Goal: Feedback & Contribution: Submit feedback/report problem

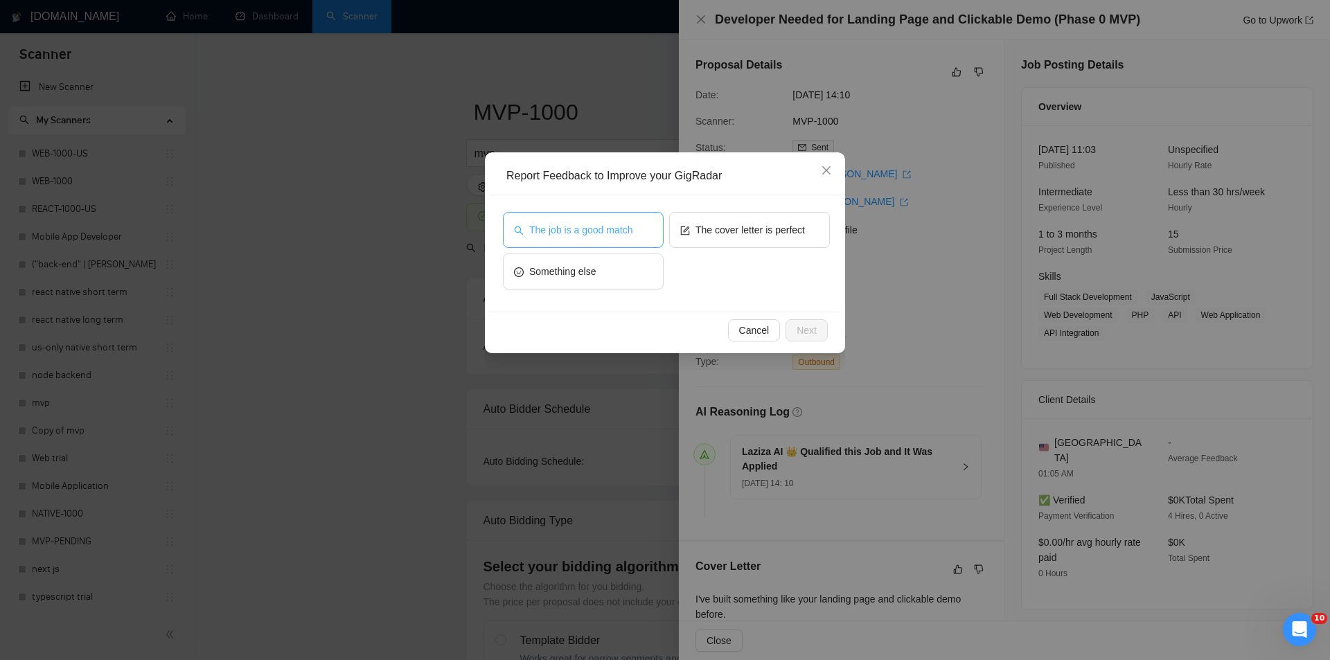
click at [587, 224] on span "The job is a good match" at bounding box center [580, 229] width 103 height 15
click at [812, 324] on span "Next" at bounding box center [807, 330] width 20 height 15
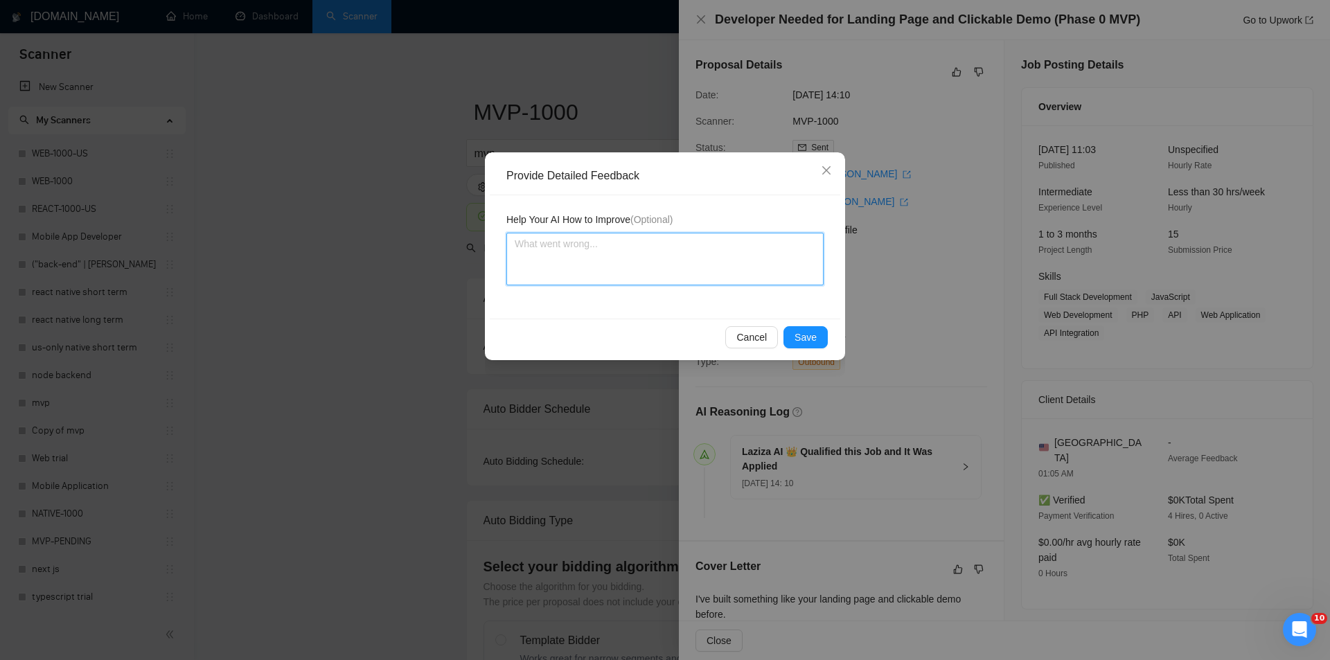
click at [700, 258] on textarea at bounding box center [665, 259] width 317 height 53
paste textarea "Good fit — the project is greenfield (no existing code), welcomes agencies, use…"
type textarea "Good fit — the project is greenfield (no existing code), welcomes agencies, use…"
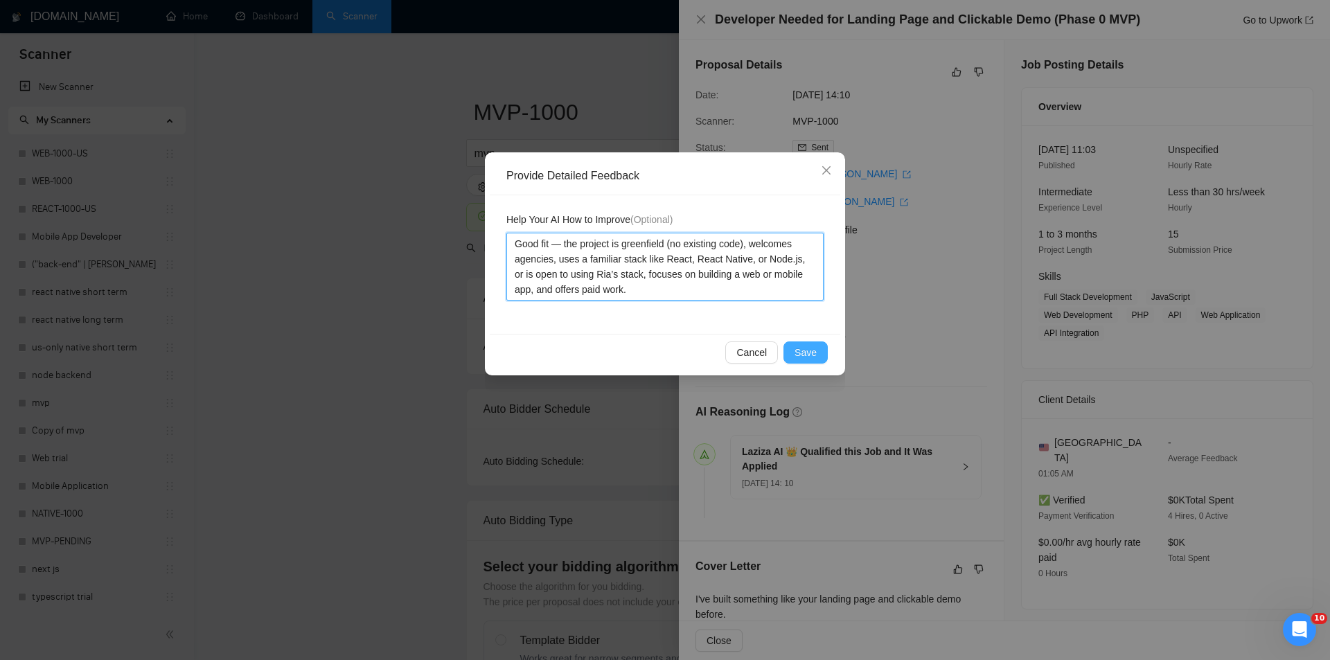
type textarea "Good fit — the project is greenfield (no existing code), welcomes agencies, use…"
click at [809, 351] on span "Save" at bounding box center [806, 352] width 22 height 15
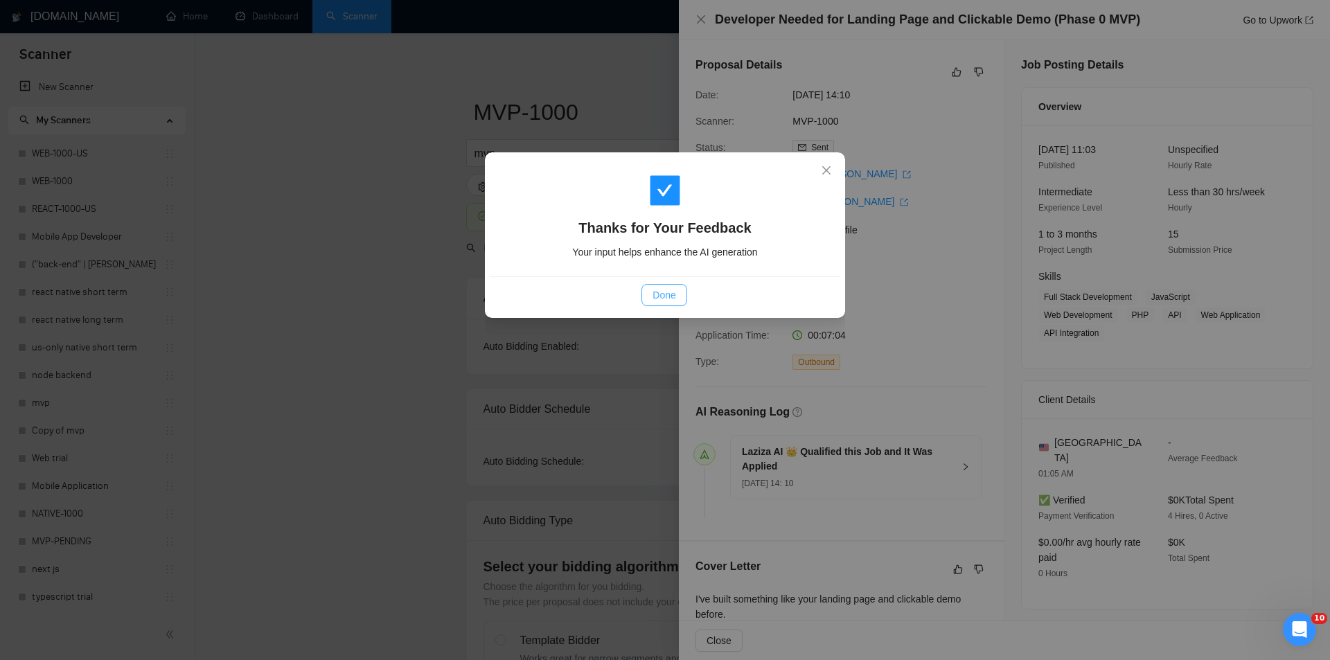
click at [678, 292] on button "Done" at bounding box center [664, 295] width 45 height 22
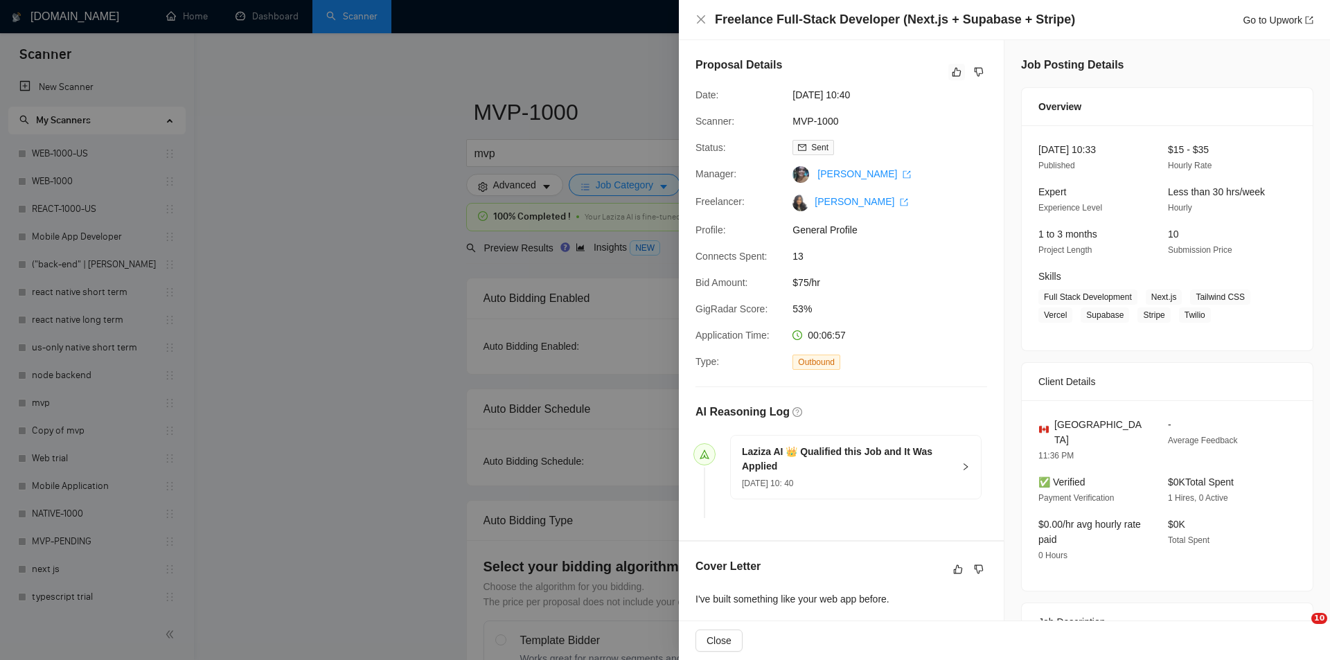
click at [954, 71] on icon "like" at bounding box center [957, 72] width 10 height 11
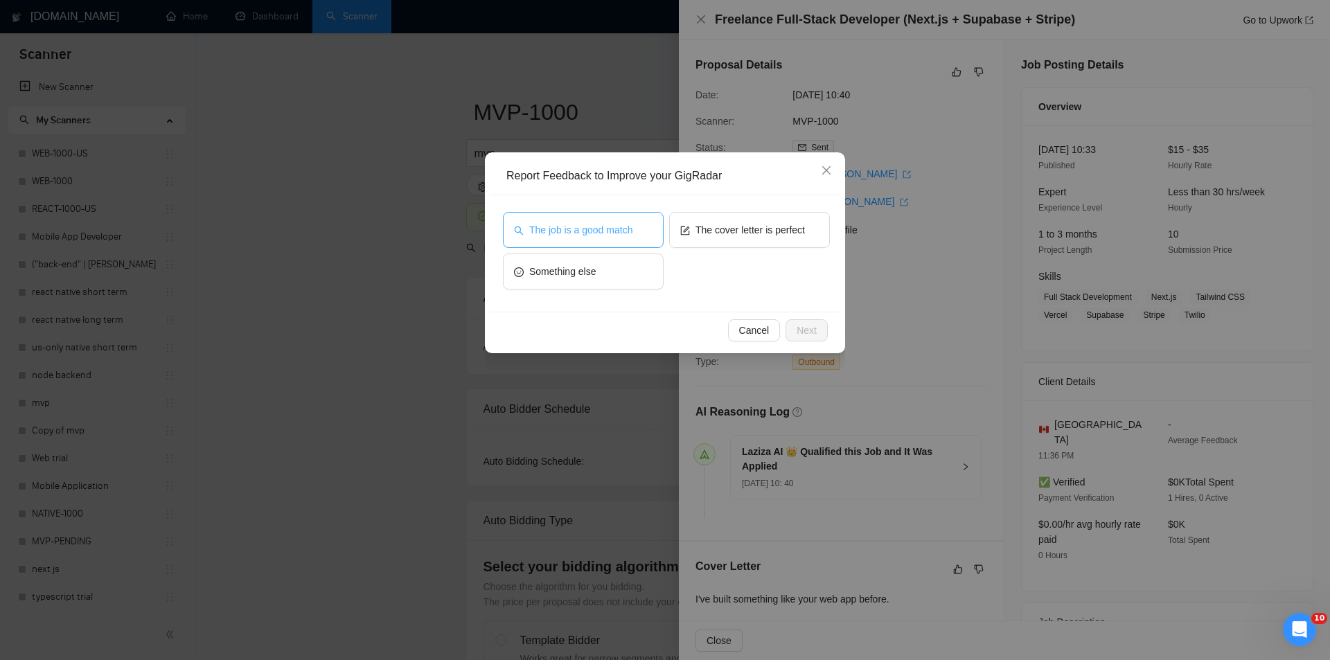
click at [607, 225] on span "The job is a good match" at bounding box center [580, 229] width 103 height 15
drag, startPoint x: 810, startPoint y: 331, endPoint x: 738, endPoint y: 290, distance: 82.9
click at [809, 332] on span "Next" at bounding box center [807, 330] width 20 height 15
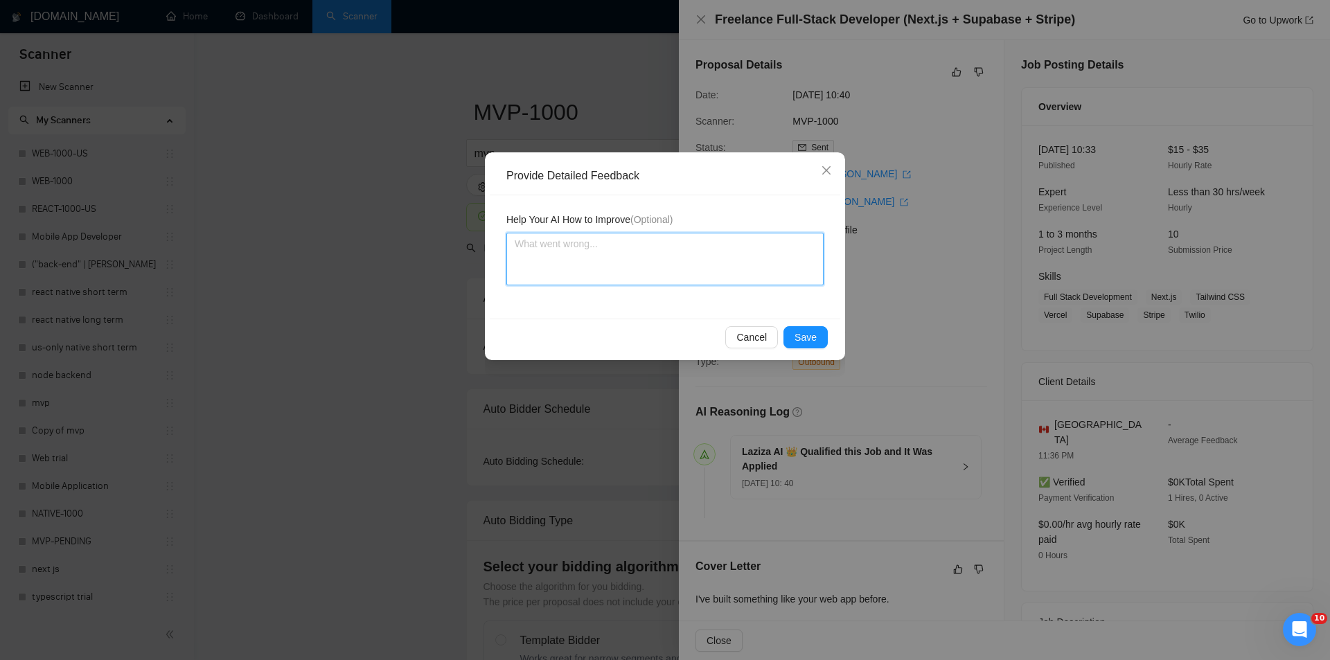
click at [629, 243] on textarea at bounding box center [665, 259] width 317 height 53
paste textarea "Good fit — the project is greenfield (no existing code), welcomes agencies, use…"
type textarea "Good fit — the project is greenfield (no existing code), welcomes agencies, use…"
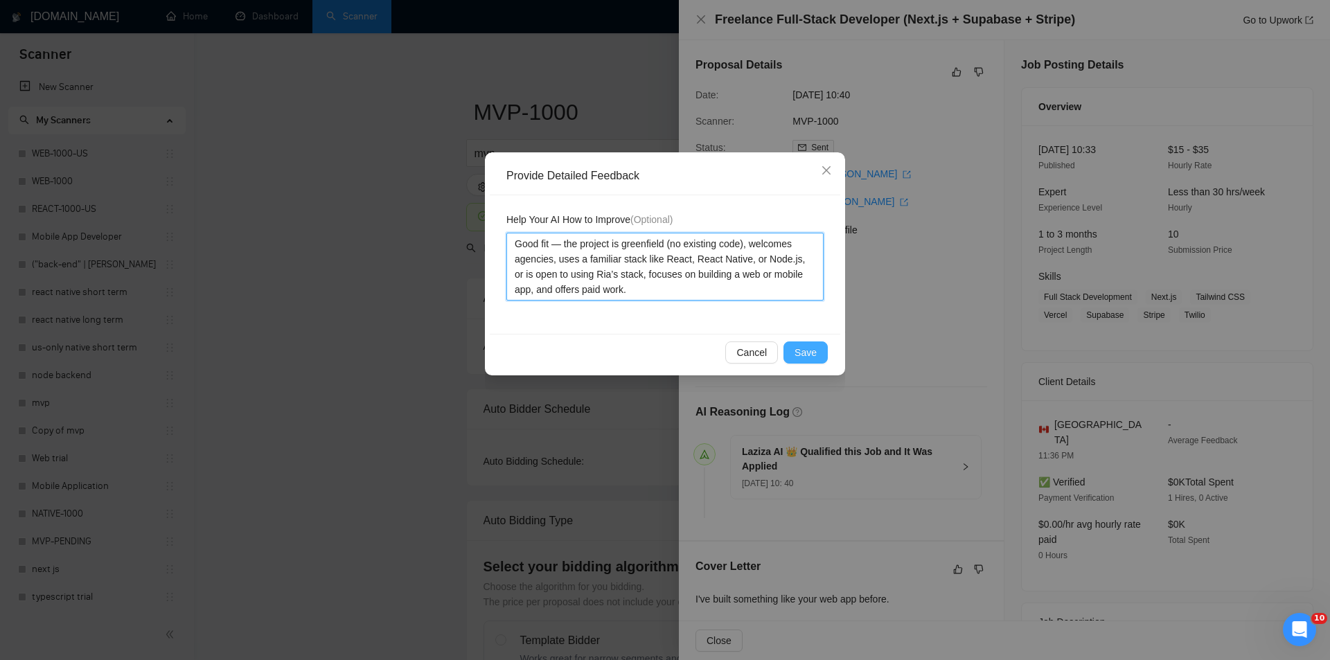
type textarea "Good fit — the project is greenfield (no existing code), welcomes agencies, use…"
click at [807, 347] on span "Save" at bounding box center [806, 352] width 22 height 15
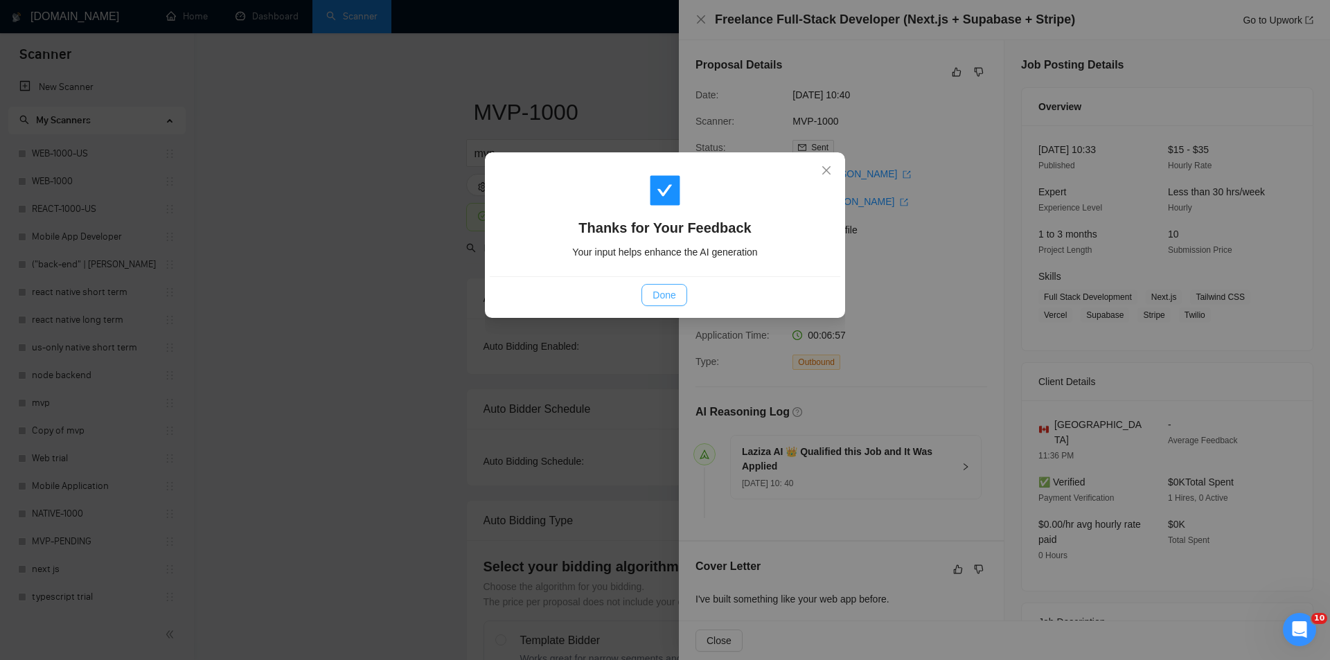
click at [667, 305] on button "Done" at bounding box center [664, 295] width 45 height 22
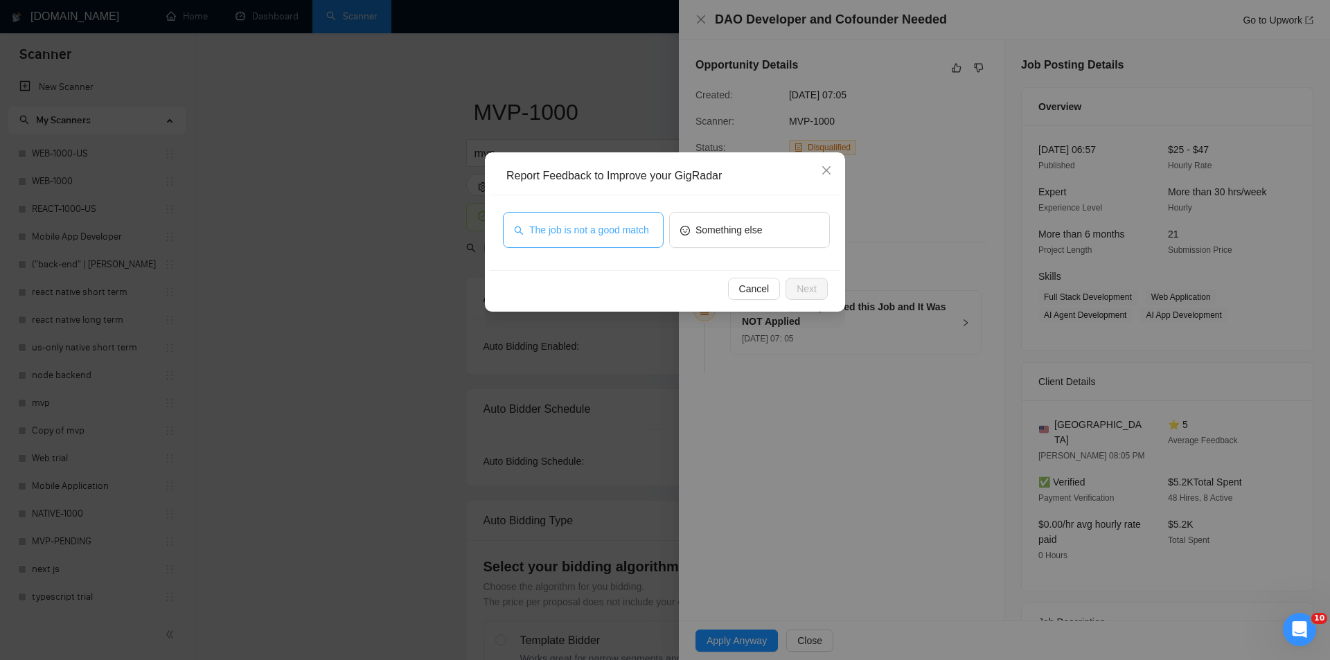
click at [629, 232] on span "The job is not a good match" at bounding box center [589, 229] width 120 height 15
click at [816, 294] on span "Next" at bounding box center [807, 288] width 20 height 15
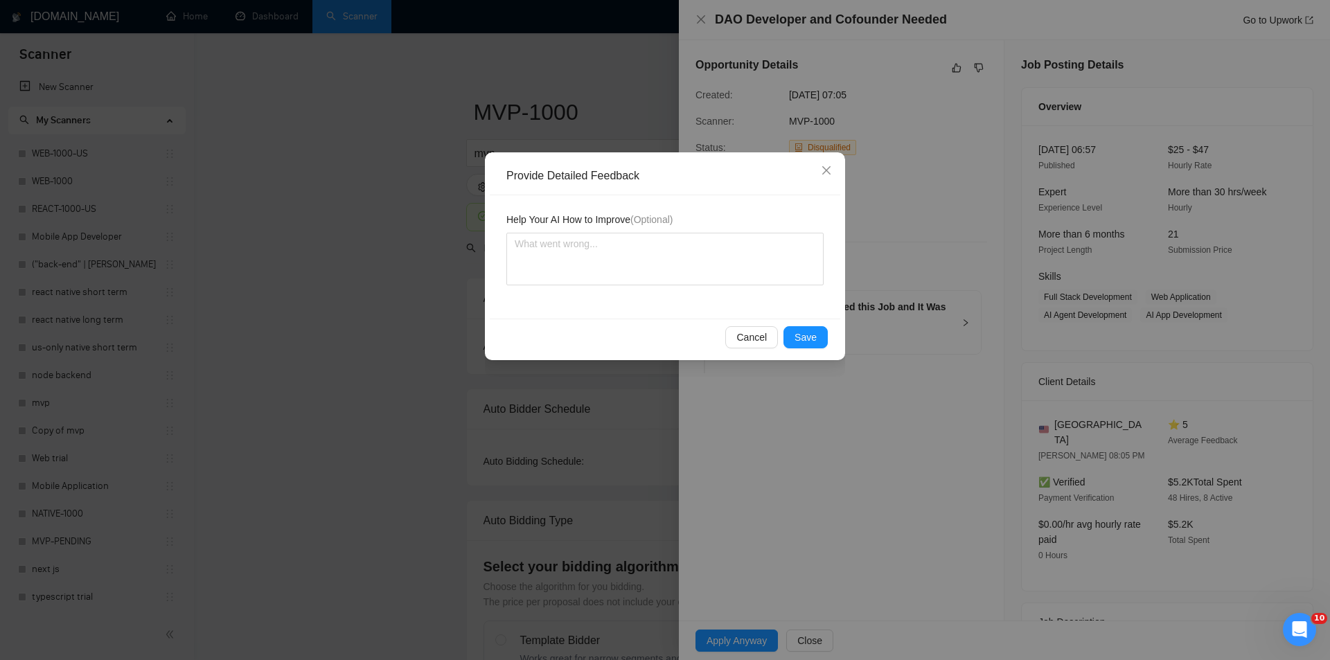
click at [721, 229] on div "Help Your AI How to Improve (Optional)" at bounding box center [665, 222] width 317 height 21
click at [732, 252] on textarea at bounding box center [665, 259] width 317 height 53
paste textarea "Not a fit — this project has been disqualified for other reasons. Example: "The…"
type textarea "Not a fit — this project has been disqualified for other reasons. Example: "The…"
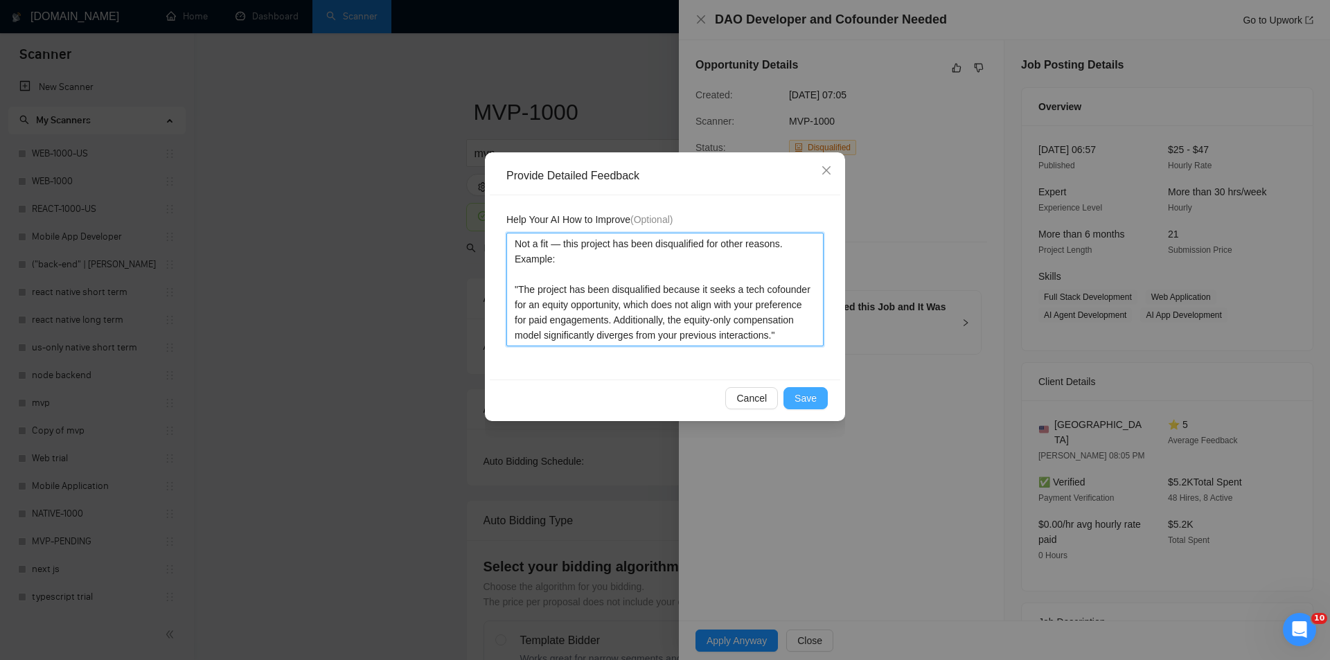
type textarea "Not a fit — this project has been disqualified for other reasons. Example: "The…"
click at [810, 394] on span "Save" at bounding box center [806, 398] width 22 height 15
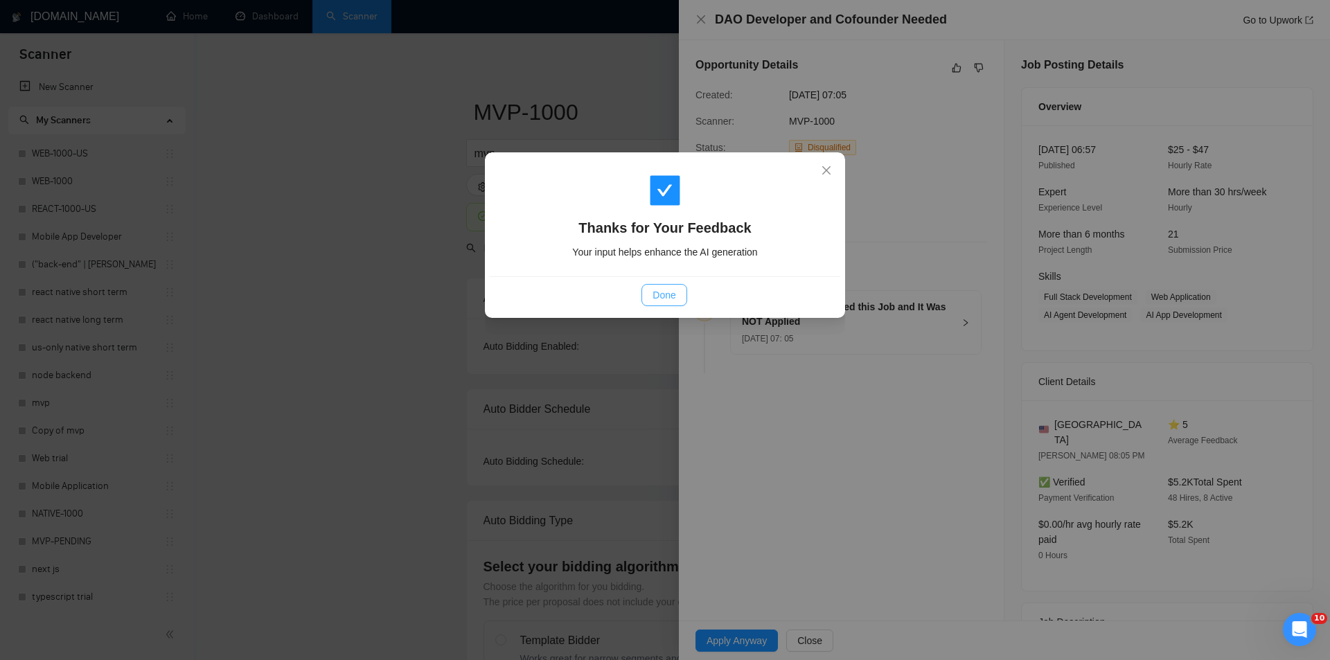
click at [667, 296] on span "Done" at bounding box center [664, 295] width 23 height 15
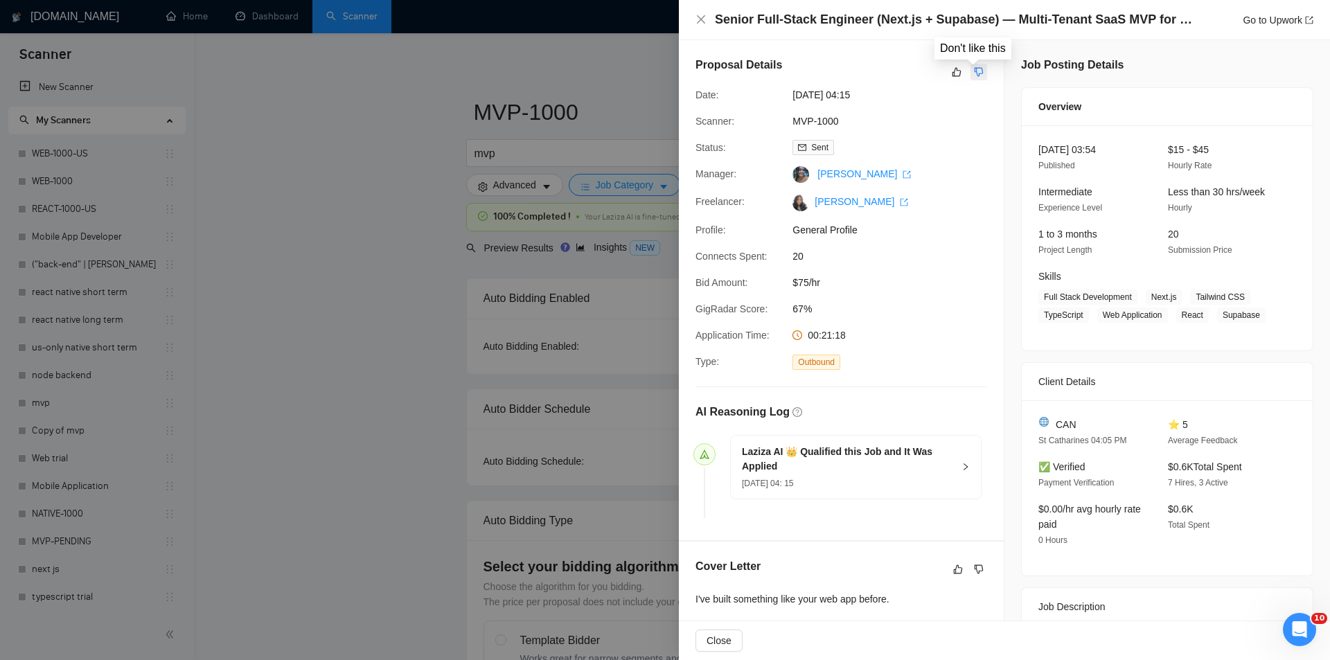
click at [973, 66] on button "button" at bounding box center [979, 72] width 17 height 17
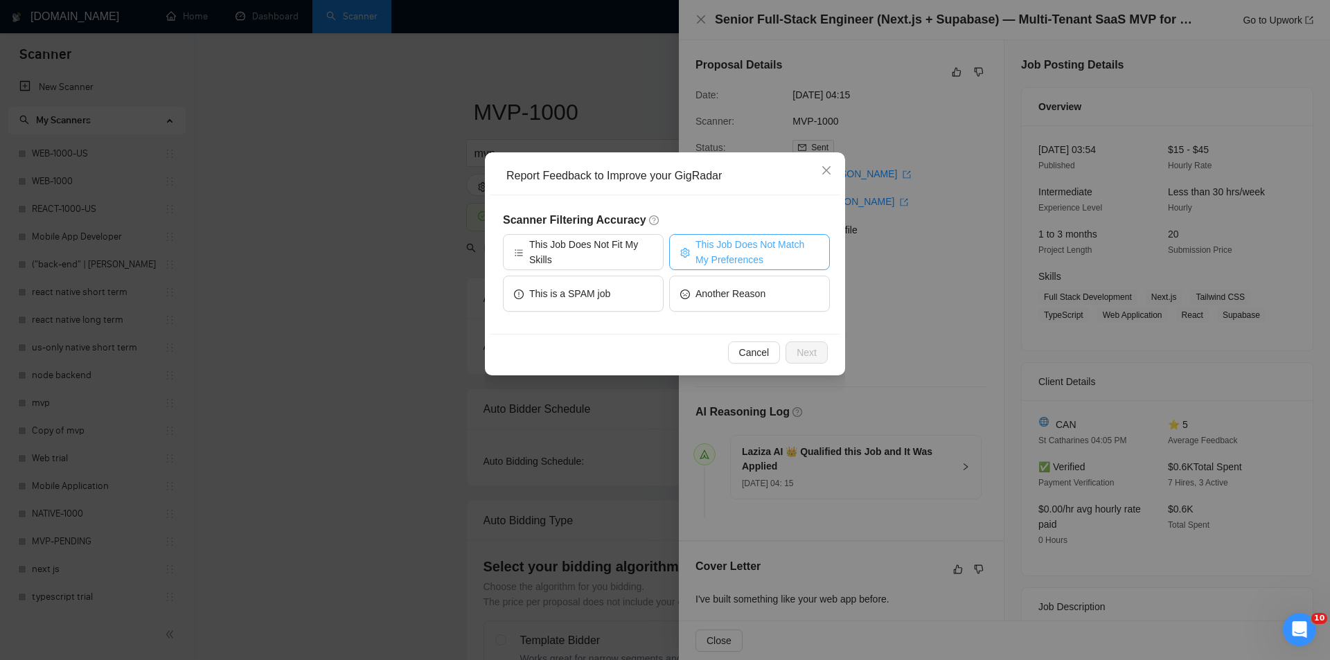
click at [724, 246] on span "This Job Does Not Match My Preferences" at bounding box center [757, 252] width 123 height 30
click at [811, 357] on span "Next" at bounding box center [807, 352] width 20 height 15
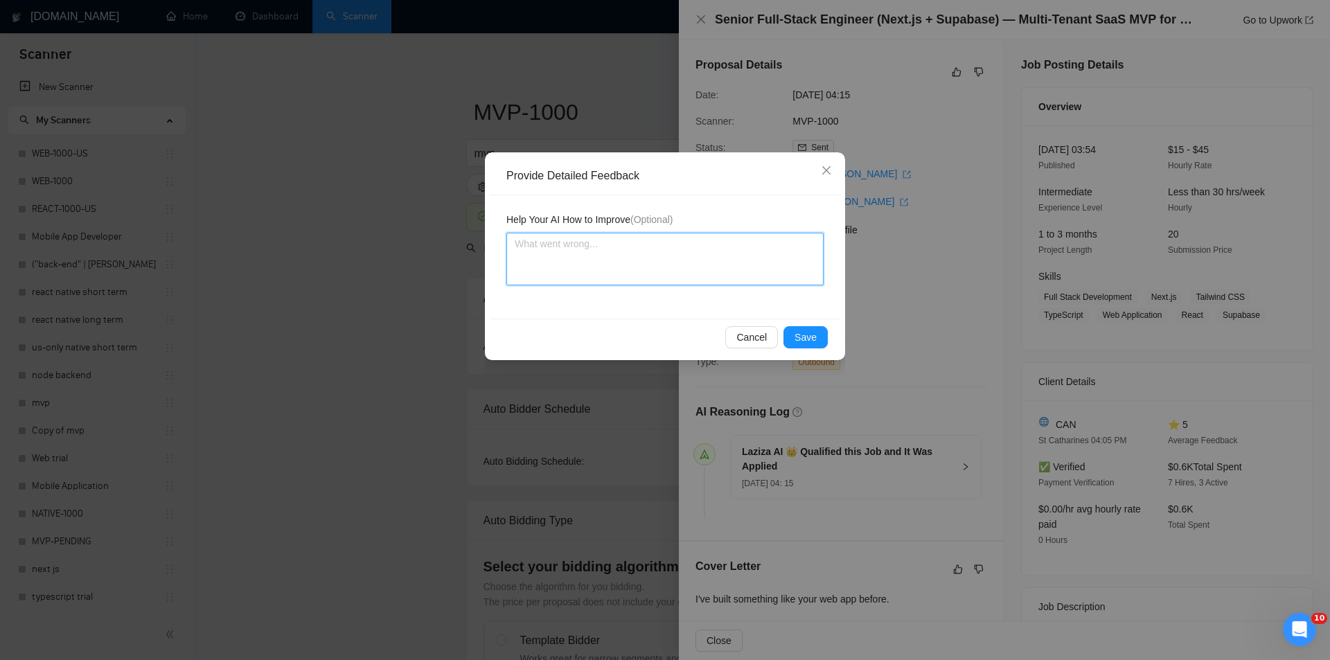
click at [697, 267] on textarea at bounding box center [665, 259] width 317 height 53
paste textarea "Not a fit — the client prefers to hire a solo developer, but Ria is an agency. …"
type textarea "Not a fit — the client prefers to hire a solo developer, but Ria is an agency. …"
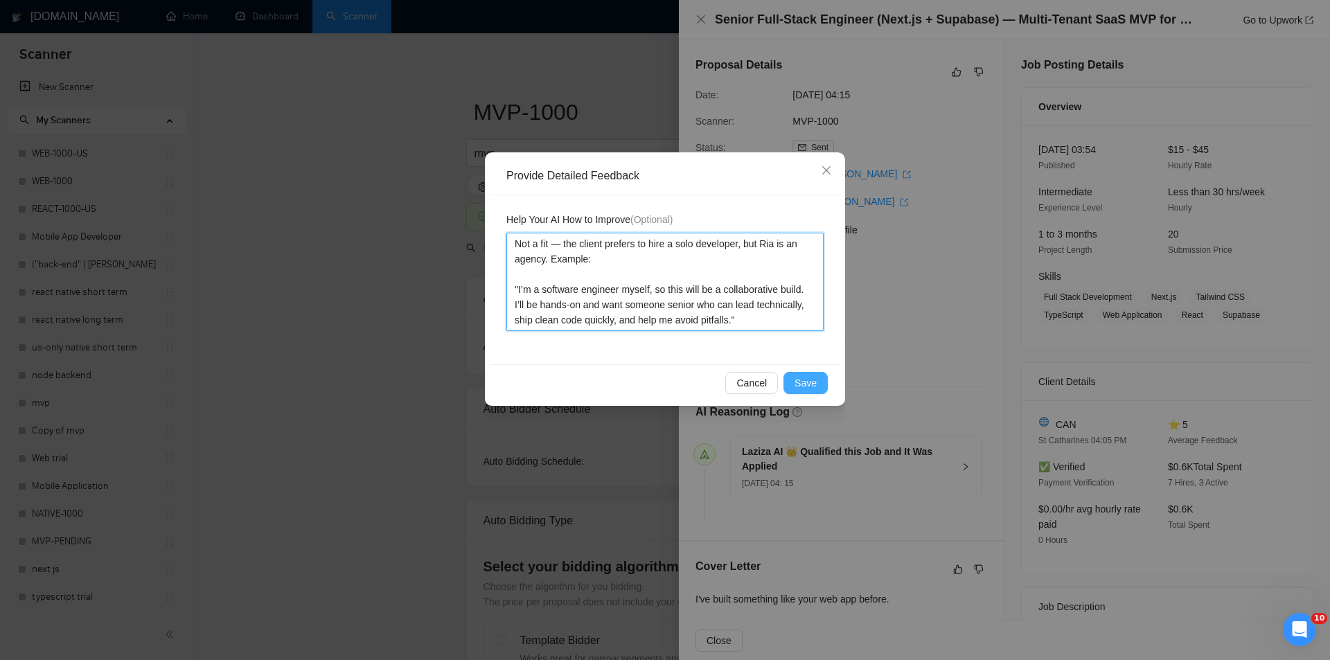
type textarea "Not a fit — the client prefers to hire a solo developer, but Ria is an agency. …"
drag, startPoint x: 818, startPoint y: 379, endPoint x: 798, endPoint y: 367, distance: 22.7
click at [816, 379] on button "Save" at bounding box center [806, 383] width 44 height 22
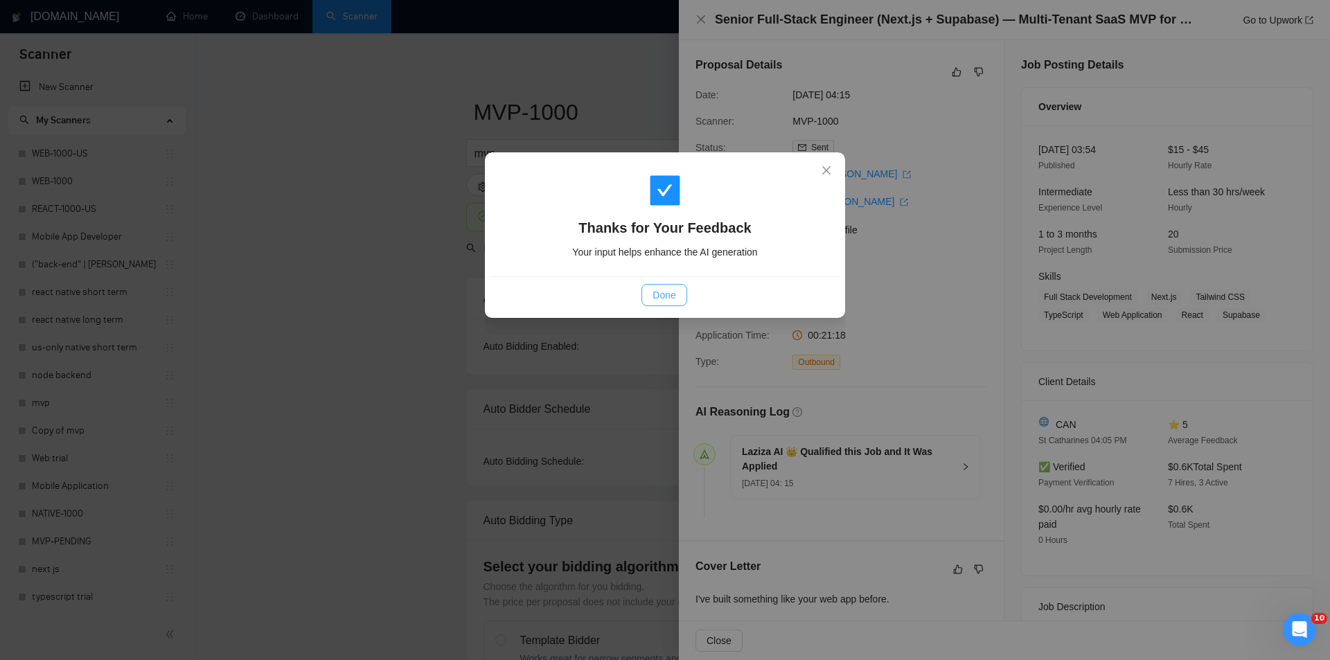
click at [659, 292] on span "Done" at bounding box center [664, 295] width 23 height 15
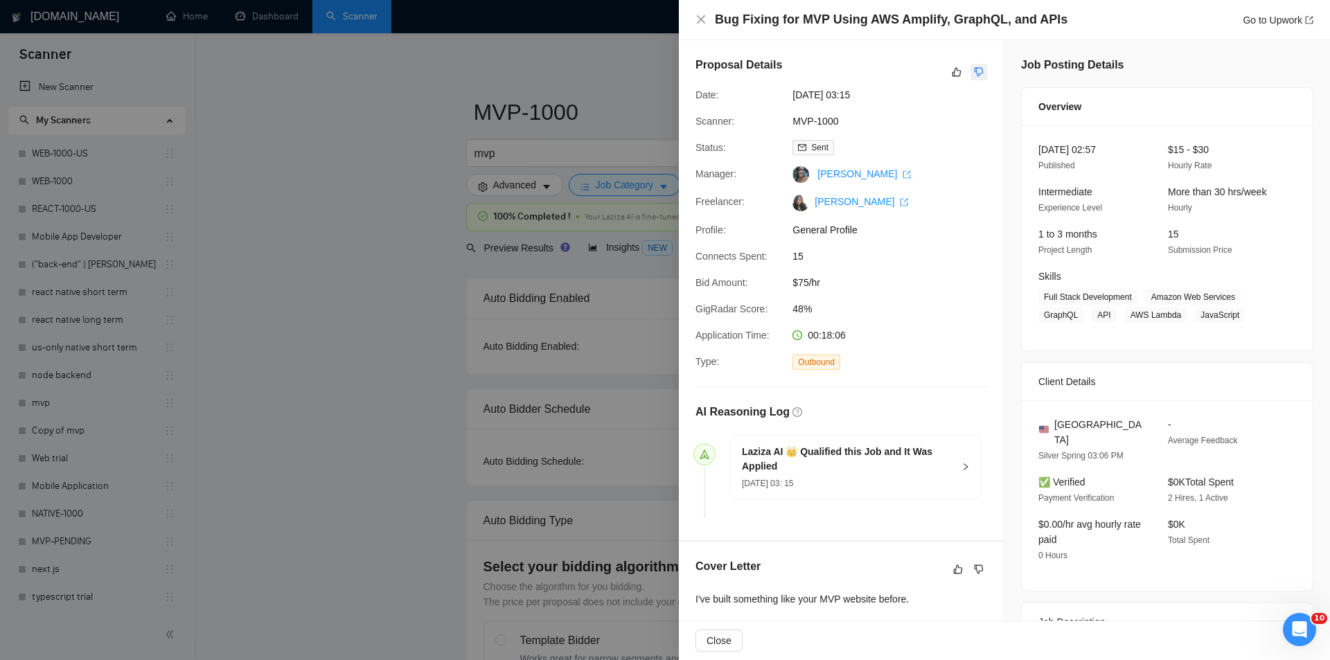
click at [974, 71] on icon "dislike" at bounding box center [979, 72] width 10 height 11
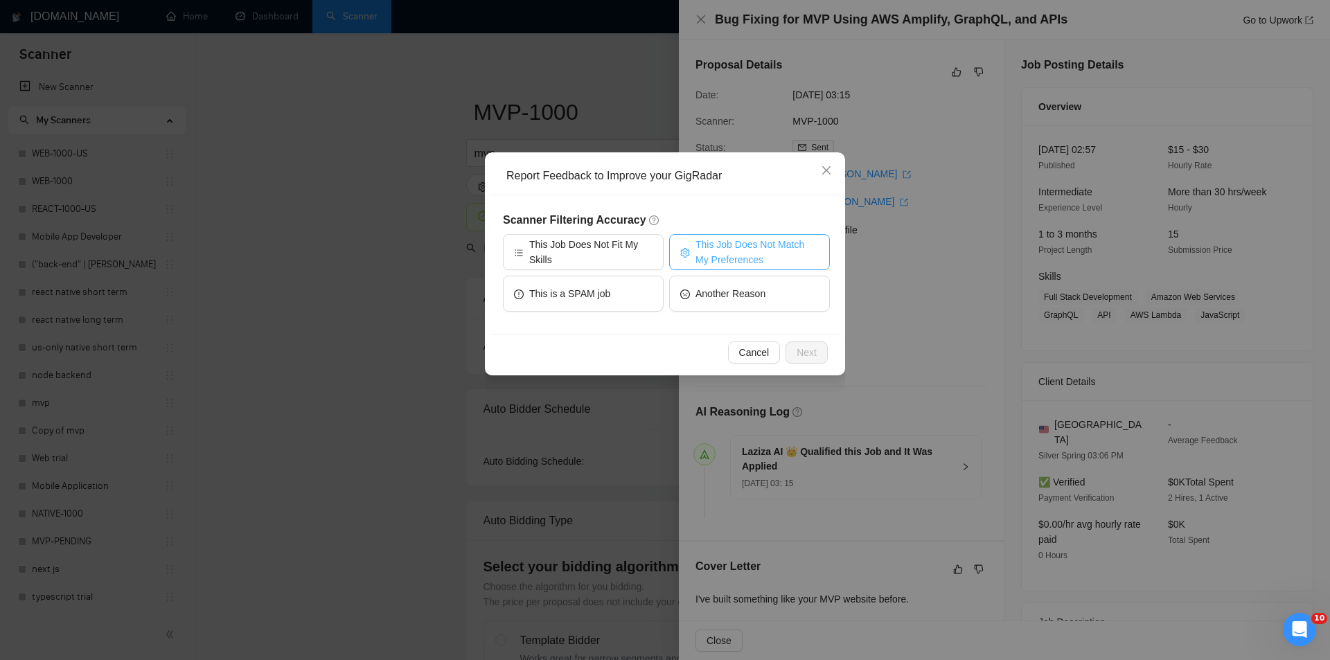
click at [719, 261] on span "This Job Does Not Match My Preferences" at bounding box center [757, 252] width 123 height 30
drag, startPoint x: 819, startPoint y: 354, endPoint x: 809, endPoint y: 347, distance: 12.5
click at [809, 347] on button "Next" at bounding box center [807, 353] width 42 height 22
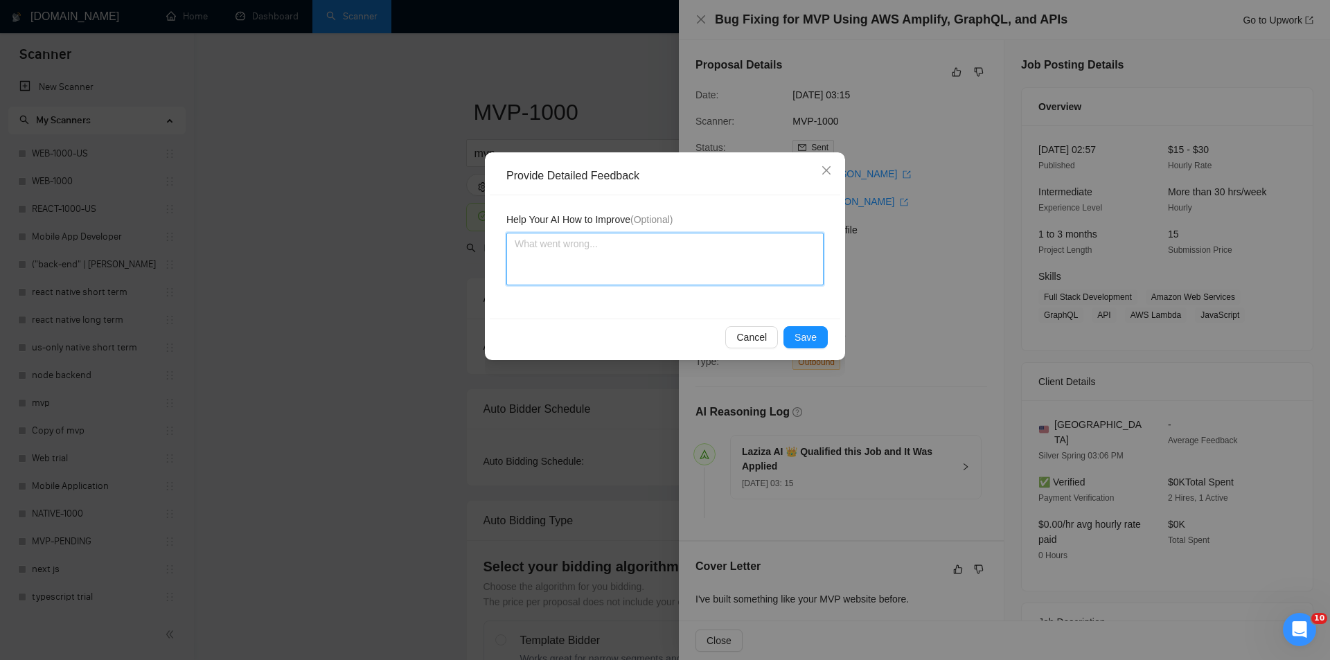
click at [728, 272] on textarea at bounding box center [665, 259] width 317 height 53
paste textarea "Not a fit — the description suggests an existing codebase, but Ria only works o…"
type textarea "Not a fit — the description suggests an existing codebase, but Ria only works o…"
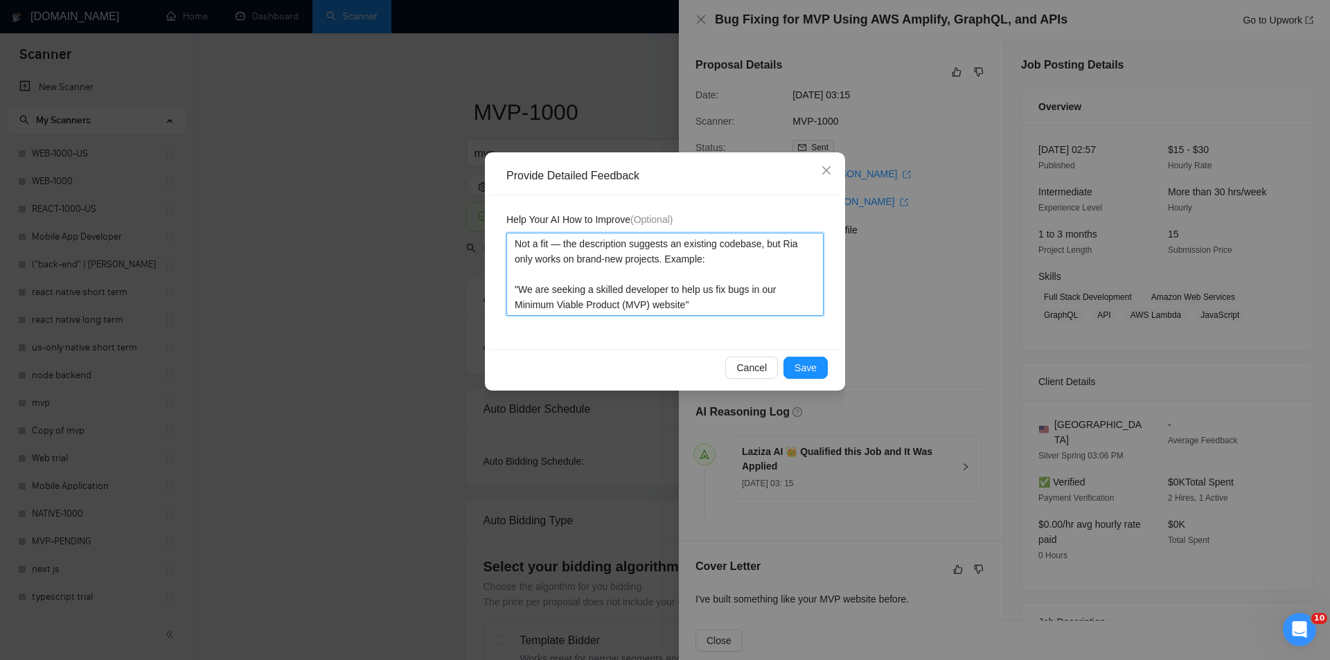
type textarea "Not a fit — the description suggests an existing codebase, but Ria only works o…"
click at [816, 366] on span "Save" at bounding box center [806, 367] width 22 height 15
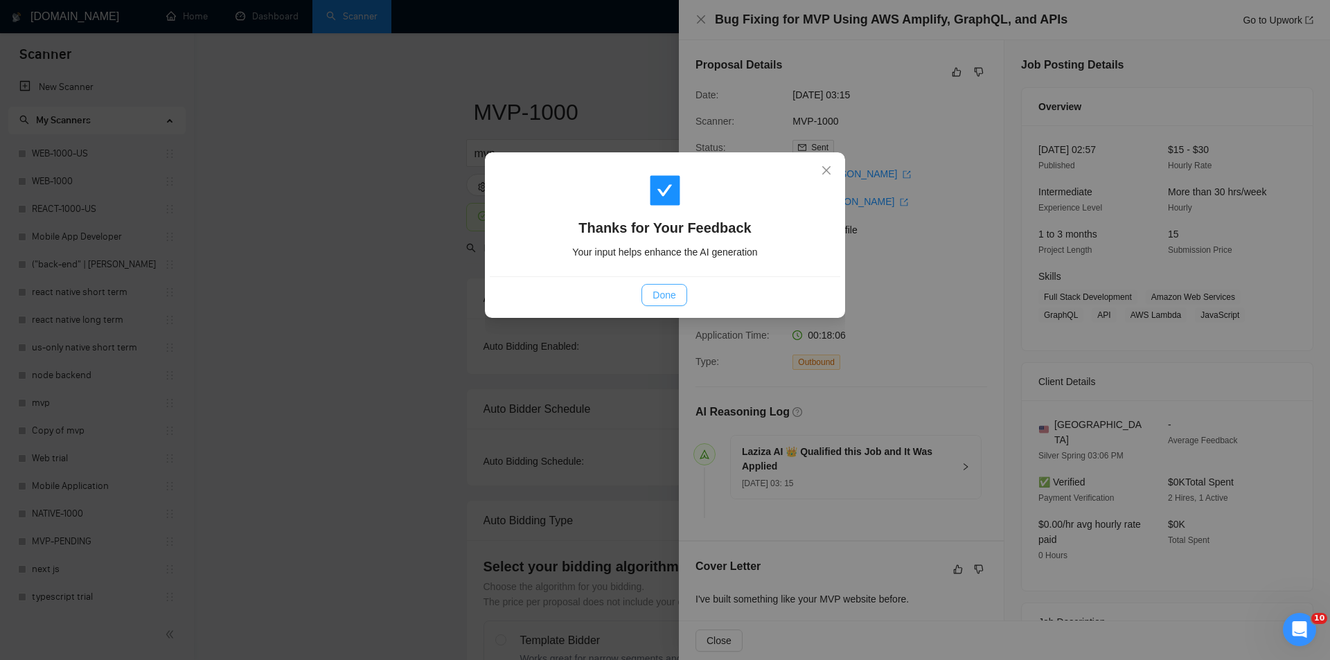
click at [660, 294] on span "Done" at bounding box center [664, 295] width 23 height 15
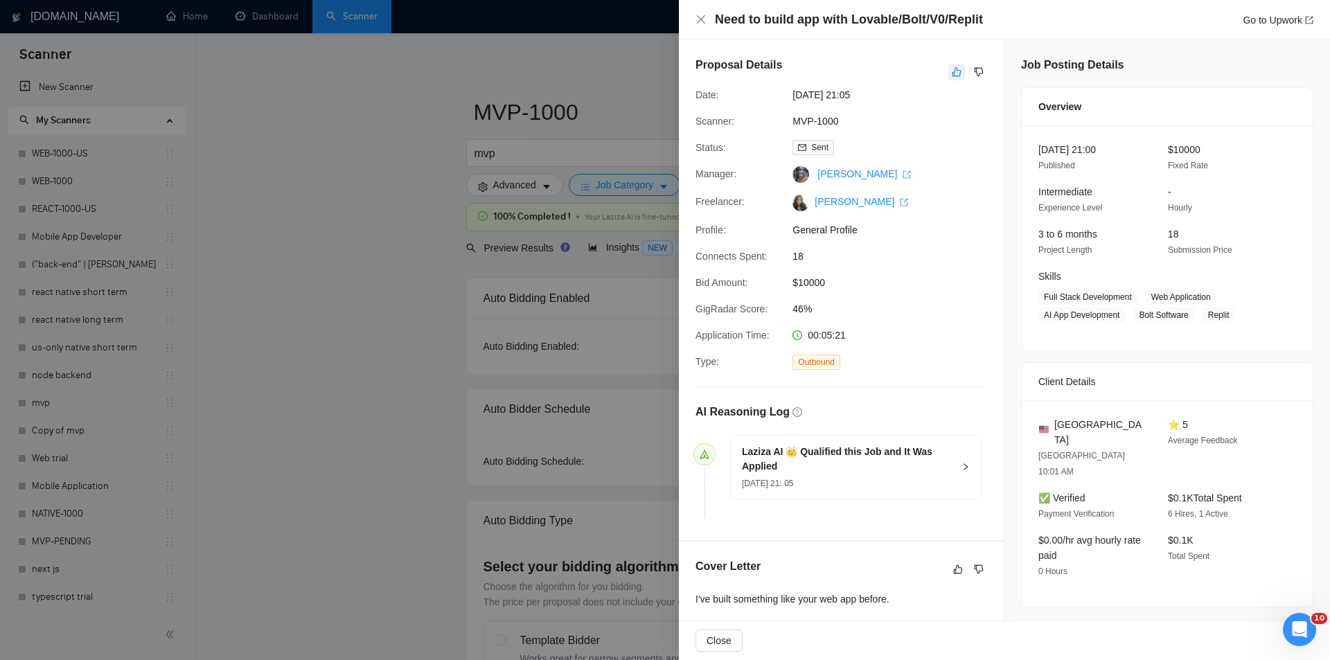
click at [956, 71] on icon "like" at bounding box center [957, 72] width 9 height 9
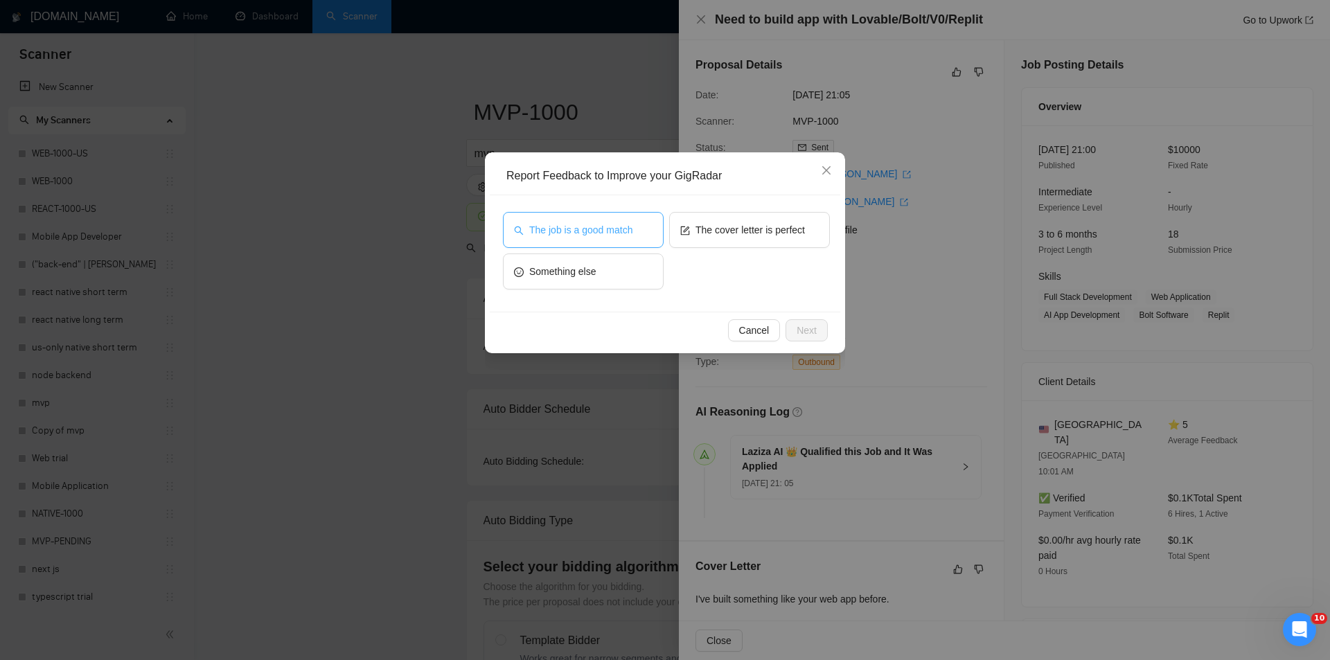
drag, startPoint x: 643, startPoint y: 234, endPoint x: 656, endPoint y: 245, distance: 17.2
click at [642, 234] on button "The job is a good match" at bounding box center [583, 230] width 161 height 36
click at [818, 335] on button "Next" at bounding box center [807, 330] width 42 height 22
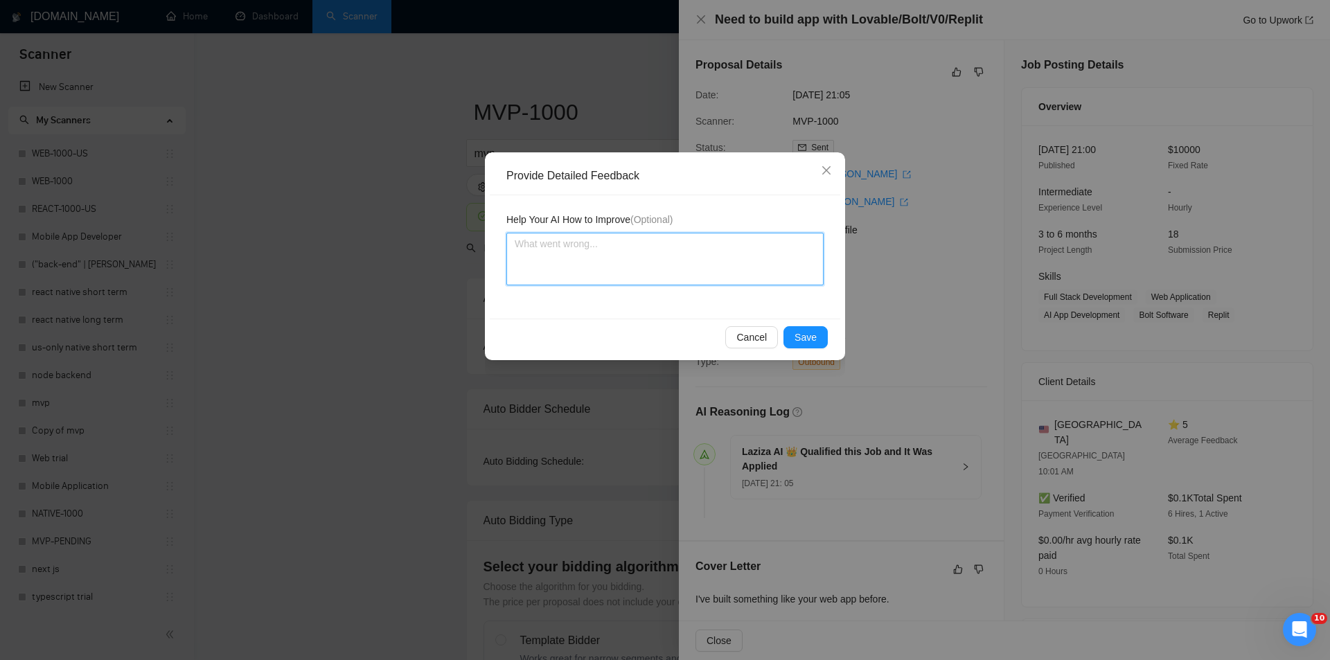
click at [655, 272] on textarea at bounding box center [665, 259] width 317 height 53
paste textarea "Good fit — the project is greenfield (no existing code), welcomes agencies, use…"
type textarea "Good fit — the project is greenfield (no existing code), welcomes agencies, use…"
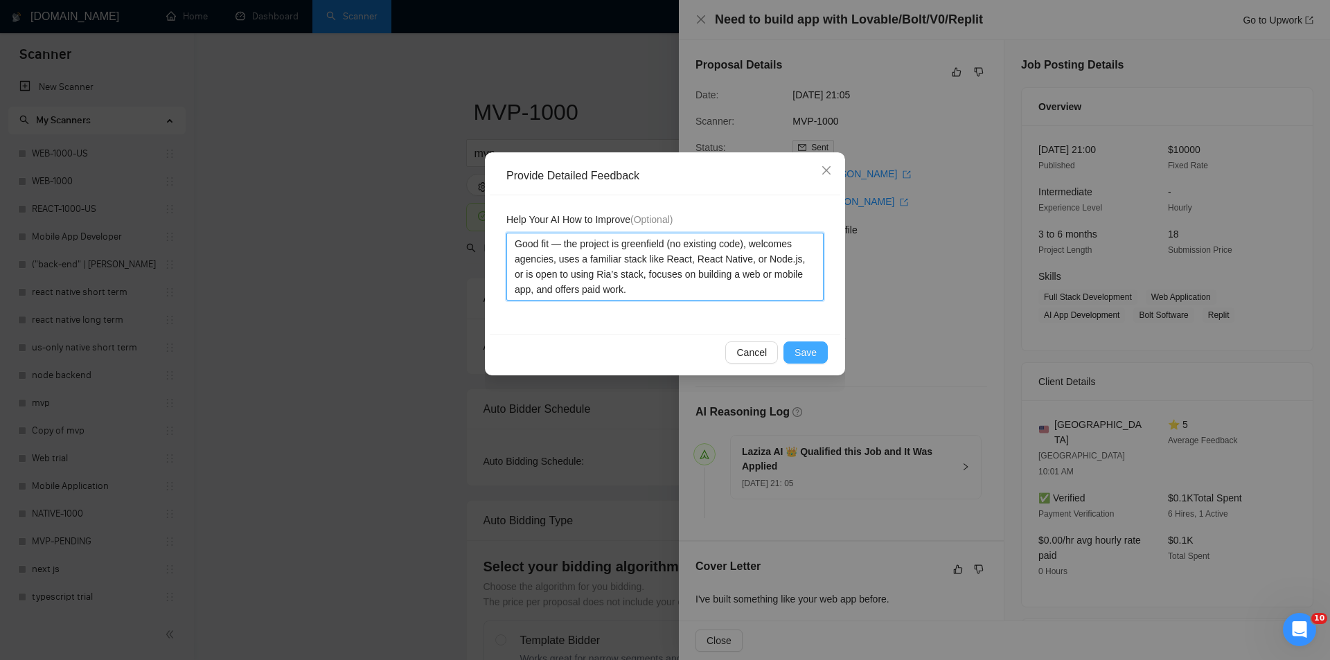
type textarea "Good fit — the project is greenfield (no existing code), welcomes agencies, use…"
click at [807, 358] on span "Save" at bounding box center [806, 352] width 22 height 15
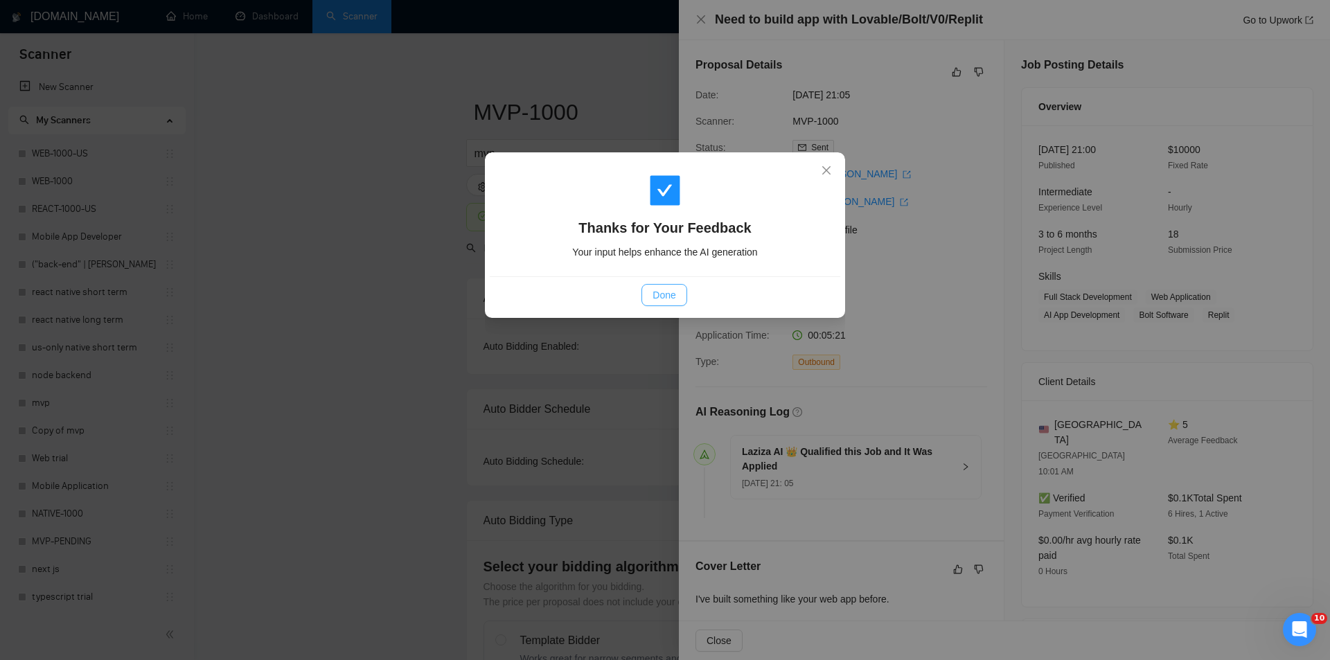
click at [671, 302] on span "Done" at bounding box center [664, 295] width 23 height 15
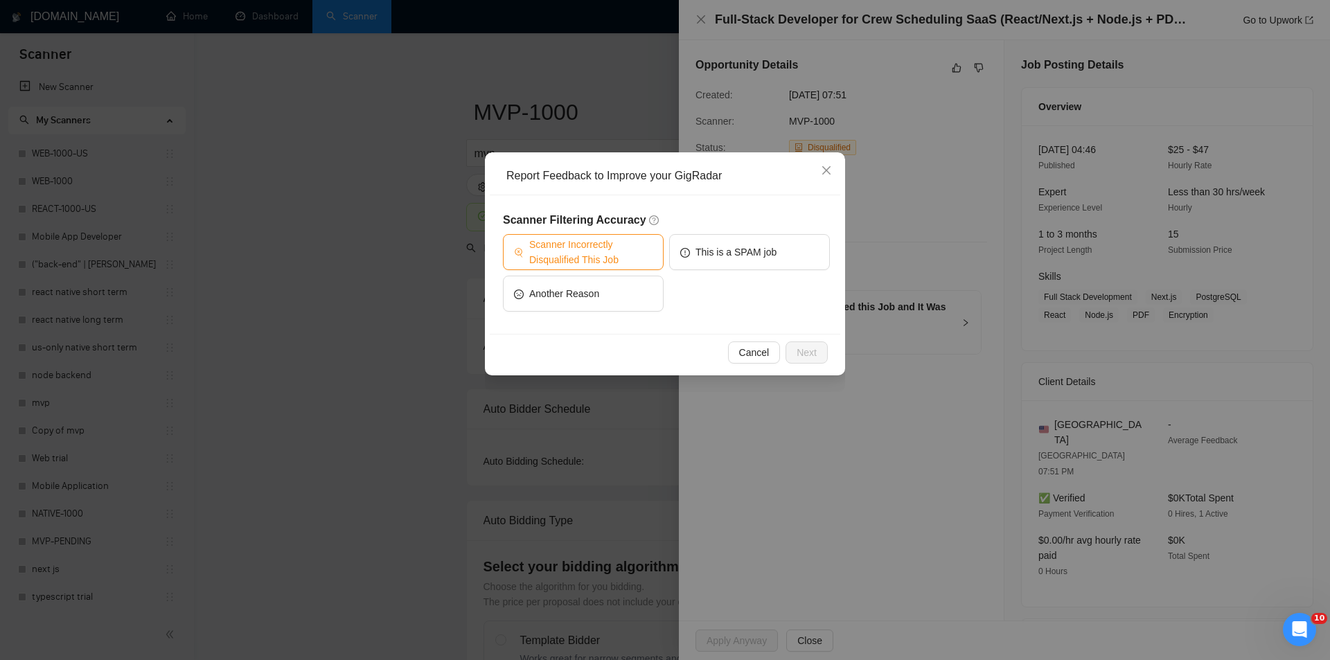
click at [628, 254] on span "Scanner Incorrectly Disqualified This Job" at bounding box center [590, 252] width 123 height 30
click at [798, 351] on span "Next" at bounding box center [807, 352] width 20 height 15
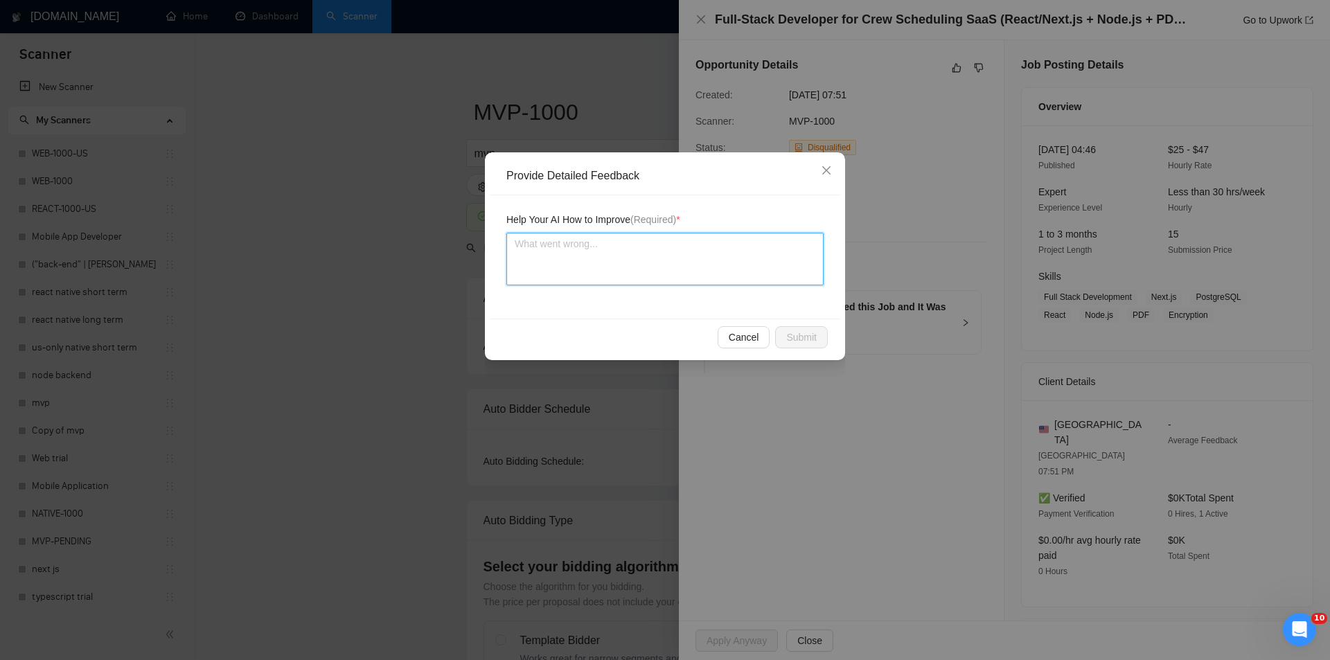
click at [711, 270] on textarea at bounding box center [665, 259] width 317 height 53
paste textarea "Good fit — the project is greenfield (no existing code), welcomes agencies, use…"
type textarea "Good fit — the project is greenfield (no existing code), welcomes agencies, use…"
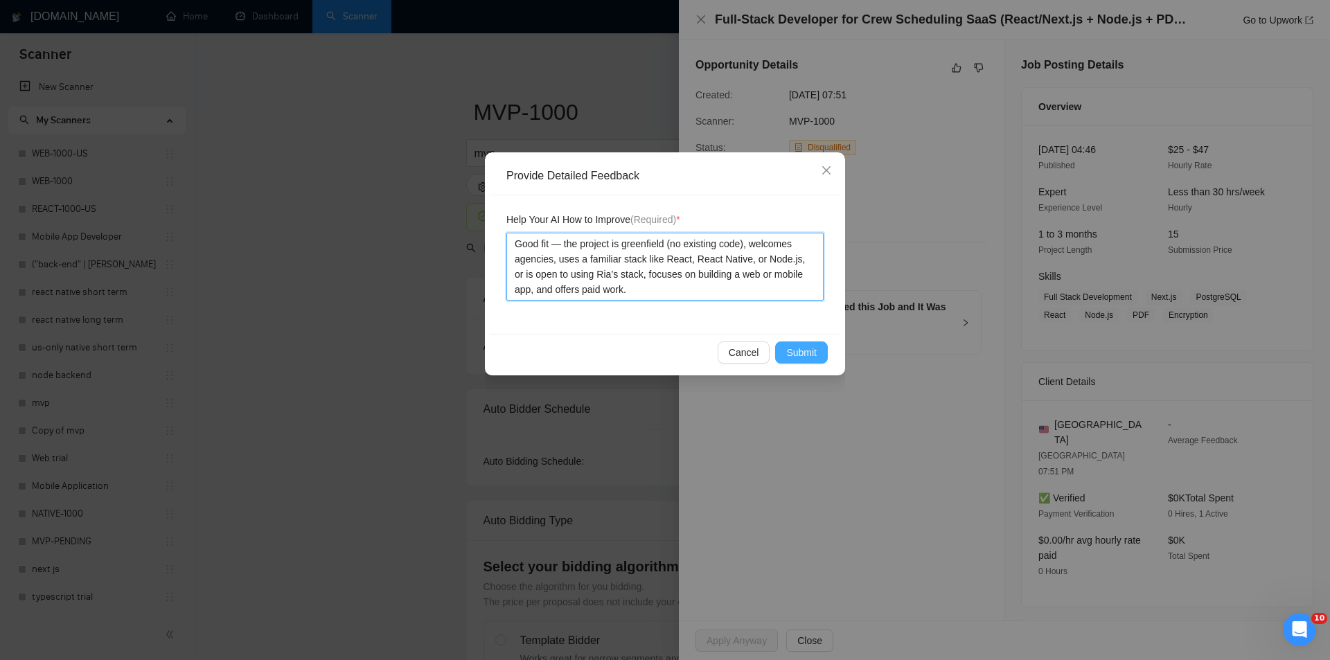
type textarea "Good fit — the project is greenfield (no existing code), welcomes agencies, use…"
click at [812, 351] on span "Submit" at bounding box center [801, 352] width 30 height 15
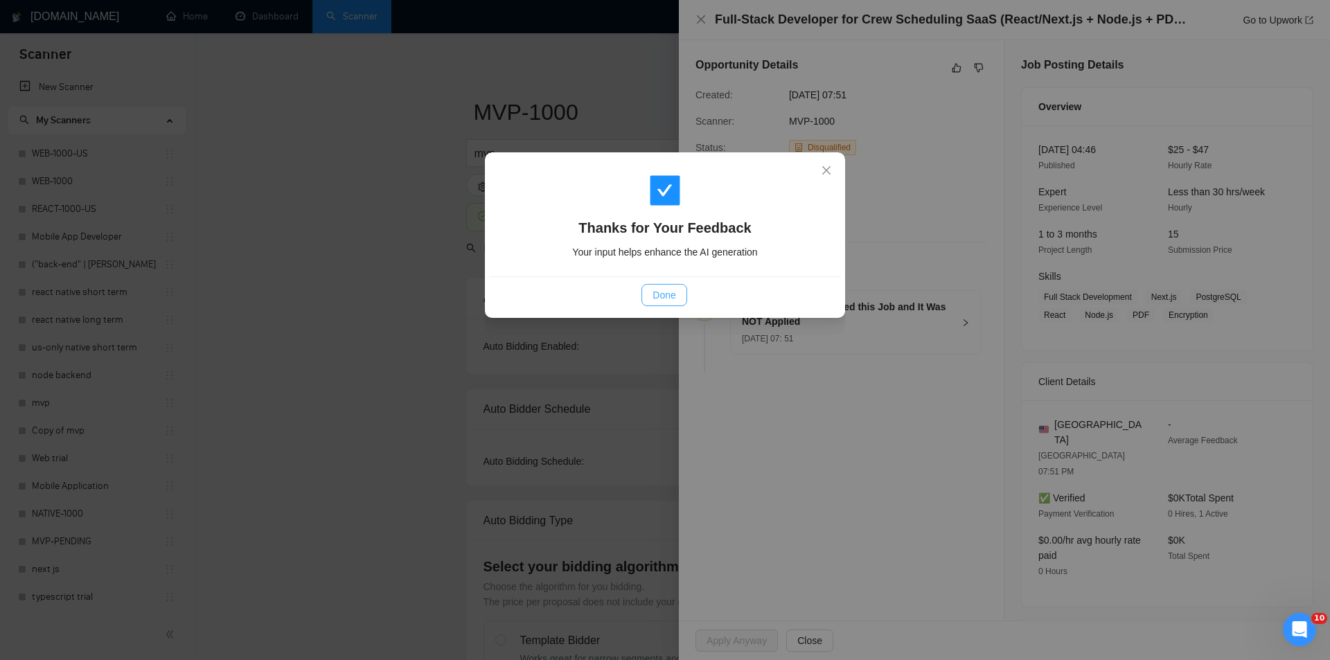
click at [667, 298] on span "Done" at bounding box center [664, 295] width 23 height 15
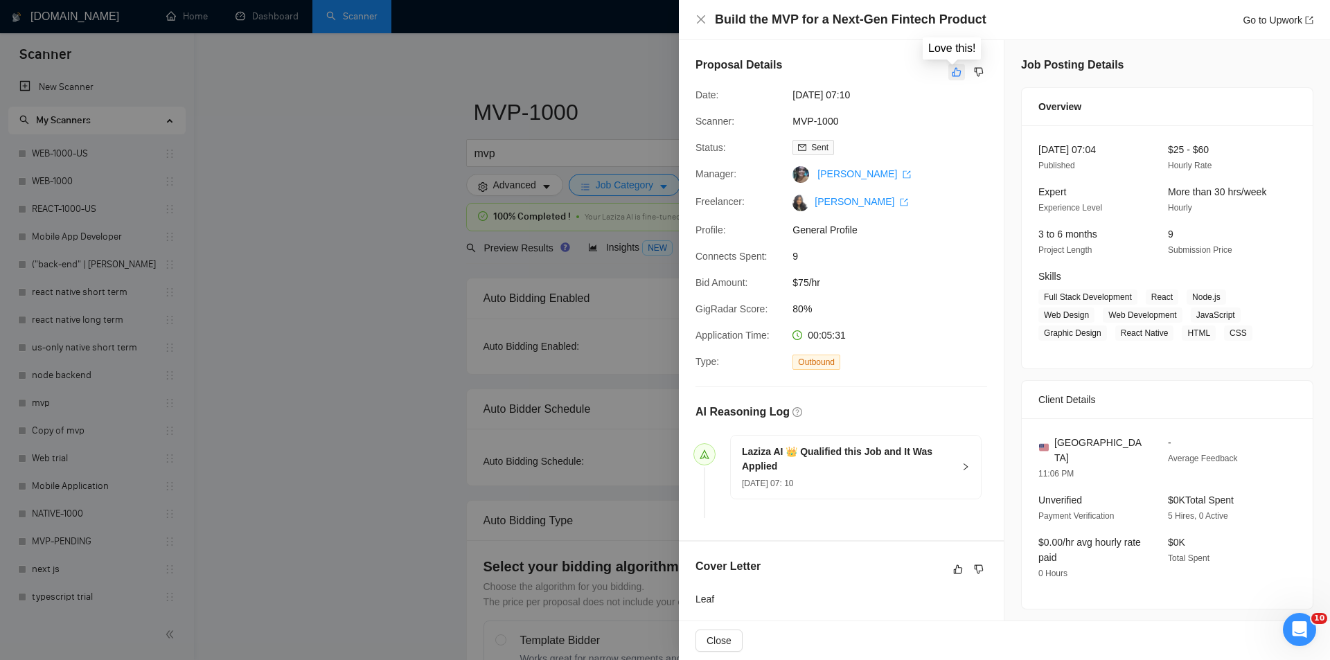
click at [956, 69] on button "button" at bounding box center [957, 72] width 17 height 17
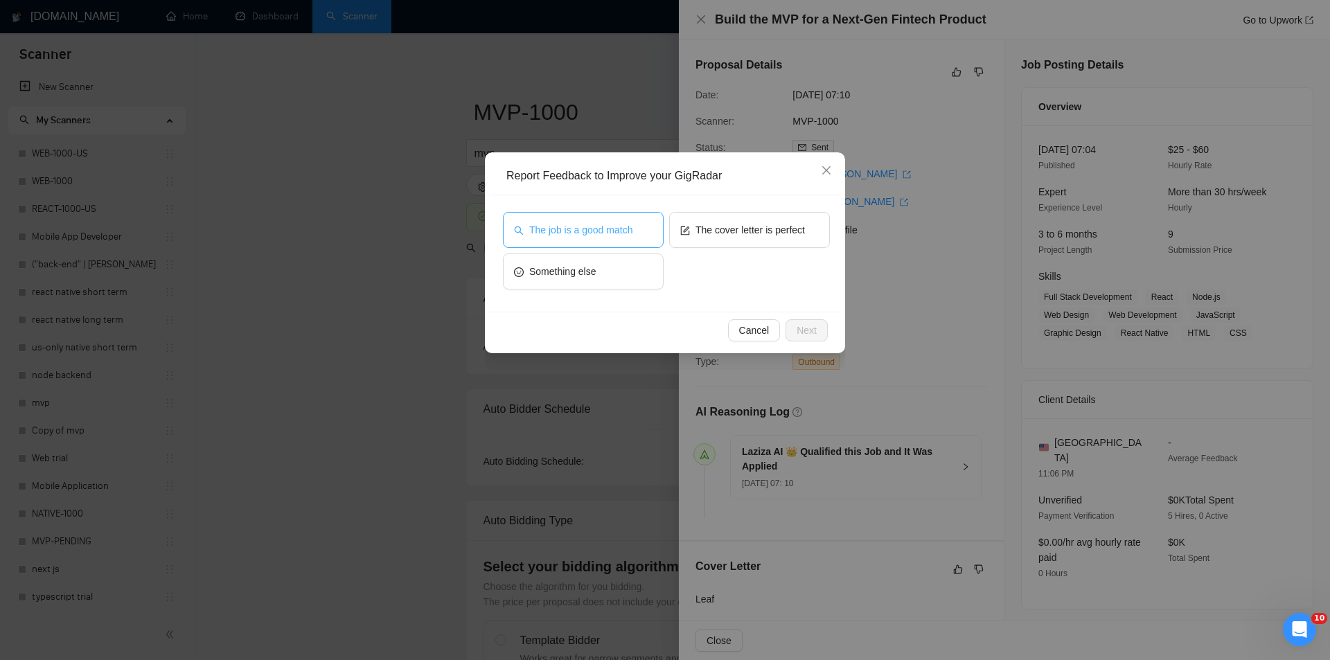
click at [590, 231] on span "The job is a good match" at bounding box center [580, 229] width 103 height 15
click at [820, 330] on button "Next" at bounding box center [807, 330] width 42 height 22
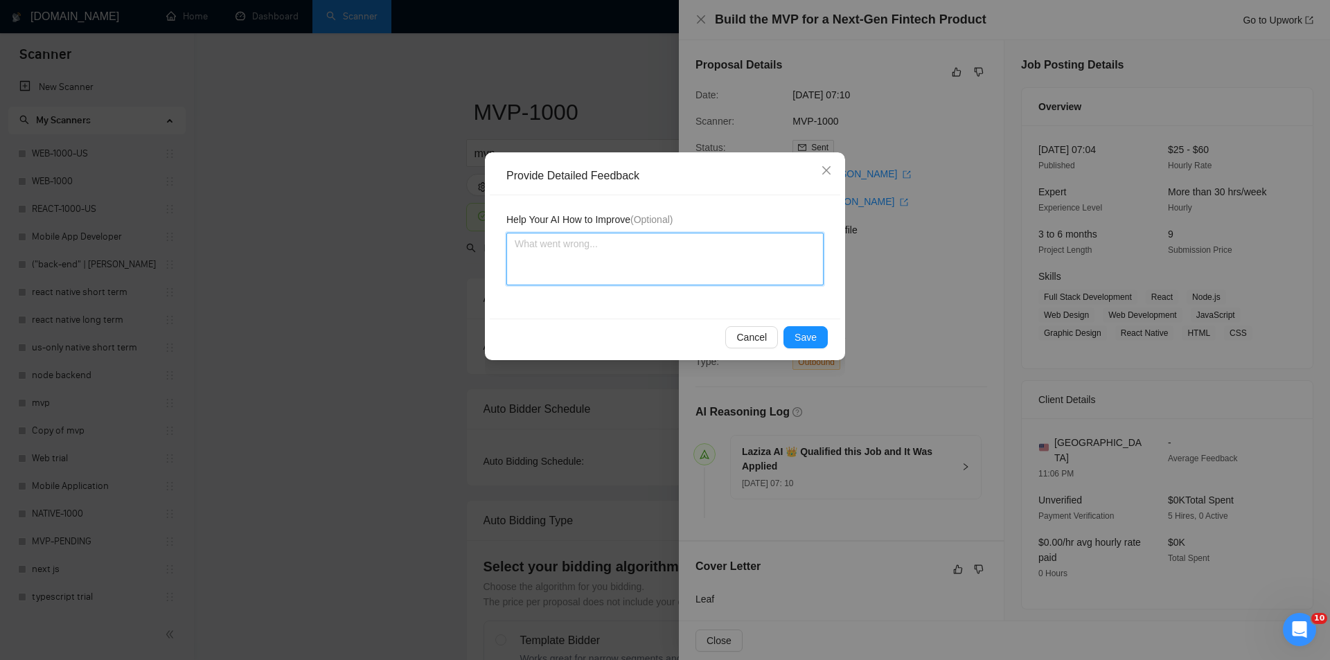
click at [635, 268] on textarea at bounding box center [665, 259] width 317 height 53
paste textarea "Good fit — the project is greenfield (no existing code), welcomes agencies, use…"
type textarea "Good fit — the project is greenfield (no existing code), welcomes agencies, use…"
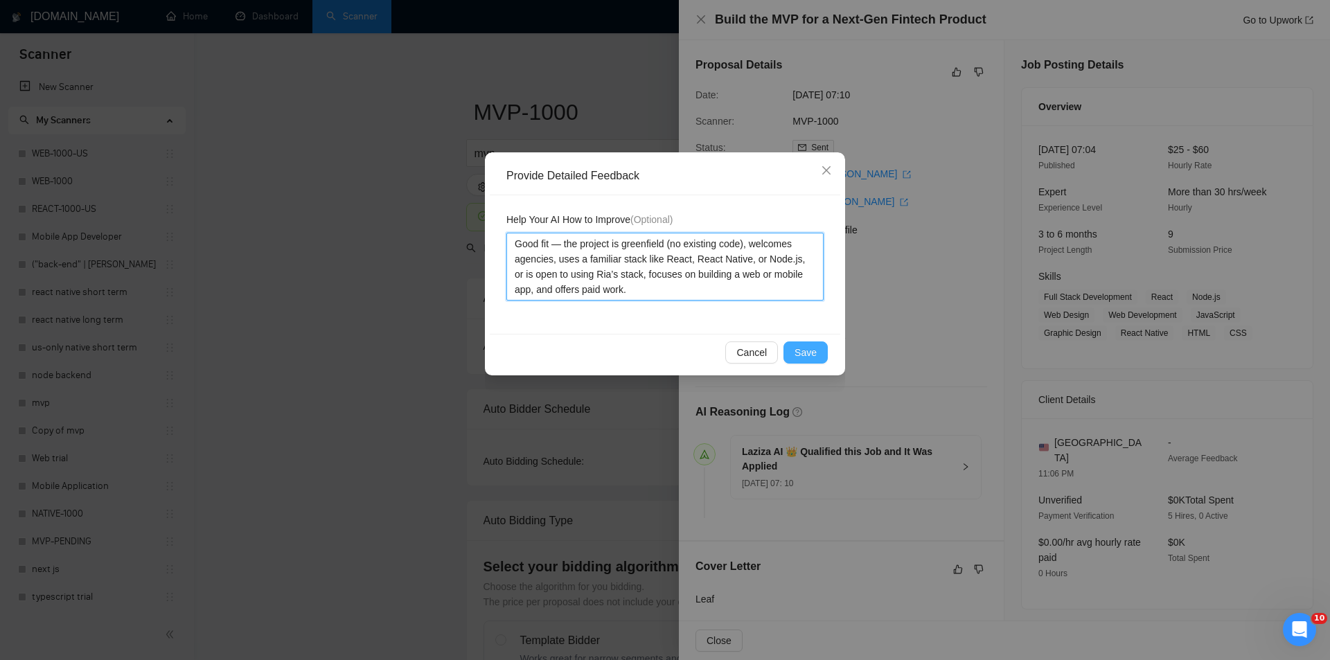
type textarea "Good fit — the project is greenfield (no existing code), welcomes agencies, use…"
click at [809, 355] on span "Save" at bounding box center [806, 352] width 22 height 15
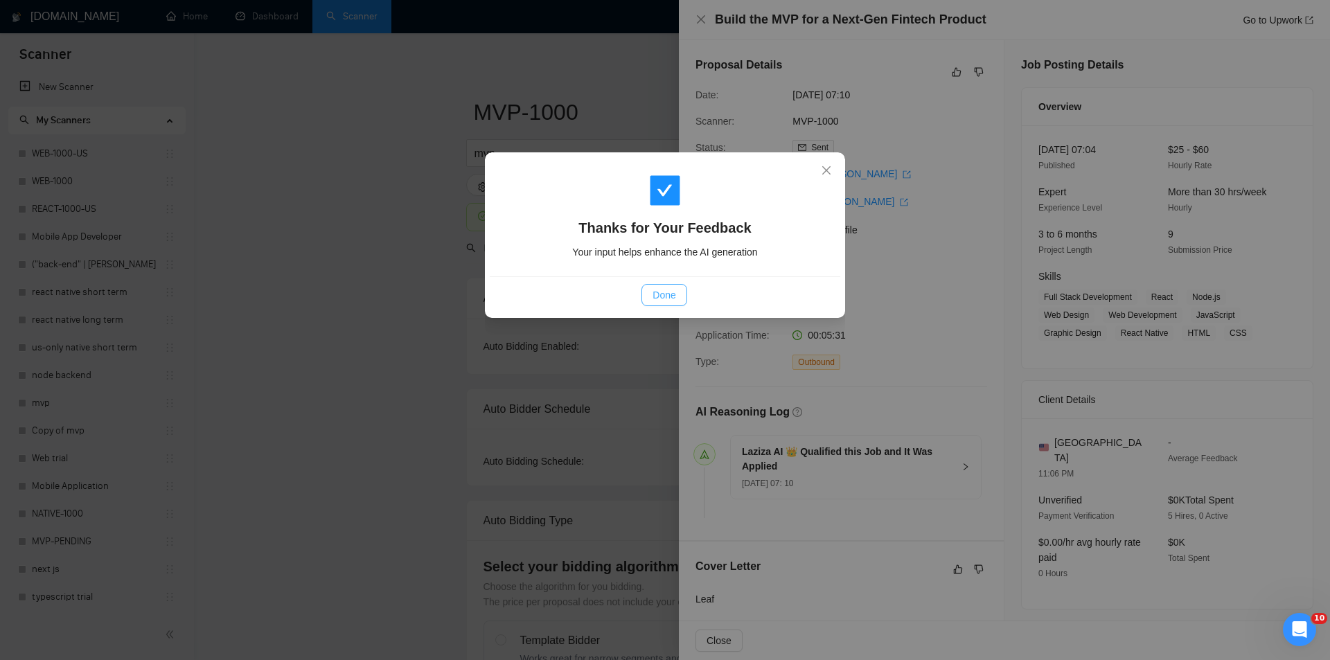
click at [659, 301] on span "Done" at bounding box center [664, 295] width 23 height 15
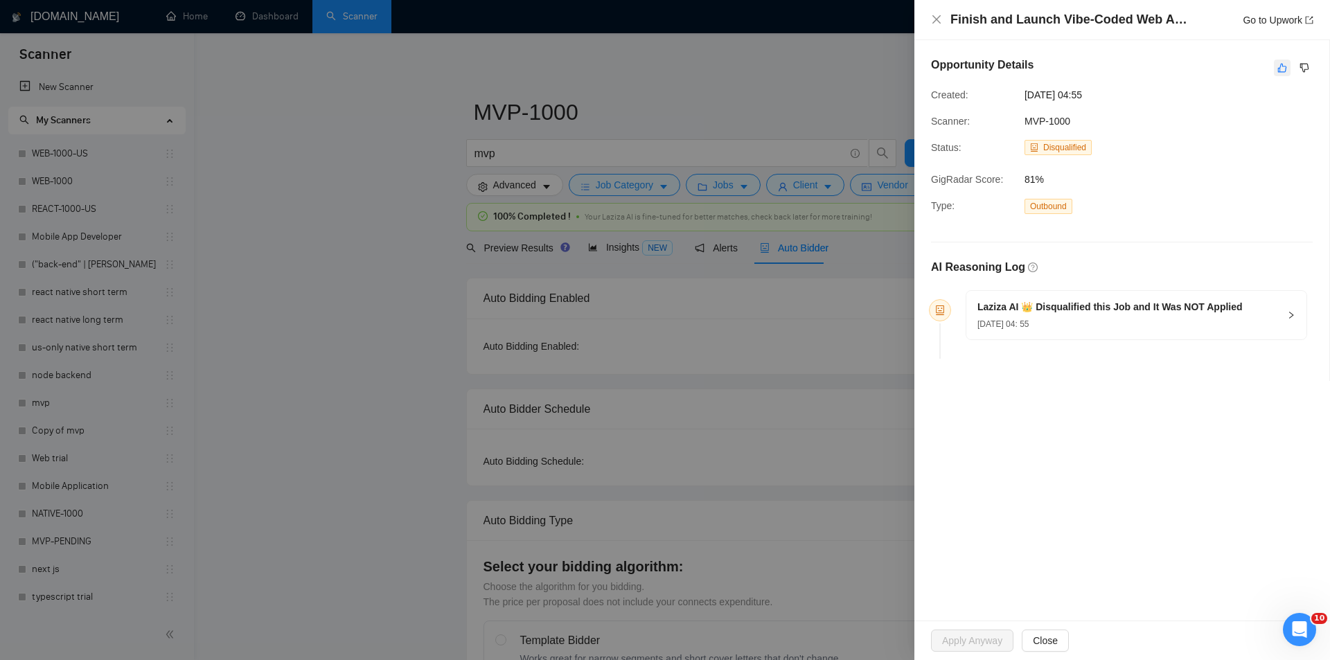
click at [1283, 69] on icon "like" at bounding box center [1283, 67] width 10 height 11
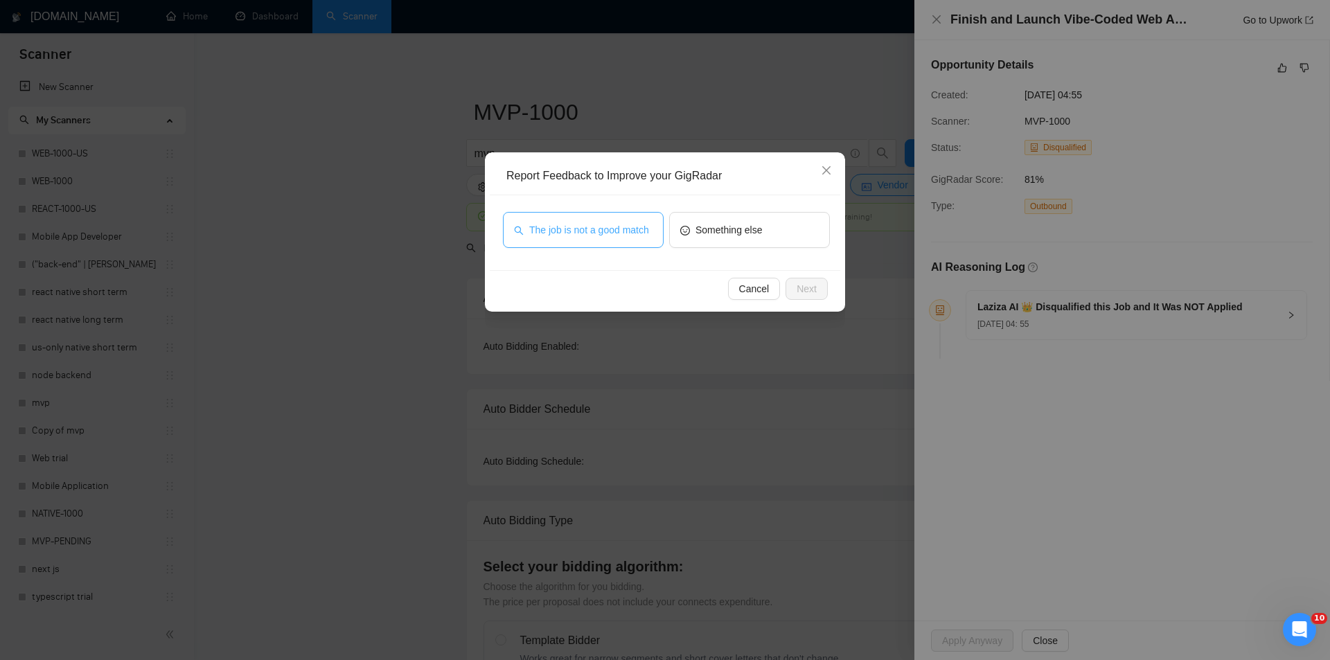
click at [586, 226] on span "The job is not a good match" at bounding box center [589, 229] width 120 height 15
drag, startPoint x: 828, startPoint y: 279, endPoint x: 824, endPoint y: 286, distance: 8.1
click at [827, 280] on div "Cancel Next" at bounding box center [665, 288] width 351 height 37
click at [823, 287] on button "Next" at bounding box center [807, 289] width 42 height 22
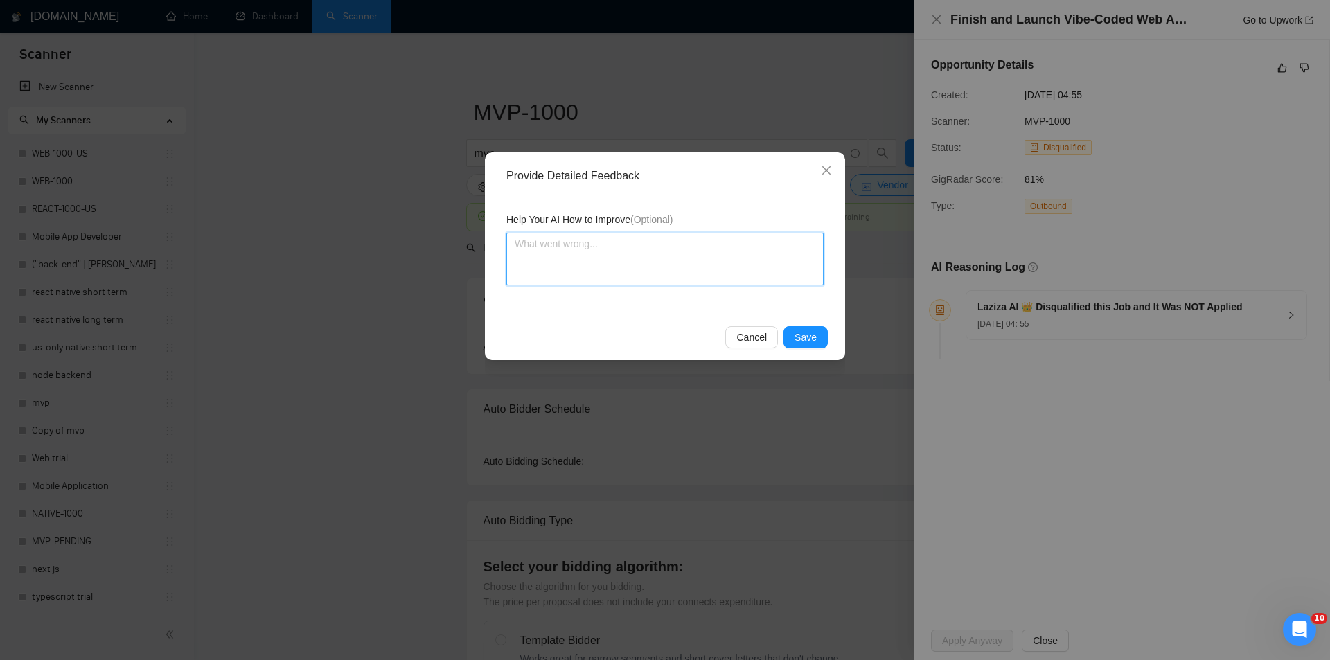
click at [646, 247] on textarea at bounding box center [665, 259] width 317 height 53
paste textarea "Not a fit — this project has been disqualified for other reasons. Example: "The…"
type textarea "Not a fit — this project has been disqualified for other reasons. Example: "The…"
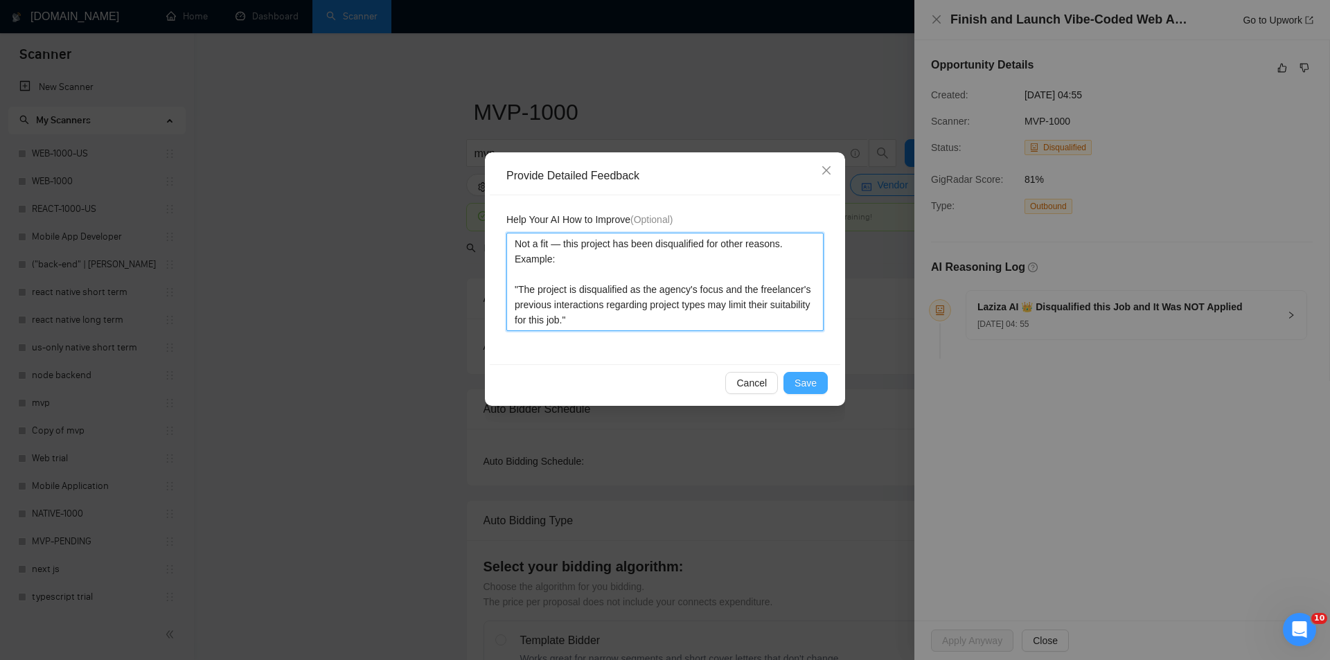
type textarea "Not a fit — this project has been disqualified for other reasons. Example: "The…"
click at [809, 377] on button "Save" at bounding box center [806, 383] width 44 height 22
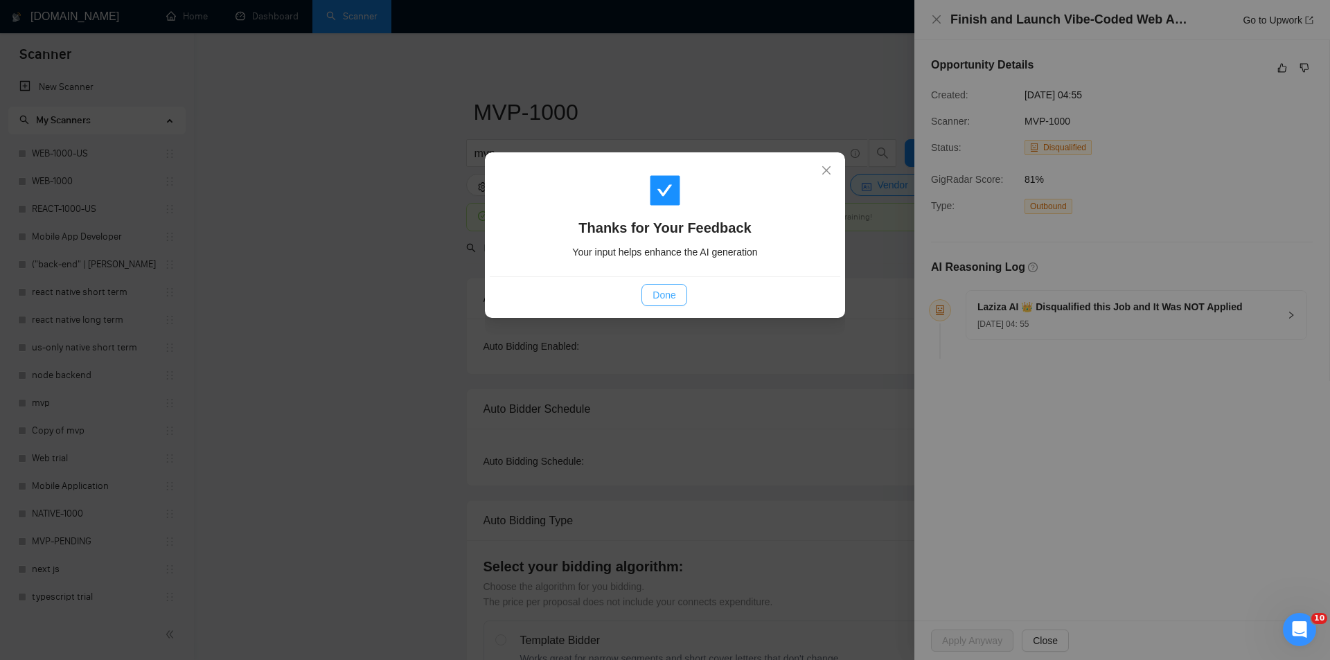
click at [687, 297] on button "Done" at bounding box center [664, 295] width 45 height 22
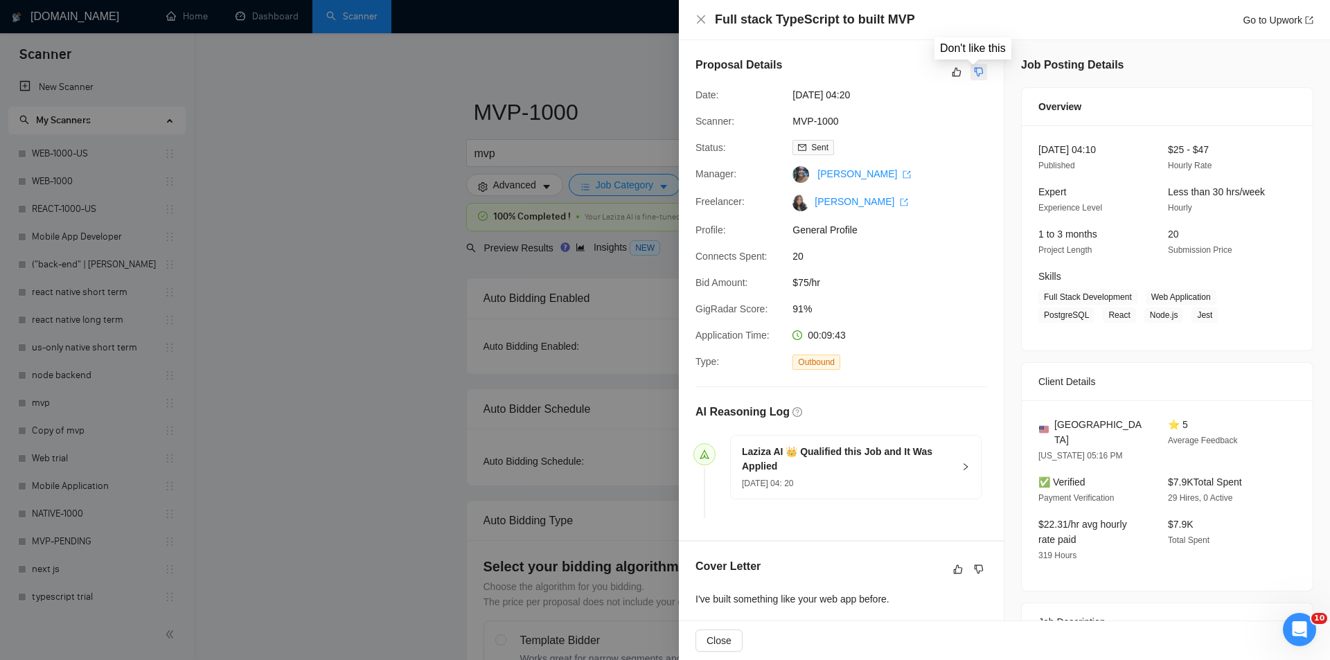
click at [974, 71] on icon "dislike" at bounding box center [979, 72] width 10 height 11
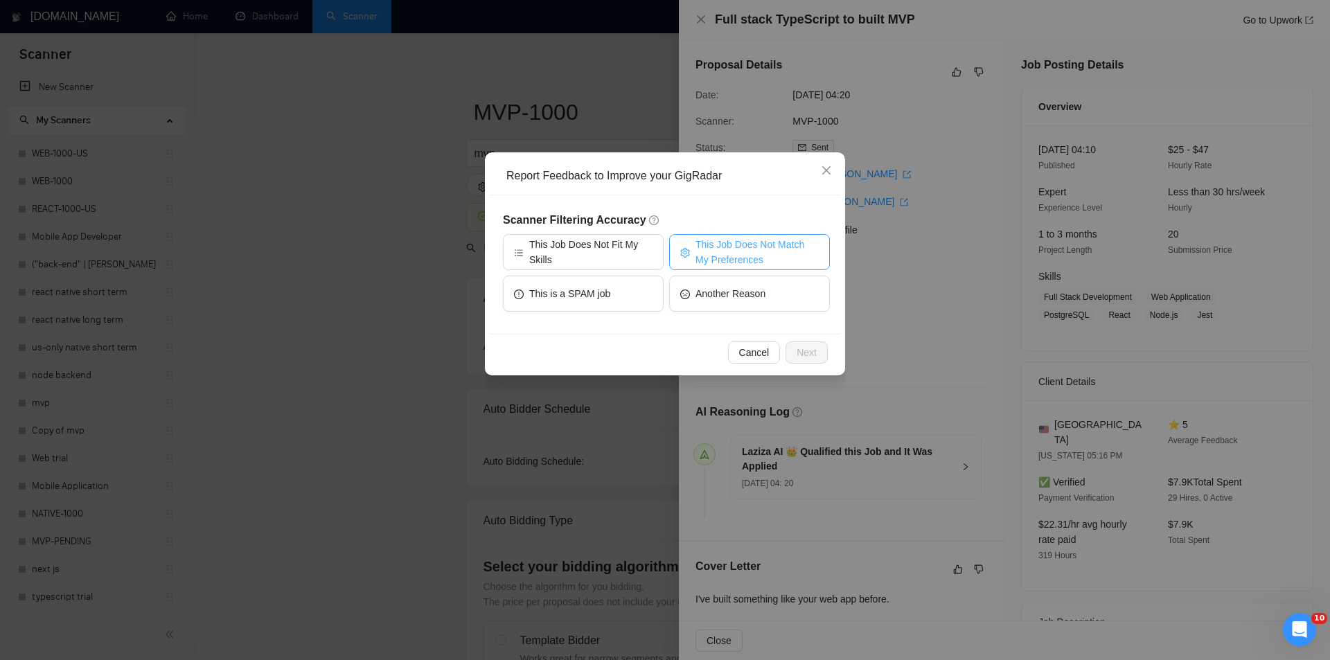
click at [748, 245] on span "This Job Does Not Match My Preferences" at bounding box center [757, 252] width 123 height 30
click at [812, 349] on span "Next" at bounding box center [807, 352] width 20 height 15
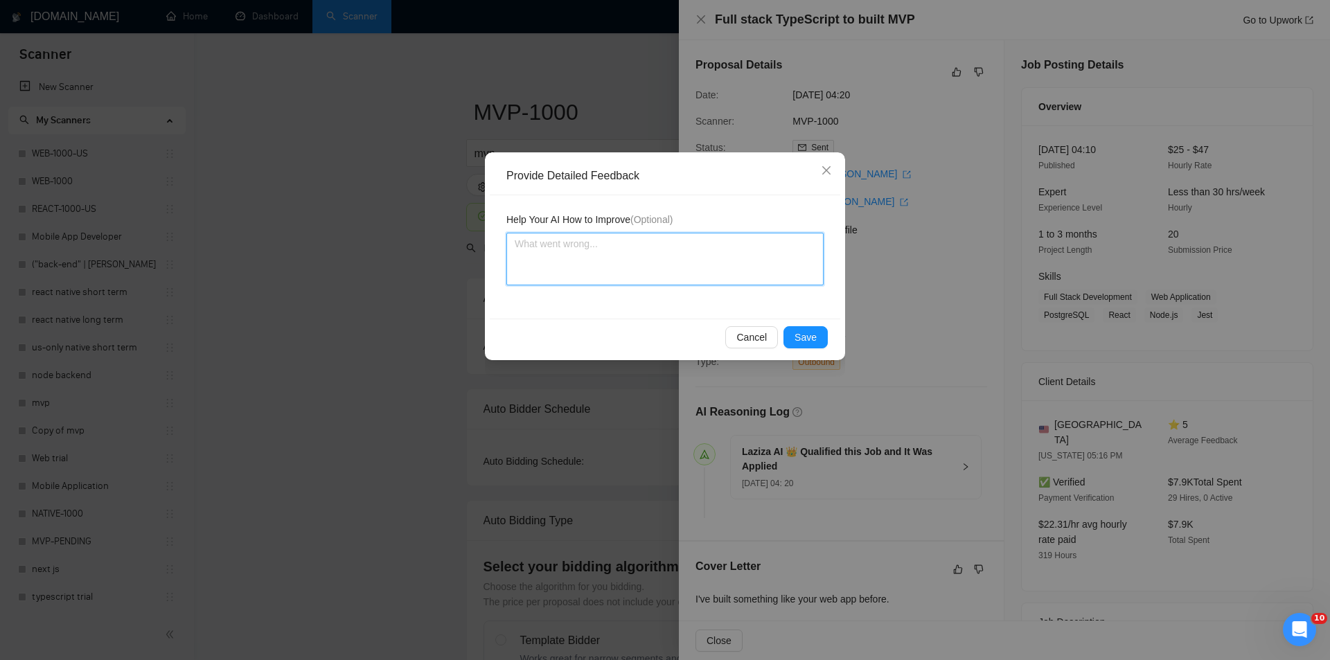
click at [710, 273] on textarea at bounding box center [665, 259] width 317 height 53
paste textarea "Not a fit — the job asks for unpaid work, offers equity, or has a small budget,…"
type textarea "Not a fit — the job asks for unpaid work, offers equity, or has a small budget,…"
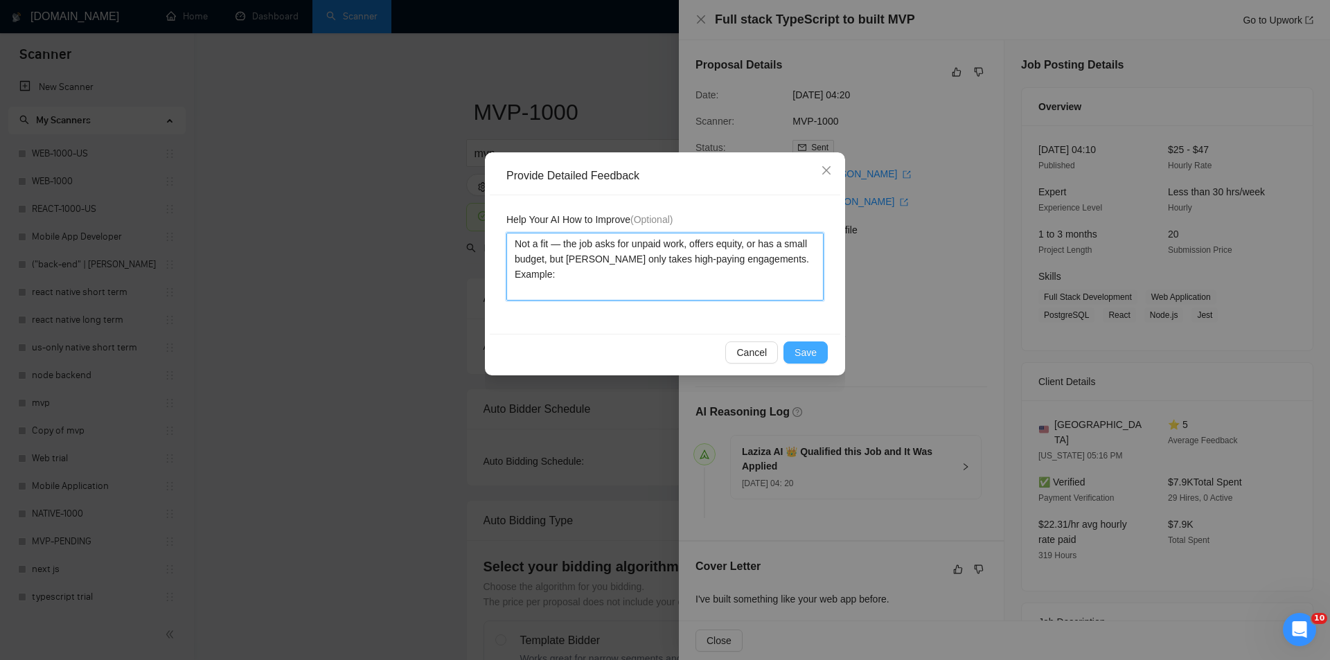
type textarea "Not a fit — the job asks for unpaid work, offers equity, or has a small budget,…"
click at [807, 356] on span "Save" at bounding box center [806, 352] width 22 height 15
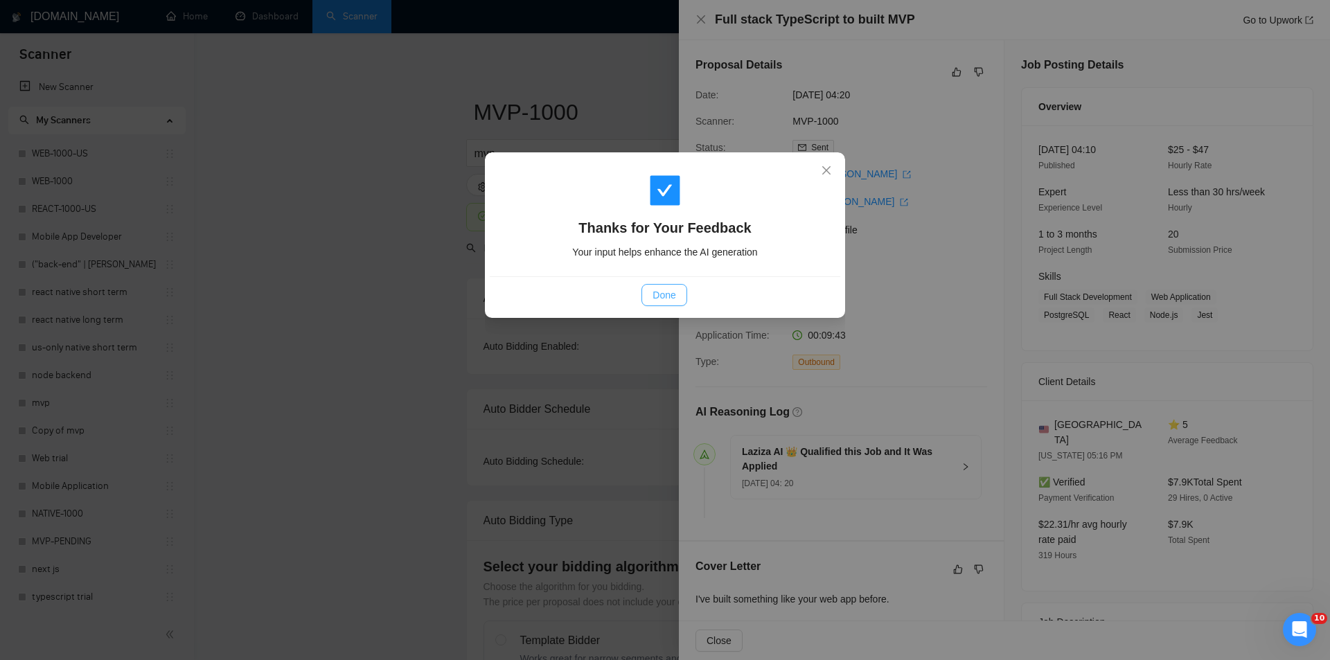
click at [680, 299] on button "Done" at bounding box center [664, 295] width 45 height 22
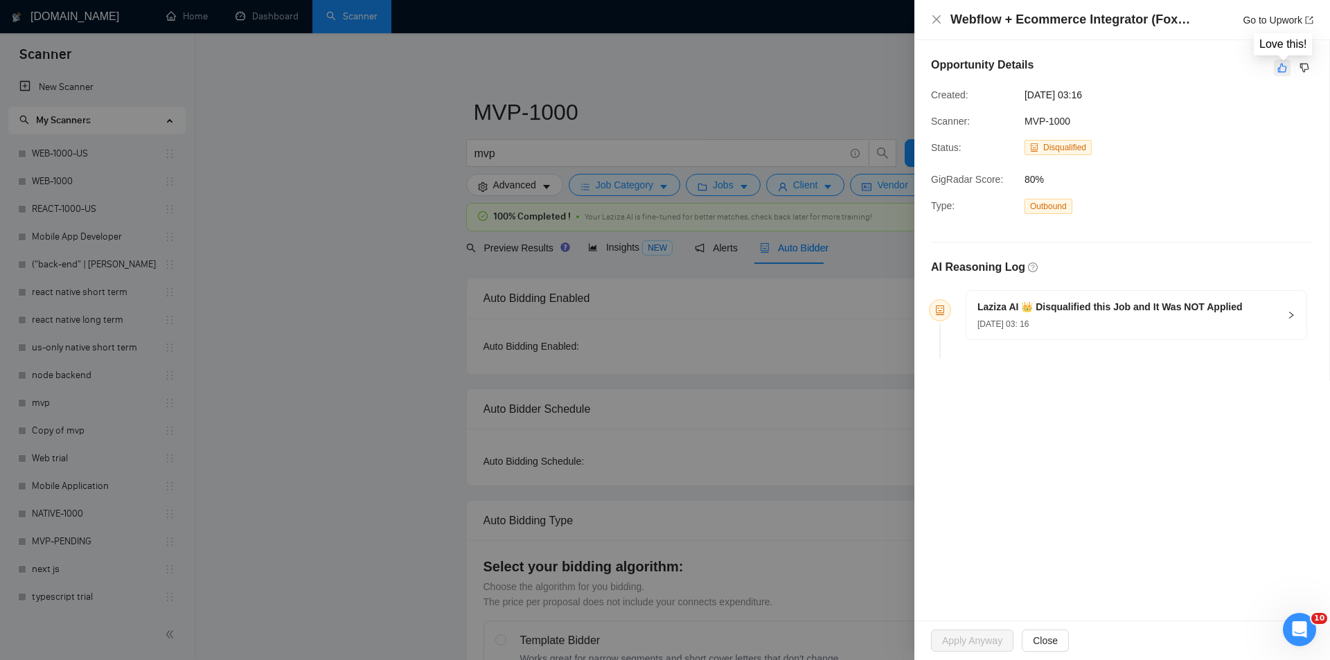
click at [1278, 72] on icon "like" at bounding box center [1282, 68] width 9 height 9
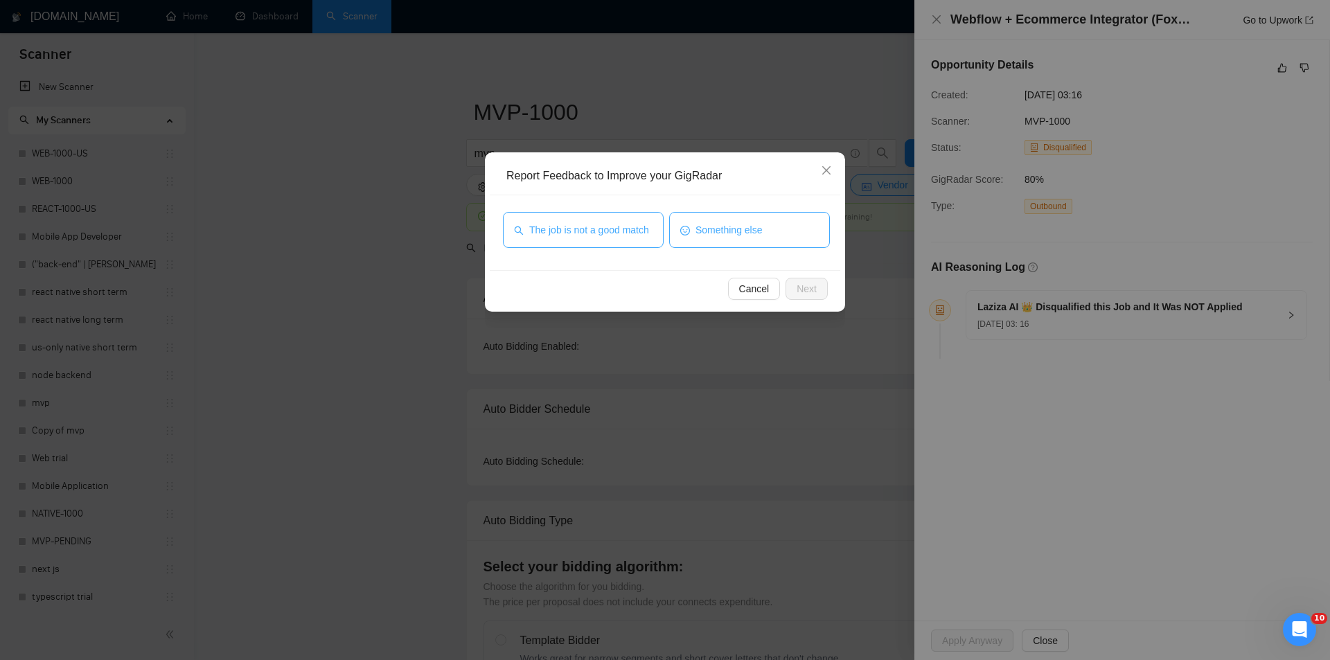
drag, startPoint x: 630, startPoint y: 229, endPoint x: 758, endPoint y: 244, distance: 129.1
click at [631, 228] on span "The job is not a good match" at bounding box center [589, 229] width 120 height 15
click at [815, 281] on div "Cancel Next" at bounding box center [665, 288] width 351 height 37
click at [816, 285] on span "Next" at bounding box center [807, 288] width 20 height 15
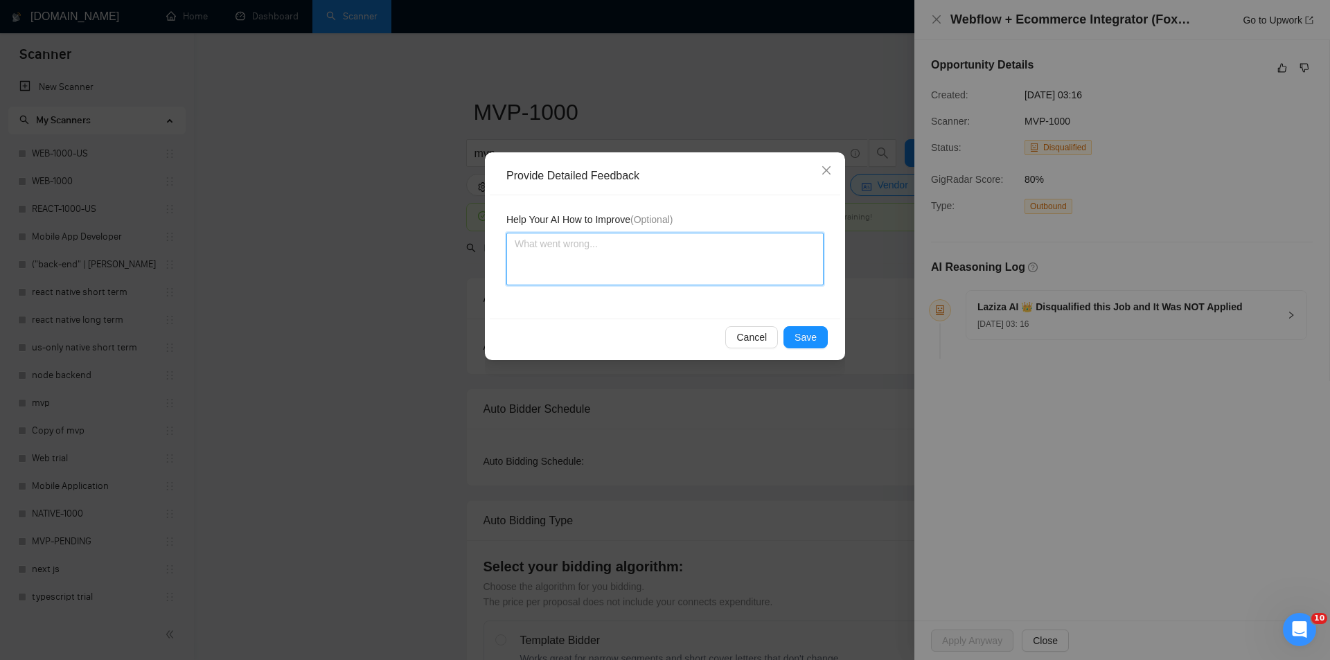
click at [674, 247] on textarea at bounding box center [665, 259] width 317 height 53
paste textarea "Not a fit — this project has been disqualified for other reasons. Example: "The…"
type textarea "Not a fit — this project has been disqualified for other reasons. Example: "The…"
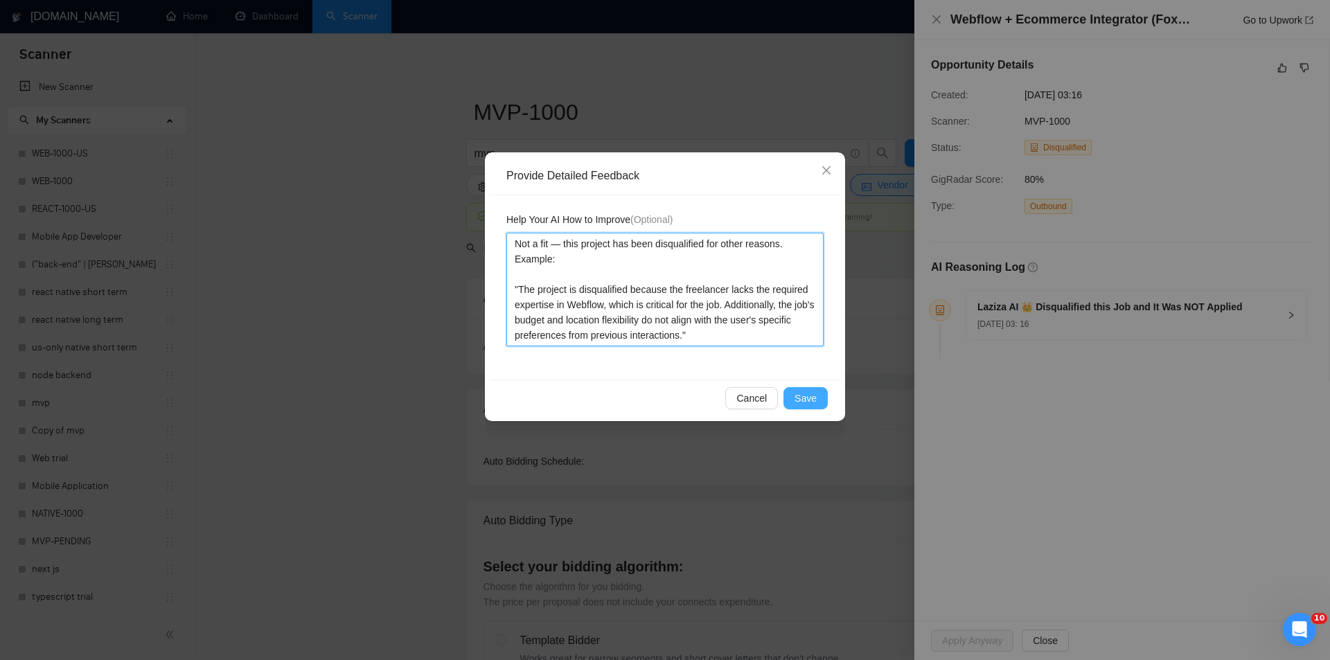
type textarea "Not a fit — this project has been disqualified for other reasons. Example: "The…"
click at [799, 400] on span "Save" at bounding box center [806, 398] width 22 height 15
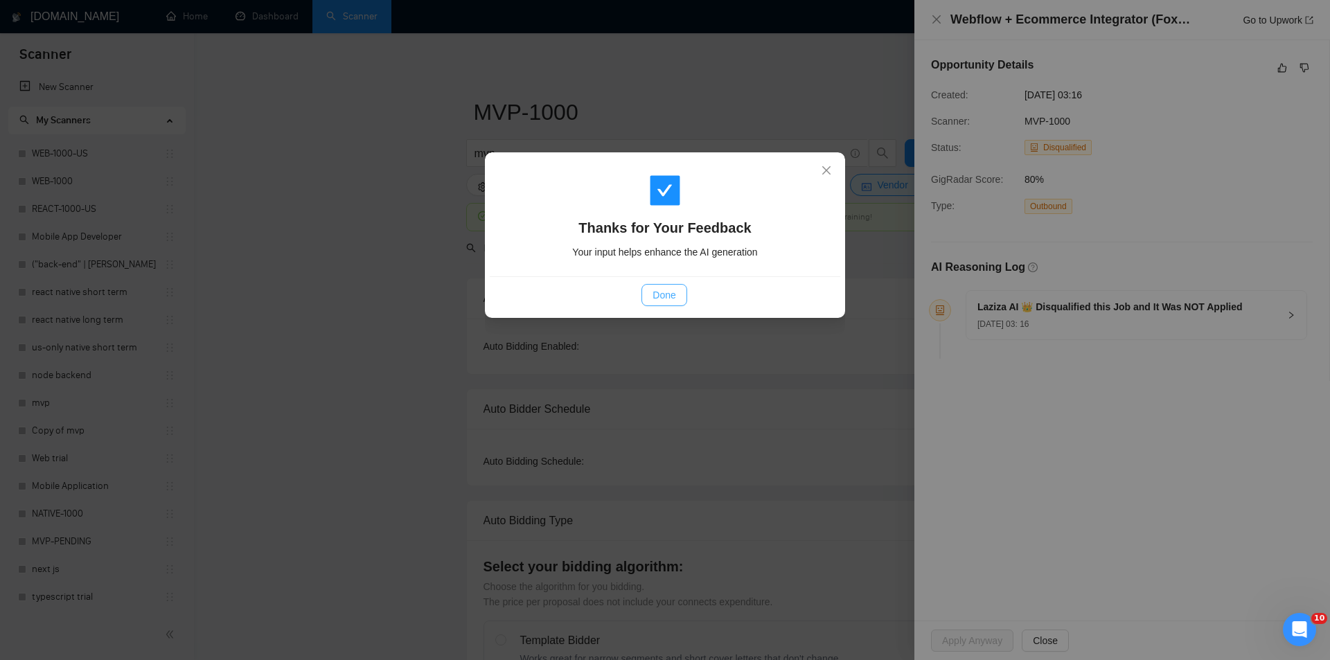
click at [665, 294] on span "Done" at bounding box center [664, 295] width 23 height 15
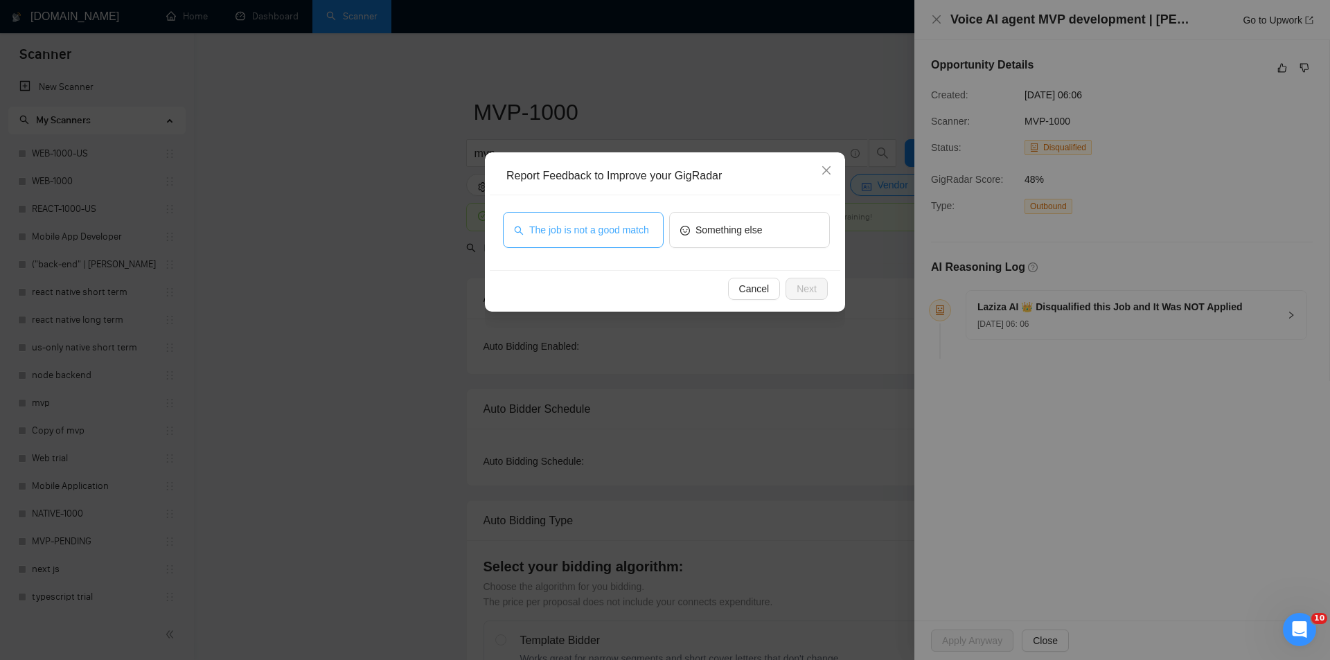
click at [637, 233] on span "The job is not a good match" at bounding box center [589, 229] width 120 height 15
click at [802, 288] on span "Next" at bounding box center [807, 288] width 20 height 15
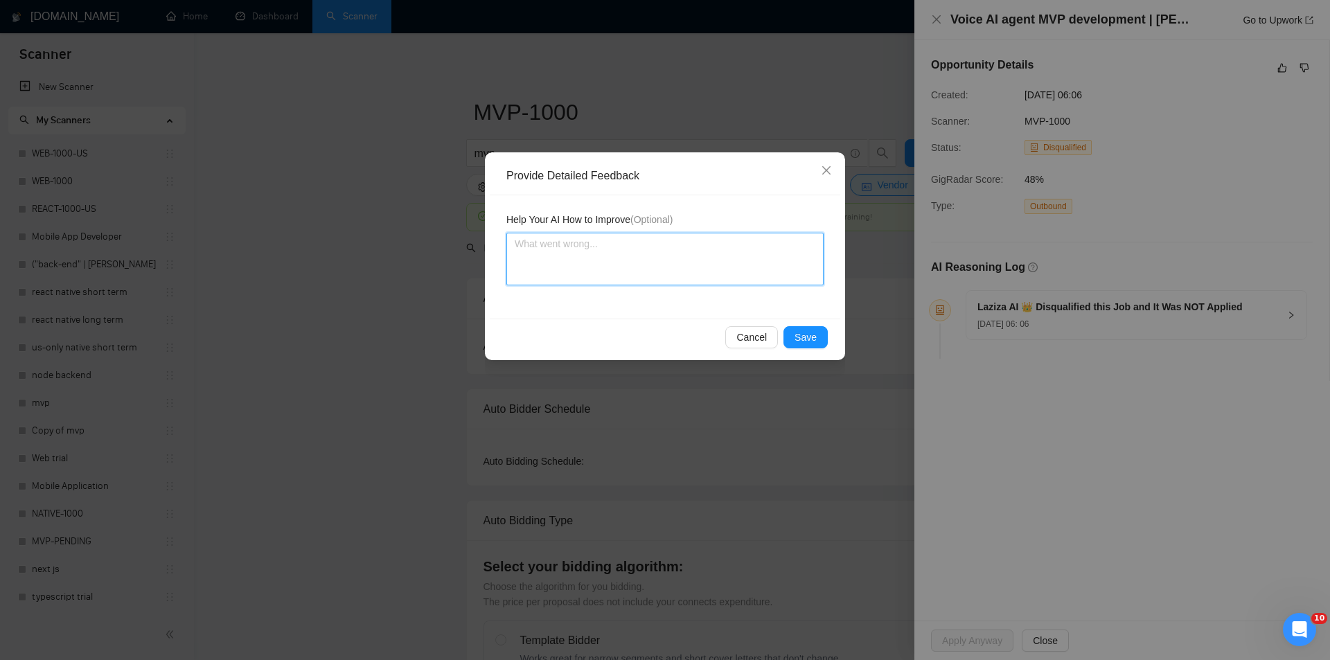
click at [700, 240] on textarea at bounding box center [665, 259] width 317 height 53
paste textarea "Not a fit — this project has been disqualified for other reasons. Example: "The…"
type textarea "Not a fit — this project has been disqualified for other reasons. Example: "The…"
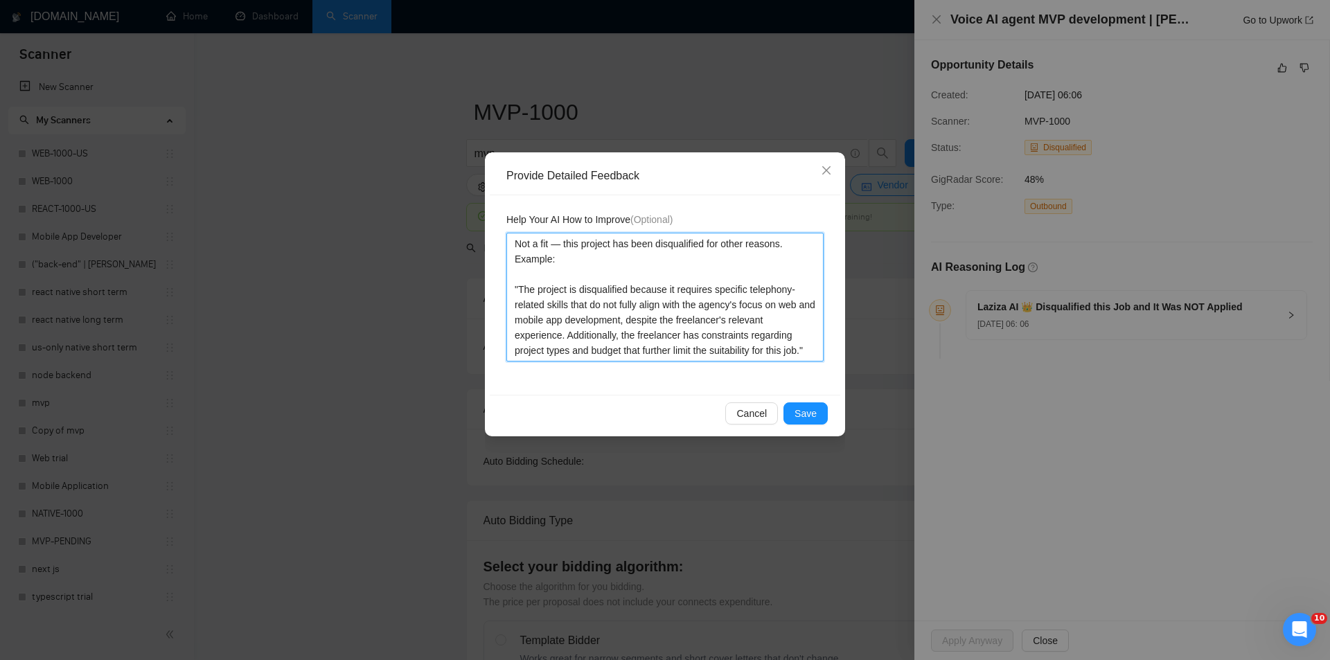
type textarea "Not a fit — this project has been disqualified for other reasons. Example: "The…"
click at [815, 399] on div "Cancel Save" at bounding box center [665, 413] width 351 height 37
click at [807, 418] on span "Save" at bounding box center [806, 413] width 22 height 15
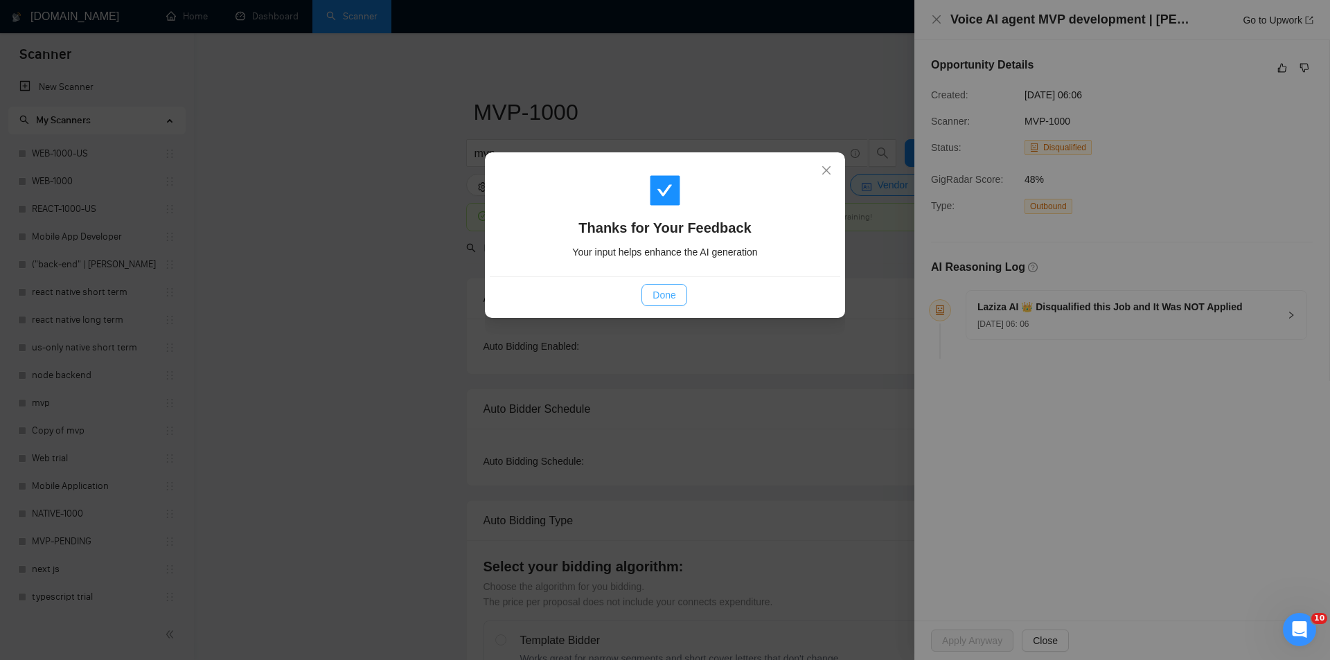
click at [660, 295] on span "Done" at bounding box center [664, 295] width 23 height 15
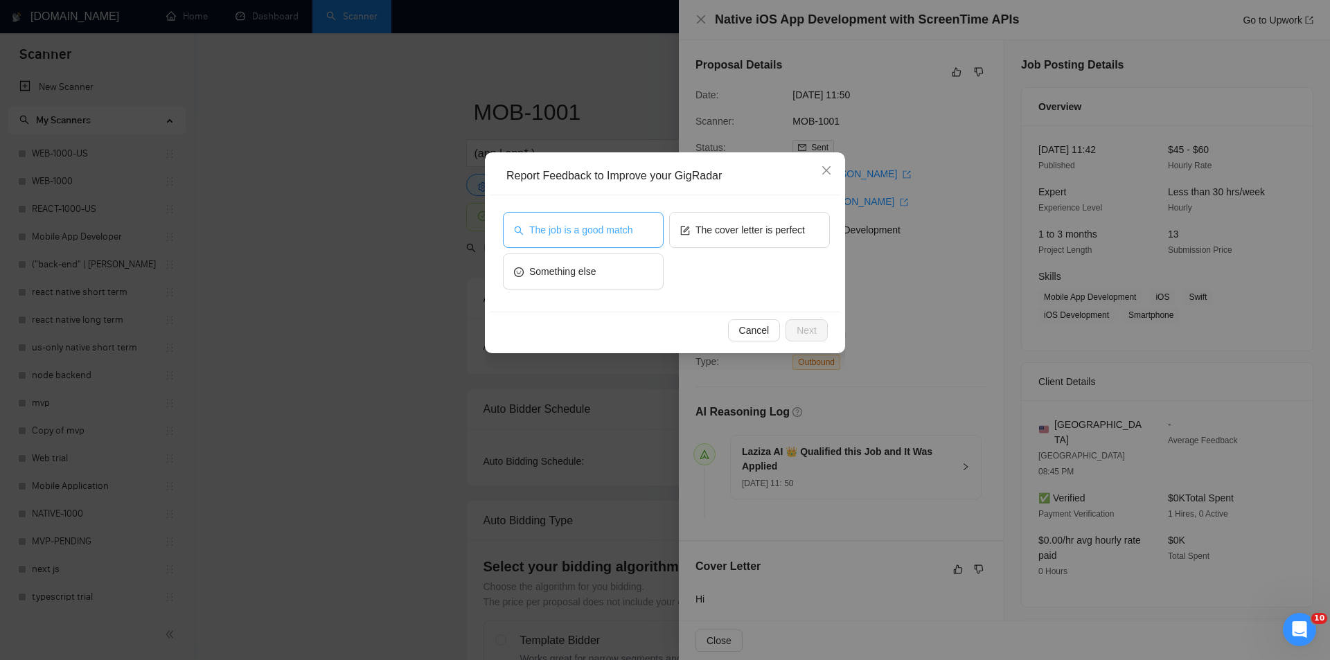
click at [599, 228] on span "The job is a good match" at bounding box center [580, 229] width 103 height 15
drag, startPoint x: 806, startPoint y: 333, endPoint x: 802, endPoint y: 326, distance: 8.1
click at [807, 332] on span "Next" at bounding box center [807, 330] width 20 height 15
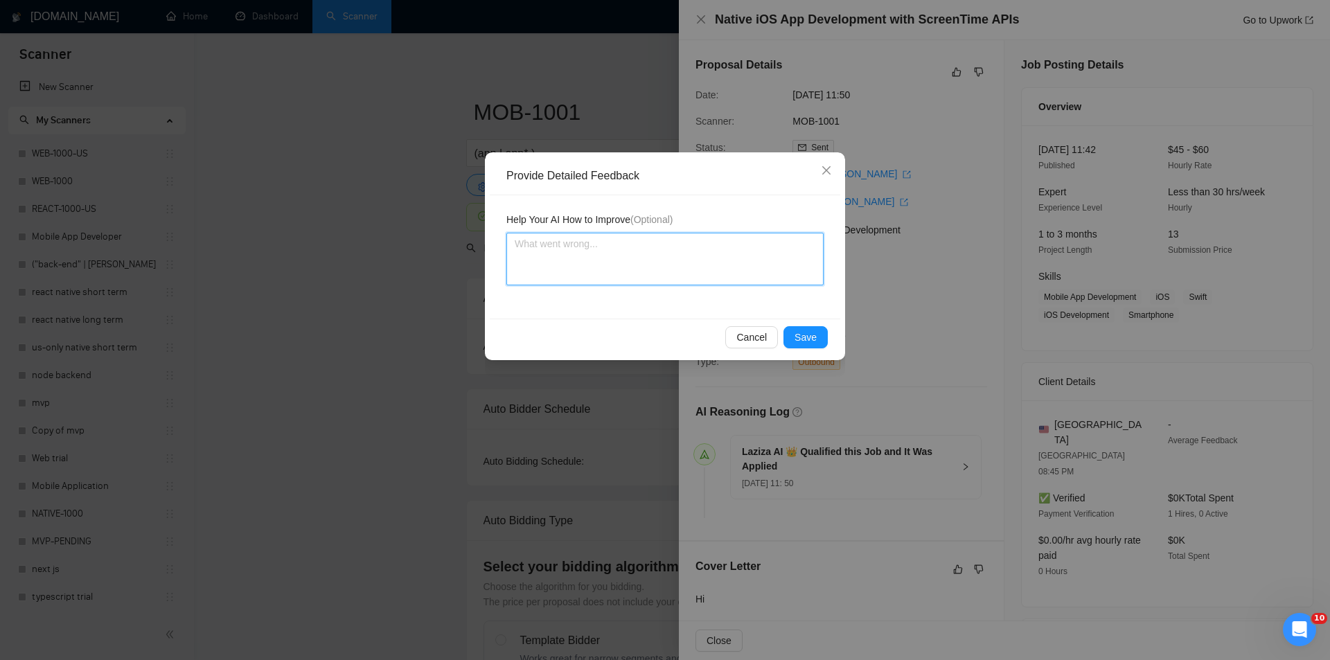
click at [685, 264] on textarea at bounding box center [665, 259] width 317 height 53
paste textarea "Good fit — the project is greenfield (no existing code), welcomes agencies, use…"
type textarea "Good fit — the project is greenfield (no existing code), welcomes agencies, use…"
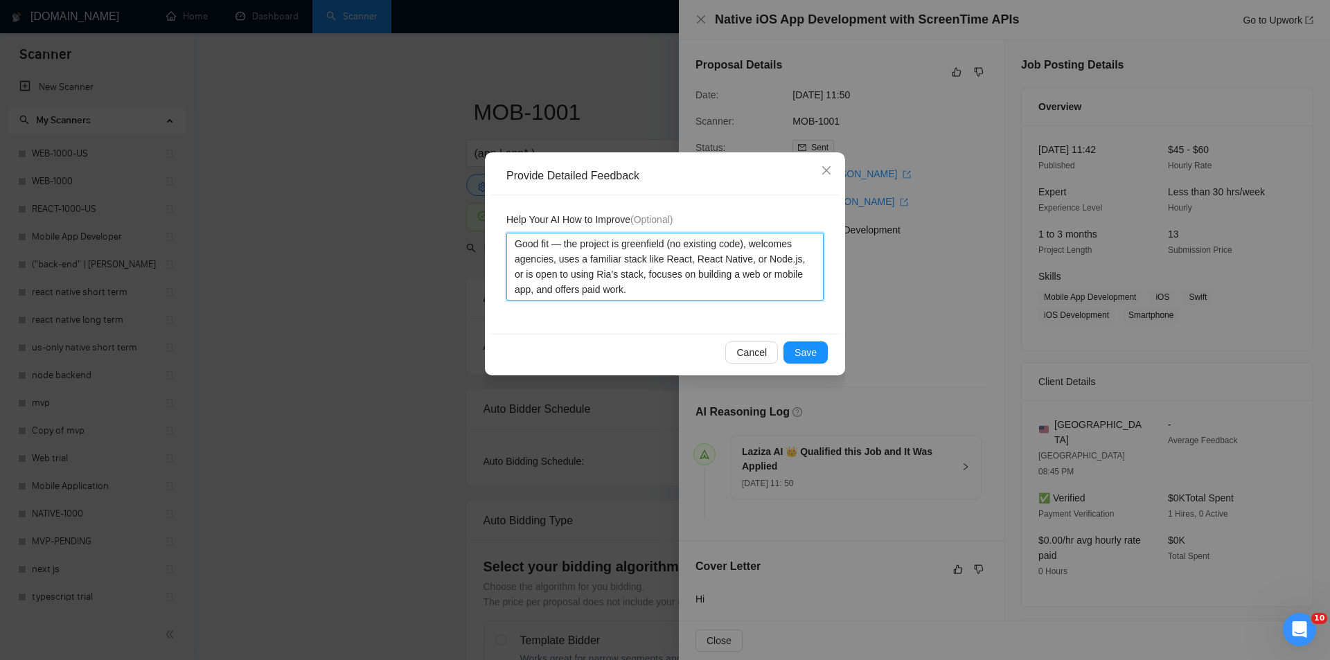
type textarea "Good fit — the project is greenfield (no existing code), welcomes agencies, use…"
click at [807, 346] on span "Save" at bounding box center [806, 352] width 22 height 15
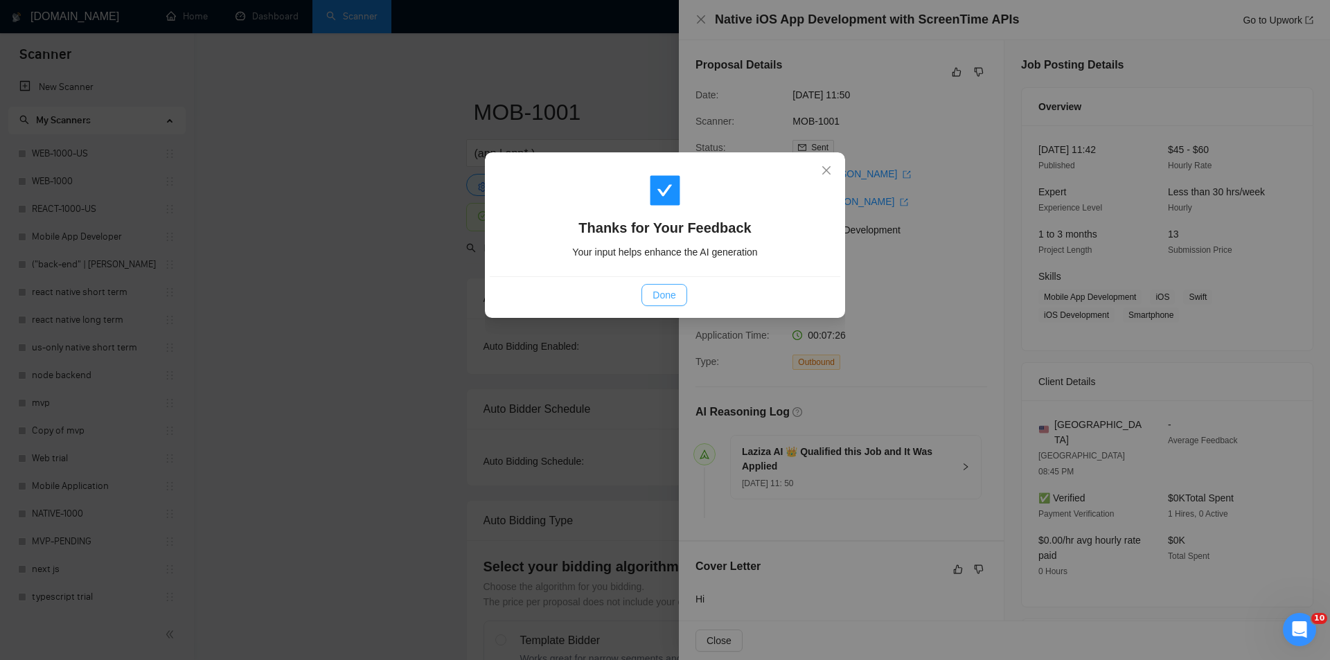
drag, startPoint x: 669, startPoint y: 285, endPoint x: 642, endPoint y: 240, distance: 52.8
click at [669, 287] on button "Done" at bounding box center [664, 295] width 45 height 22
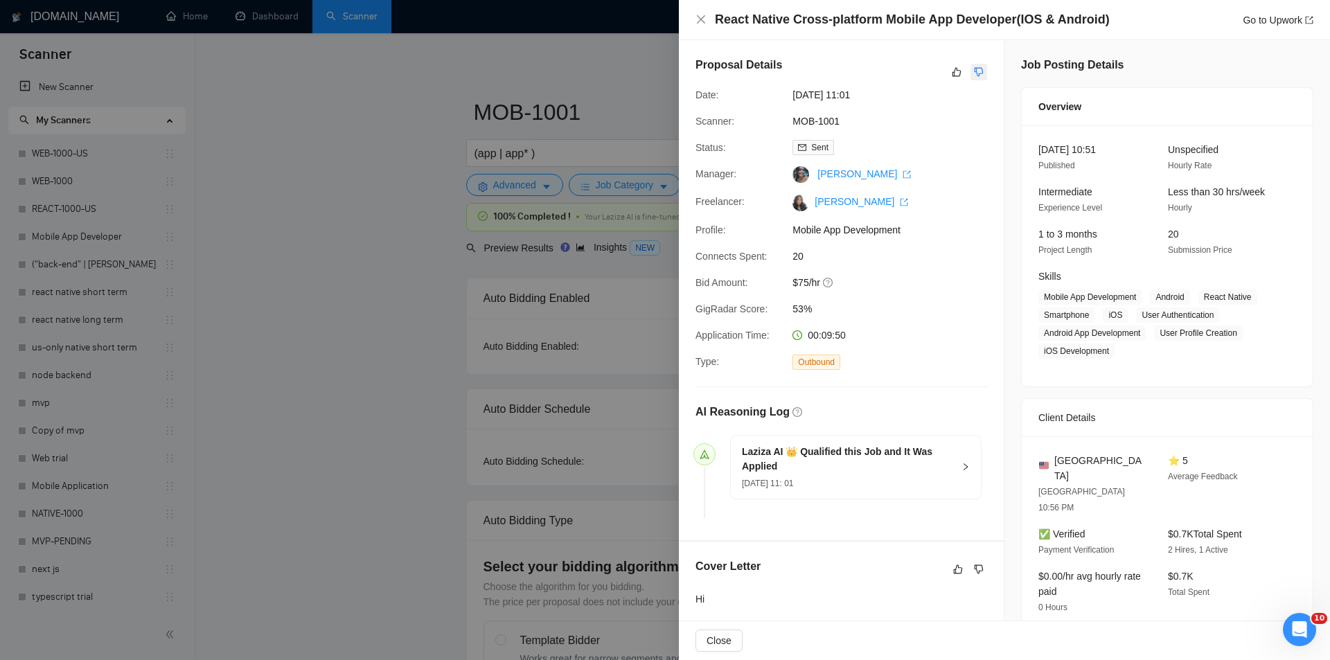
click at [975, 69] on icon "dislike" at bounding box center [979, 72] width 10 height 11
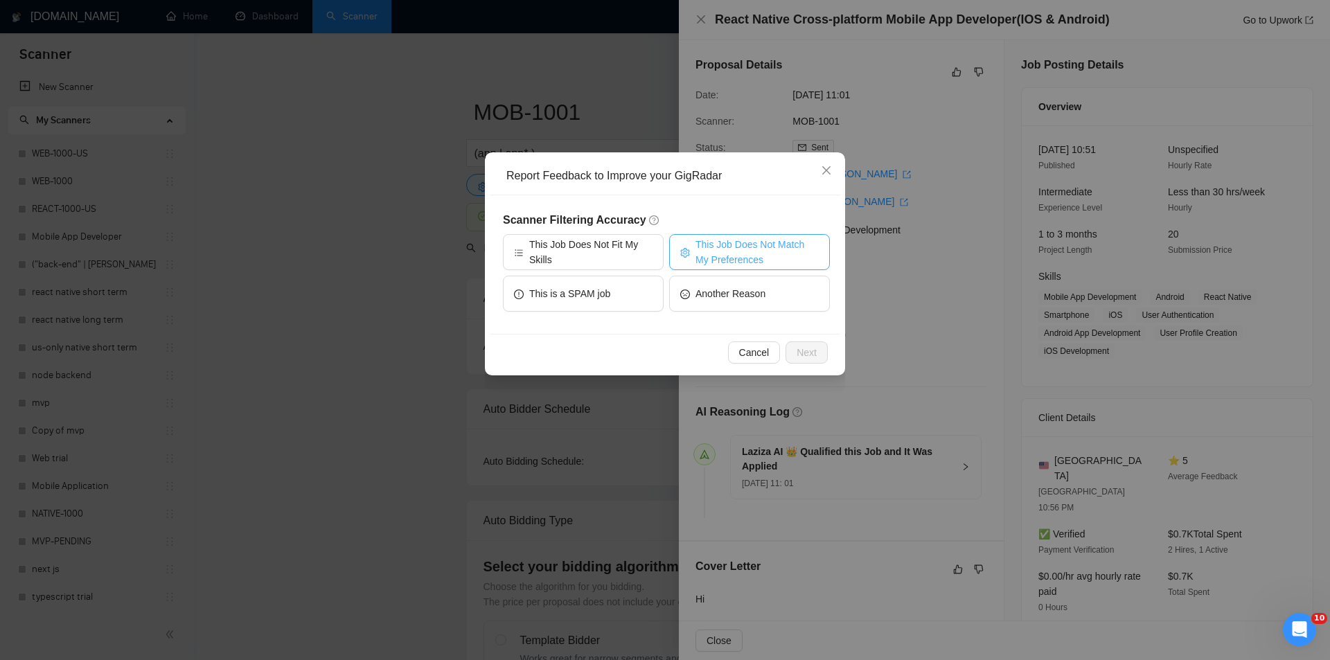
click at [727, 253] on span "This Job Does Not Match My Preferences" at bounding box center [757, 252] width 123 height 30
click at [804, 353] on span "Next" at bounding box center [807, 352] width 20 height 15
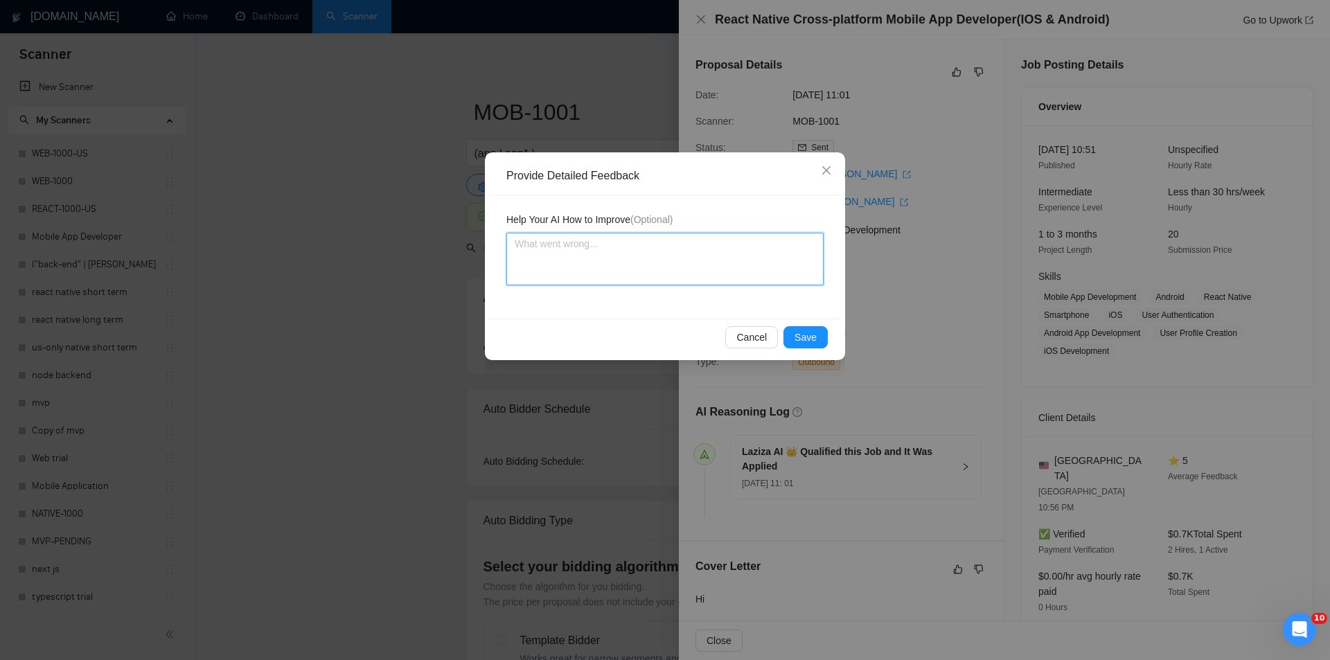
click at [739, 279] on textarea at bounding box center [665, 259] width 317 height 53
paste textarea "Not a fit — the project isn't for a web or mobile app, which is Ria's focus. Ex…"
type textarea "Not a fit — the project isn't for a web or mobile app, which is Ria's focus. Ex…"
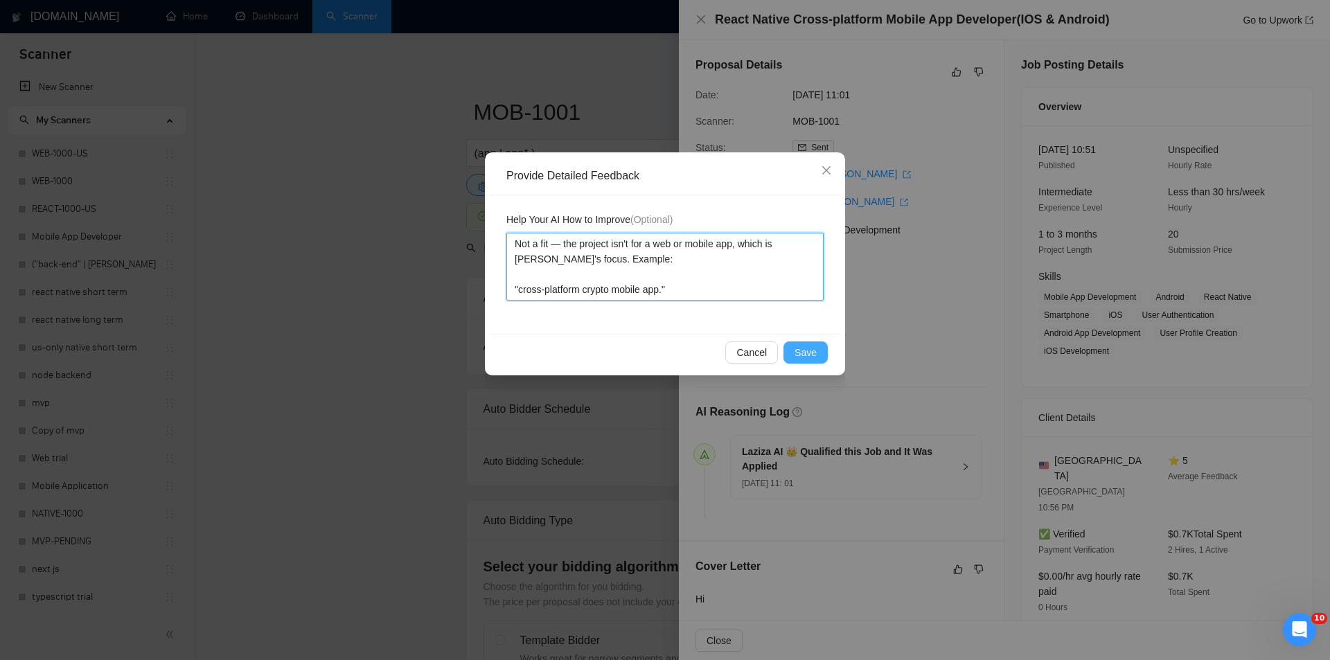
type textarea "Not a fit — the project isn't for a web or mobile app, which is Ria's focus. Ex…"
click at [813, 350] on span "Save" at bounding box center [806, 352] width 22 height 15
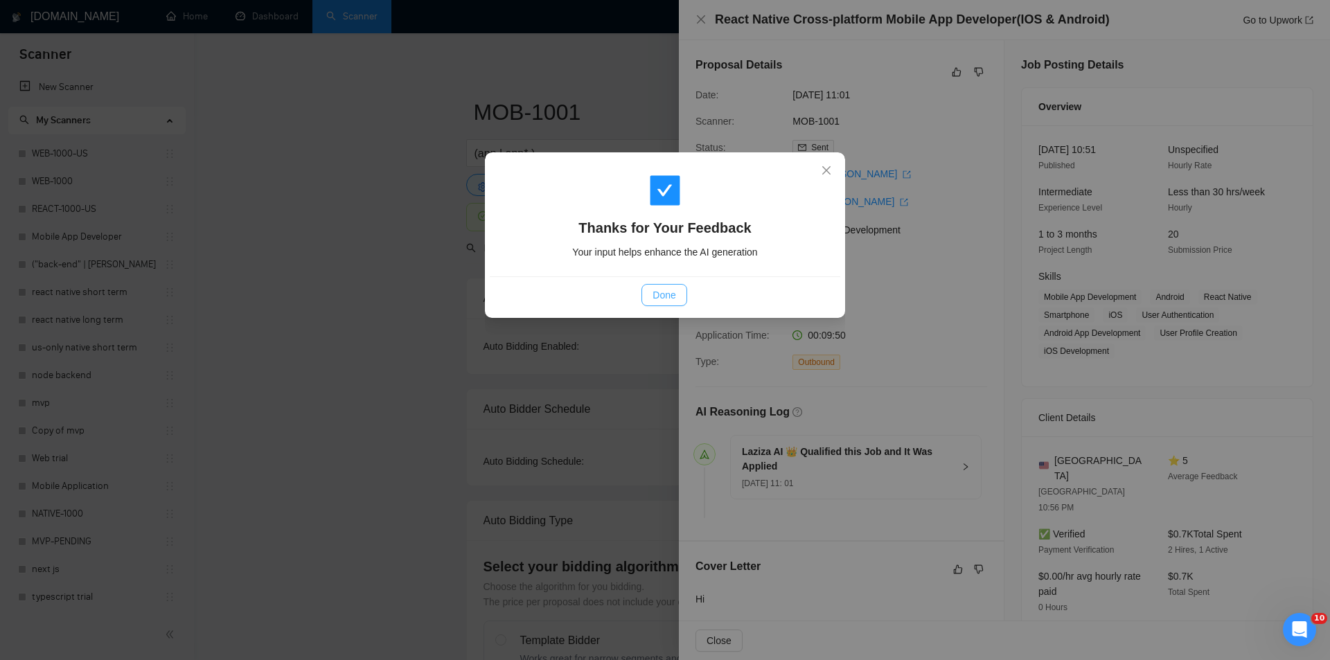
click at [671, 290] on span "Done" at bounding box center [664, 295] width 23 height 15
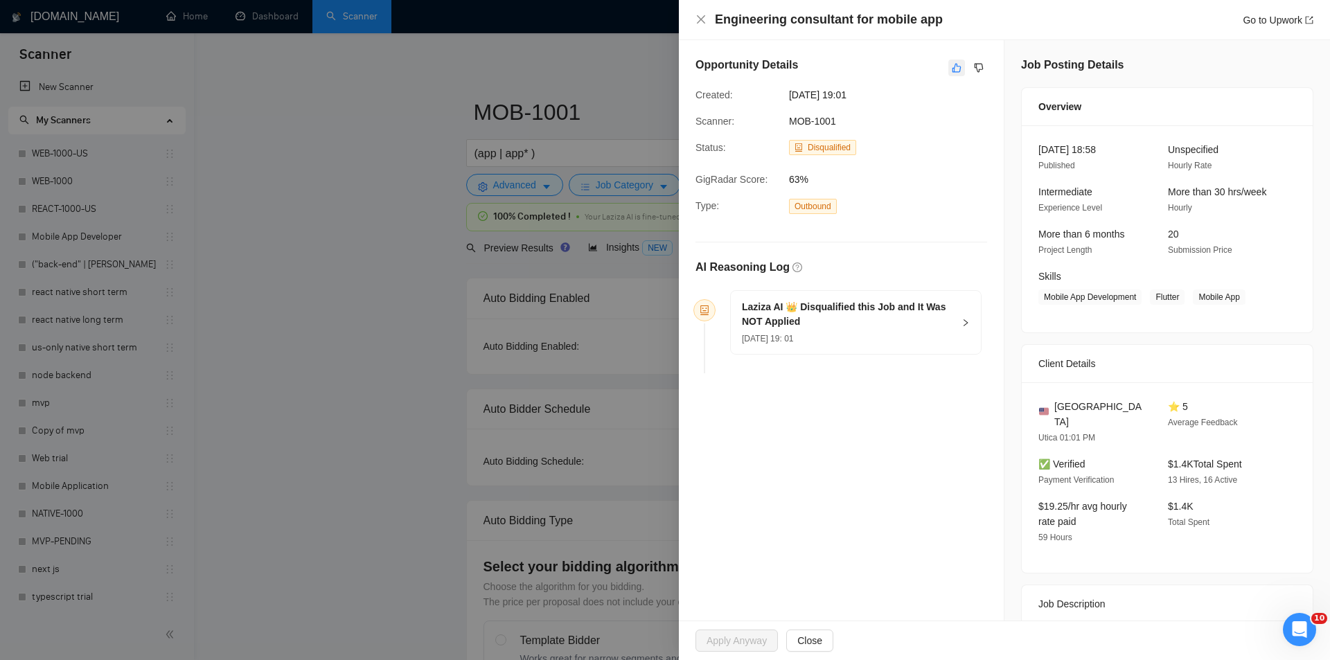
click at [954, 72] on icon "like" at bounding box center [957, 68] width 9 height 9
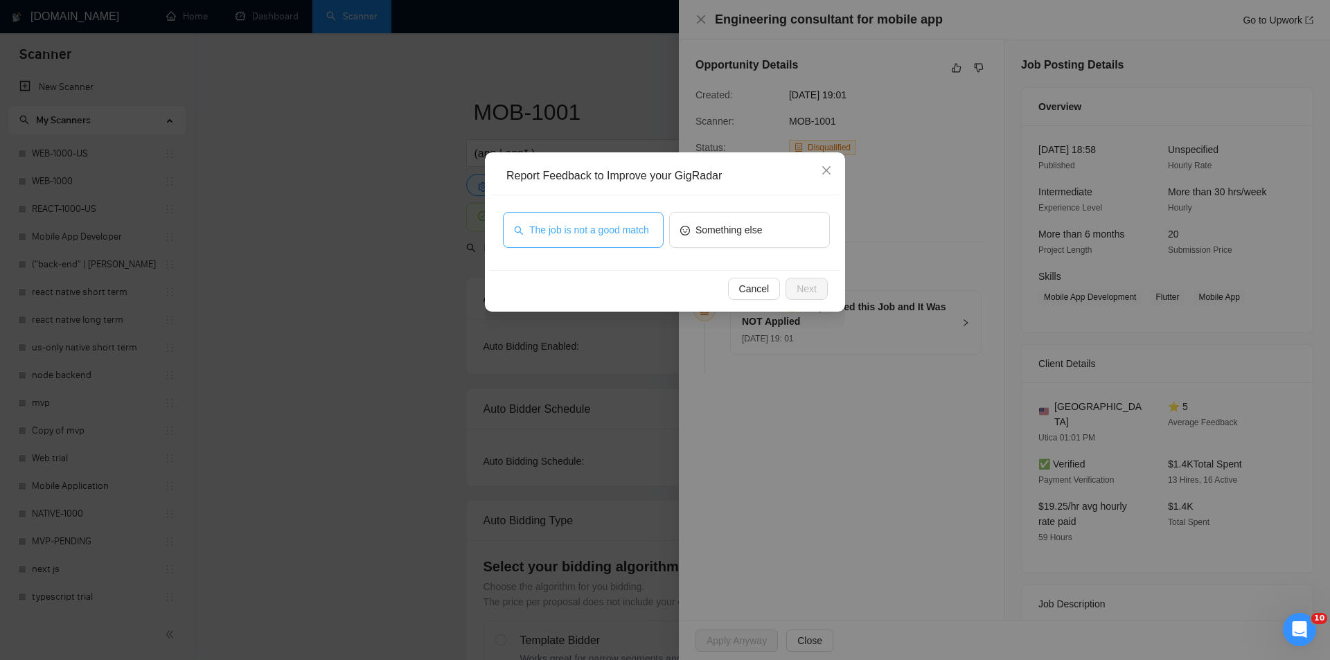
click at [636, 222] on button "The job is not a good match" at bounding box center [583, 230] width 161 height 36
click at [810, 290] on span "Next" at bounding box center [807, 288] width 20 height 15
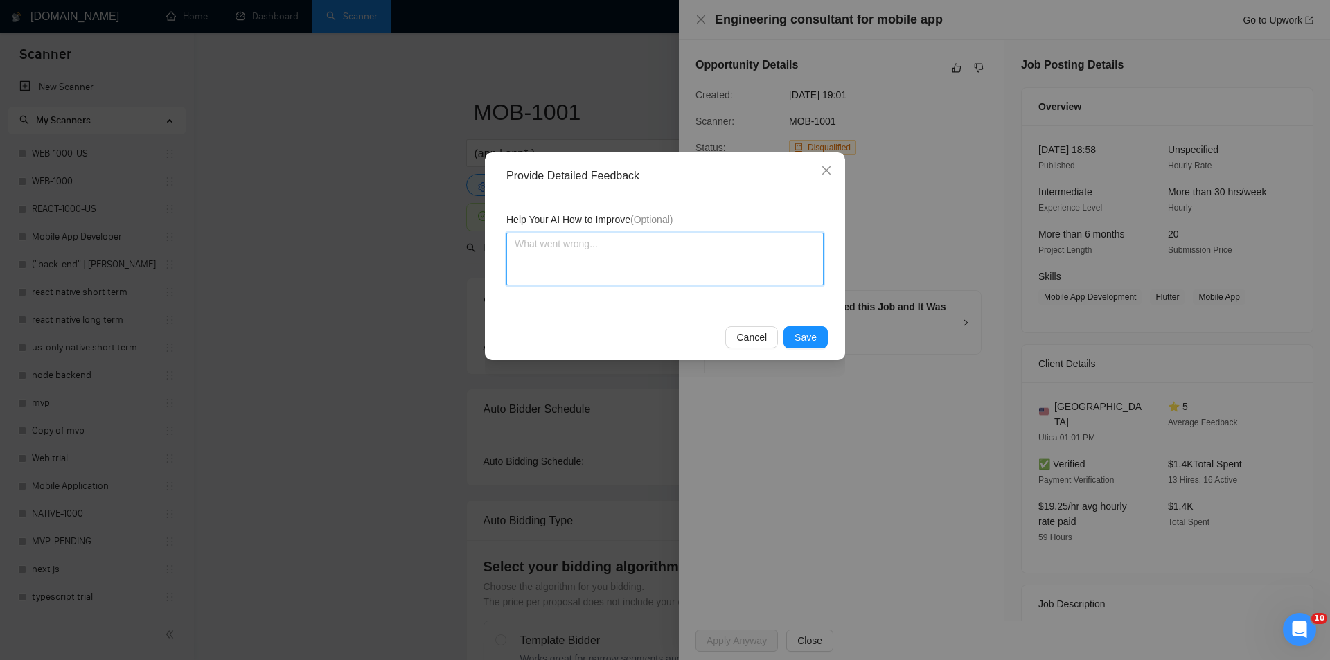
click at [624, 247] on textarea at bounding box center [665, 259] width 317 height 53
paste textarea "Not a fit — this project has been disqualified for other reasons. Example: "The…"
type textarea "Not a fit — this project has been disqualified for other reasons. Example: "The…"
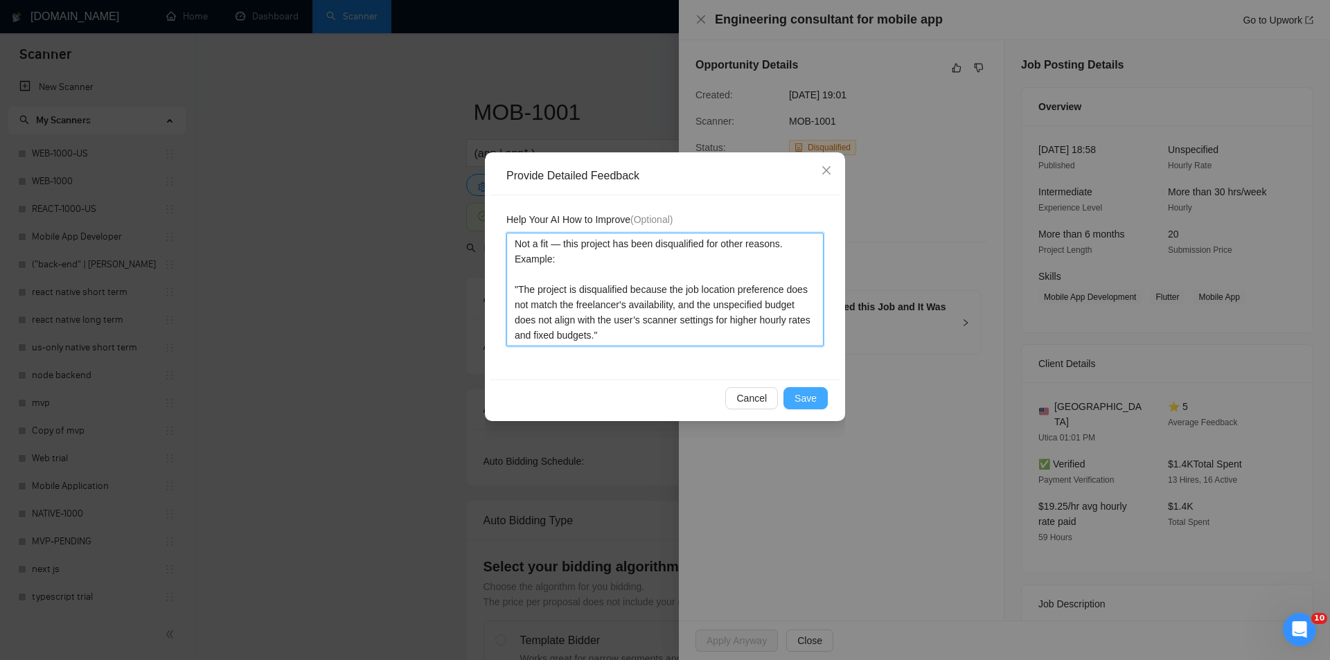
type textarea "Not a fit — this project has been disqualified for other reasons. Example: "The…"
click at [811, 400] on span "Save" at bounding box center [806, 398] width 22 height 15
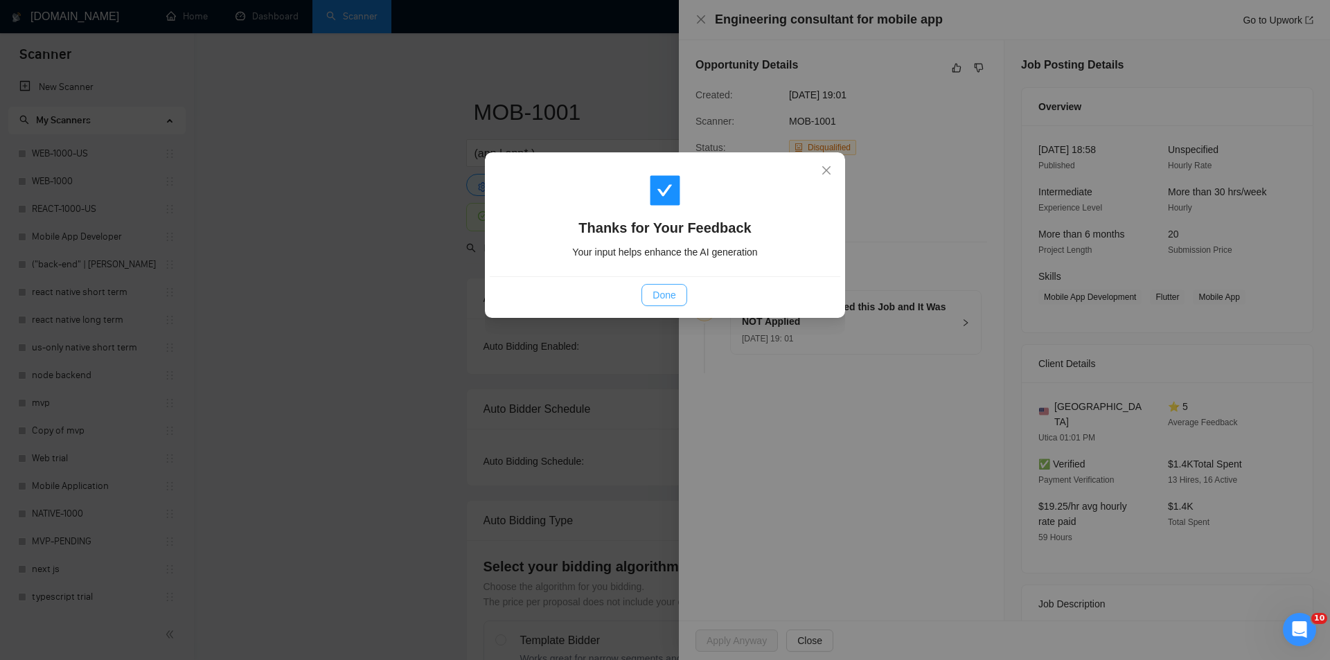
click at [674, 290] on span "Done" at bounding box center [664, 295] width 23 height 15
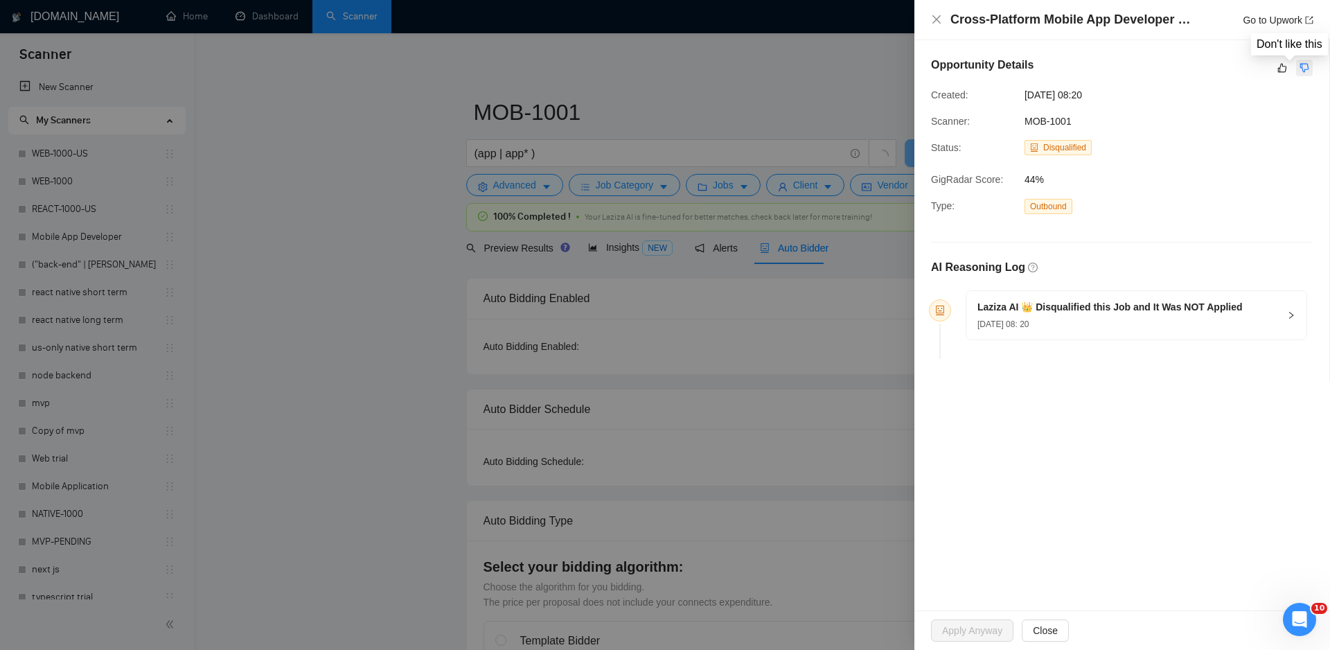
click at [1305, 67] on icon "dislike" at bounding box center [1305, 67] width 10 height 11
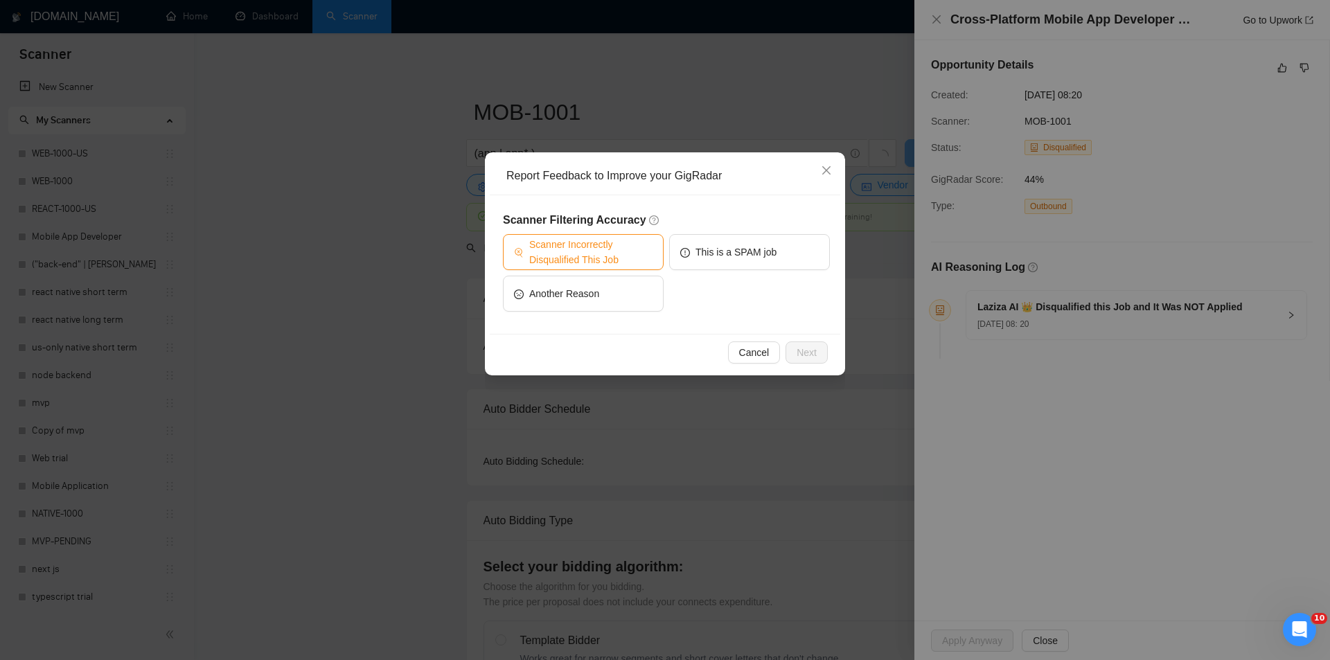
drag, startPoint x: 568, startPoint y: 261, endPoint x: 579, endPoint y: 258, distance: 11.3
click at [569, 260] on span "Scanner Incorrectly Disqualified This Job" at bounding box center [590, 252] width 123 height 30
drag, startPoint x: 813, startPoint y: 351, endPoint x: 712, endPoint y: 339, distance: 101.9
click at [813, 352] on span "Next" at bounding box center [807, 352] width 20 height 15
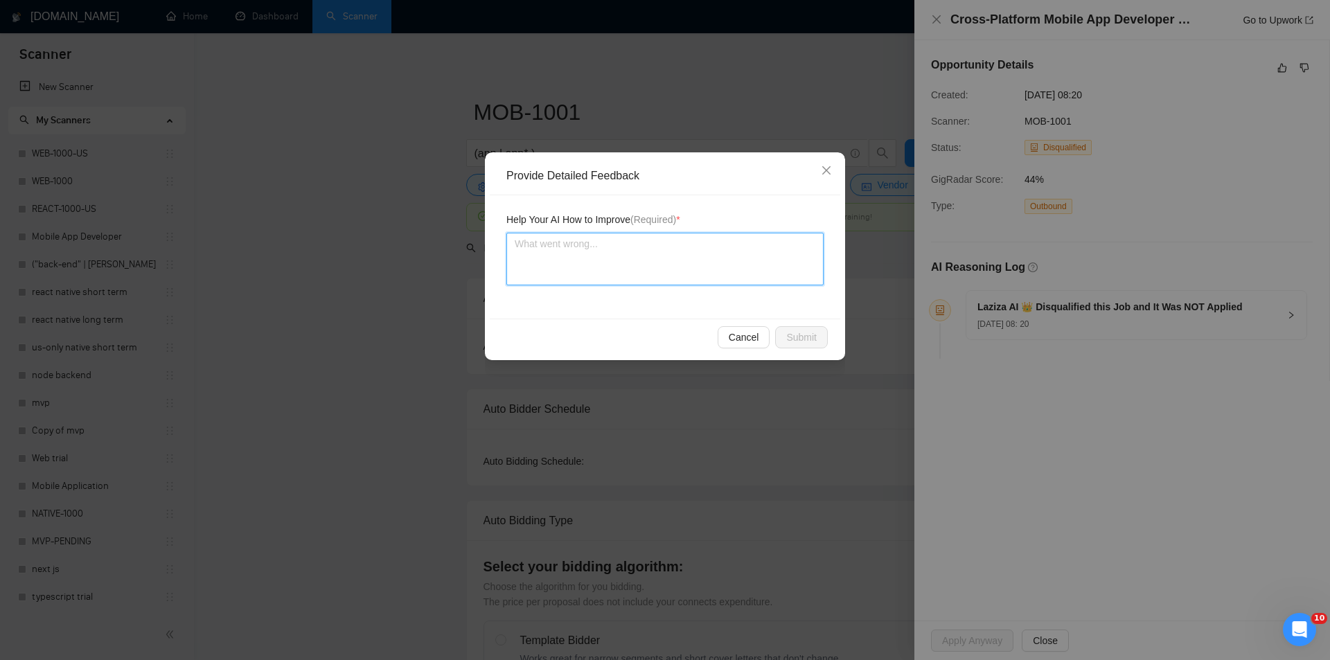
click at [683, 272] on textarea at bounding box center [665, 259] width 317 height 53
paste textarea "Good fit — the project is greenfield (no existing code), welcomes agencies, use…"
type textarea "Good fit — the project is greenfield (no existing code), welcomes agencies, use…"
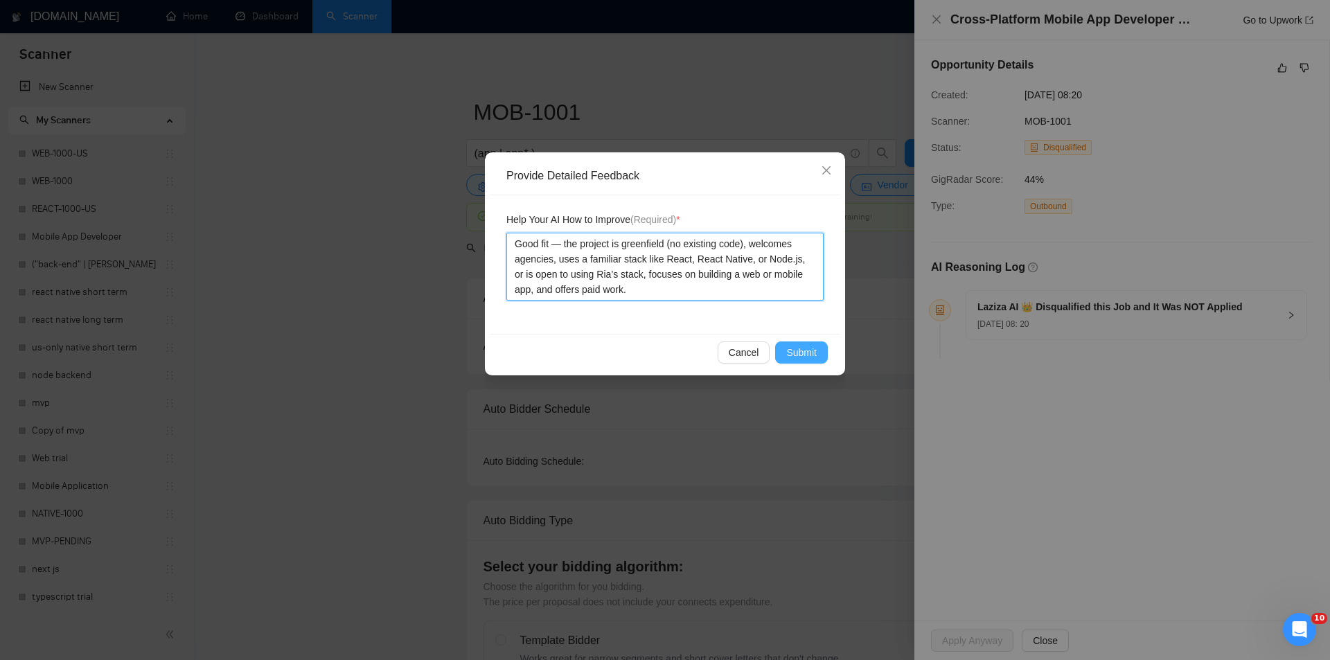
type textarea "Good fit — the project is greenfield (no existing code), welcomes agencies, use…"
click at [805, 351] on span "Submit" at bounding box center [801, 352] width 30 height 15
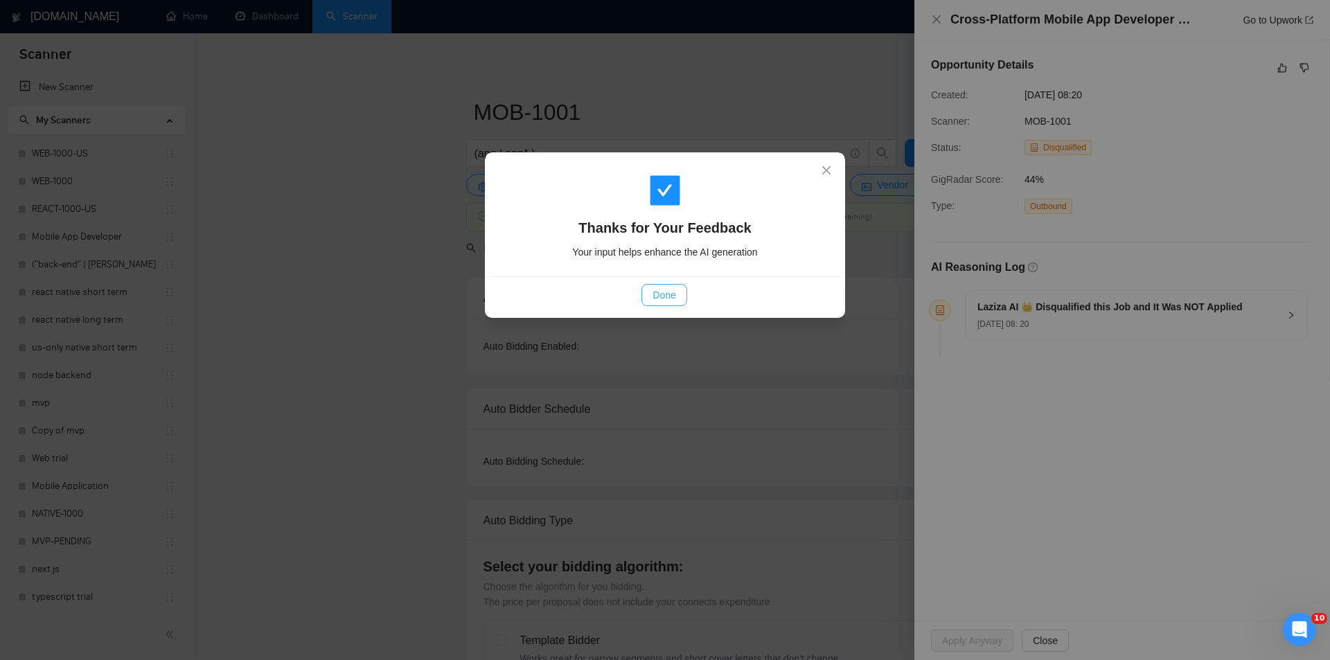
click at [664, 297] on span "Done" at bounding box center [664, 295] width 23 height 15
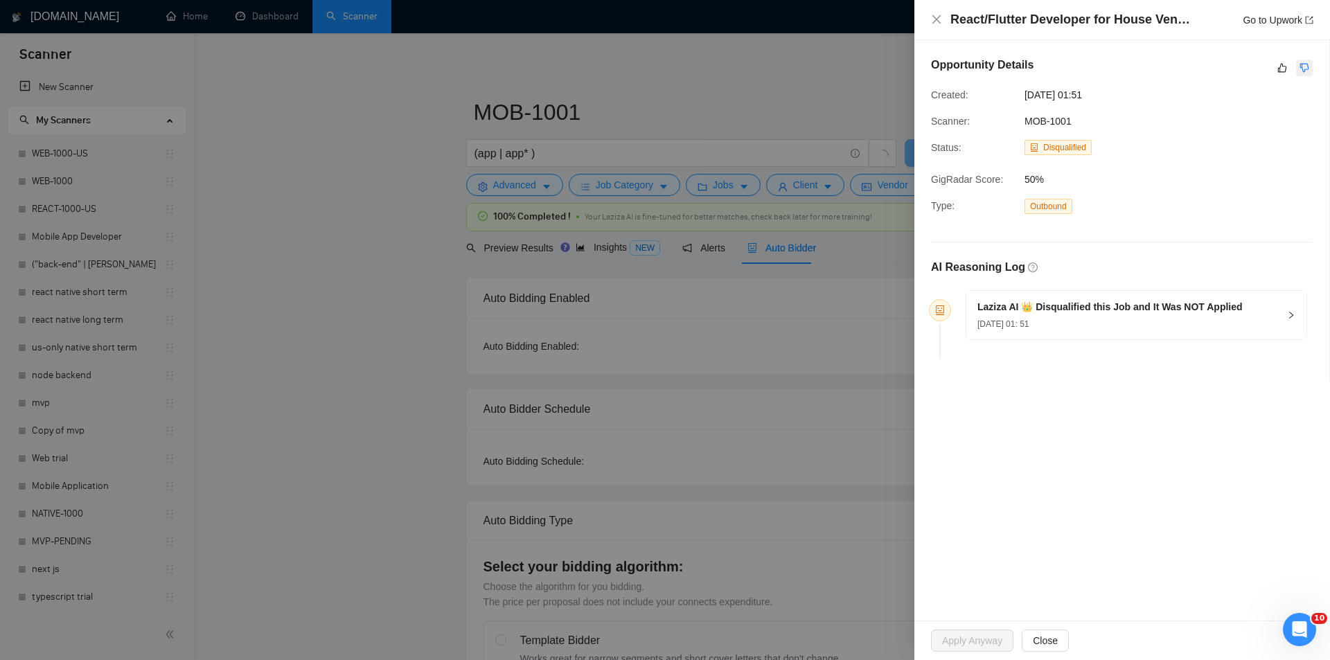
click at [1308, 68] on icon "dislike" at bounding box center [1305, 68] width 9 height 9
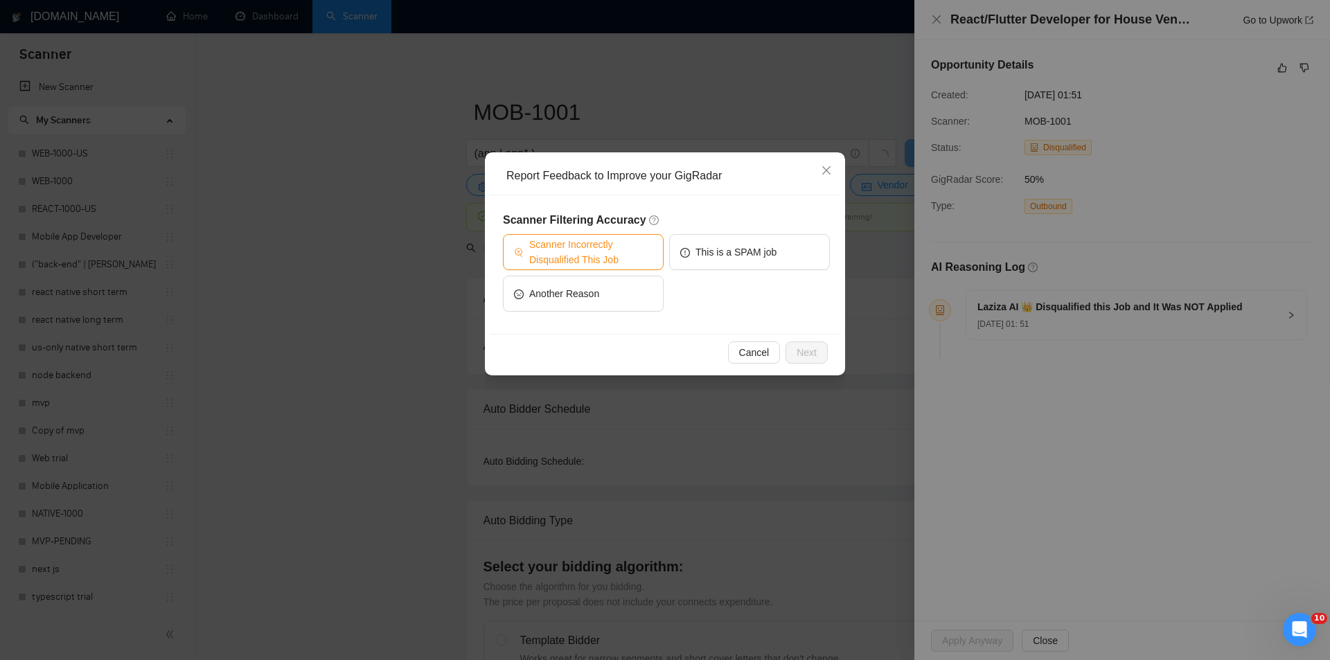
click at [627, 249] on span "Scanner Incorrectly Disqualified This Job" at bounding box center [590, 252] width 123 height 30
click at [801, 353] on span "Next" at bounding box center [807, 352] width 20 height 15
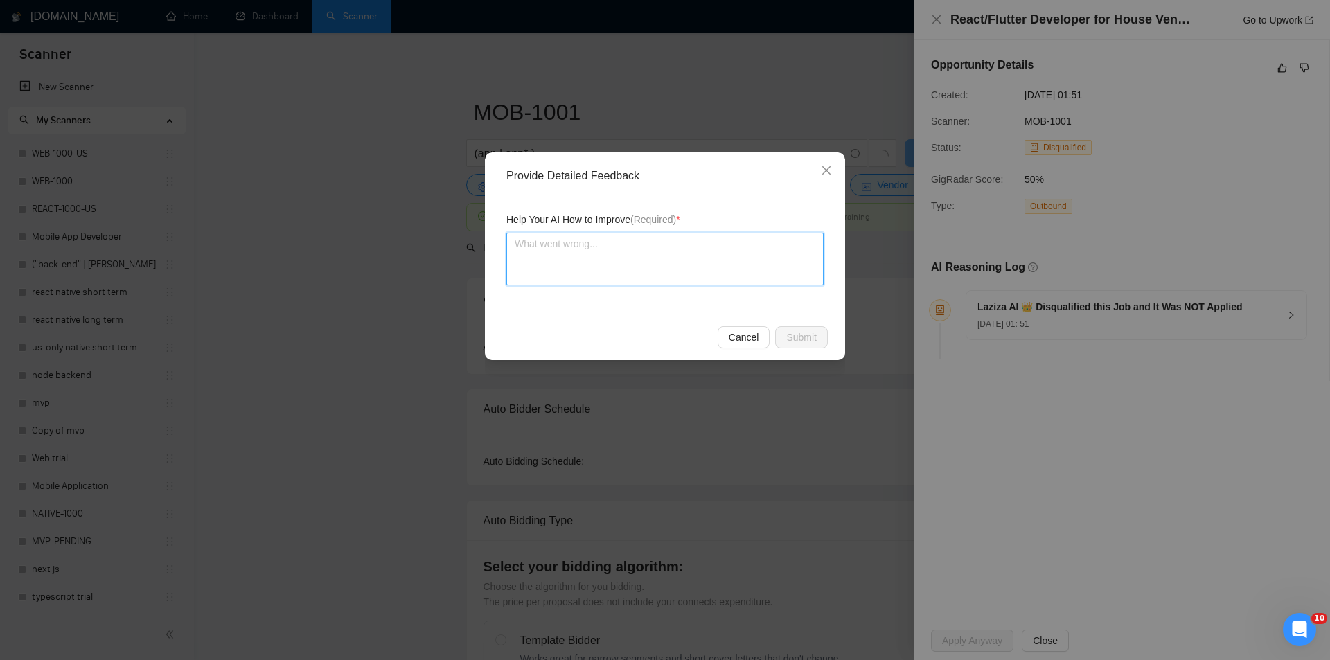
click at [639, 255] on textarea at bounding box center [665, 259] width 317 height 53
paste textarea "Good fit — the project is greenfield (no existing code), welcomes agencies, use…"
type textarea "Good fit — the project is greenfield (no existing code), welcomes agencies, use…"
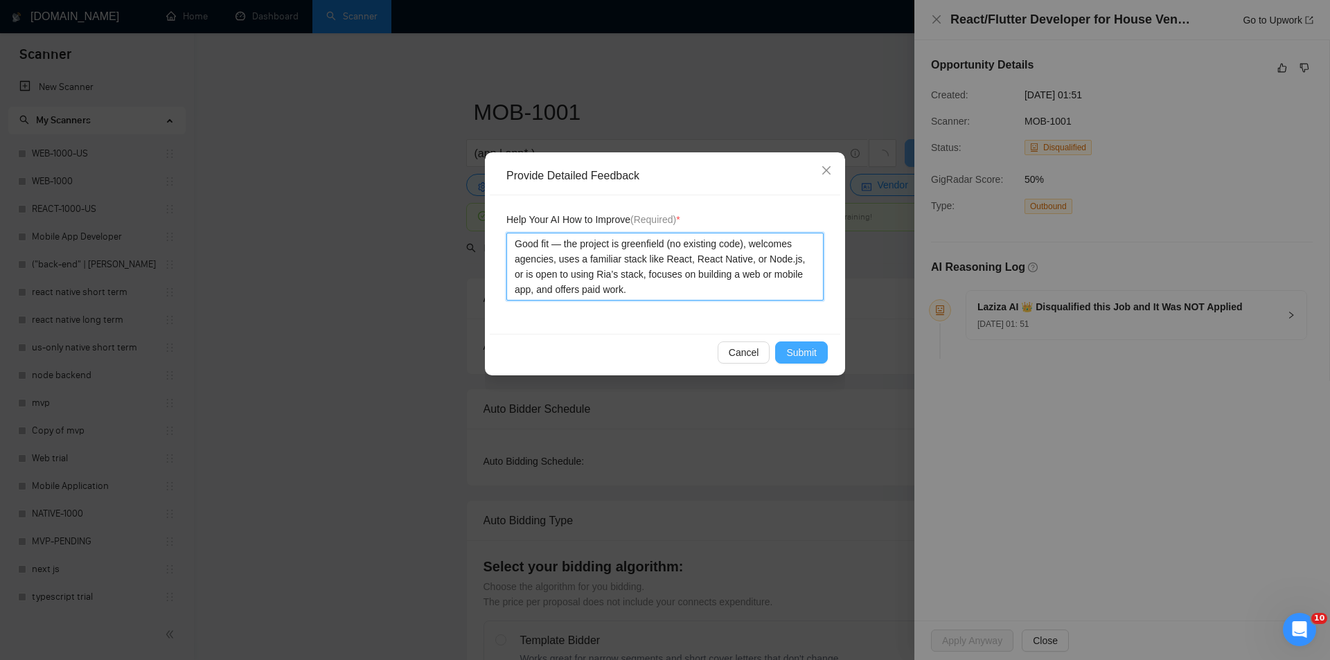
type textarea "Good fit — the project is greenfield (no existing code), welcomes agencies, use…"
click at [816, 351] on span "Submit" at bounding box center [801, 352] width 30 height 15
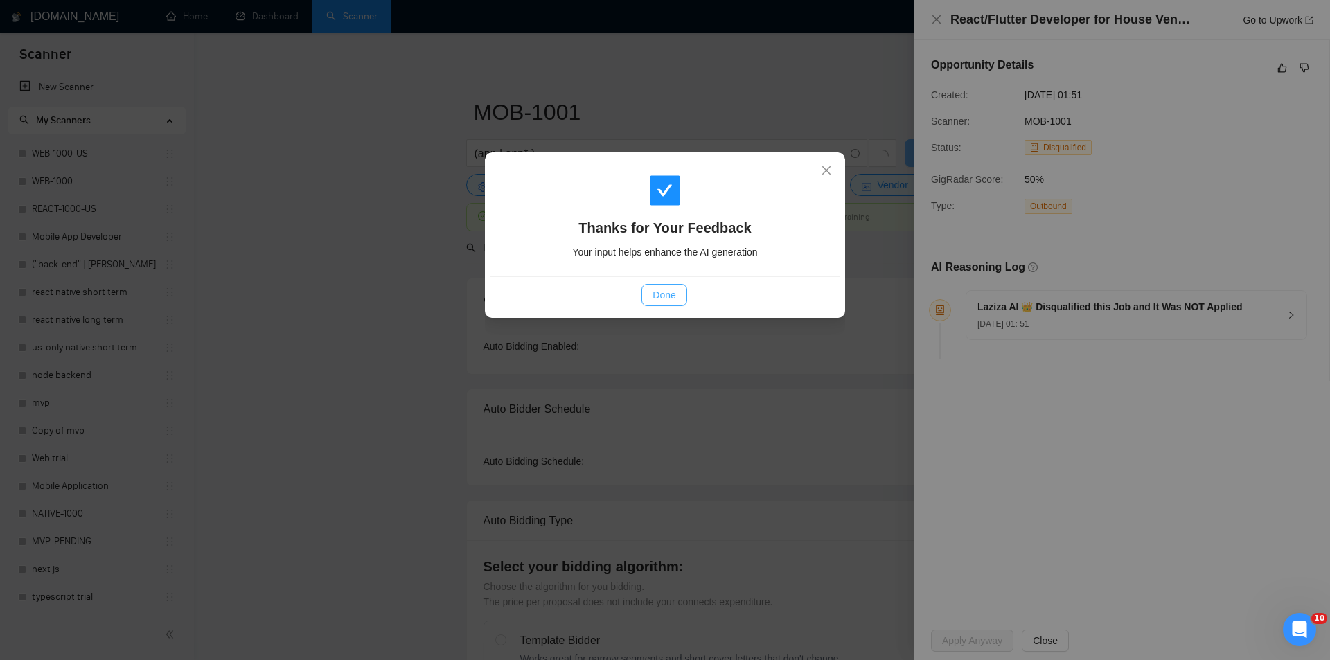
click at [660, 294] on span "Done" at bounding box center [664, 295] width 23 height 15
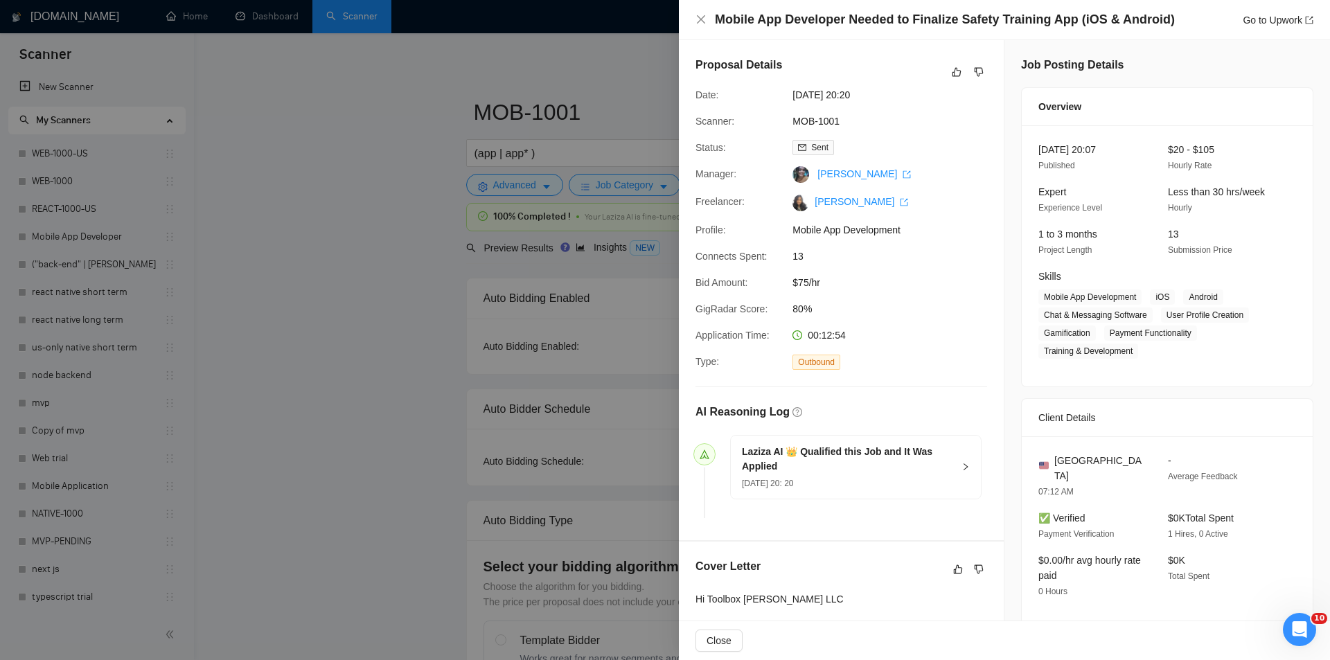
click at [976, 63] on div "Proposal Details" at bounding box center [842, 72] width 292 height 30
click at [974, 69] on icon "dislike" at bounding box center [979, 72] width 10 height 11
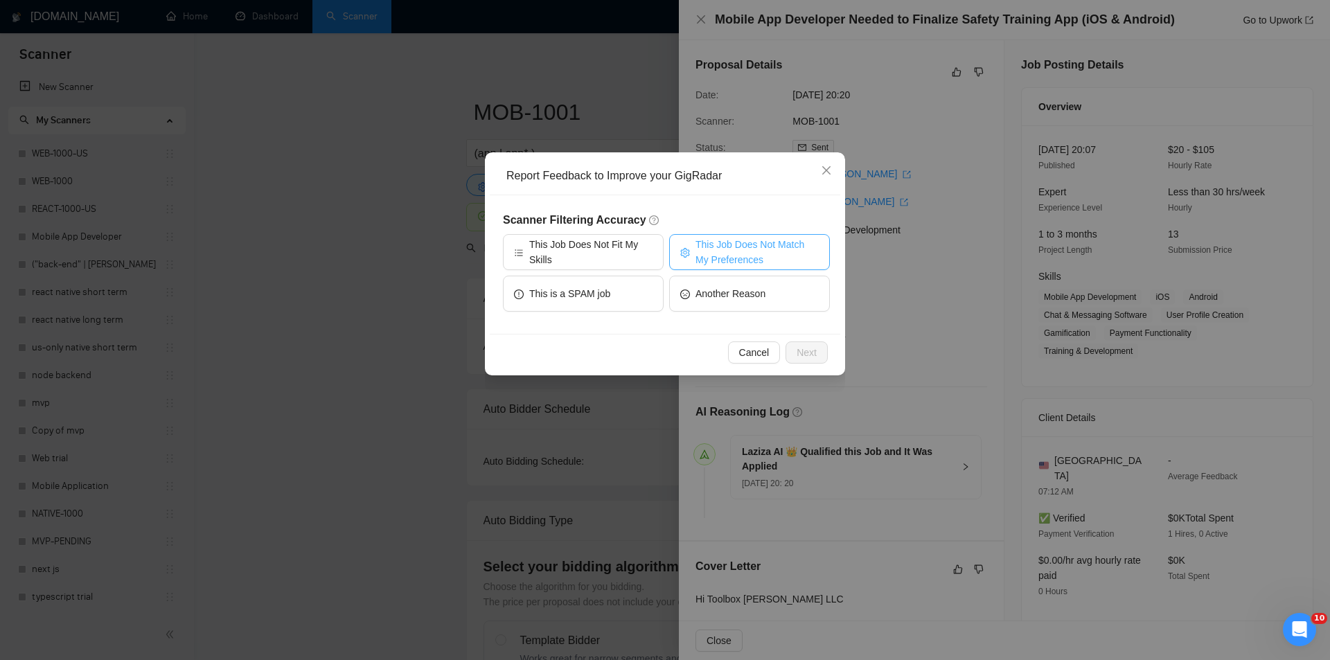
click at [800, 243] on span "This Job Does Not Match My Preferences" at bounding box center [757, 252] width 123 height 30
drag, startPoint x: 820, startPoint y: 354, endPoint x: 664, endPoint y: 297, distance: 166.6
click at [821, 355] on button "Next" at bounding box center [807, 353] width 42 height 22
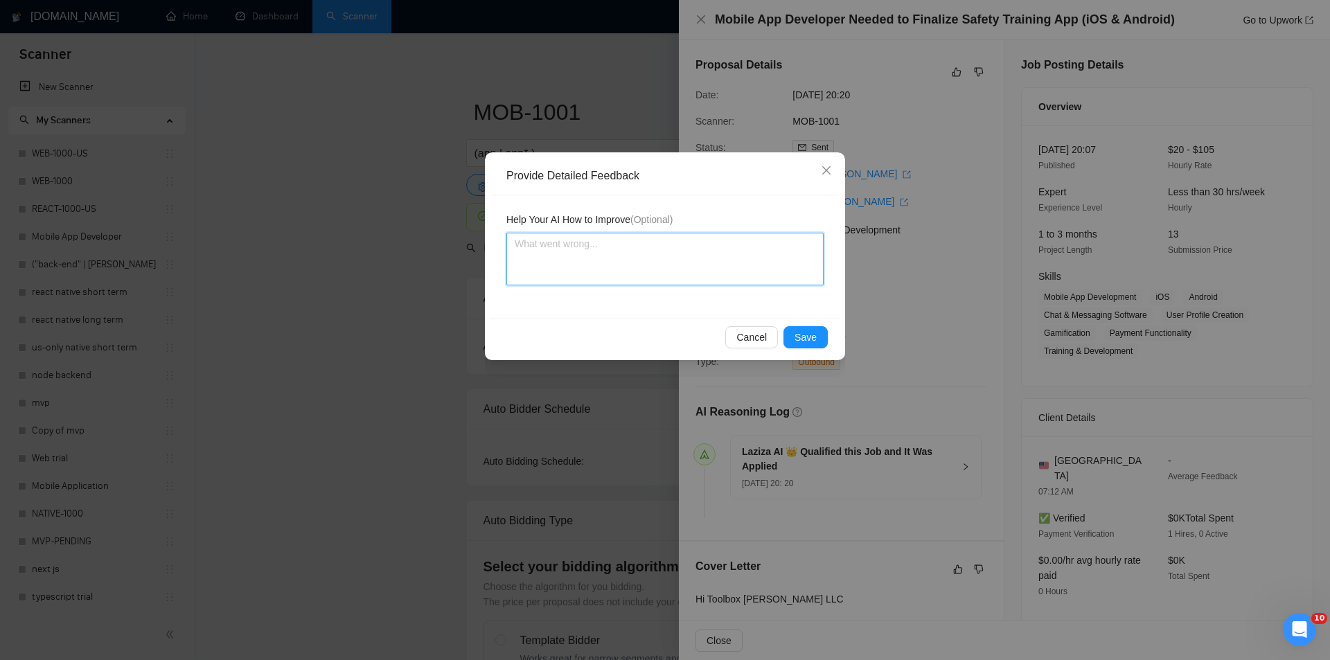
click at [654, 267] on textarea at bounding box center [665, 259] width 317 height 53
paste textarea "Not a fit — the description suggests an existing codebase, but Ria only works o…"
type textarea "Not a fit — the description suggests an existing codebase, but Ria only works o…"
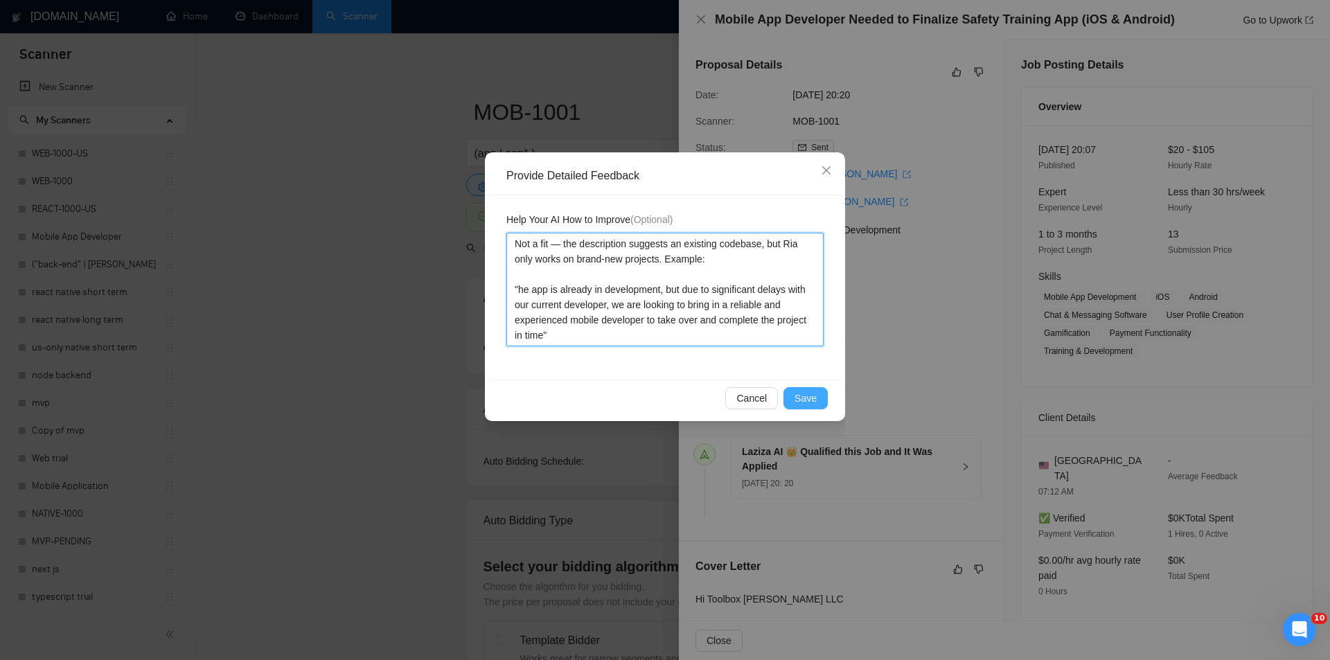
type textarea "Not a fit — the description suggests an existing codebase, but Ria only works o…"
click at [802, 393] on span "Save" at bounding box center [806, 398] width 22 height 15
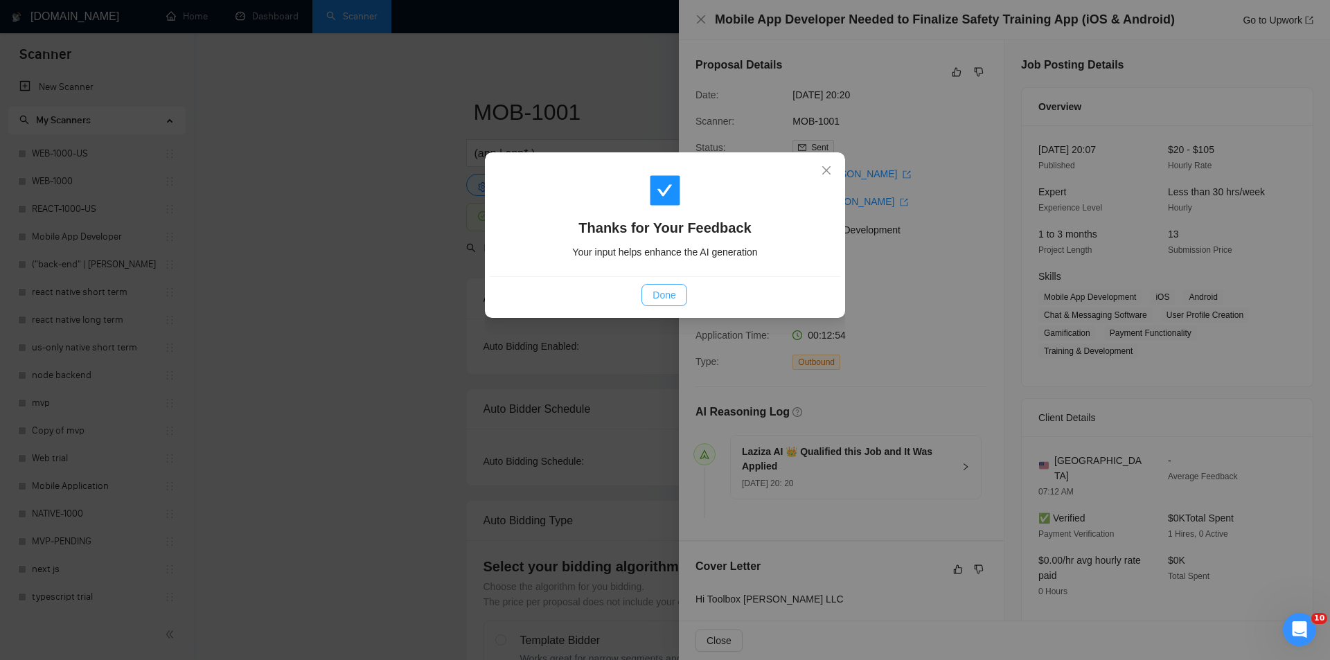
click at [667, 290] on span "Done" at bounding box center [664, 295] width 23 height 15
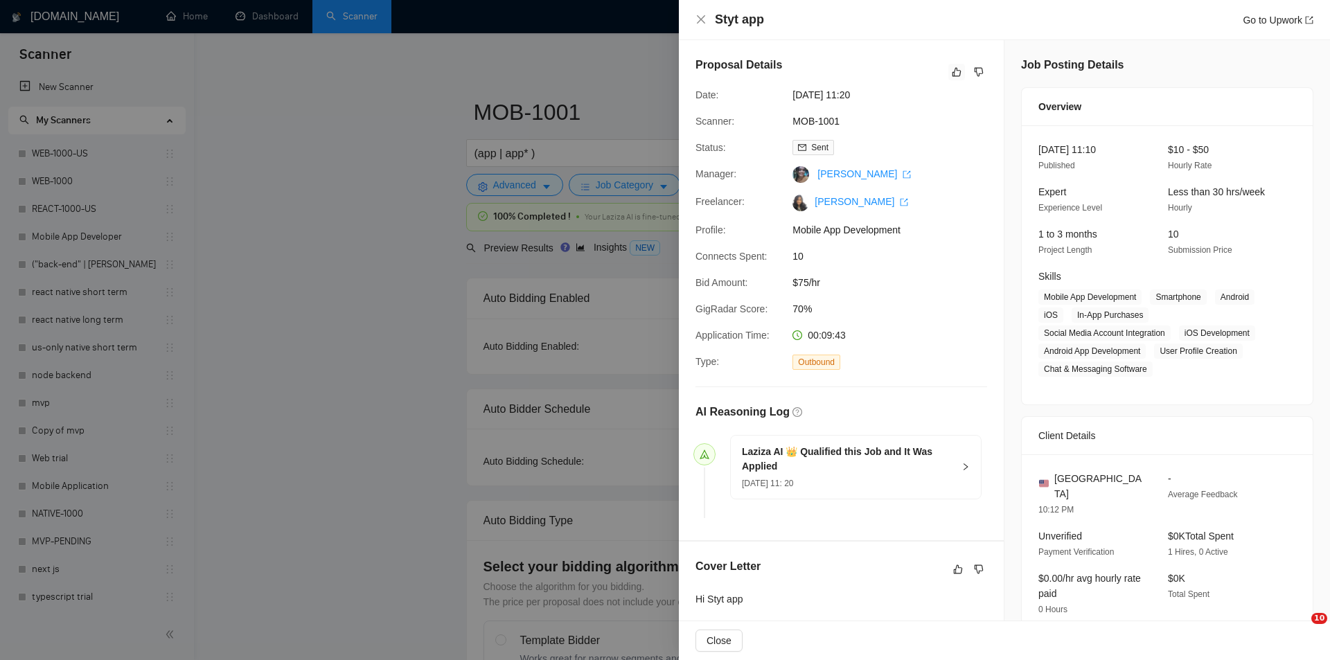
click at [952, 73] on icon "like" at bounding box center [957, 72] width 10 height 11
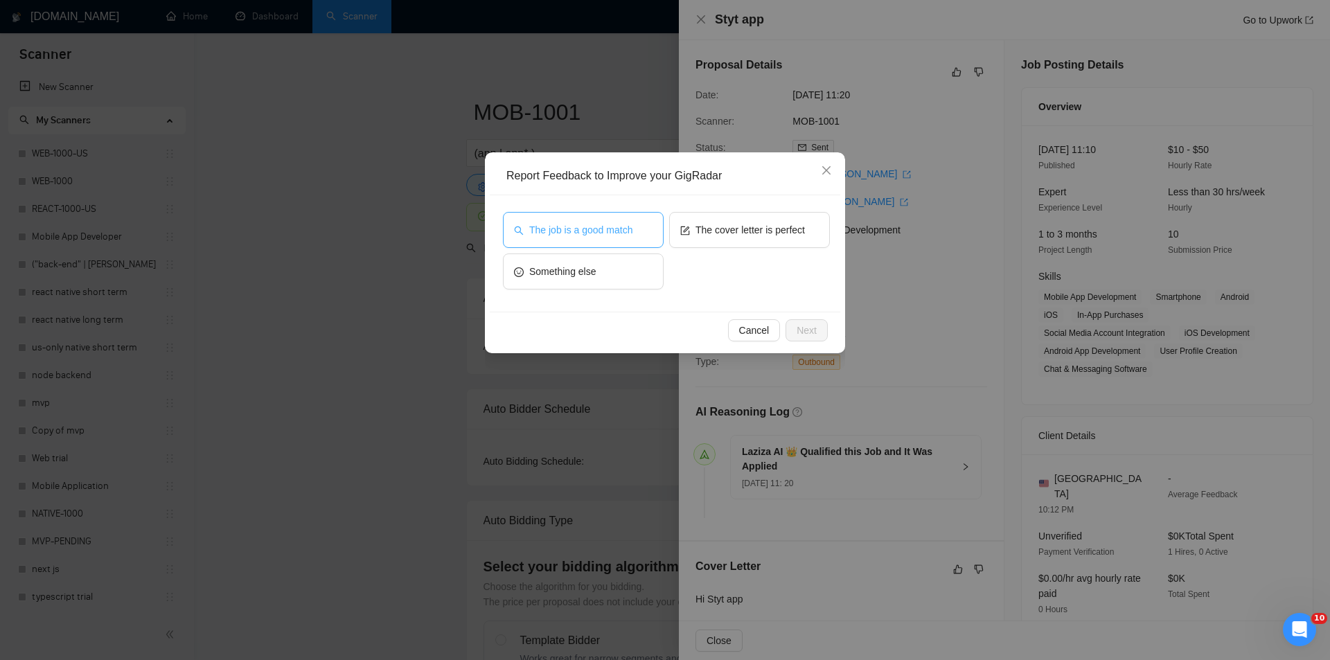
click at [604, 230] on span "The job is a good match" at bounding box center [580, 229] width 103 height 15
click at [813, 328] on span "Next" at bounding box center [807, 330] width 20 height 15
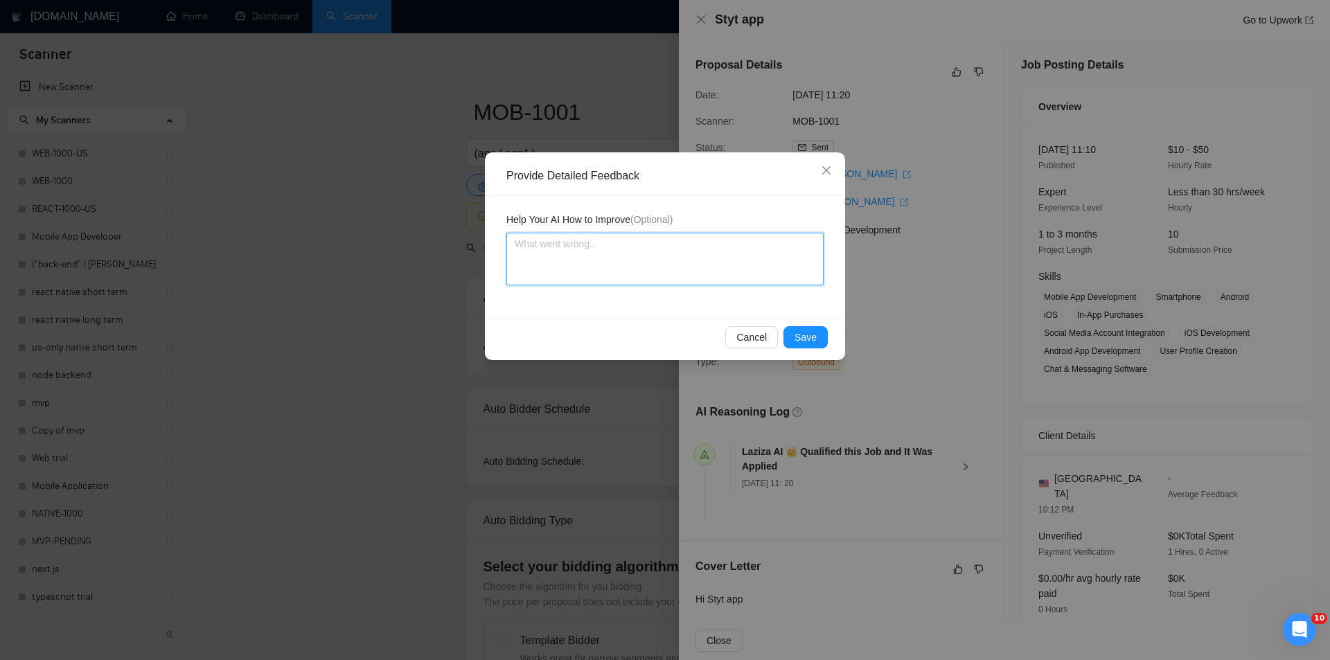
click at [676, 266] on textarea at bounding box center [665, 259] width 317 height 53
paste textarea "Good fit — the project is greenfield (no existing code), welcomes agencies, use…"
type textarea "Good fit — the project is greenfield (no existing code), welcomes agencies, use…"
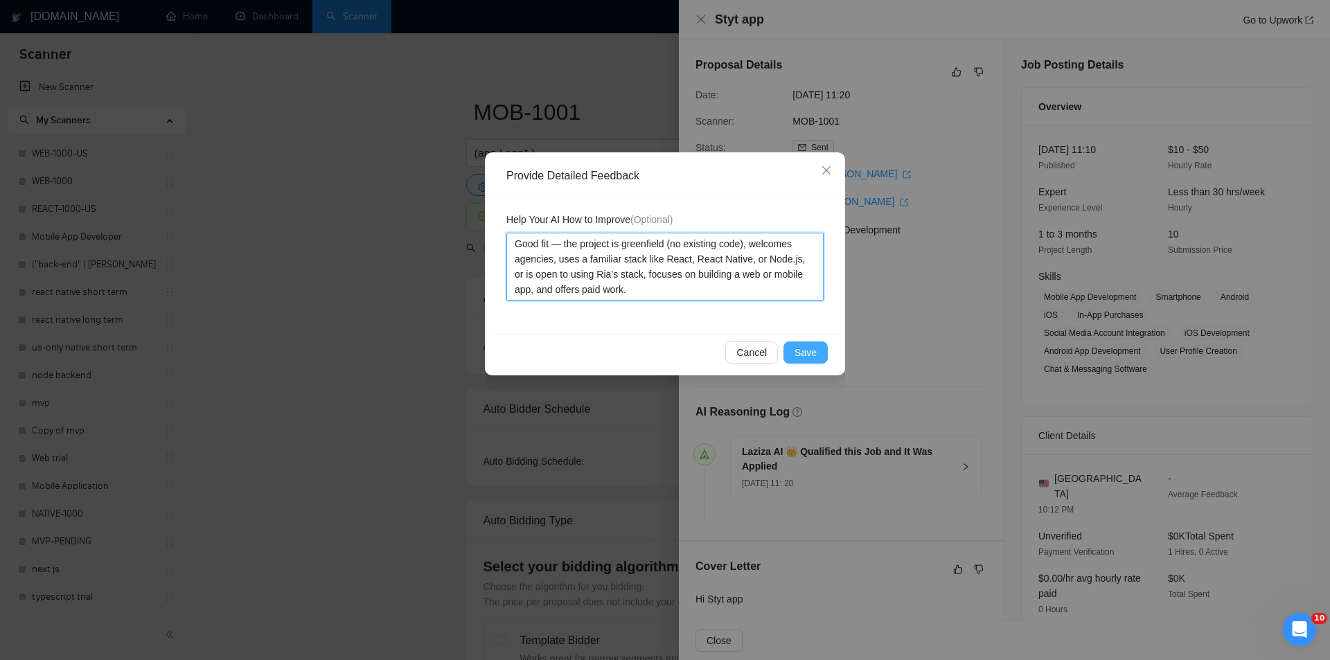
type textarea "Good fit — the project is greenfield (no existing code), welcomes agencies, use…"
drag, startPoint x: 811, startPoint y: 350, endPoint x: 775, endPoint y: 326, distance: 43.1
click at [811, 351] on span "Save" at bounding box center [806, 352] width 22 height 15
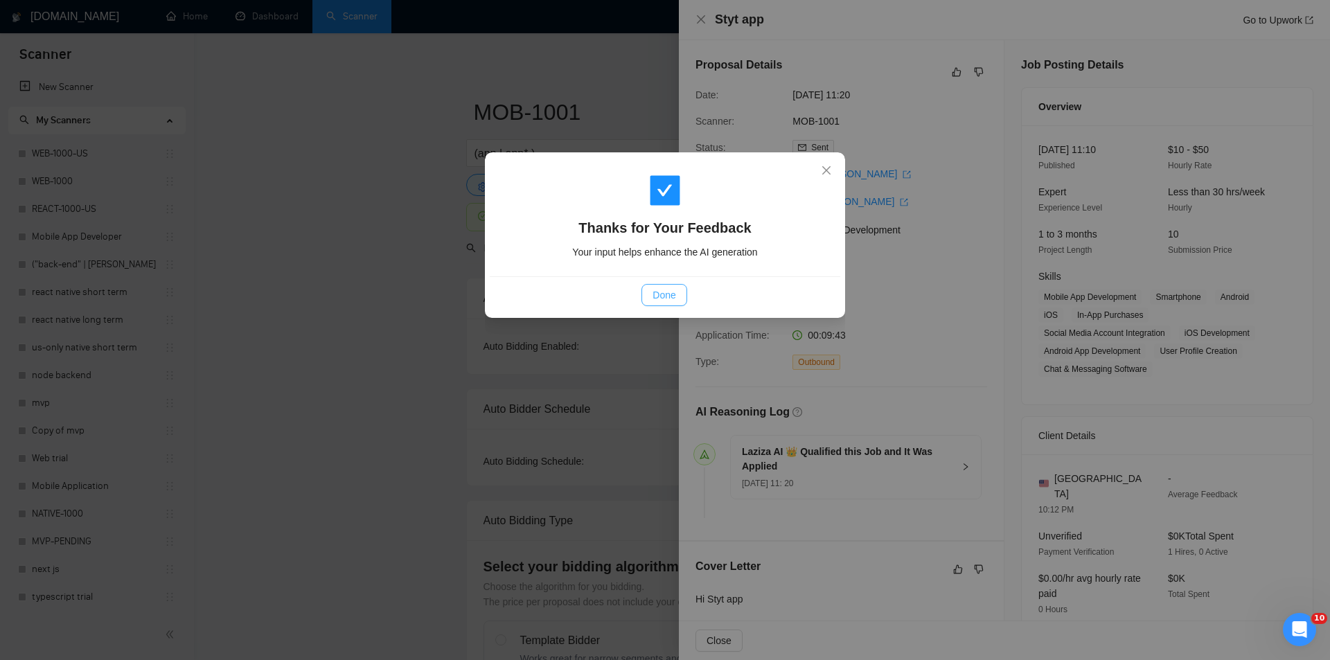
click at [674, 294] on span "Done" at bounding box center [664, 295] width 23 height 15
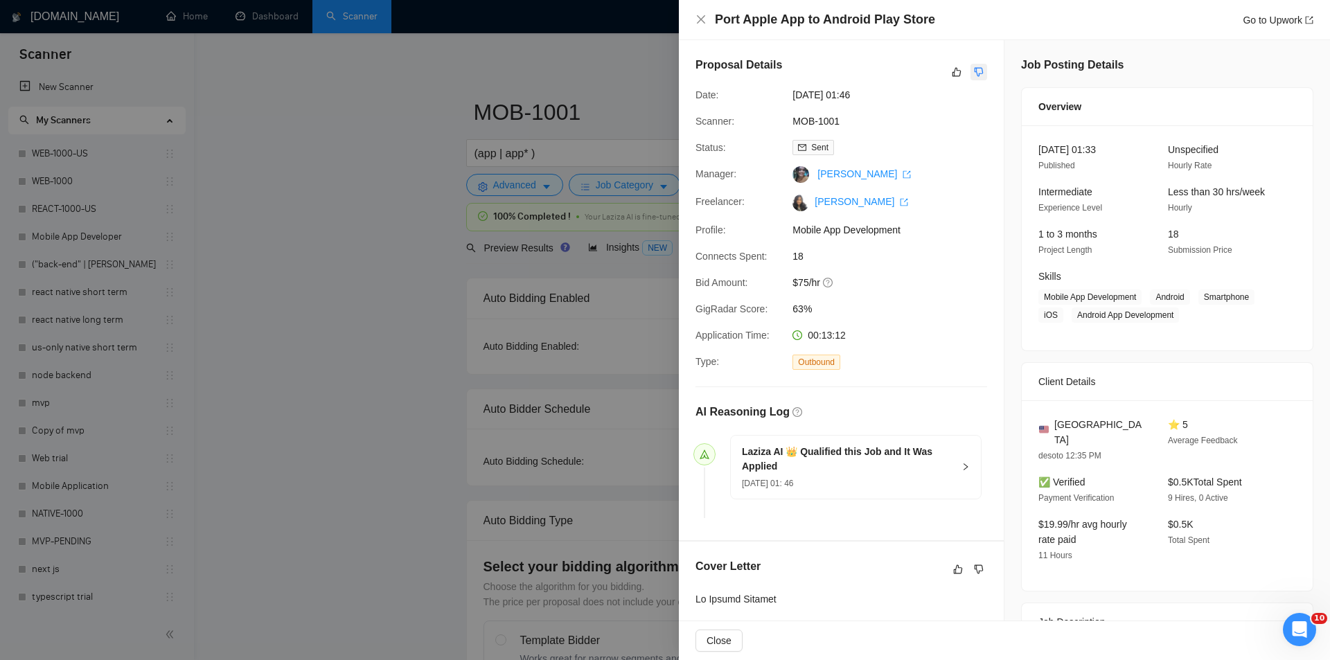
click at [976, 71] on icon "dislike" at bounding box center [979, 72] width 10 height 11
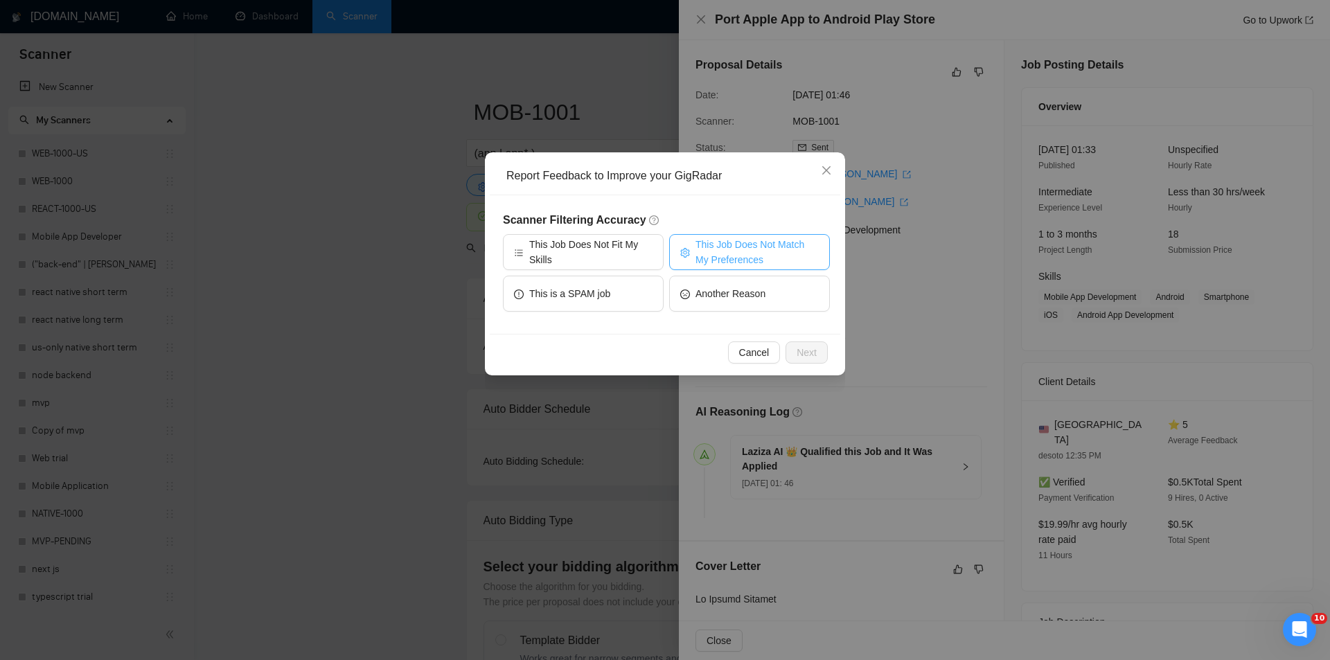
click at [716, 253] on span "This Job Does Not Match My Preferences" at bounding box center [757, 252] width 123 height 30
click at [822, 346] on button "Next" at bounding box center [807, 353] width 42 height 22
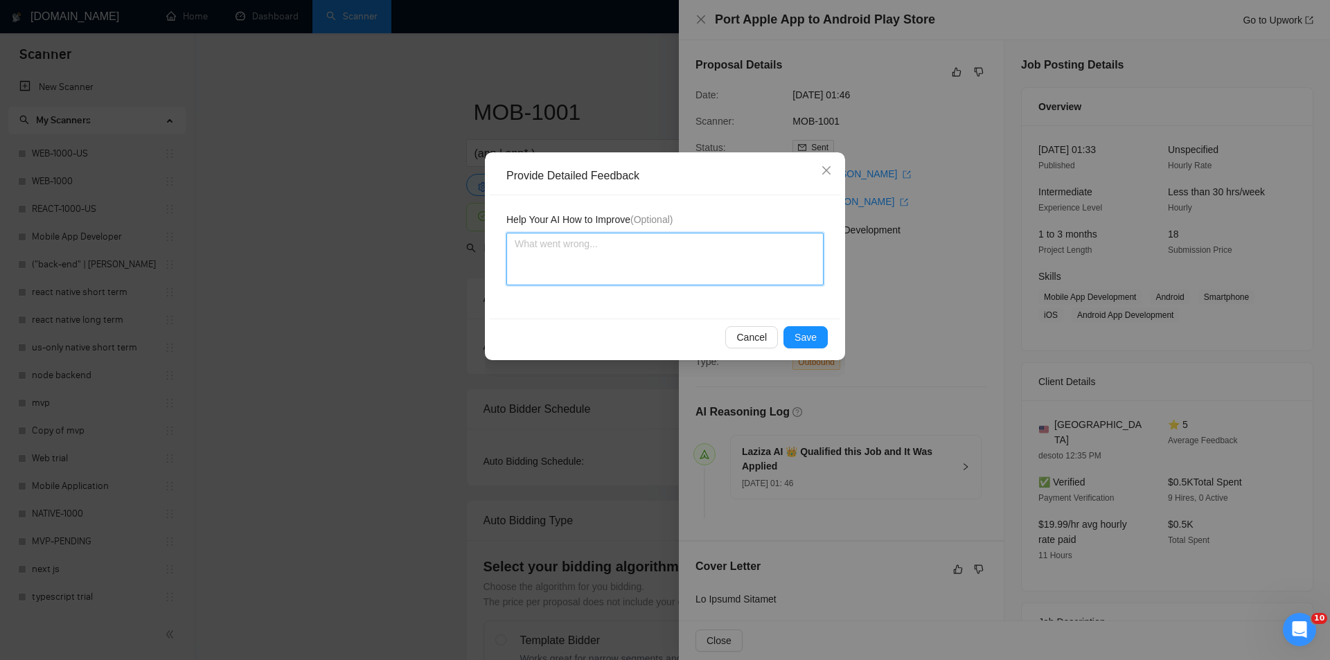
click at [659, 274] on textarea at bounding box center [665, 259] width 317 height 53
paste textarea "Not a fit — the description suggests an existing codebase, but Ria only works o…"
type textarea "Not a fit — the description suggests an existing codebase, but Ria only works o…"
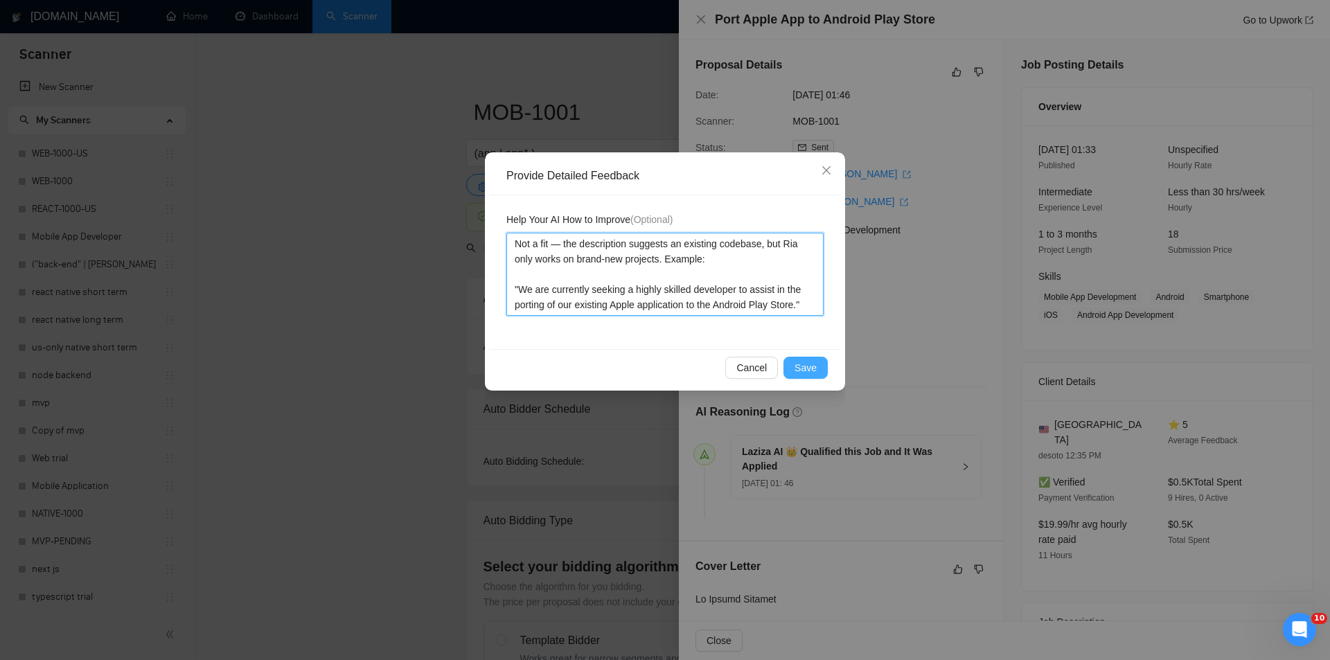
type textarea "Not a fit — the description suggests an existing codebase, but Ria only works o…"
click at [811, 371] on span "Save" at bounding box center [806, 367] width 22 height 15
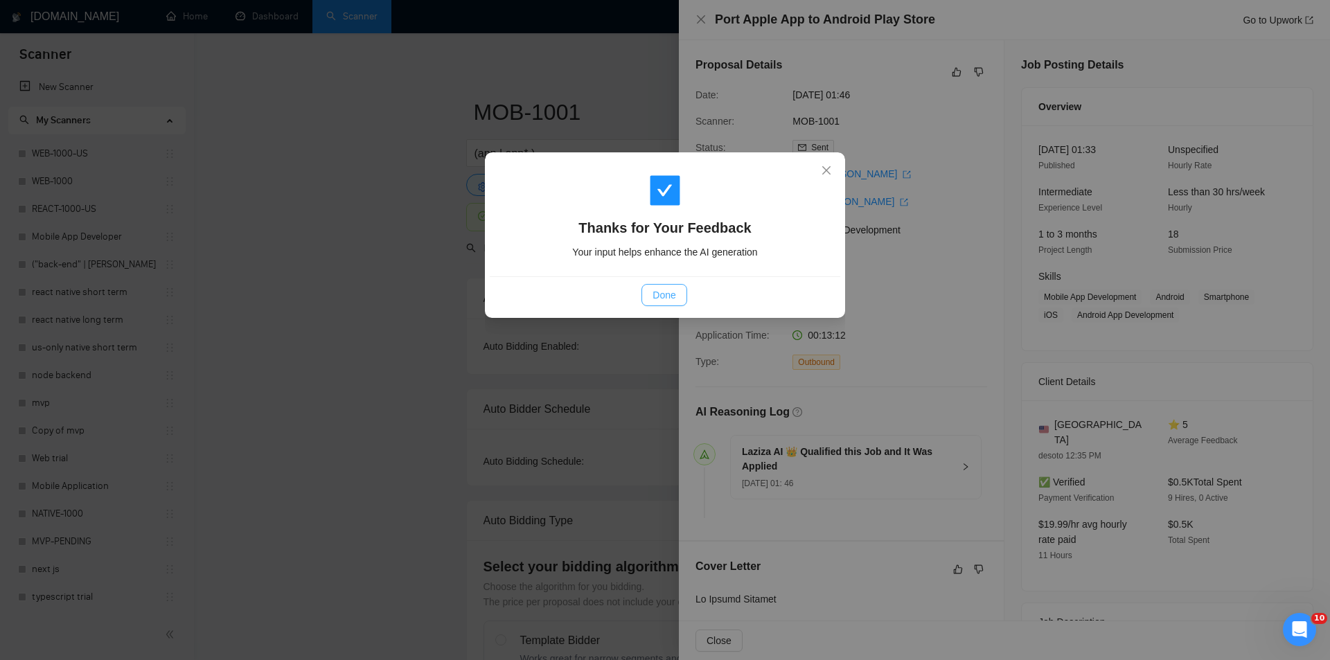
click at [677, 297] on button "Done" at bounding box center [664, 295] width 45 height 22
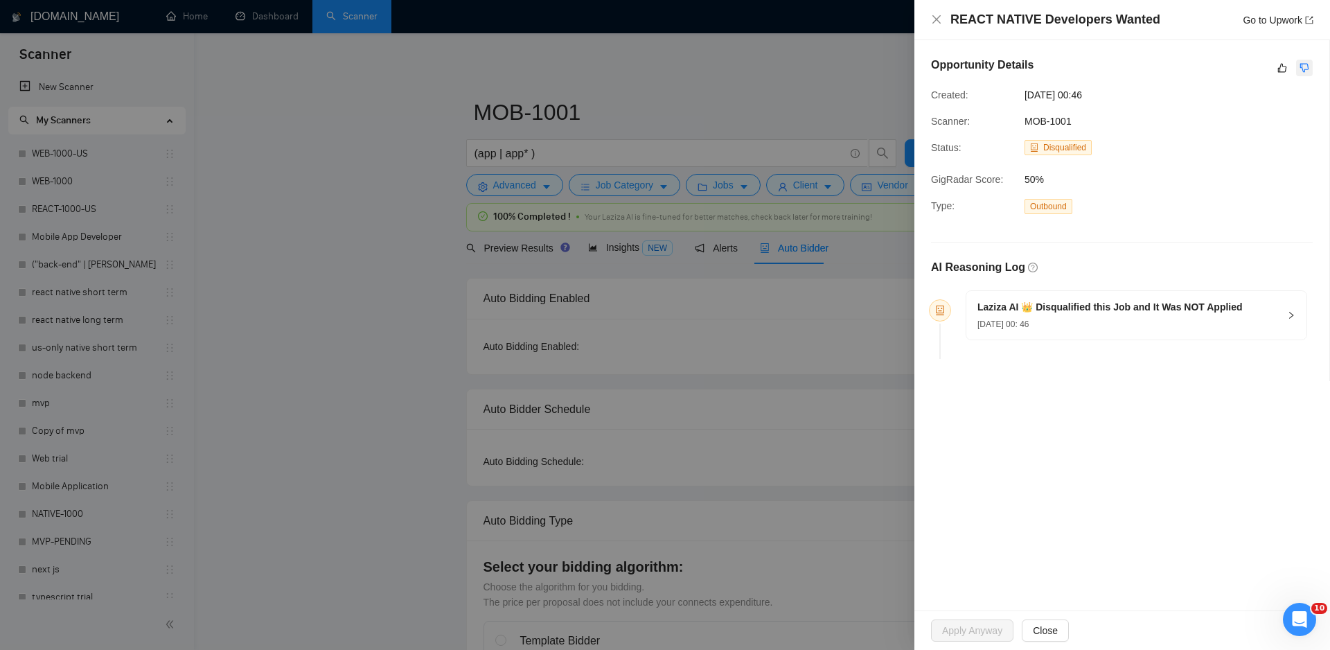
click at [1308, 69] on icon "dislike" at bounding box center [1305, 67] width 10 height 11
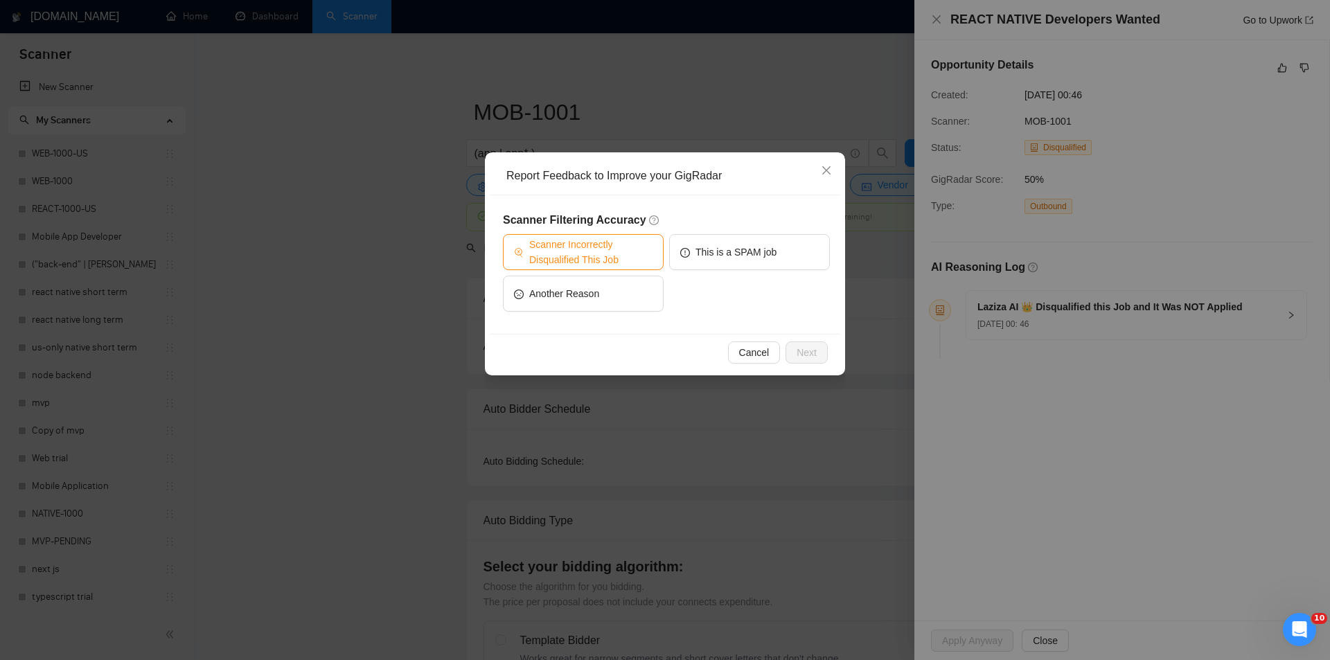
click at [611, 249] on span "Scanner Incorrectly Disqualified This Job" at bounding box center [590, 252] width 123 height 30
click at [829, 168] on icon "close" at bounding box center [826, 170] width 8 height 8
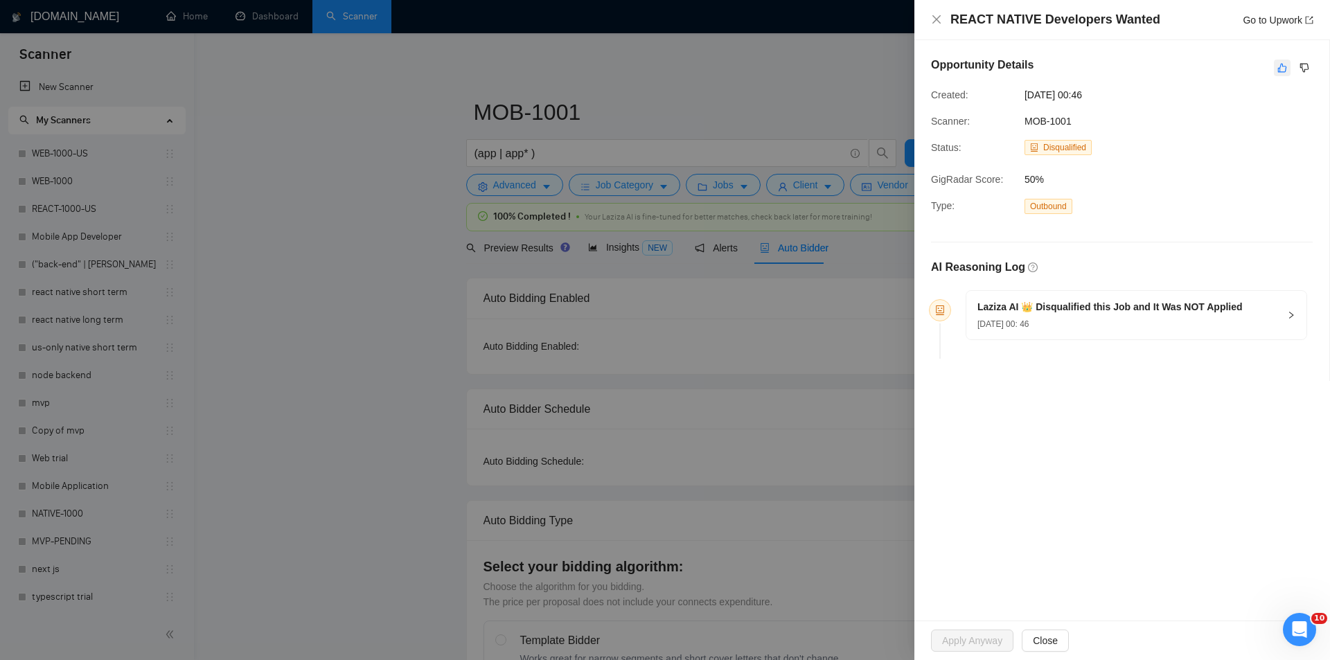
click at [1281, 75] on button "button" at bounding box center [1282, 68] width 17 height 17
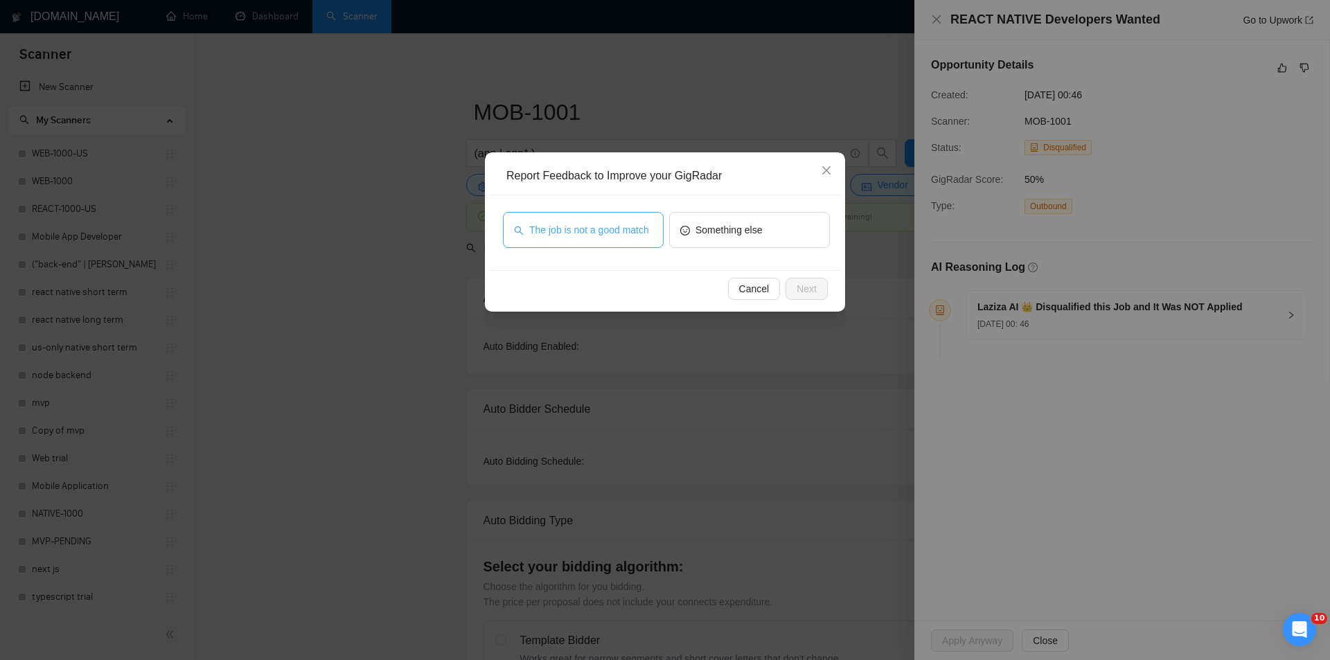
click at [628, 231] on span "The job is not a good match" at bounding box center [589, 229] width 120 height 15
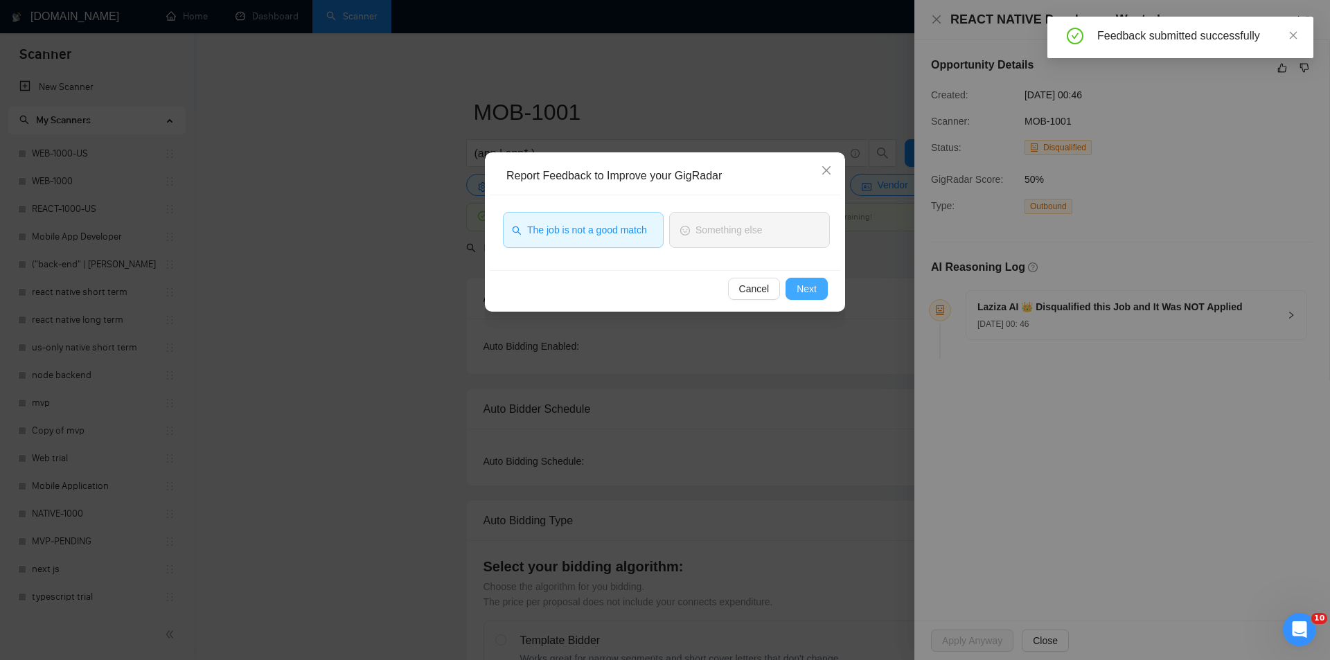
click at [803, 289] on span "Next" at bounding box center [807, 288] width 20 height 15
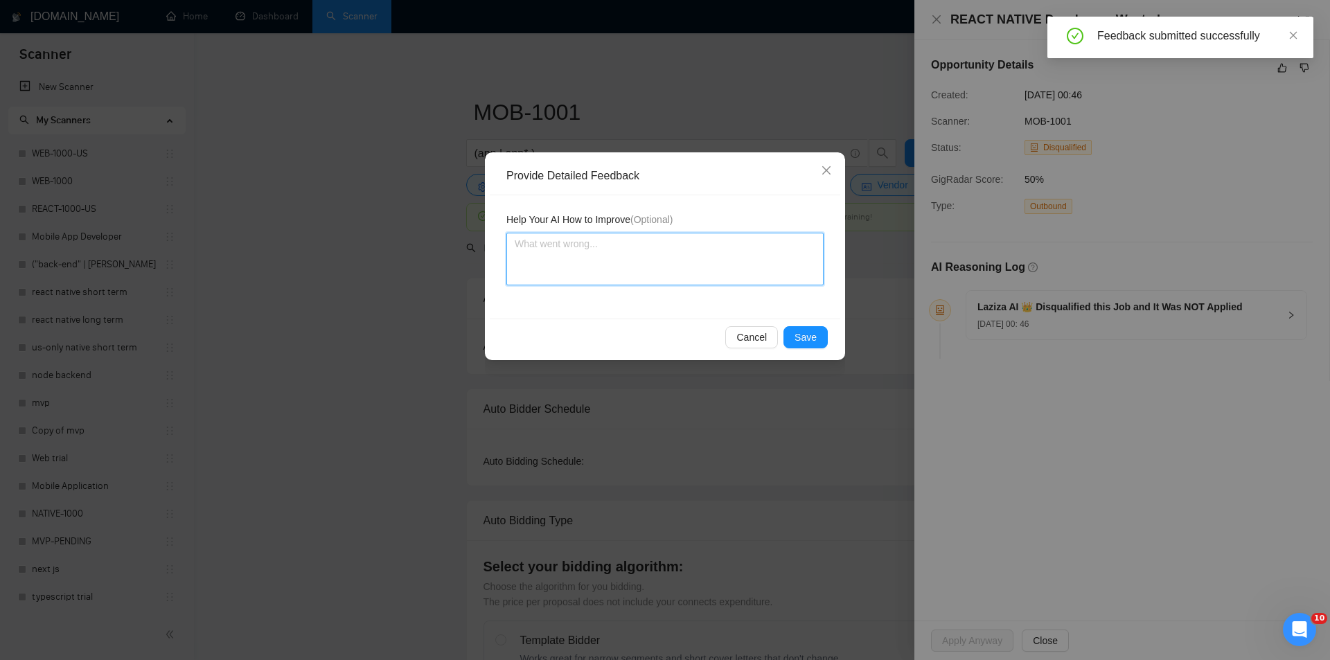
click at [676, 238] on textarea at bounding box center [665, 259] width 317 height 53
paste textarea "Not a fit — this project has been disqualified for other reasons. Example: "The…"
type textarea "Not a fit — this project has been disqualified for other reasons. Example: "The…"
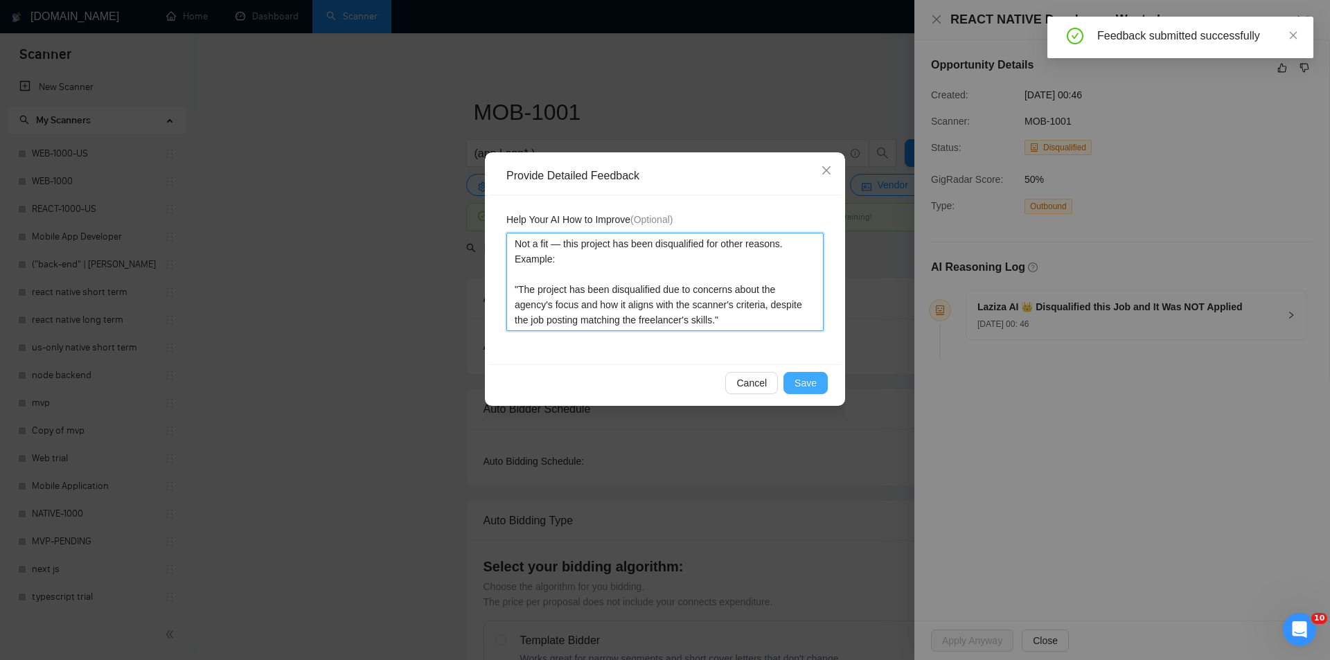
type textarea "Not a fit — this project has been disqualified for other reasons. Example: "The…"
click at [804, 380] on span "Save" at bounding box center [806, 383] width 22 height 15
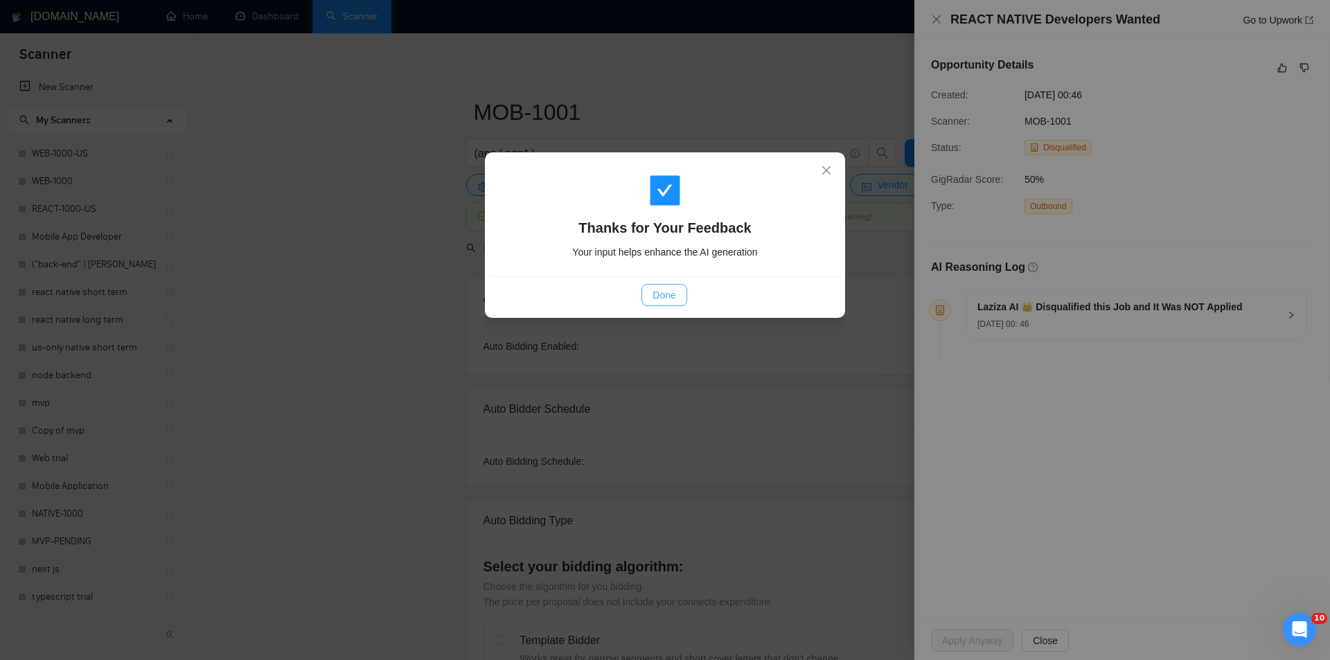
click at [666, 296] on span "Done" at bounding box center [664, 295] width 23 height 15
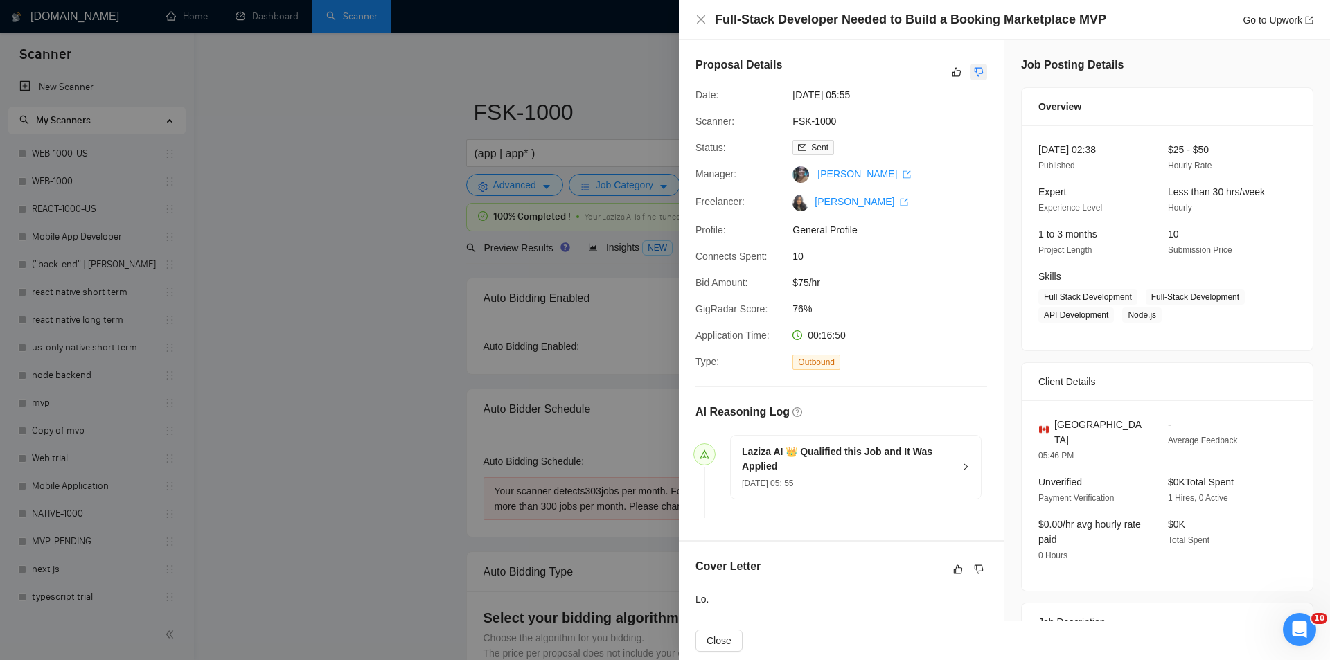
click at [975, 73] on icon "dislike" at bounding box center [979, 72] width 9 height 9
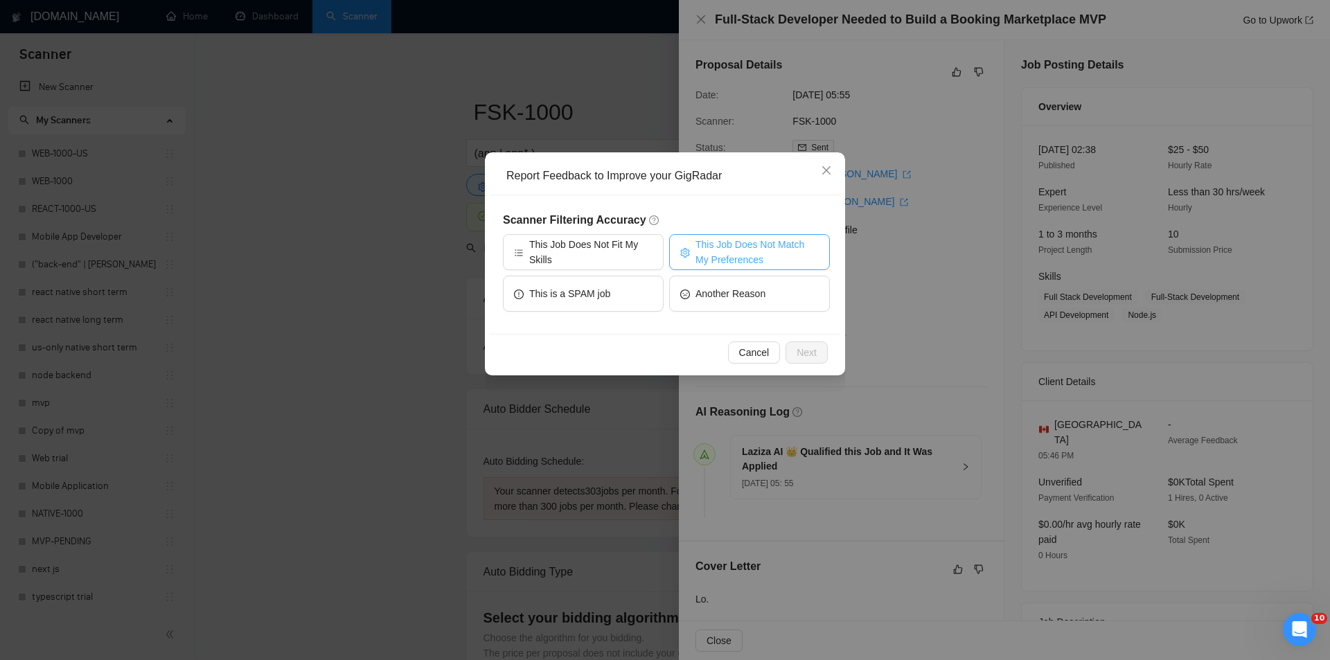
click at [750, 247] on span "This Job Does Not Match My Preferences" at bounding box center [757, 252] width 123 height 30
click at [805, 348] on span "Next" at bounding box center [807, 352] width 20 height 15
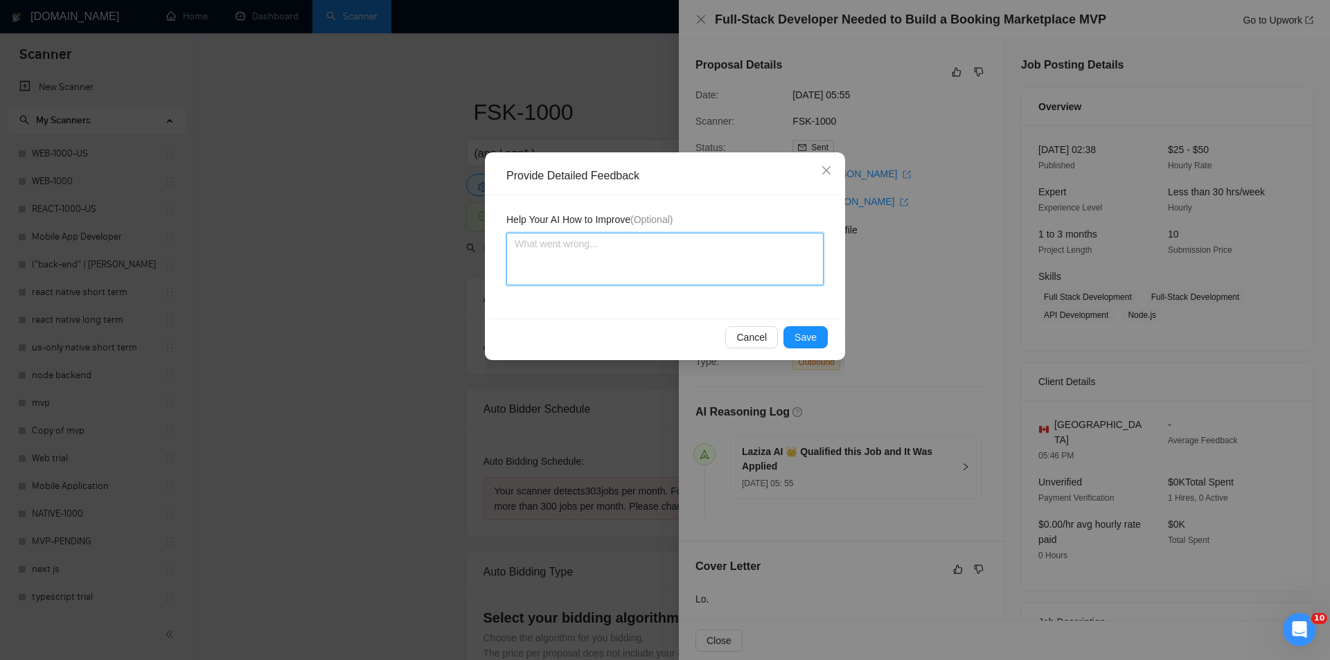
click at [692, 267] on textarea at bounding box center [665, 259] width 317 height 53
paste textarea "Not a fit — the job asks for unpaid work, offers equity, or has a small budget,…"
type textarea "Not a fit — the job asks for unpaid work, offers equity, or has a small budget,…"
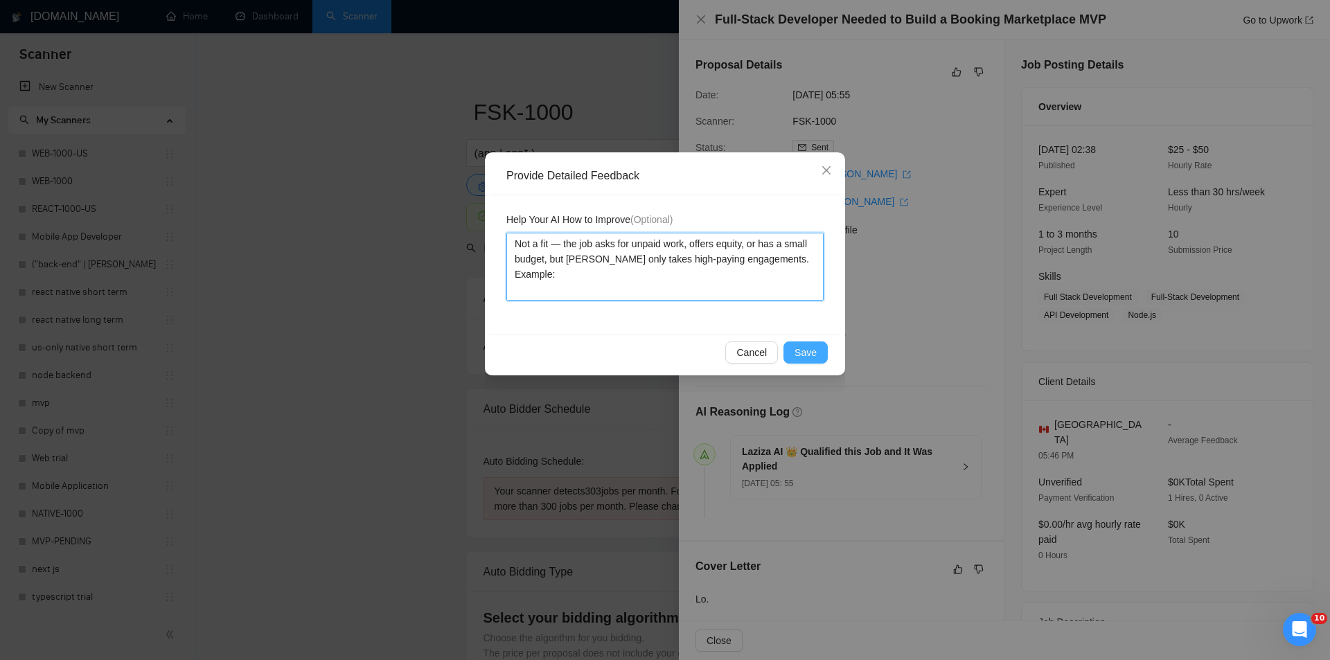
type textarea "Not a fit — the job asks for unpaid work, offers equity, or has a small budget,…"
click at [813, 345] on span "Save" at bounding box center [806, 352] width 22 height 15
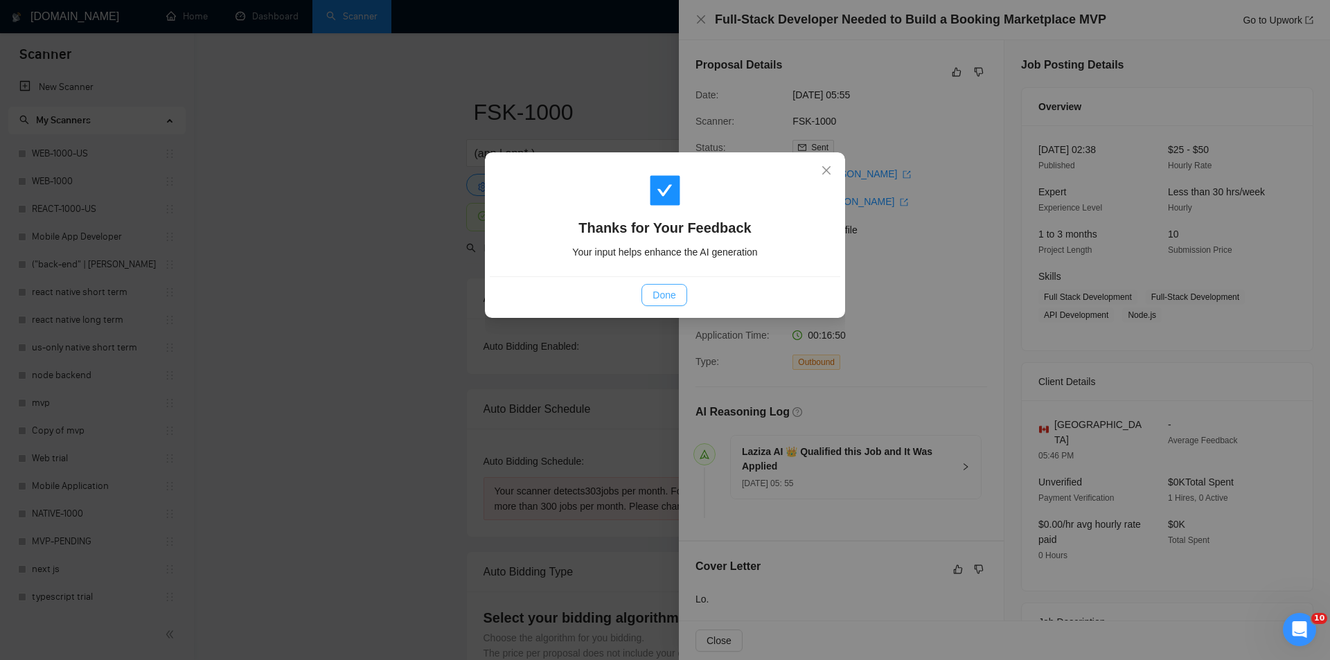
click at [670, 301] on span "Done" at bounding box center [664, 295] width 23 height 15
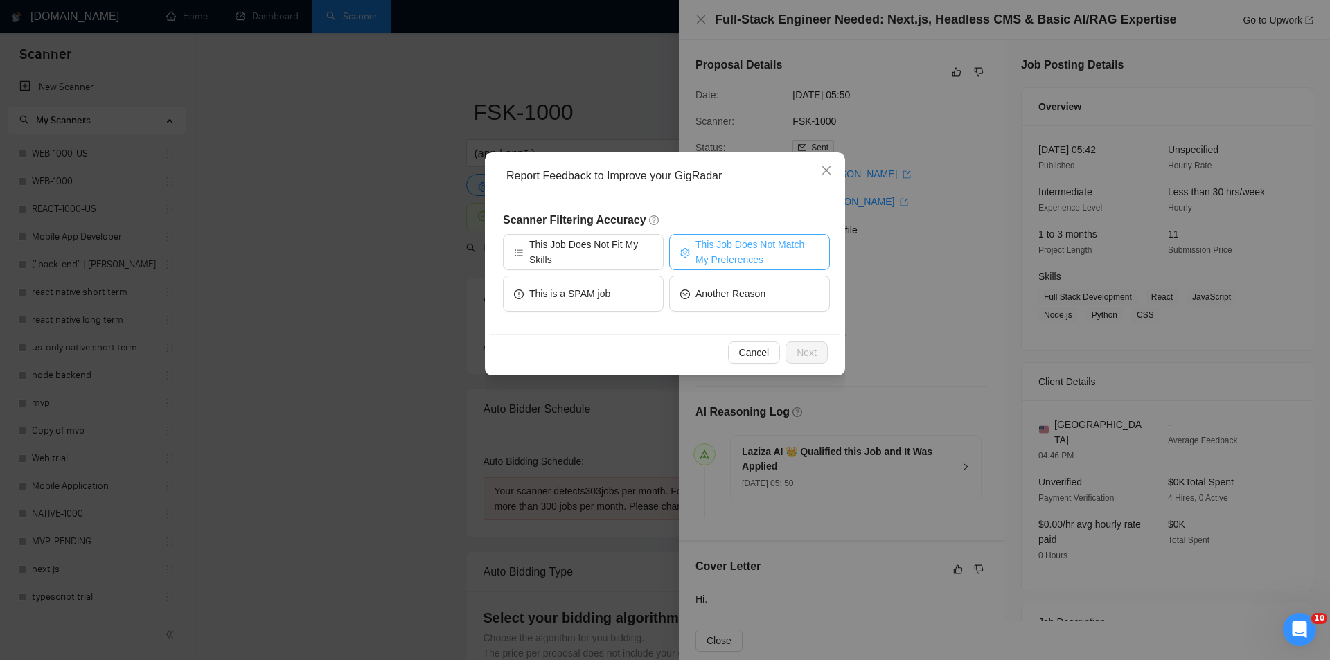
click at [770, 240] on span "This Job Does Not Match My Preferences" at bounding box center [757, 252] width 123 height 30
click at [805, 351] on span "Next" at bounding box center [807, 352] width 20 height 15
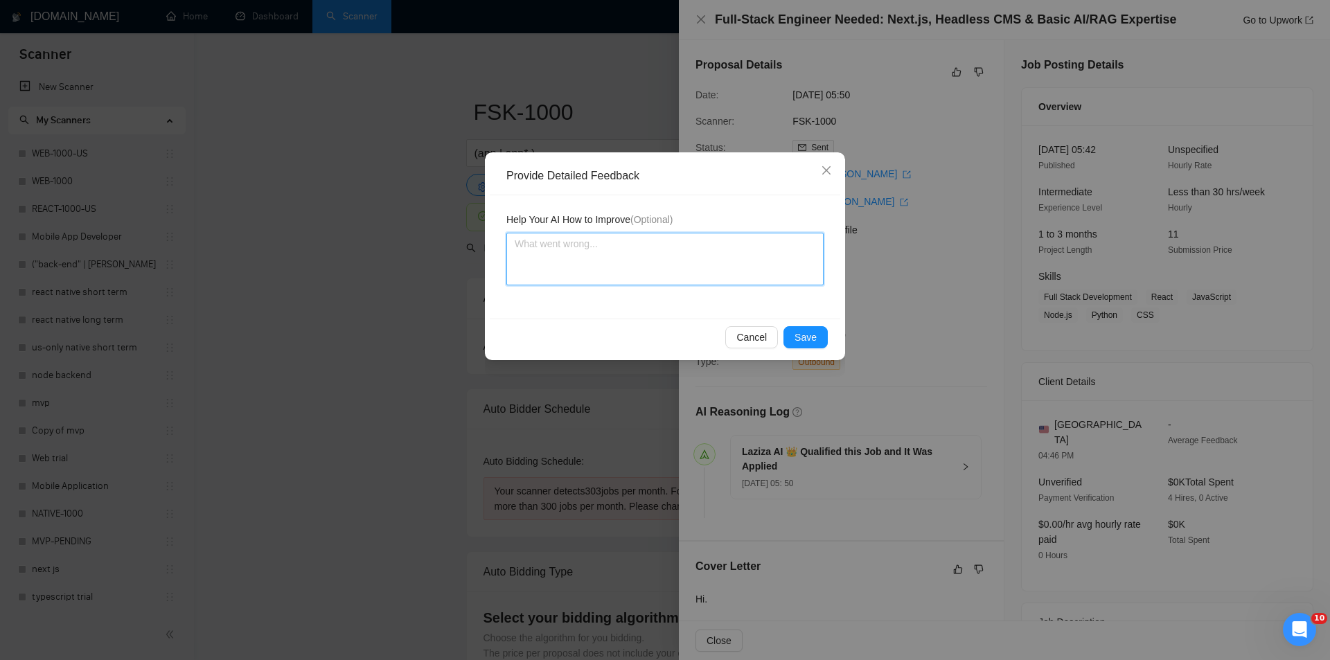
click at [698, 276] on textarea at bounding box center [665, 259] width 317 height 53
paste textarea "Not a fit — the description suggests an existing codebase, but Ria only works o…"
type textarea "Not a fit — the description suggests an existing codebase, but Ria only works o…"
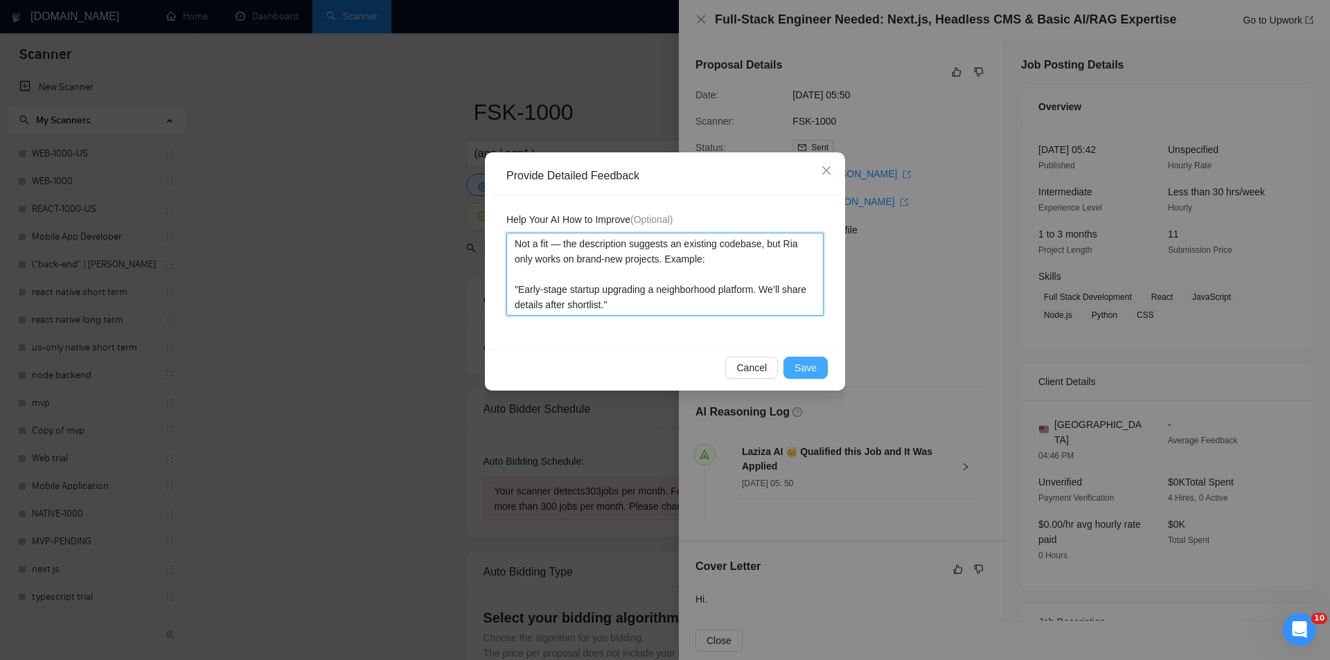
type textarea "Not a fit — the description suggests an existing codebase, but Ria only works o…"
click at [809, 358] on button "Save" at bounding box center [806, 368] width 44 height 22
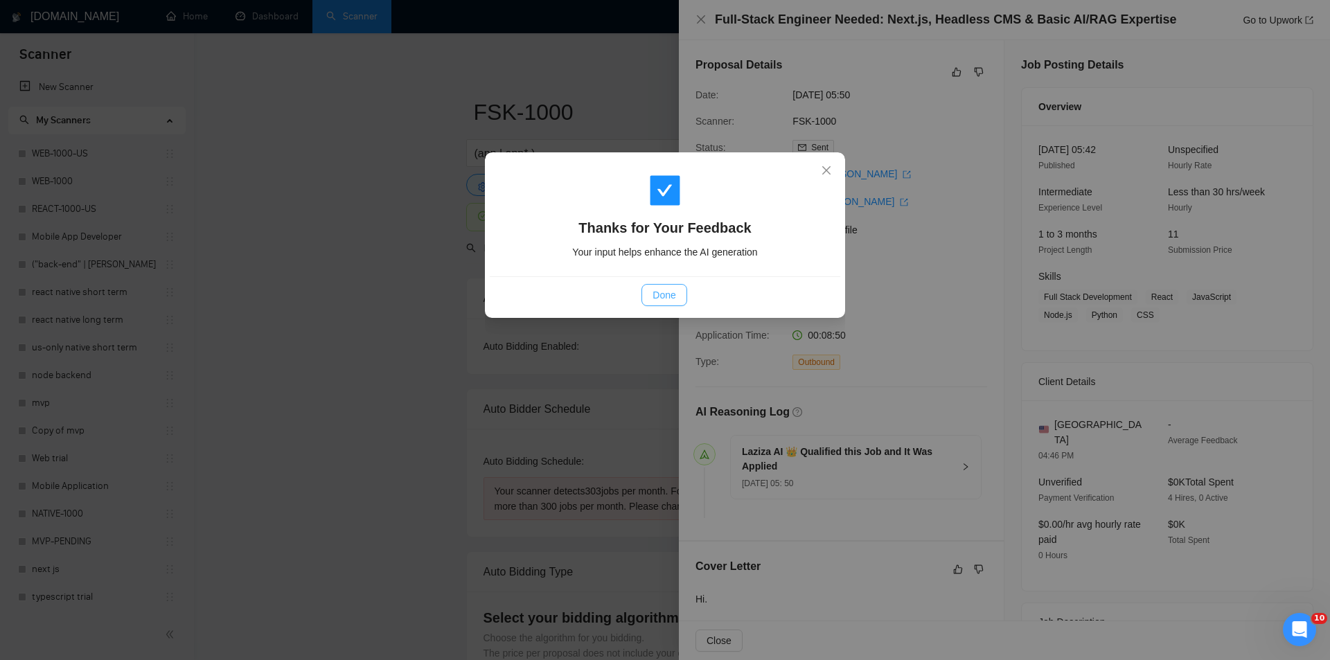
click at [678, 299] on button "Done" at bounding box center [664, 295] width 45 height 22
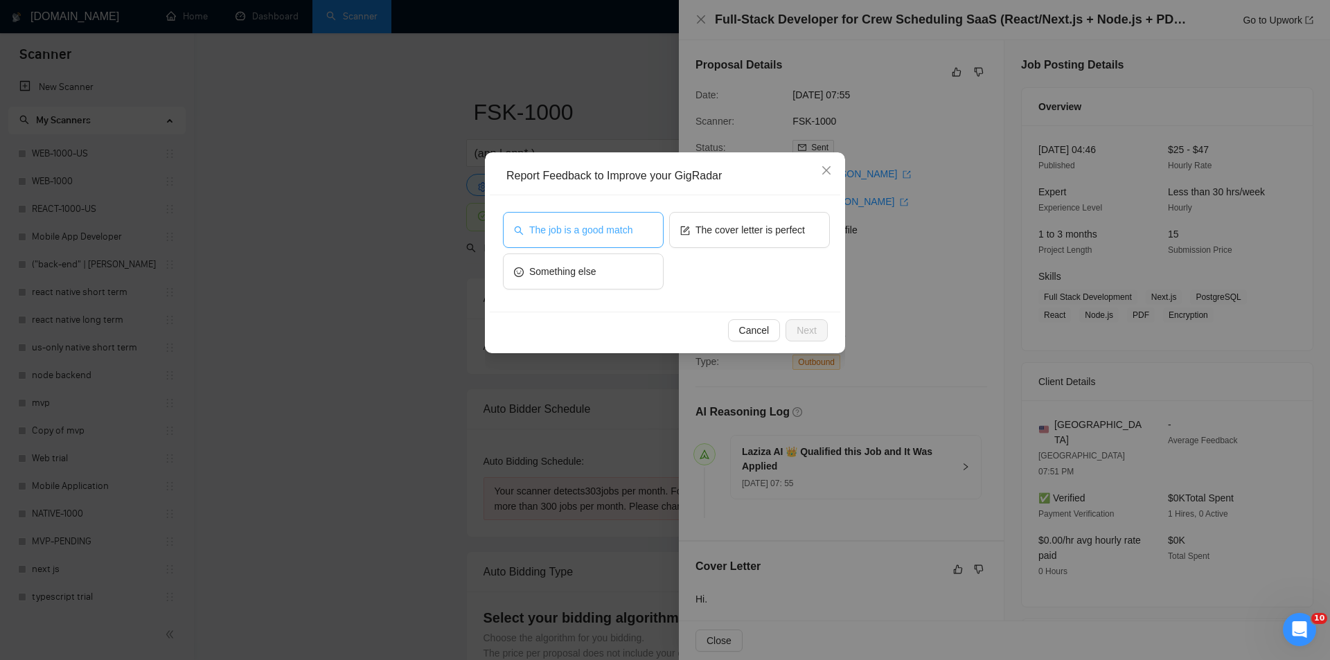
click at [628, 225] on span "The job is a good match" at bounding box center [580, 229] width 103 height 15
click at [807, 326] on span "Next" at bounding box center [807, 330] width 20 height 15
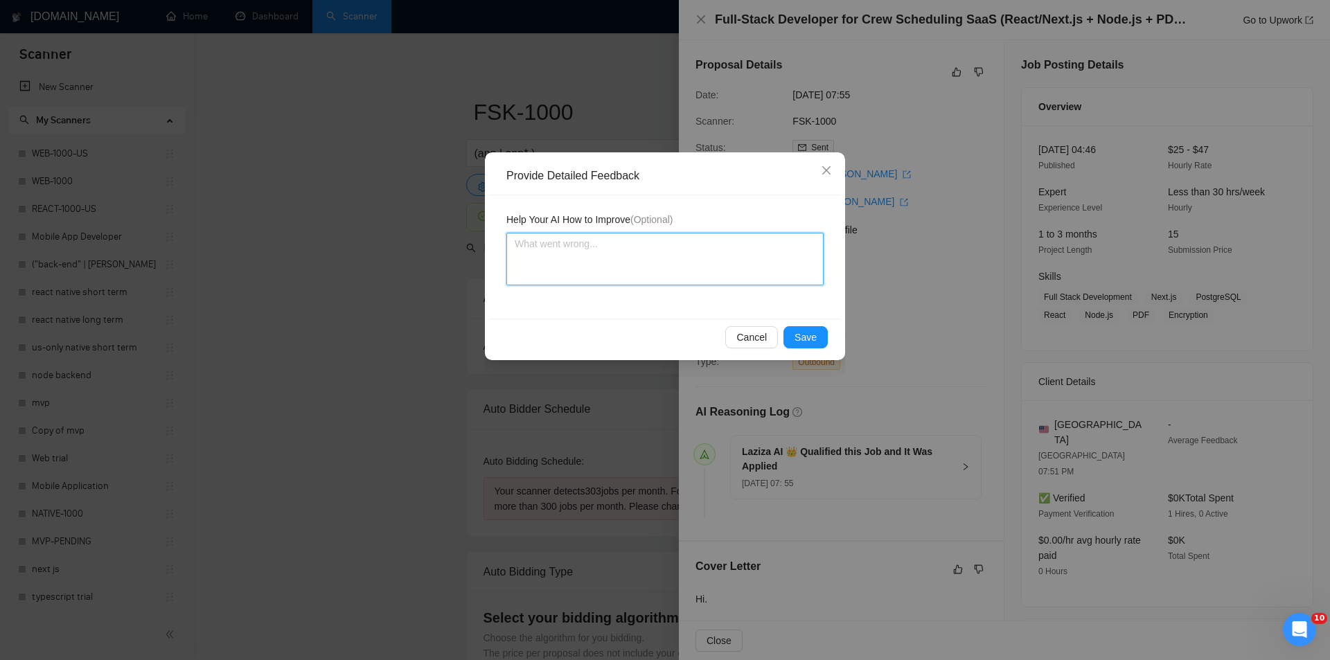
click at [662, 269] on textarea at bounding box center [665, 259] width 317 height 53
paste textarea "Good fit — the project is greenfield (no existing code), welcomes agencies, use…"
type textarea "Good fit — the project is greenfield (no existing code), welcomes agencies, use…"
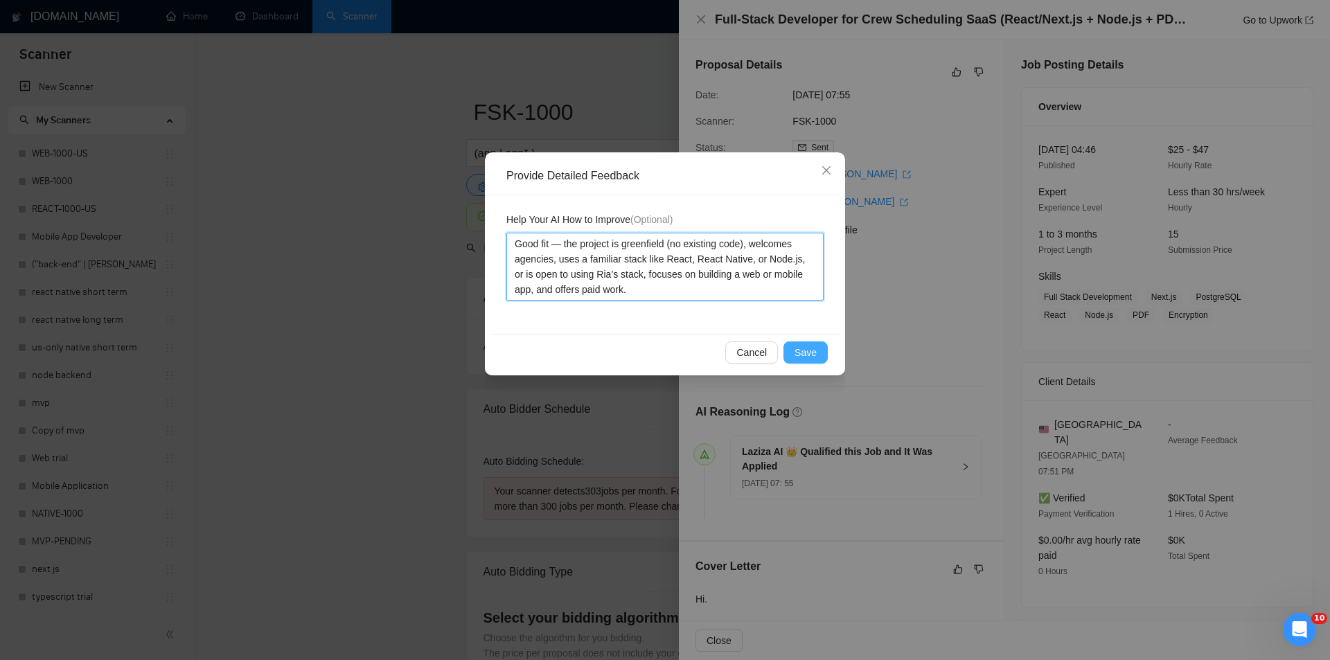
type textarea "Good fit — the project is greenfield (no existing code), welcomes agencies, use…"
click at [802, 349] on span "Save" at bounding box center [806, 352] width 22 height 15
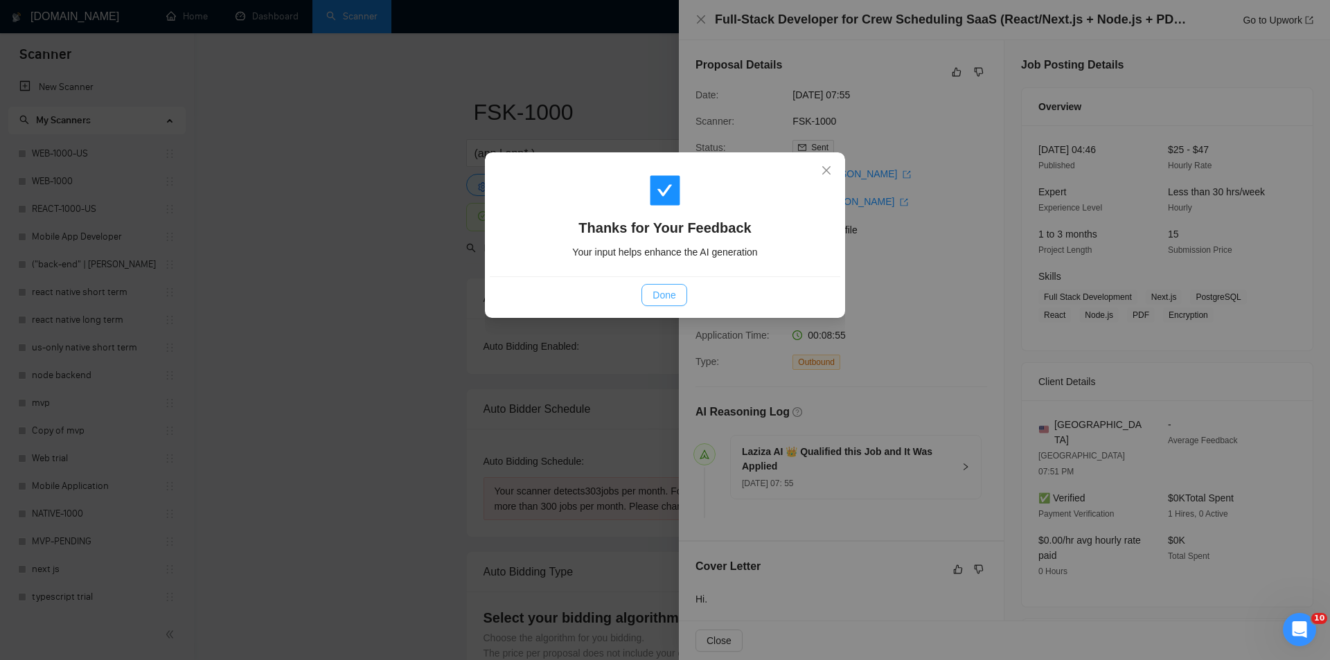
click at [682, 297] on button "Done" at bounding box center [664, 295] width 45 height 22
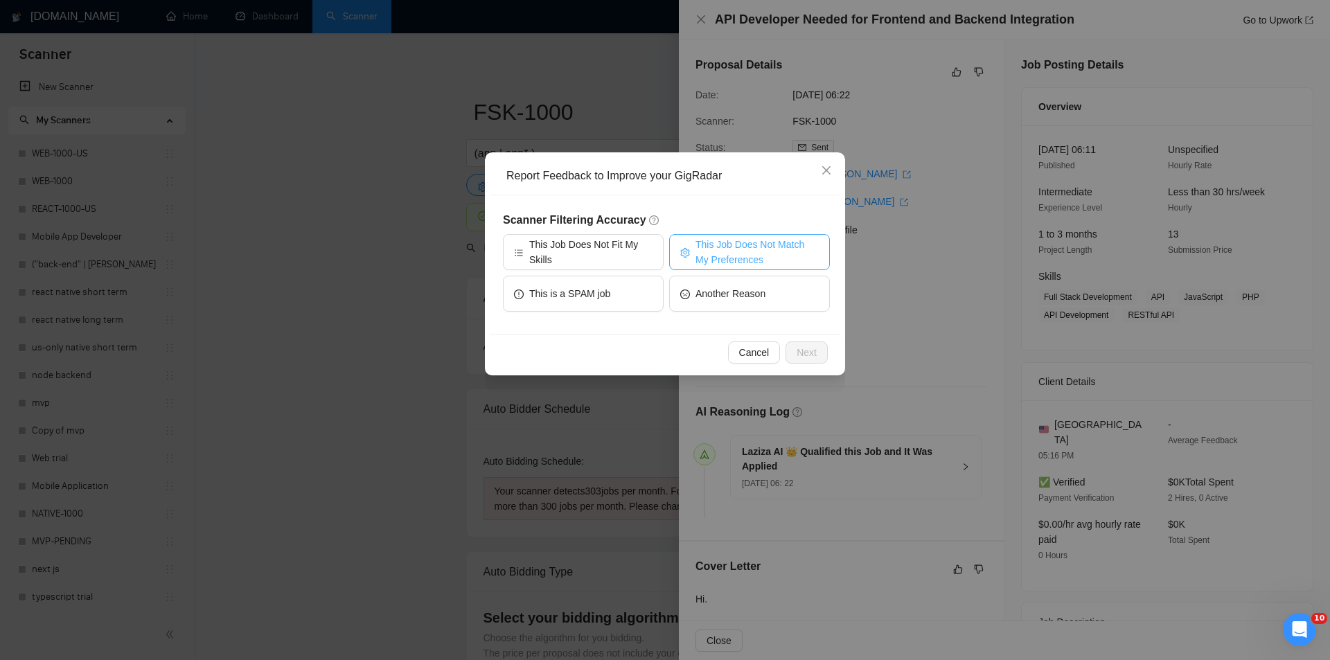
click at [712, 256] on span "This Job Does Not Match My Preferences" at bounding box center [757, 252] width 123 height 30
click at [796, 353] on button "Next" at bounding box center [807, 353] width 42 height 22
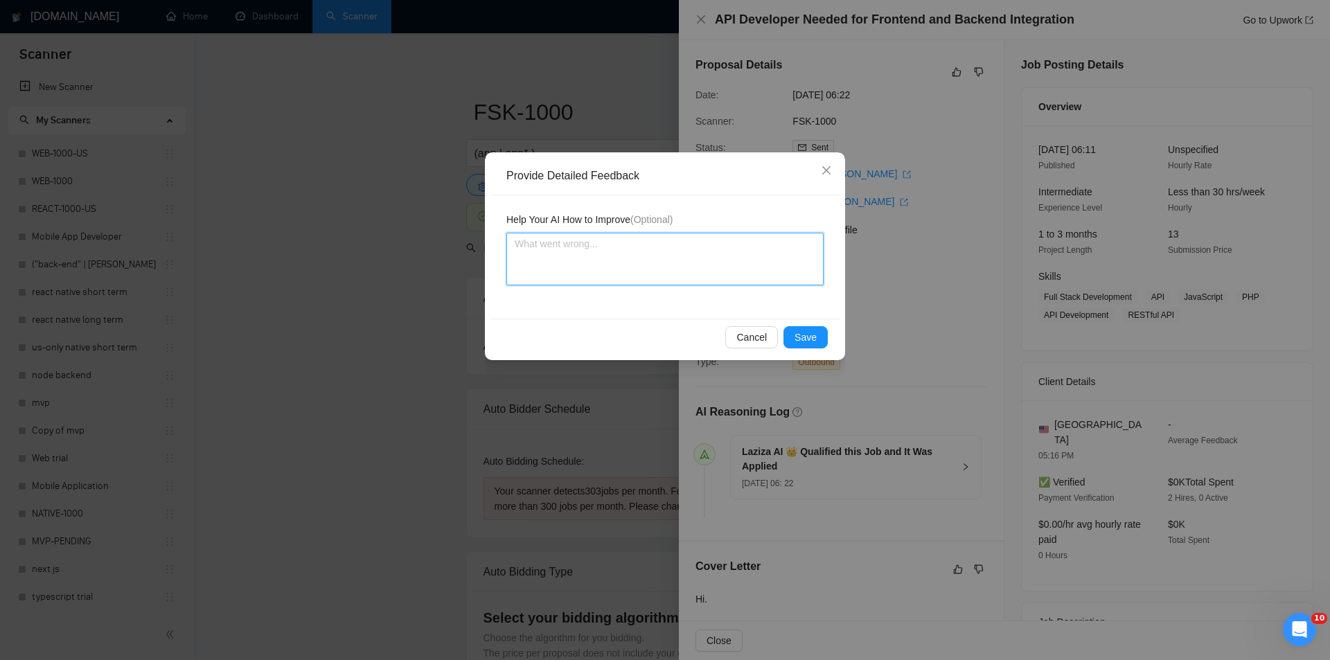
click at [721, 283] on textarea at bounding box center [665, 259] width 317 height 53
paste textarea "Not a fit — the description suggests an existing codebase, but Ria only works o…"
type textarea "Not a fit — the description suggests an existing codebase, but Ria only works o…"
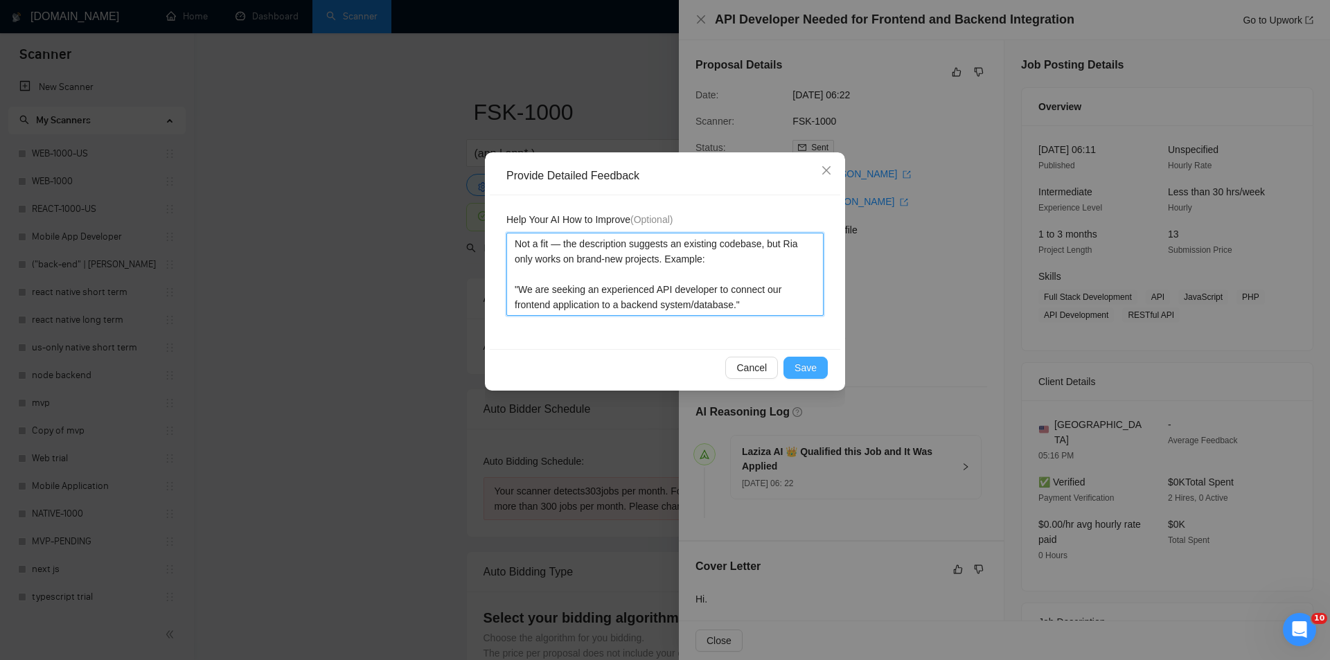
type textarea "Not a fit — the description suggests an existing codebase, but Ria only works o…"
click at [816, 362] on span "Save" at bounding box center [806, 367] width 22 height 15
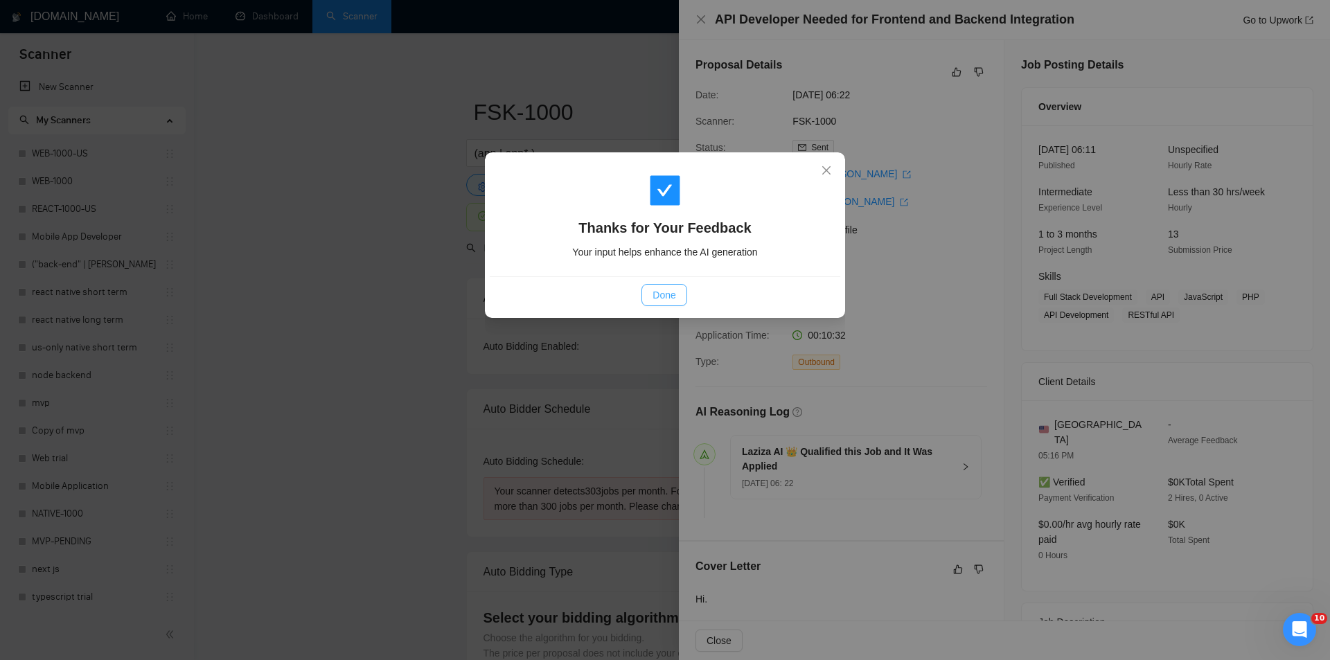
click at [674, 297] on span "Done" at bounding box center [664, 295] width 23 height 15
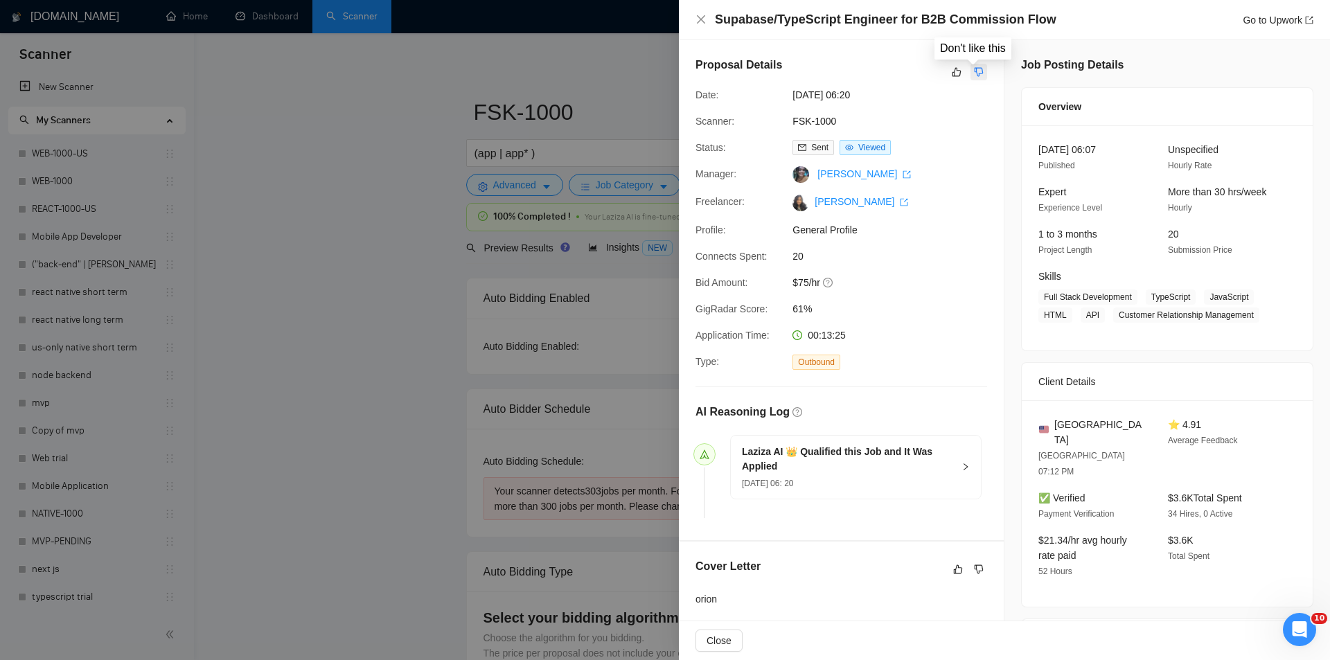
click at [979, 69] on button "button" at bounding box center [979, 72] width 17 height 17
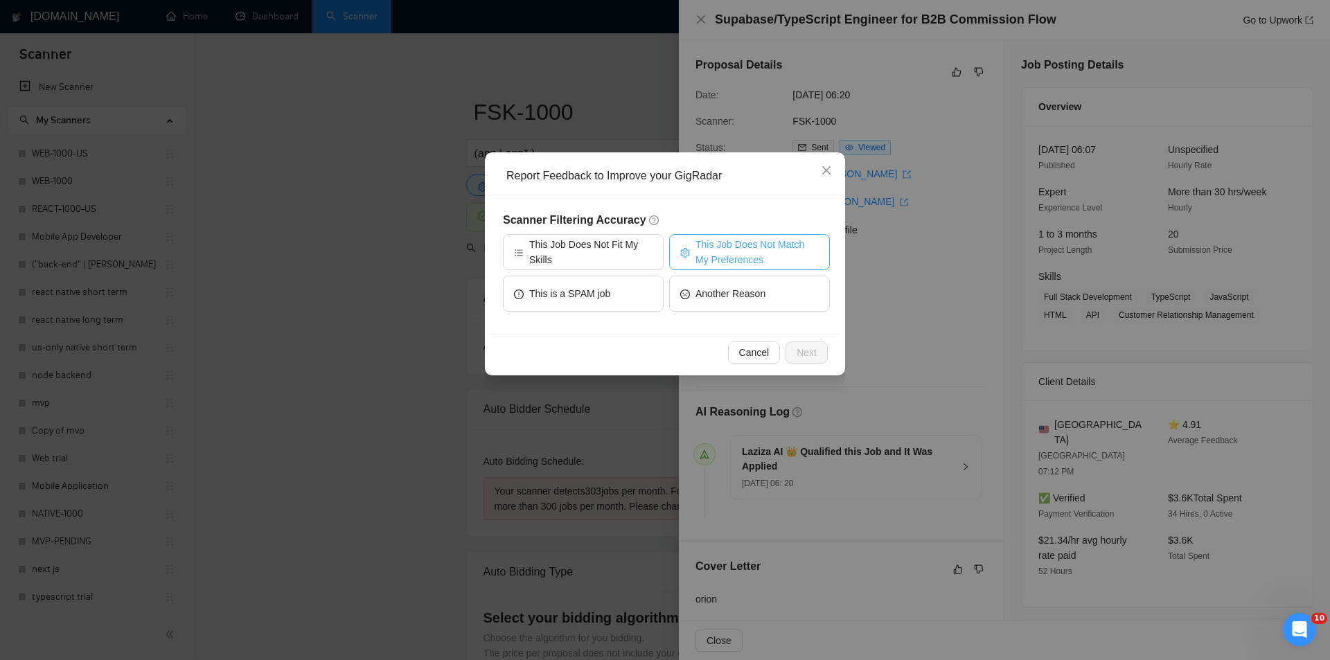
click at [739, 248] on span "This Job Does Not Match My Preferences" at bounding box center [757, 252] width 123 height 30
click at [812, 352] on span "Next" at bounding box center [807, 352] width 20 height 15
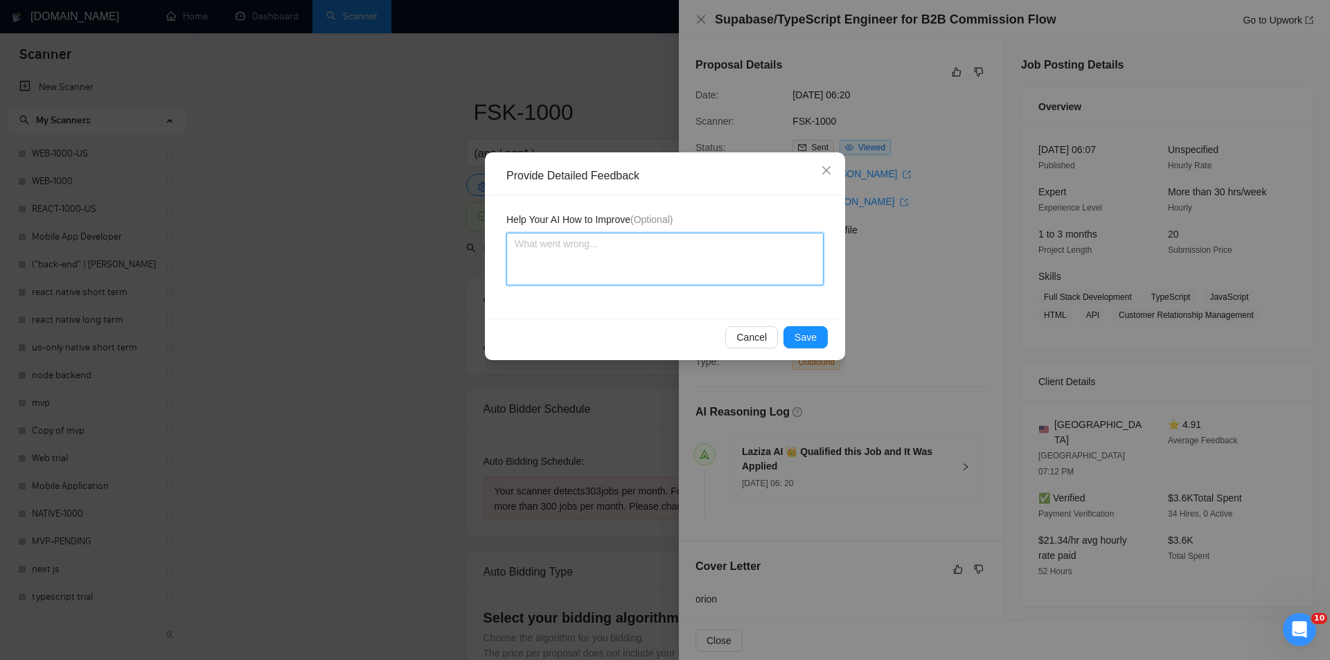
click at [665, 269] on textarea at bounding box center [665, 259] width 317 height 53
paste textarea "Not a fit — the description suggests an existing codebase, but Ria only works o…"
type textarea "Not a fit — the description suggests an existing codebase, but Ria only works o…"
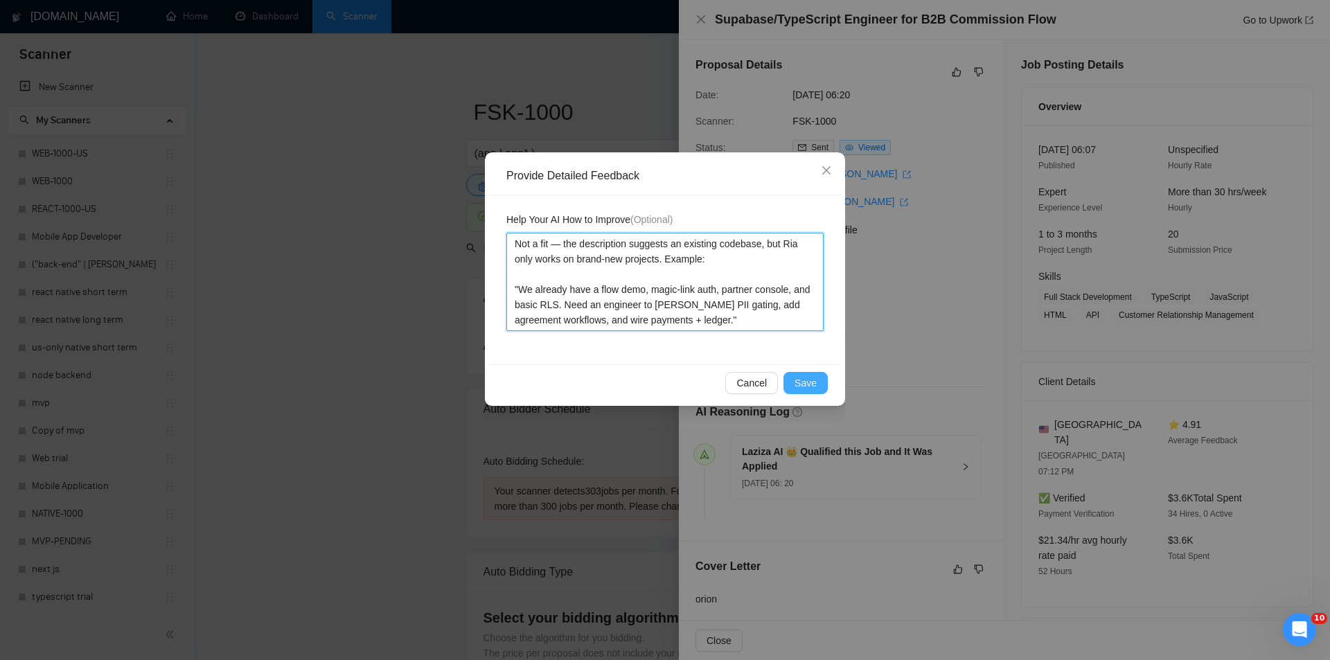
type textarea "Not a fit — the description suggests an existing codebase, but Ria only works o…"
drag, startPoint x: 802, startPoint y: 374, endPoint x: 795, endPoint y: 370, distance: 8.1
click at [802, 376] on button "Save" at bounding box center [806, 383] width 44 height 22
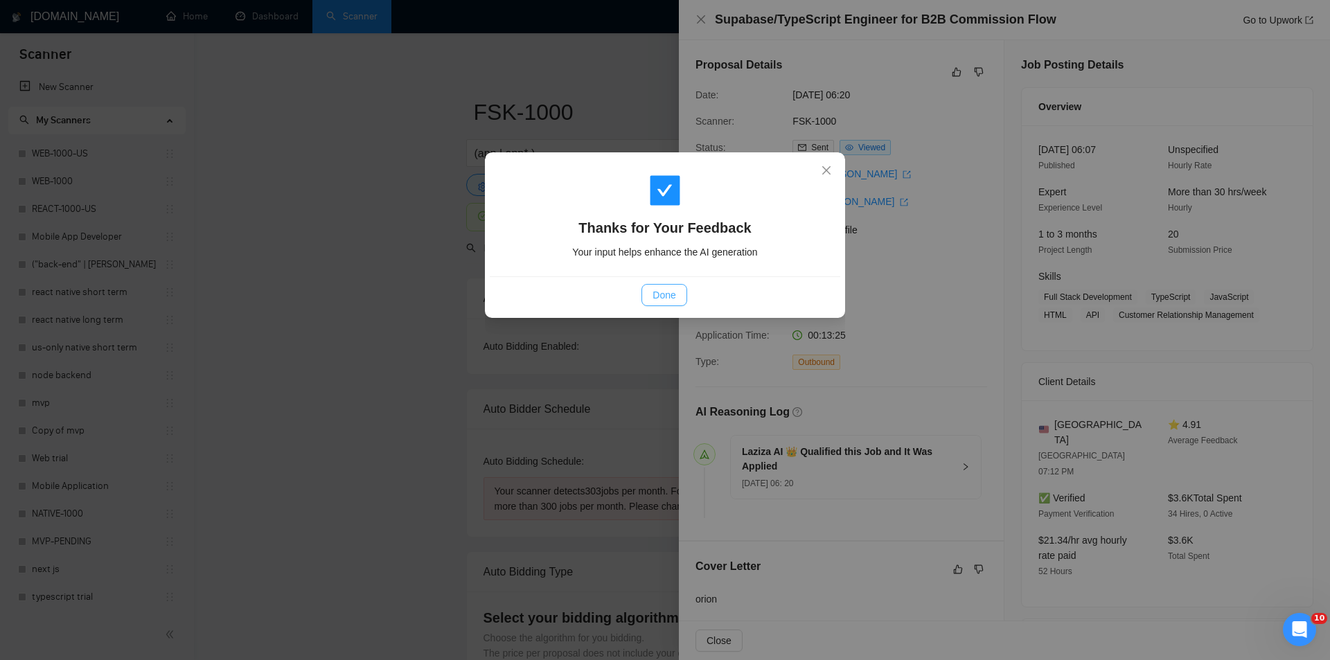
click at [671, 294] on span "Done" at bounding box center [664, 295] width 23 height 15
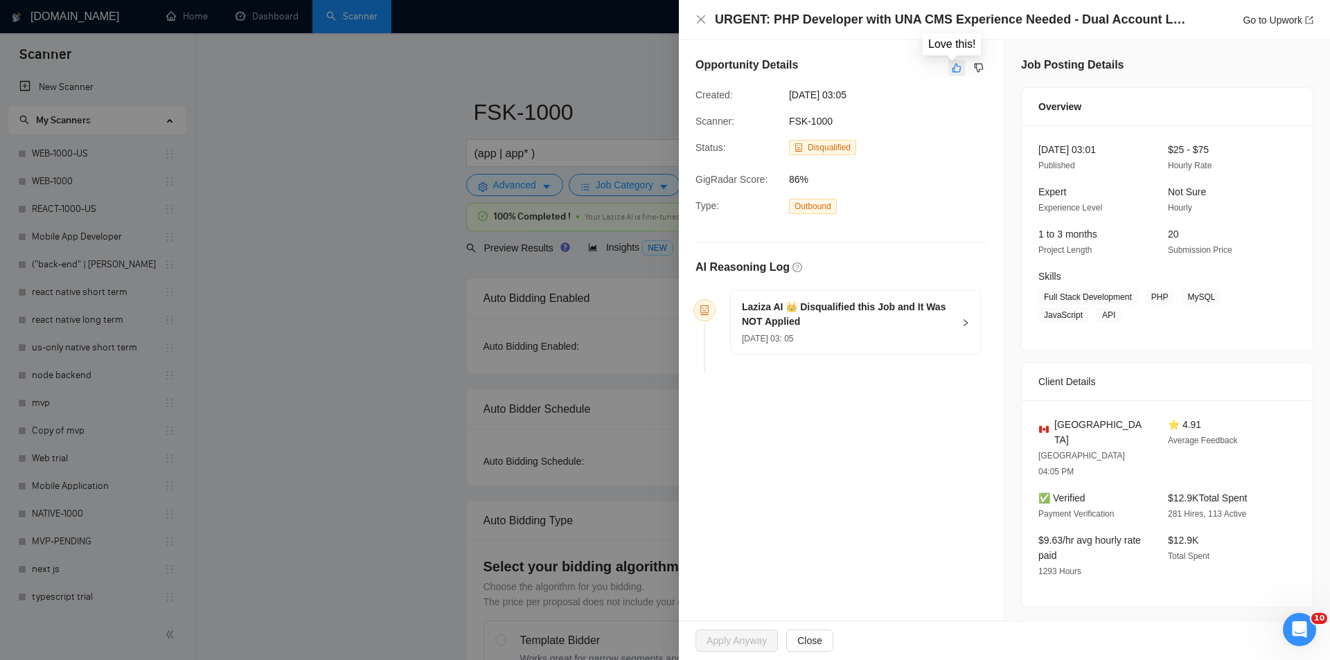
click at [953, 69] on icon "like" at bounding box center [957, 67] width 10 height 11
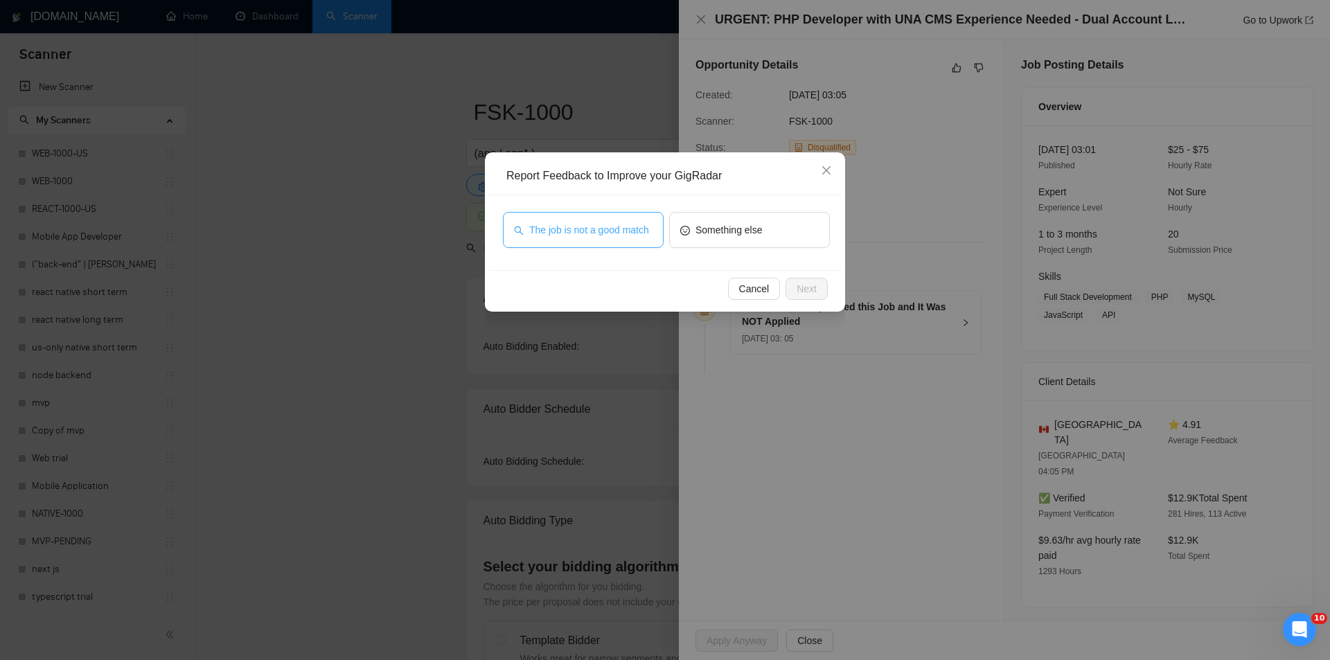
click at [634, 232] on span "The job is not a good match" at bounding box center [589, 229] width 120 height 15
click at [819, 284] on button "Next" at bounding box center [807, 289] width 42 height 22
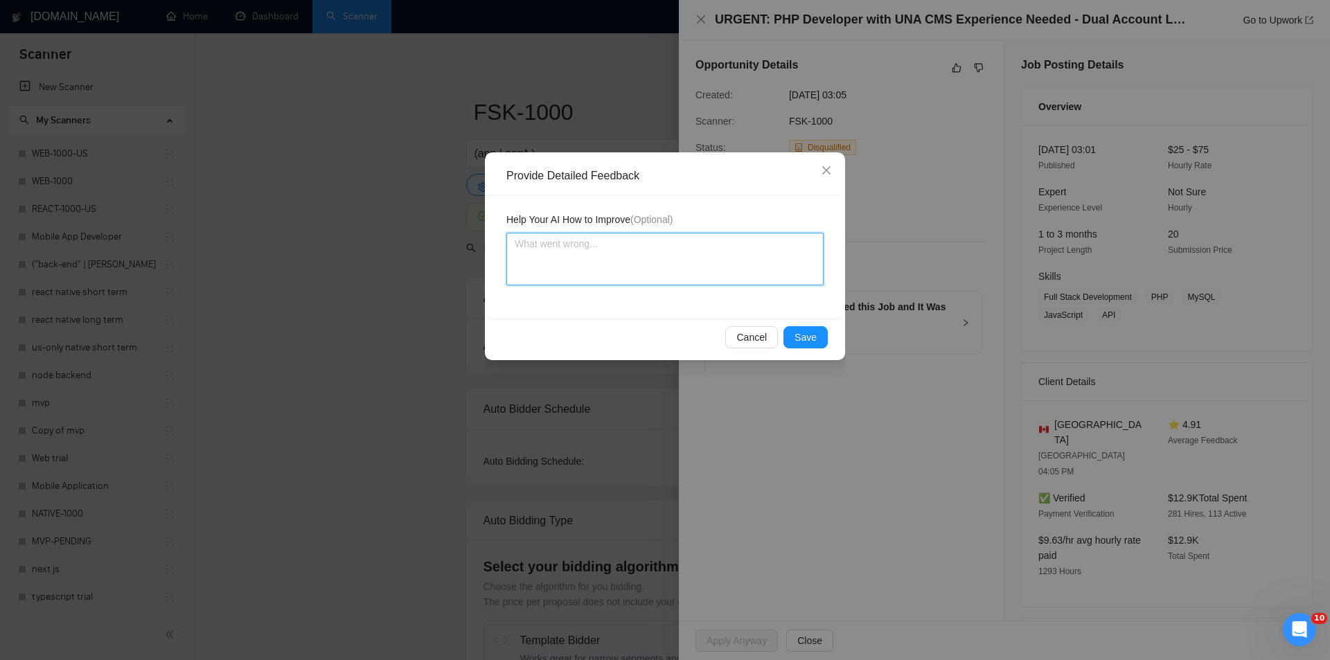
click at [637, 252] on textarea at bounding box center [665, 259] width 317 height 53
paste textarea "Not a fit — this project has been disqualified for other reasons. Example: "The…"
type textarea "Not a fit — this project has been disqualified for other reasons. Example: "The…"
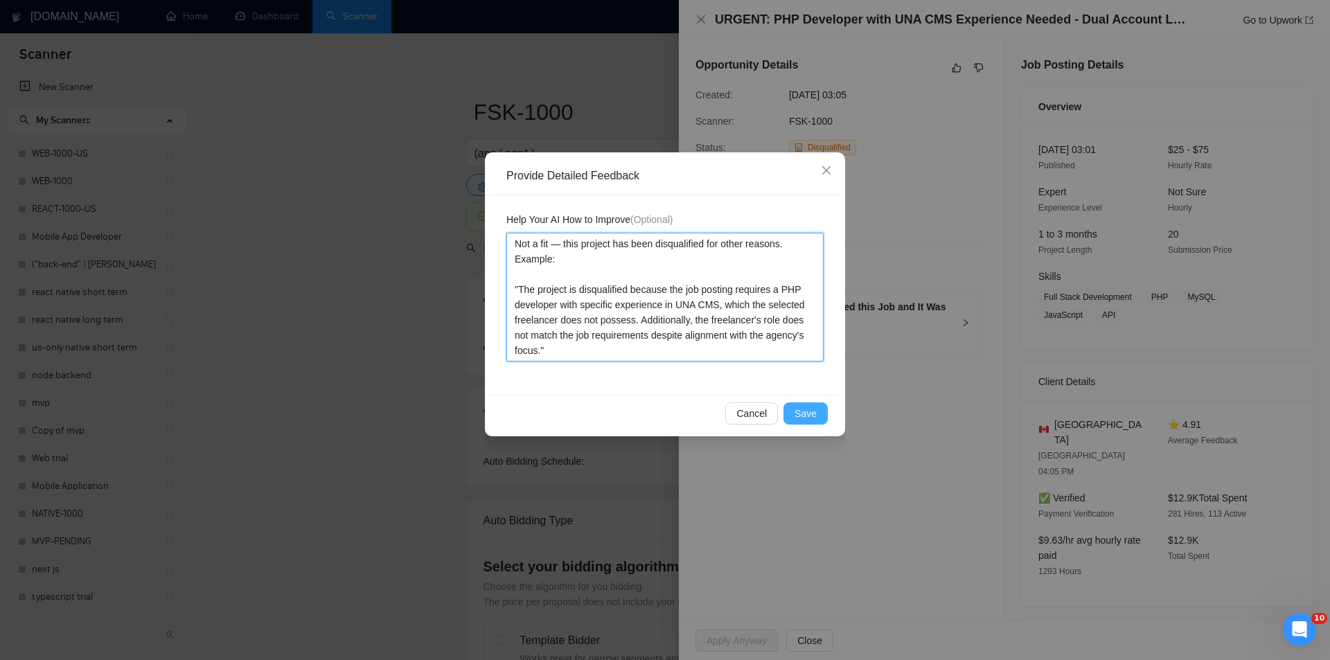
type textarea "Not a fit — this project has been disqualified for other reasons. Example: "The…"
click at [803, 410] on span "Save" at bounding box center [806, 413] width 22 height 15
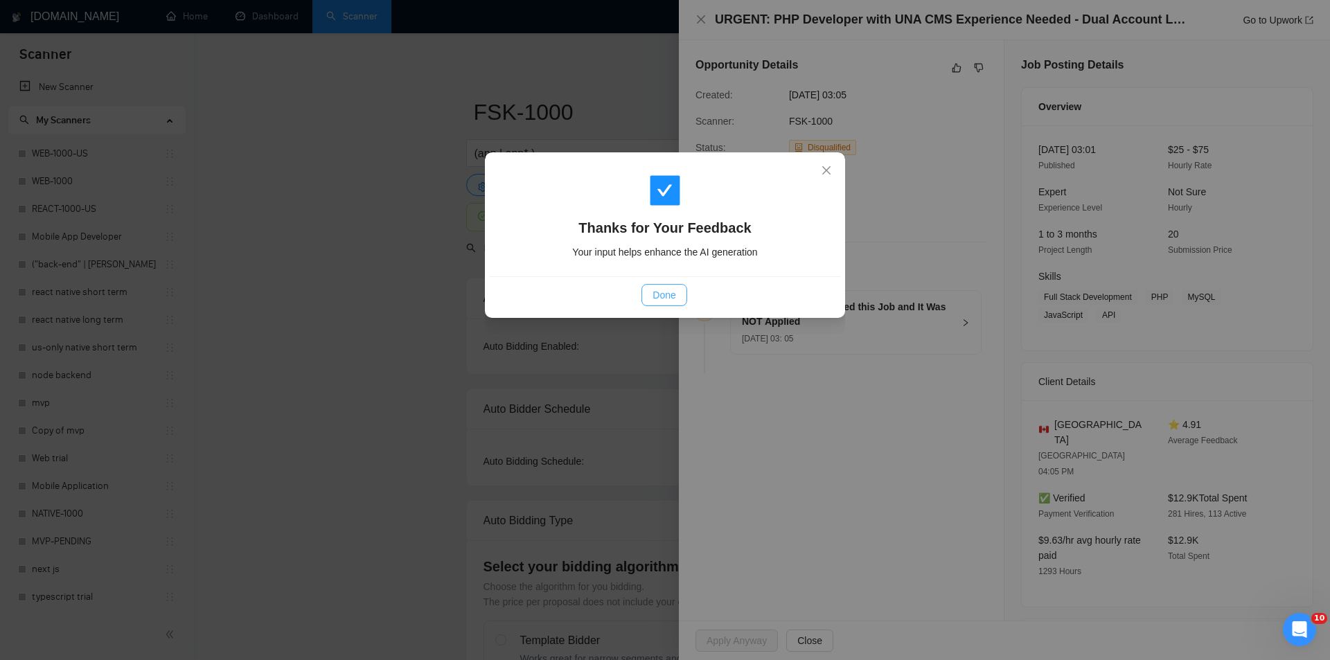
click at [673, 303] on button "Done" at bounding box center [664, 295] width 45 height 22
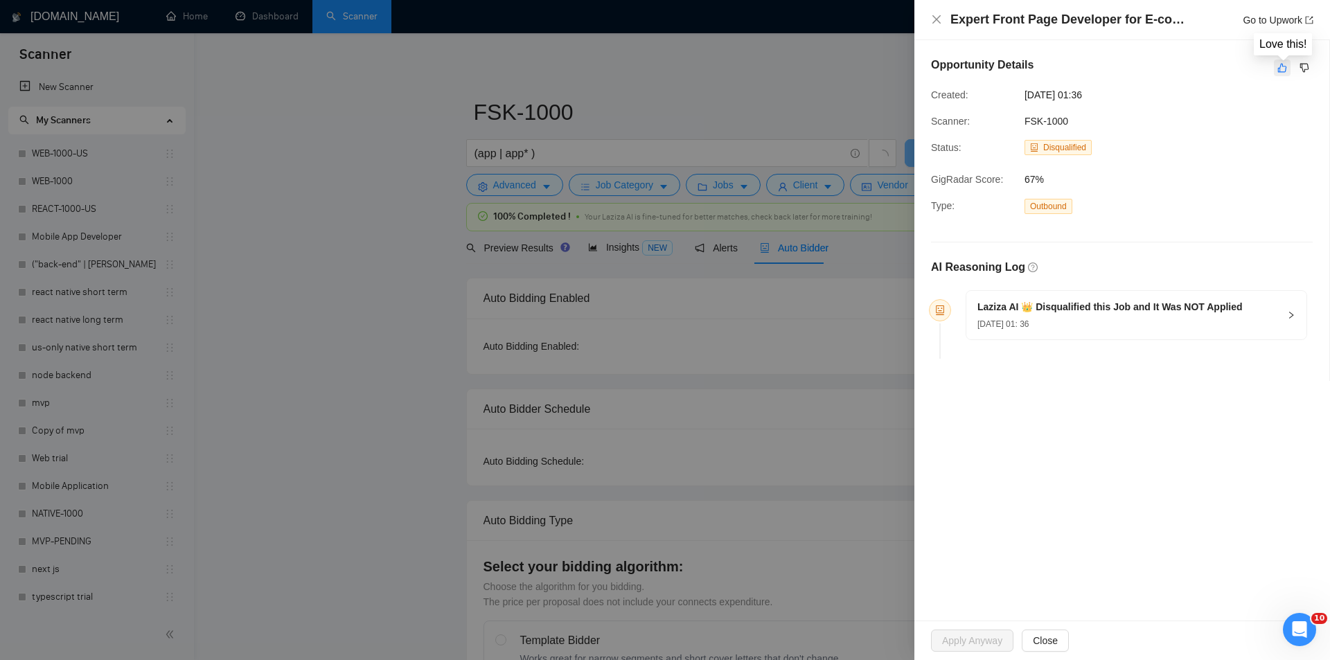
click at [1276, 73] on button "button" at bounding box center [1282, 68] width 17 height 17
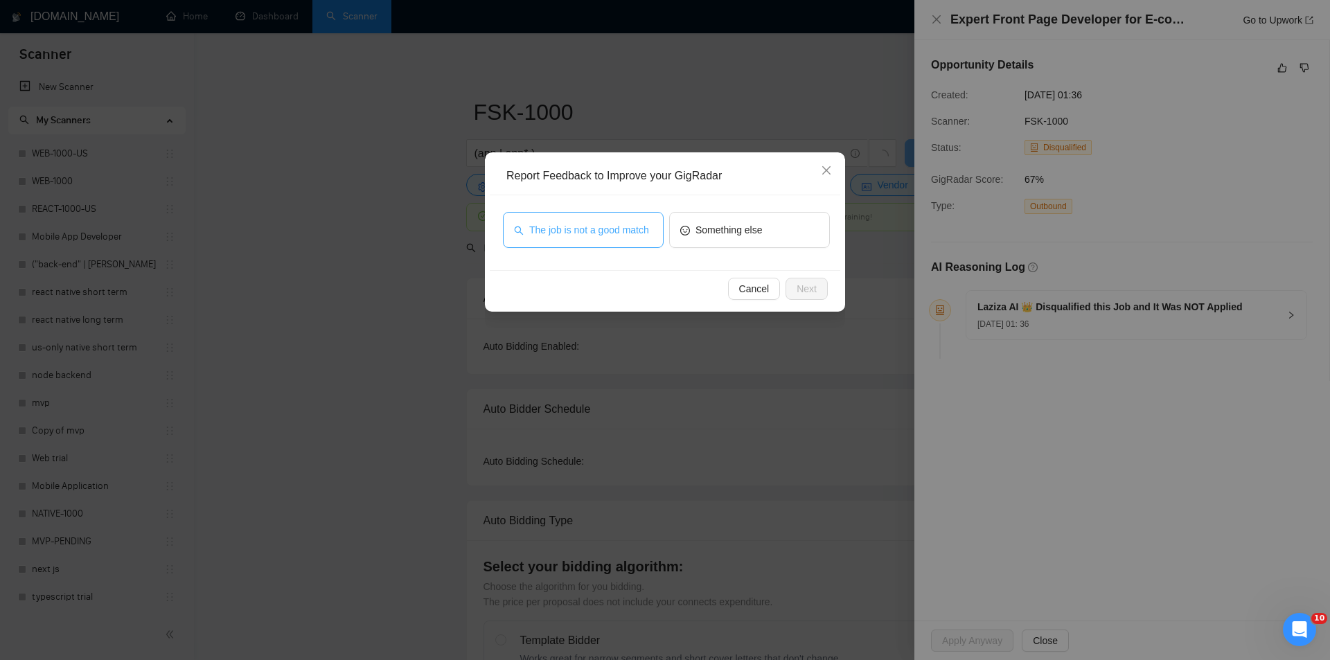
click at [632, 229] on span "The job is not a good match" at bounding box center [589, 229] width 120 height 15
click at [820, 291] on button "Next" at bounding box center [807, 289] width 42 height 22
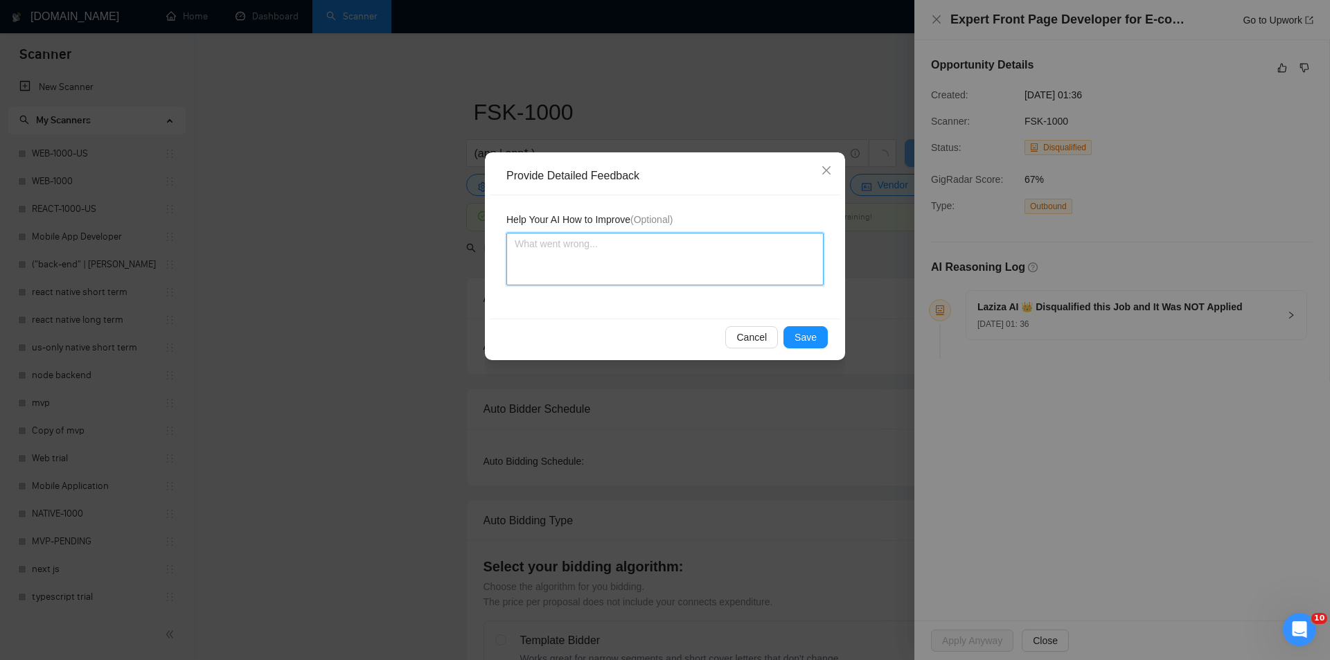
click at [708, 262] on textarea at bounding box center [665, 259] width 317 height 53
paste textarea "Not a fit — this project has been disqualified for other reasons. Example: "The…"
type textarea "Not a fit — this project has been disqualified for other reasons. Example: "The…"
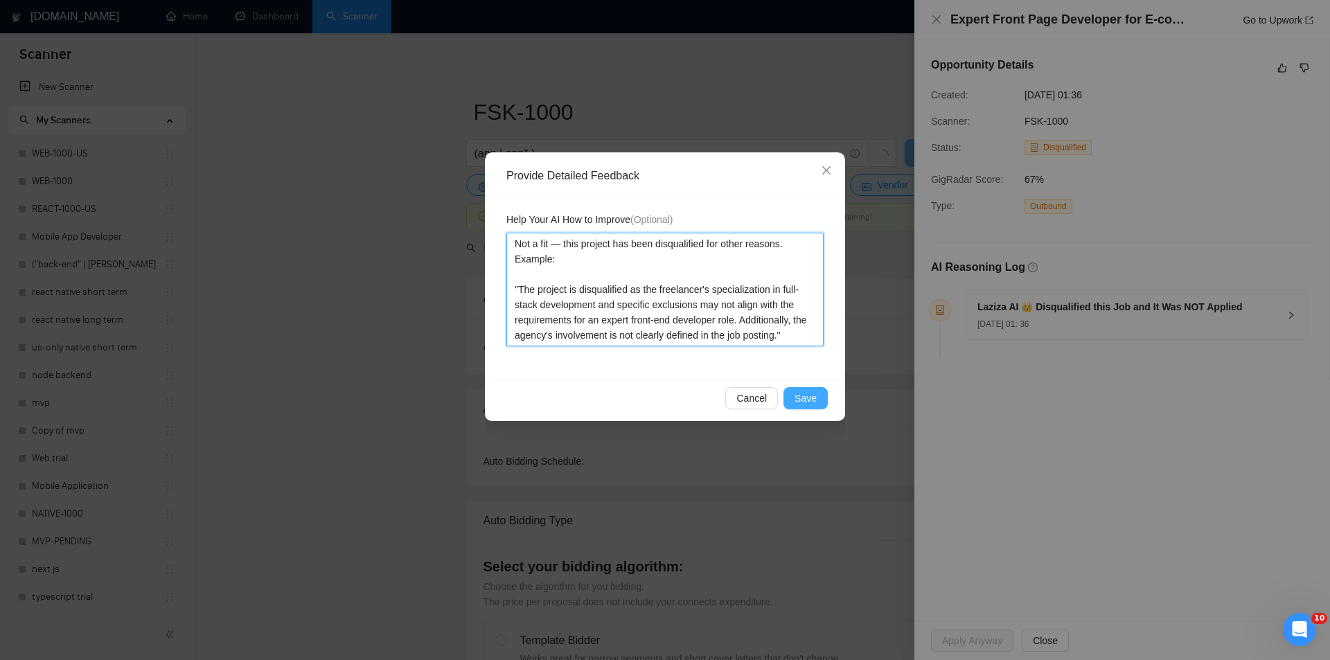
type textarea "Not a fit — this project has been disqualified for other reasons. Example: "The…"
click at [812, 400] on span "Save" at bounding box center [806, 398] width 22 height 15
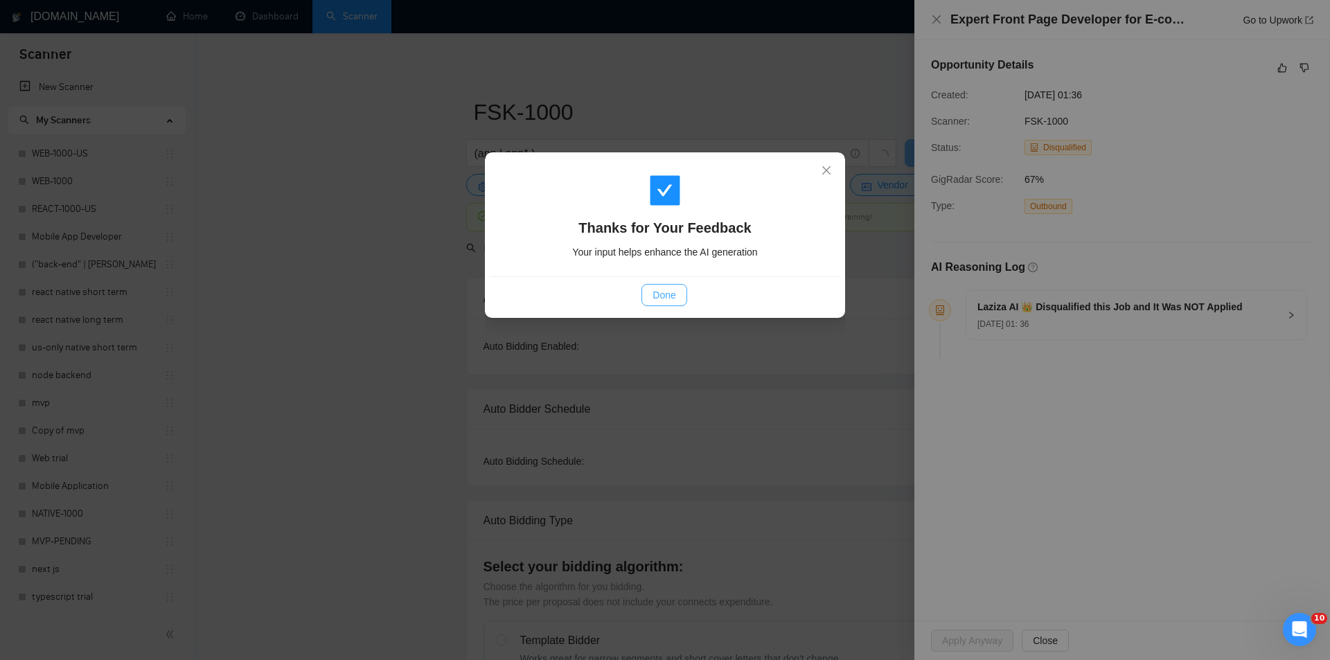
drag, startPoint x: 658, startPoint y: 297, endPoint x: 512, endPoint y: 236, distance: 157.8
click at [650, 297] on button "Done" at bounding box center [664, 295] width 45 height 22
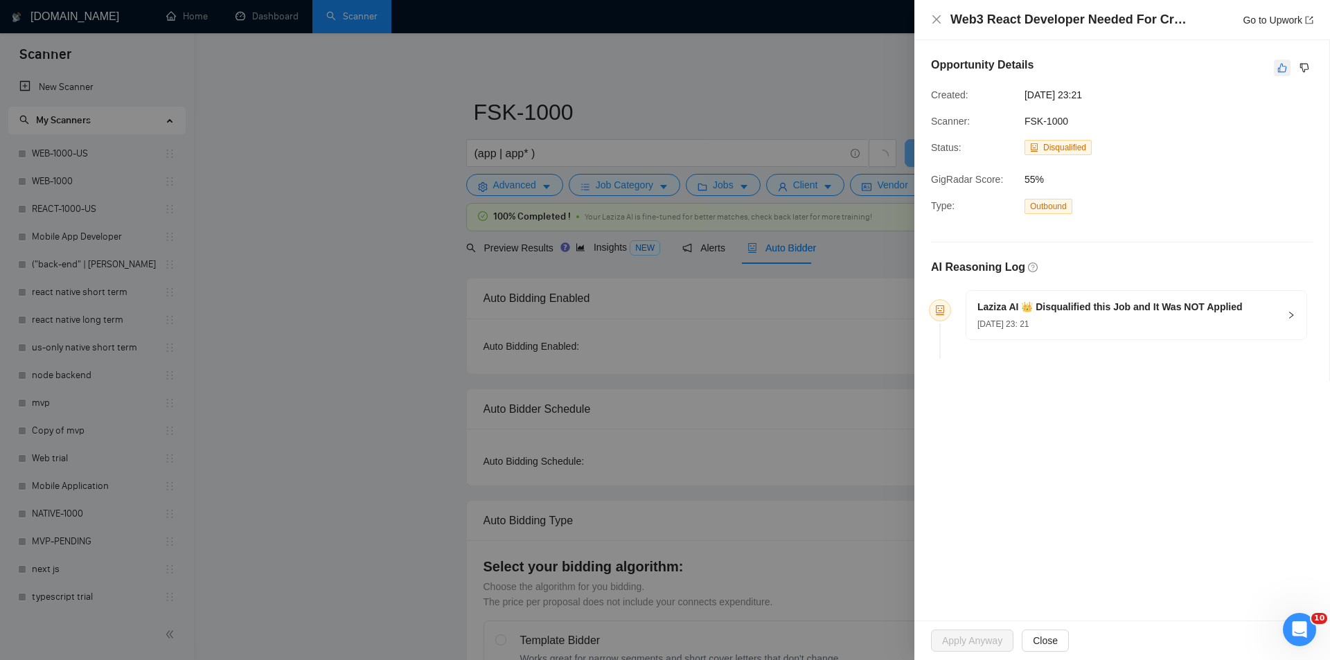
click at [1279, 71] on icon "like" at bounding box center [1283, 67] width 10 height 11
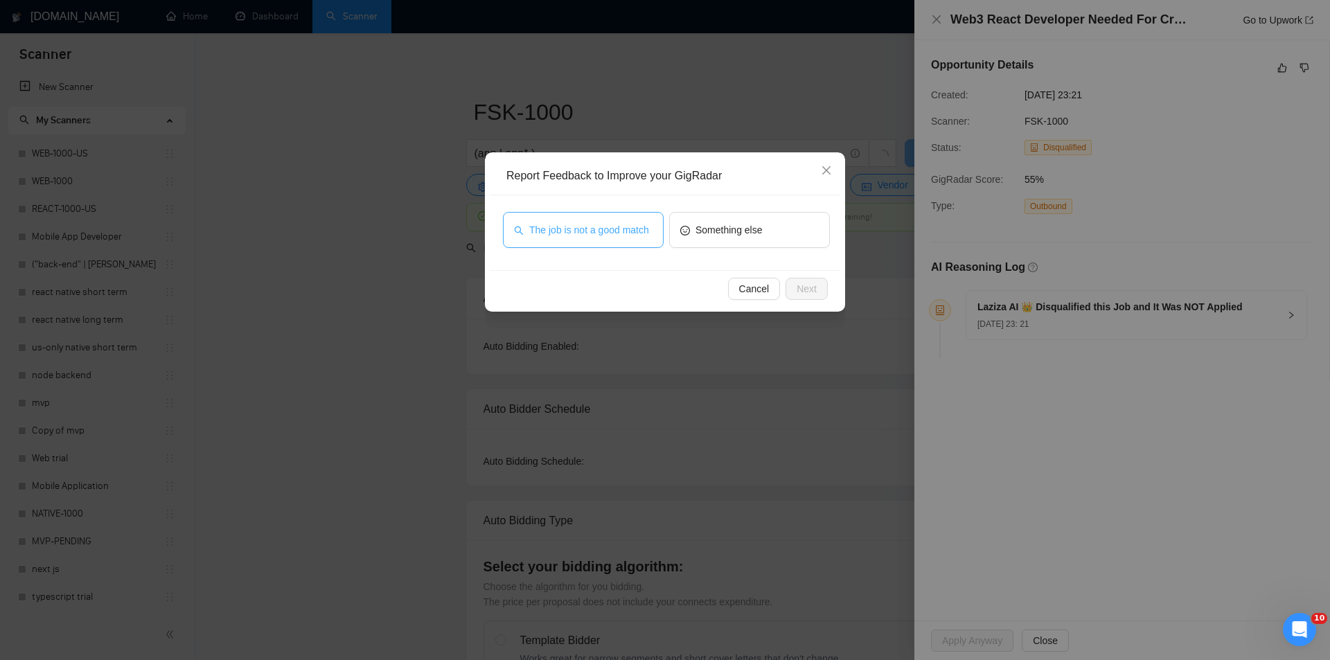
drag, startPoint x: 603, startPoint y: 222, endPoint x: 626, endPoint y: 222, distance: 23.6
click at [604, 222] on button "The job is not a good match" at bounding box center [583, 230] width 161 height 36
click at [802, 284] on span "Next" at bounding box center [807, 288] width 20 height 15
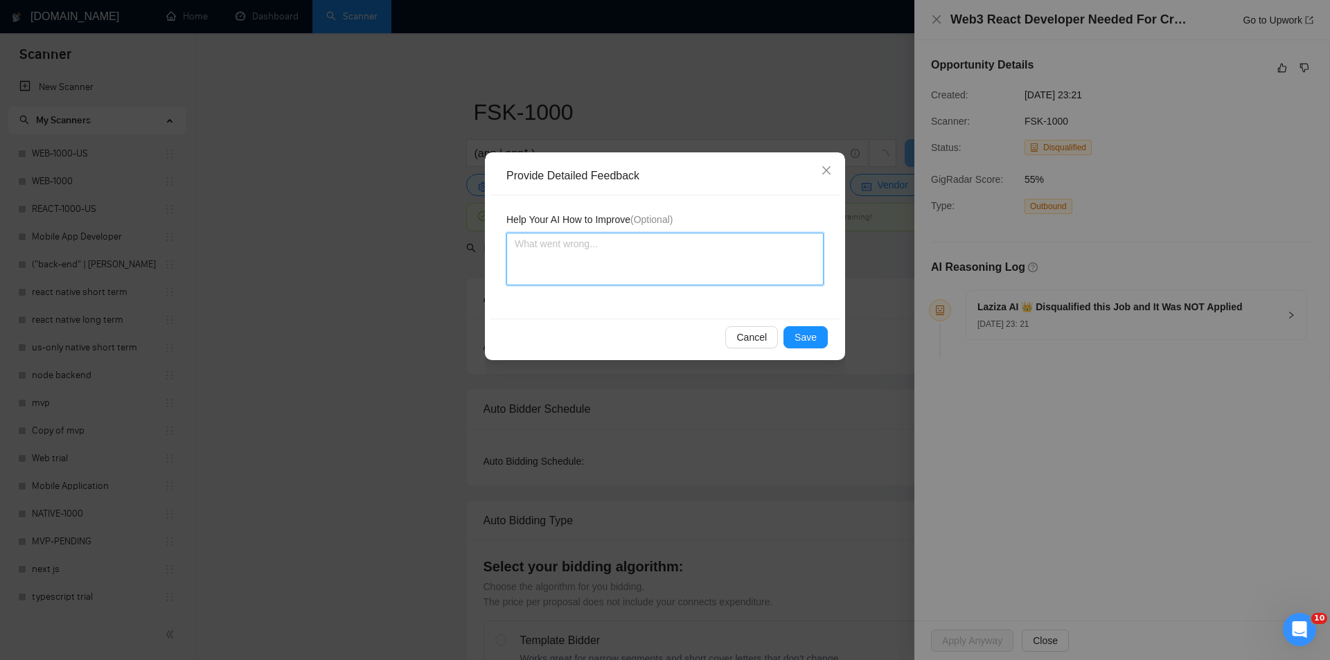
click at [678, 247] on textarea at bounding box center [665, 259] width 317 height 53
paste textarea "Not a fit — this project has been disqualified for other reasons. Example: "The…"
type textarea "Not a fit — this project has been disqualified for other reasons. Example: "The…"
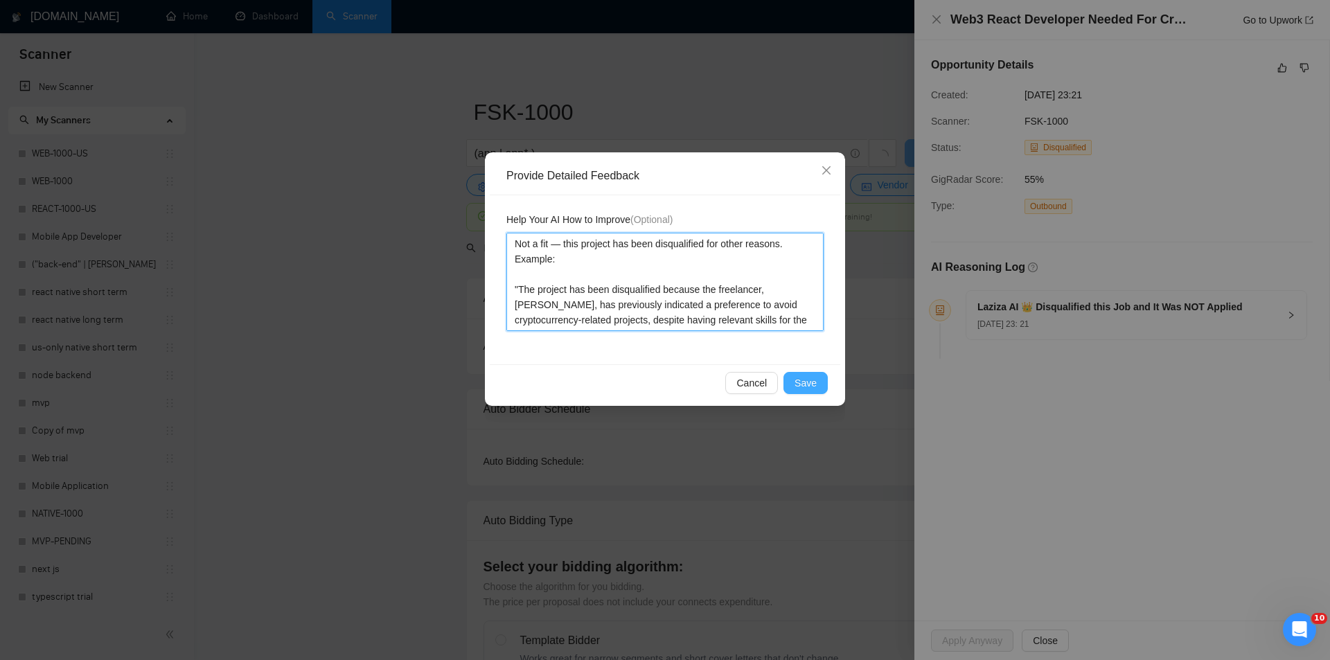
type textarea "Not a fit — this project has been disqualified for other reasons. Example: "The…"
click at [809, 373] on button "Save" at bounding box center [806, 383] width 44 height 22
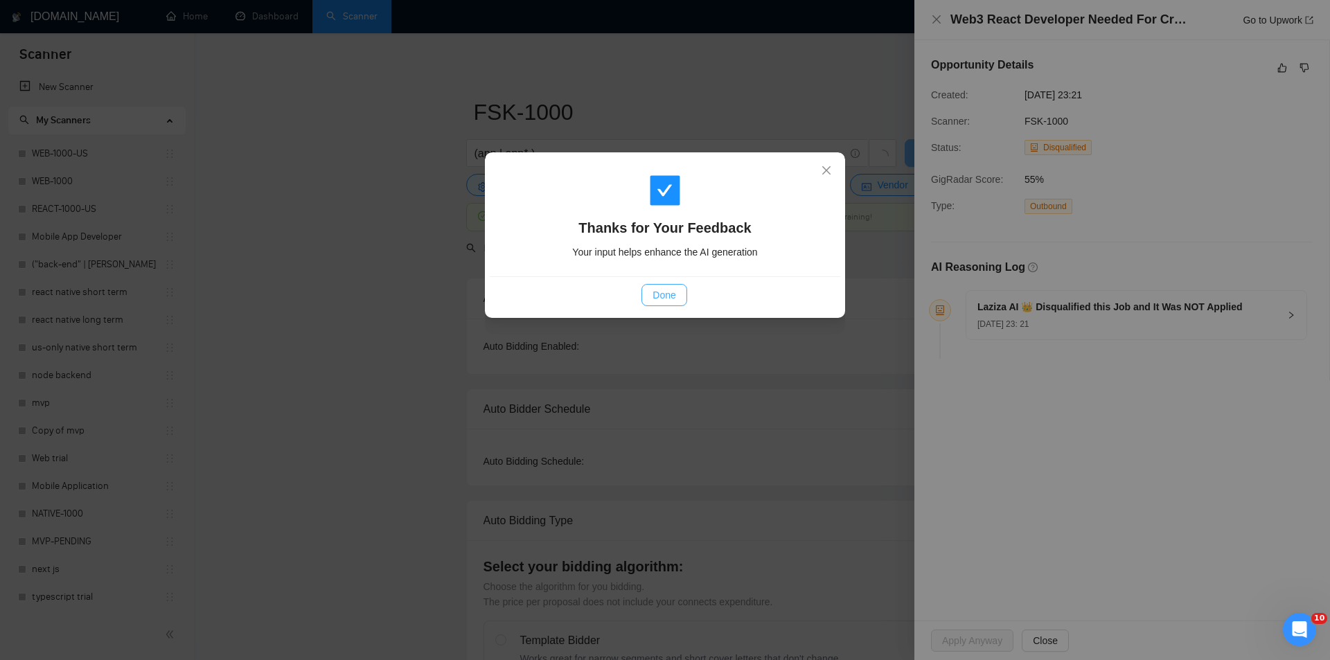
click at [665, 301] on span "Done" at bounding box center [664, 295] width 23 height 15
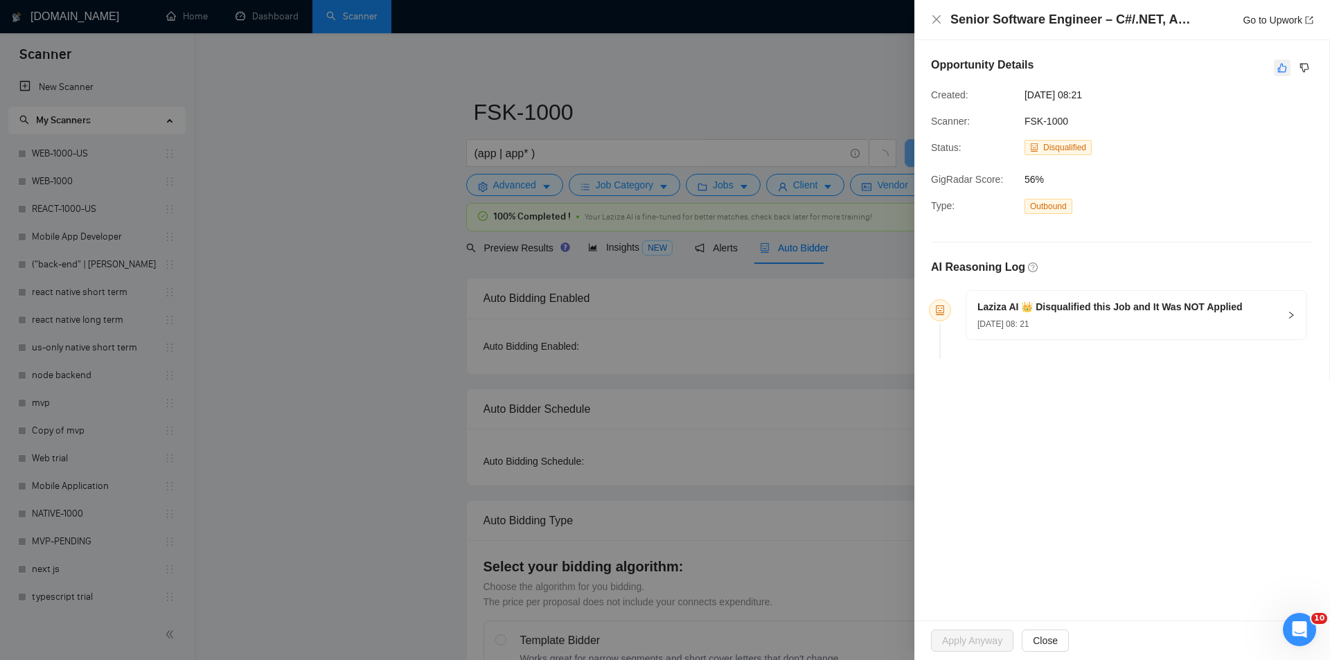
click at [1284, 64] on icon "like" at bounding box center [1283, 67] width 10 height 11
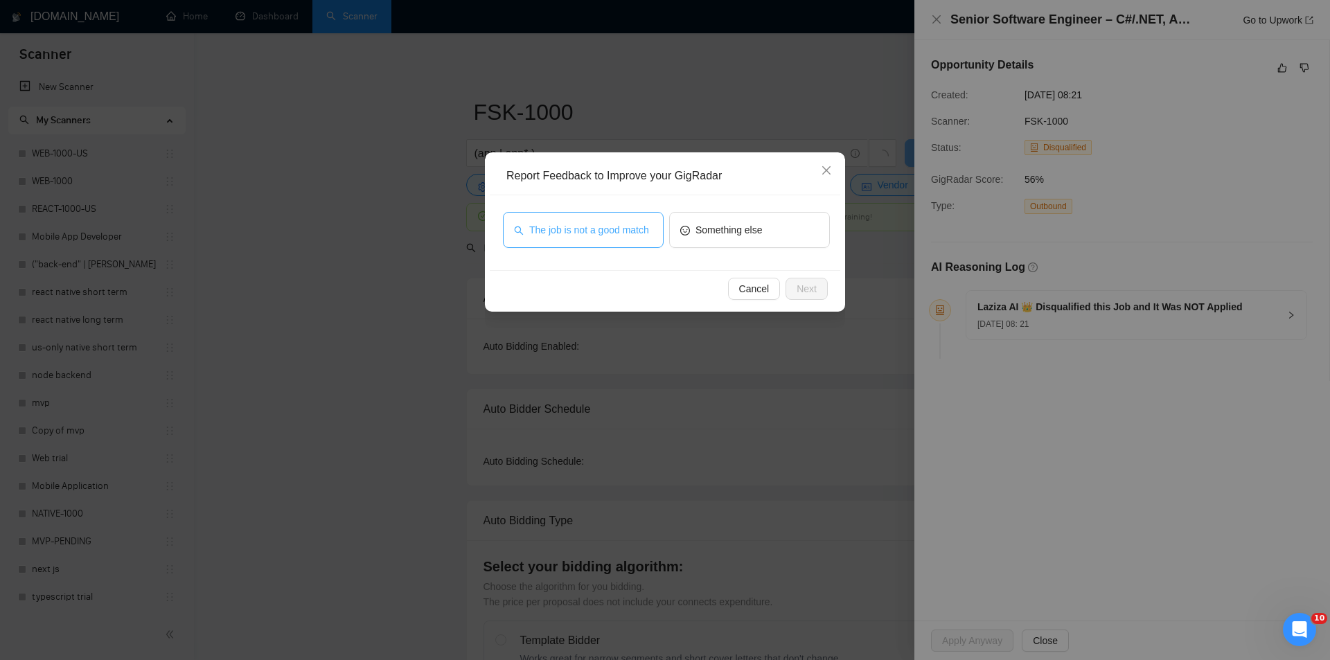
click at [593, 236] on span "The job is not a good match" at bounding box center [589, 229] width 120 height 15
click at [798, 281] on button "Next" at bounding box center [807, 289] width 42 height 22
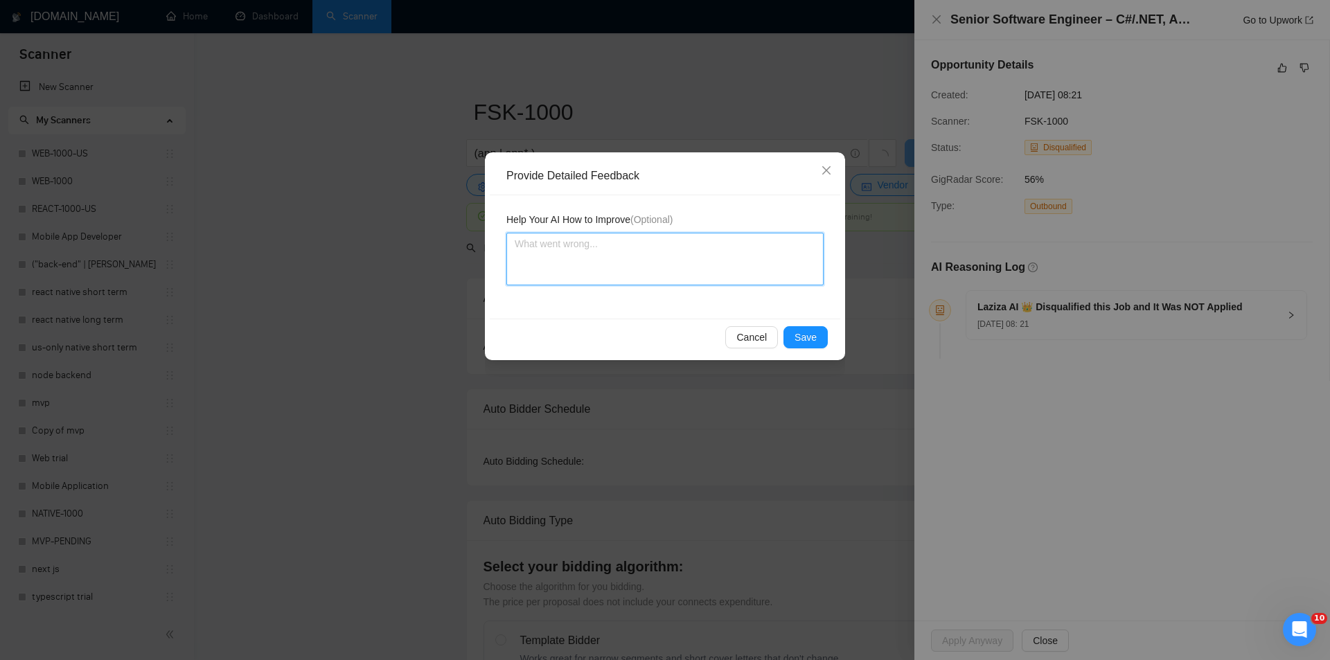
click at [697, 259] on textarea at bounding box center [665, 259] width 317 height 53
paste textarea "Not a fit — this project has been disqualified for other reasons. Example: "The…"
type textarea "Not a fit — this project has been disqualified for other reasons. Example: "The…"
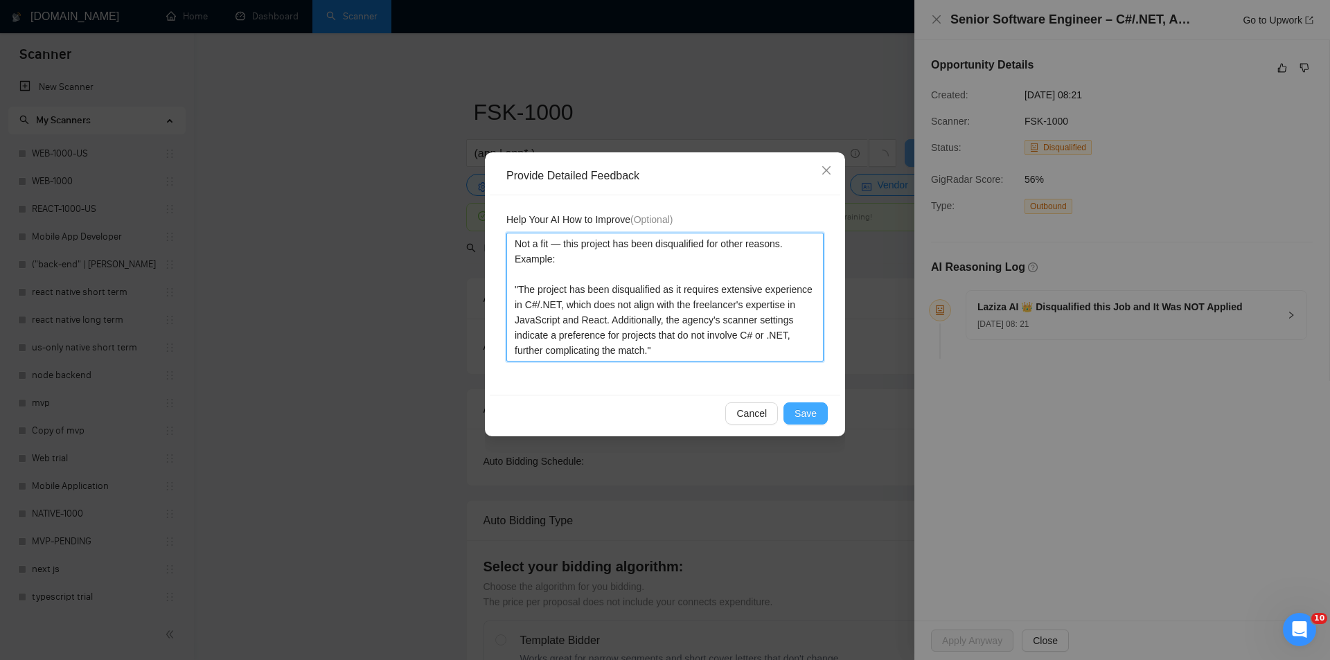
type textarea "Not a fit — this project has been disqualified for other reasons. Example: "The…"
click at [819, 407] on button "Save" at bounding box center [806, 414] width 44 height 22
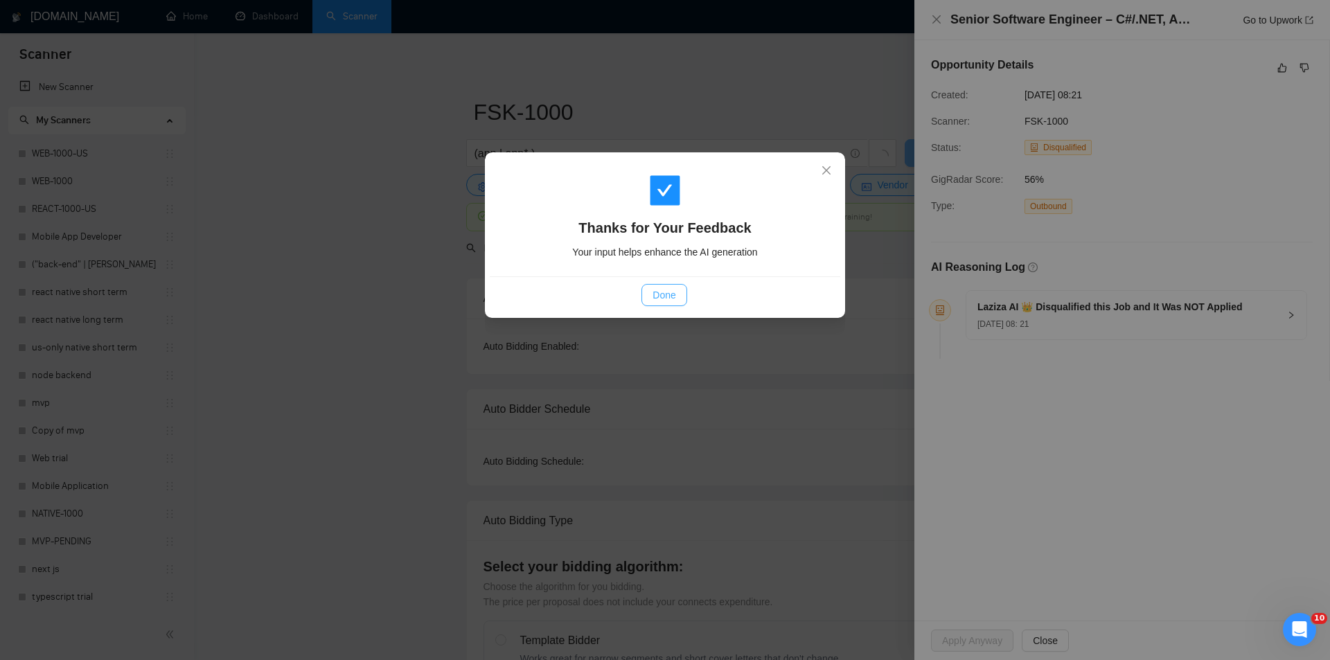
click at [667, 292] on span "Done" at bounding box center [664, 295] width 23 height 15
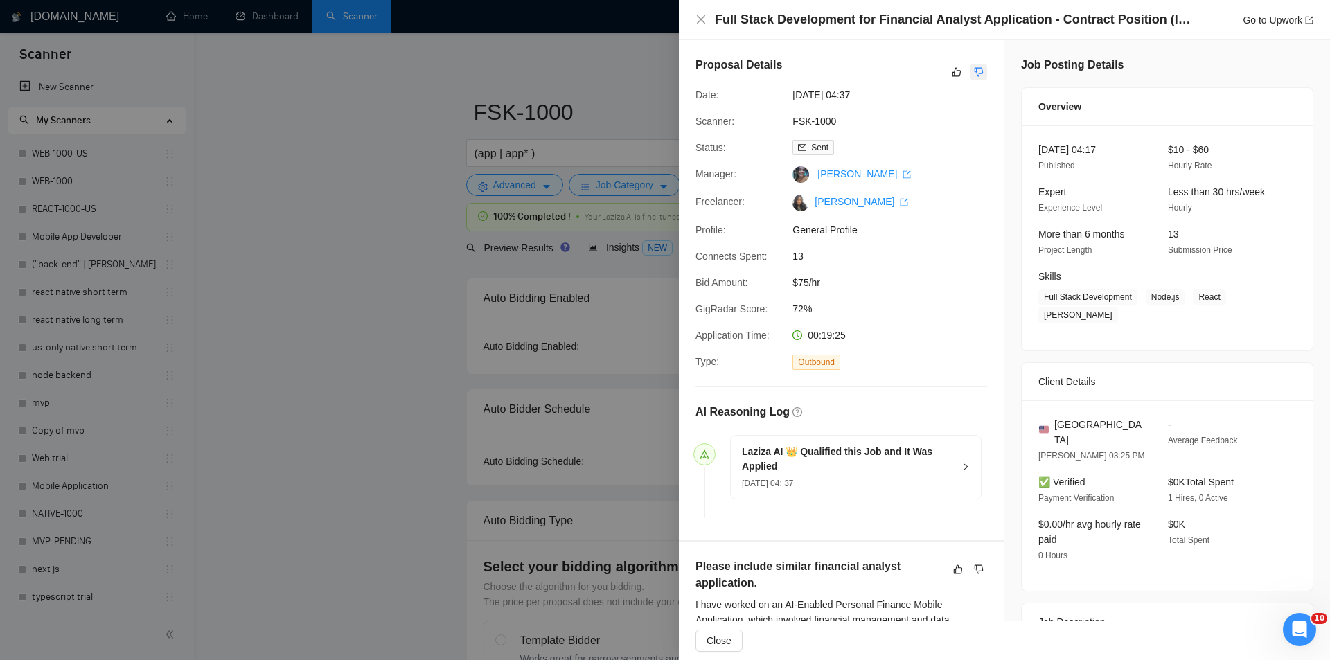
click at [978, 67] on icon "dislike" at bounding box center [979, 72] width 10 height 11
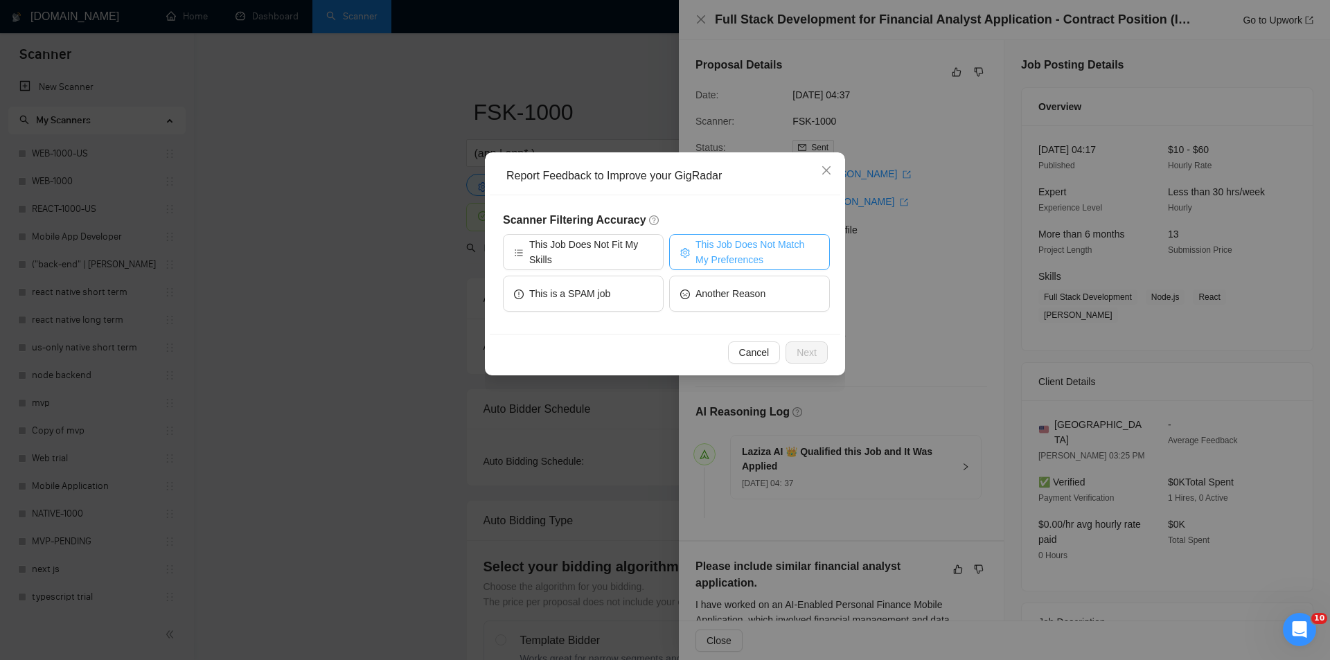
click at [762, 243] on span "This Job Does Not Match My Preferences" at bounding box center [757, 252] width 123 height 30
click at [820, 348] on button "Next" at bounding box center [807, 353] width 42 height 22
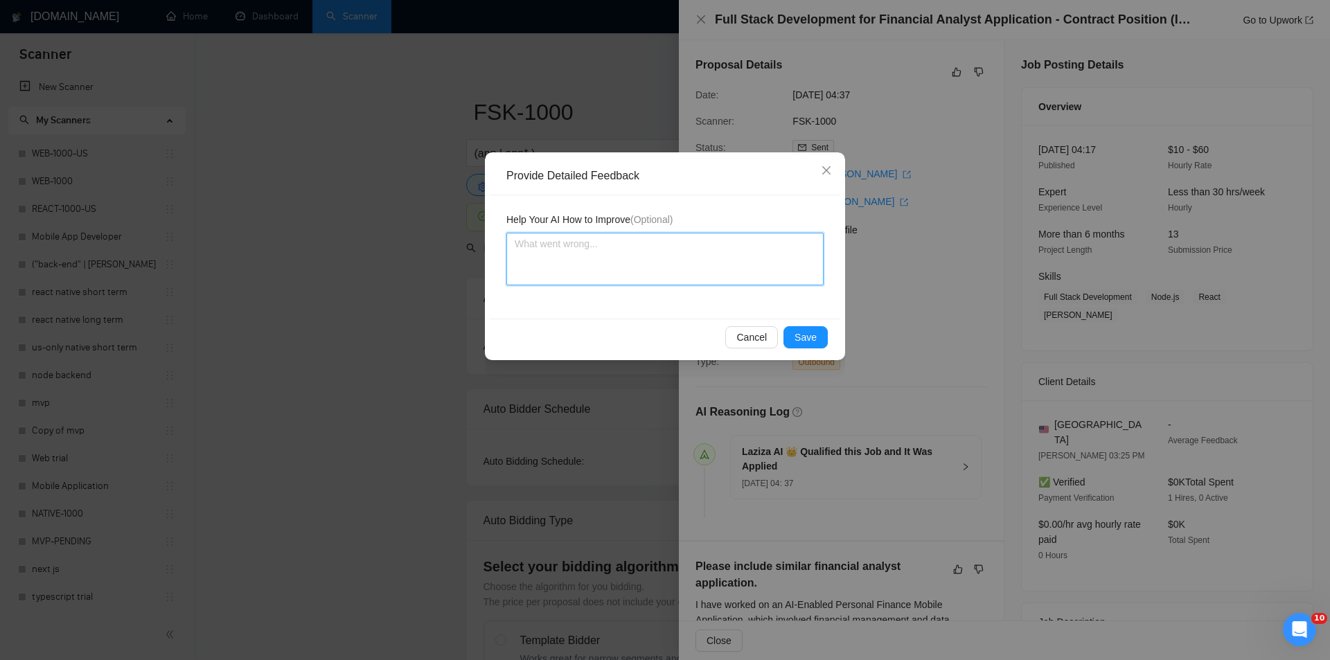
click at [713, 265] on textarea at bounding box center [665, 259] width 317 height 53
paste textarea "Not a fit — the description suggests an existing codebase, but Ria only works o…"
type textarea "Not a fit — the description suggests an existing codebase, but Ria only works o…"
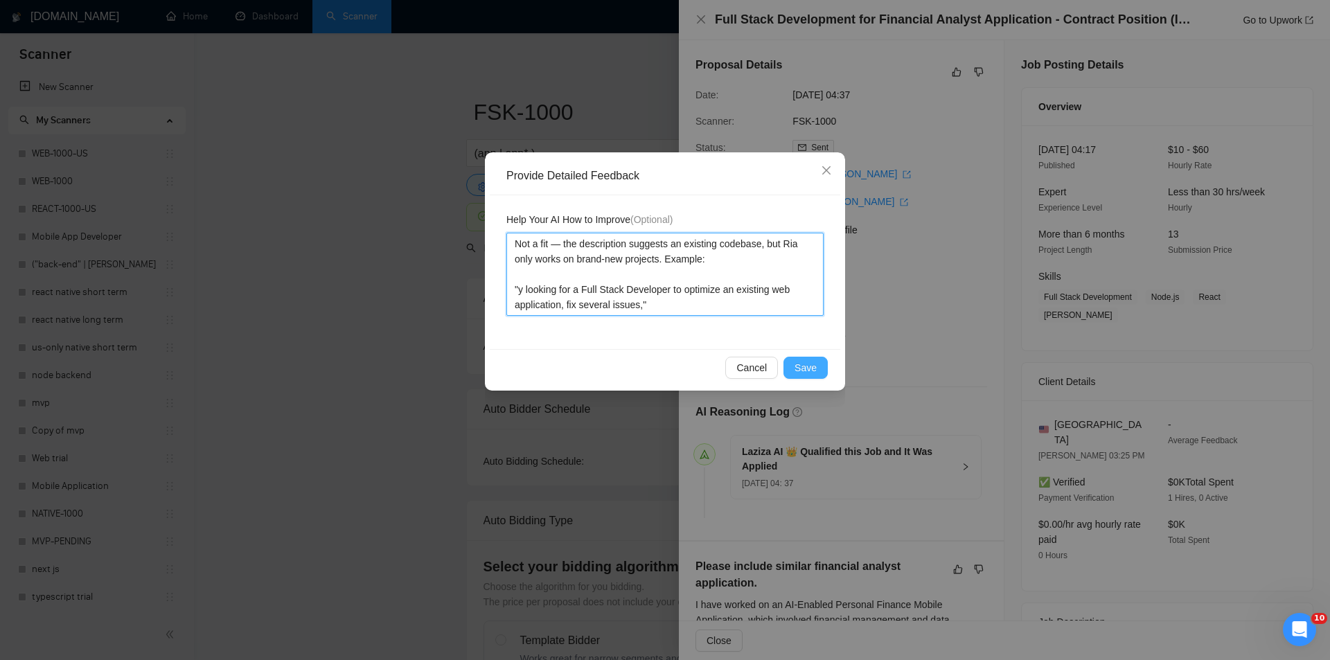
type textarea "Not a fit — the description suggests an existing codebase, but Ria only works o…"
click at [812, 374] on span "Save" at bounding box center [806, 367] width 22 height 15
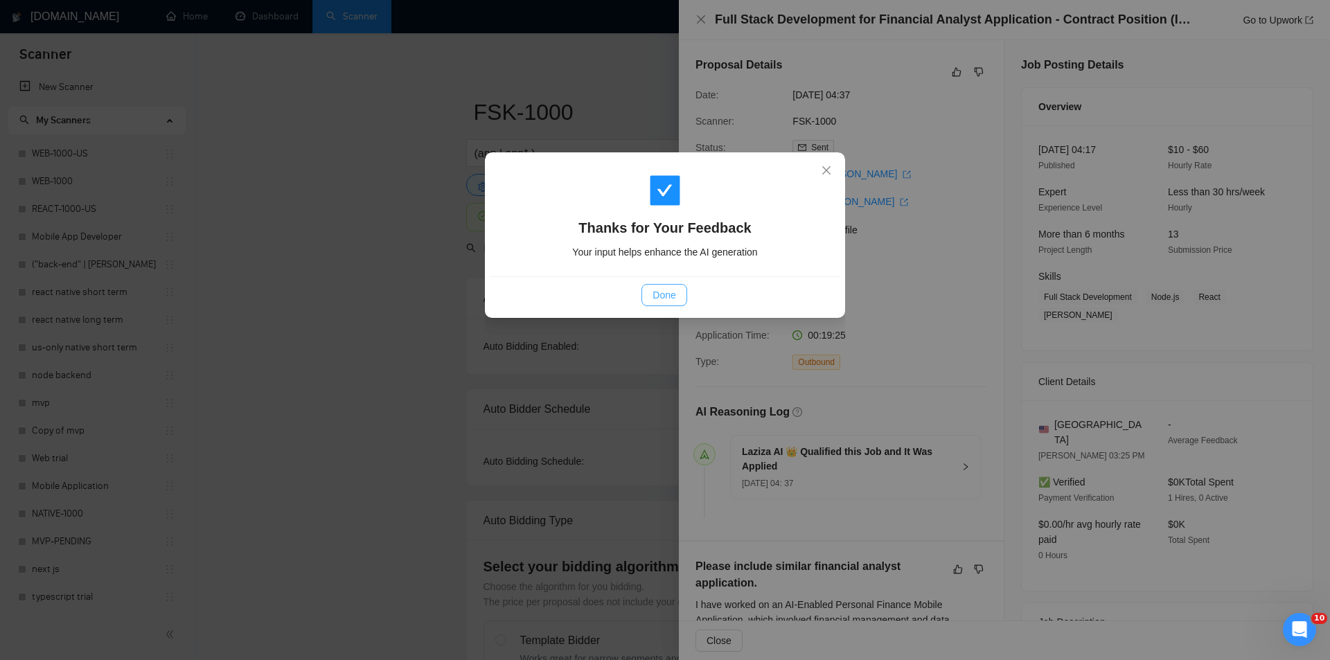
click at [656, 295] on span "Done" at bounding box center [664, 295] width 23 height 15
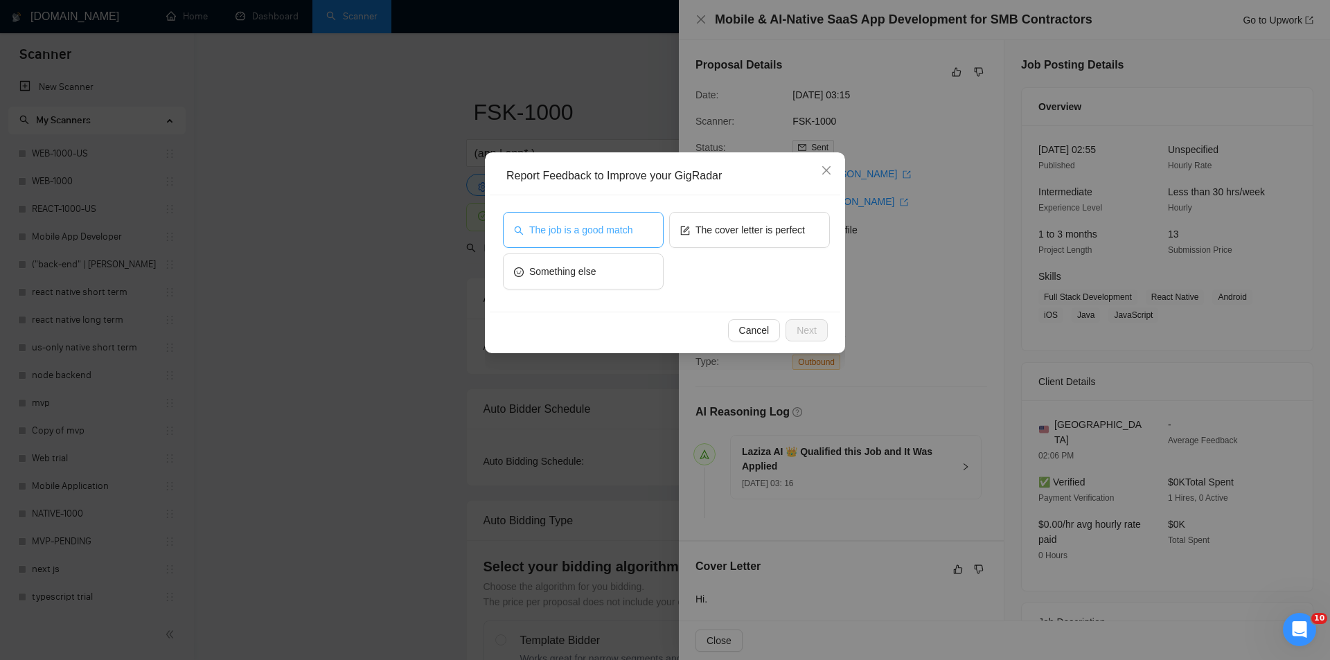
click at [591, 224] on span "The job is a good match" at bounding box center [580, 229] width 103 height 15
click at [805, 328] on span "Next" at bounding box center [807, 330] width 20 height 15
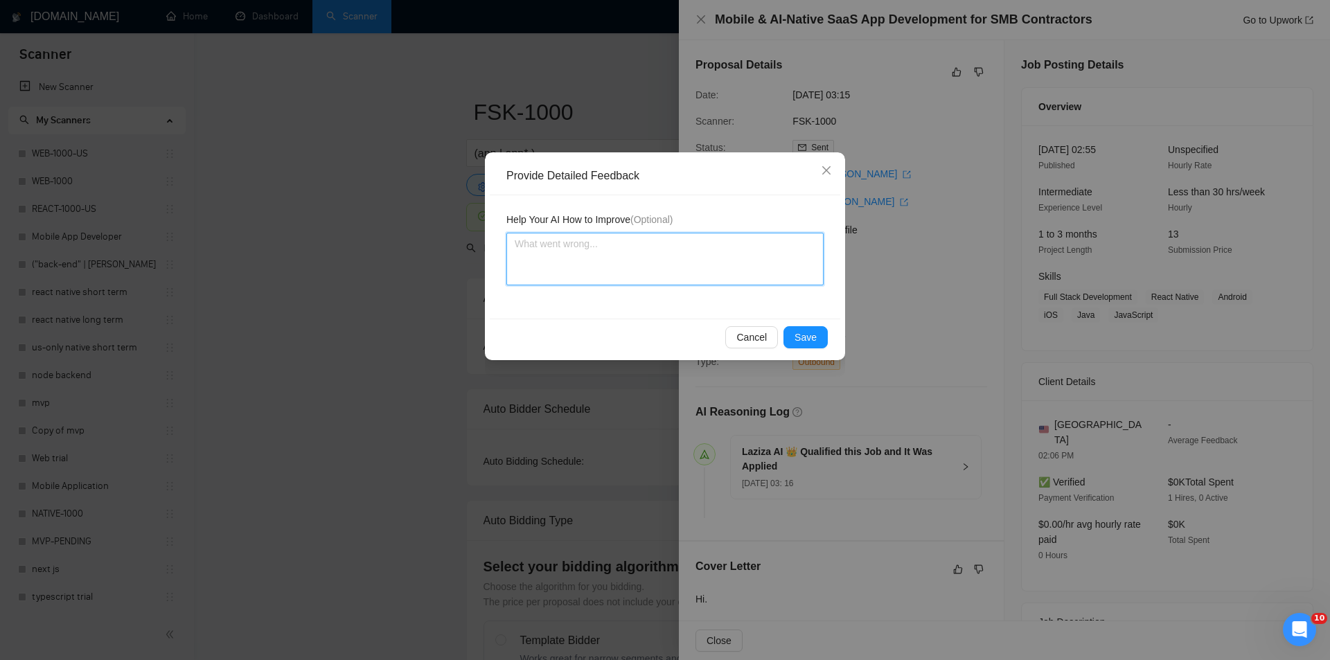
click at [717, 274] on textarea at bounding box center [665, 259] width 317 height 53
paste textarea "Good fit — the project is greenfield (no existing code), welcomes agencies, use…"
type textarea "Good fit — the project is greenfield (no existing code), welcomes agencies, use…"
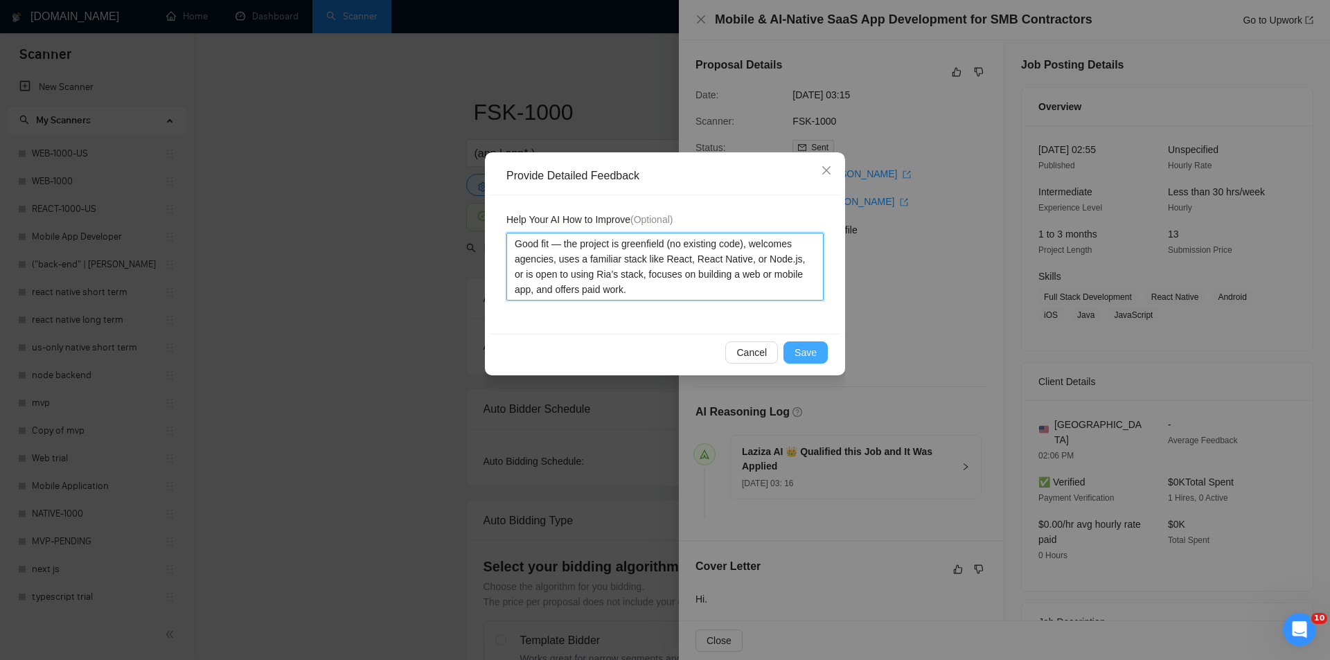
type textarea "Good fit — the project is greenfield (no existing code), welcomes agencies, use…"
click at [795, 352] on button "Save" at bounding box center [806, 353] width 44 height 22
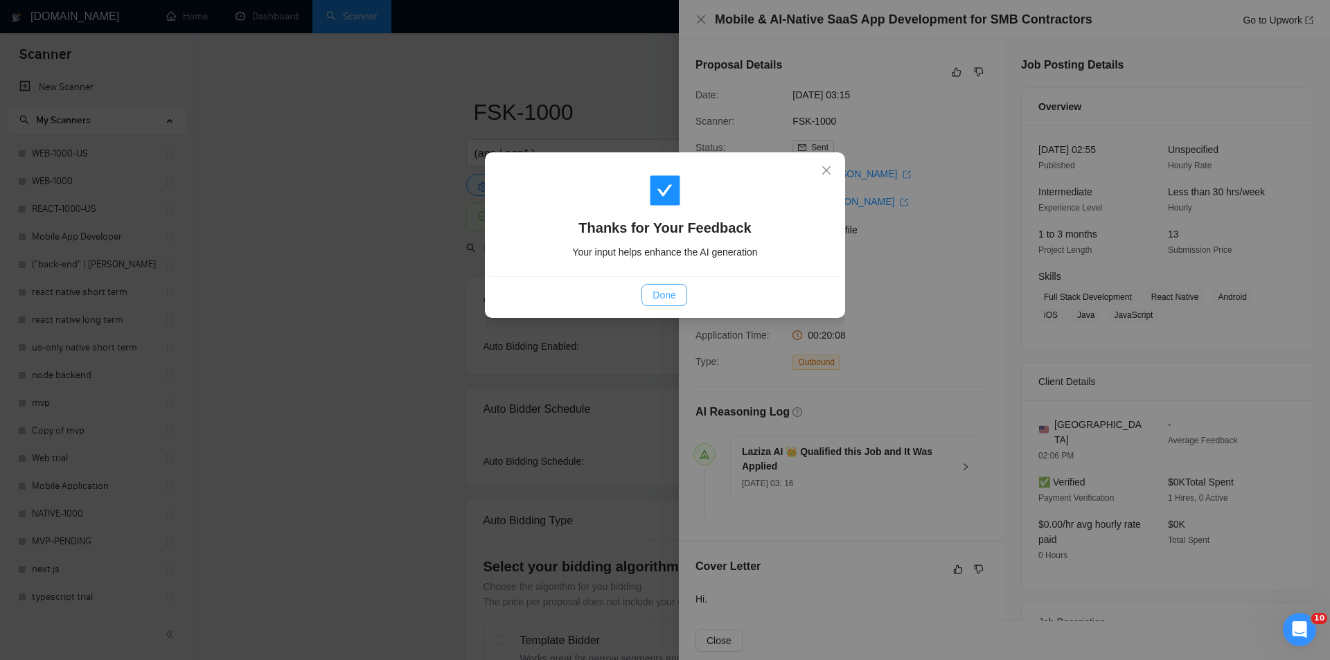
click at [669, 294] on span "Done" at bounding box center [664, 295] width 23 height 15
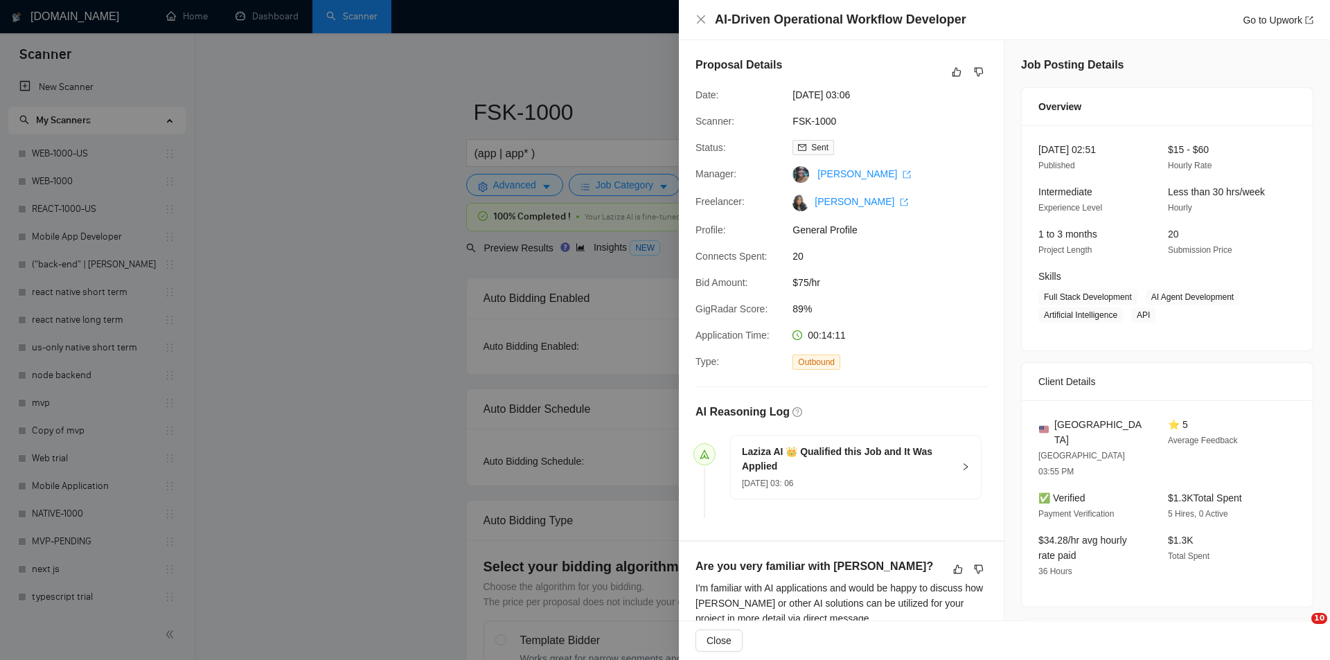
click at [974, 73] on icon "dislike" at bounding box center [979, 72] width 10 height 11
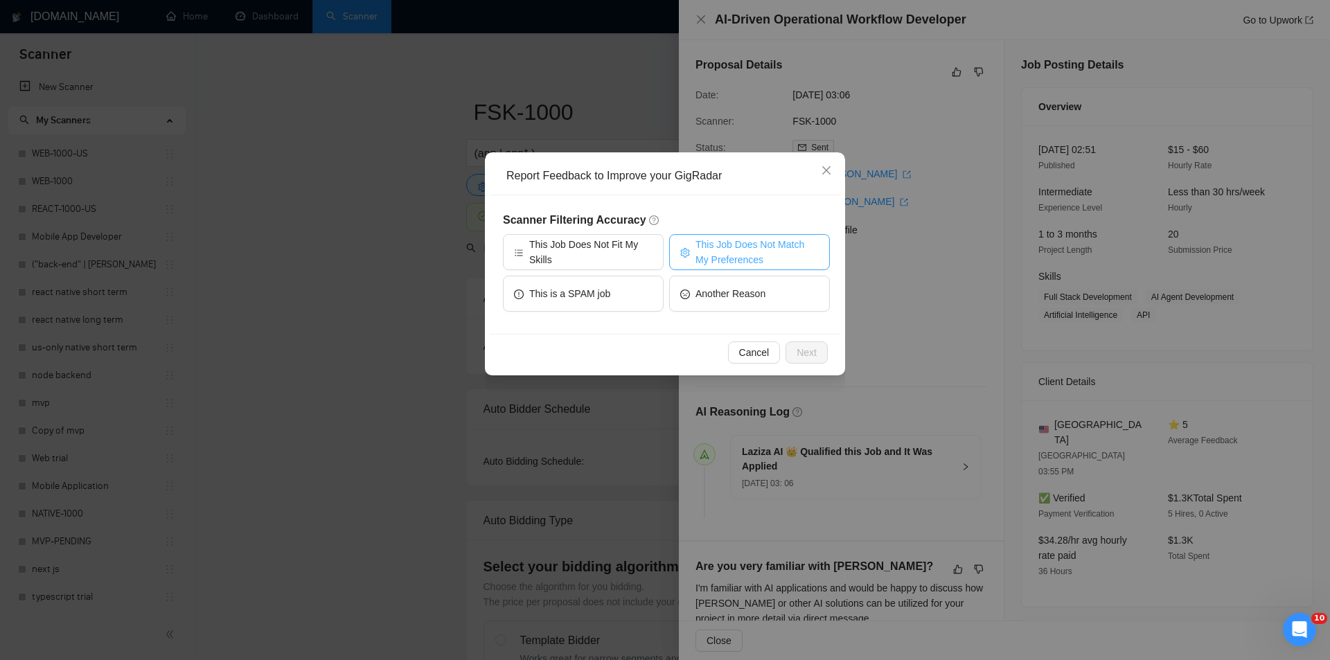
click at [723, 249] on span "This Job Does Not Match My Preferences" at bounding box center [757, 252] width 123 height 30
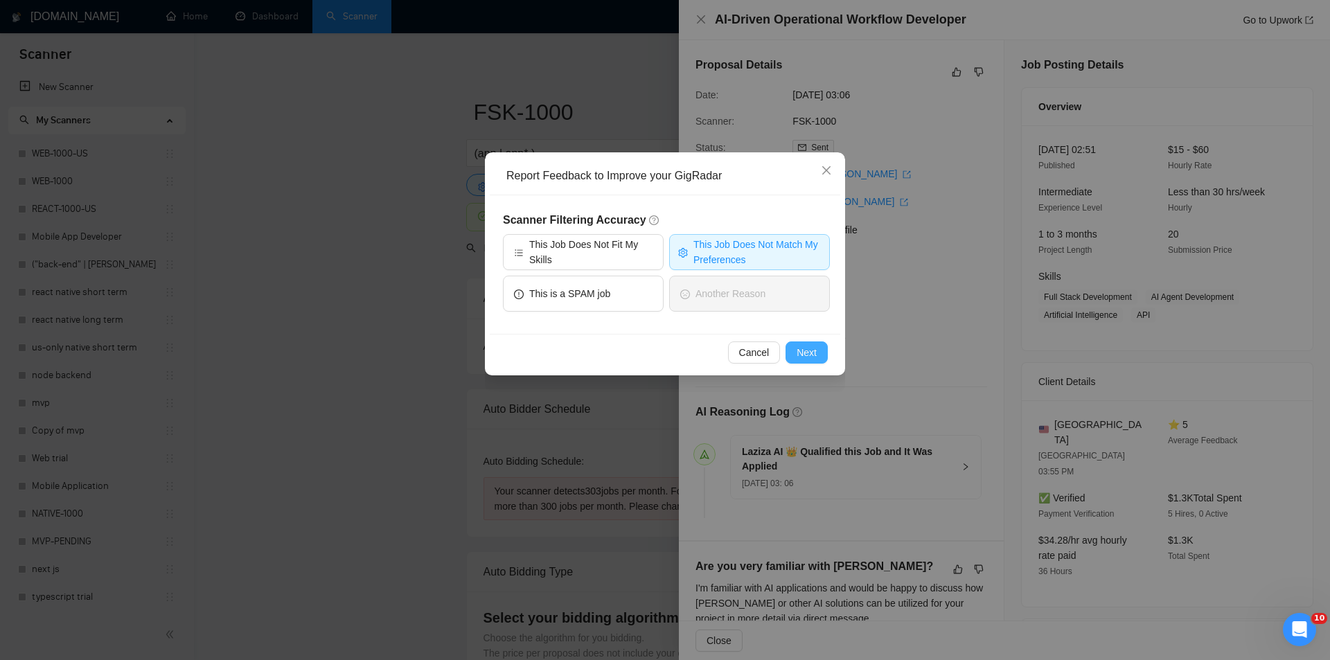
click at [808, 355] on span "Next" at bounding box center [807, 352] width 20 height 15
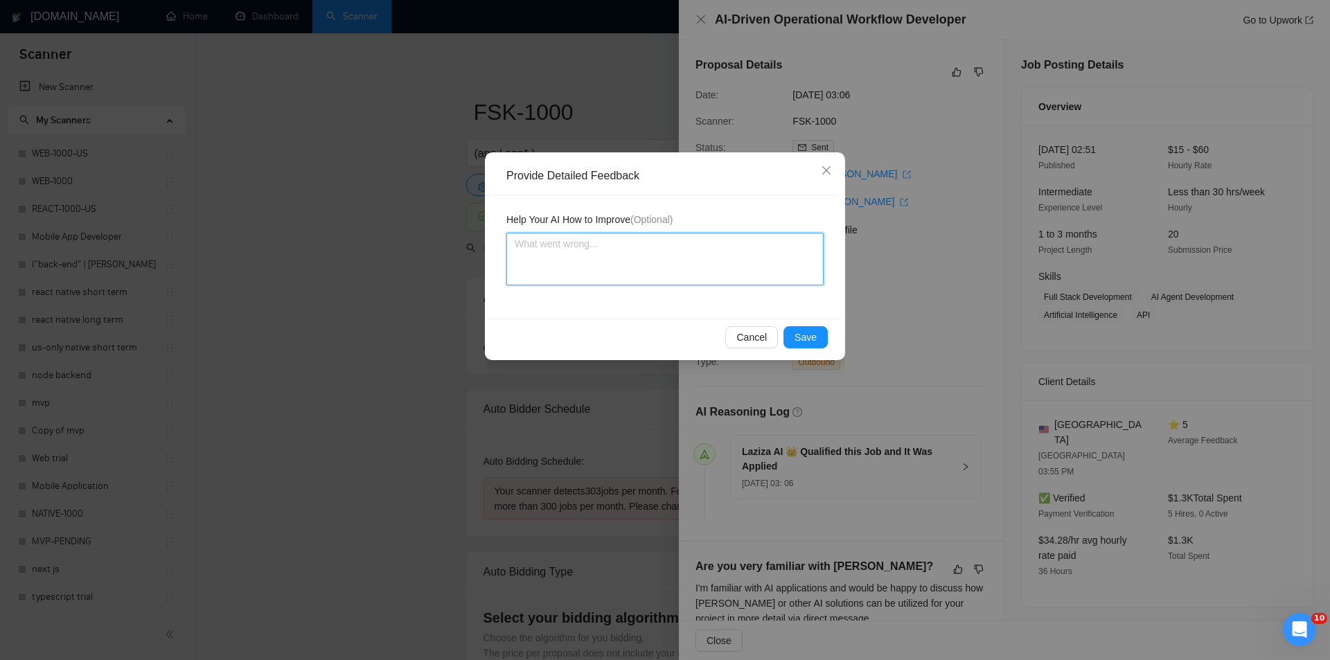
click at [704, 264] on textarea at bounding box center [665, 259] width 317 height 53
paste textarea "Not a fit — the project isn't for a web or mobile app, which is Ria's focus. Ex…"
type textarea "Not a fit — the project isn't for a web or mobile app, which is Ria's focus. Ex…"
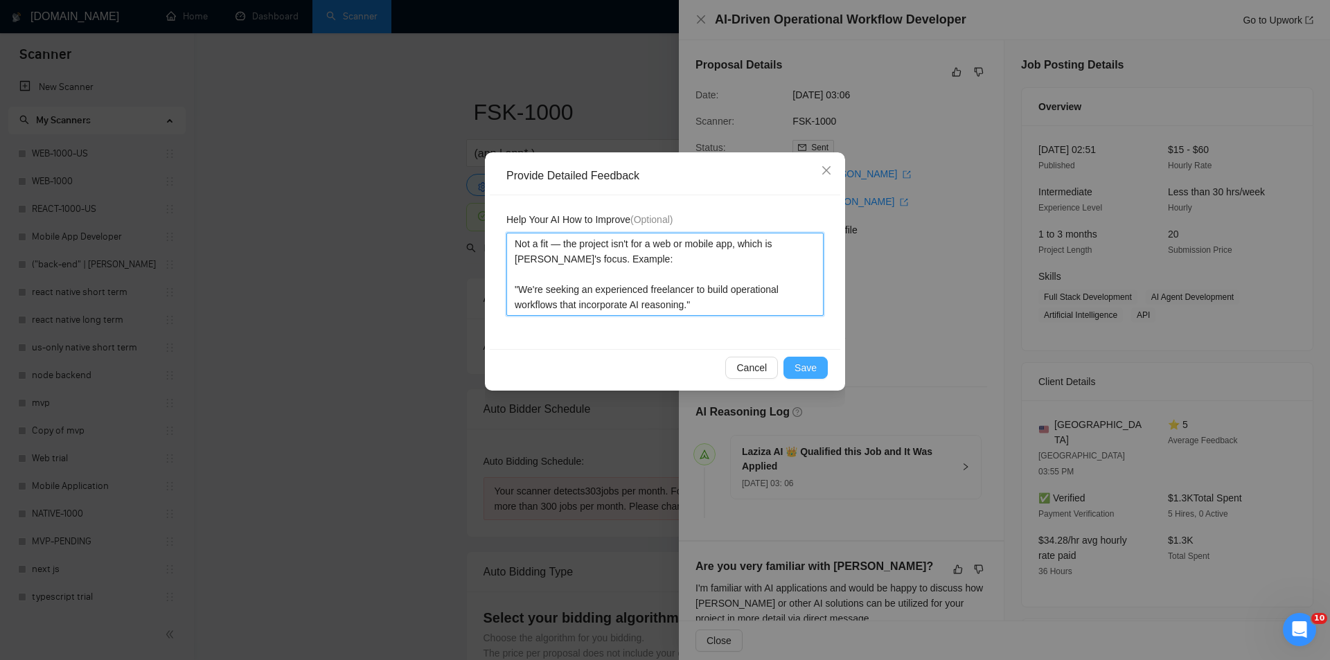
type textarea "Not a fit — the project isn't for a web or mobile app, which is Ria's focus. Ex…"
click at [809, 369] on span "Save" at bounding box center [806, 367] width 22 height 15
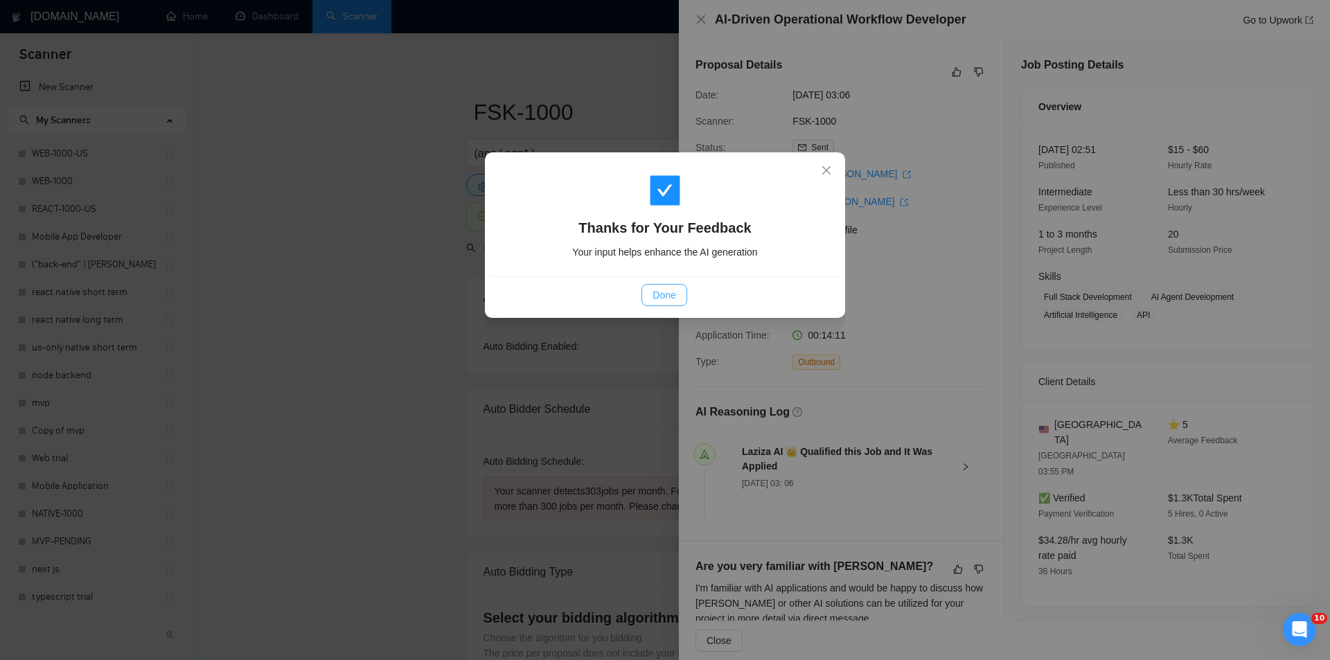
click at [665, 287] on button "Done" at bounding box center [664, 295] width 45 height 22
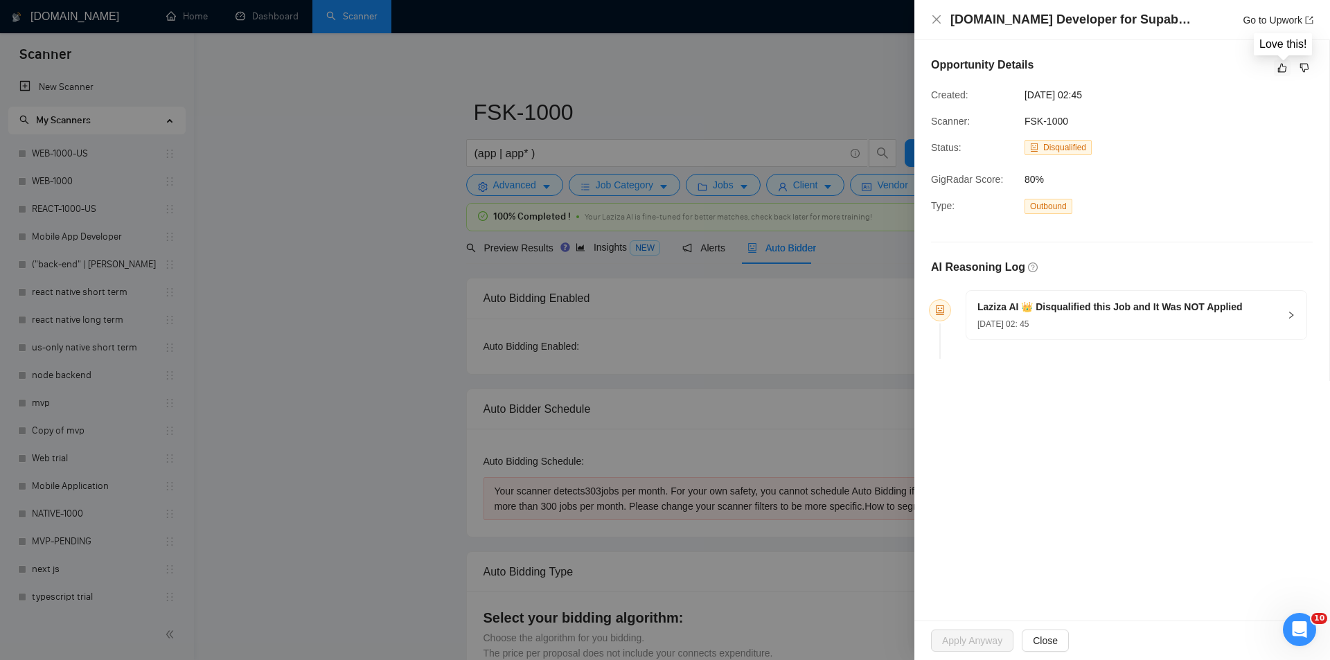
click at [1281, 66] on icon "like" at bounding box center [1282, 68] width 9 height 9
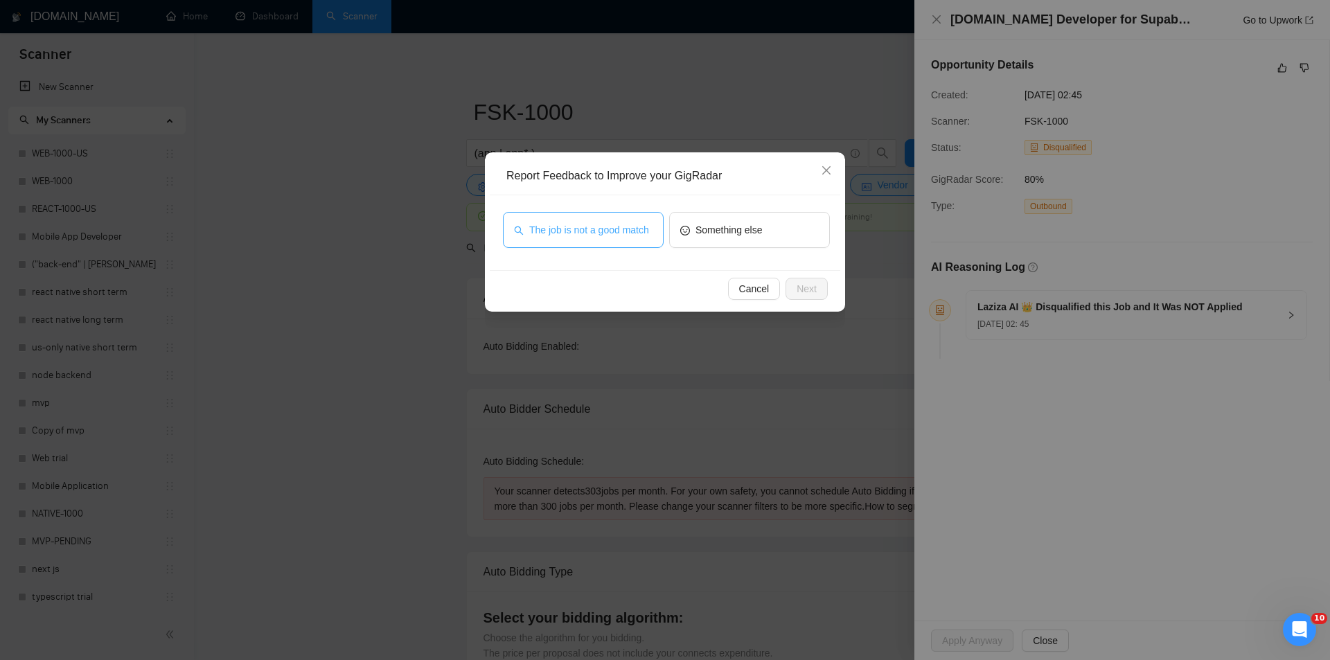
click at [620, 223] on span "The job is not a good match" at bounding box center [589, 229] width 120 height 15
click at [809, 294] on span "Next" at bounding box center [807, 288] width 20 height 15
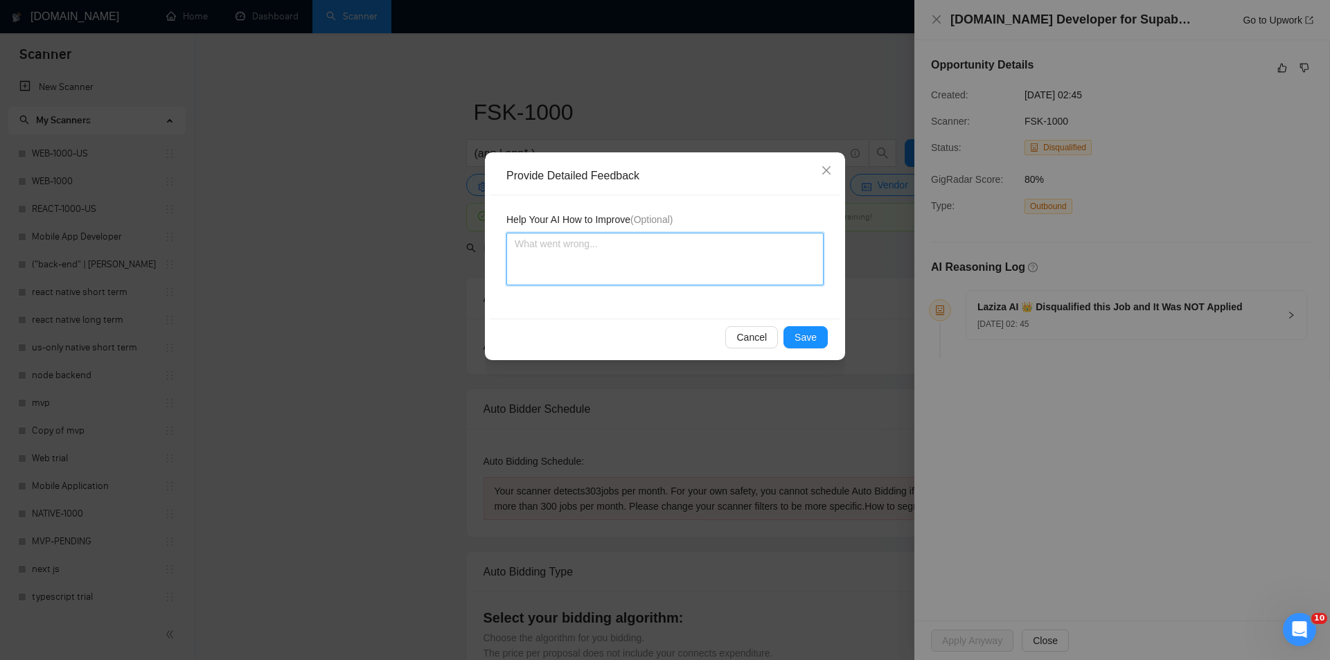
click at [689, 247] on textarea at bounding box center [665, 259] width 317 height 53
paste textarea "Not a fit — this project has been disqualified for other reasons. Example: "The…"
type textarea "Not a fit — this project has been disqualified for other reasons. Example: "The…"
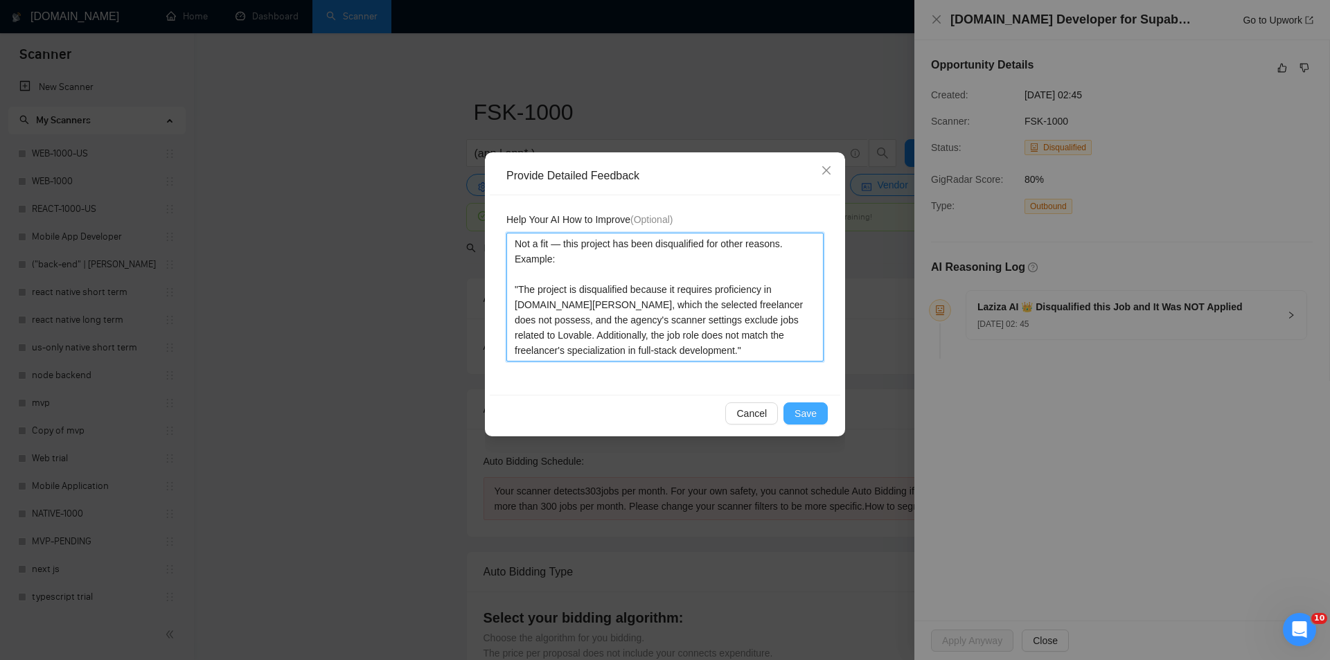
type textarea "Not a fit — this project has been disqualified for other reasons. Example: "The…"
click at [811, 411] on span "Save" at bounding box center [806, 413] width 22 height 15
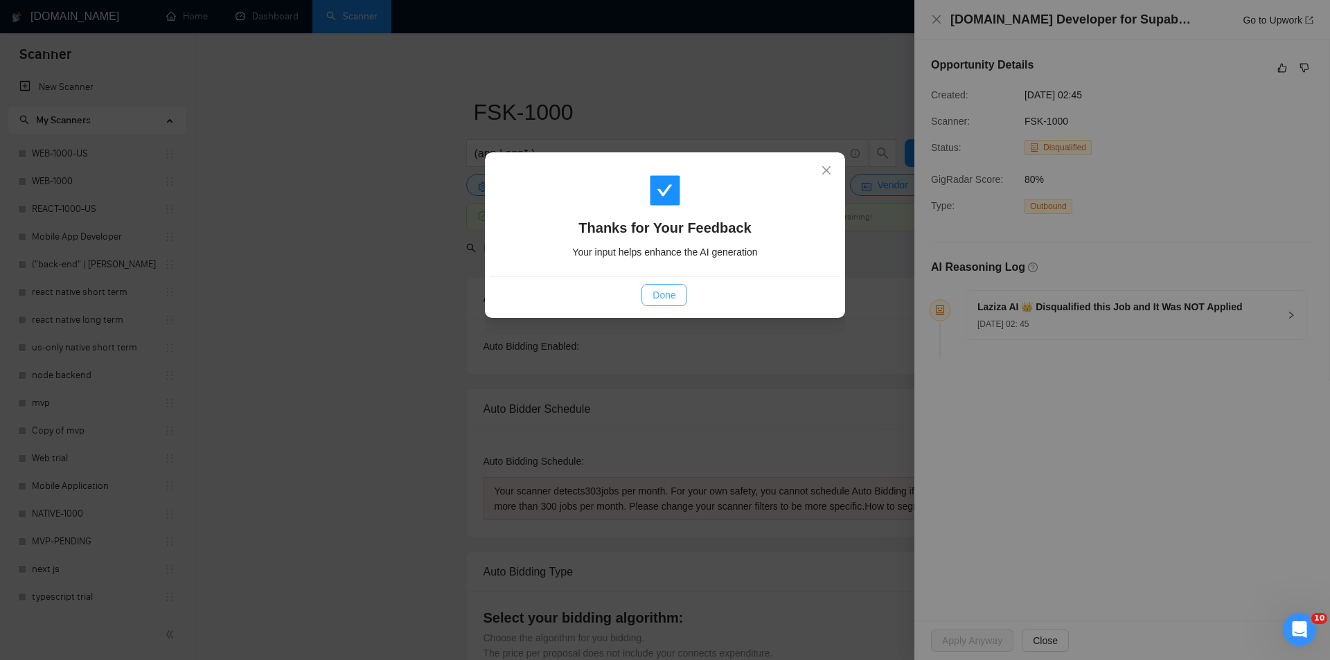
click at [671, 296] on span "Done" at bounding box center [664, 295] width 23 height 15
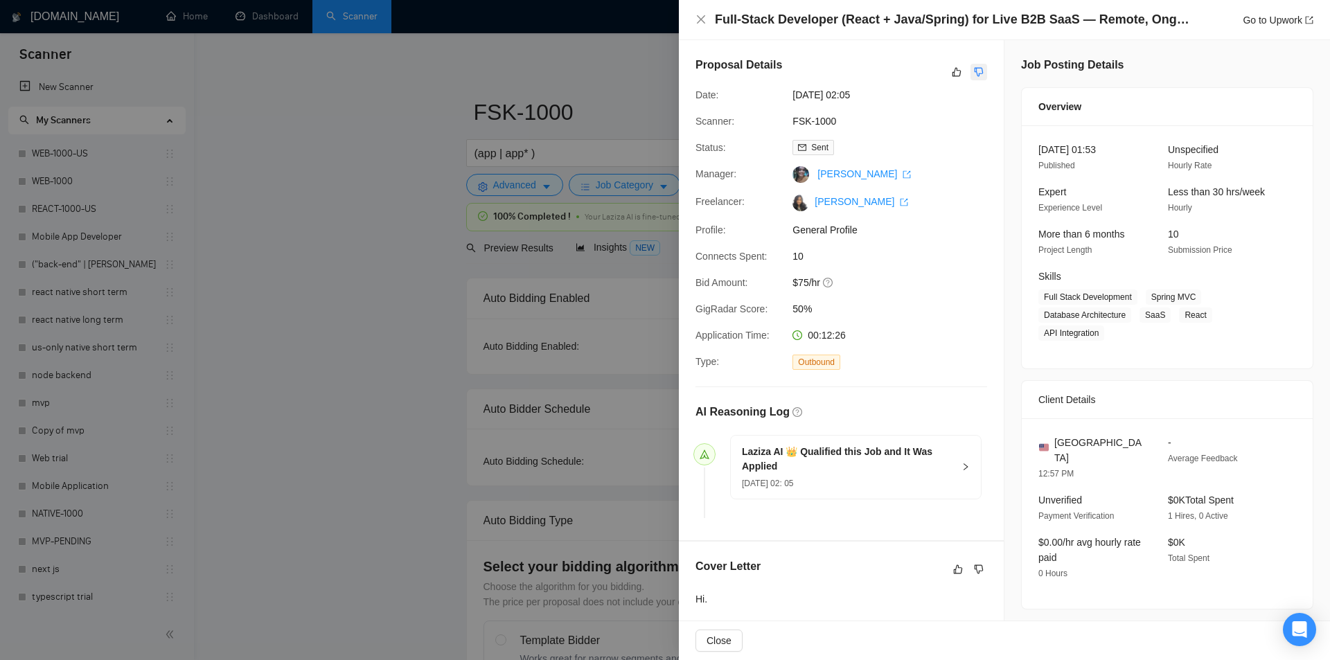
click at [978, 74] on icon "dislike" at bounding box center [979, 72] width 10 height 11
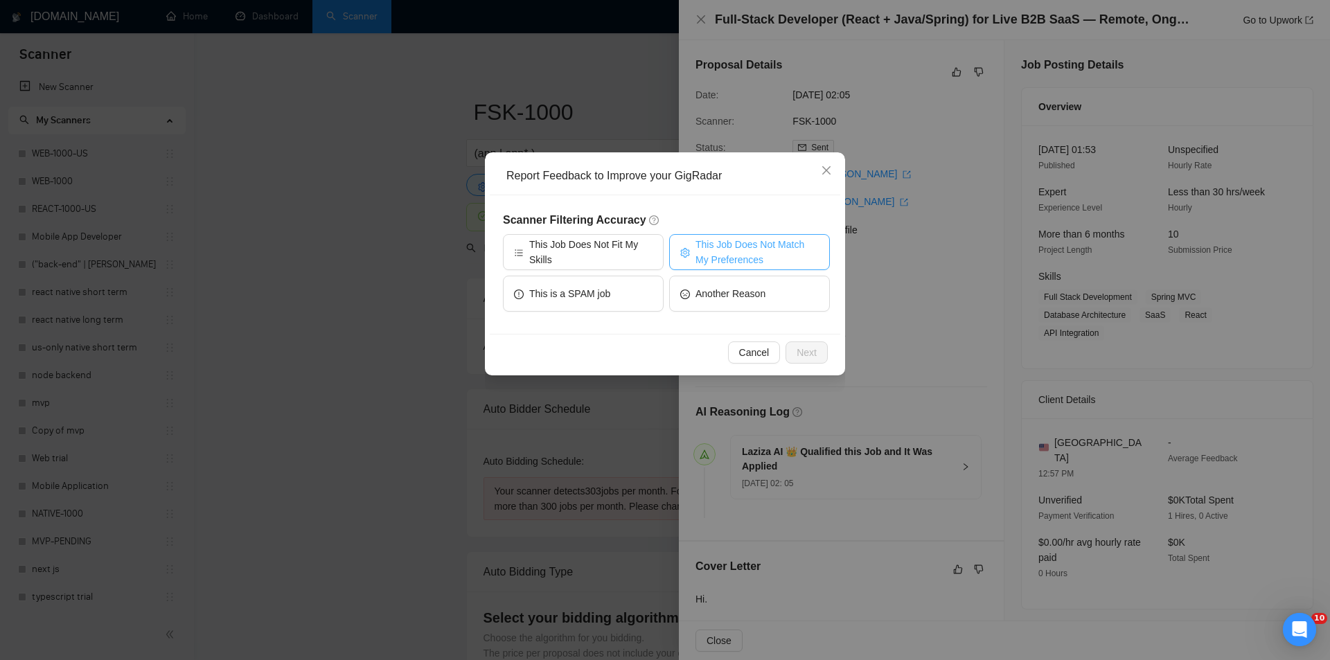
click at [705, 252] on span "This Job Does Not Match My Preferences" at bounding box center [757, 252] width 123 height 30
click at [822, 353] on button "Next" at bounding box center [807, 353] width 42 height 22
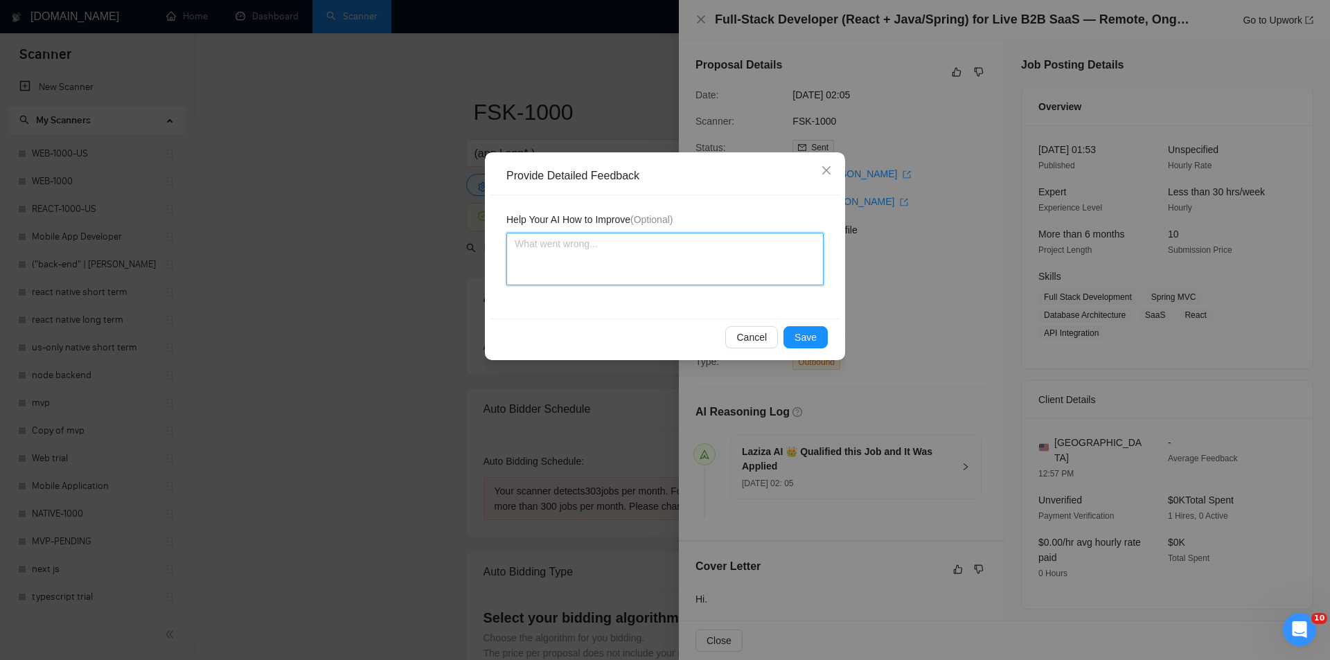
click at [751, 276] on textarea at bounding box center [665, 259] width 317 height 53
paste textarea "Not a fit — the description suggests an existing codebase, but Ria only works o…"
type textarea "Not a fit — the description suggests an existing codebase, but Ria only works o…"
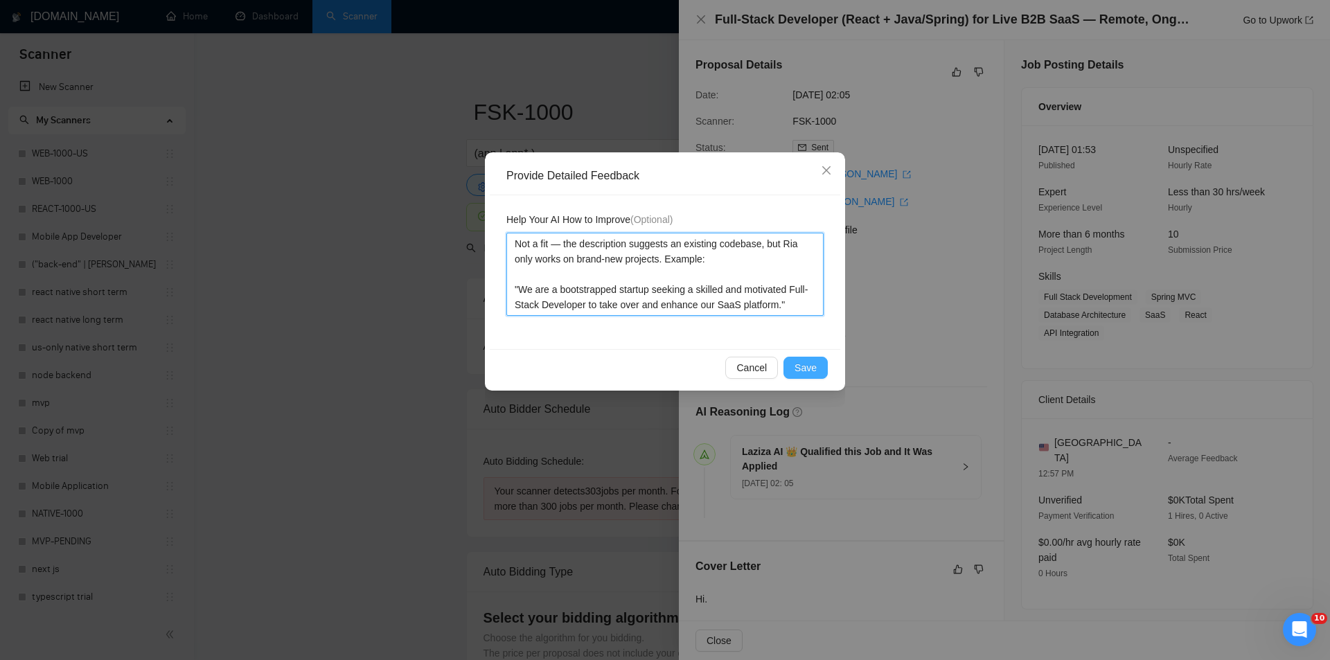
type textarea "Not a fit — the description suggests an existing codebase, but Ria only works o…"
drag, startPoint x: 816, startPoint y: 360, endPoint x: 799, endPoint y: 351, distance: 19.3
click at [816, 361] on span "Save" at bounding box center [806, 367] width 22 height 15
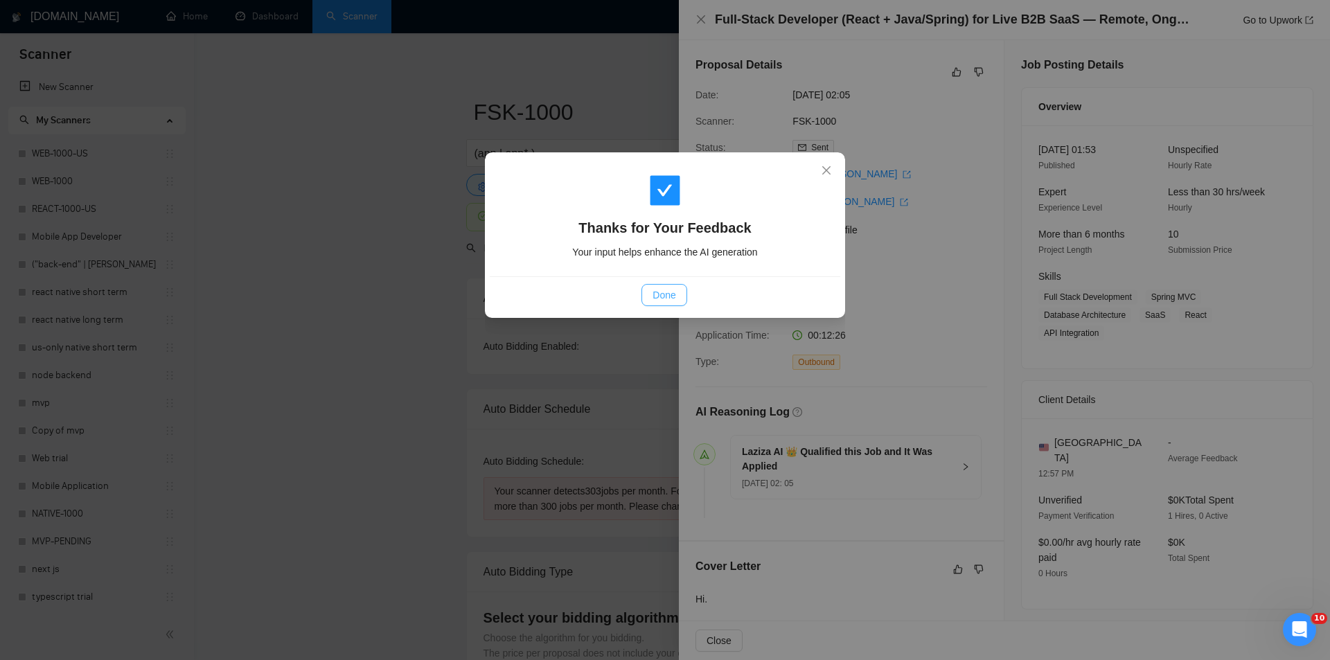
click at [658, 285] on button "Done" at bounding box center [664, 295] width 45 height 22
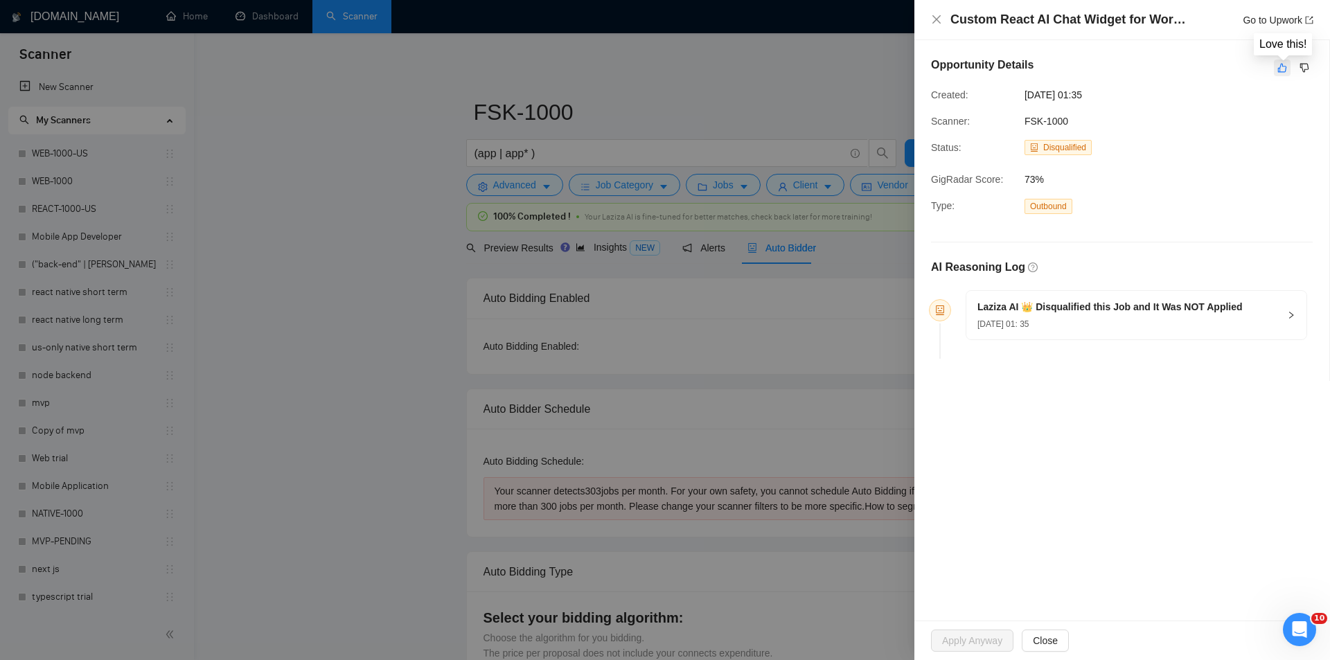
click at [1282, 73] on icon "like" at bounding box center [1283, 67] width 10 height 11
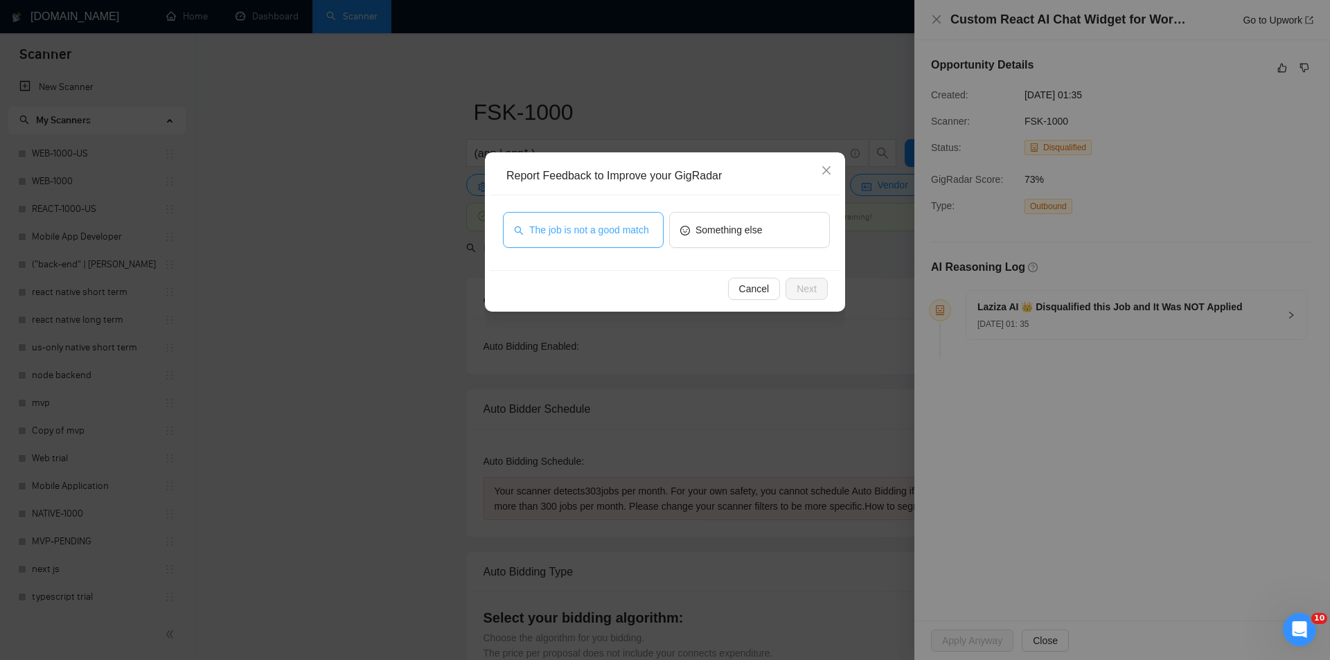
click at [595, 229] on span "The job is not a good match" at bounding box center [589, 229] width 120 height 15
click at [818, 286] on button "Next" at bounding box center [807, 289] width 42 height 22
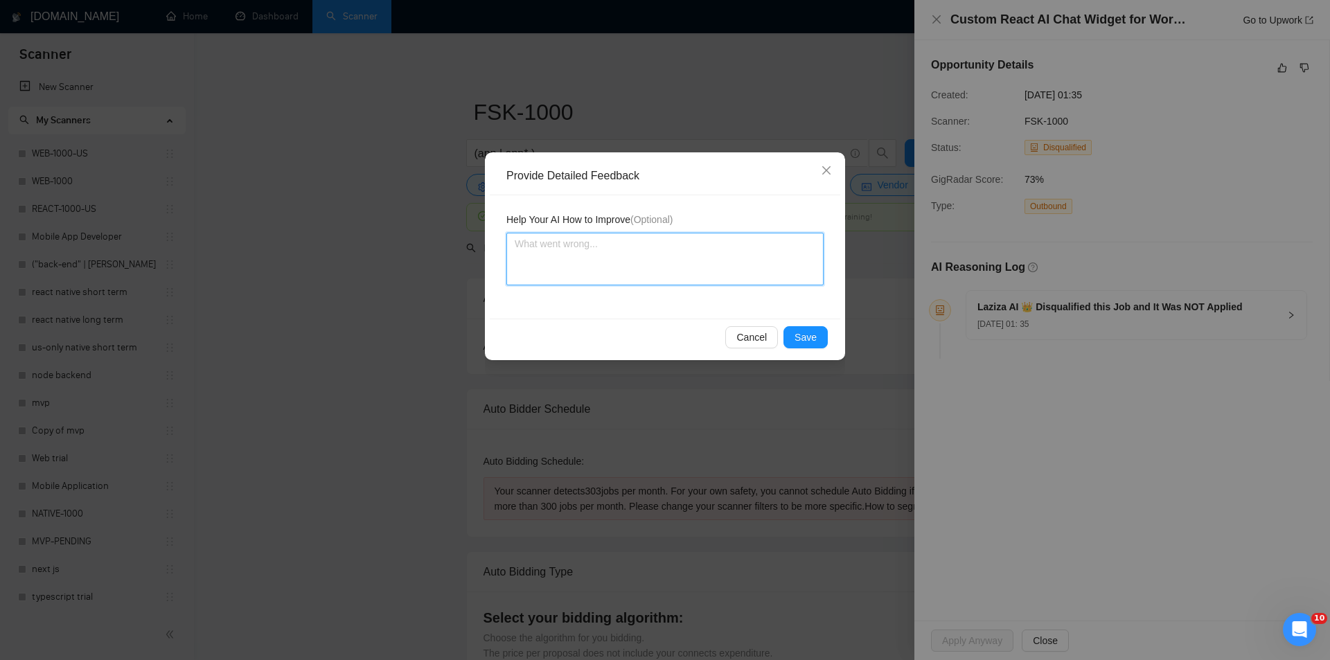
click at [654, 253] on textarea at bounding box center [665, 259] width 317 height 53
paste textarea "Not a fit — this project has been disqualified for other reasons. Example: "Laz…"
type textarea "Not a fit — this project has been disqualified for other reasons. Example: "Laz…"
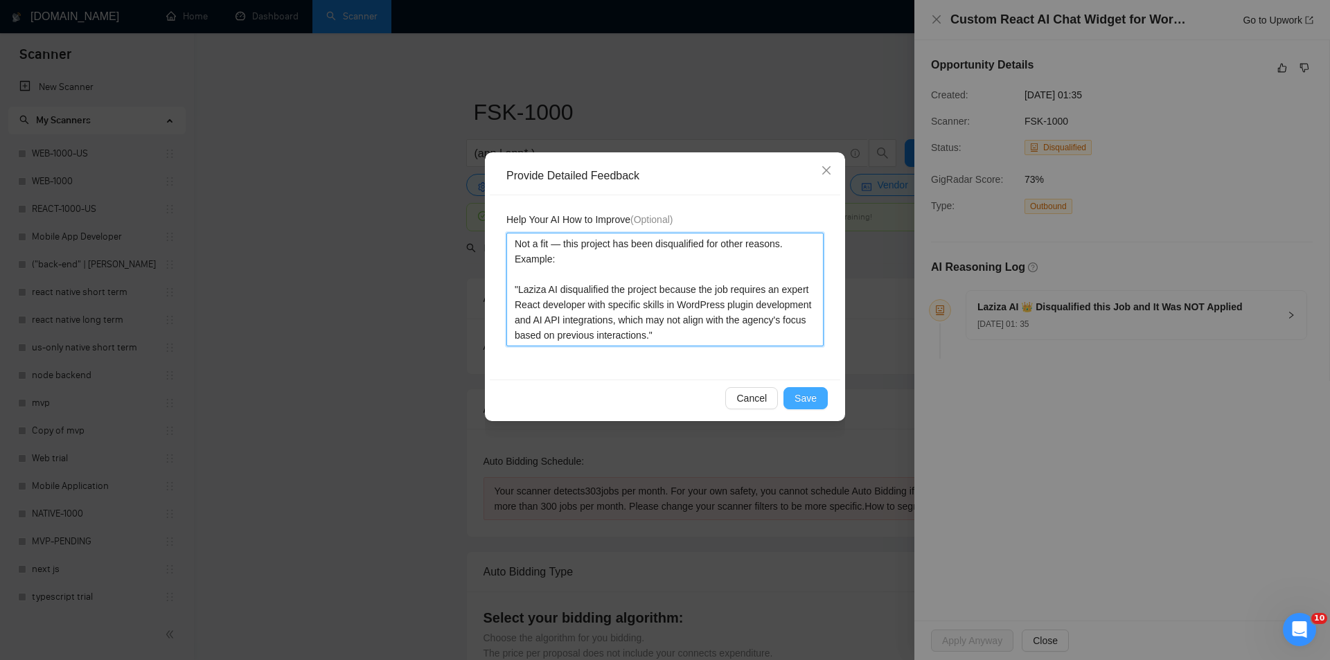
type textarea "Not a fit — this project has been disqualified for other reasons. Example: "Laz…"
click at [809, 392] on span "Save" at bounding box center [806, 398] width 22 height 15
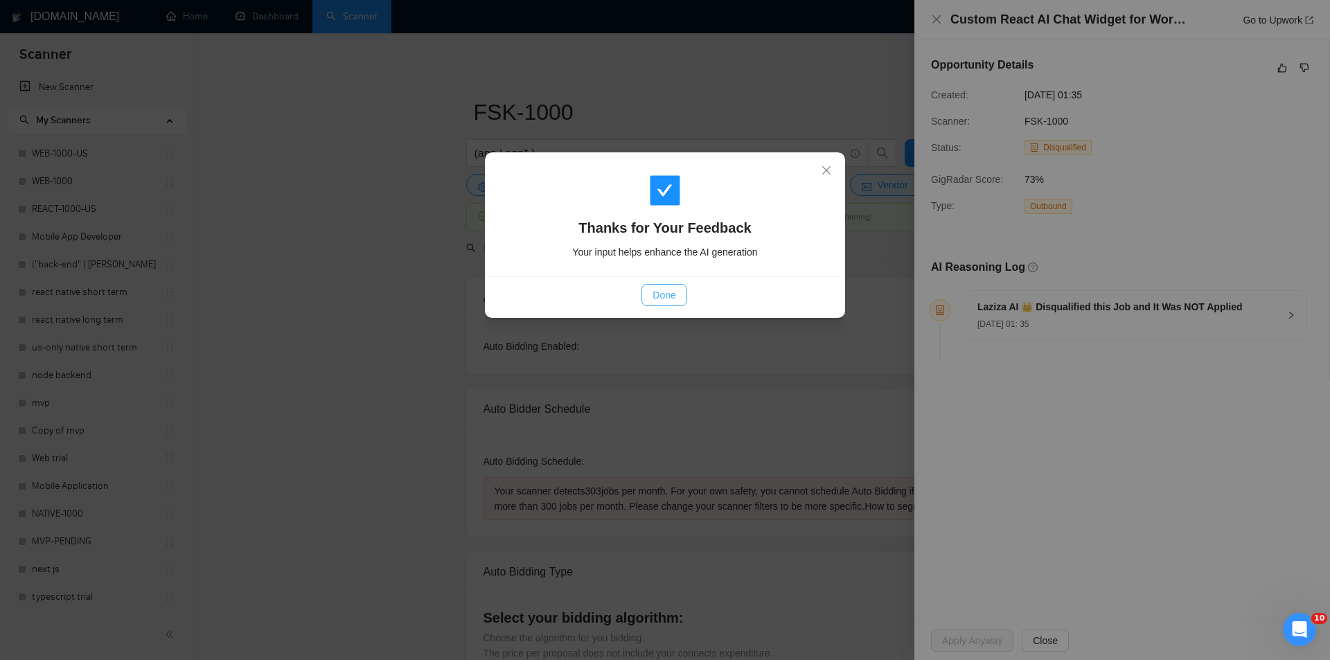
click at [676, 298] on button "Done" at bounding box center [664, 295] width 45 height 22
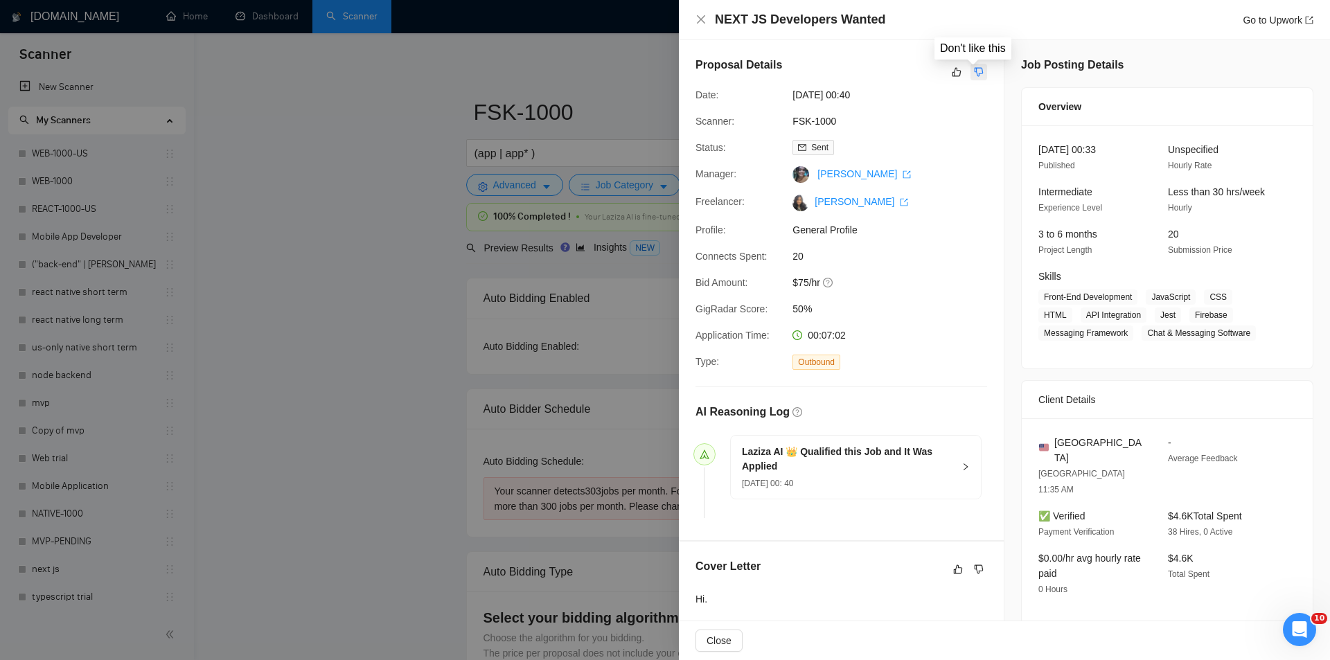
click at [974, 69] on icon "dislike" at bounding box center [979, 72] width 10 height 11
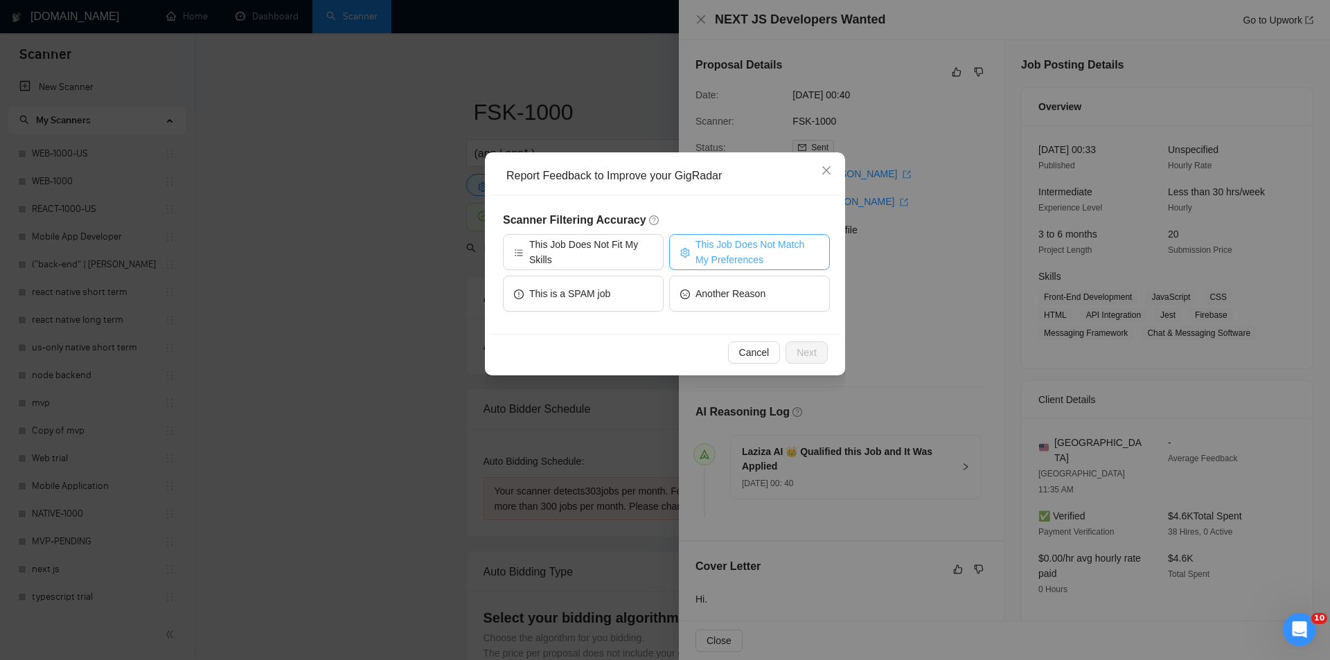
click at [724, 240] on span "This Job Does Not Match My Preferences" at bounding box center [757, 252] width 123 height 30
drag, startPoint x: 822, startPoint y: 352, endPoint x: 720, endPoint y: 291, distance: 118.7
click at [818, 350] on button "Next" at bounding box center [807, 353] width 42 height 22
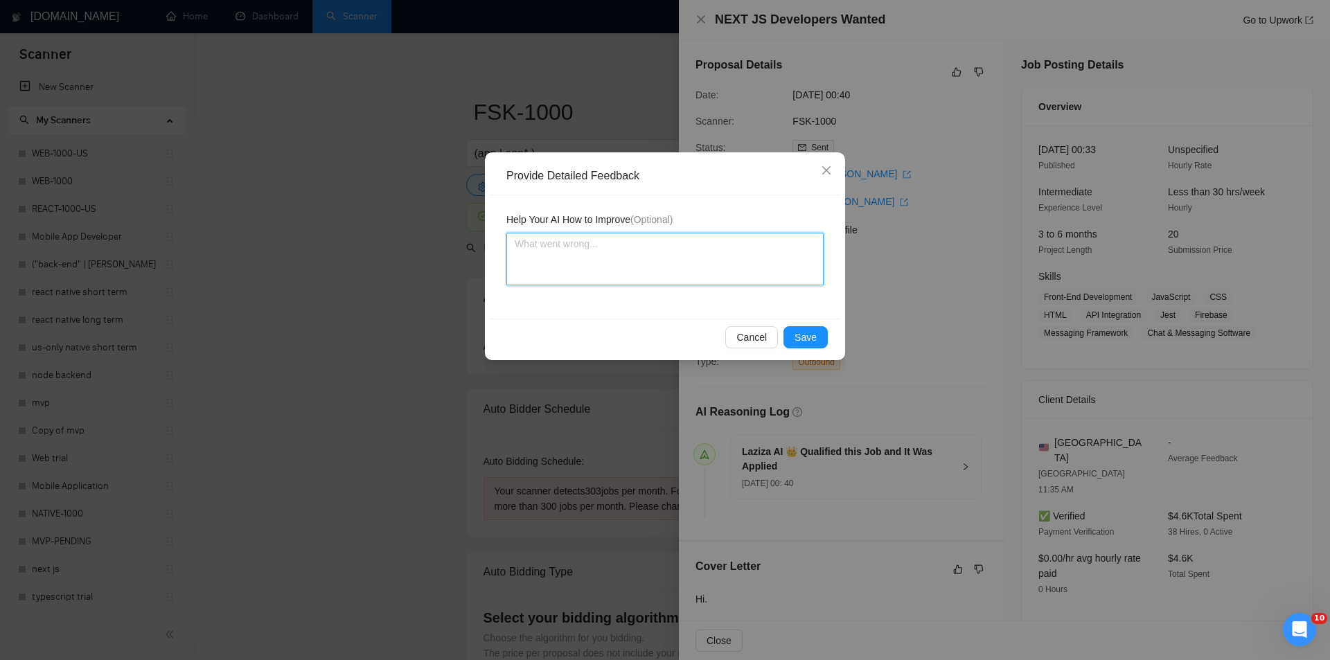
click at [713, 284] on textarea at bounding box center [665, 259] width 317 height 53
paste textarea "Not a fit — the description suggests an existing codebase, but Ria only works o…"
type textarea "Not a fit — the description suggests an existing codebase, but Ria only works o…"
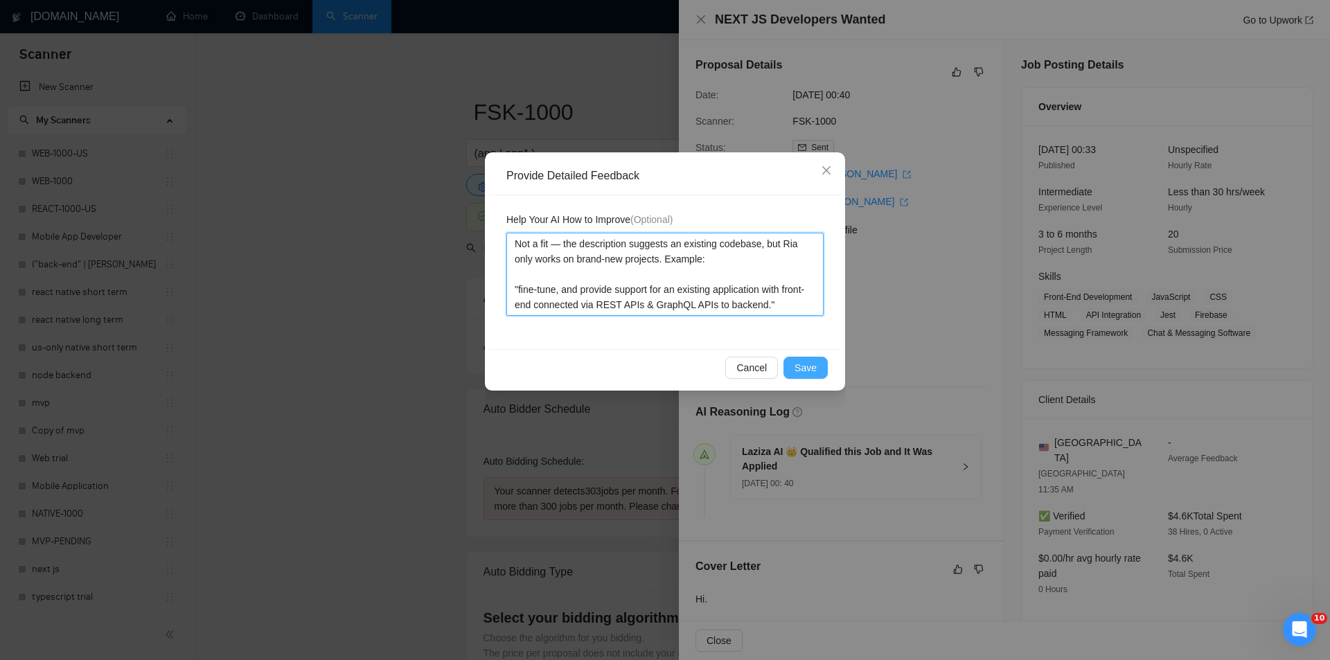
type textarea "Not a fit — the description suggests an existing codebase, but Ria only works o…"
click at [815, 369] on span "Save" at bounding box center [806, 367] width 22 height 15
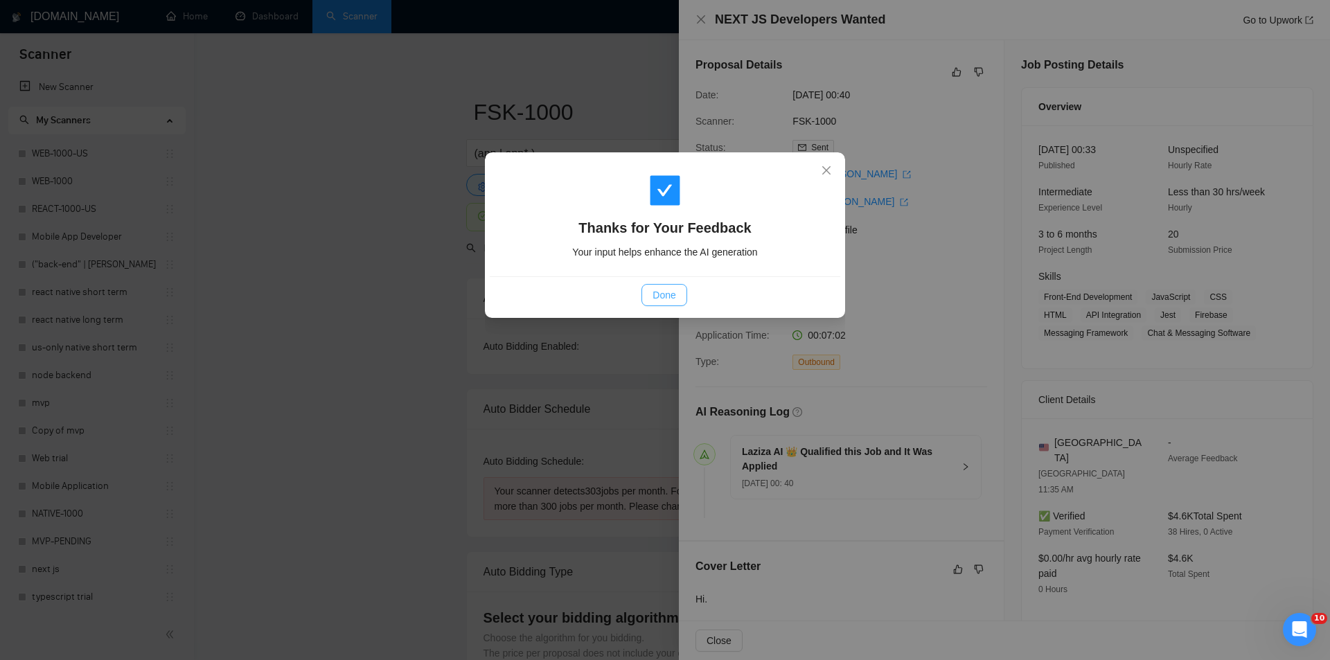
click at [662, 299] on span "Done" at bounding box center [664, 295] width 23 height 15
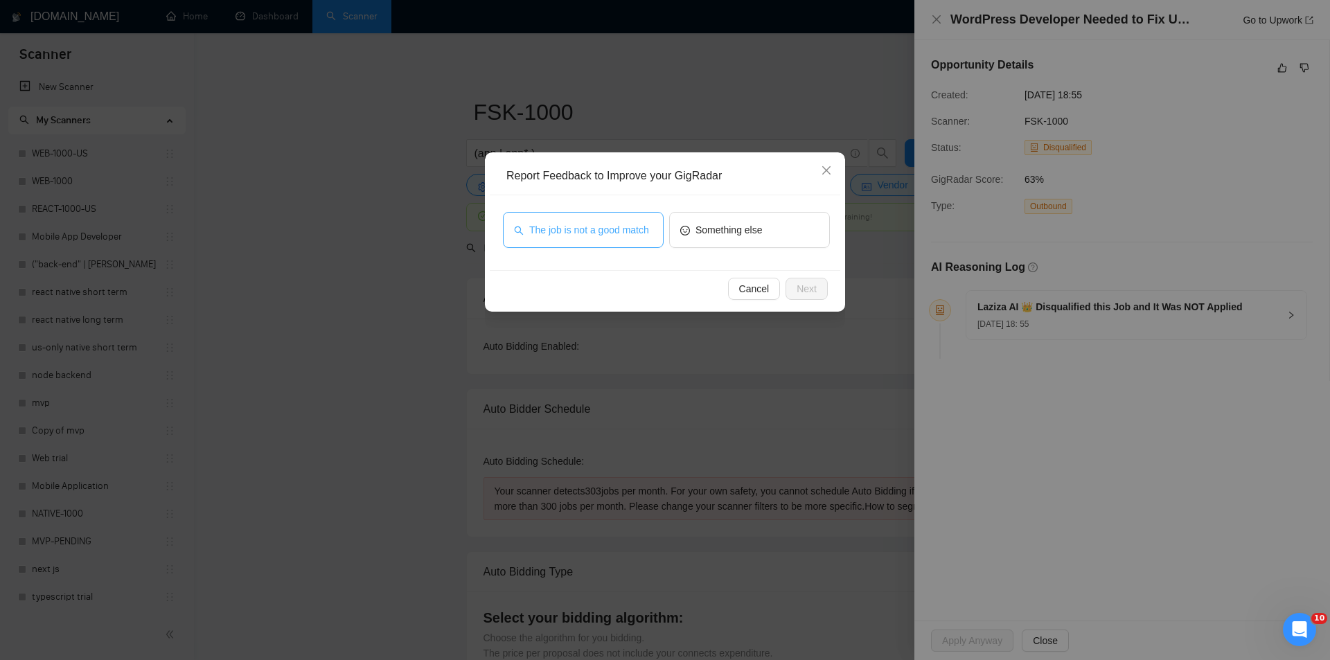
click at [565, 229] on span "The job is not a good match" at bounding box center [589, 229] width 120 height 15
click at [825, 284] on button "Next" at bounding box center [807, 289] width 42 height 22
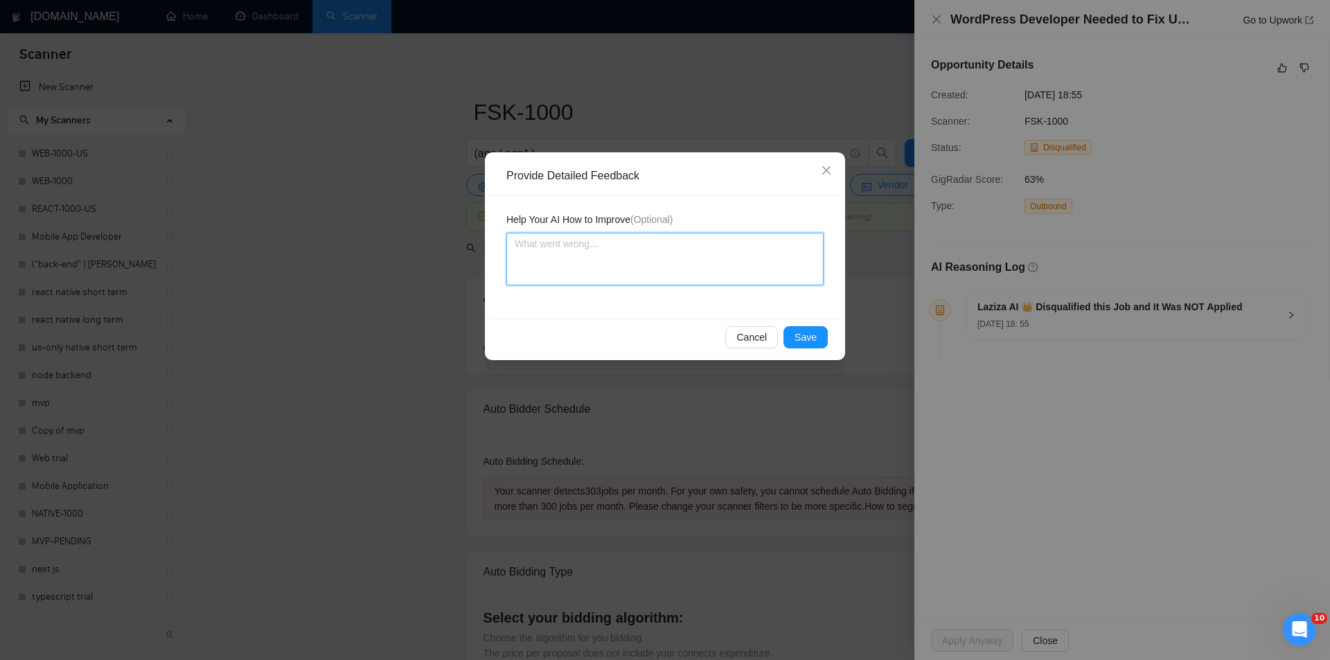
click at [704, 274] on textarea at bounding box center [665, 259] width 317 height 53
paste textarea "Not a fit — this project has been disqualified for other reasons. Example: "The…"
type textarea "Not a fit — this project has been disqualified for other reasons. Example: "The…"
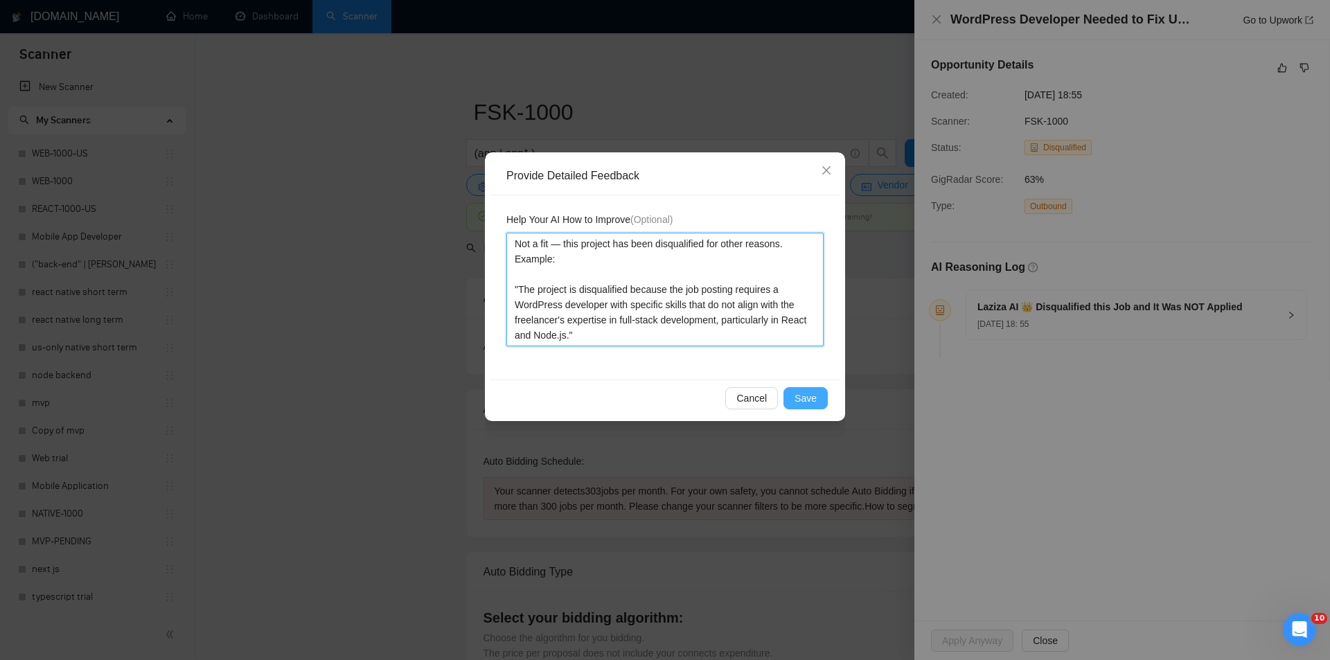
type textarea "Not a fit — this project has been disqualified for other reasons. Example: "The…"
drag, startPoint x: 812, startPoint y: 394, endPoint x: 674, endPoint y: 319, distance: 157.2
click at [809, 392] on span "Save" at bounding box center [806, 398] width 22 height 15
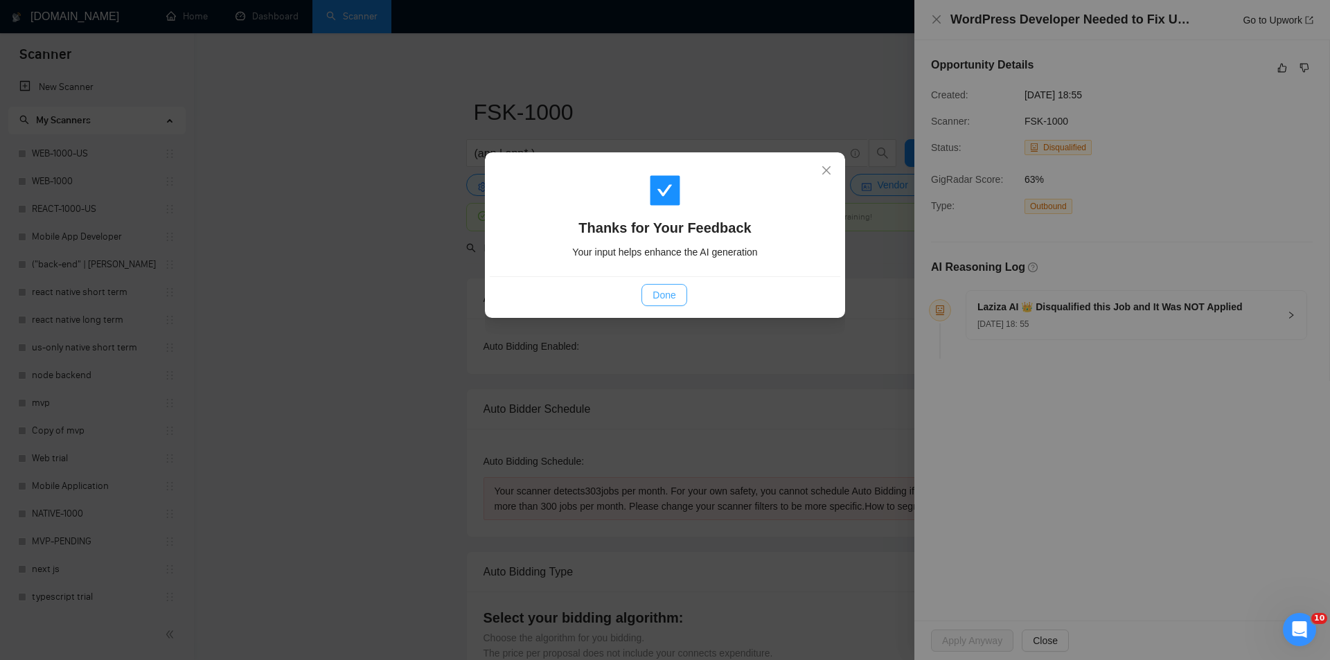
click at [648, 295] on button "Done" at bounding box center [664, 295] width 45 height 22
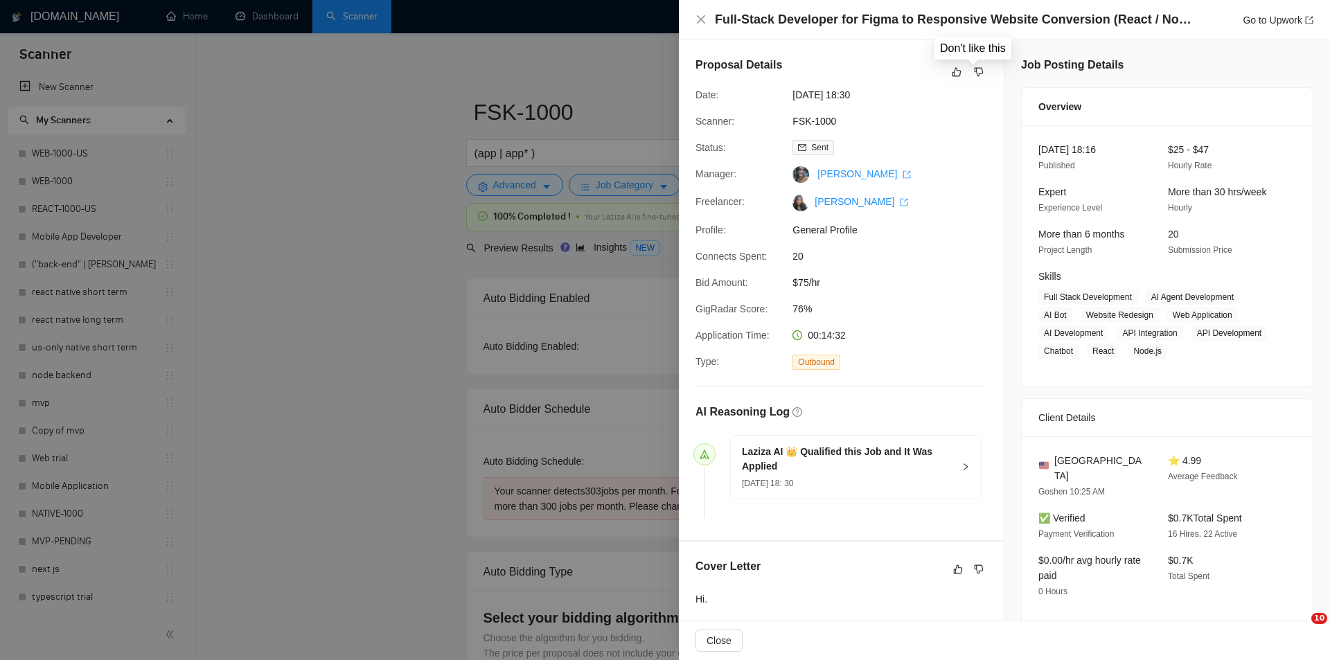
click at [980, 69] on button "button" at bounding box center [979, 72] width 17 height 17
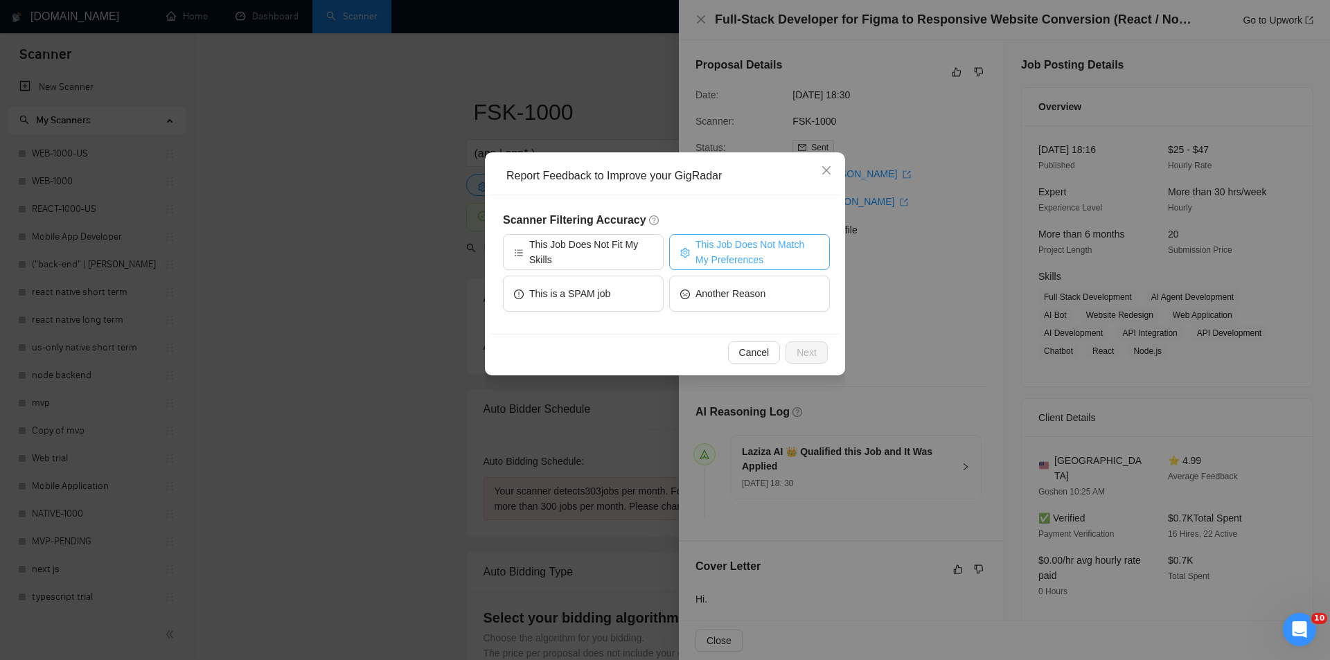
click at [755, 249] on span "This Job Does Not Match My Preferences" at bounding box center [757, 252] width 123 height 30
click at [832, 349] on div "Cancel Next" at bounding box center [665, 352] width 351 height 37
click at [812, 353] on span "Next" at bounding box center [807, 352] width 20 height 15
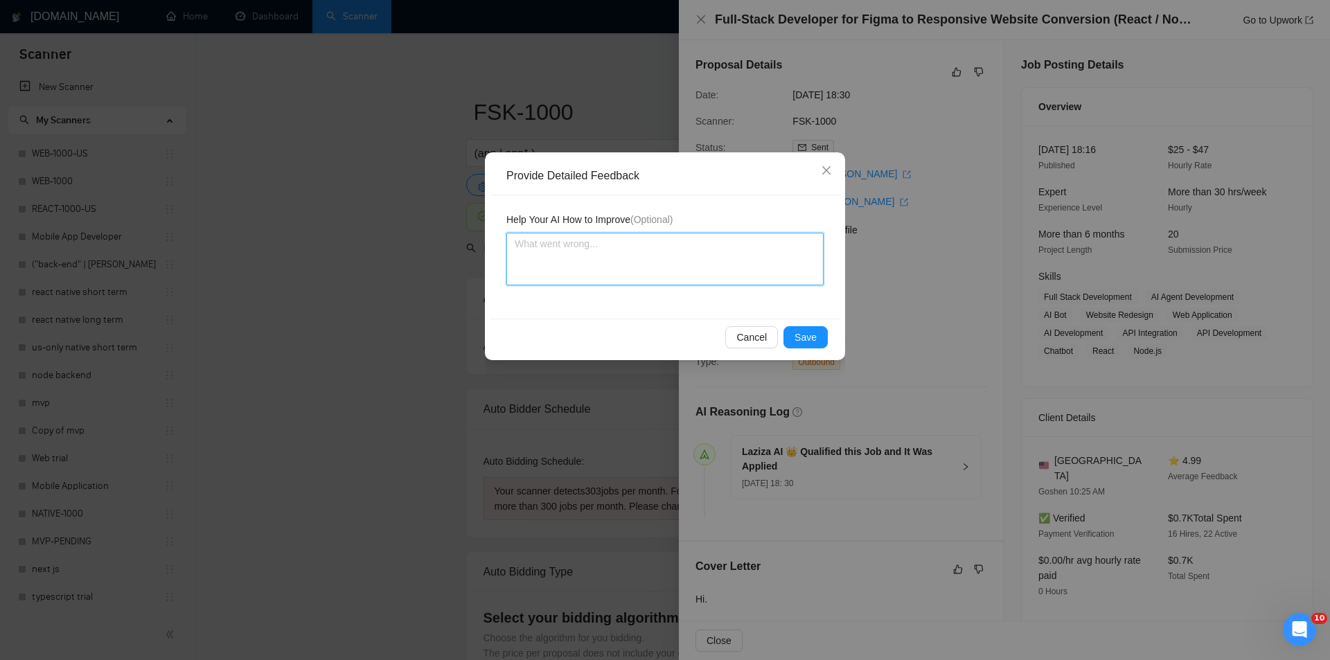
click at [723, 274] on textarea at bounding box center [665, 259] width 317 height 53
paste textarea "Not a fit — the project isn't for a web or mobile app, which is Ria's focus. Ex…"
type textarea "Not a fit — the project isn't for a web or mobile app, which is Ria's focus. Ex…"
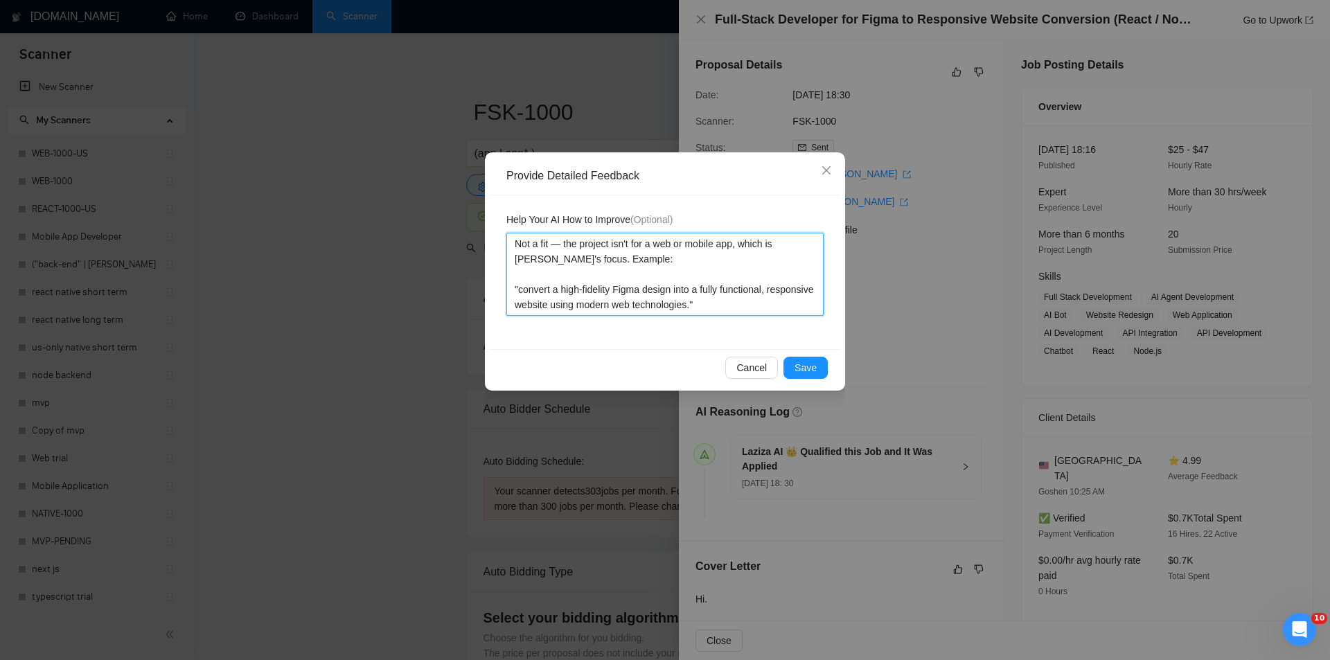
paste textarea "Not a fit — the project isn't for a web or mobile app, which is Ria's focus. Ex…"
type textarea "Not a fit — the project isn't for a web or mobile app, which is Ria's focus. Ex…"
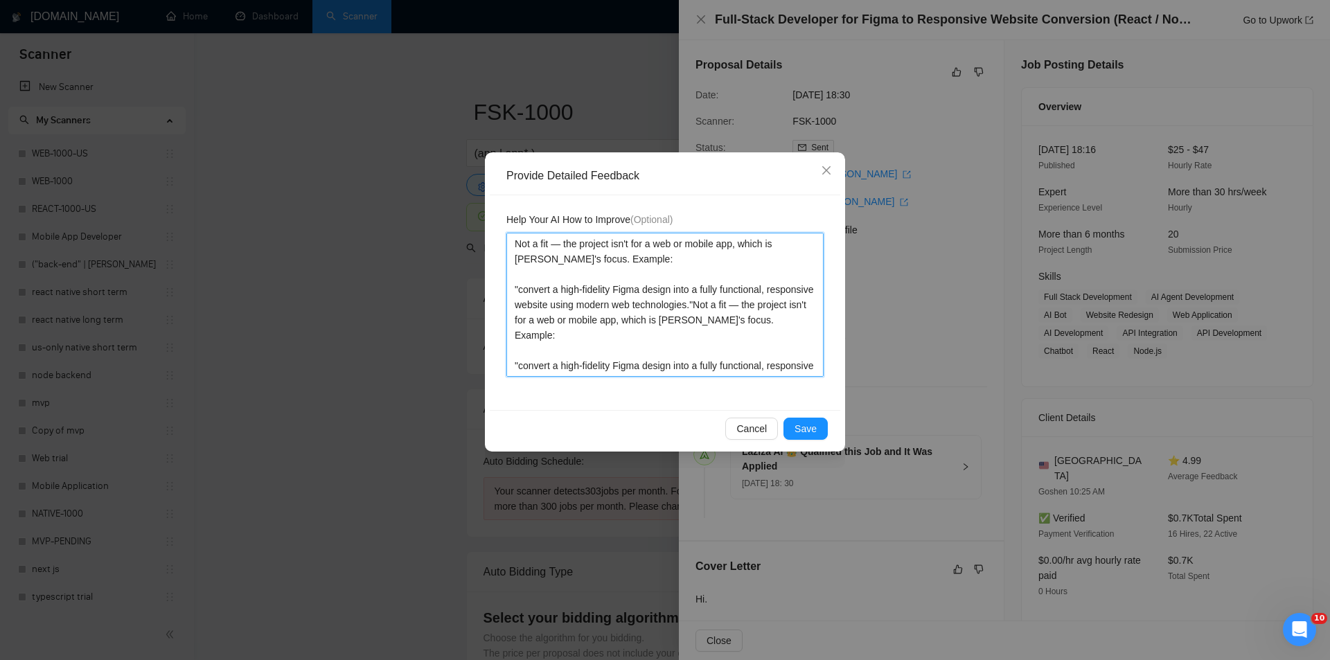
drag, startPoint x: 695, startPoint y: 350, endPoint x: 561, endPoint y: 339, distance: 134.9
click at [561, 339] on textarea "Not a fit — the project isn't for a web or mobile app, which is Ria's focus. Ex…" at bounding box center [665, 305] width 317 height 144
drag, startPoint x: 769, startPoint y: 362, endPoint x: 509, endPoint y: 249, distance: 284.0
click at [509, 249] on textarea "Not a fit — the project isn't for a web or mobile app, which is Ria's focus. Ex…" at bounding box center [665, 305] width 317 height 144
paste textarea
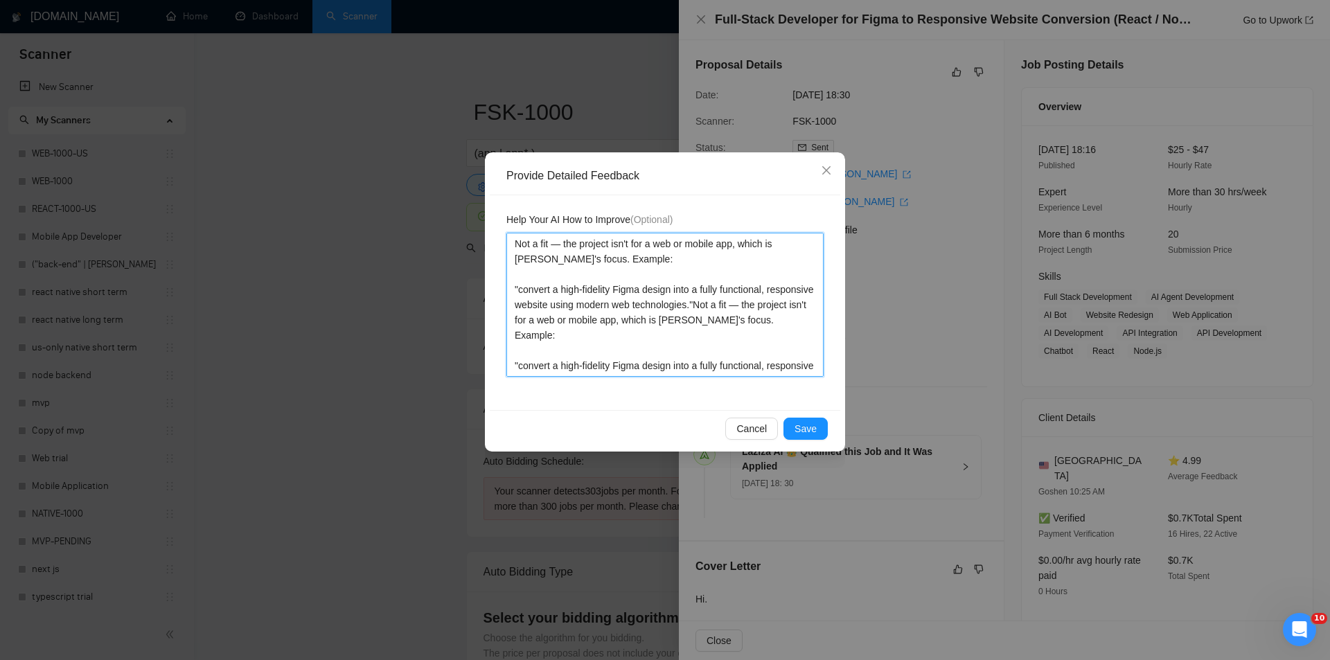
type textarea "Not a fit — the project isn't for a web or mobile app, which is Ria's focus. Ex…"
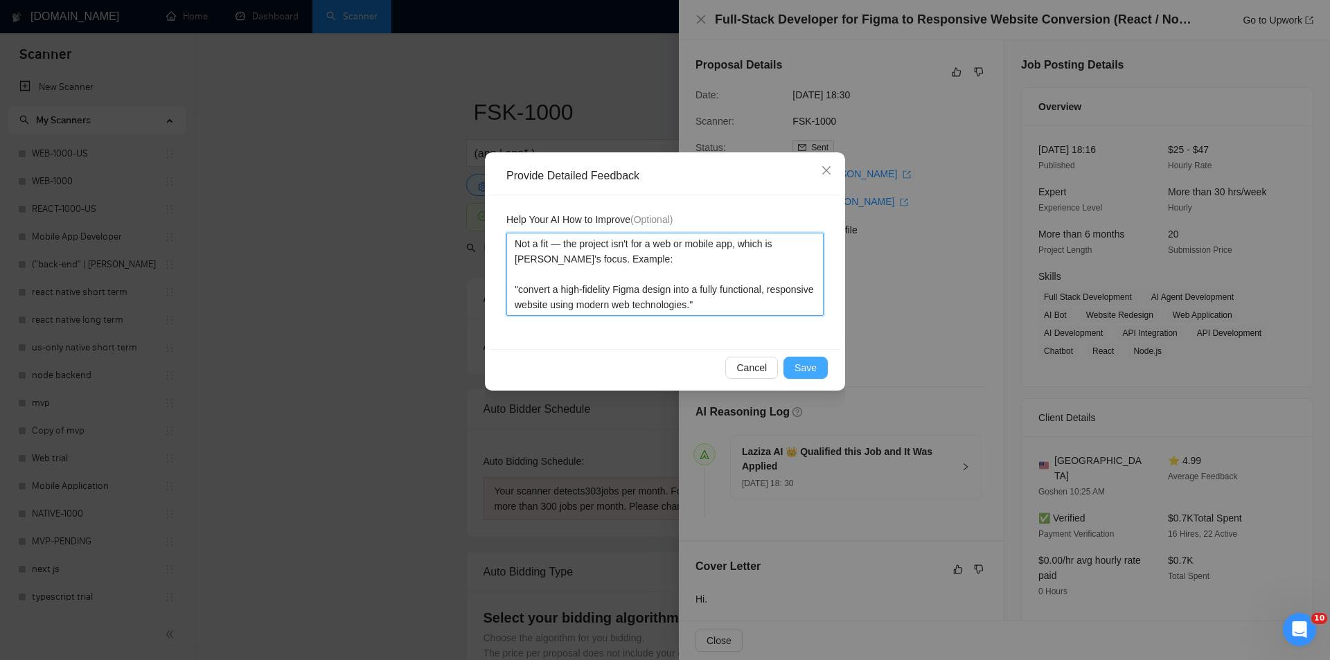
type textarea "Not a fit — the project isn't for a web or mobile app, which is Ria's focus. Ex…"
click at [815, 360] on button "Save" at bounding box center [806, 368] width 44 height 22
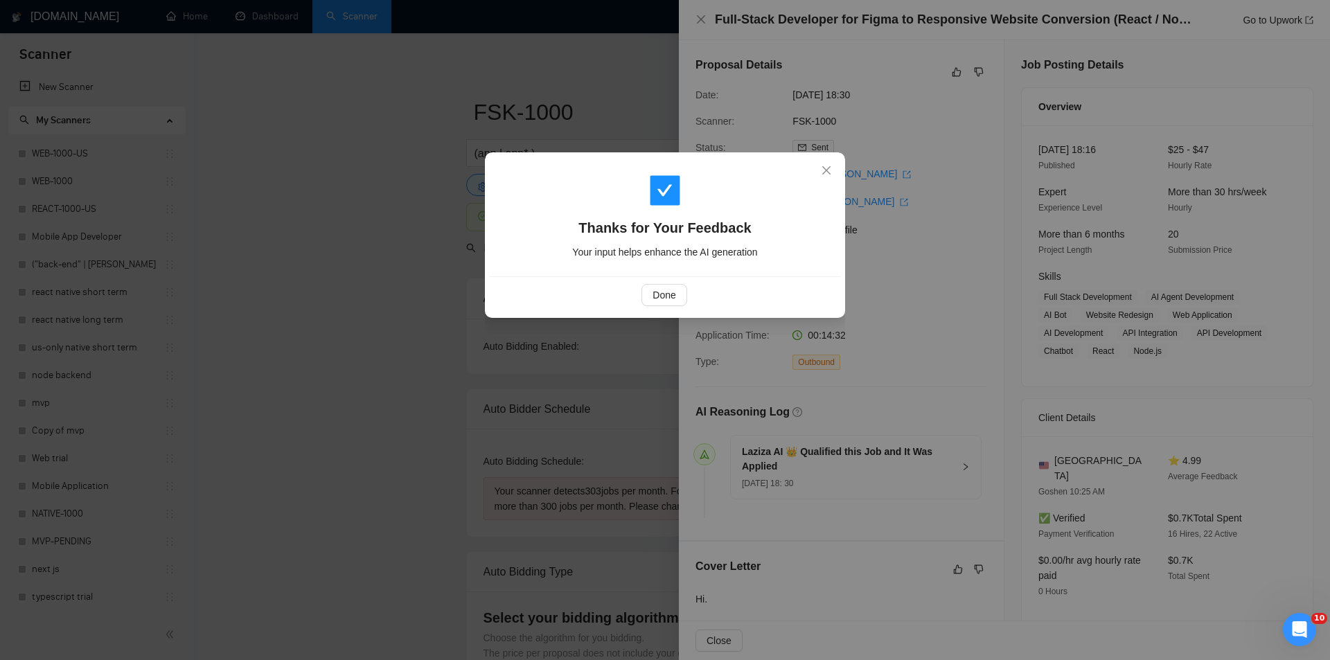
click at [670, 283] on div "Done" at bounding box center [665, 294] width 351 height 37
click at [676, 287] on button "Done" at bounding box center [664, 295] width 45 height 22
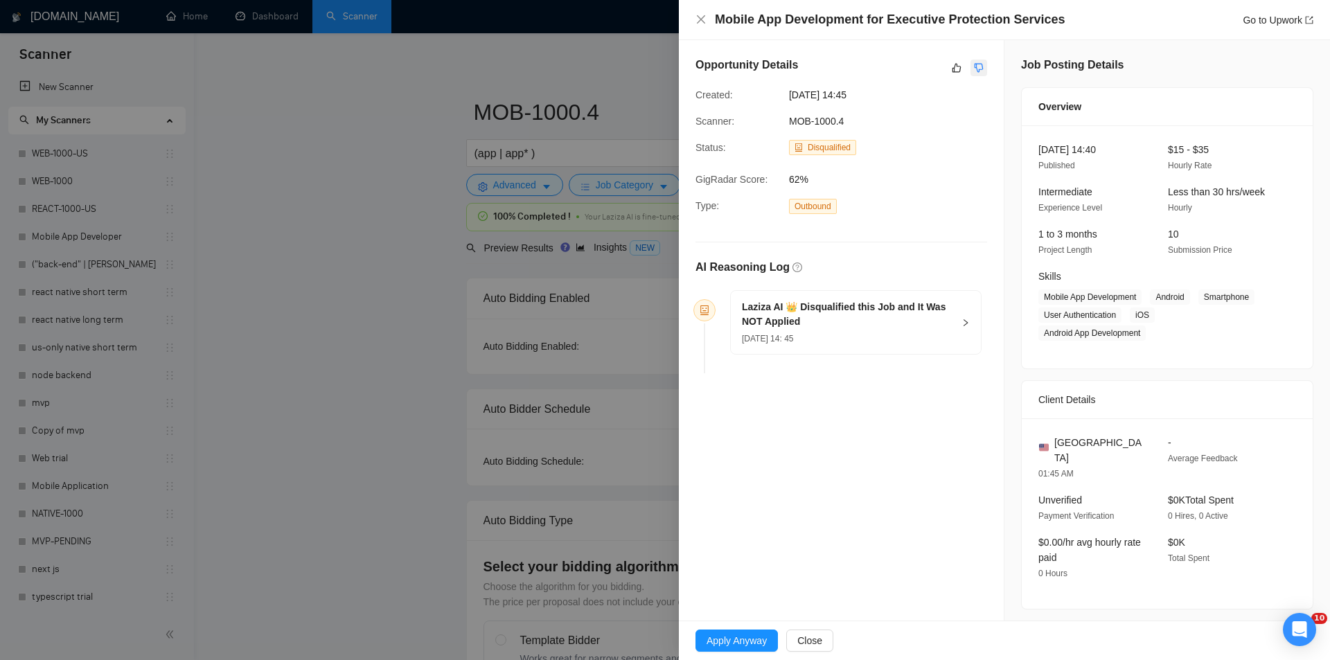
click at [976, 67] on icon "dislike" at bounding box center [979, 67] width 10 height 11
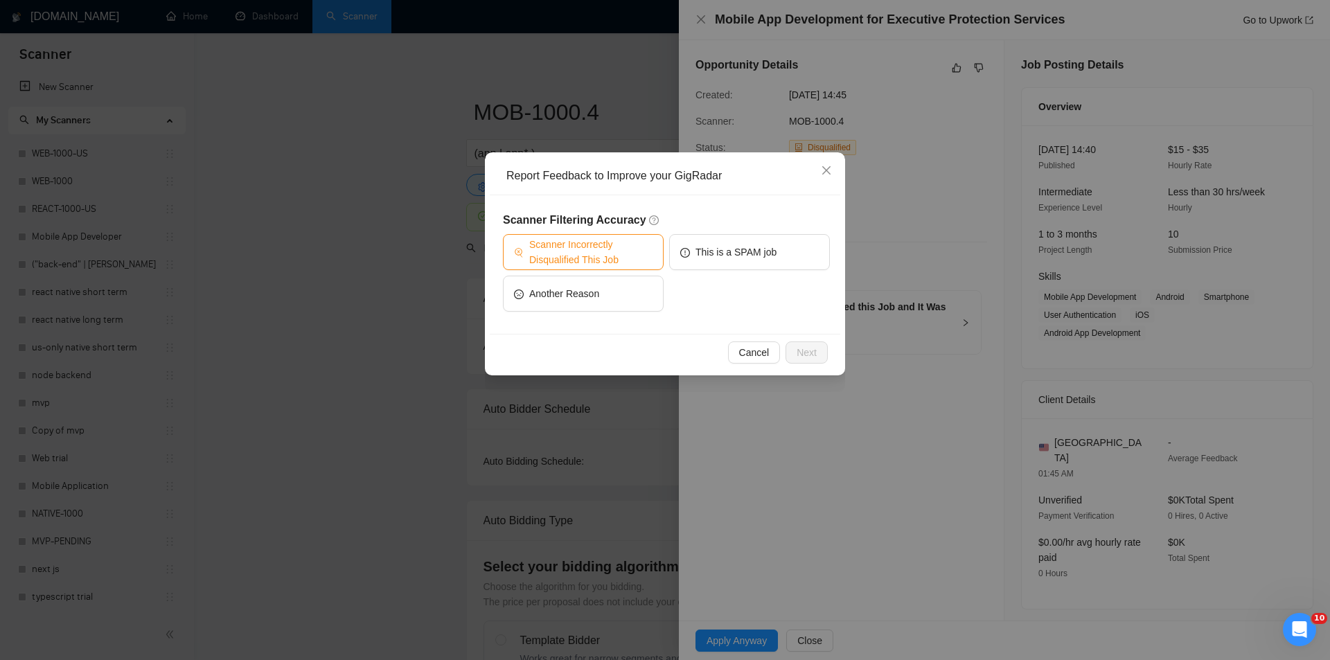
click at [633, 247] on span "Scanner Incorrectly Disqualified This Job" at bounding box center [590, 252] width 123 height 30
click at [804, 348] on span "Next" at bounding box center [807, 352] width 20 height 15
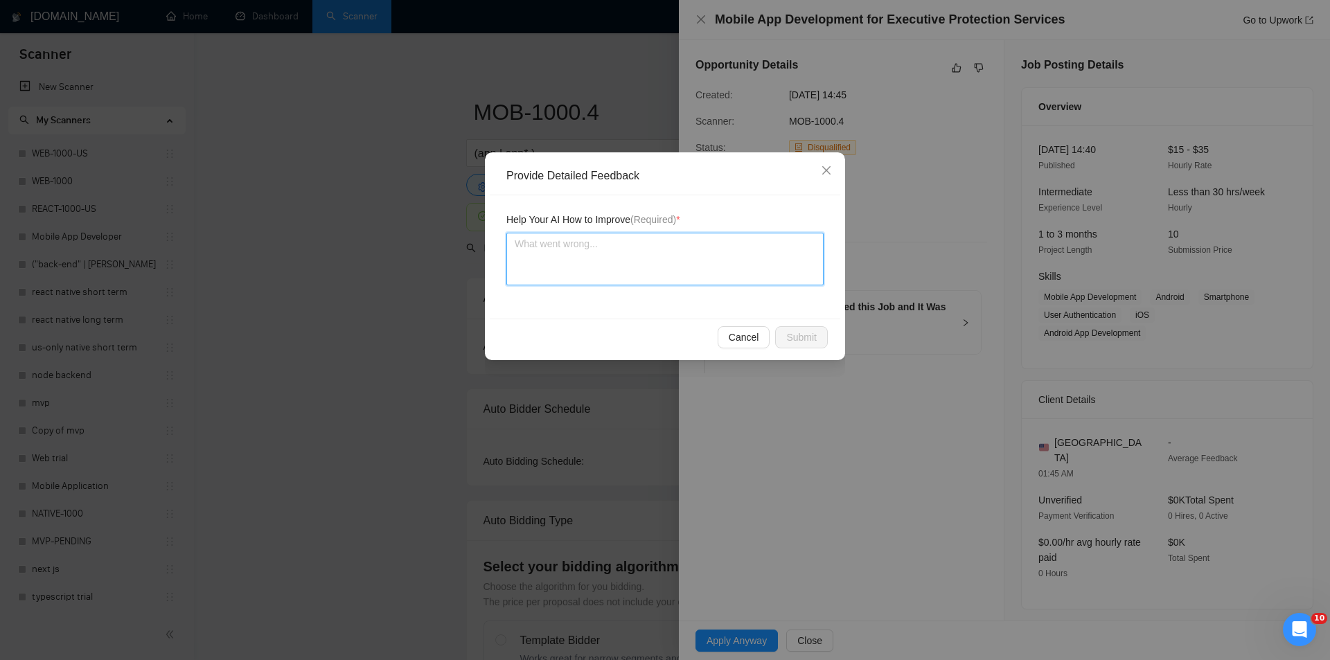
click at [715, 279] on textarea at bounding box center [665, 259] width 317 height 53
paste textarea "Good fit — the project is greenfield (no existing code), welcomes agencies, use…"
type textarea "Good fit — the project is greenfield (no existing code), welcomes agencies, use…"
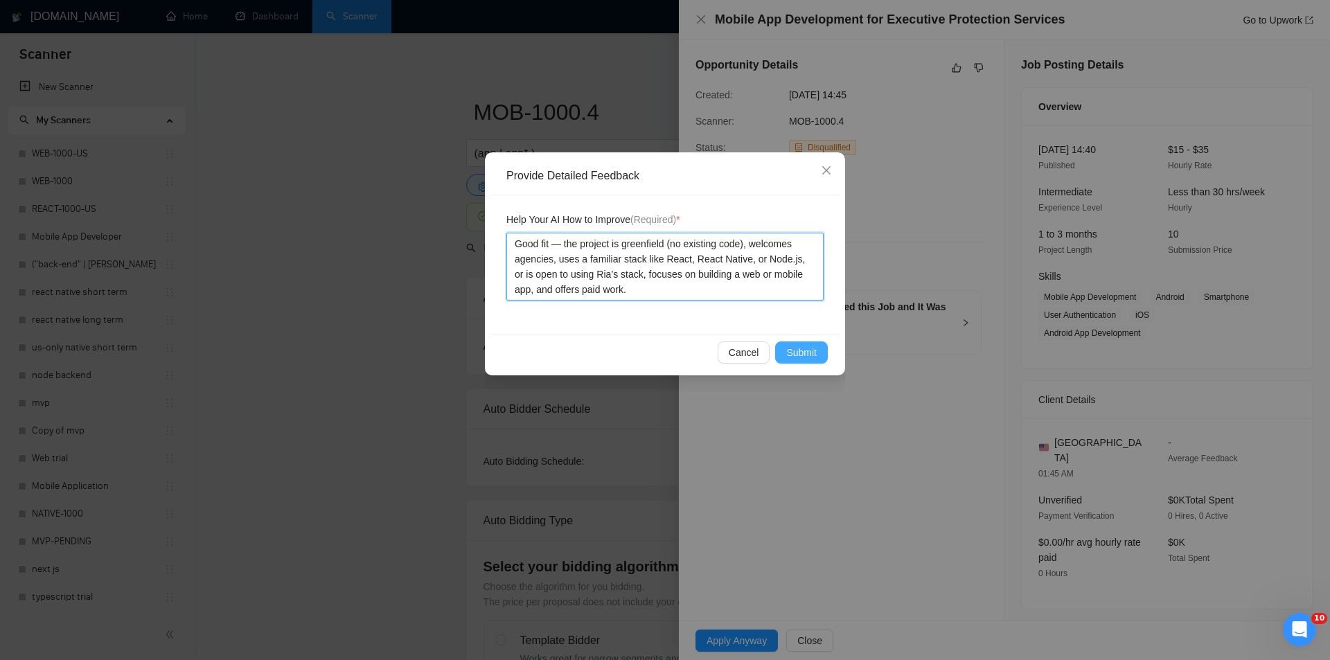
type textarea "Good fit — the project is greenfield (no existing code), welcomes agencies, use…"
click at [802, 350] on span "Submit" at bounding box center [801, 352] width 30 height 15
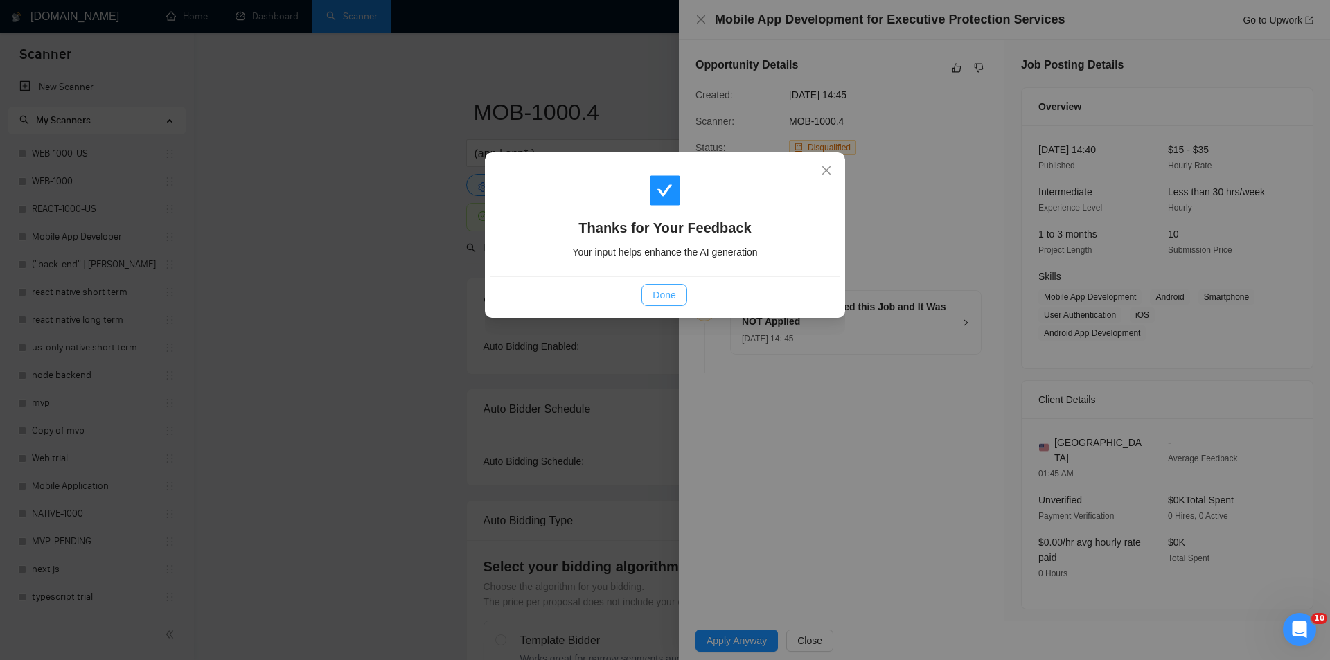
click at [675, 290] on span "Done" at bounding box center [664, 295] width 23 height 15
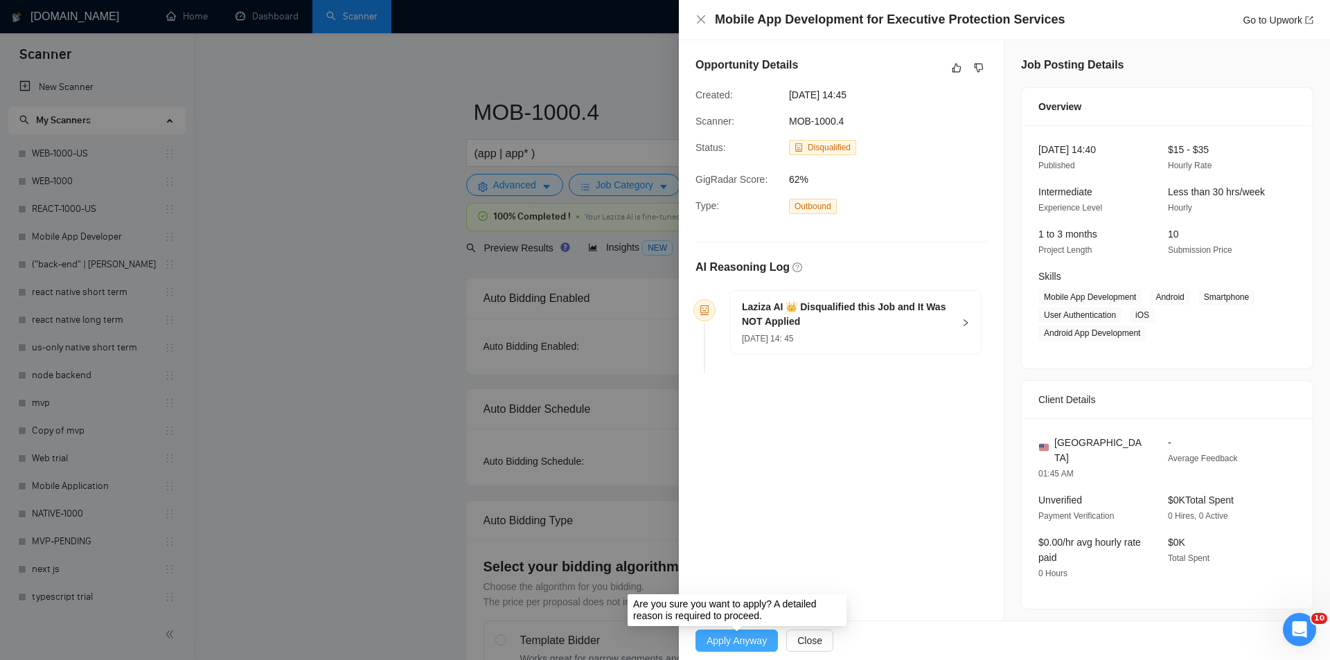
click at [753, 638] on span "Apply Anyway" at bounding box center [737, 640] width 60 height 15
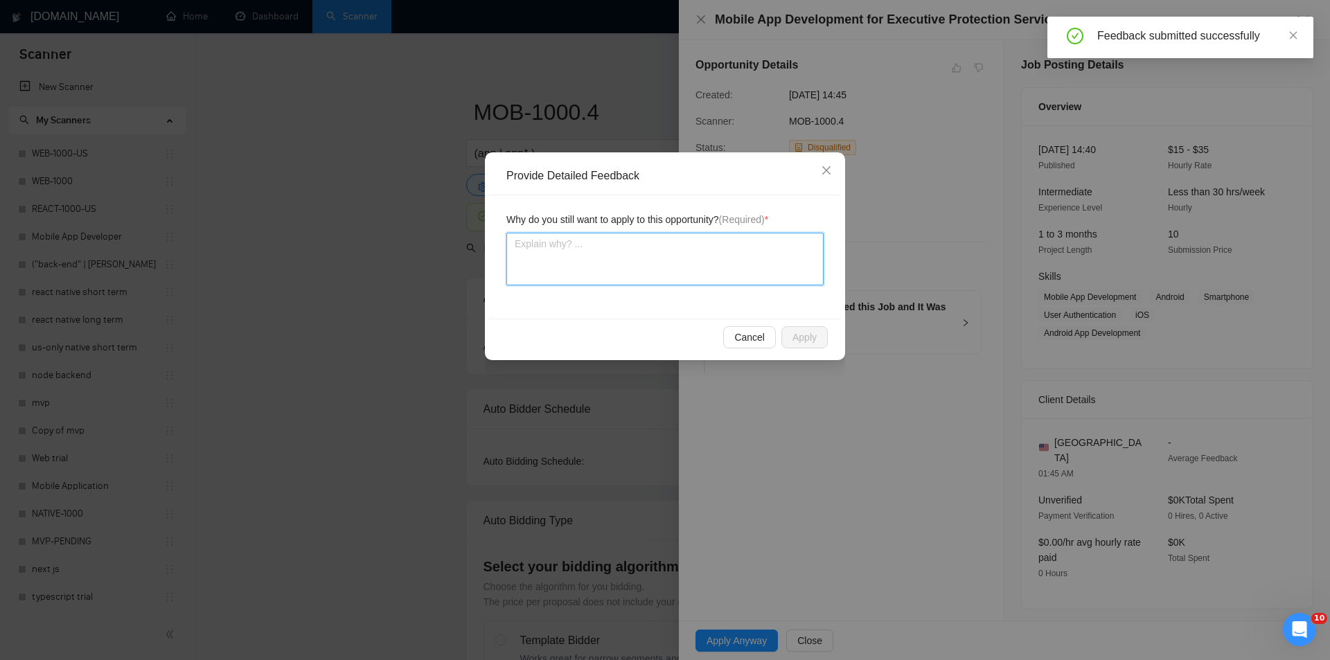
click at [710, 266] on textarea at bounding box center [665, 259] width 317 height 53
paste textarea "Good fit — the project is greenfield (no existing code), welcomes agencies, use…"
type textarea "Good fit — the project is greenfield (no existing code), welcomes agencies, use…"
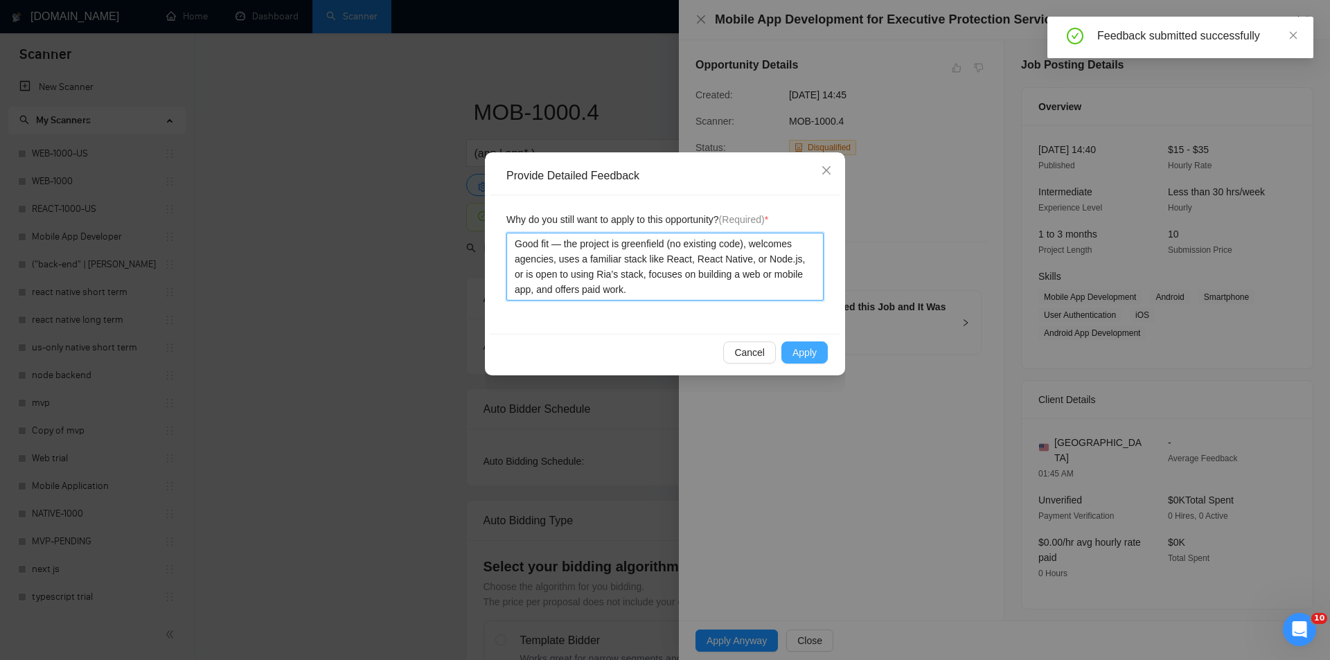
type textarea "Good fit — the project is greenfield (no existing code), welcomes agencies, use…"
click at [811, 346] on span "Apply" at bounding box center [805, 352] width 24 height 15
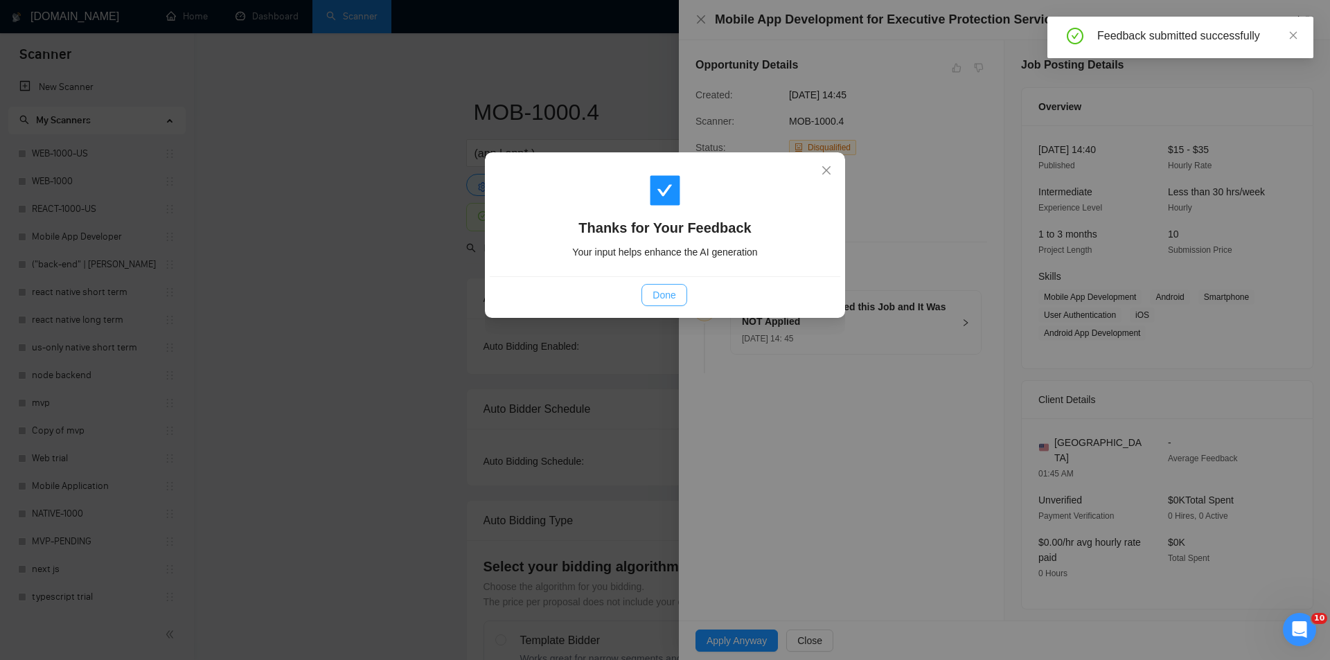
click at [682, 297] on button "Done" at bounding box center [664, 295] width 45 height 22
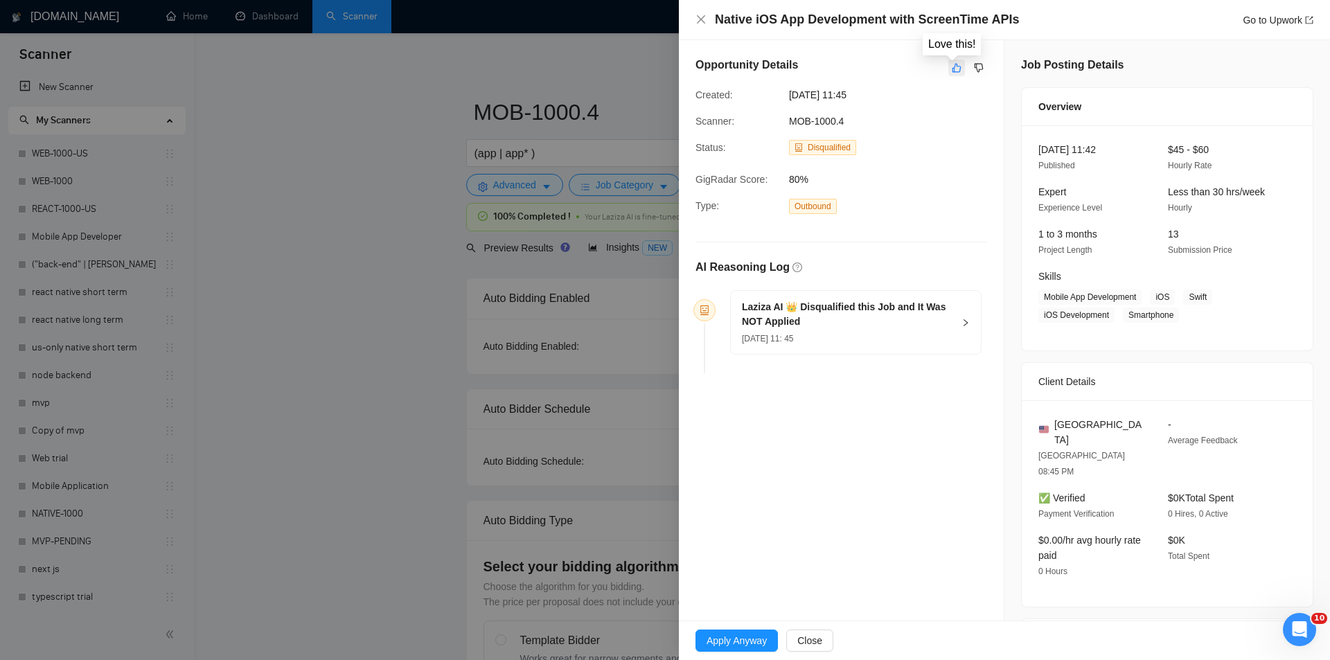
click at [956, 70] on icon "like" at bounding box center [957, 68] width 9 height 9
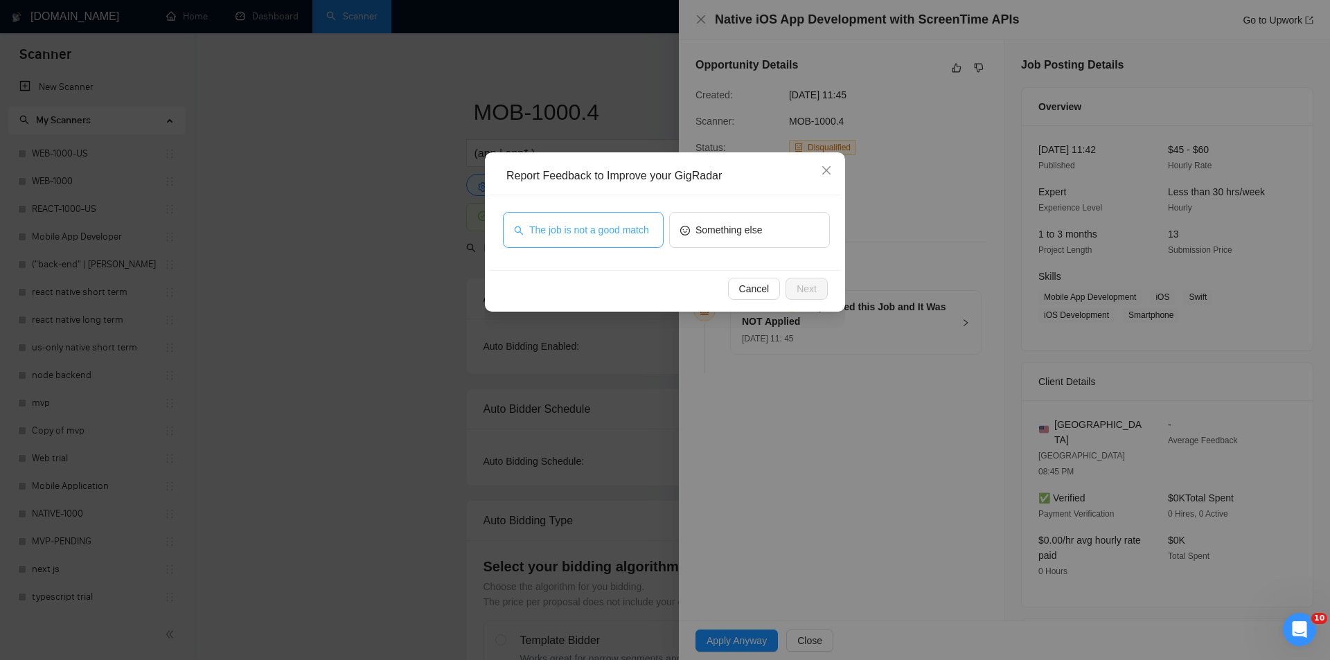
click at [583, 234] on span "The job is not a good match" at bounding box center [589, 229] width 120 height 15
drag, startPoint x: 818, startPoint y: 287, endPoint x: 809, endPoint y: 285, distance: 9.1
click at [818, 287] on button "Next" at bounding box center [807, 289] width 42 height 22
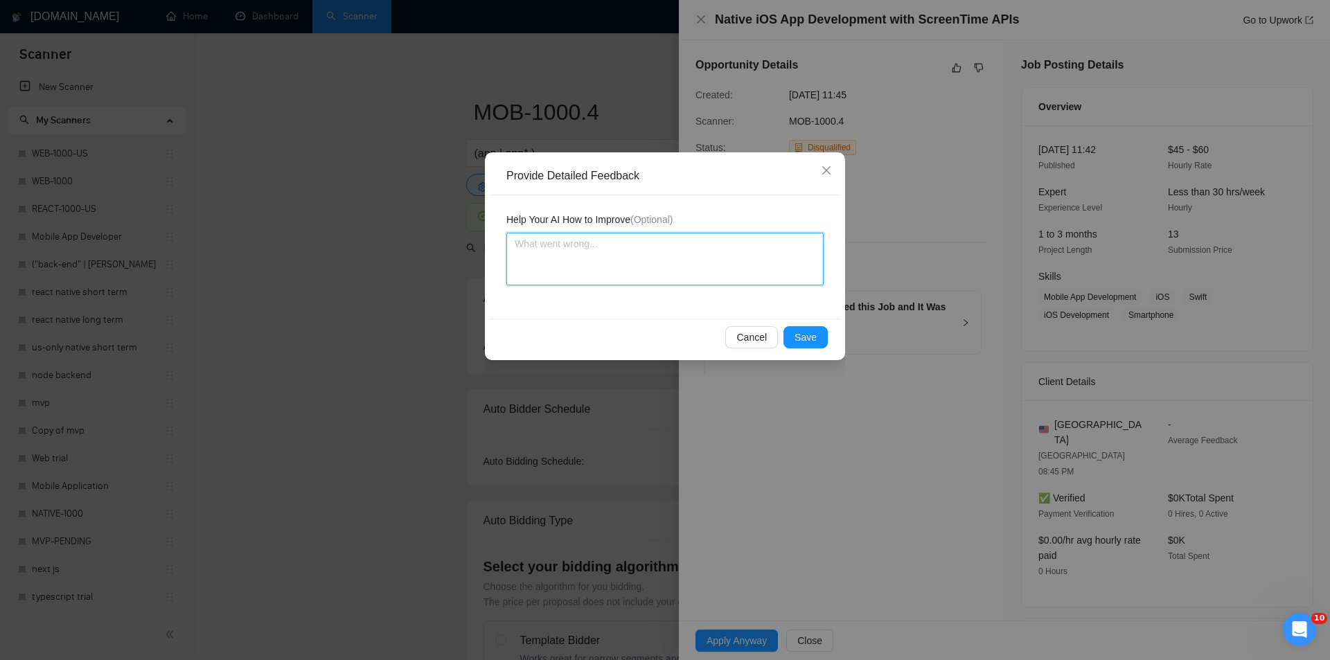
drag, startPoint x: 809, startPoint y: 285, endPoint x: 708, endPoint y: 252, distance: 106.5
click at [708, 252] on textarea at bounding box center [665, 259] width 317 height 53
paste textarea "Not a fit — this project has been disqualified for other reasons. Example: "The…"
type textarea "Not a fit — this project has been disqualified for other reasons. Example: "The…"
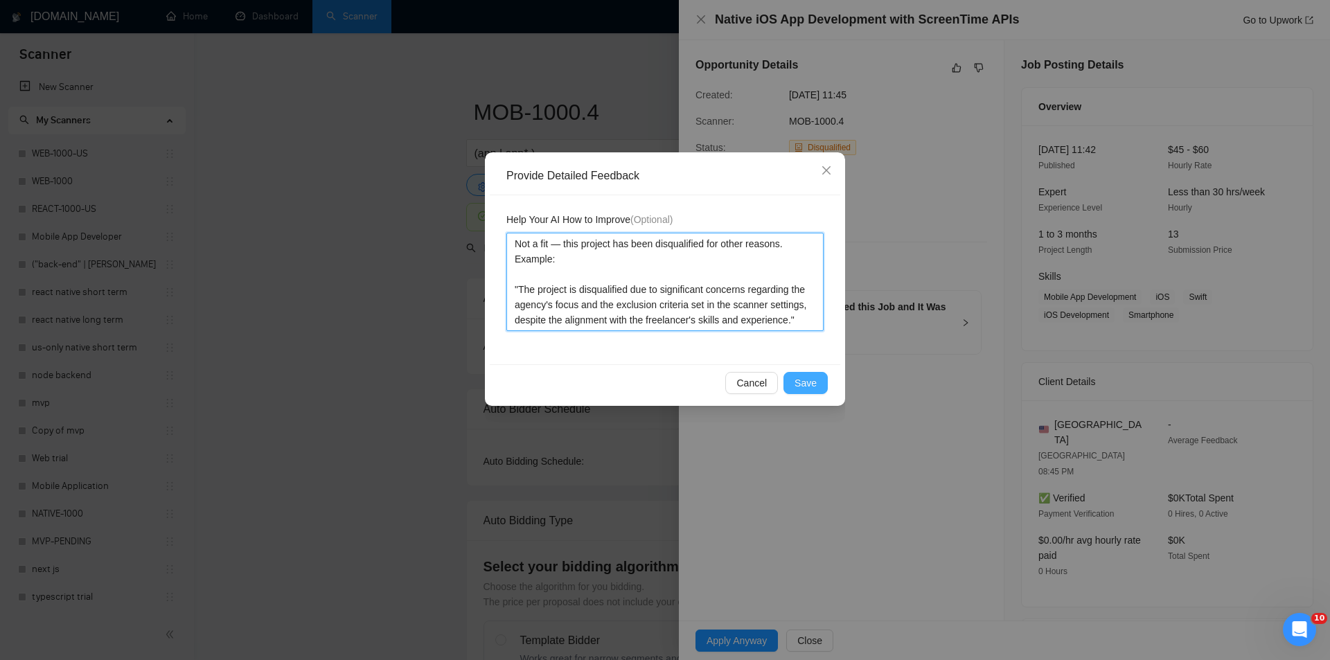
type textarea "Not a fit — this project has been disqualified for other reasons. Example: "The…"
click at [793, 382] on button "Save" at bounding box center [806, 383] width 44 height 22
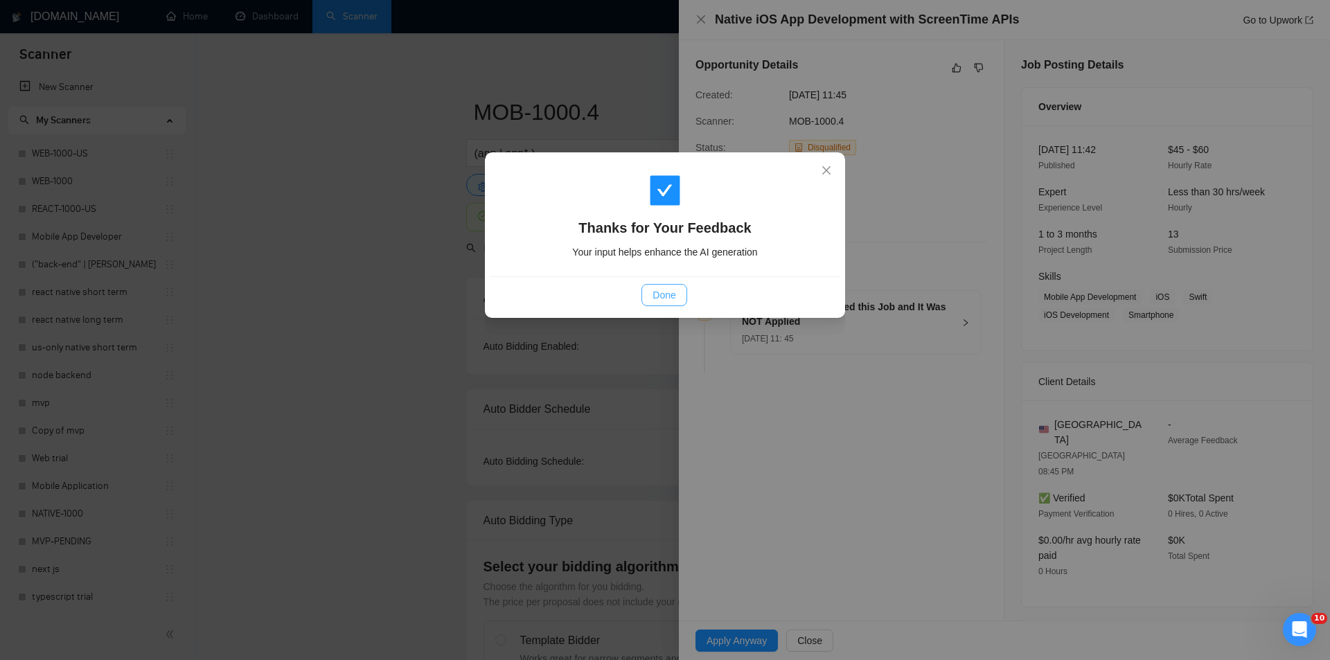
click at [668, 287] on button "Done" at bounding box center [664, 295] width 45 height 22
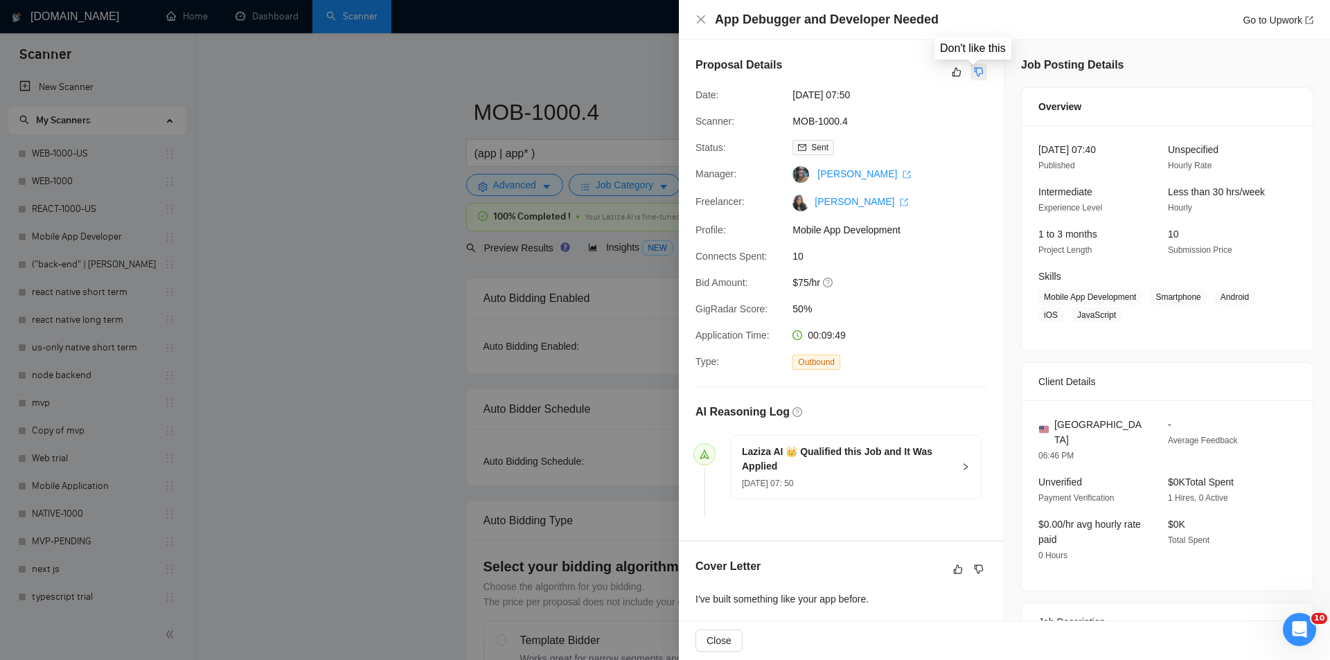
click at [974, 67] on icon "dislike" at bounding box center [979, 72] width 10 height 11
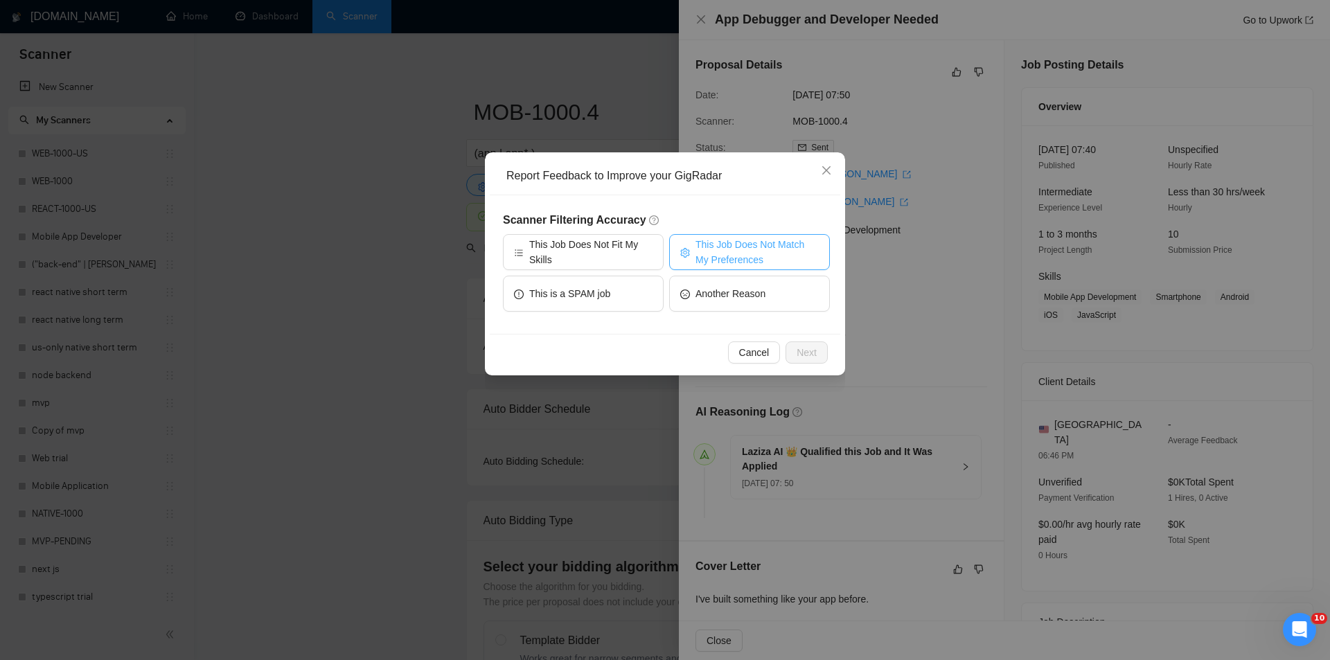
click at [701, 249] on span "This Job Does Not Match My Preferences" at bounding box center [757, 252] width 123 height 30
click at [811, 356] on span "Next" at bounding box center [807, 352] width 20 height 15
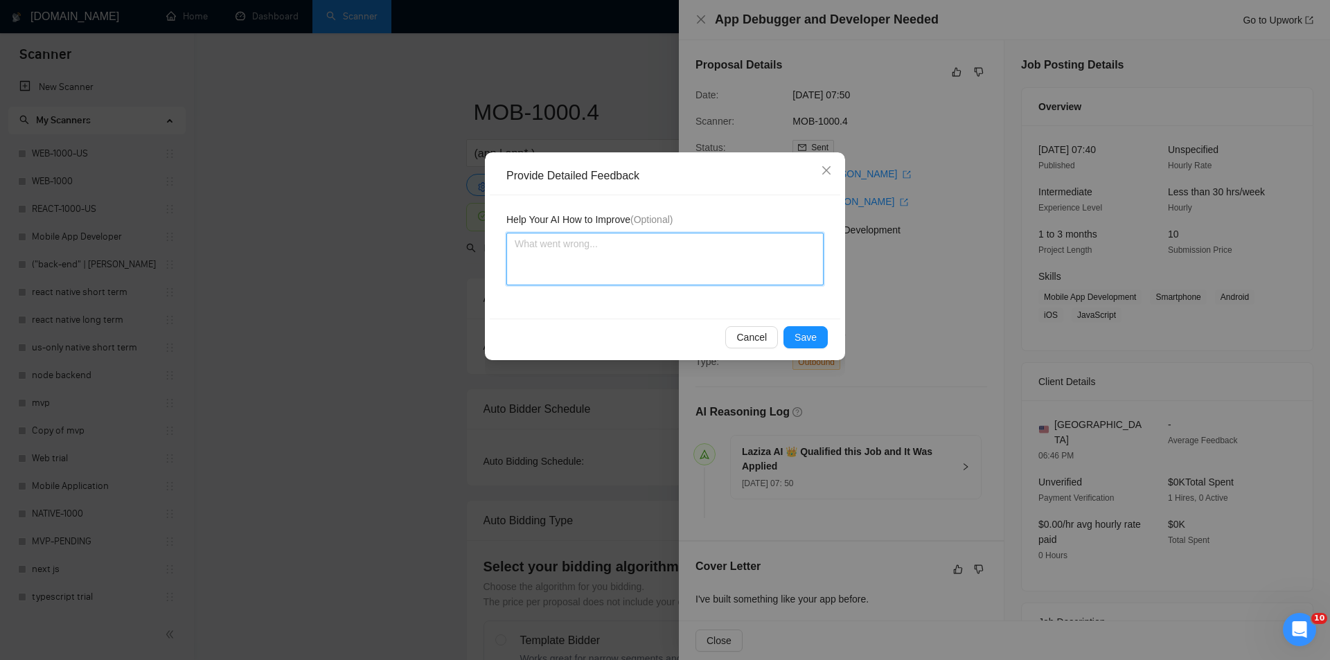
click at [680, 257] on textarea at bounding box center [665, 259] width 317 height 53
paste textarea "Not a fit — the description suggests an existing codebase, but Ria only works o…"
type textarea "Not a fit — the description suggests an existing codebase, but Ria only works o…"
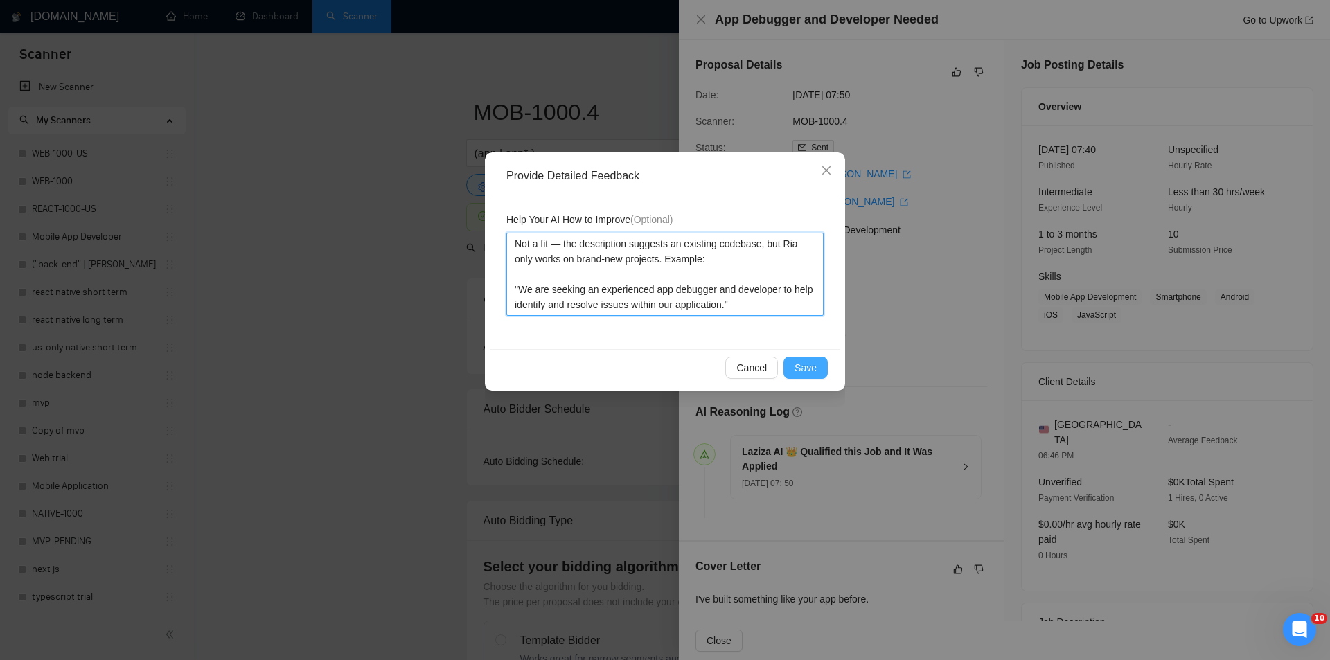
type textarea "Not a fit — the description suggests an existing codebase, but Ria only works o…"
drag, startPoint x: 820, startPoint y: 367, endPoint x: 733, endPoint y: 328, distance: 94.9
click at [818, 367] on button "Save" at bounding box center [806, 368] width 44 height 22
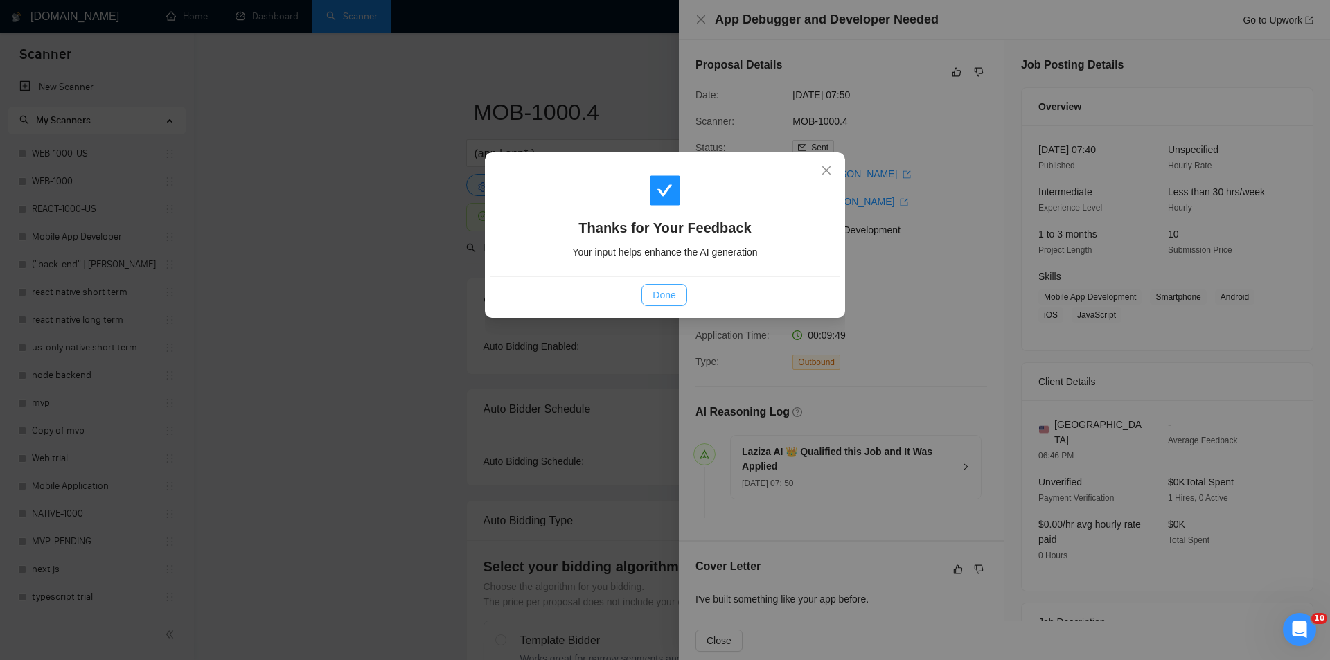
click at [678, 291] on button "Done" at bounding box center [664, 295] width 45 height 22
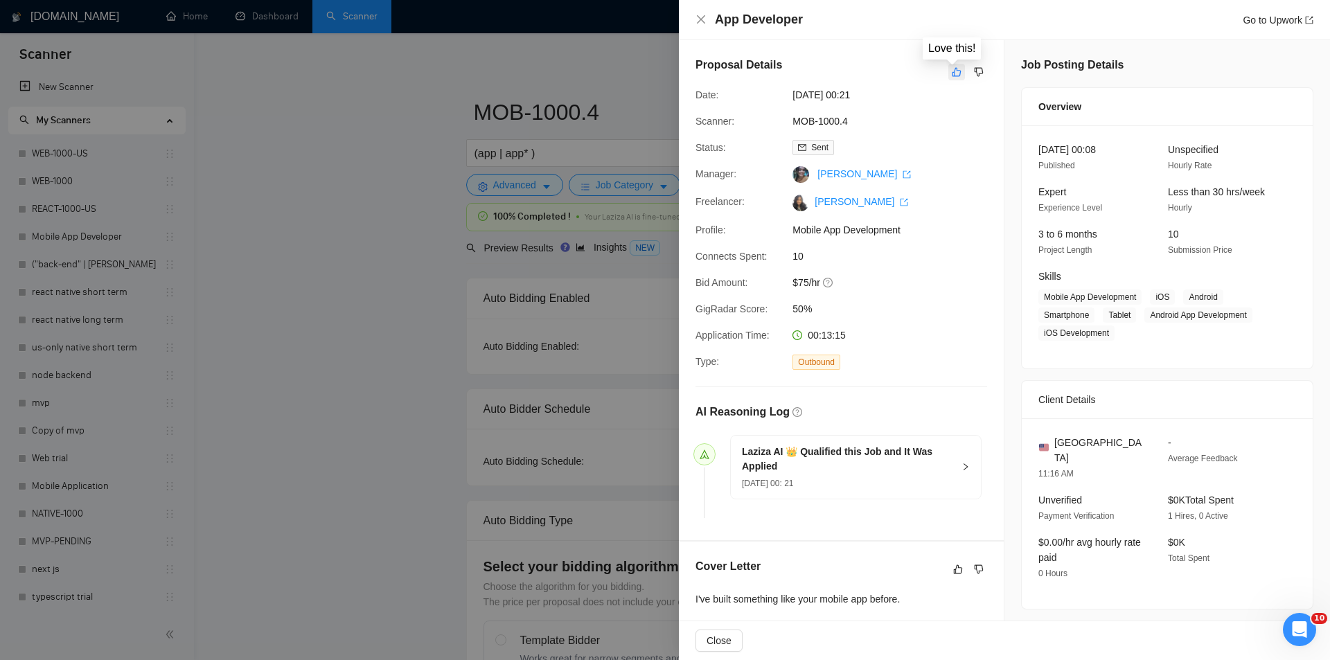
click at [954, 76] on icon "like" at bounding box center [957, 72] width 9 height 9
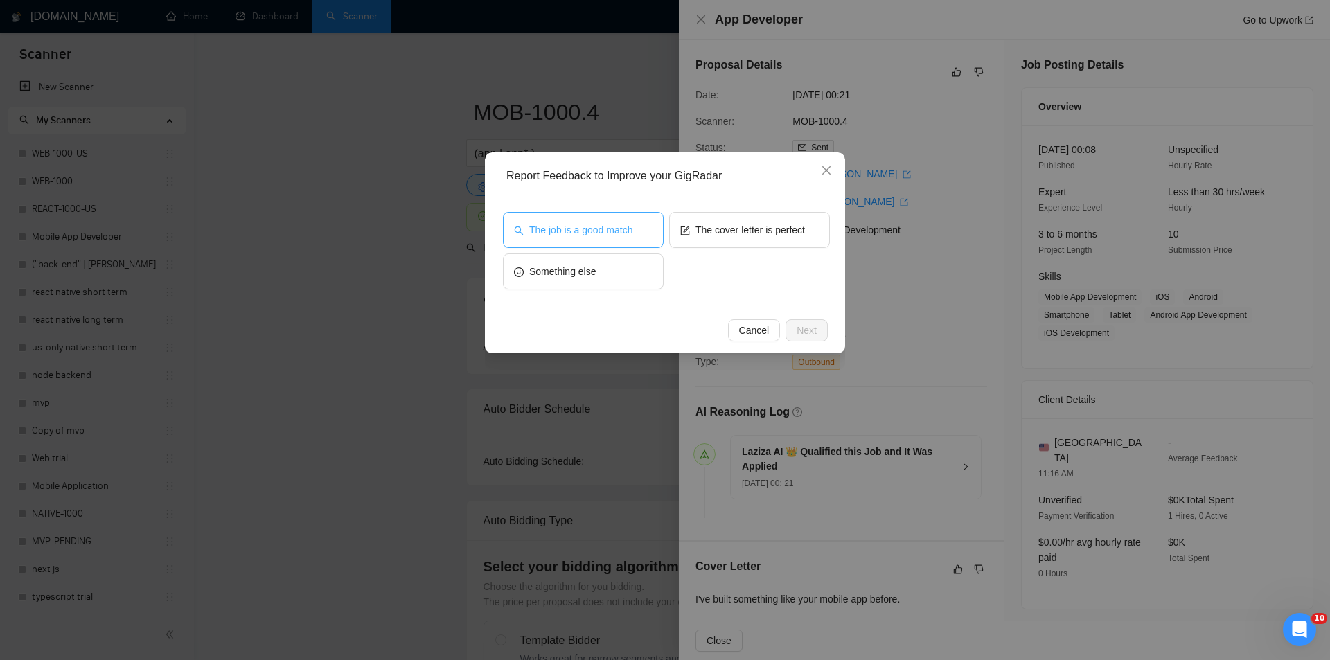
click at [615, 215] on button "The job is a good match" at bounding box center [583, 230] width 161 height 36
click at [820, 326] on button "Next" at bounding box center [807, 330] width 42 height 22
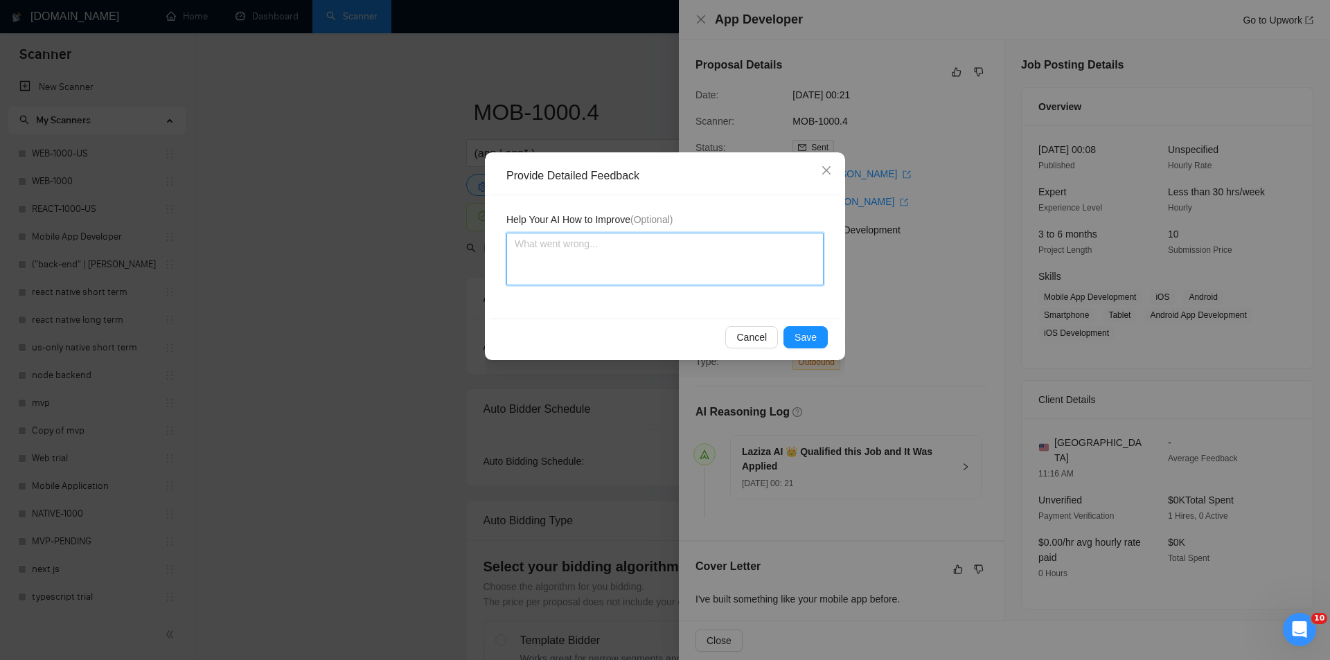
click at [642, 265] on textarea at bounding box center [665, 259] width 317 height 53
paste textarea "Good fit — the project is greenfield (no existing code), welcomes agencies, use…"
type textarea "Good fit — the project is greenfield (no existing code), welcomes agencies, use…"
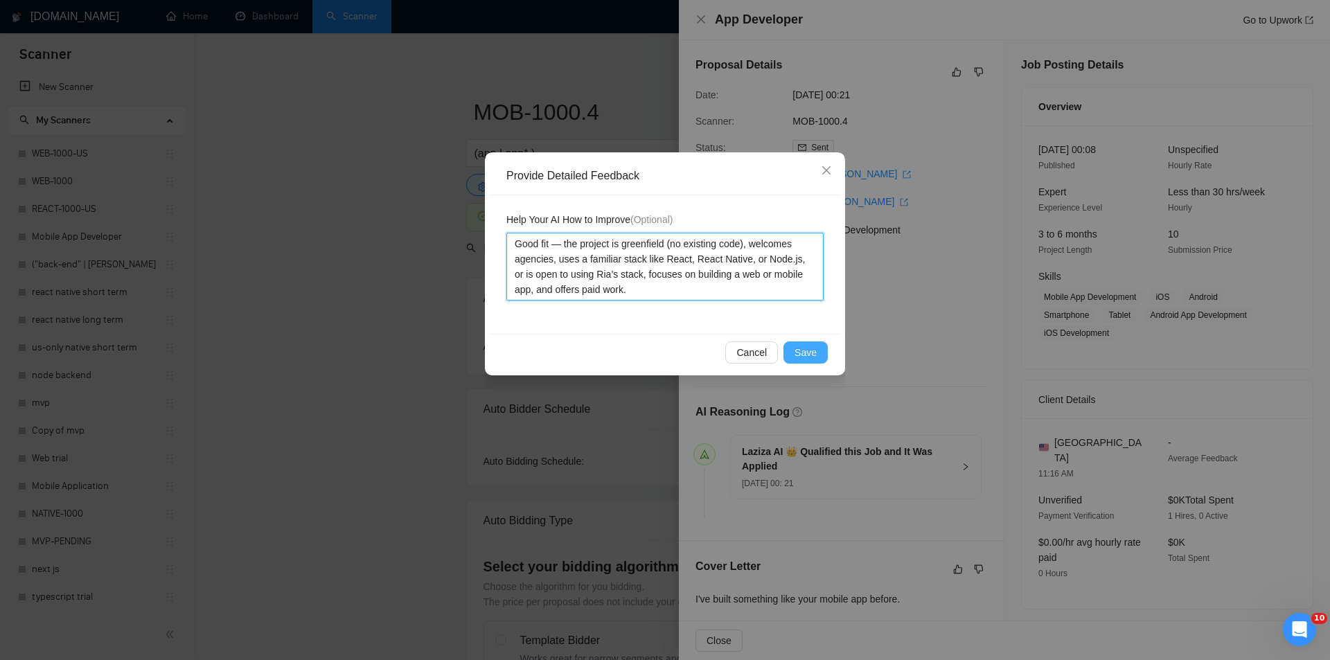
type textarea "Good fit — the project is greenfield (no existing code), welcomes agencies, use…"
click at [804, 344] on button "Save" at bounding box center [806, 353] width 44 height 22
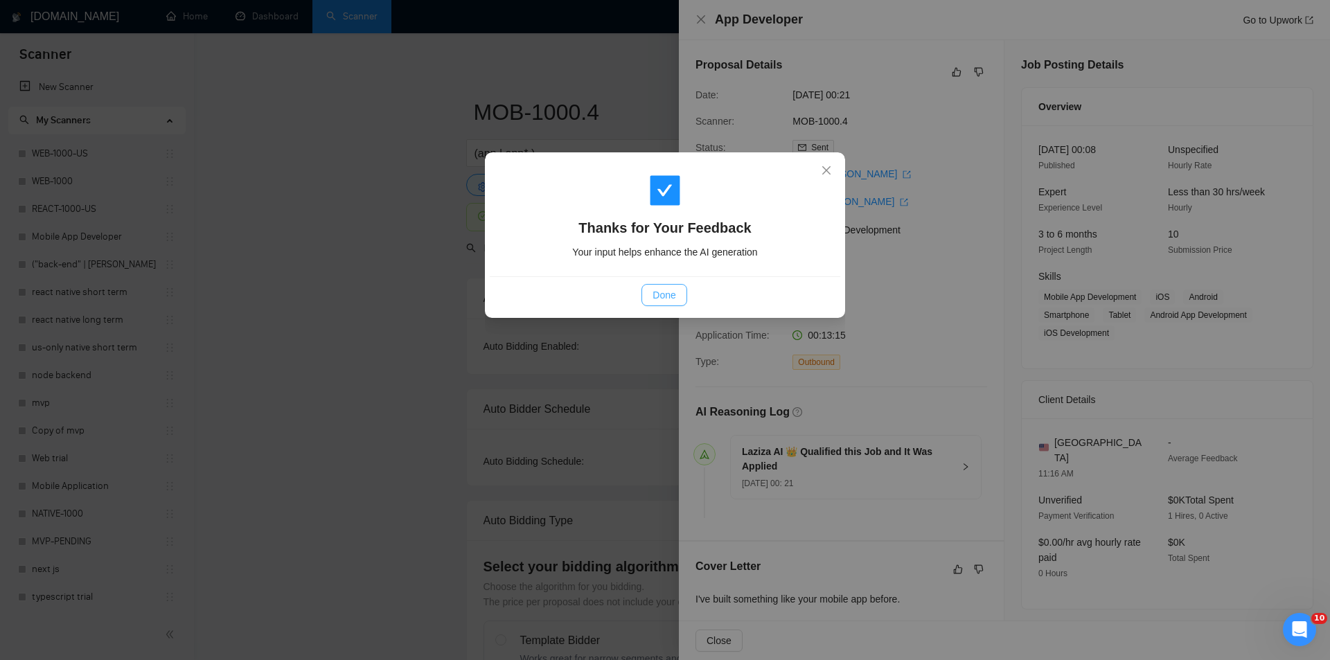
drag, startPoint x: 678, startPoint y: 293, endPoint x: 631, endPoint y: 267, distance: 53.6
click at [678, 294] on button "Done" at bounding box center [664, 295] width 45 height 22
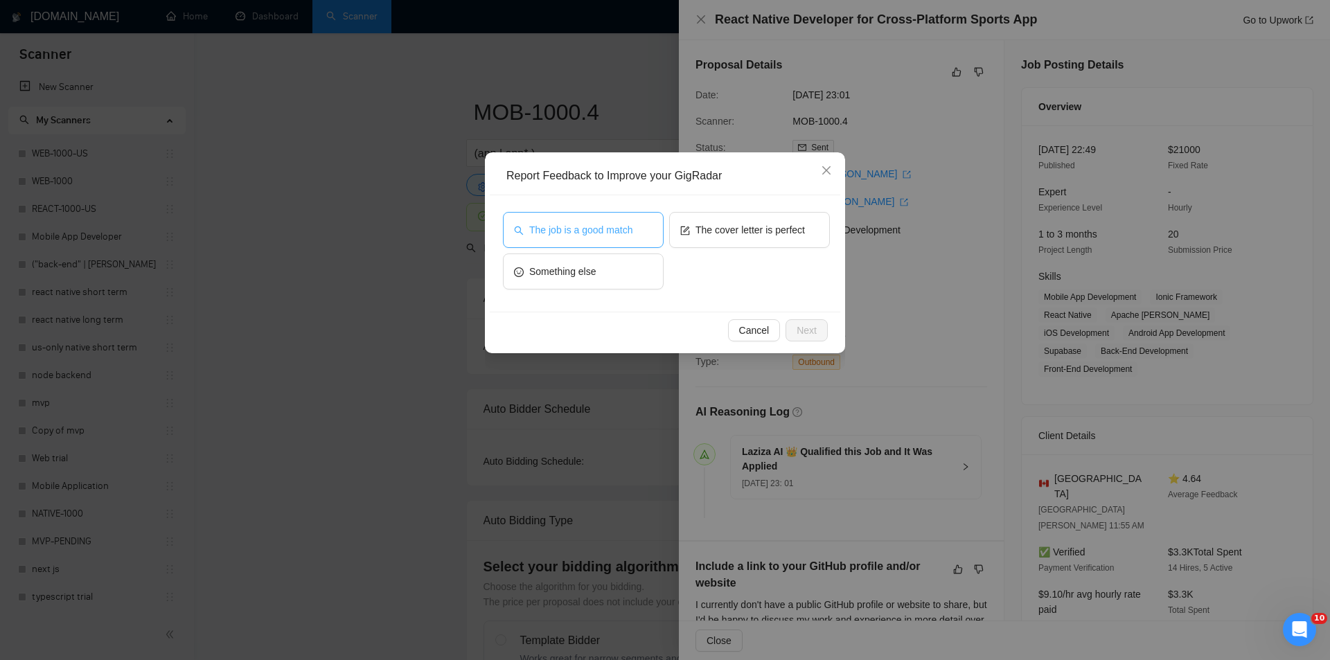
click at [597, 222] on span "The job is a good match" at bounding box center [580, 229] width 103 height 15
click at [813, 327] on span "Next" at bounding box center [807, 330] width 20 height 15
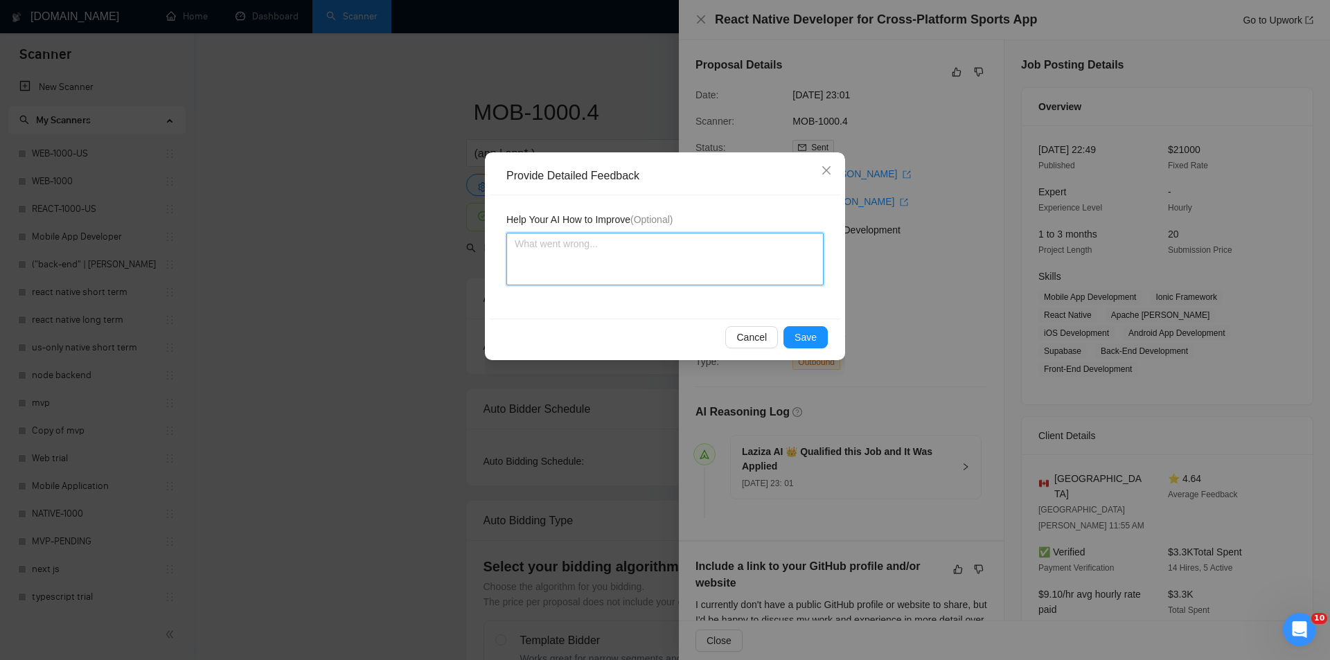
click at [604, 238] on textarea at bounding box center [665, 259] width 317 height 53
paste textarea "Good fit — the project is greenfield (no existing code), welcomes agencies, use…"
type textarea "Good fit — the project is greenfield (no existing code), welcomes agencies, use…"
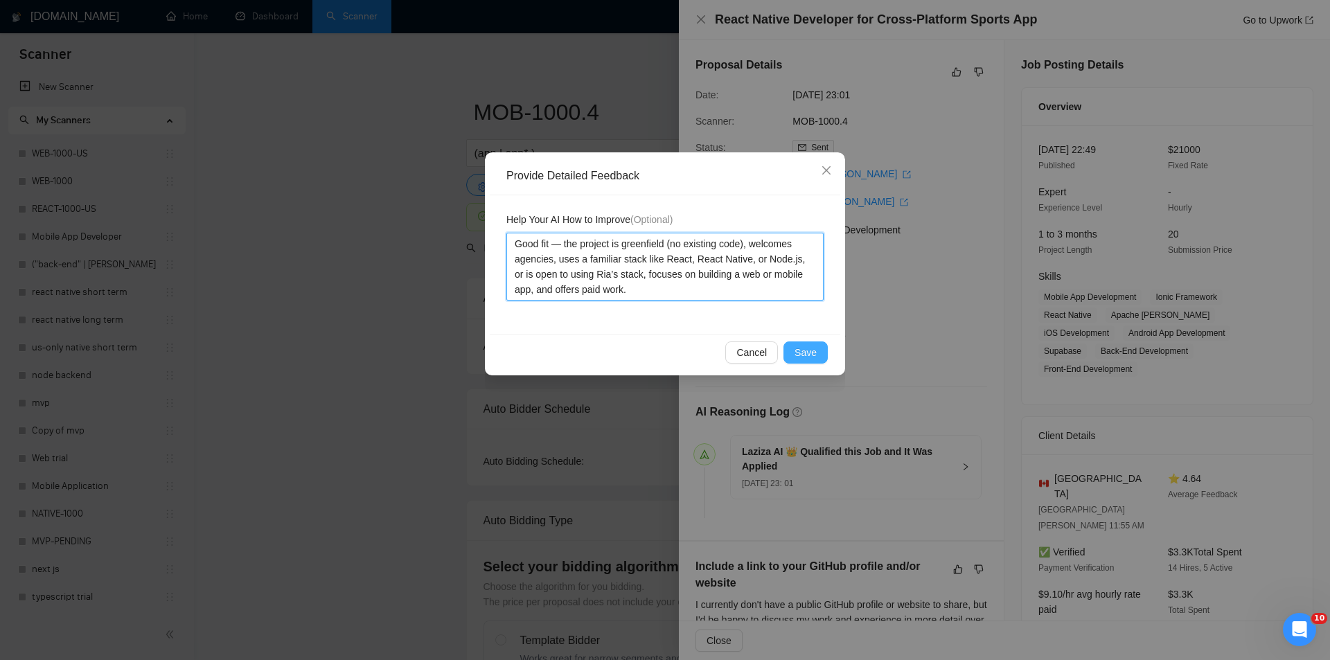
type textarea "Good fit — the project is greenfield (no existing code), welcomes agencies, use…"
click at [798, 349] on span "Save" at bounding box center [806, 352] width 22 height 15
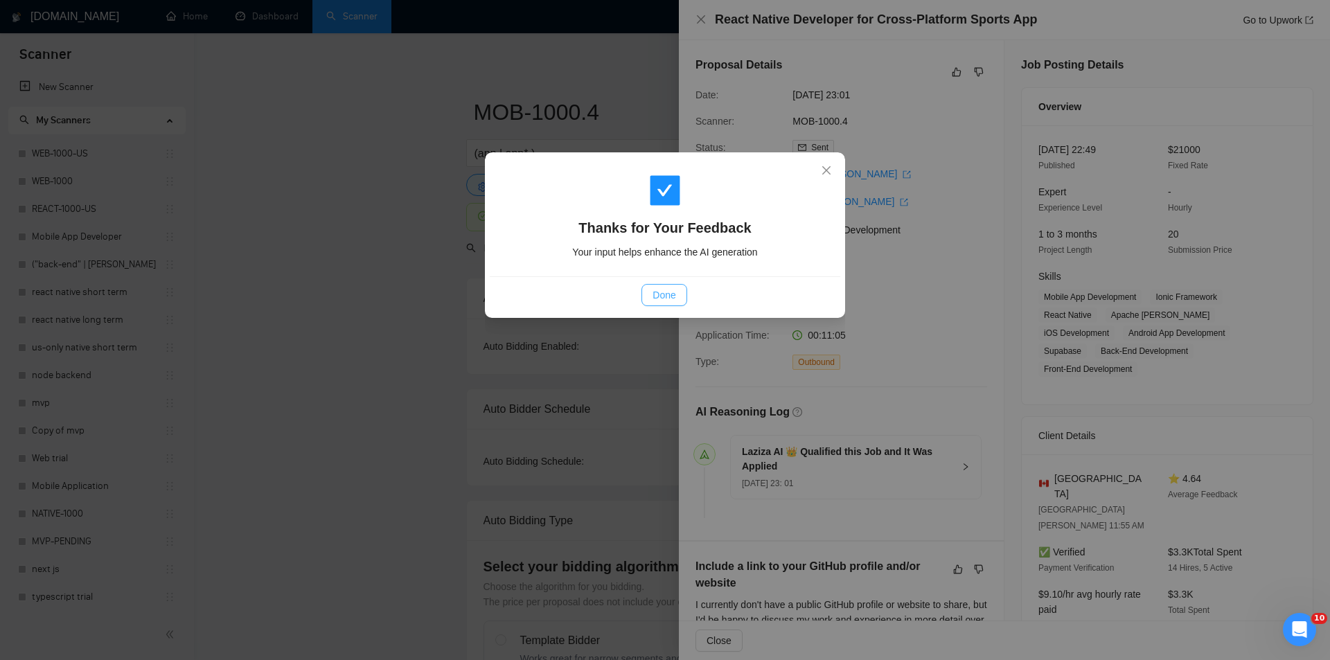
click at [664, 299] on span "Done" at bounding box center [664, 295] width 23 height 15
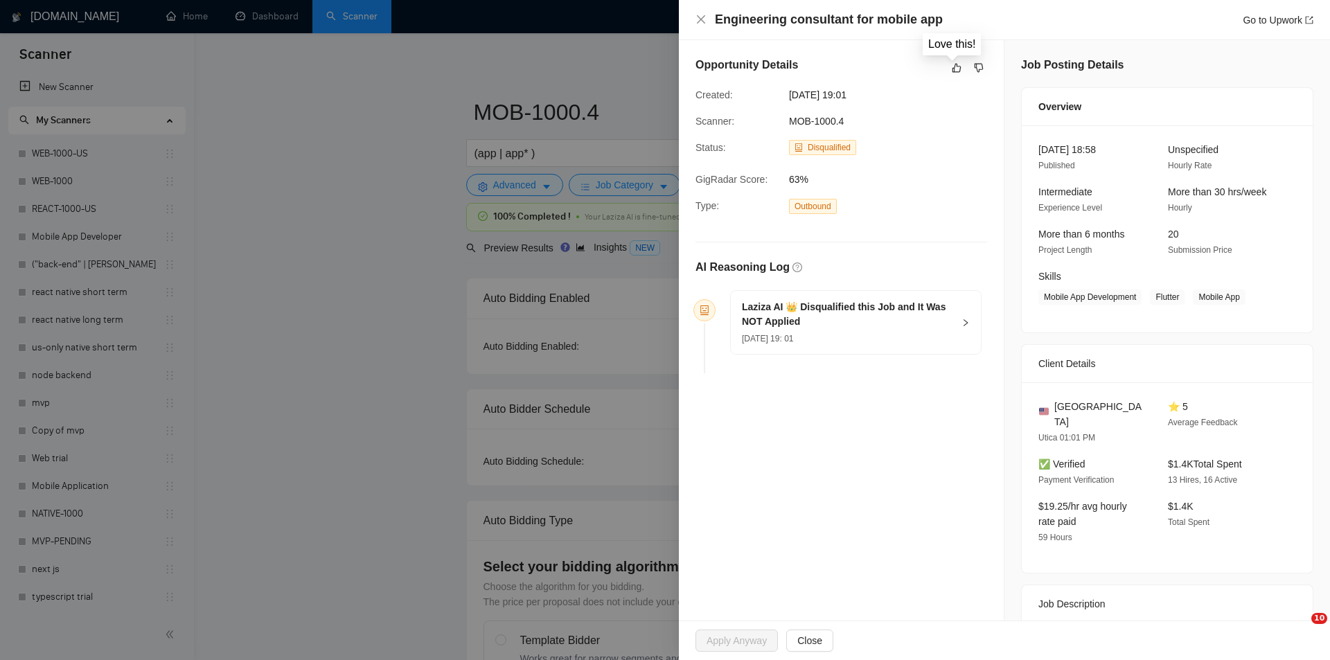
click at [952, 65] on icon "like" at bounding box center [957, 67] width 10 height 11
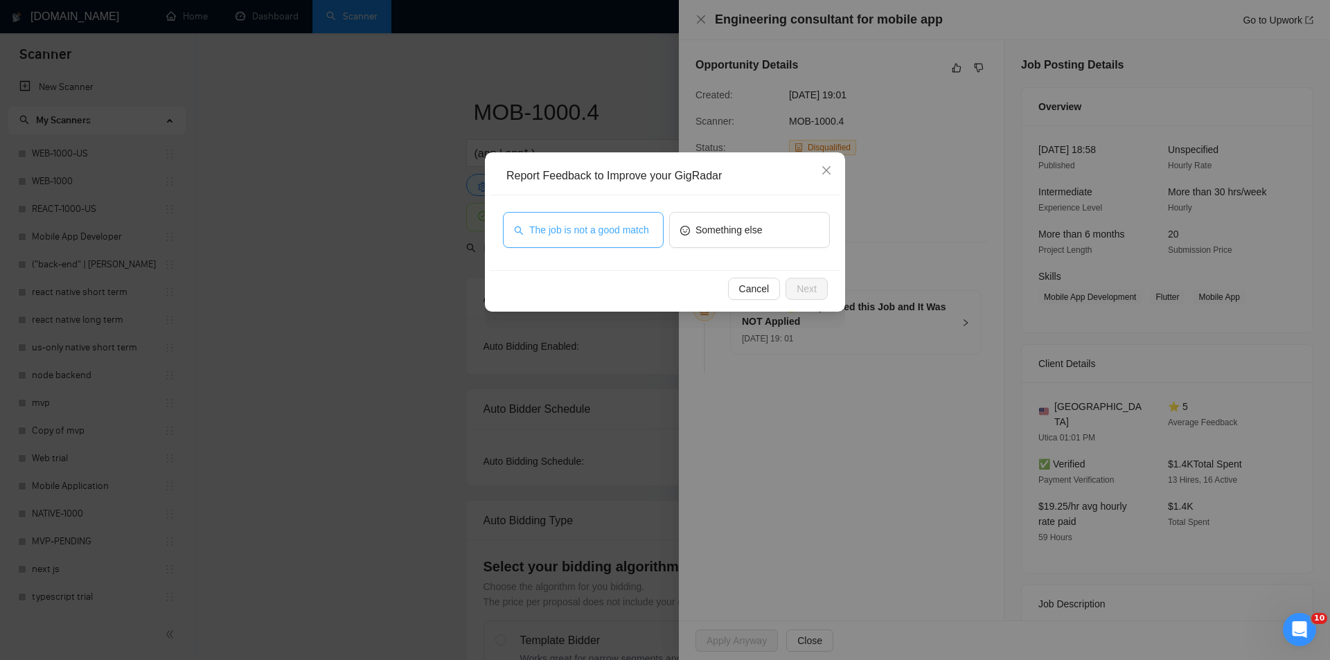
click at [589, 219] on button "The job is not a good match" at bounding box center [583, 230] width 161 height 36
click at [823, 287] on button "Next" at bounding box center [807, 289] width 42 height 22
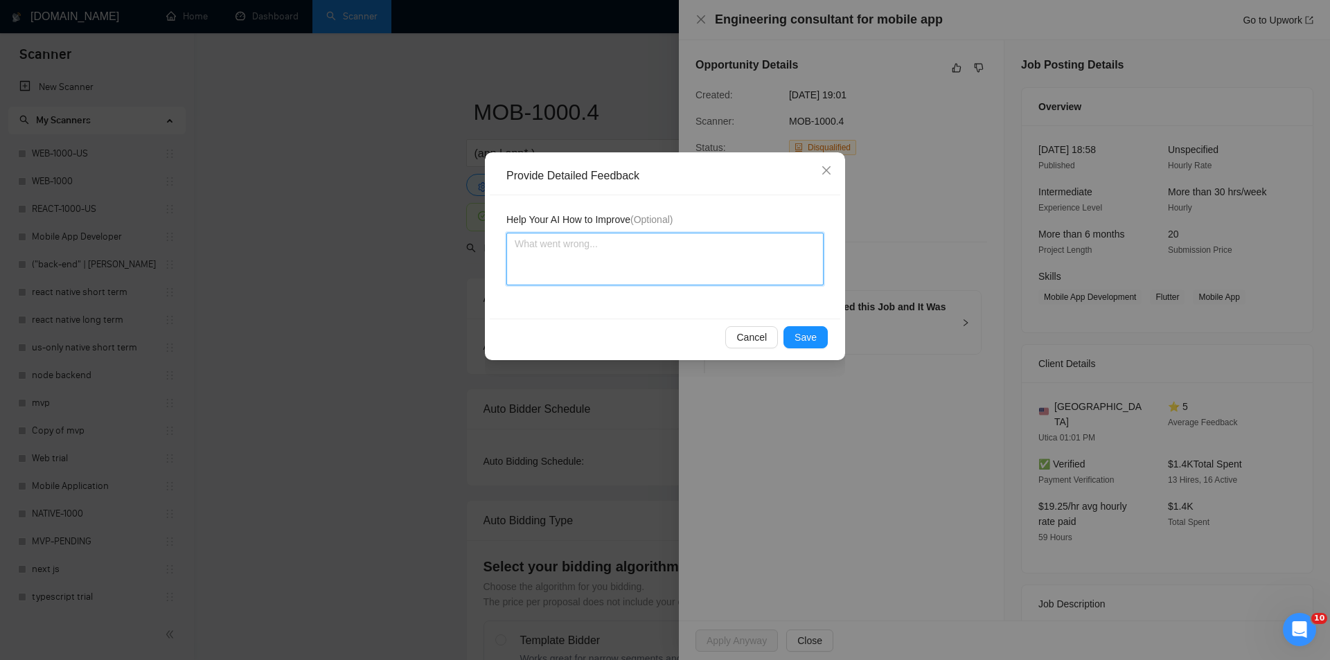
click at [739, 255] on textarea at bounding box center [665, 259] width 317 height 53
paste textarea "Not a fit — this project has been disqualified for other reasons. Example: "The…"
type textarea "Not a fit — this project has been disqualified for other reasons. Example: "The…"
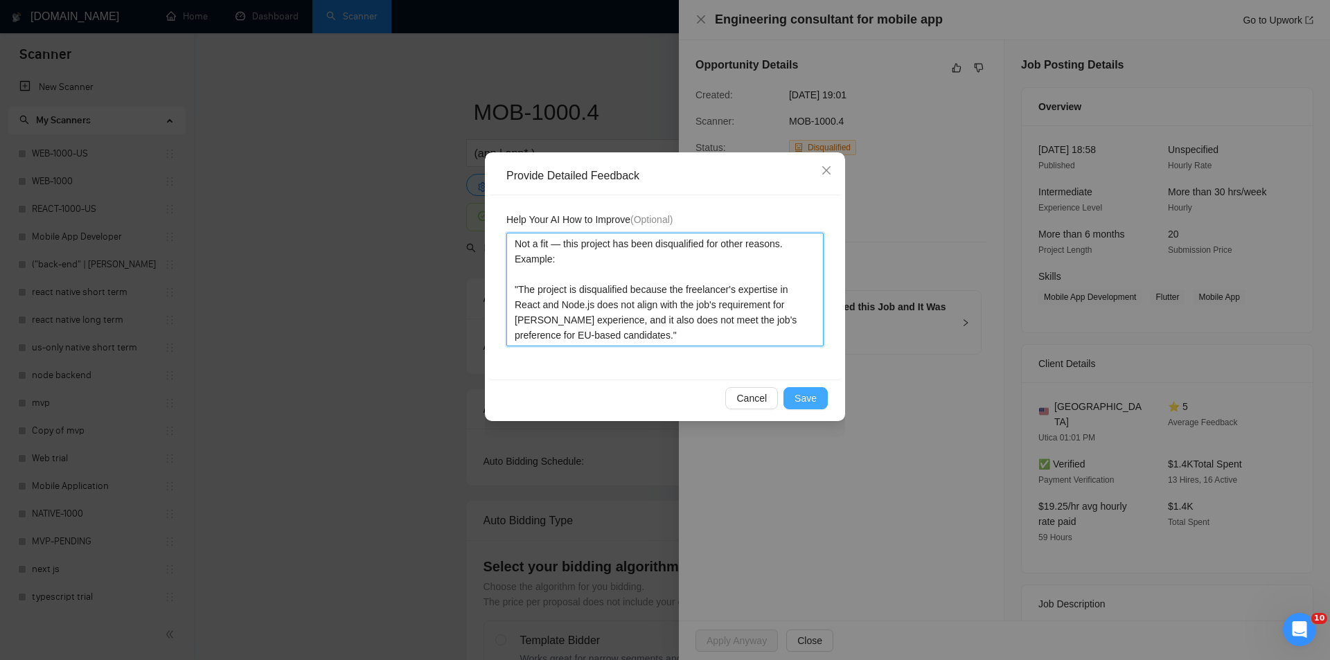
type textarea "Not a fit — this project has been disqualified for other reasons. Example: "The…"
drag, startPoint x: 813, startPoint y: 396, endPoint x: 742, endPoint y: 355, distance: 82.3
click at [813, 396] on span "Save" at bounding box center [806, 398] width 22 height 15
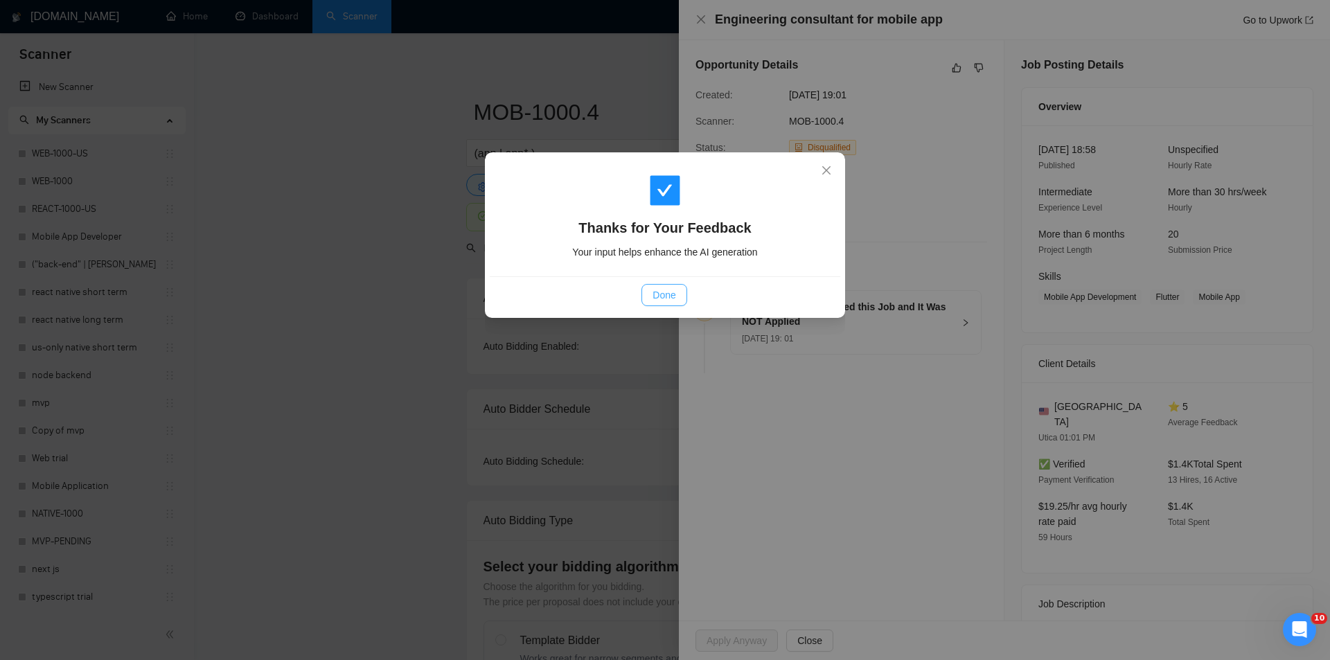
click at [667, 294] on span "Done" at bounding box center [664, 295] width 23 height 15
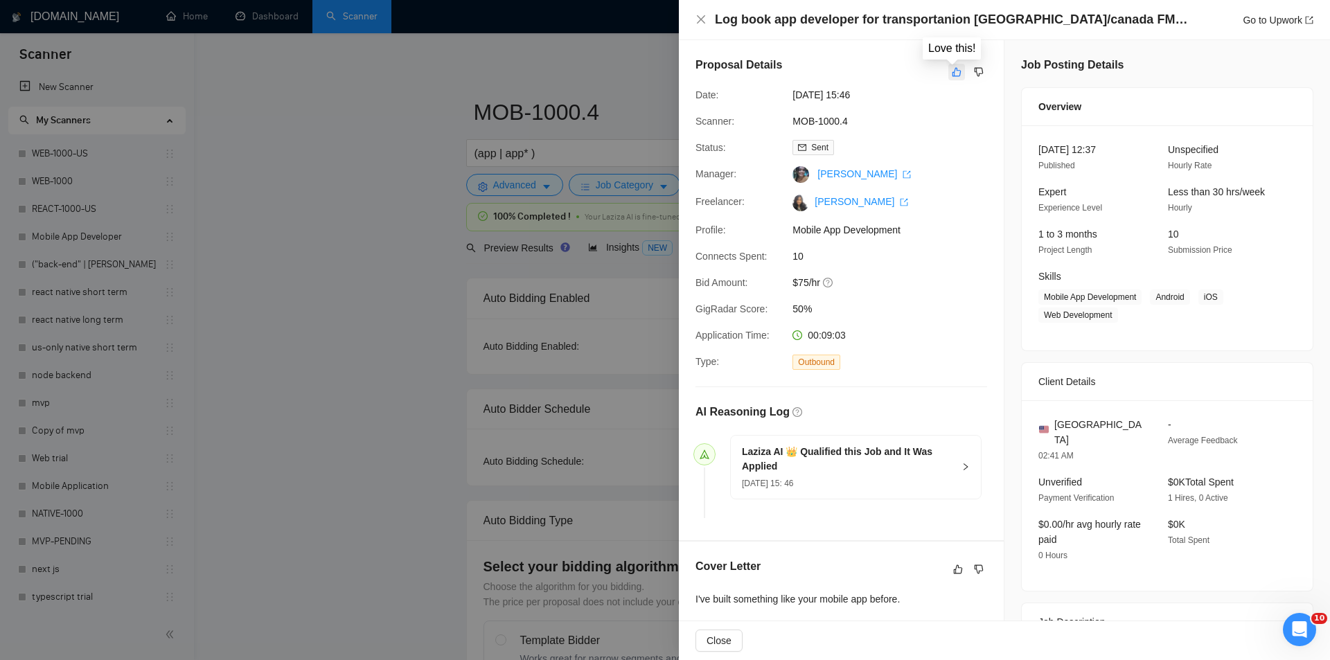
click at [952, 73] on icon "like" at bounding box center [957, 72] width 10 height 11
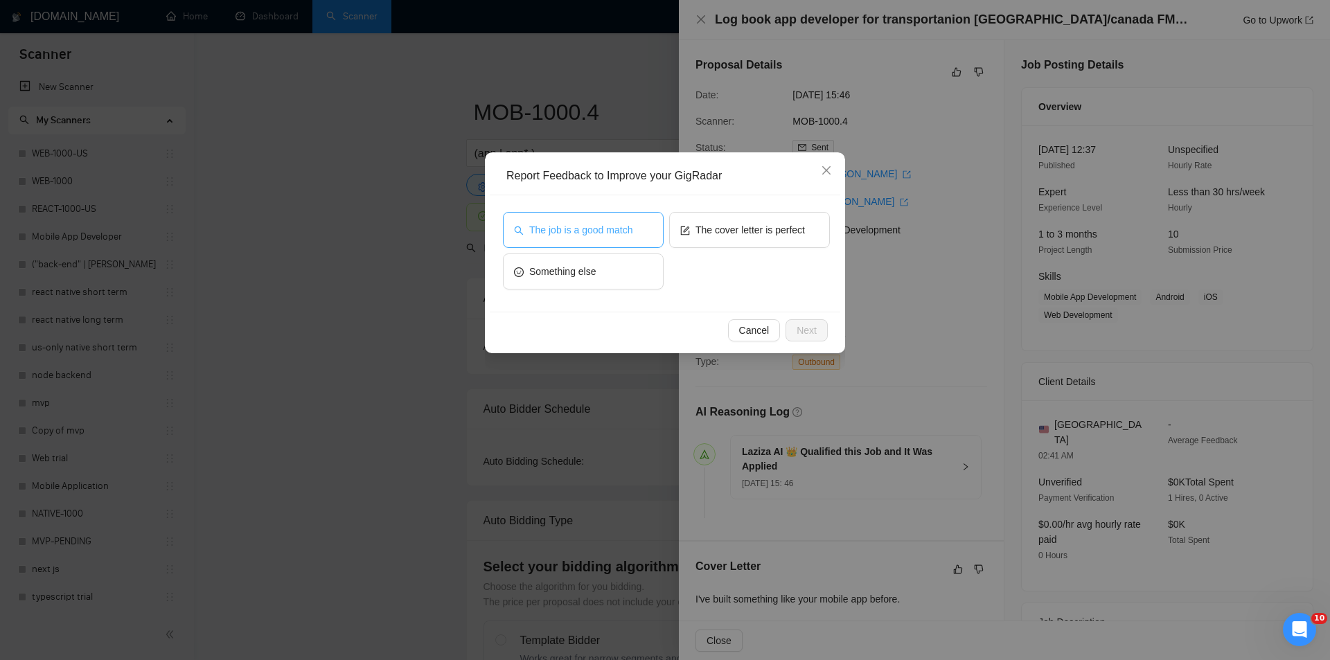
click at [617, 231] on span "The job is a good match" at bounding box center [580, 229] width 103 height 15
drag, startPoint x: 811, startPoint y: 331, endPoint x: 780, endPoint y: 315, distance: 35.3
click at [809, 332] on span "Next" at bounding box center [807, 330] width 20 height 15
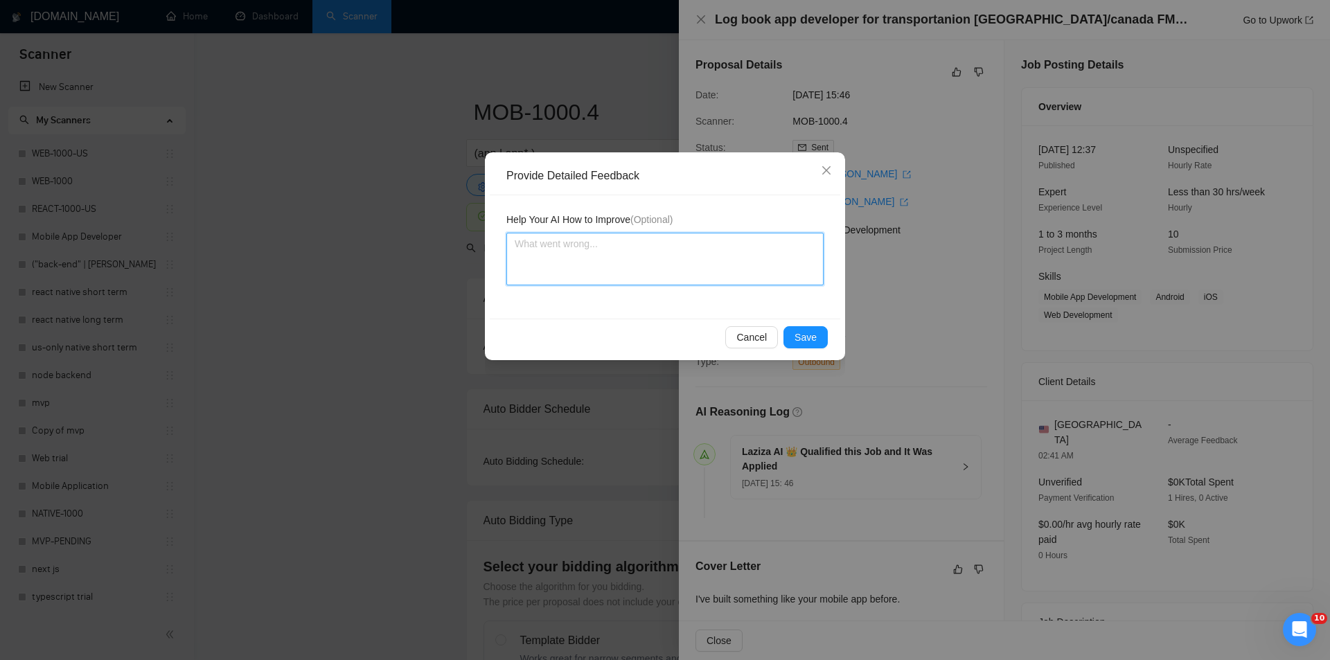
click at [732, 273] on textarea at bounding box center [665, 259] width 317 height 53
paste textarea "Good fit — the project is greenfield (no existing code), welcomes agencies, use…"
type textarea "Good fit — the project is greenfield (no existing code), welcomes agencies, use…"
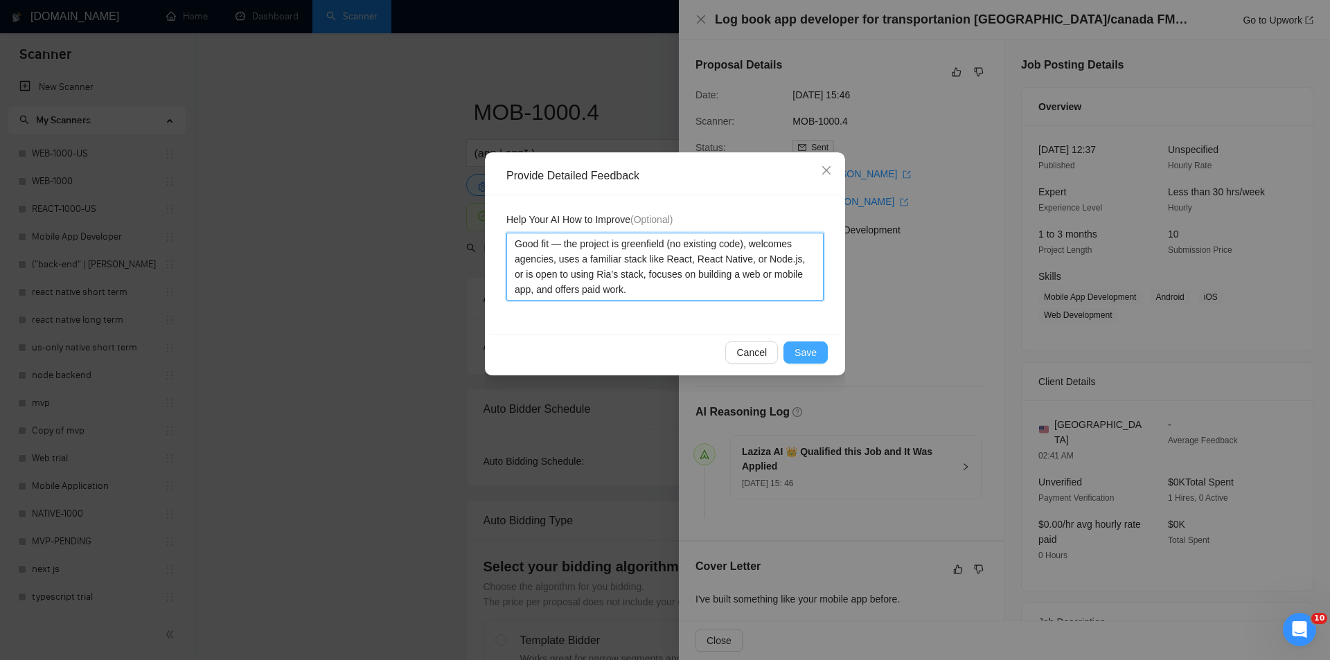
type textarea "Good fit — the project is greenfield (no existing code), welcomes agencies, use…"
drag, startPoint x: 823, startPoint y: 350, endPoint x: 791, endPoint y: 342, distance: 33.6
click at [818, 351] on button "Save" at bounding box center [806, 353] width 44 height 22
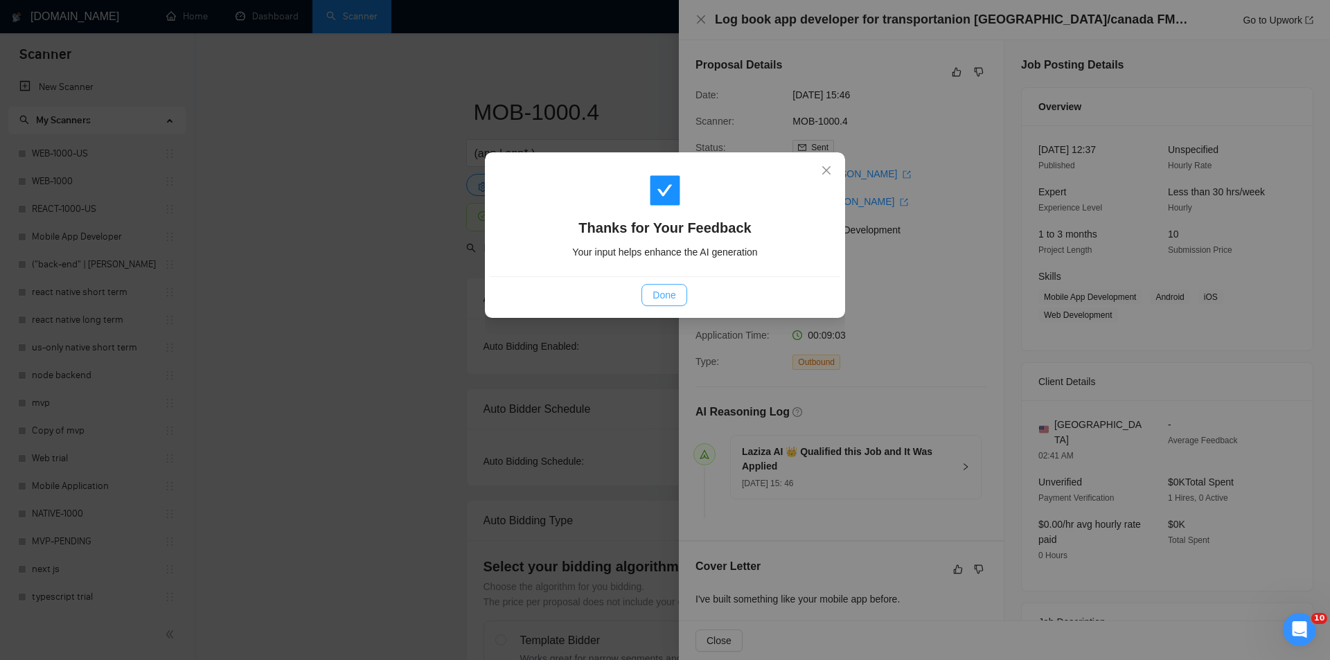
click at [660, 296] on span "Done" at bounding box center [664, 295] width 23 height 15
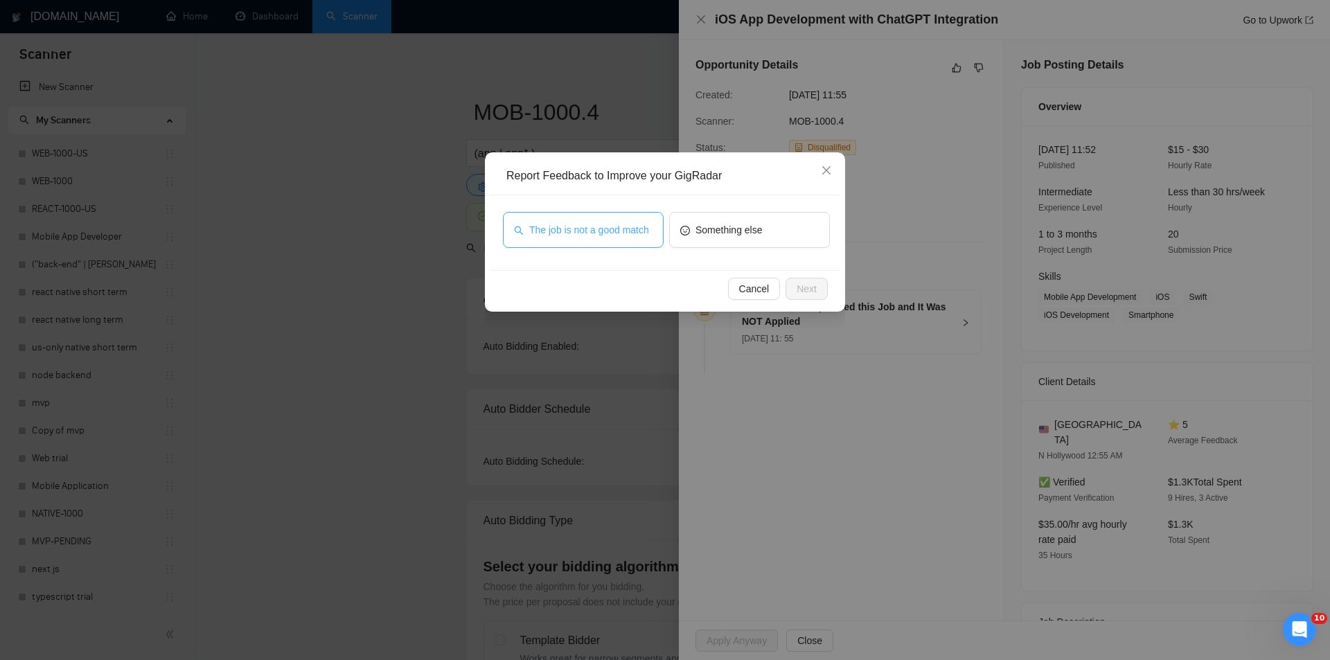
click at [551, 236] on span "The job is not a good match" at bounding box center [589, 229] width 120 height 15
click at [800, 286] on span "Next" at bounding box center [807, 288] width 20 height 15
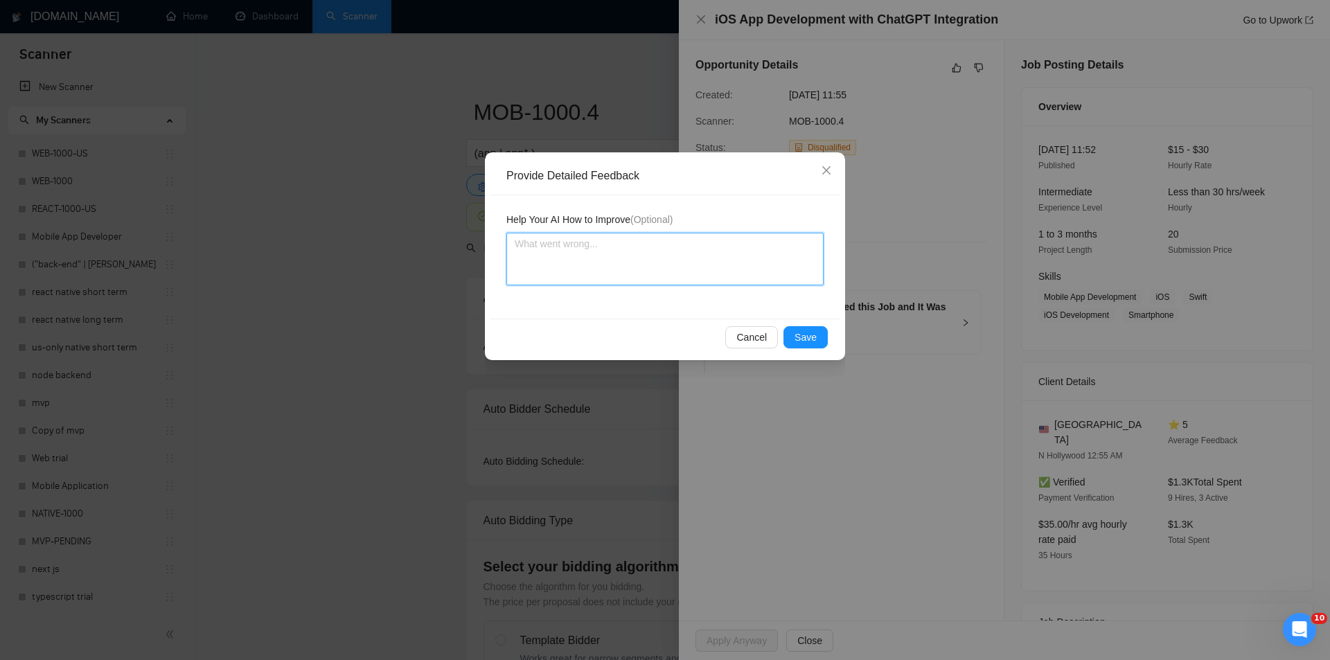
click at [712, 256] on textarea at bounding box center [665, 259] width 317 height 53
paste textarea "Not a fit — this project has been disqualified for other reasons. Example: "The…"
type textarea "Not a fit — this project has been disqualified for other reasons. Example: "The…"
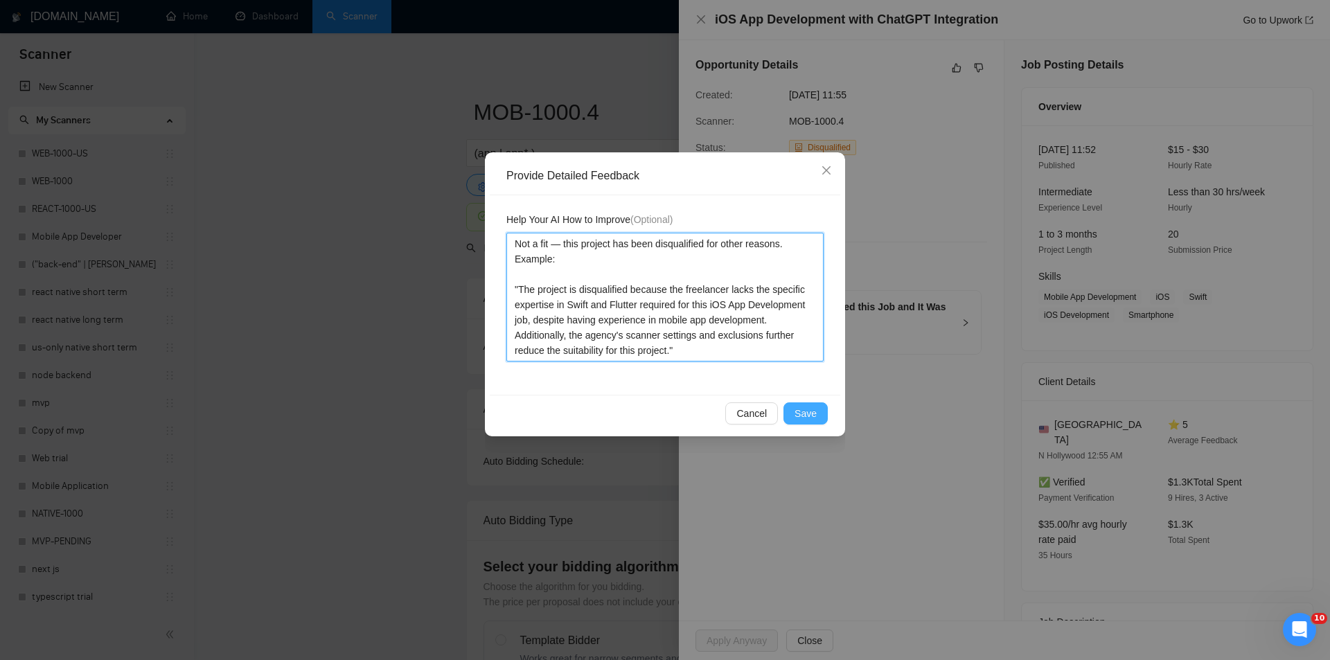
type textarea "Not a fit — this project has been disqualified for other reasons. Example: "The…"
click at [808, 410] on span "Save" at bounding box center [806, 413] width 22 height 15
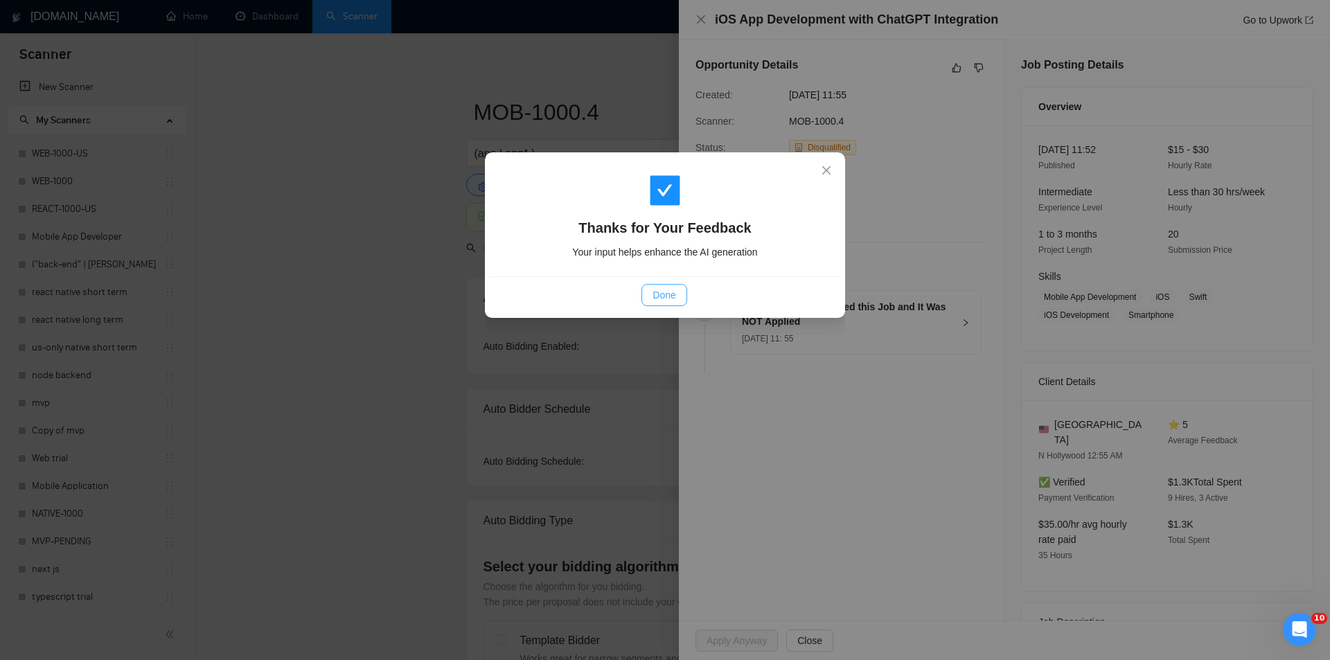
click at [665, 295] on span "Done" at bounding box center [664, 295] width 23 height 15
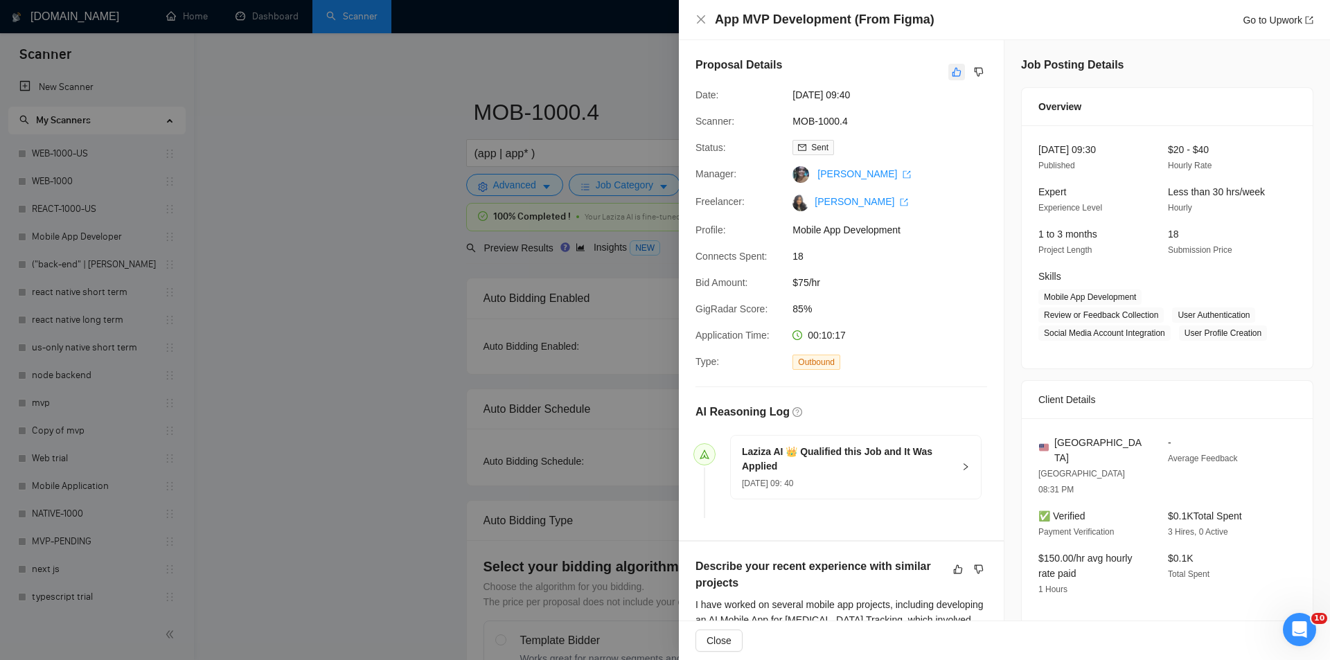
click at [955, 71] on icon "like" at bounding box center [957, 72] width 10 height 11
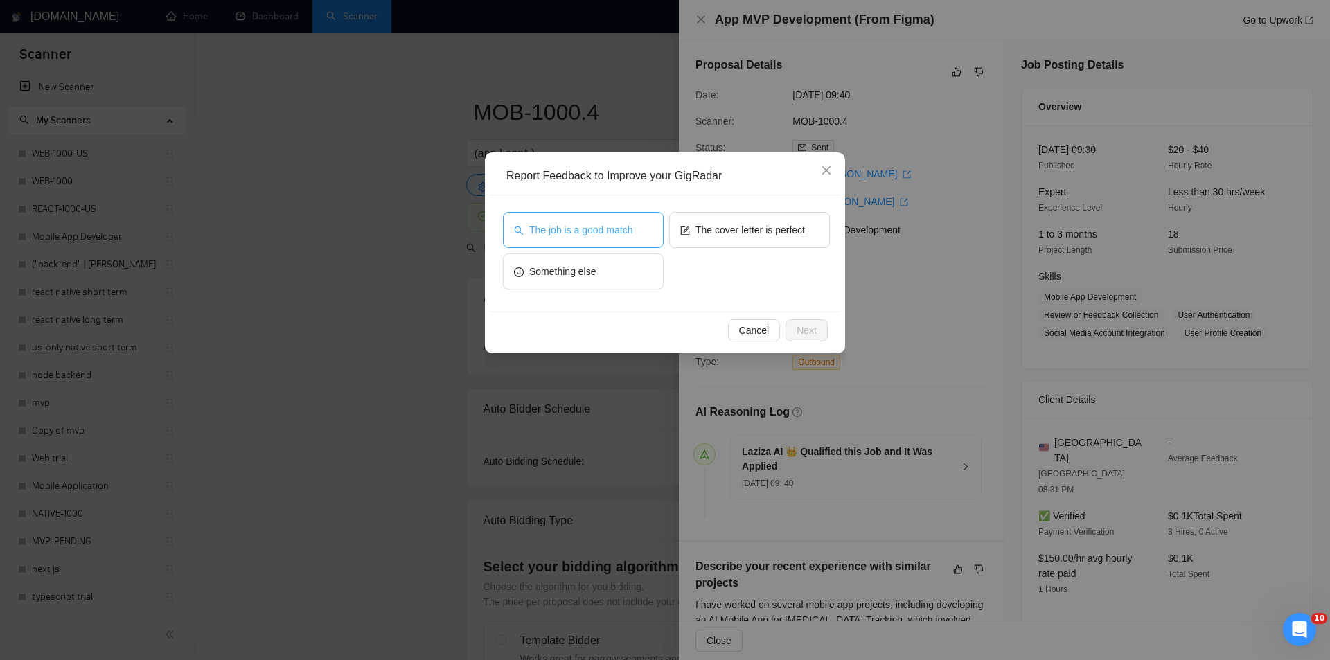
click at [606, 221] on button "The job is a good match" at bounding box center [583, 230] width 161 height 36
click at [812, 330] on button "Next" at bounding box center [807, 330] width 42 height 22
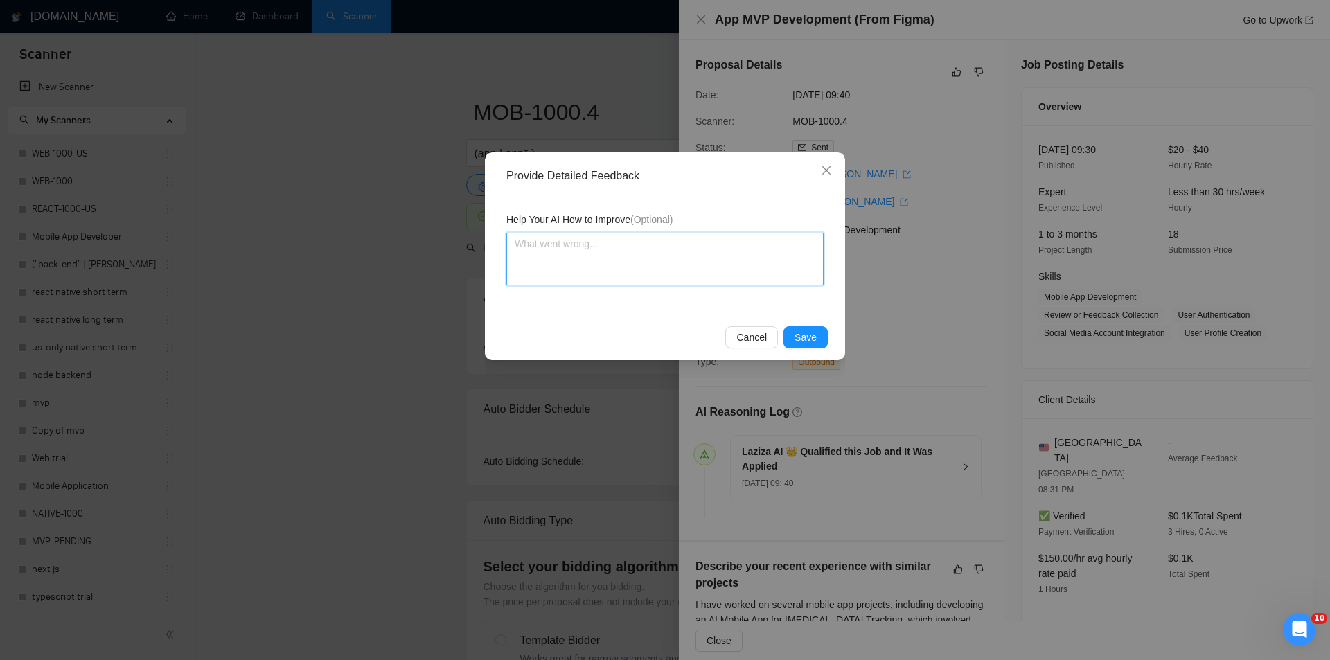
click at [705, 273] on textarea at bounding box center [665, 259] width 317 height 53
paste textarea "Good fit — the project is greenfield (no existing code), welcomes agencies, use…"
type textarea "Good fit — the project is greenfield (no existing code), welcomes agencies, use…"
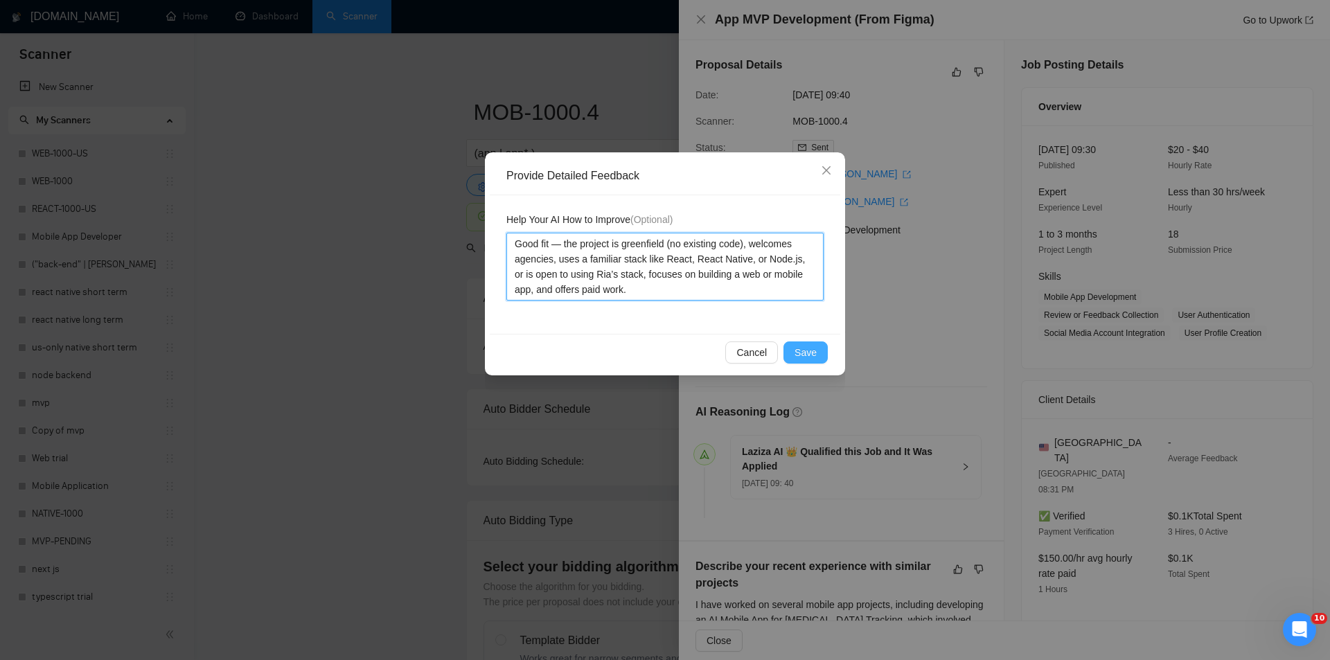
type textarea "Good fit — the project is greenfield (no existing code), welcomes agencies, use…"
click at [815, 356] on span "Save" at bounding box center [806, 352] width 22 height 15
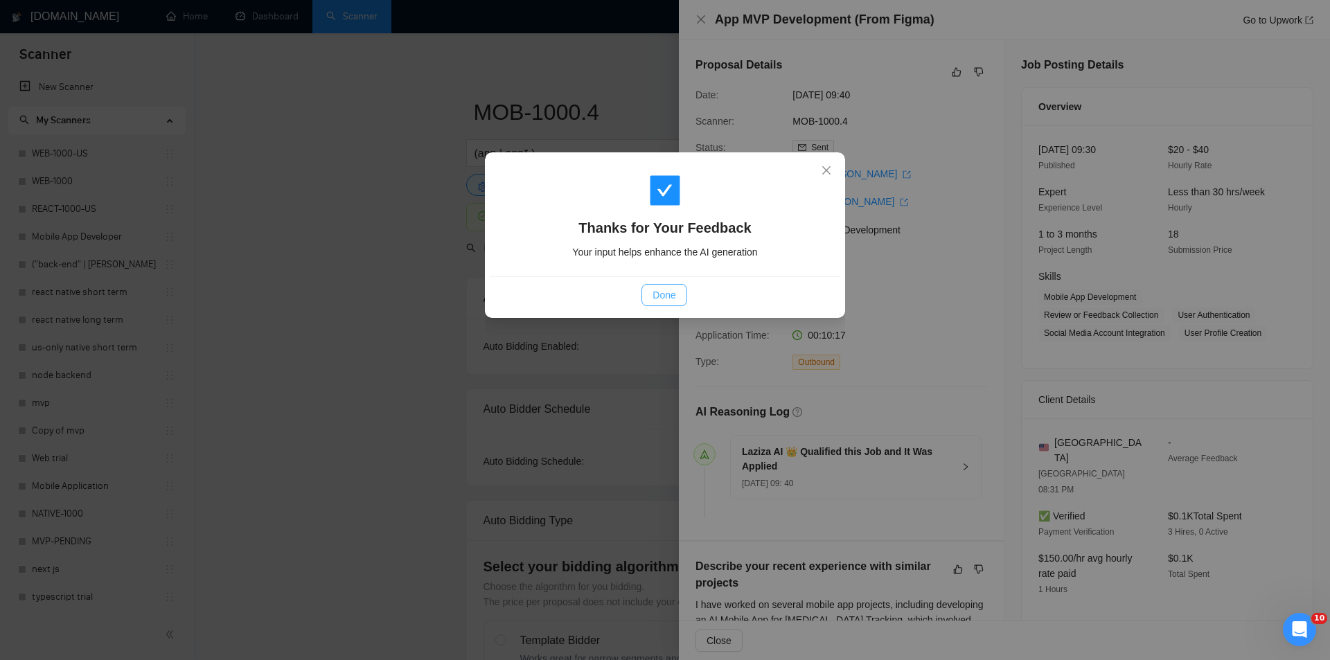
click at [669, 299] on span "Done" at bounding box center [664, 295] width 23 height 15
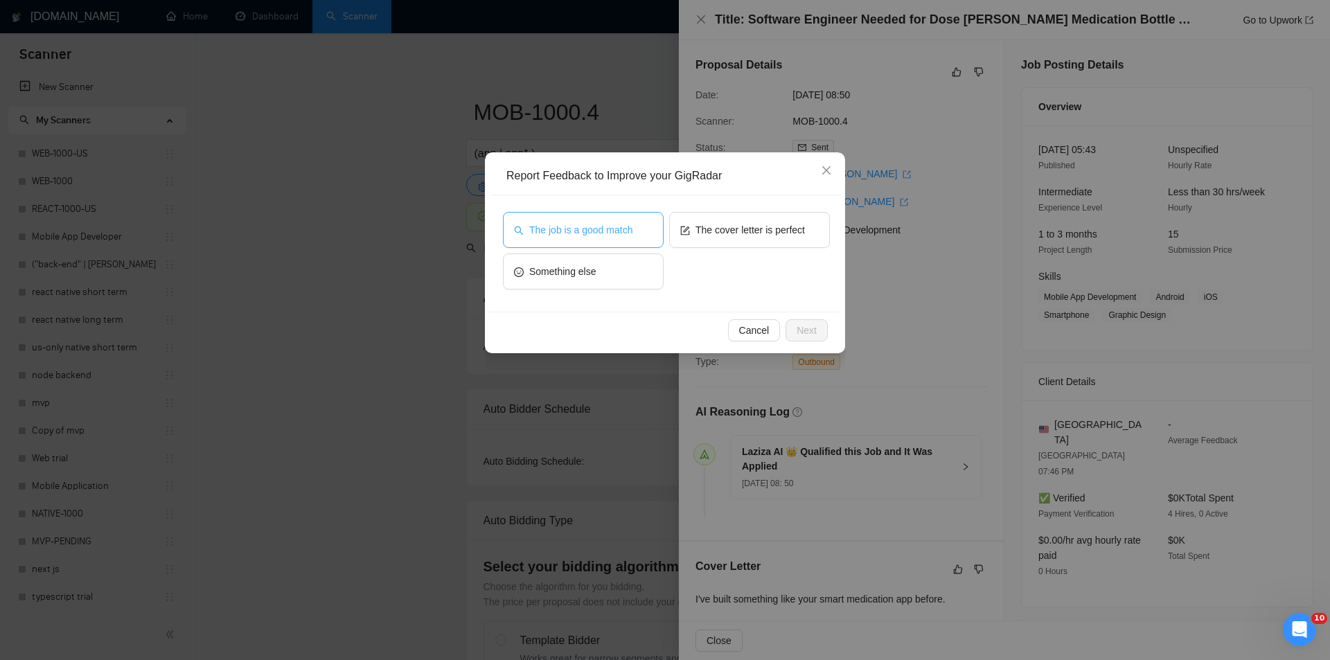
click at [624, 227] on span "The job is a good match" at bounding box center [580, 229] width 103 height 15
click at [816, 328] on span "Next" at bounding box center [807, 330] width 20 height 15
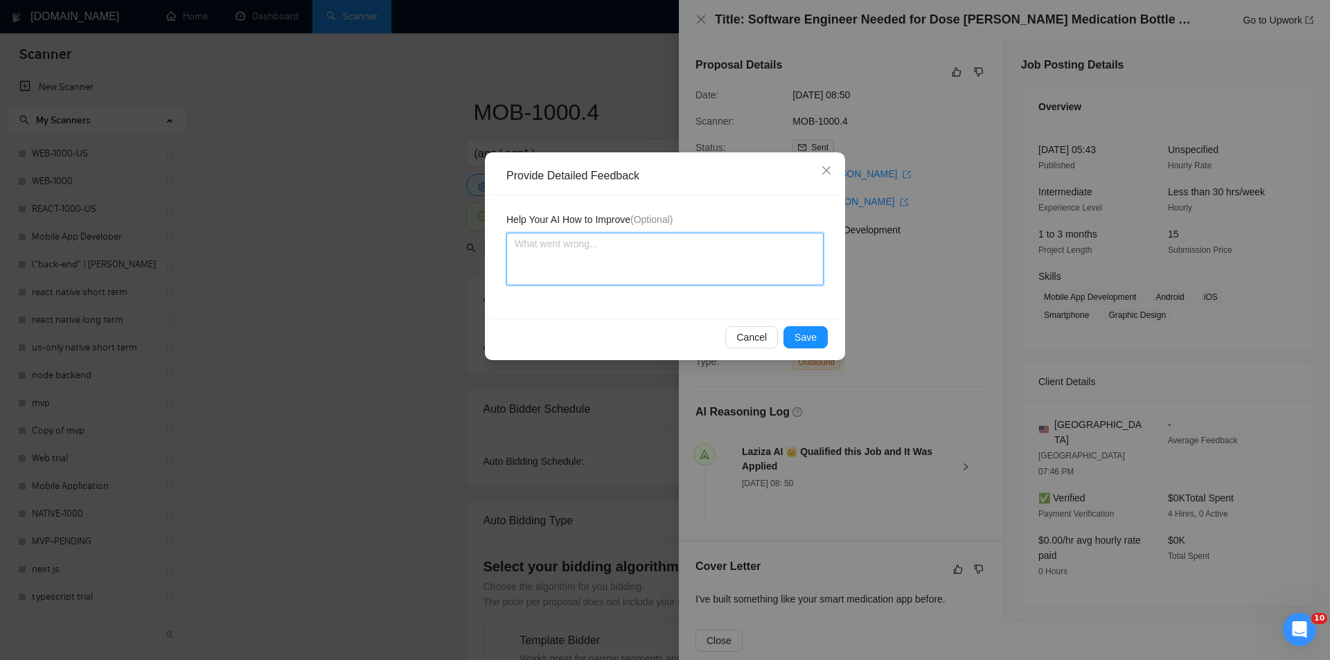
click at [648, 274] on textarea at bounding box center [665, 259] width 317 height 53
paste textarea "Good fit — the project is greenfield (no existing code), welcomes agencies, use…"
type textarea "Good fit — the project is greenfield (no existing code), welcomes agencies, use…"
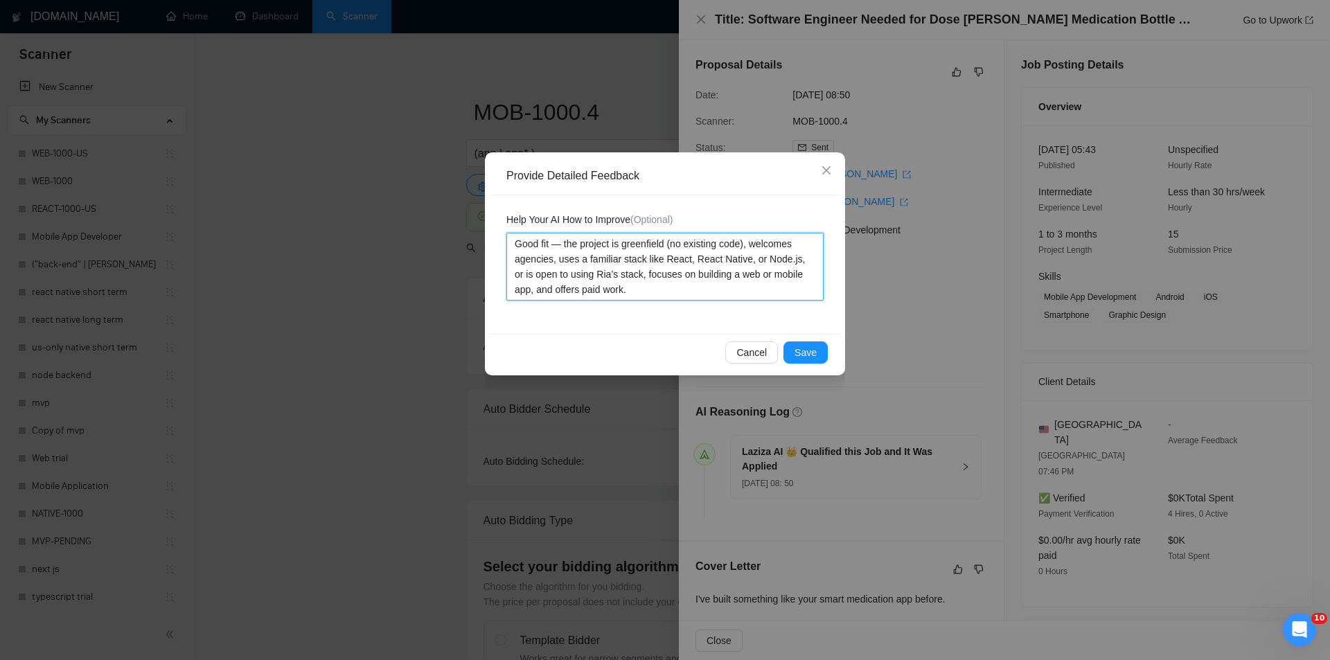
type textarea "Good fit — the project is greenfield (no existing code), welcomes agencies, use…"
click at [809, 351] on span "Save" at bounding box center [806, 352] width 22 height 15
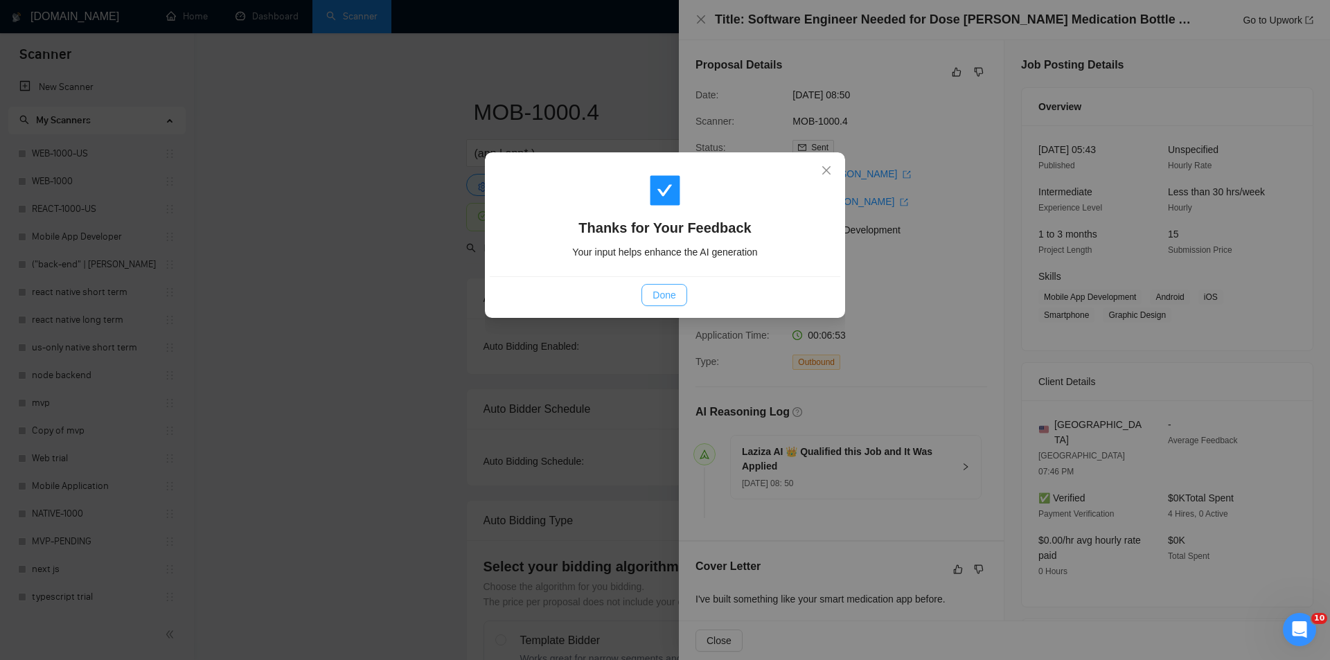
click at [676, 298] on button "Done" at bounding box center [664, 295] width 45 height 22
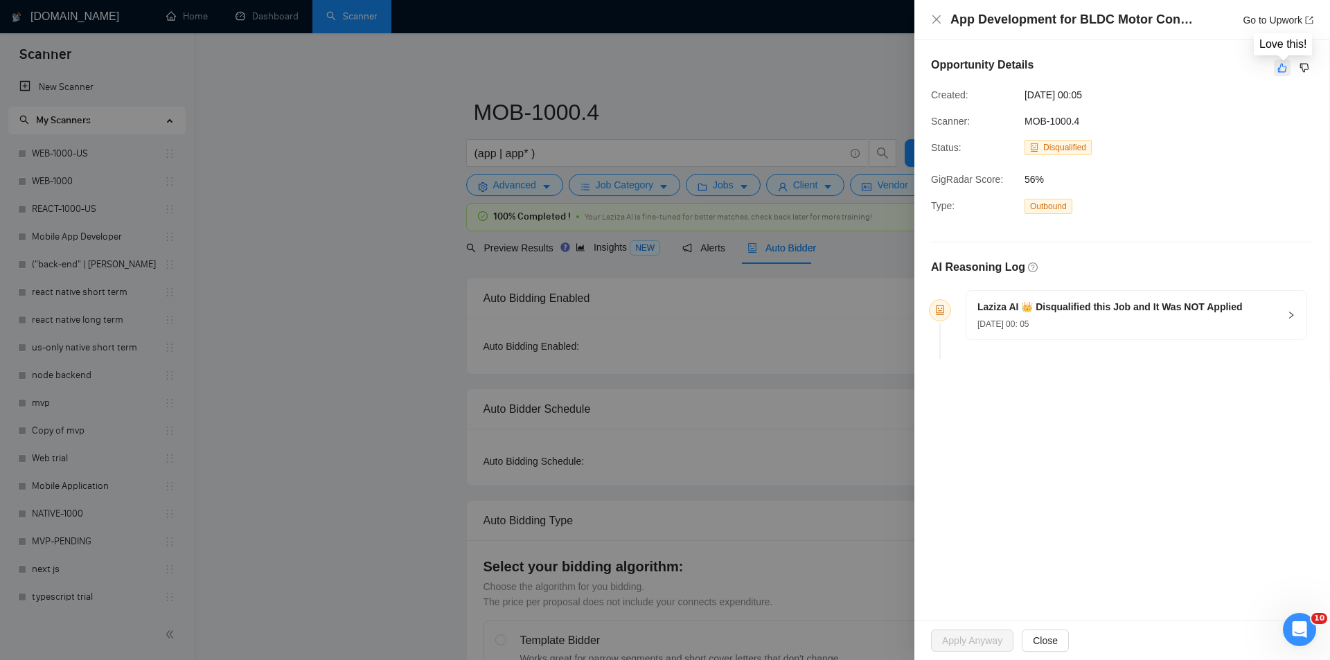
click at [1283, 68] on icon "like" at bounding box center [1283, 67] width 10 height 11
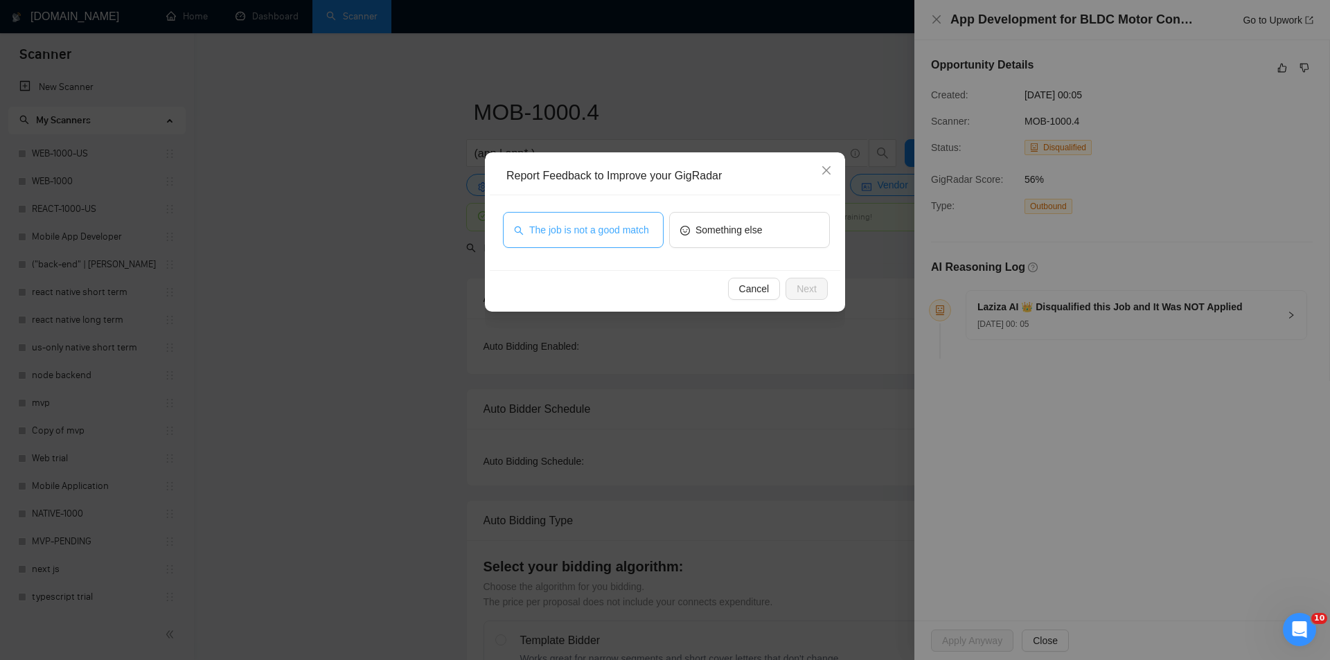
click at [549, 231] on span "The job is not a good match" at bounding box center [589, 229] width 120 height 15
click at [812, 282] on span "Next" at bounding box center [807, 288] width 20 height 15
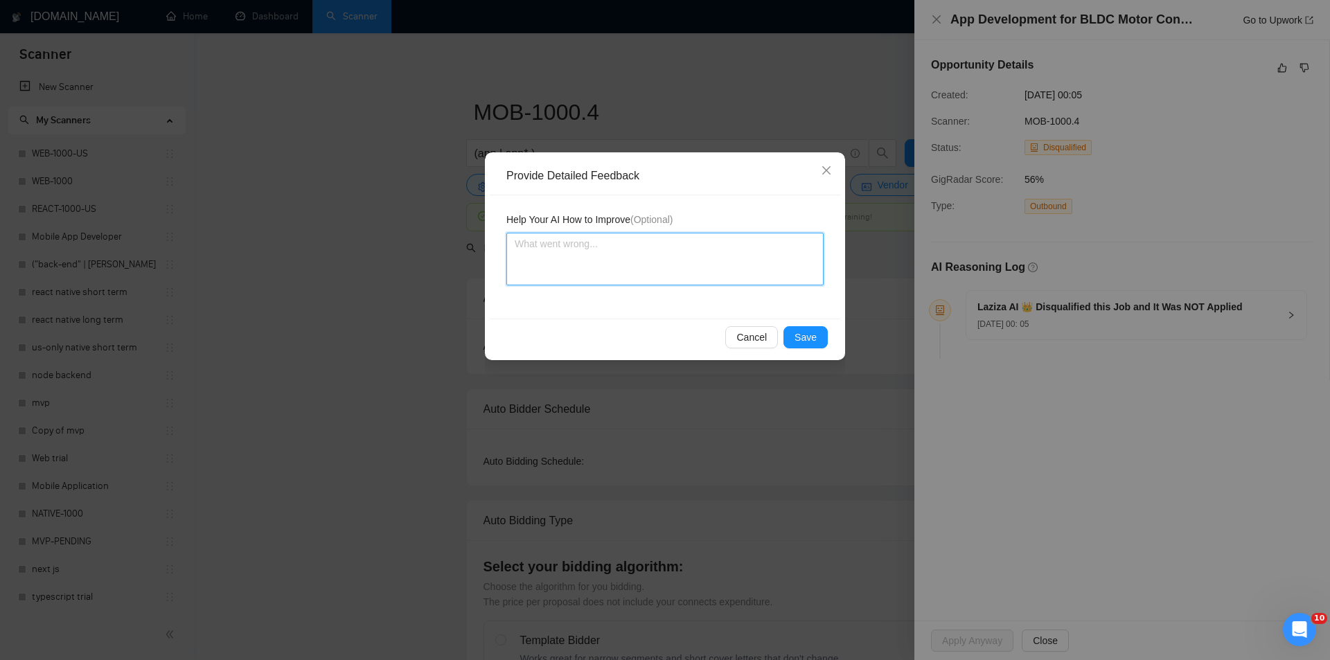
click at [692, 243] on textarea at bounding box center [665, 259] width 317 height 53
paste textarea "Not a fit — this project has been disqualified for other reasons. Example: "The…"
type textarea "Not a fit — this project has been disqualified for other reasons. Example: "The…"
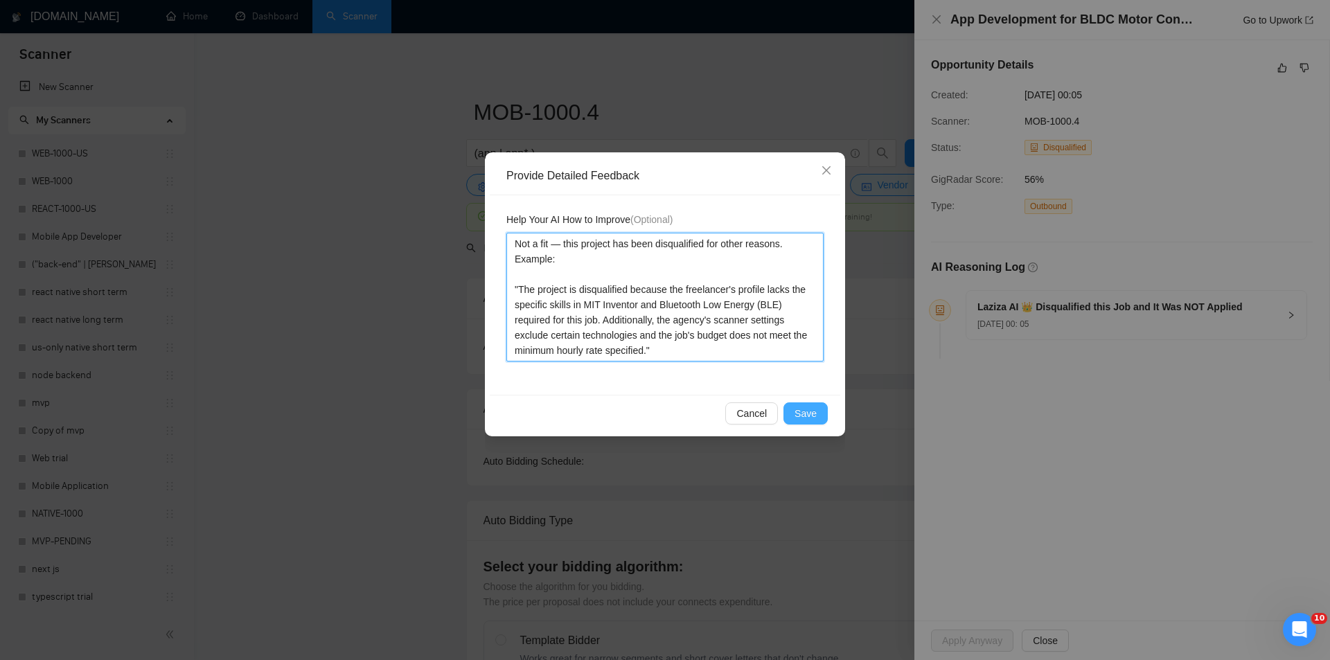
type textarea "Not a fit — this project has been disqualified for other reasons. Example: "The…"
click at [809, 403] on button "Save" at bounding box center [806, 414] width 44 height 22
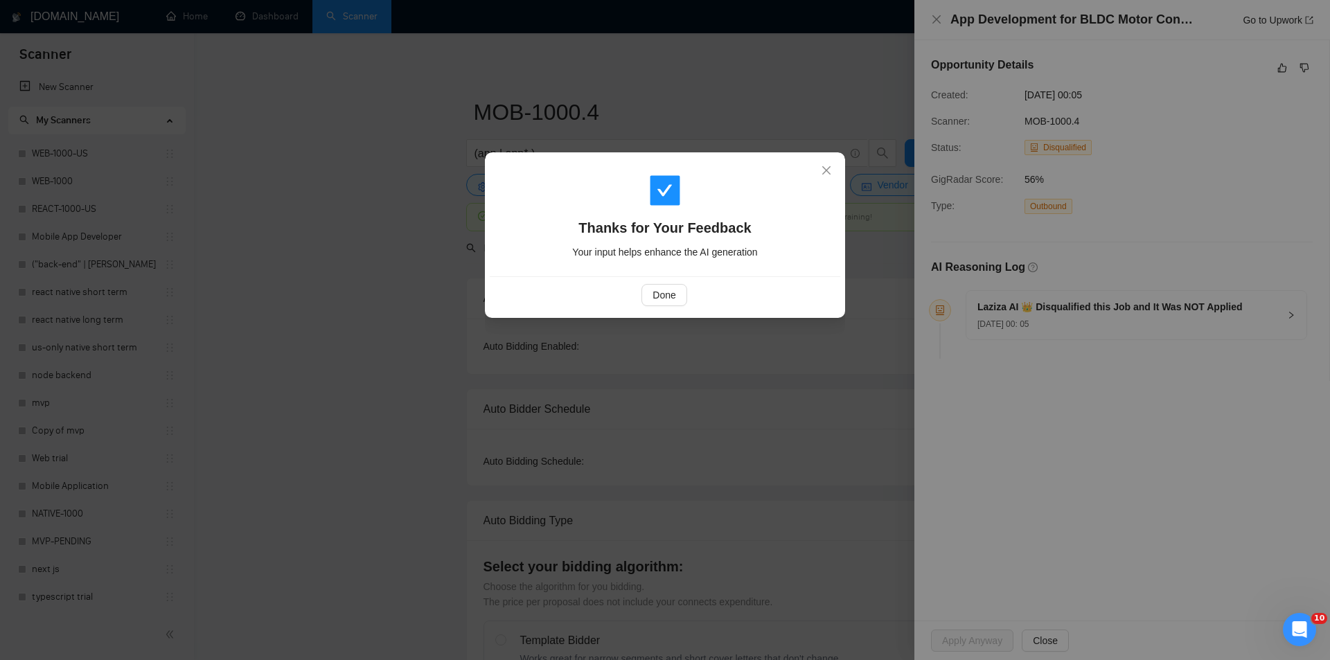
click at [668, 283] on div "Done" at bounding box center [665, 294] width 351 height 37
click at [674, 294] on span "Done" at bounding box center [664, 295] width 23 height 15
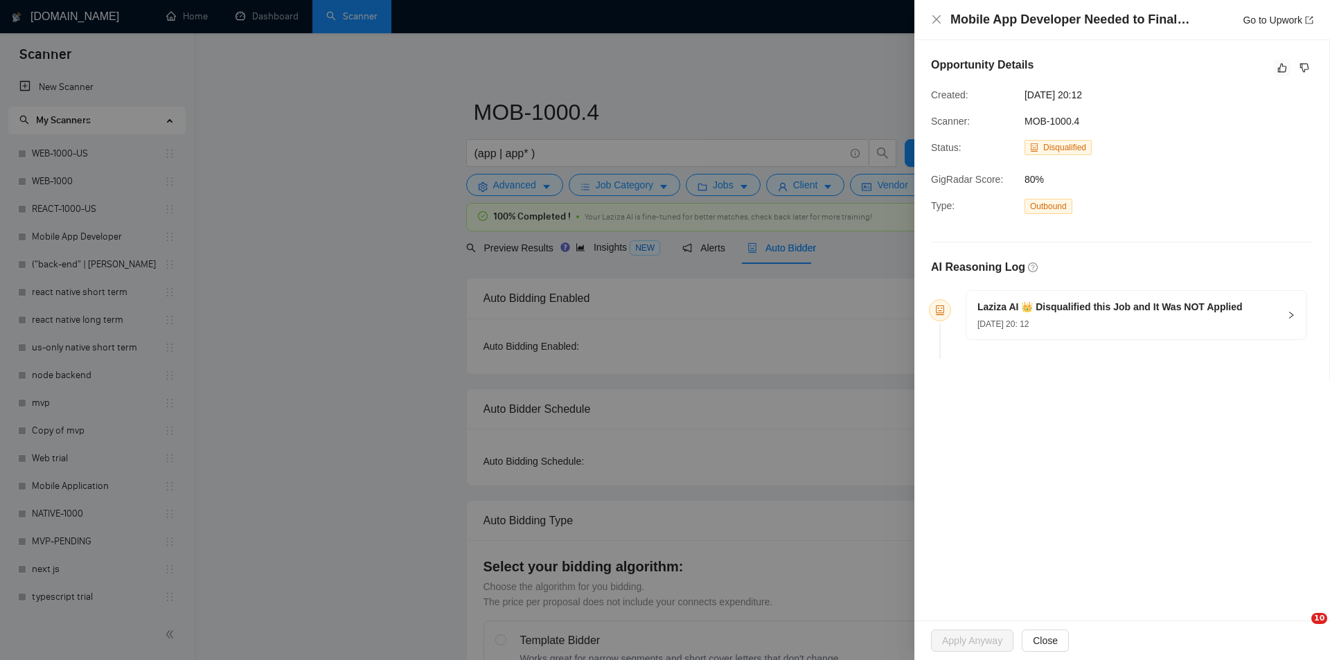
click at [1285, 73] on icon "like" at bounding box center [1283, 67] width 10 height 11
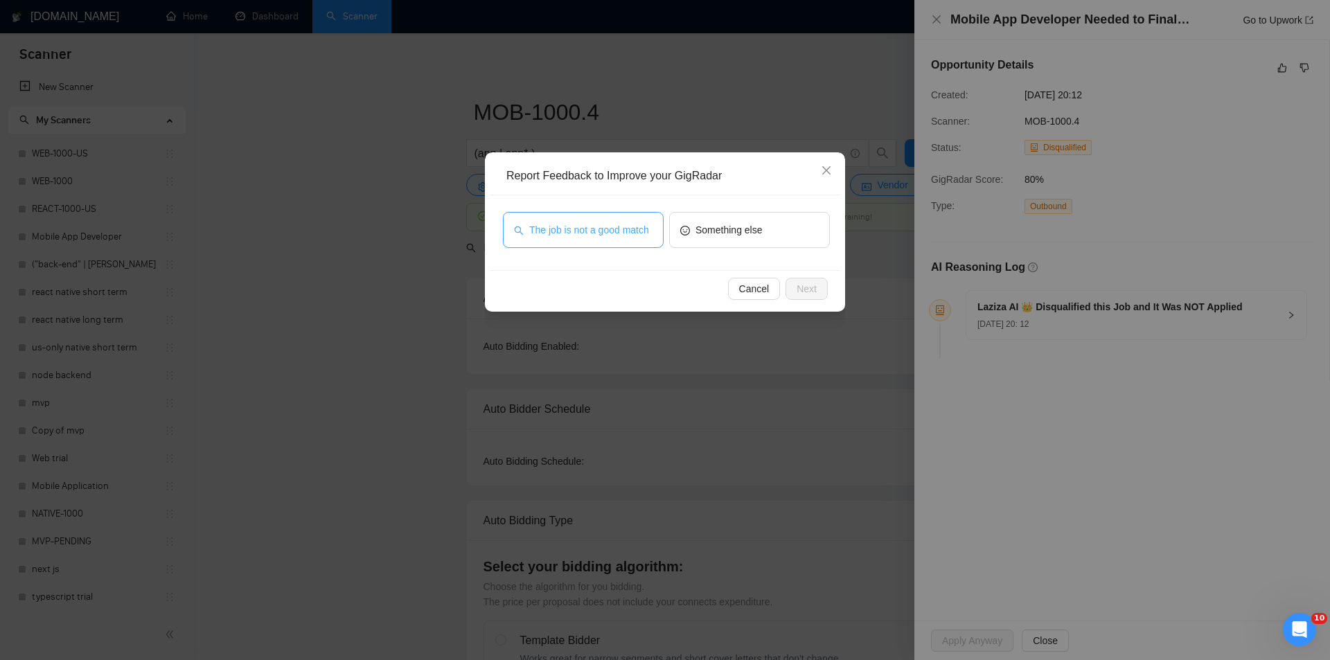
click at [581, 236] on span "The job is not a good match" at bounding box center [589, 229] width 120 height 15
click at [823, 287] on button "Next" at bounding box center [807, 289] width 42 height 22
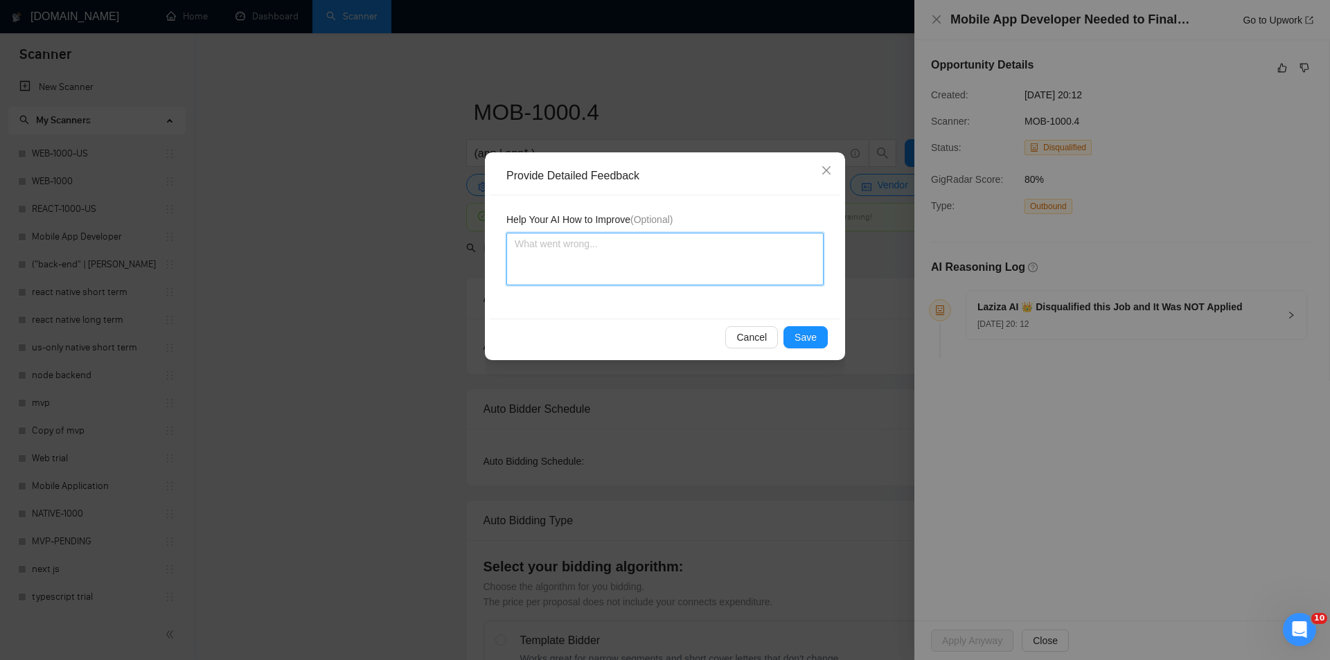
click at [707, 260] on textarea at bounding box center [665, 259] width 317 height 53
paste textarea "Not a fit — this project has been disqualified for other reasons. Example: "The…"
type textarea "Not a fit — this project has been disqualified for other reasons. Example: "The…"
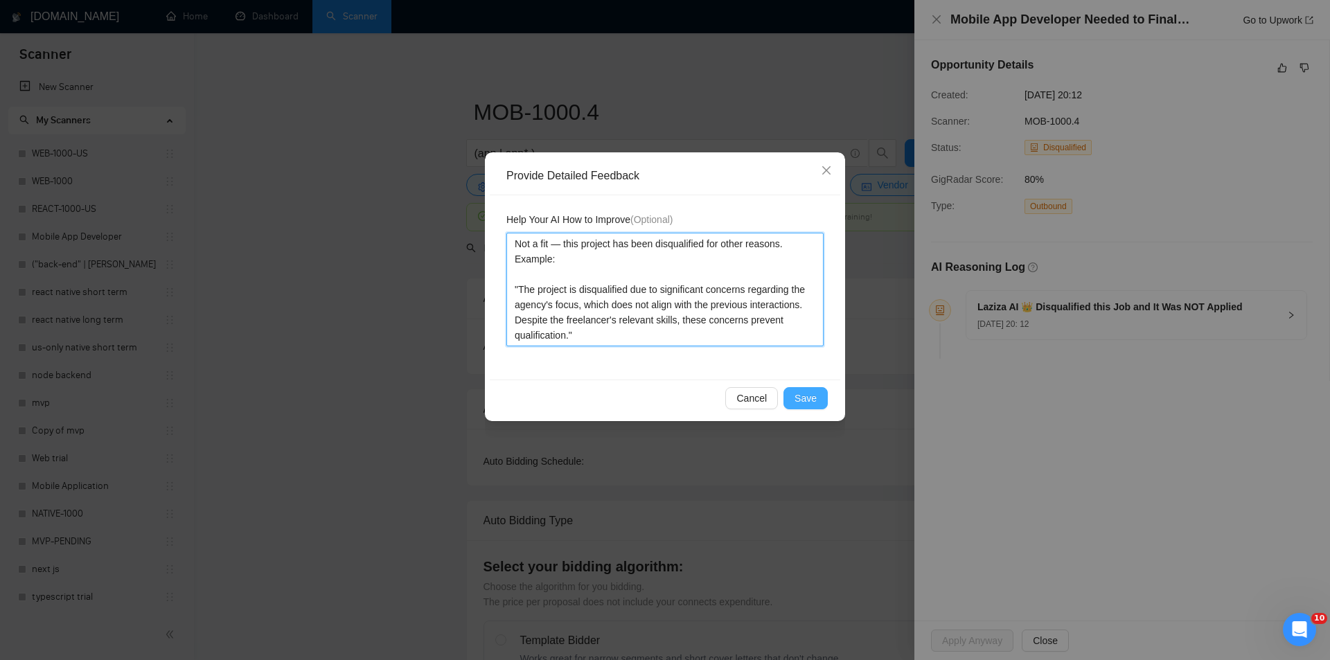
type textarea "Not a fit — this project has been disqualified for other reasons. Example: "The…"
click at [806, 395] on span "Save" at bounding box center [806, 398] width 22 height 15
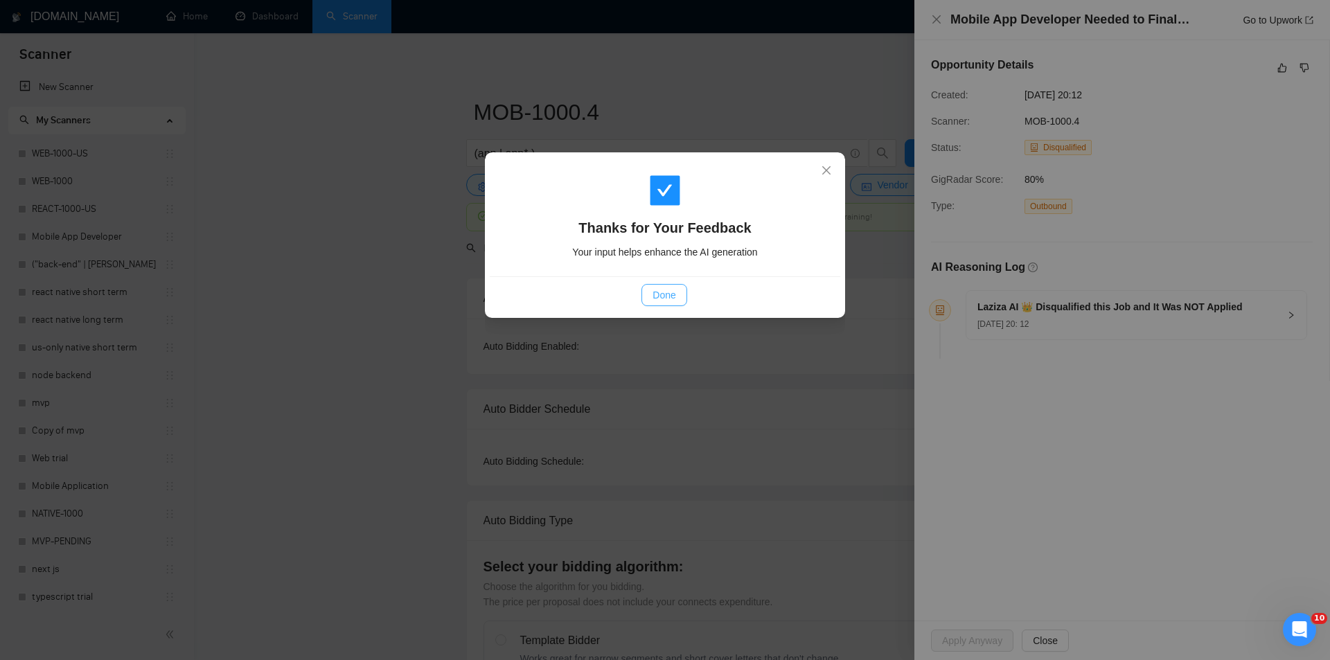
click at [667, 292] on span "Done" at bounding box center [664, 295] width 23 height 15
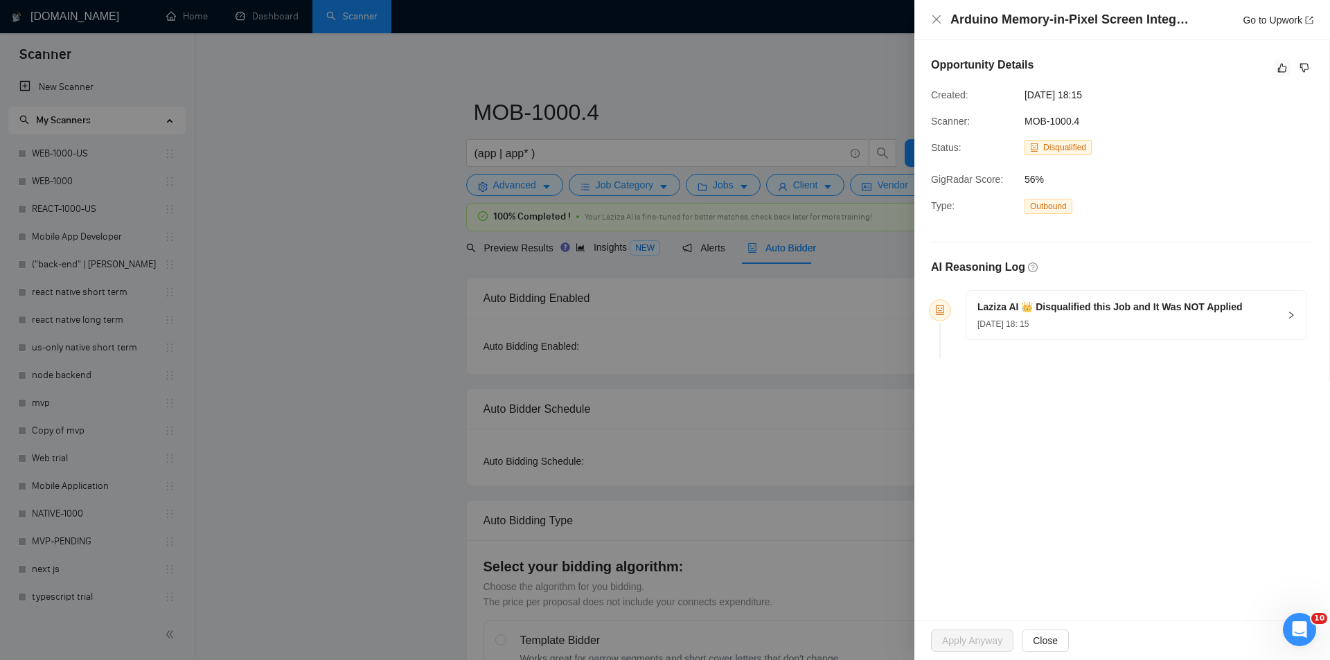
click at [1282, 69] on icon "like" at bounding box center [1283, 67] width 10 height 11
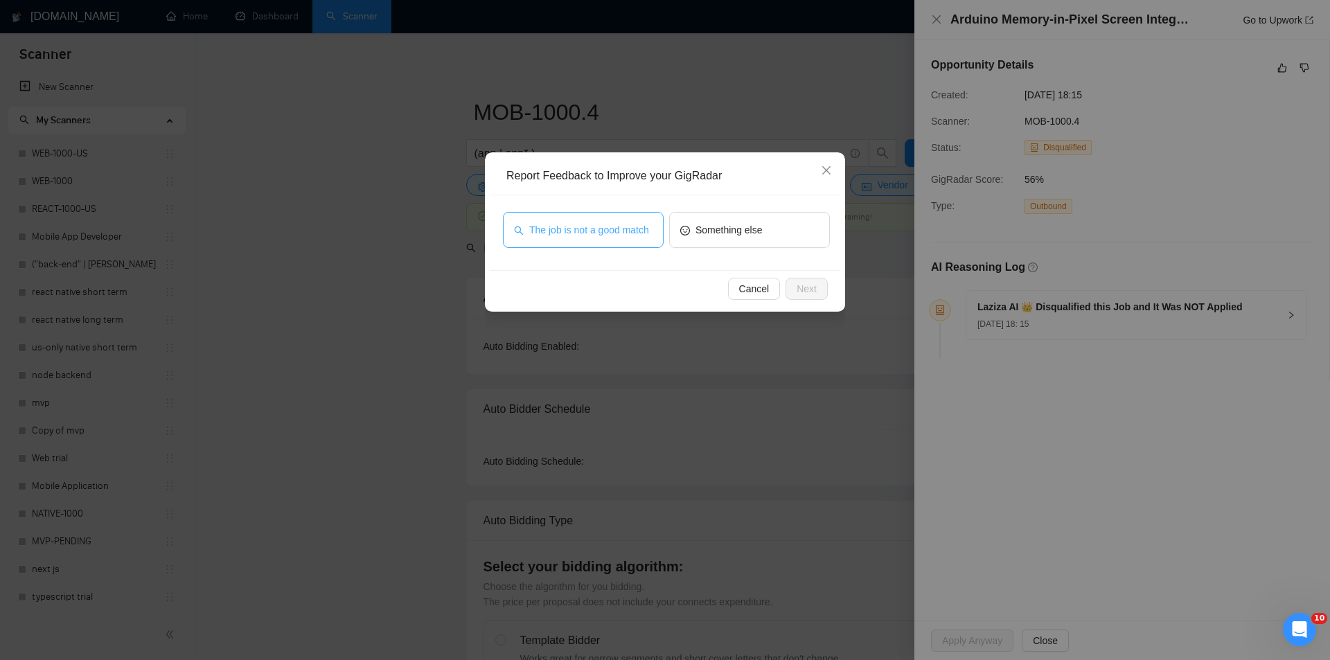
click at [550, 225] on span "The job is not a good match" at bounding box center [589, 229] width 120 height 15
click at [818, 292] on button "Next" at bounding box center [807, 289] width 42 height 22
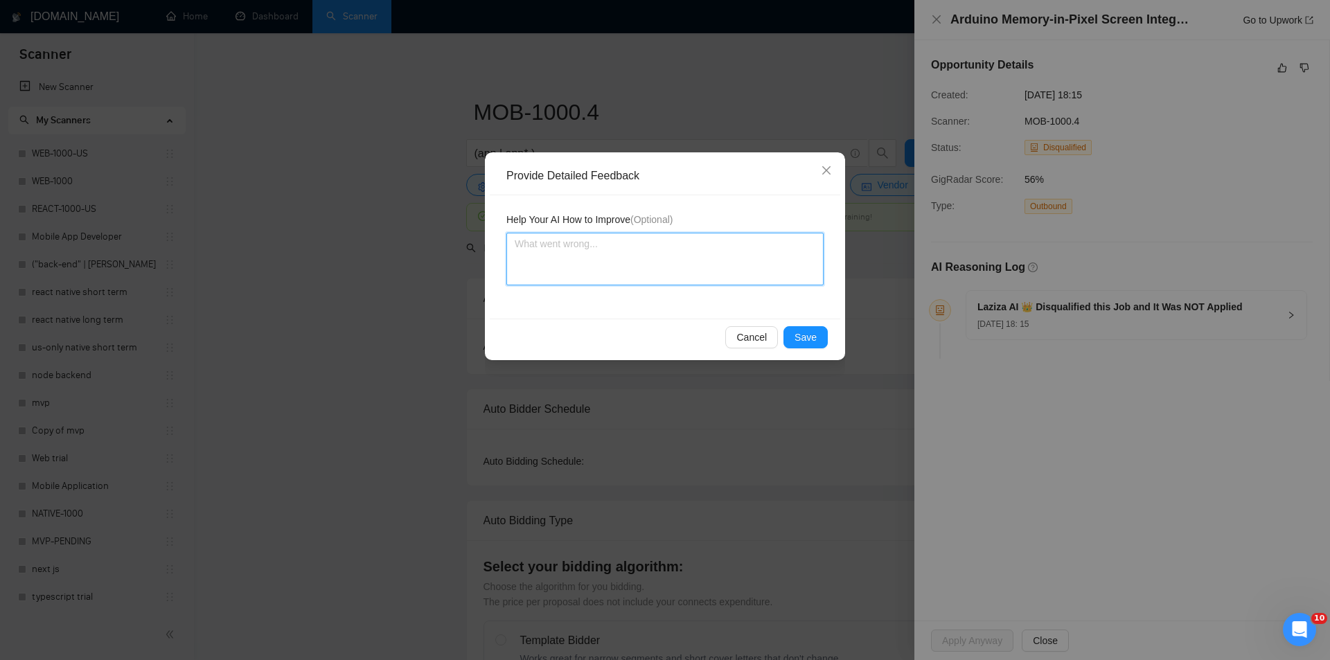
click at [712, 258] on textarea at bounding box center [665, 259] width 317 height 53
paste textarea "Not a fit — this project has been disqualified for other reasons. Example: "The…"
type textarea "Not a fit — this project has been disqualified for other reasons. Example: "The…"
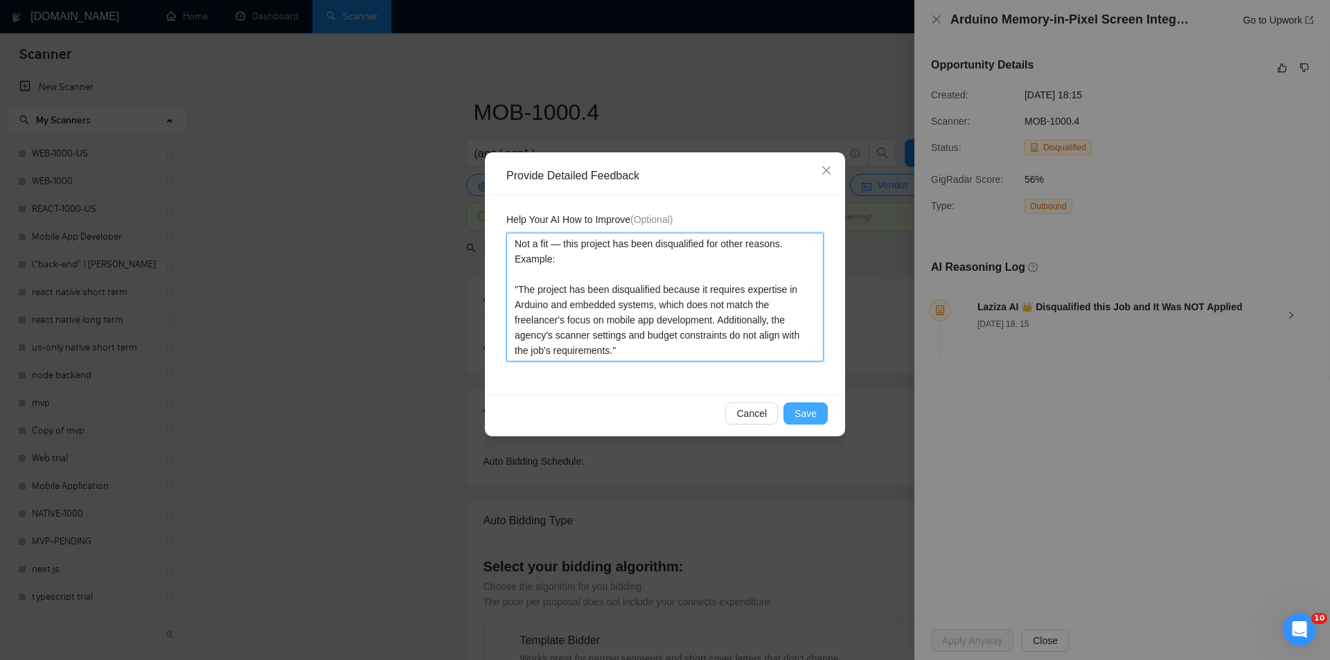
type textarea "Not a fit — this project has been disqualified for other reasons. Example: "The…"
click at [807, 420] on span "Save" at bounding box center [806, 413] width 22 height 15
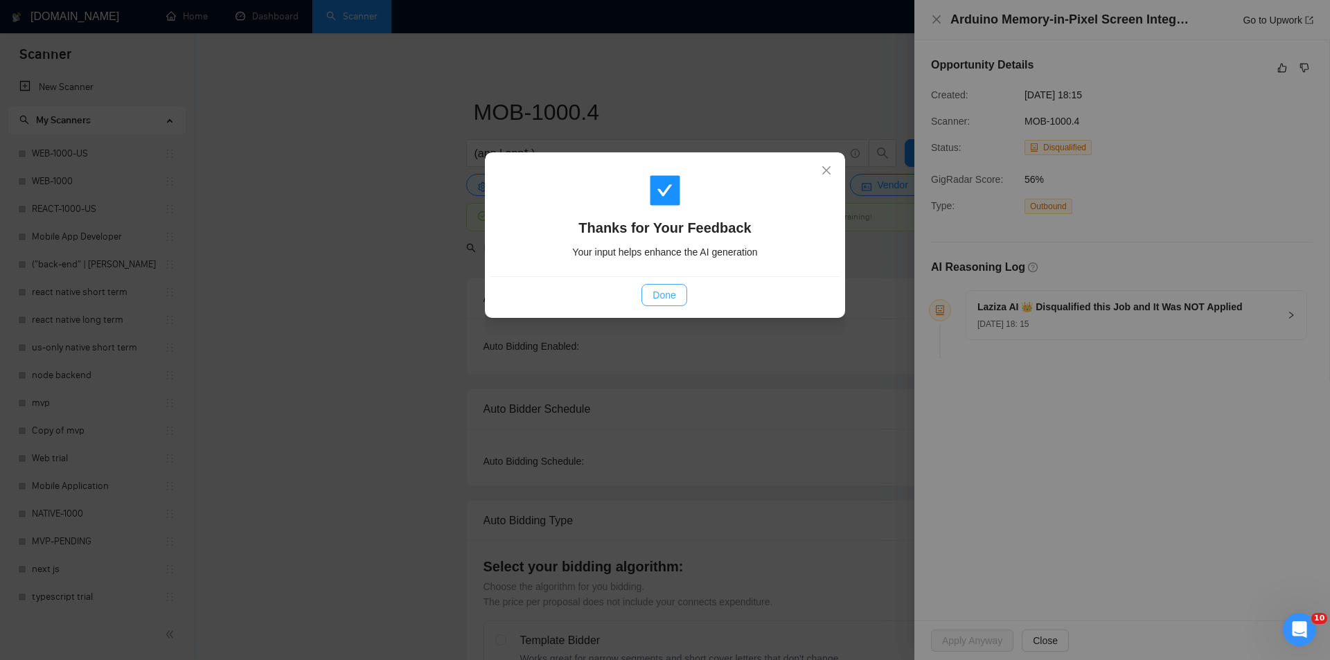
click at [656, 285] on button "Done" at bounding box center [664, 295] width 45 height 22
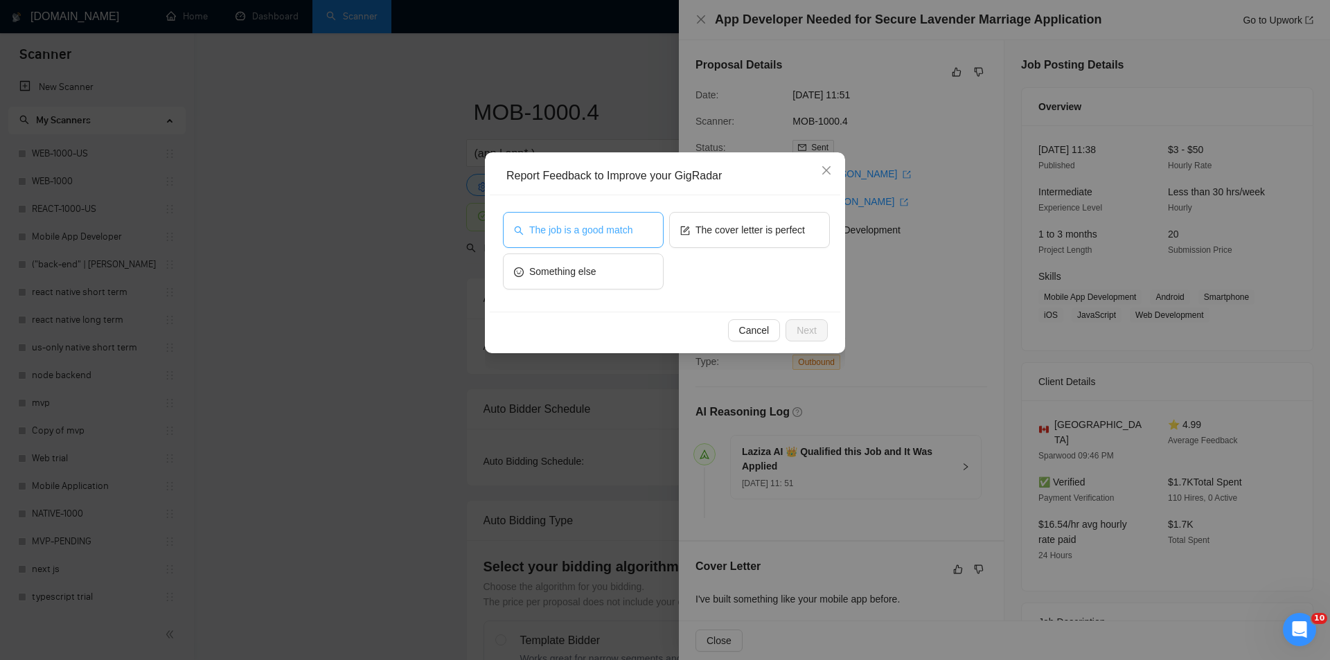
click at [606, 235] on span "The job is a good match" at bounding box center [580, 229] width 103 height 15
click at [790, 324] on button "Next" at bounding box center [807, 330] width 42 height 22
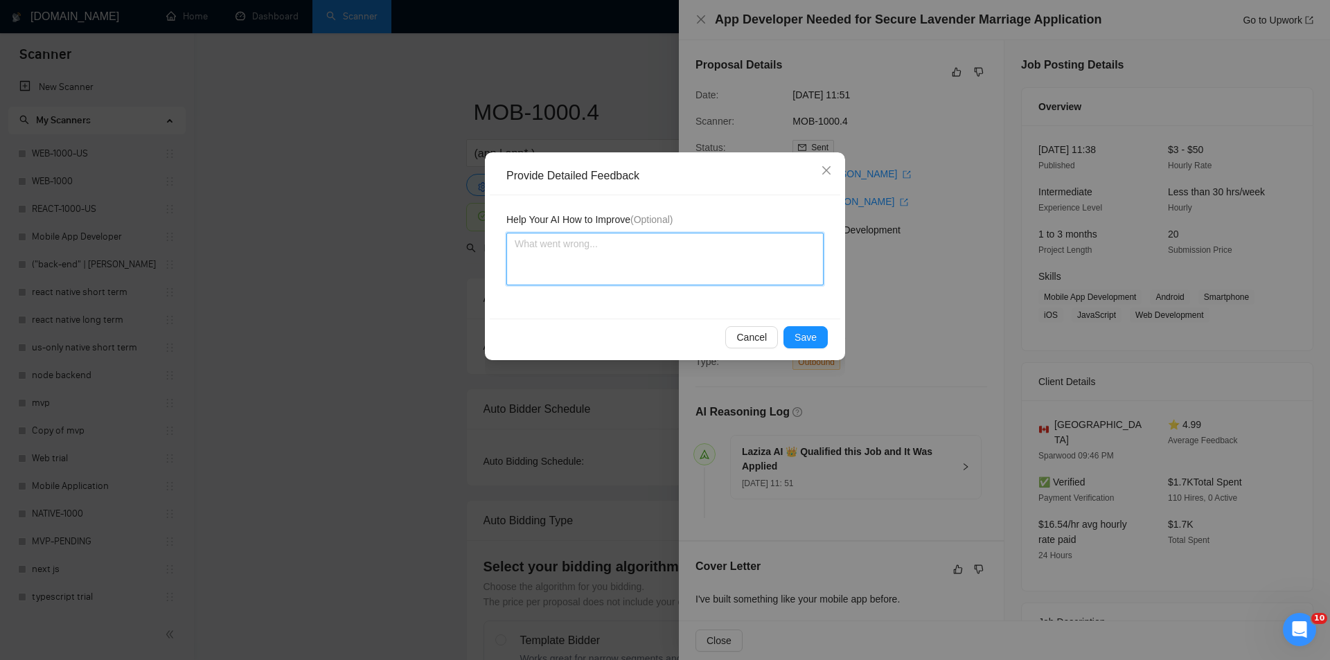
click at [688, 236] on textarea at bounding box center [665, 259] width 317 height 53
paste textarea "Good fit — the project is greenfield (no existing code), welcomes agencies, use…"
type textarea "Good fit — the project is greenfield (no existing code), welcomes agencies, use…"
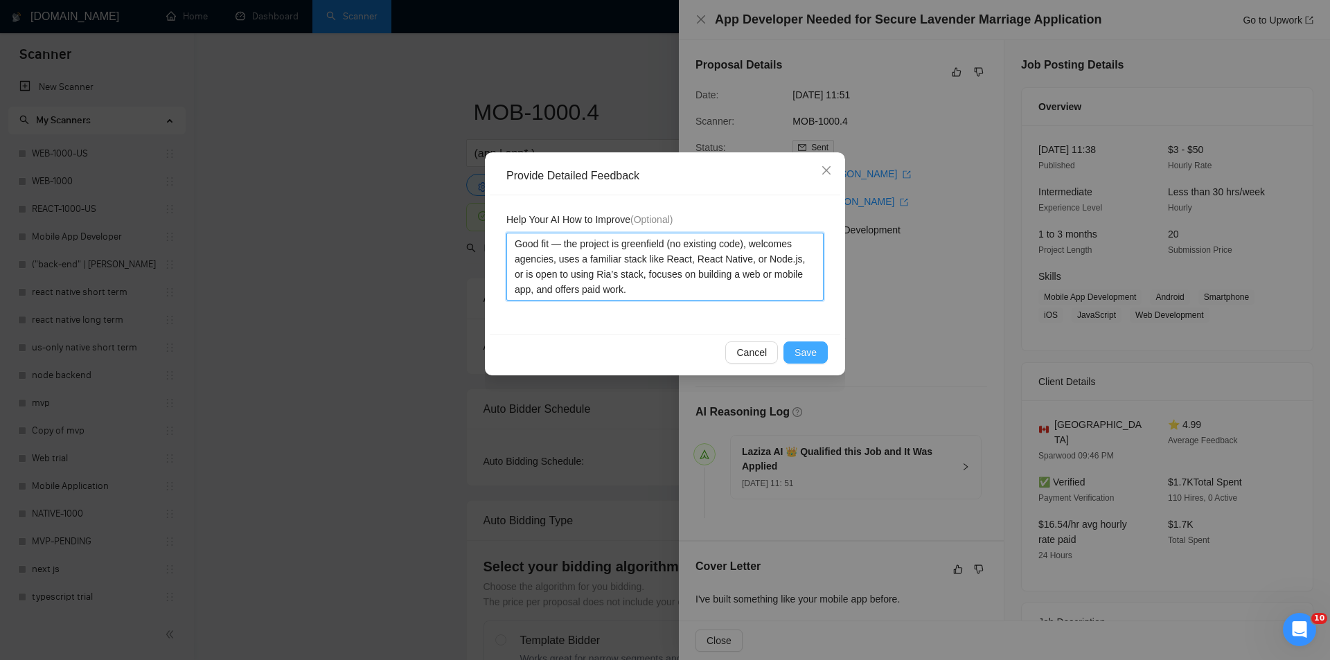
type textarea "Good fit — the project is greenfield (no existing code), welcomes agencies, use…"
click at [809, 349] on span "Save" at bounding box center [806, 352] width 22 height 15
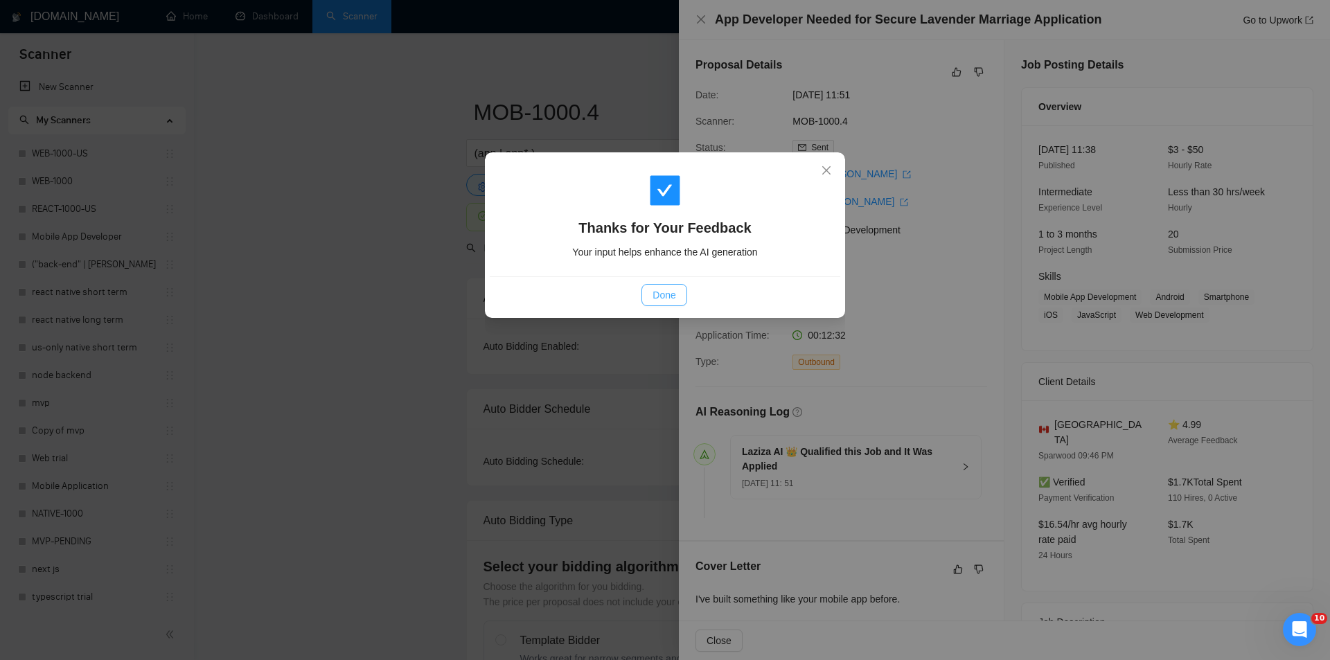
click at [660, 291] on span "Done" at bounding box center [664, 295] width 23 height 15
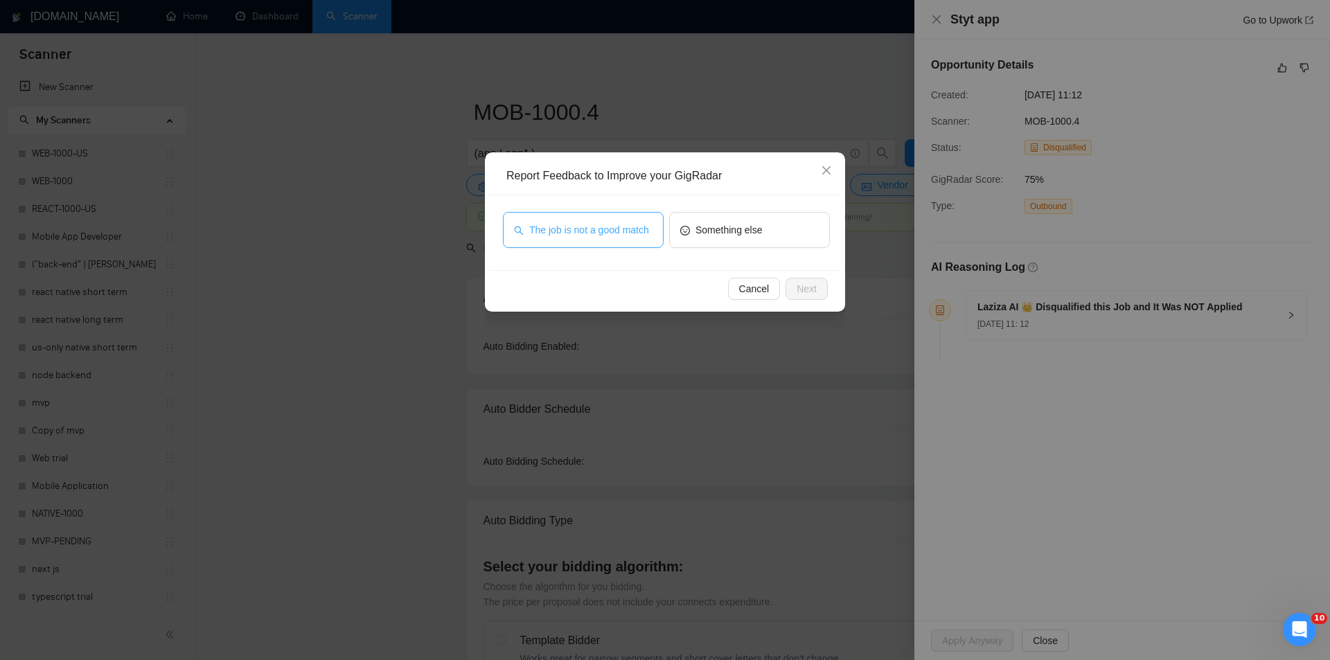
click at [594, 223] on span "The job is not a good match" at bounding box center [589, 229] width 120 height 15
drag, startPoint x: 799, startPoint y: 276, endPoint x: 804, endPoint y: 284, distance: 9.4
click at [804, 284] on div "Cancel Next" at bounding box center [665, 288] width 351 height 37
click at [805, 285] on span "Next" at bounding box center [807, 288] width 20 height 15
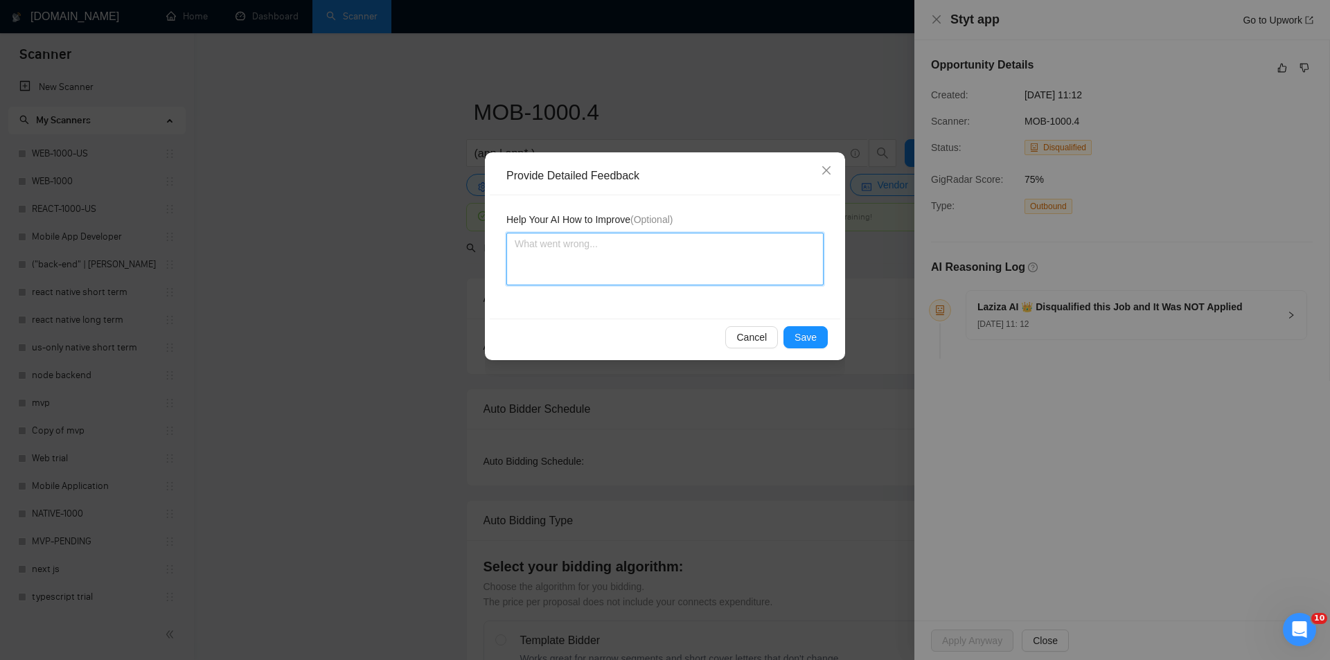
click at [729, 256] on textarea at bounding box center [665, 259] width 317 height 53
paste textarea "Not a fit — this project has been disqualified for other reasons. Example: "The…"
type textarea "Not a fit — this project has been disqualified for other reasons. Example: "The…"
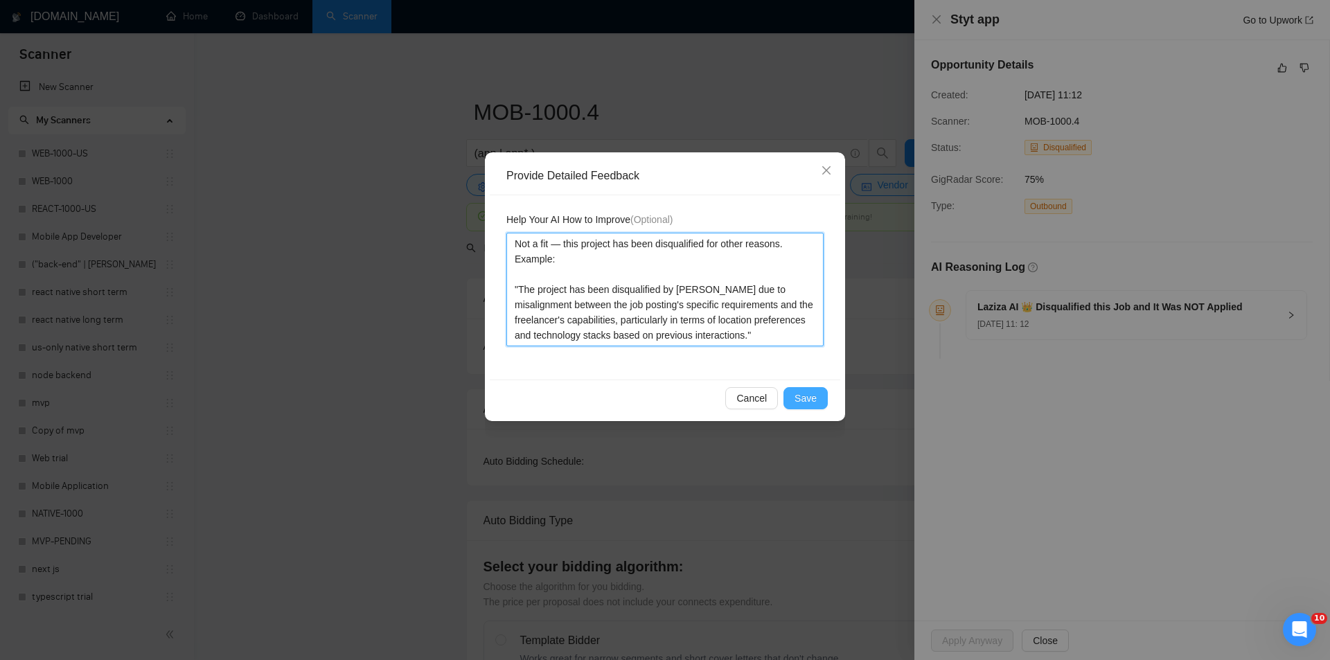
type textarea "Not a fit — this project has been disqualified for other reasons. Example: "The…"
click at [815, 401] on span "Save" at bounding box center [806, 398] width 22 height 15
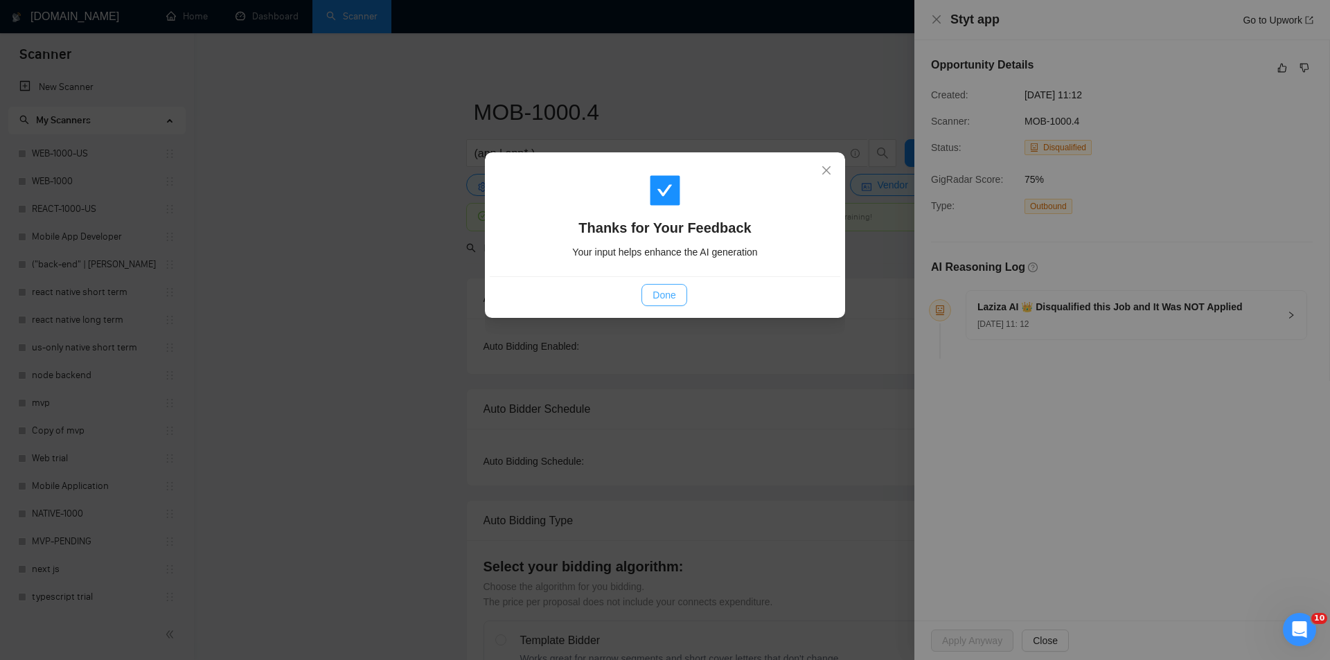
click at [658, 300] on span "Done" at bounding box center [664, 295] width 23 height 15
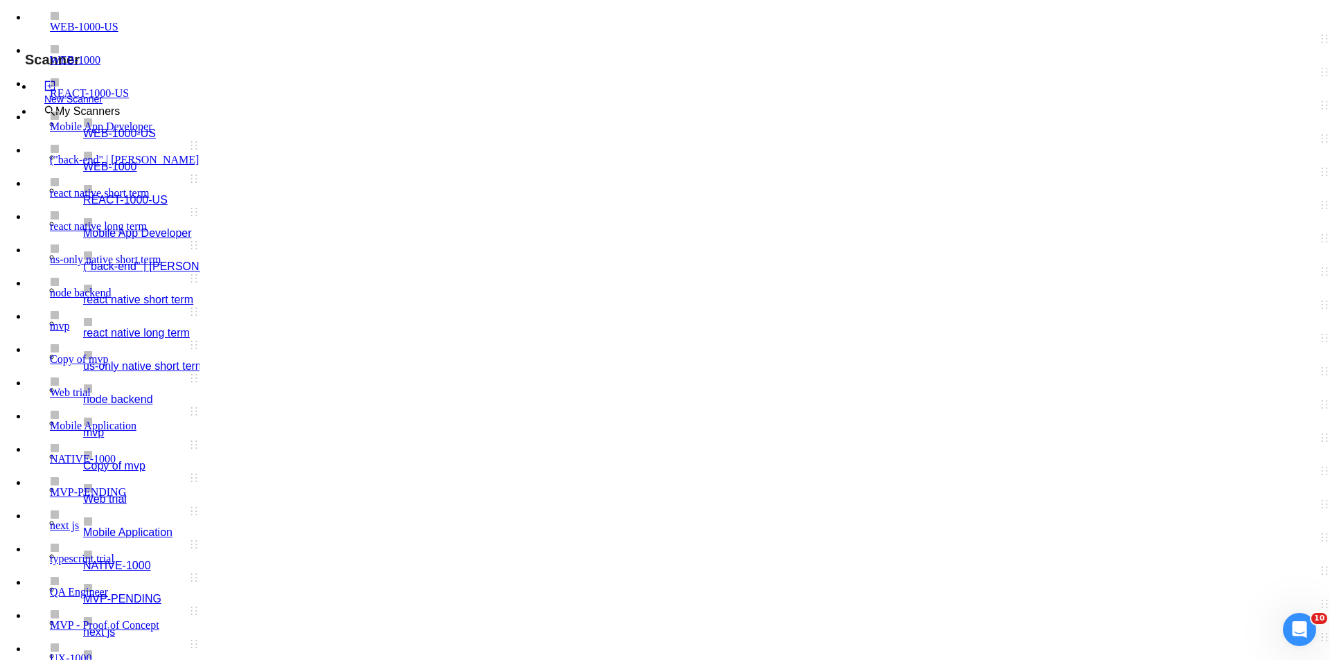
paste textarea "Not a fit — this project has been disqualified for other reasons. Example: "The…"
type textarea "Not a fit — this project has been disqualified for other reasons. Example: "The…"
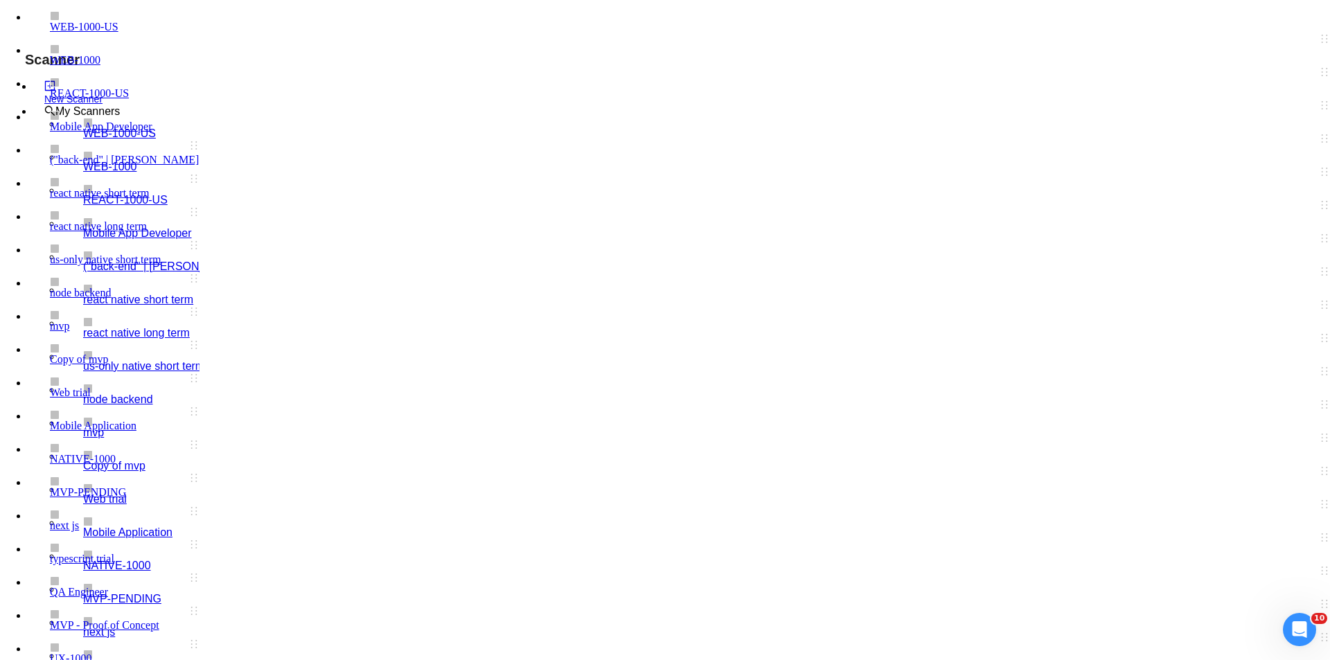
type textarea "Not a fit — this project has been disqualified for other reasons. Example: "The…"
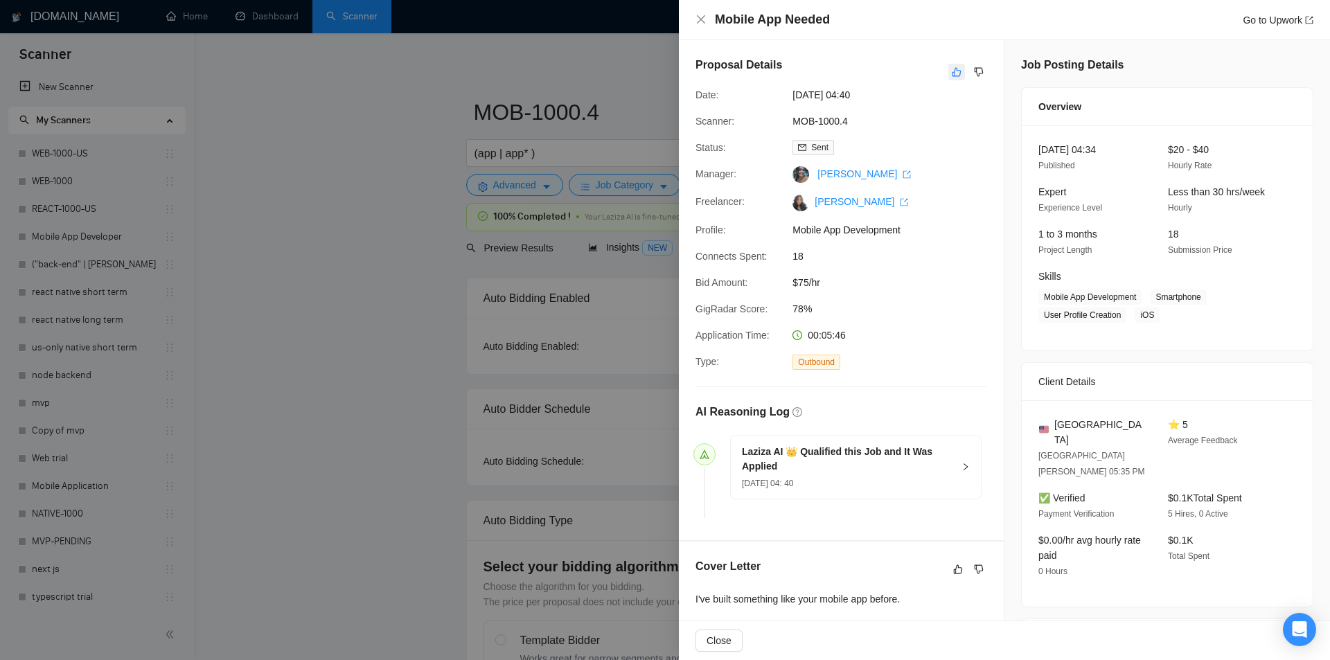
click at [953, 76] on icon "like" at bounding box center [957, 72] width 9 height 9
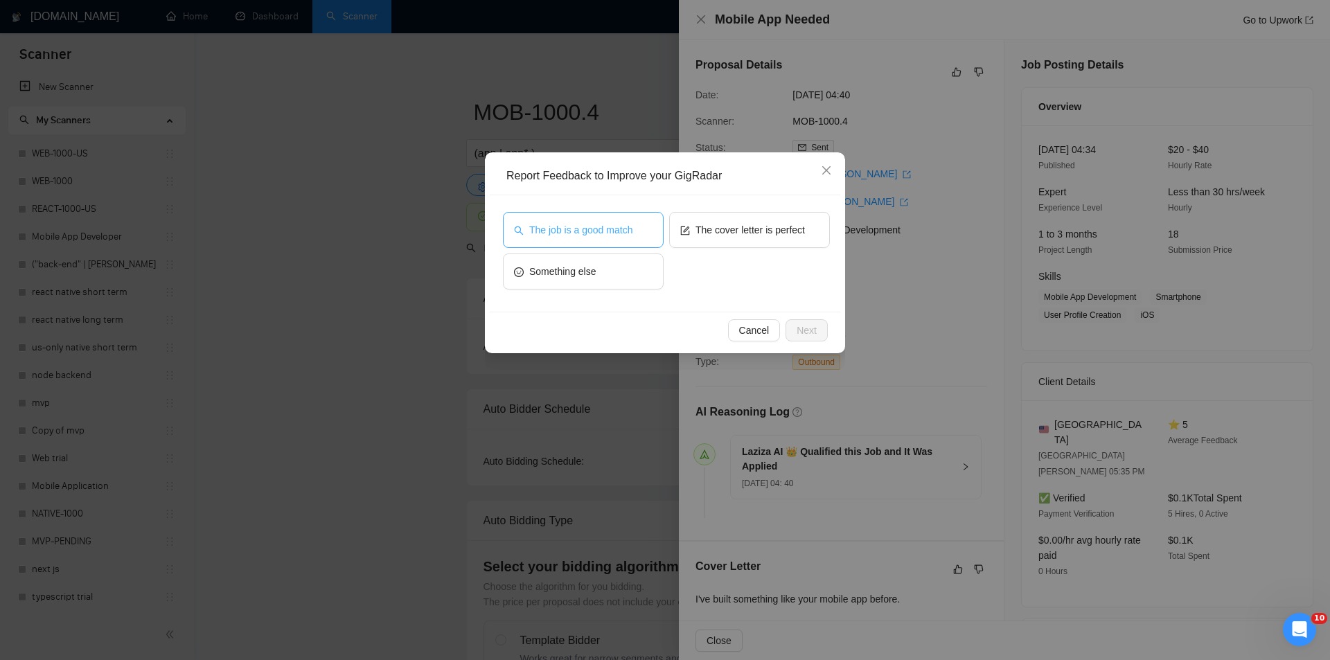
click at [615, 220] on button "The job is a good match" at bounding box center [583, 230] width 161 height 36
click at [815, 327] on span "Next" at bounding box center [807, 330] width 20 height 15
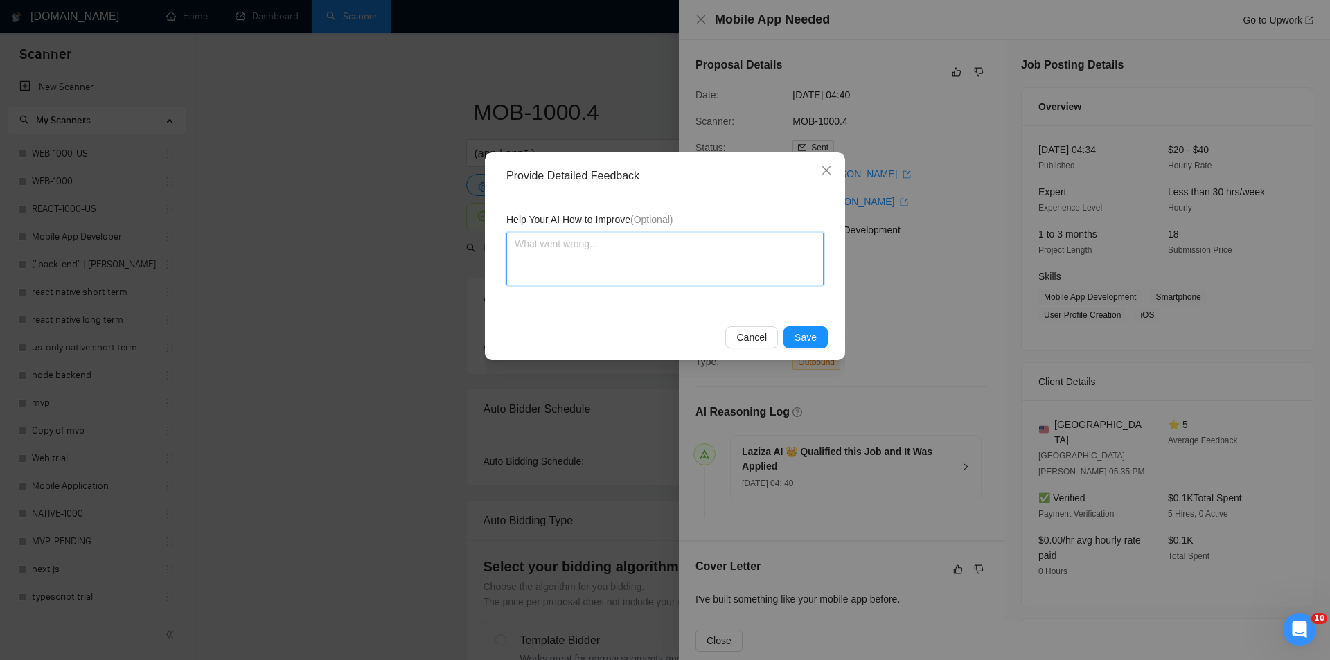
click at [659, 261] on textarea at bounding box center [665, 259] width 317 height 53
paste textarea "Good fit — the project is greenfield (no existing code), welcomes agencies, use…"
type textarea "Good fit — the project is greenfield (no existing code), welcomes agencies, use…"
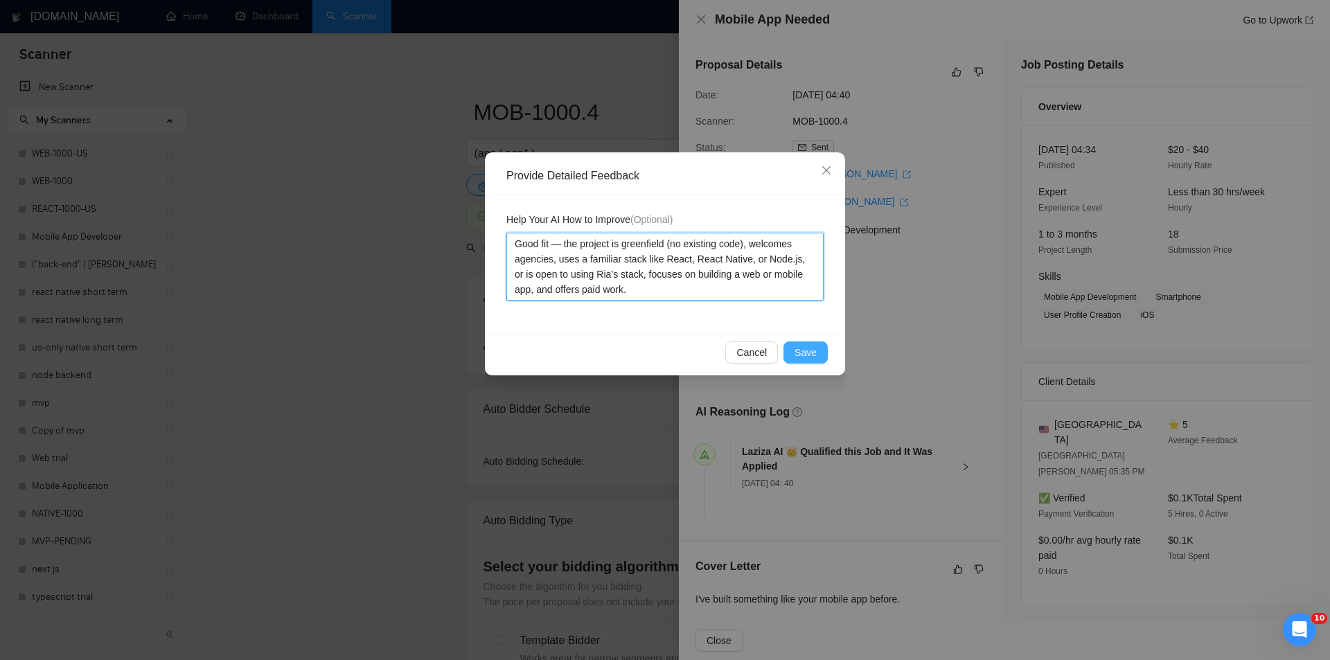
type textarea "Good fit — the project is greenfield (no existing code), welcomes agencies, use…"
click at [809, 358] on span "Save" at bounding box center [806, 352] width 22 height 15
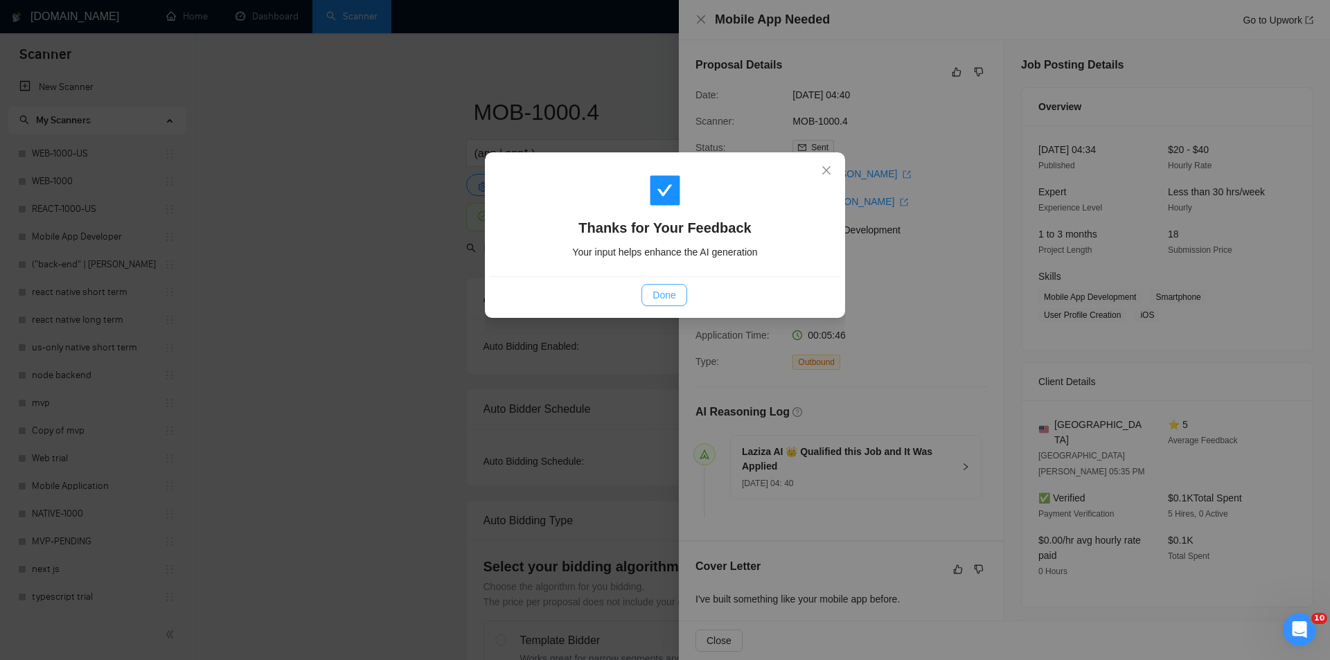
click at [665, 294] on span "Done" at bounding box center [664, 295] width 23 height 15
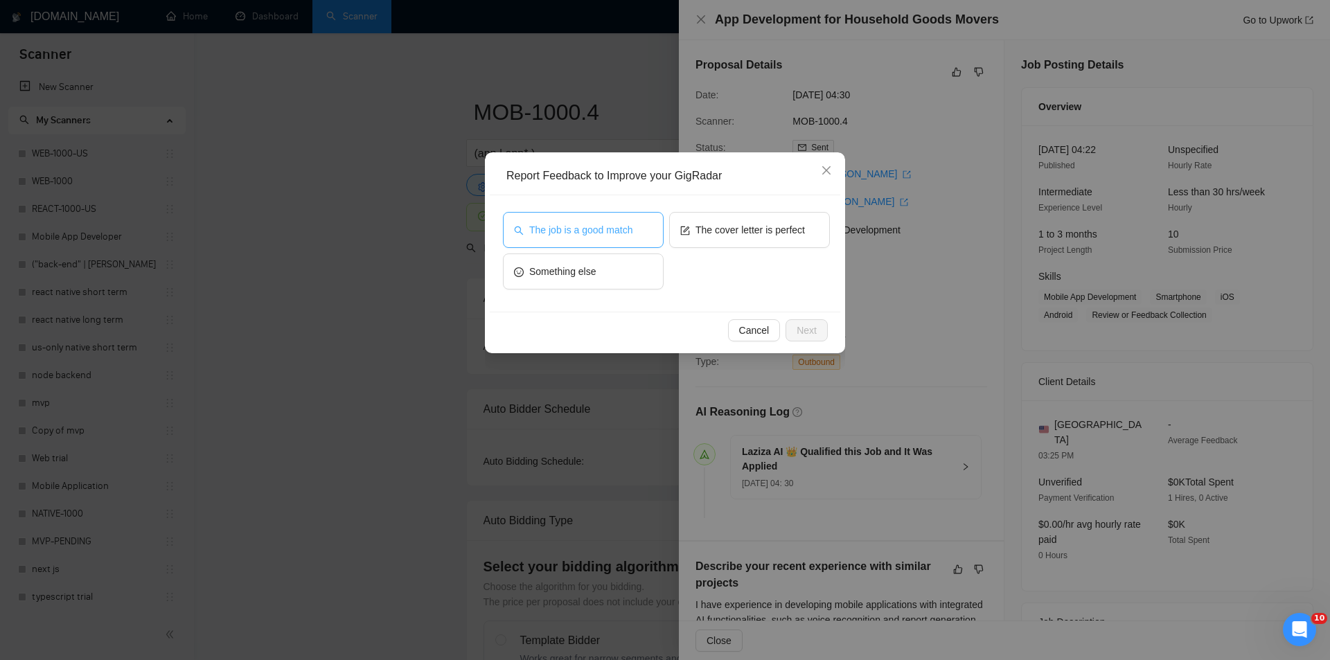
click at [645, 231] on button "The job is a good match" at bounding box center [583, 230] width 161 height 36
click at [813, 334] on span "Next" at bounding box center [807, 330] width 20 height 15
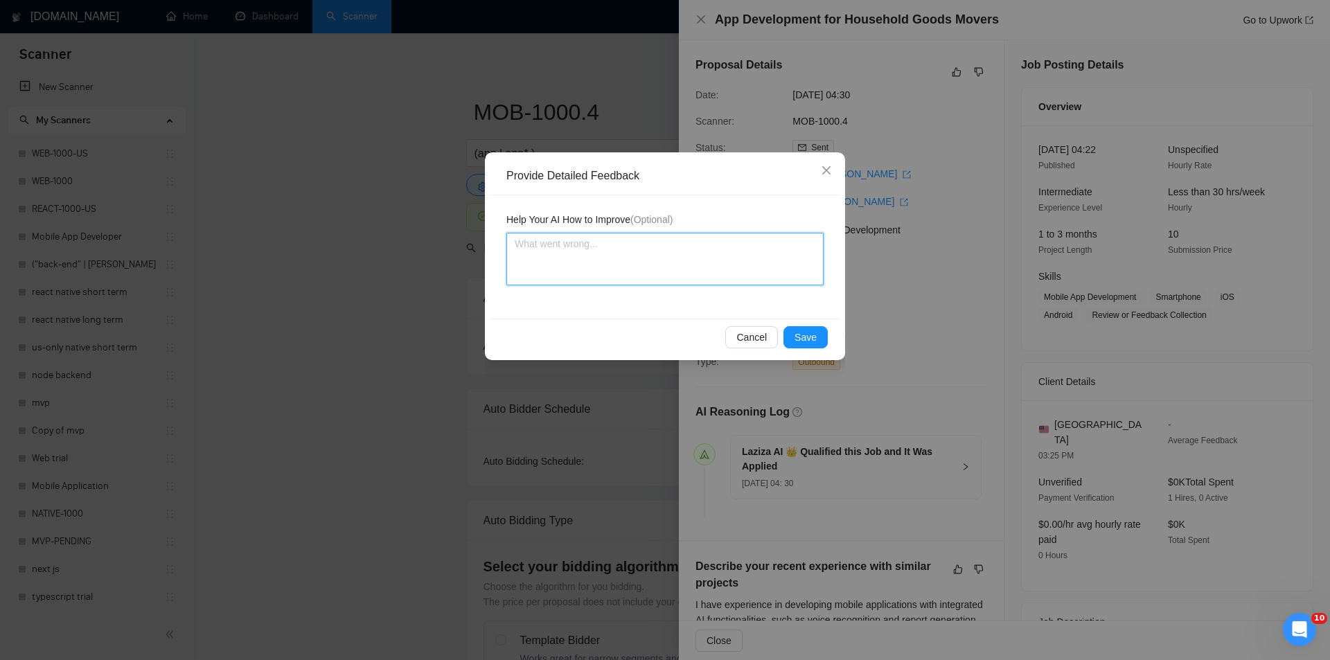
click at [628, 250] on textarea at bounding box center [665, 259] width 317 height 53
paste textarea "Good fit — the project is greenfield (no existing code), welcomes agencies, use…"
type textarea "Good fit — the project is greenfield (no existing code), welcomes agencies, use…"
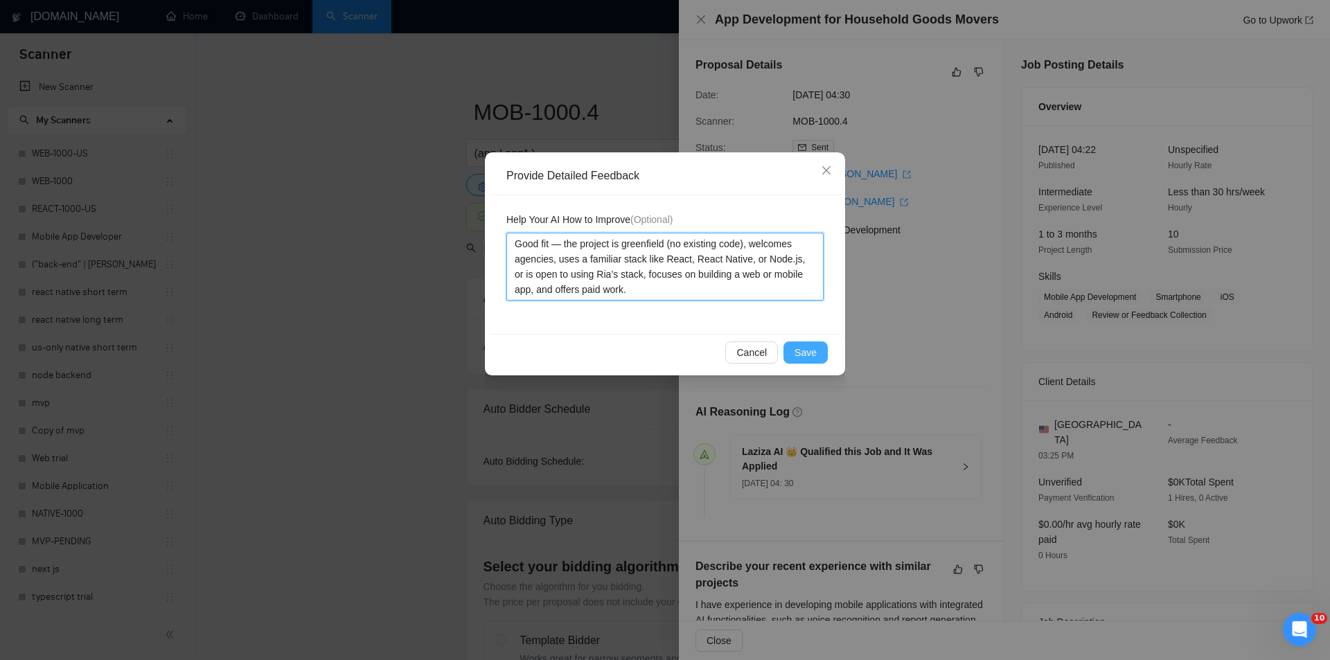
type textarea "Good fit — the project is greenfield (no existing code), welcomes agencies, use…"
click at [804, 346] on span "Save" at bounding box center [806, 352] width 22 height 15
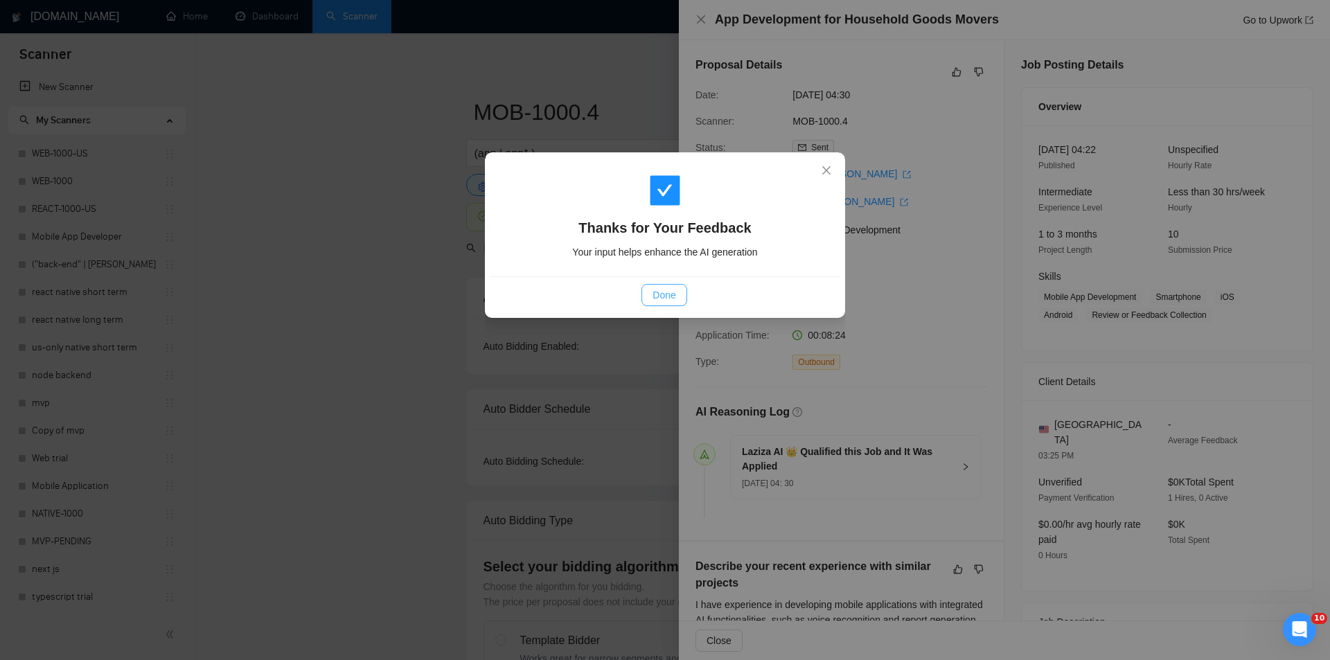
click at [669, 295] on span "Done" at bounding box center [664, 295] width 23 height 15
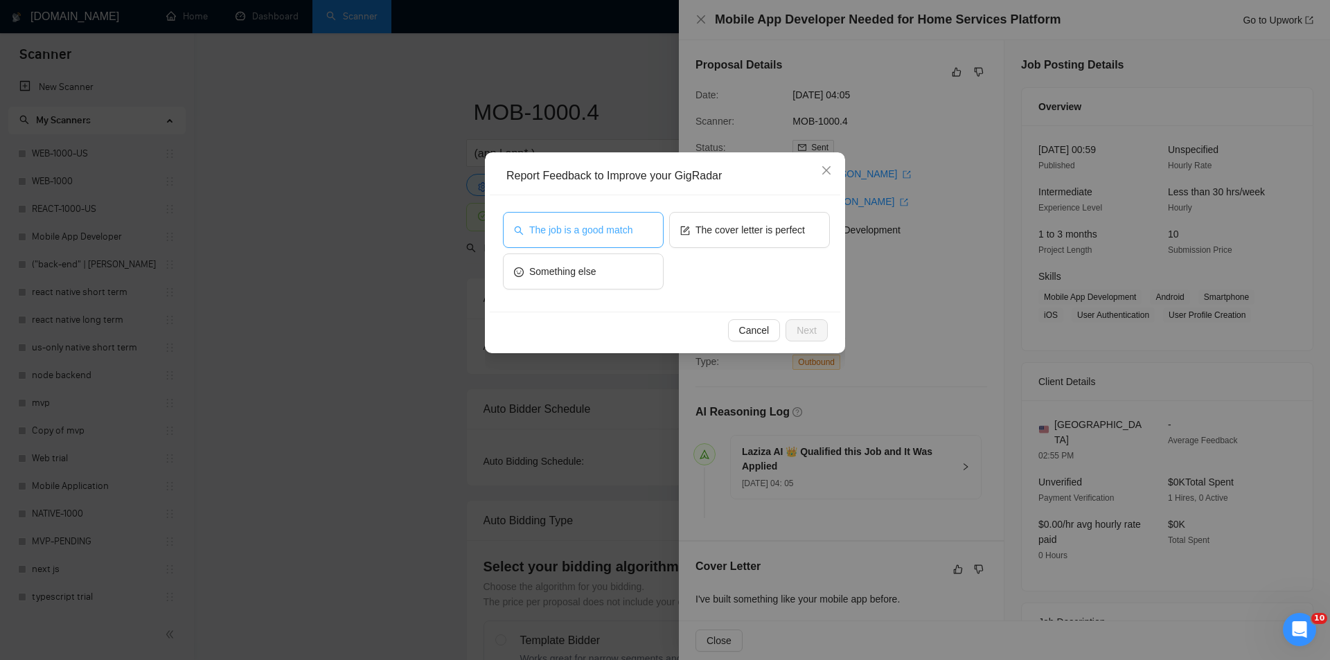
click at [604, 220] on button "The job is a good match" at bounding box center [583, 230] width 161 height 36
click at [795, 326] on button "Next" at bounding box center [807, 330] width 42 height 22
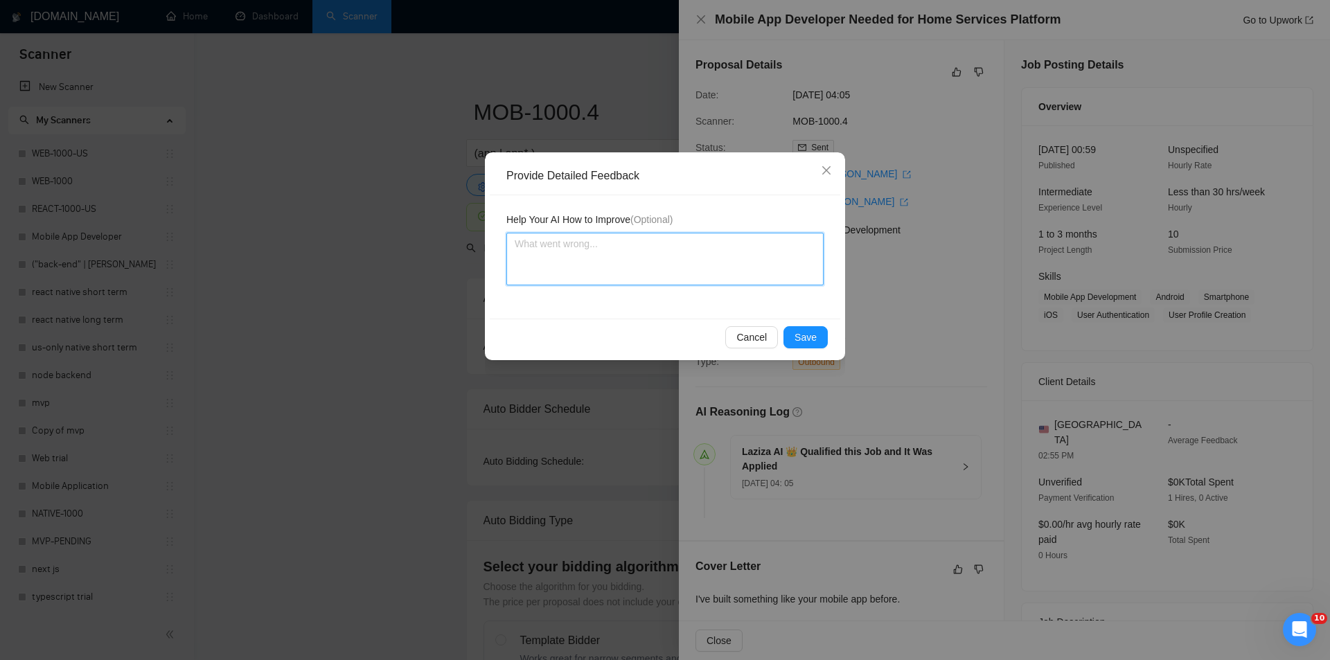
click at [660, 256] on textarea at bounding box center [665, 259] width 317 height 53
paste textarea "Good fit — the project is greenfield (no existing code), welcomes agencies, use…"
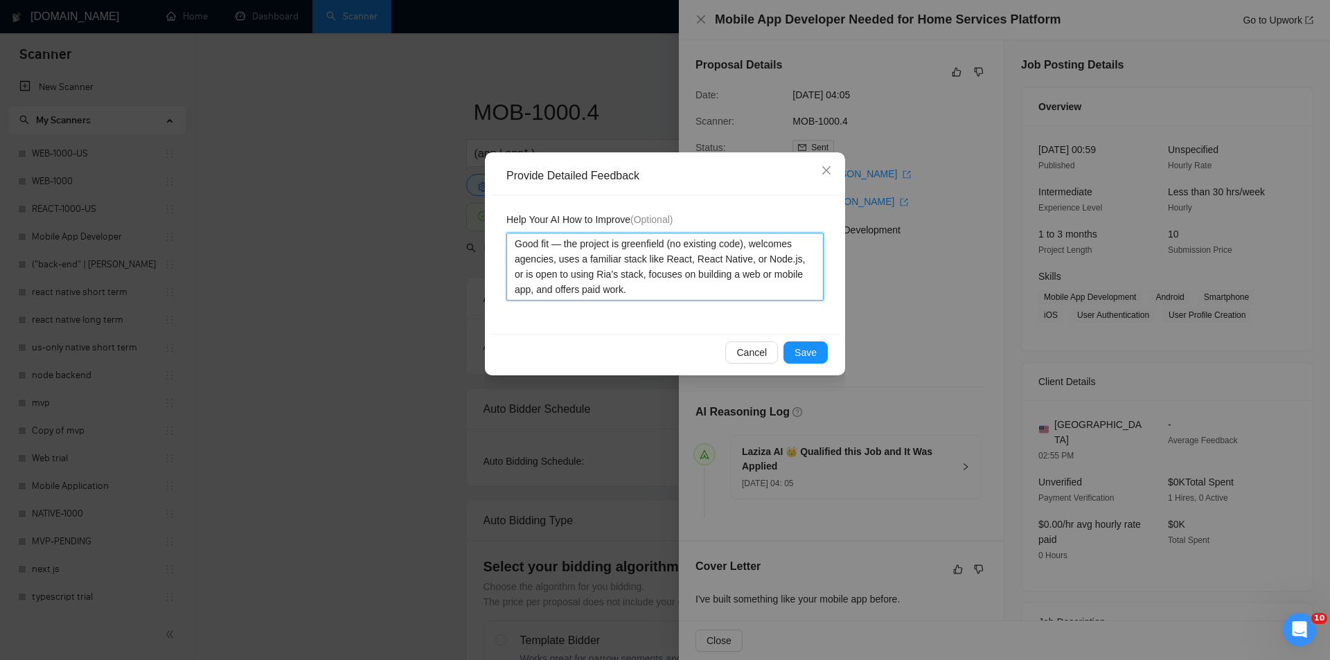
type textarea "Good fit — the project is greenfield (no existing code), welcomes agencies, use…"
click at [814, 351] on span "Save" at bounding box center [806, 352] width 22 height 15
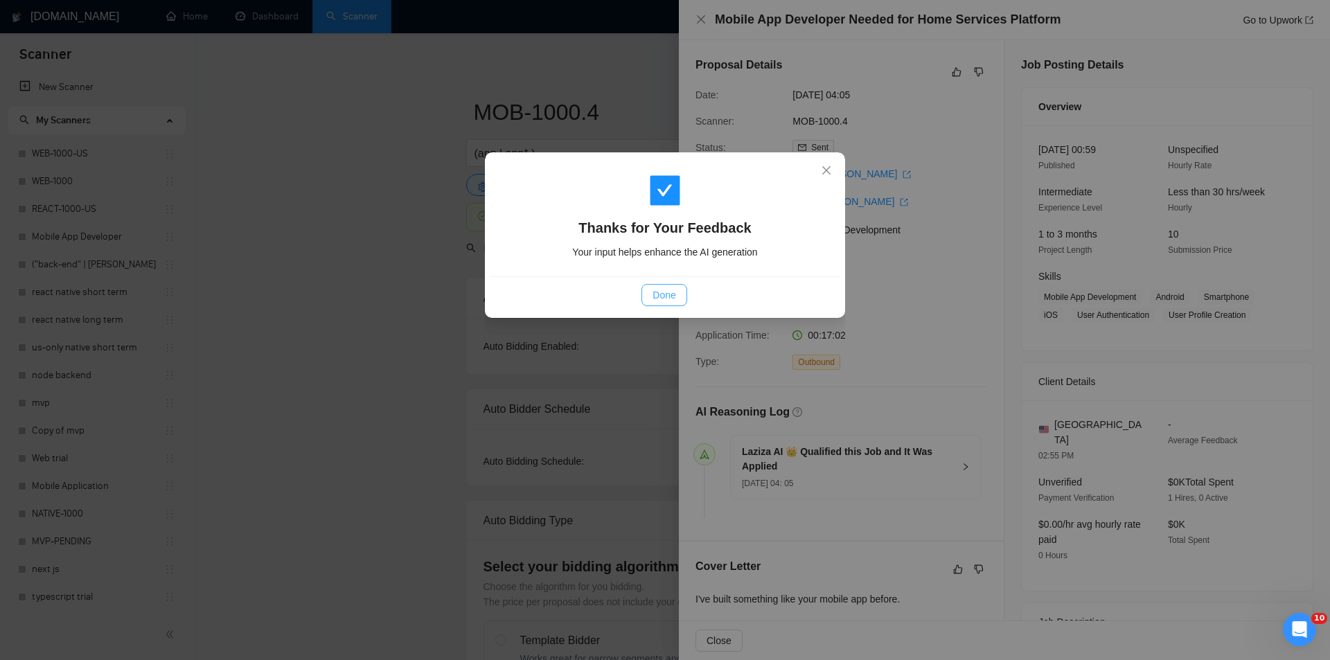
drag, startPoint x: 664, startPoint y: 290, endPoint x: 649, endPoint y: 252, distance: 40.4
click at [665, 290] on span "Done" at bounding box center [664, 295] width 23 height 15
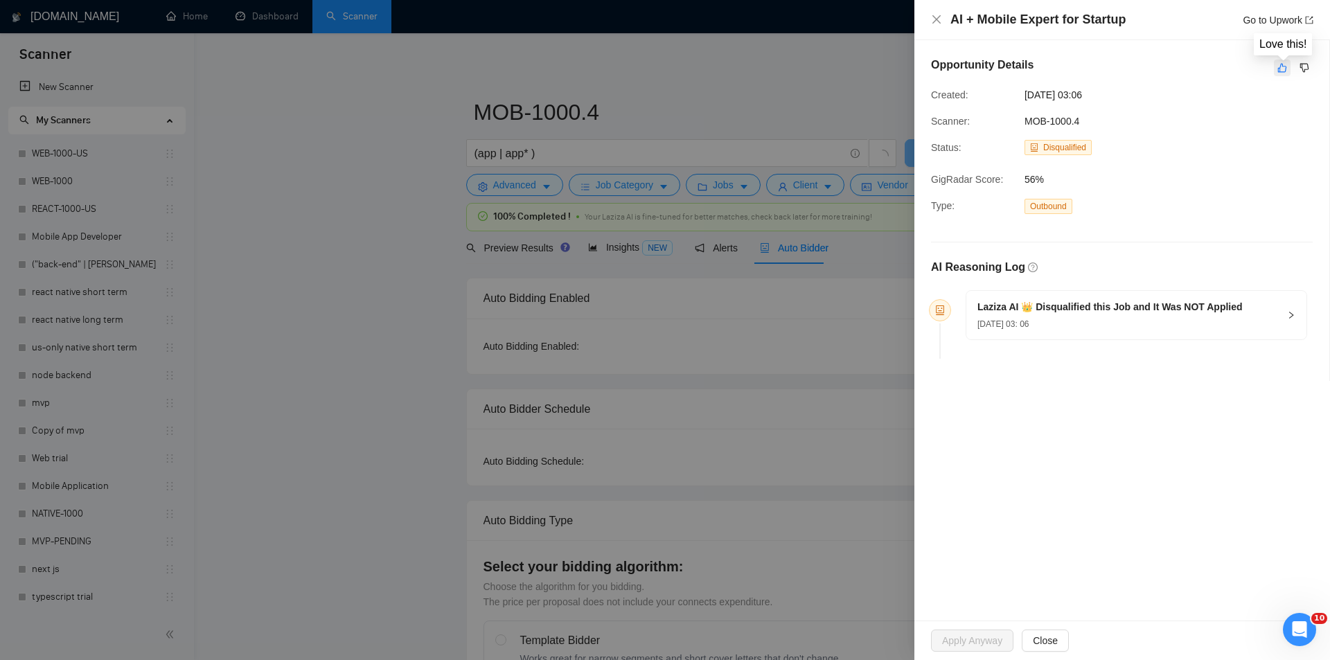
click at [1279, 72] on icon "like" at bounding box center [1282, 68] width 9 height 9
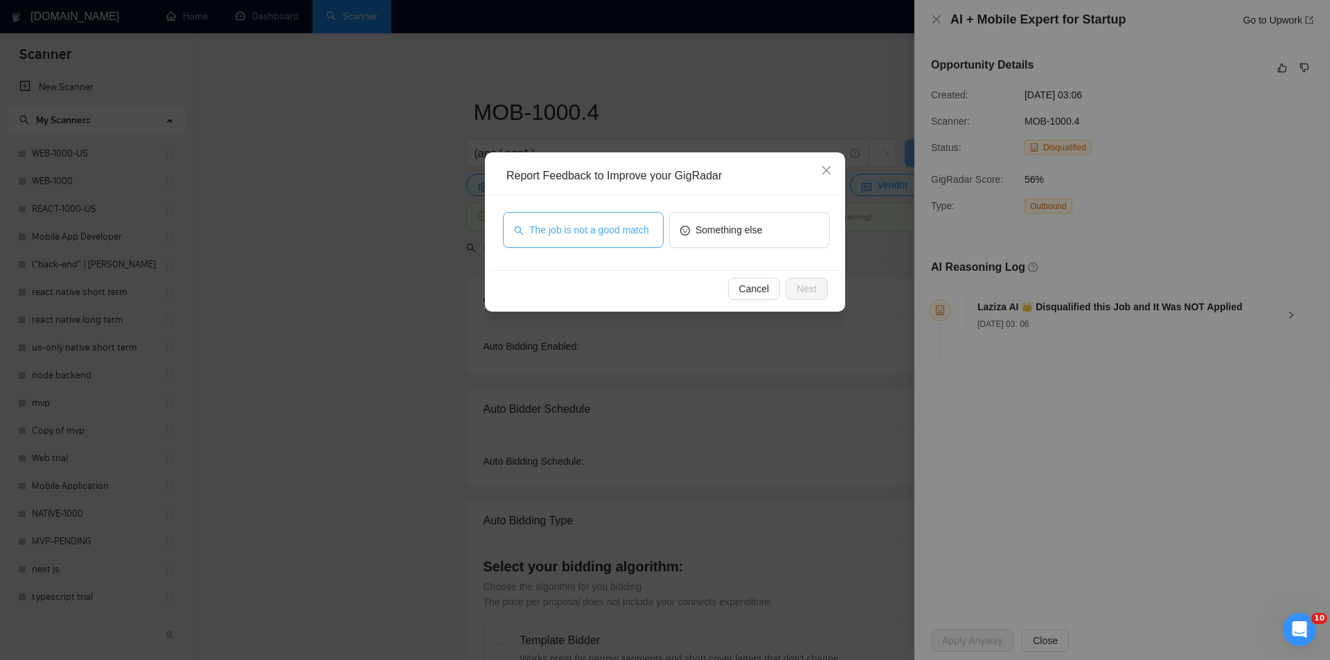
drag, startPoint x: 605, startPoint y: 225, endPoint x: 732, endPoint y: 274, distance: 136.7
click at [604, 225] on span "The job is not a good match" at bounding box center [589, 229] width 120 height 15
click at [808, 283] on span "Next" at bounding box center [807, 288] width 20 height 15
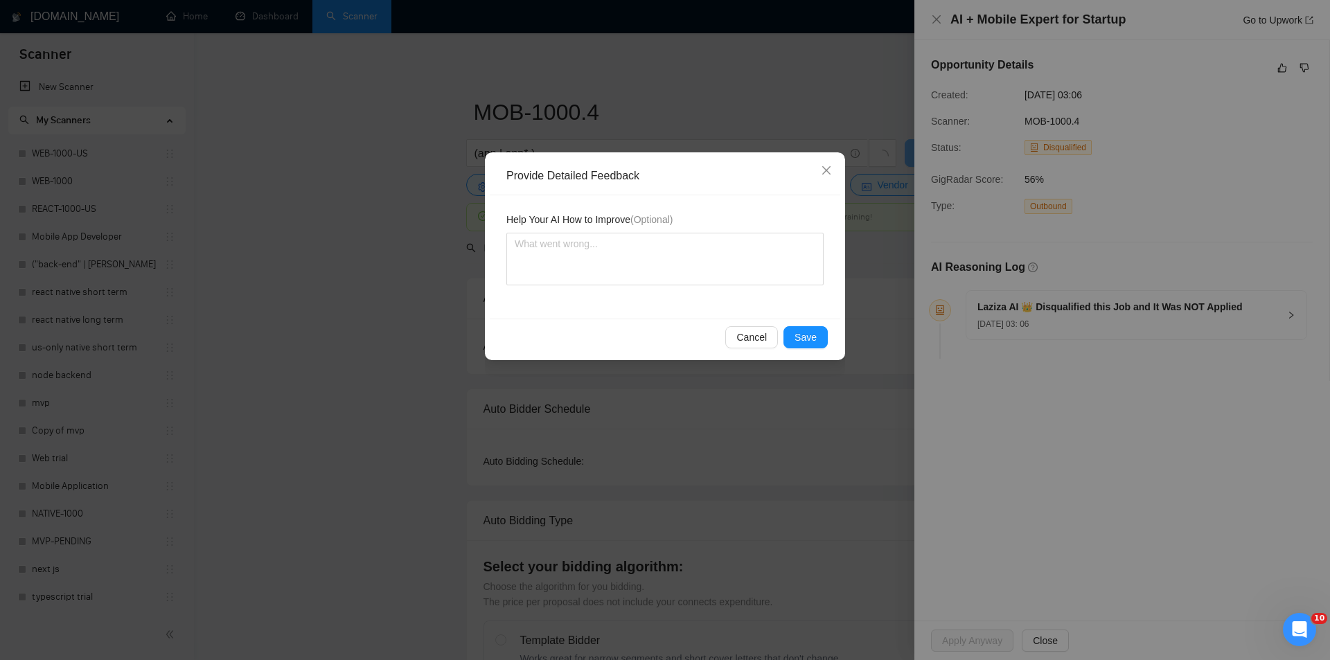
click at [658, 228] on div "Help Your AI How to Improve (Optional)" at bounding box center [665, 222] width 317 height 21
click at [669, 240] on textarea at bounding box center [665, 259] width 317 height 53
paste textarea "Not a fit — this project has been disqualified for other reasons. Example: "The…"
type textarea "Not a fit — this project has been disqualified for other reasons. Example: "The…"
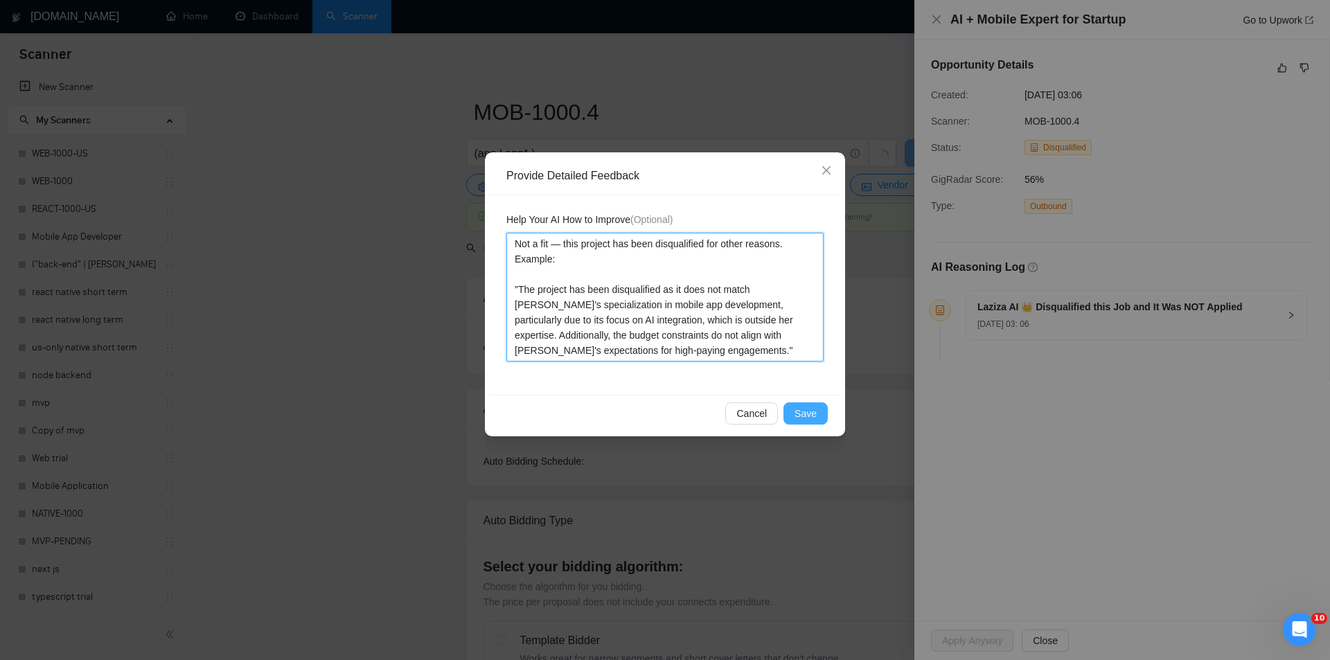
type textarea "Not a fit — this project has been disqualified for other reasons. Example: "The…"
click at [819, 413] on button "Save" at bounding box center [806, 414] width 44 height 22
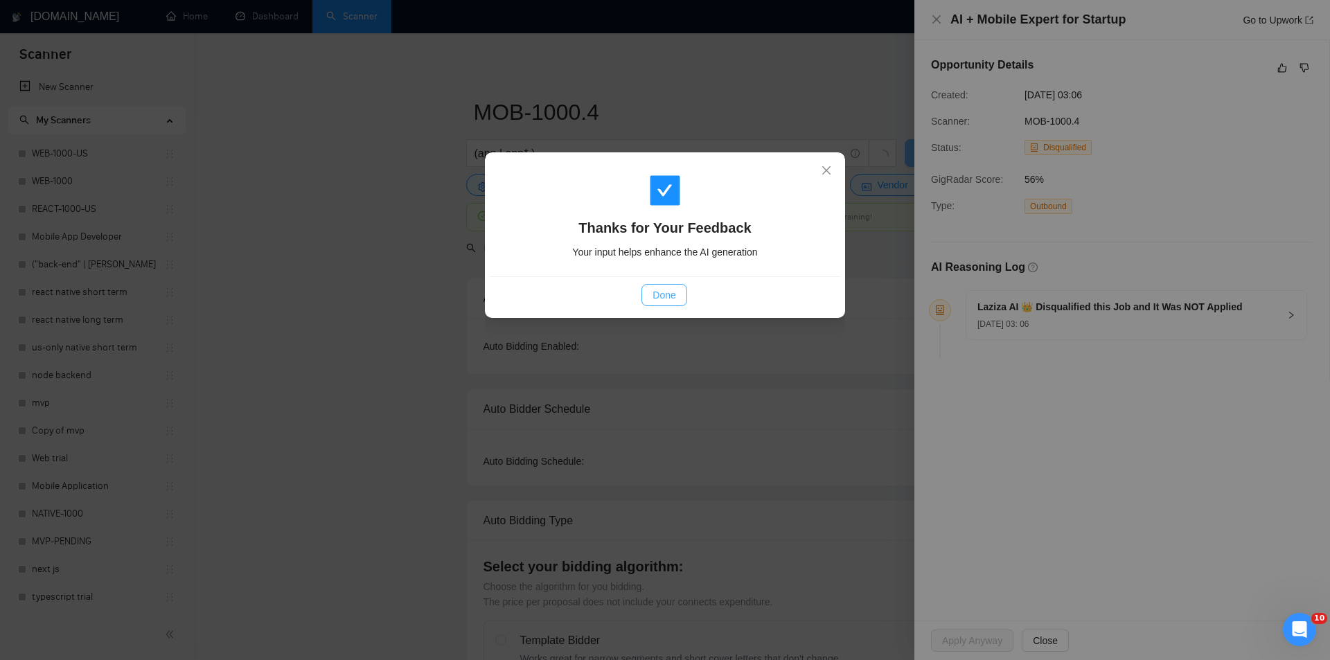
click at [675, 292] on span "Done" at bounding box center [664, 295] width 23 height 15
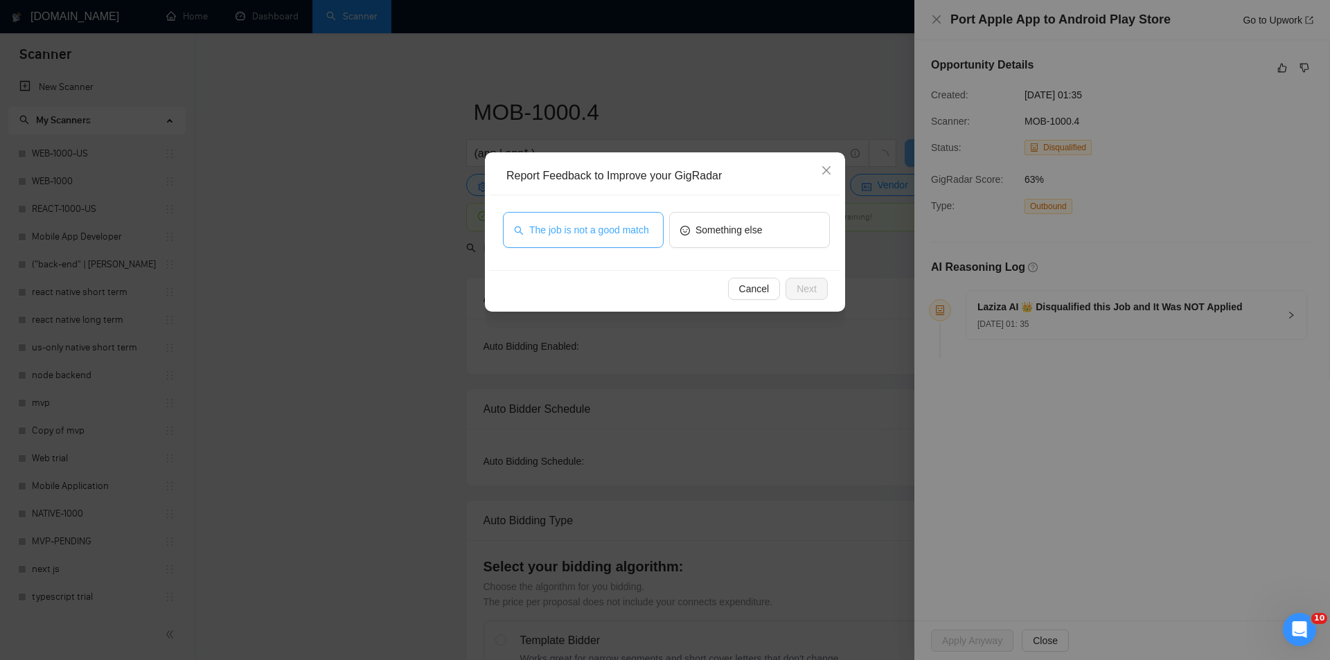
click at [600, 223] on span "The job is not a good match" at bounding box center [589, 229] width 120 height 15
click at [803, 288] on span "Next" at bounding box center [807, 288] width 20 height 15
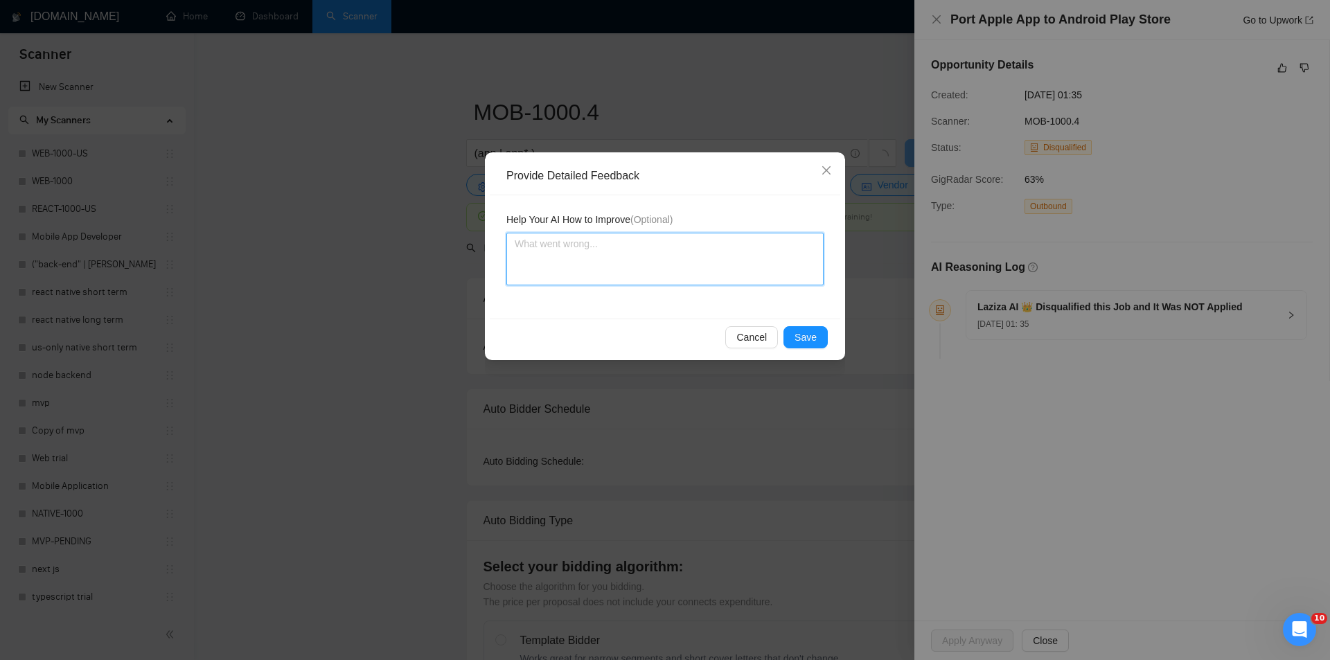
click at [686, 252] on textarea at bounding box center [665, 259] width 317 height 53
paste textarea "Not a fit — this project has been disqualified for other reasons. Example: "The…"
type textarea "Not a fit — this project has been disqualified for other reasons. Example: "The…"
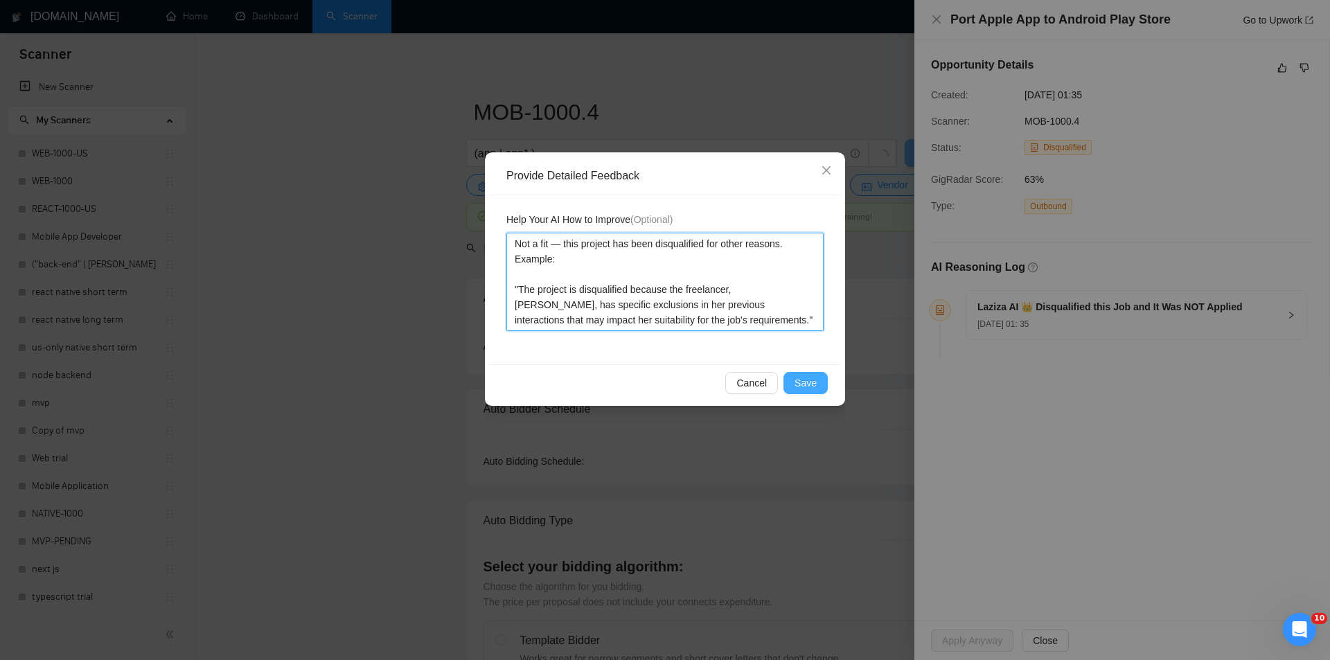
type textarea "Not a fit — this project has been disqualified for other reasons. Example: "The…"
click at [814, 385] on button "Save" at bounding box center [806, 383] width 44 height 22
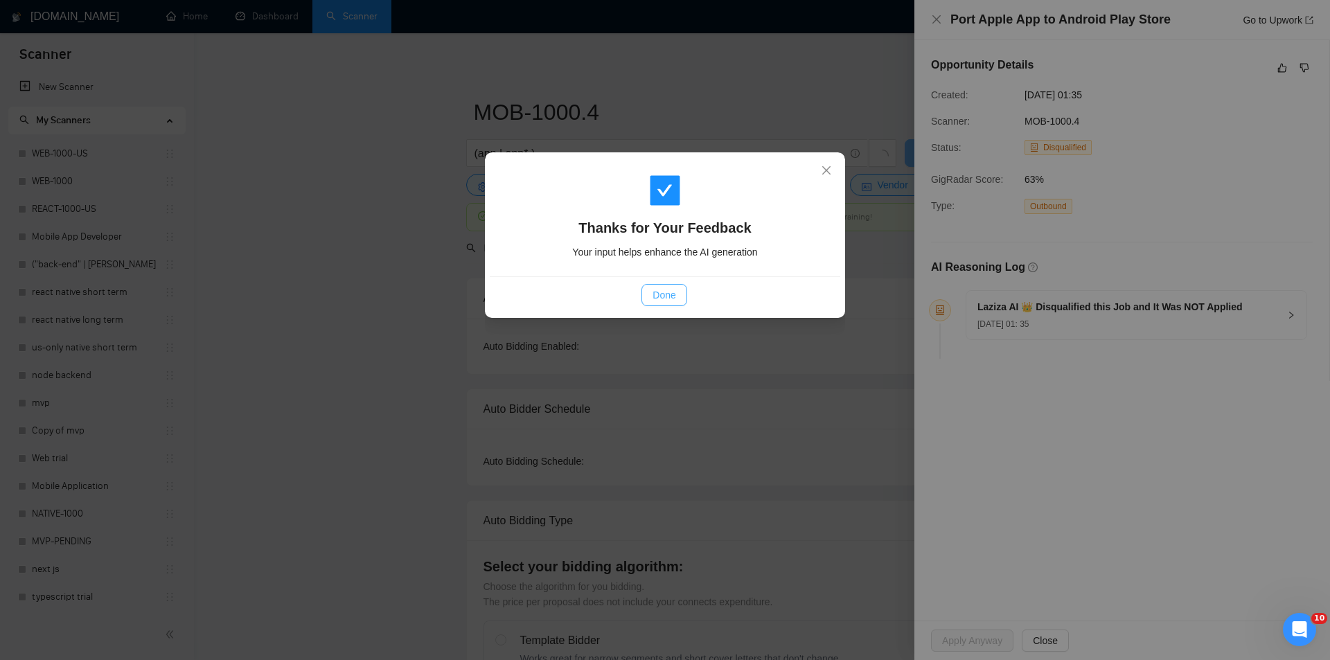
click at [676, 294] on button "Done" at bounding box center [664, 295] width 45 height 22
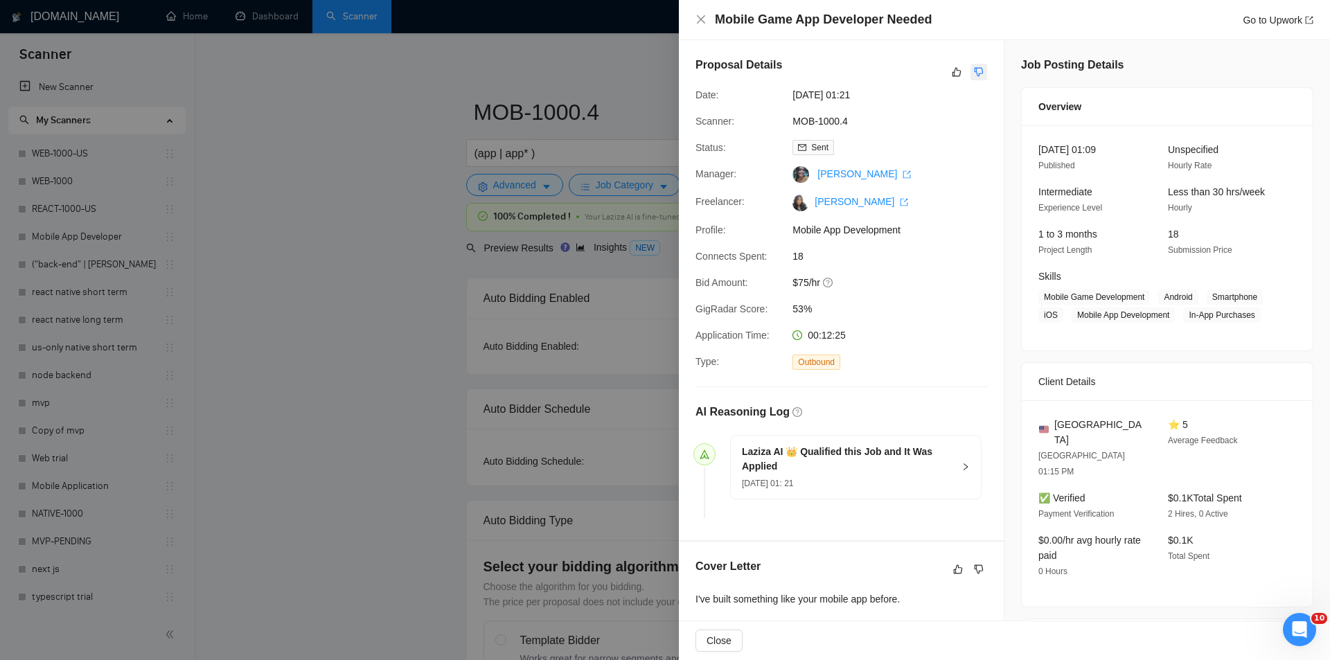
click at [974, 65] on button "button" at bounding box center [979, 72] width 17 height 17
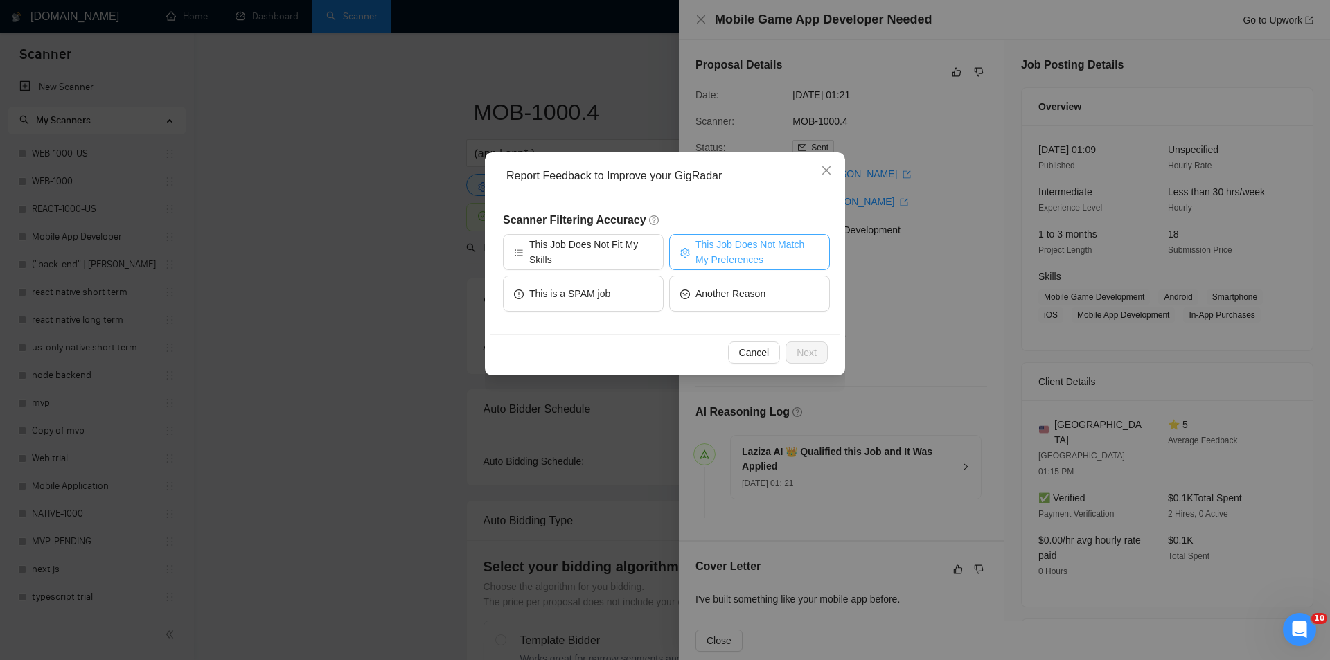
click at [730, 256] on span "This Job Does Not Match My Preferences" at bounding box center [757, 252] width 123 height 30
drag, startPoint x: 806, startPoint y: 346, endPoint x: 713, endPoint y: 292, distance: 107.8
click at [806, 346] on span "Next" at bounding box center [807, 352] width 20 height 15
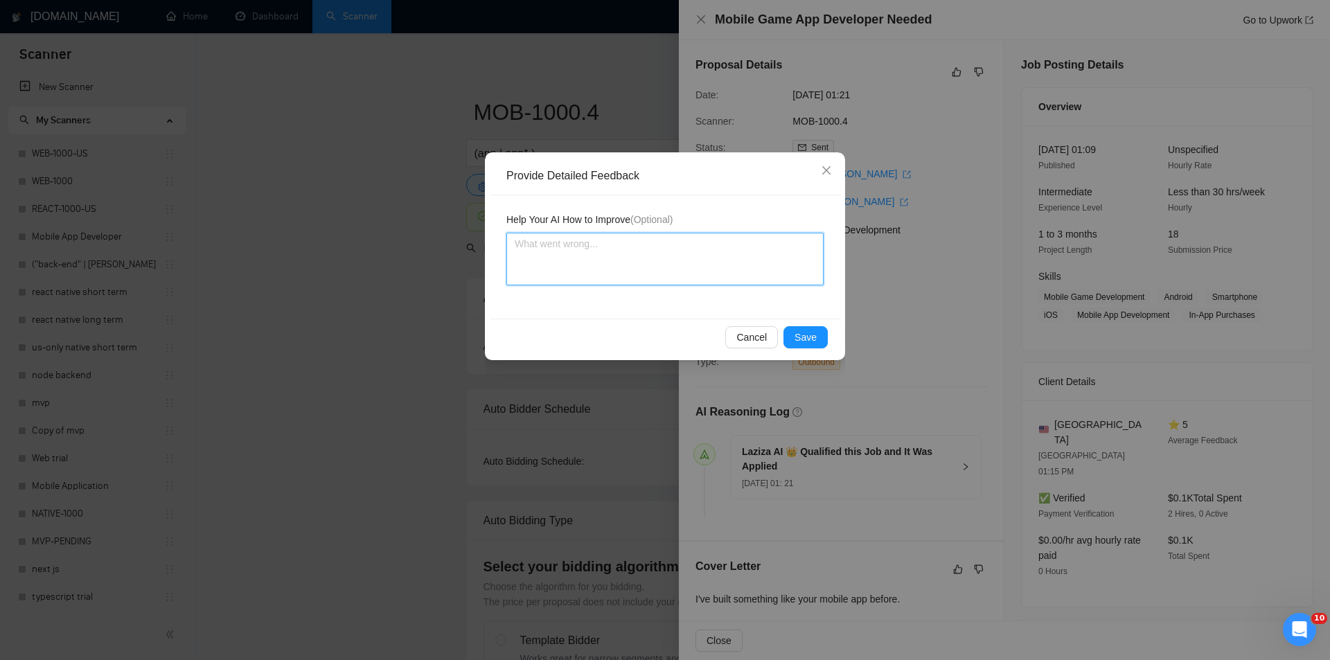
click at [699, 274] on textarea at bounding box center [665, 259] width 317 height 53
paste textarea "Not a fit — the project isn't for a web or mobile app, which is Ria's focus. Ex…"
type textarea "Not a fit — the project isn't for a web or mobile app, which is Ria's focus. Ex…"
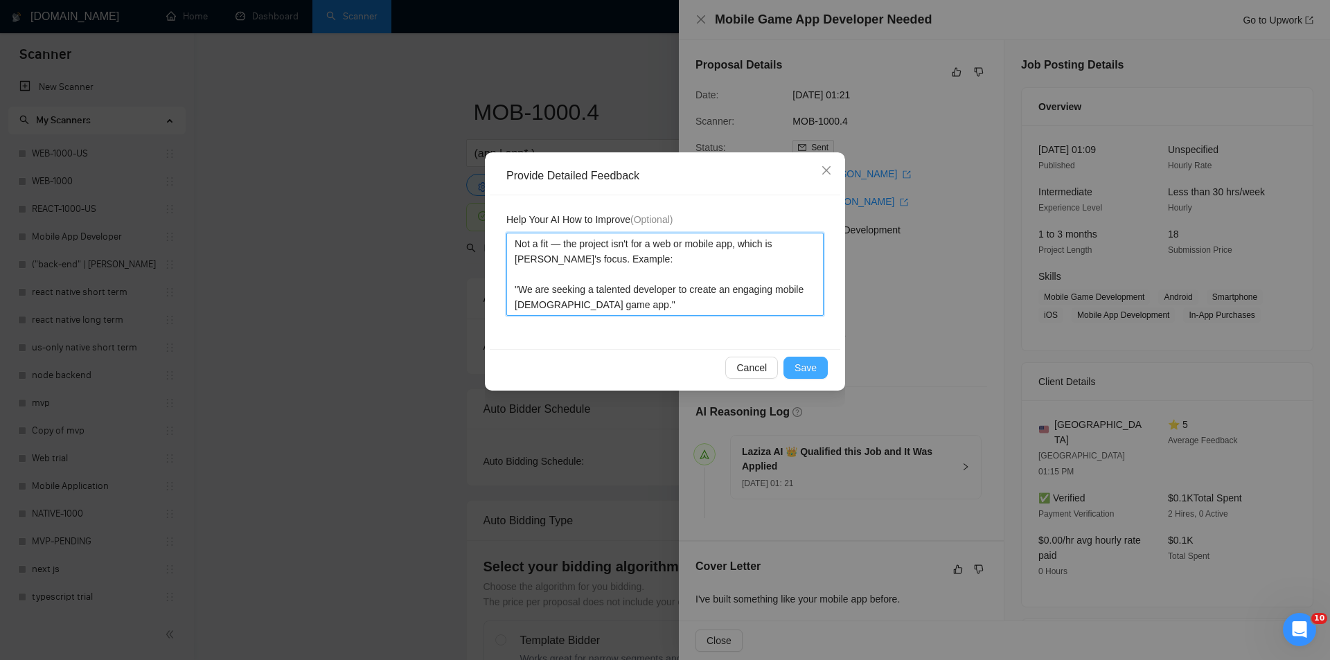
type textarea "Not a fit — the project isn't for a web or mobile app, which is Ria's focus. Ex…"
click at [807, 359] on button "Save" at bounding box center [806, 368] width 44 height 22
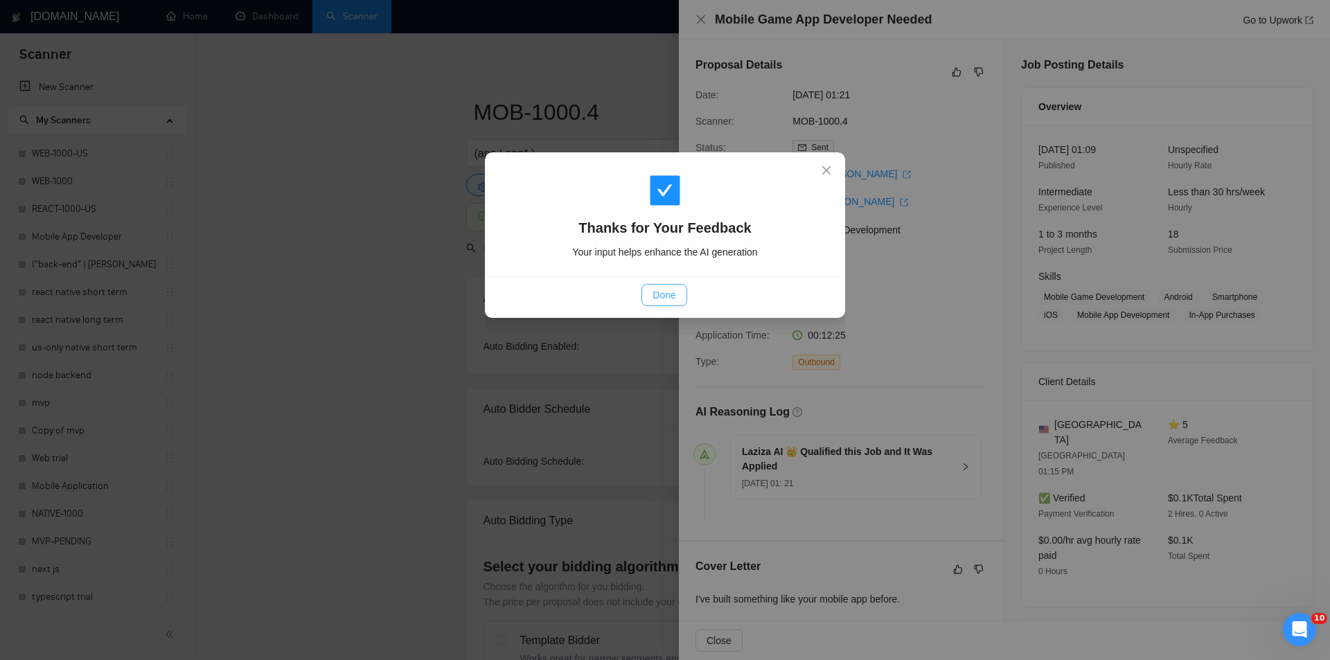
click at [671, 292] on span "Done" at bounding box center [664, 295] width 23 height 15
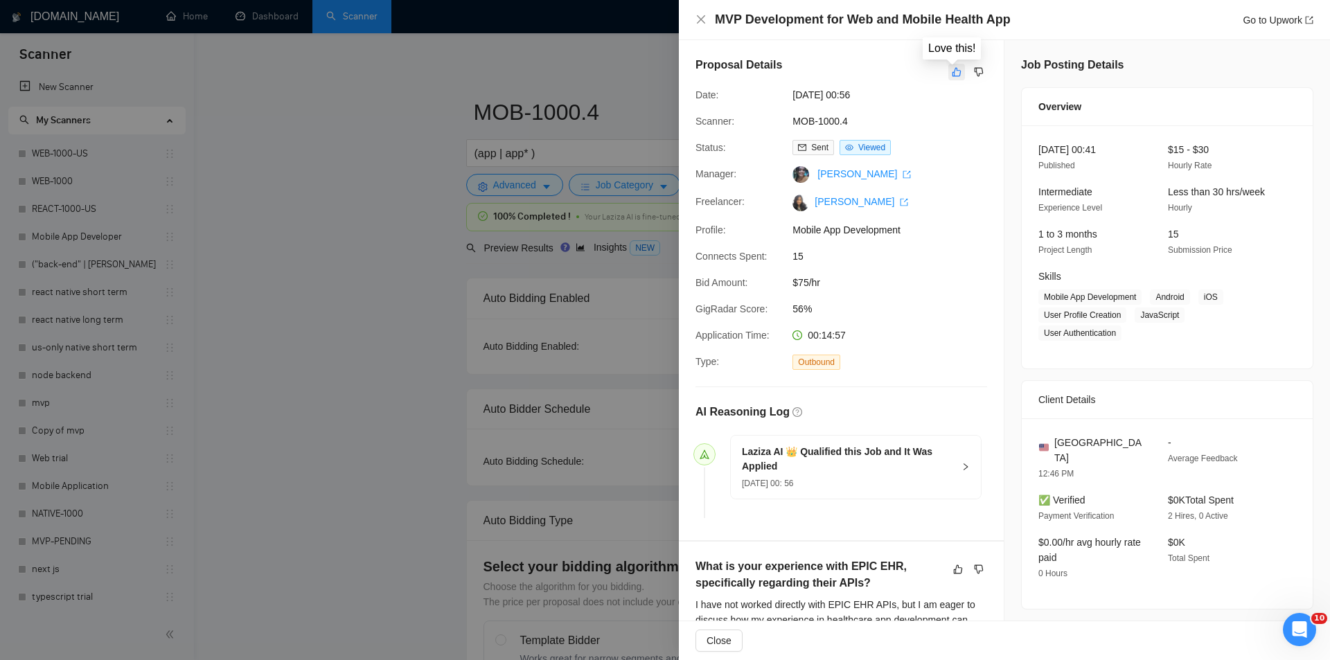
click at [949, 75] on button "button" at bounding box center [957, 72] width 17 height 17
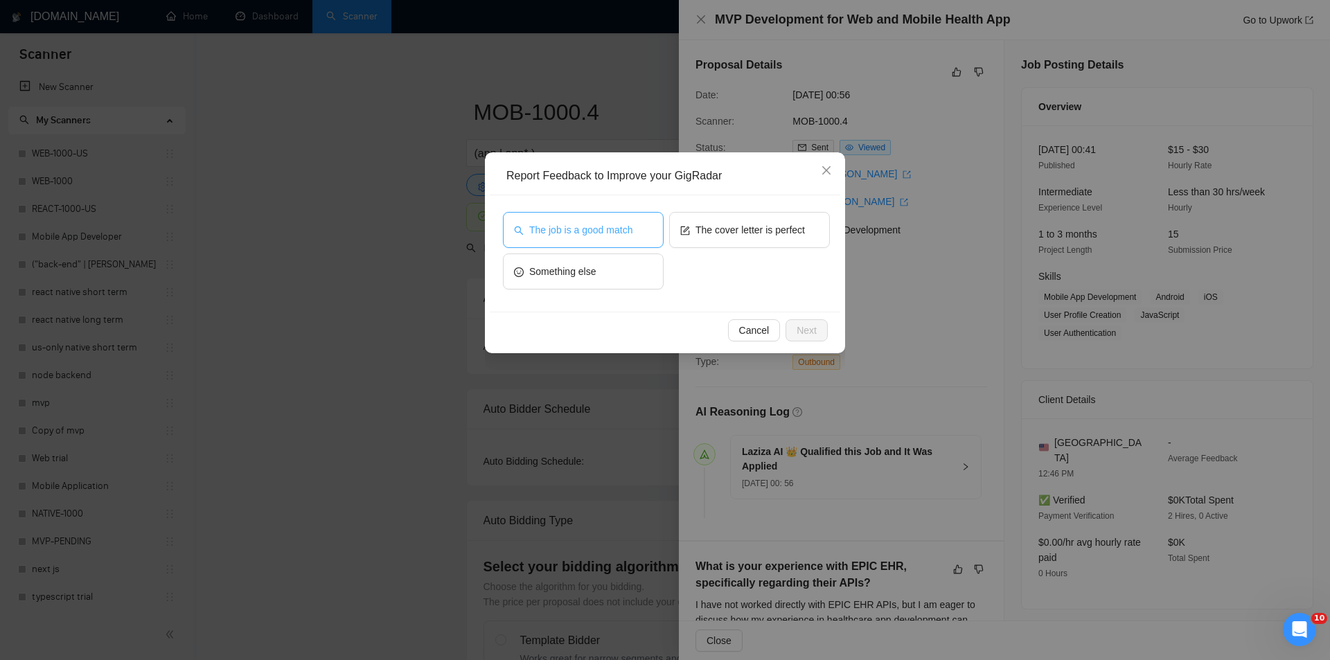
click at [622, 224] on span "The job is a good match" at bounding box center [580, 229] width 103 height 15
click at [800, 327] on span "Next" at bounding box center [807, 330] width 20 height 15
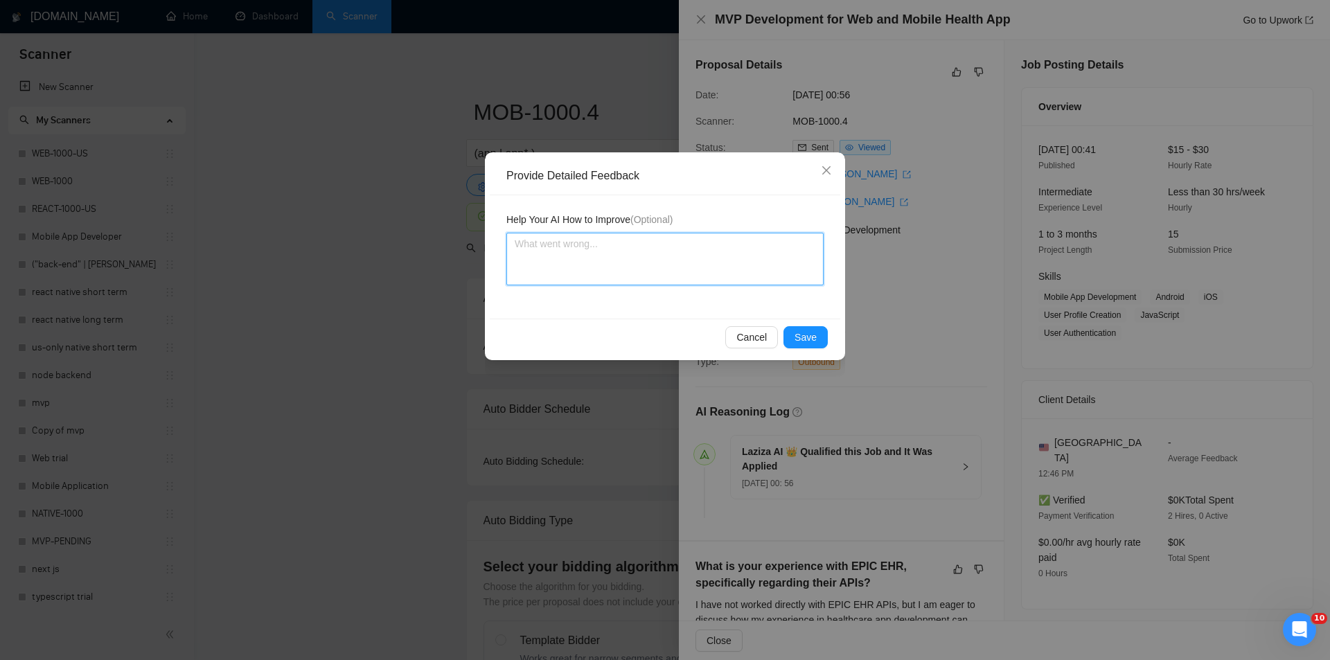
click at [625, 261] on textarea at bounding box center [665, 259] width 317 height 53
paste textarea "Good fit — the project is greenfield (no existing code), welcomes agencies, use…"
type textarea "Good fit — the project is greenfield (no existing code), welcomes agencies, use…"
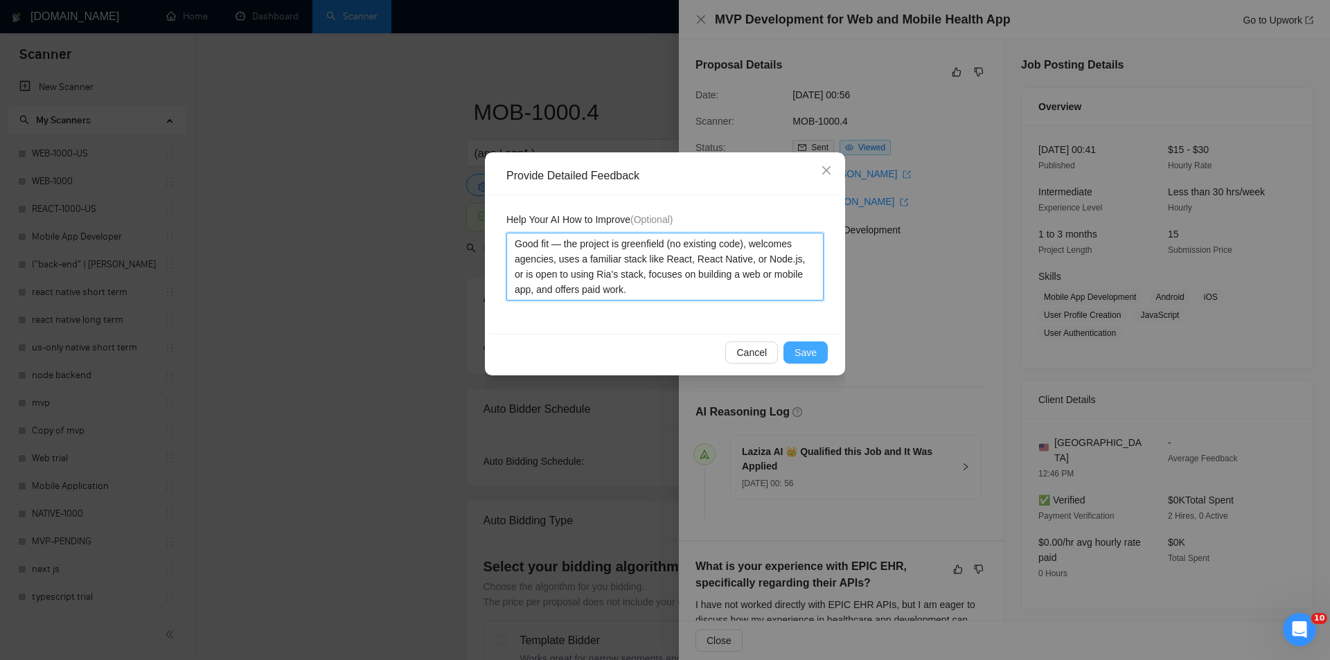
type textarea "Good fit — the project is greenfield (no existing code), welcomes agencies, use…"
click at [815, 359] on span "Save" at bounding box center [806, 352] width 22 height 15
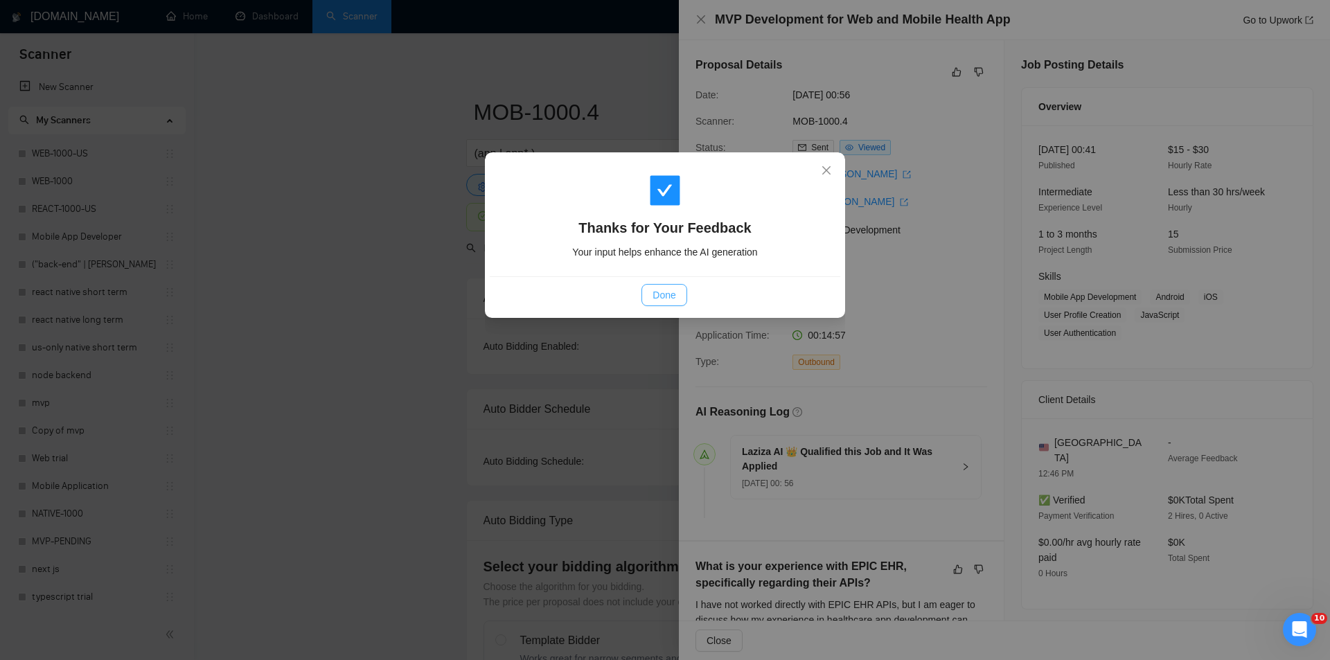
click at [663, 294] on span "Done" at bounding box center [664, 295] width 23 height 15
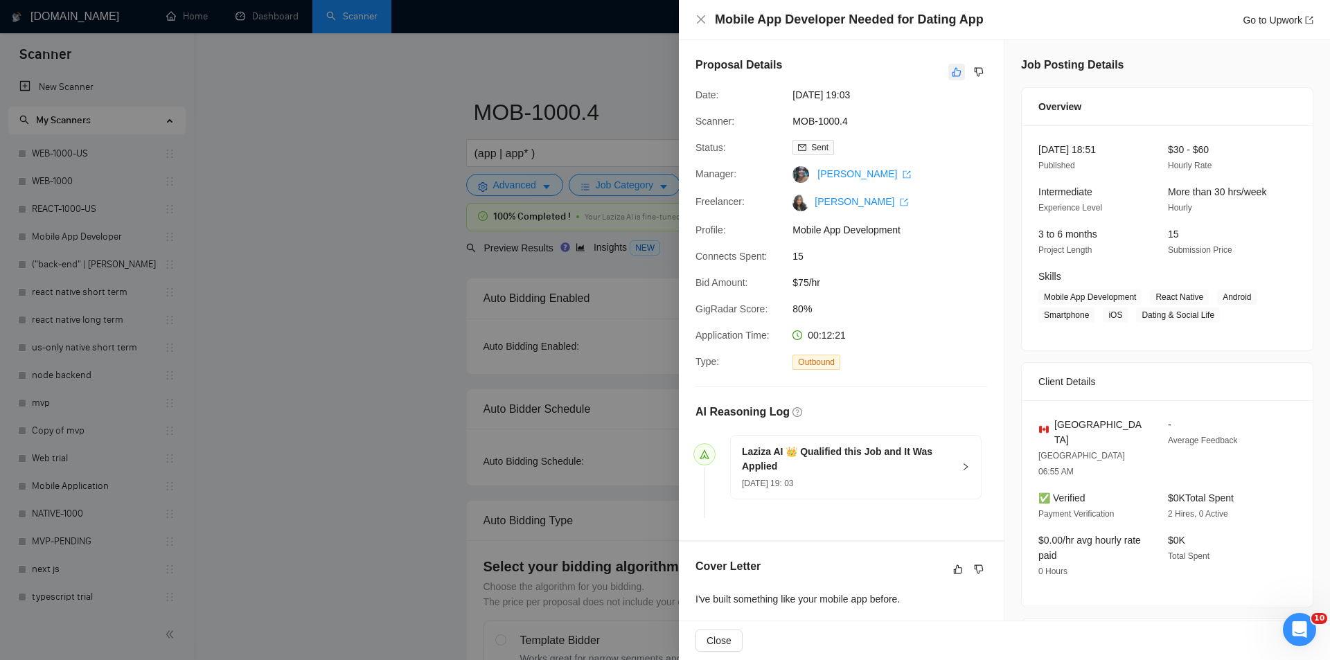
click at [956, 72] on icon "like" at bounding box center [957, 72] width 9 height 9
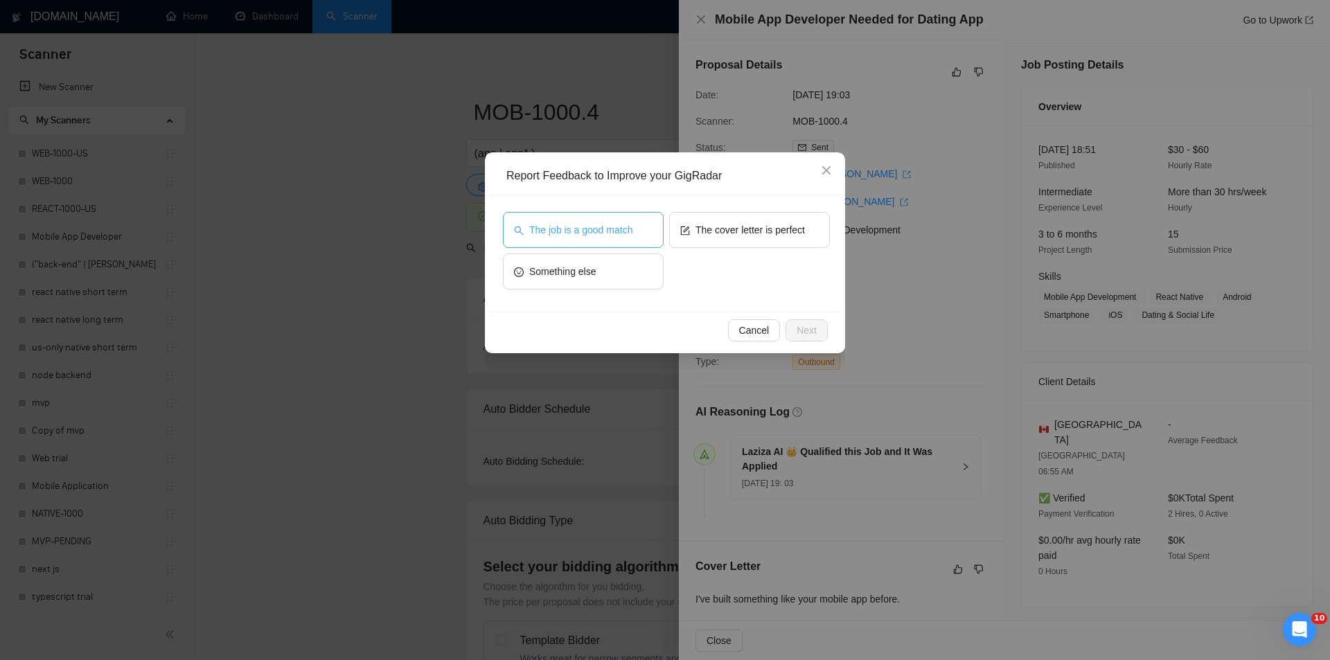
click at [610, 228] on span "The job is a good match" at bounding box center [580, 229] width 103 height 15
click at [809, 324] on span "Next" at bounding box center [807, 330] width 20 height 15
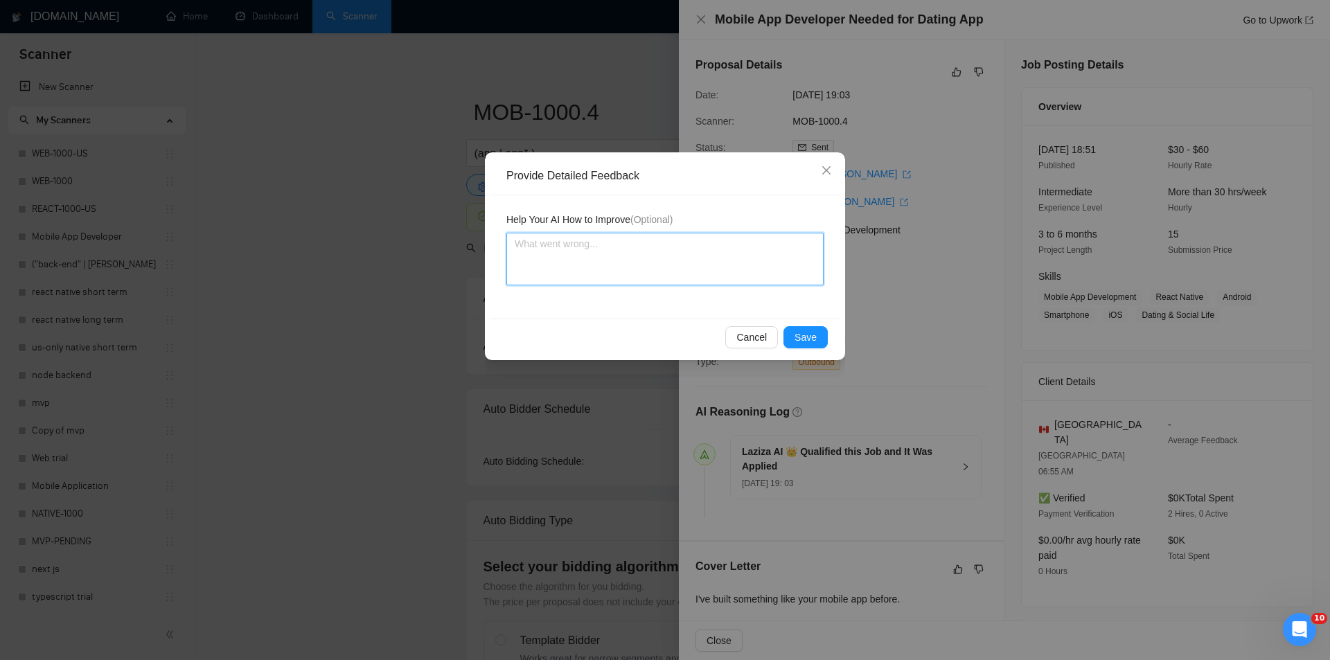
click at [681, 269] on textarea at bounding box center [665, 259] width 317 height 53
paste textarea "Good fit — the project is greenfield (no existing code), welcomes agencies, use…"
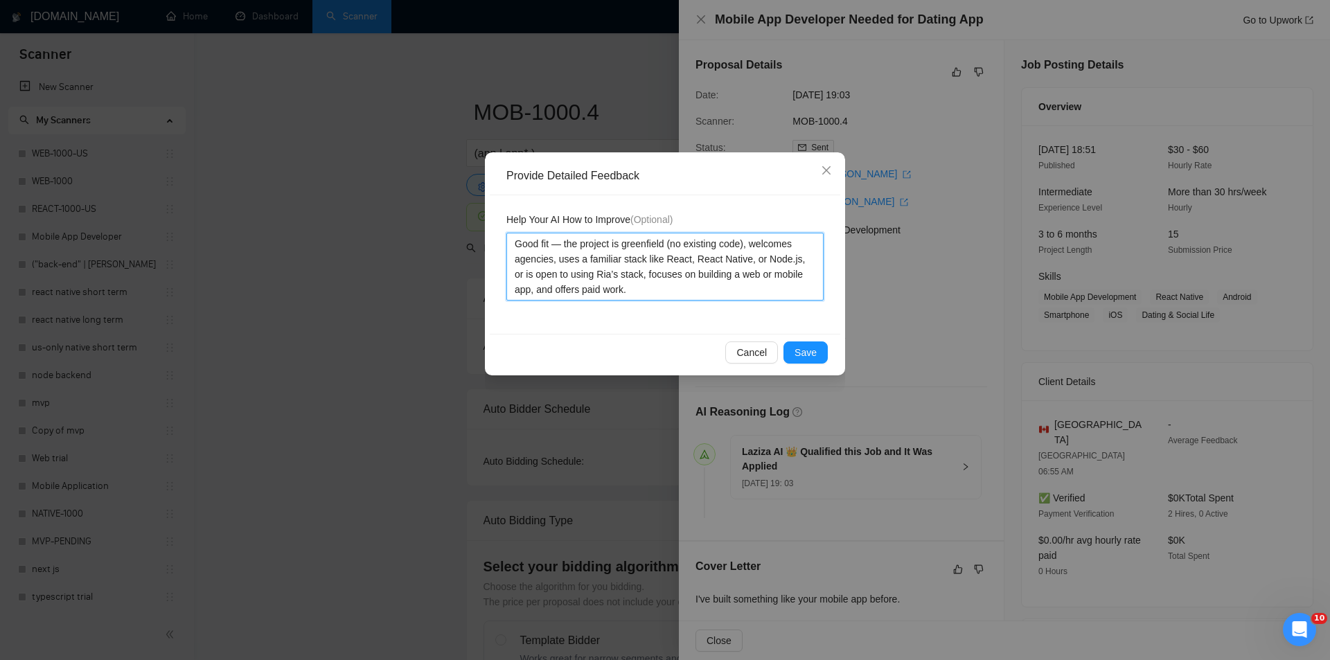
type textarea "Good fit — the project is greenfield (no existing code), welcomes agencies, use…"
click at [807, 350] on span "Save" at bounding box center [806, 352] width 22 height 15
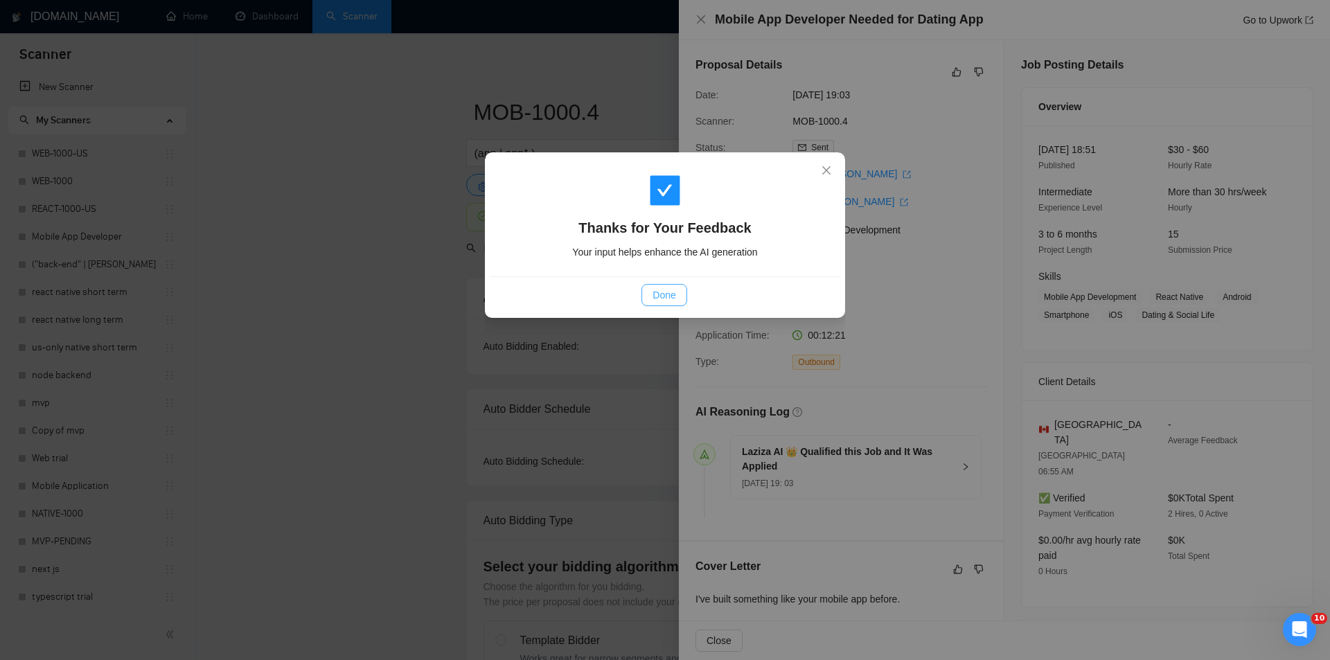
click at [654, 294] on span "Done" at bounding box center [664, 295] width 23 height 15
